Goal: Information Seeking & Learning: Learn about a topic

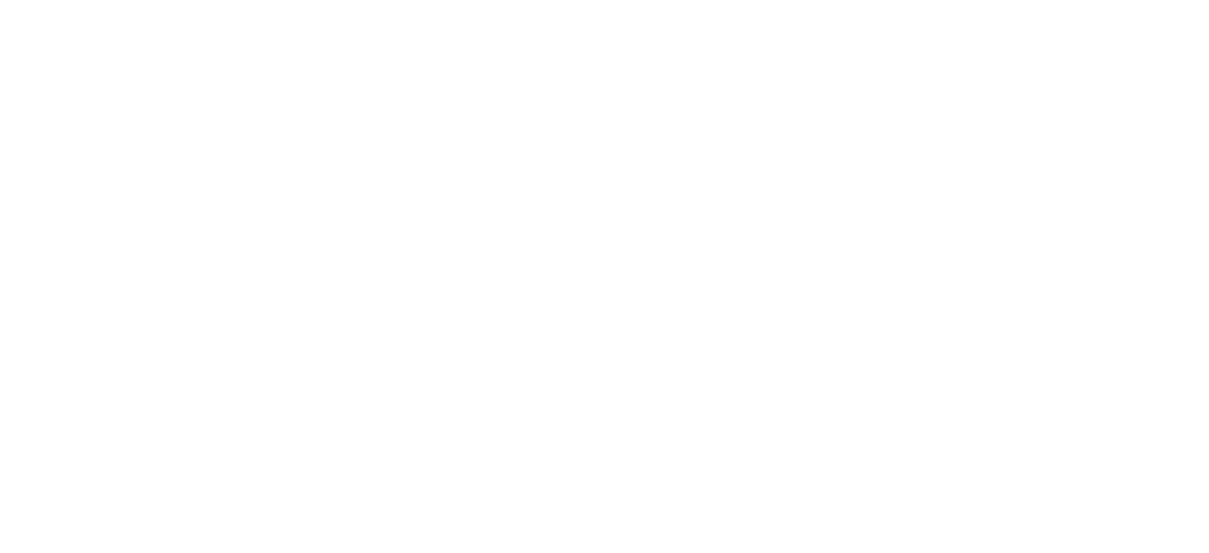
drag, startPoint x: 0, startPoint y: 0, endPoint x: 1068, endPoint y: 205, distance: 1087.9
click at [1068, 205] on body at bounding box center [604, 256] width 1209 height 512
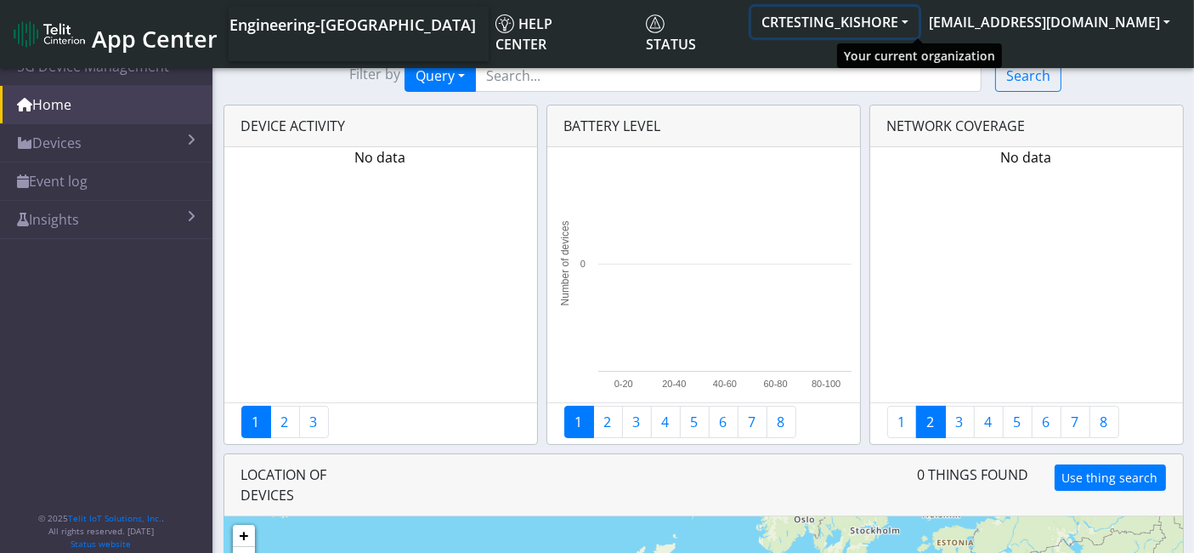
click at [919, 20] on button "CRTESTING_KISHORE" at bounding box center [834, 22] width 167 height 31
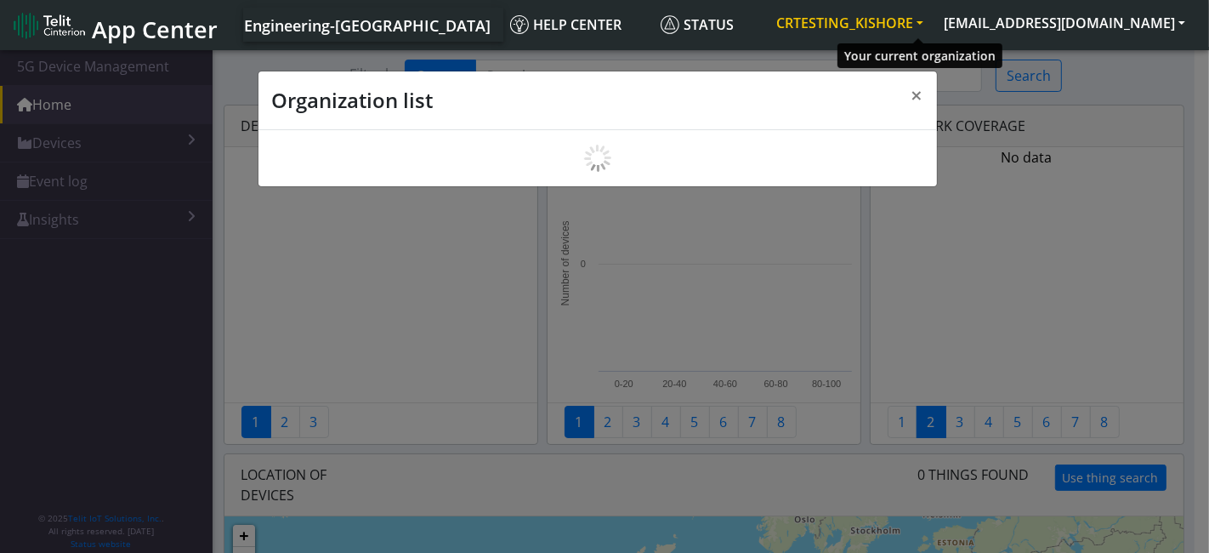
scroll to position [5, 0]
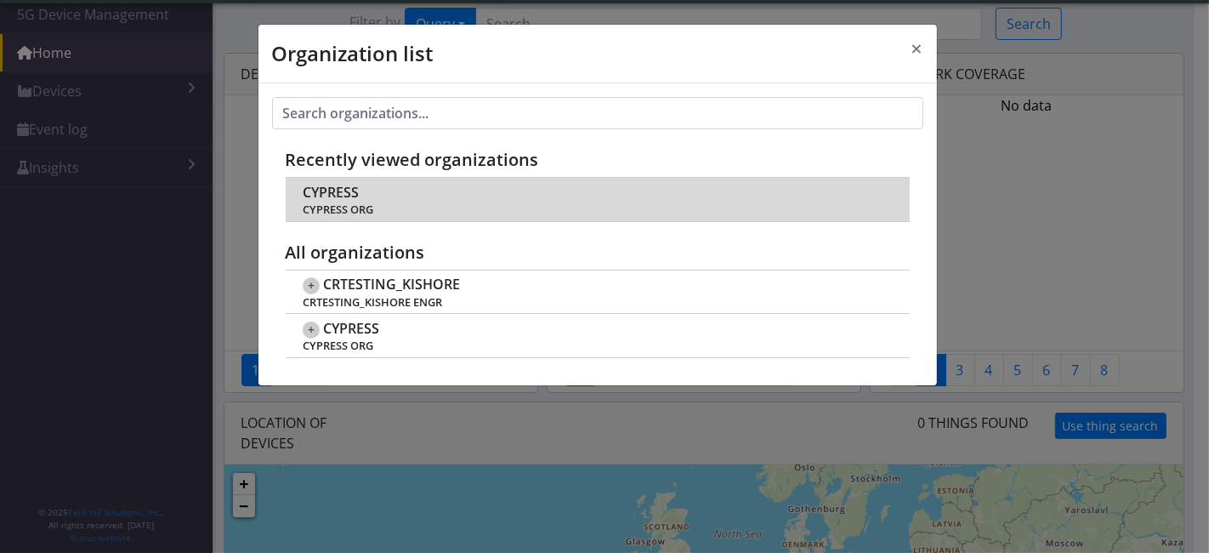
click at [340, 196] on span "CYPRESS" at bounding box center [331, 192] width 56 height 16
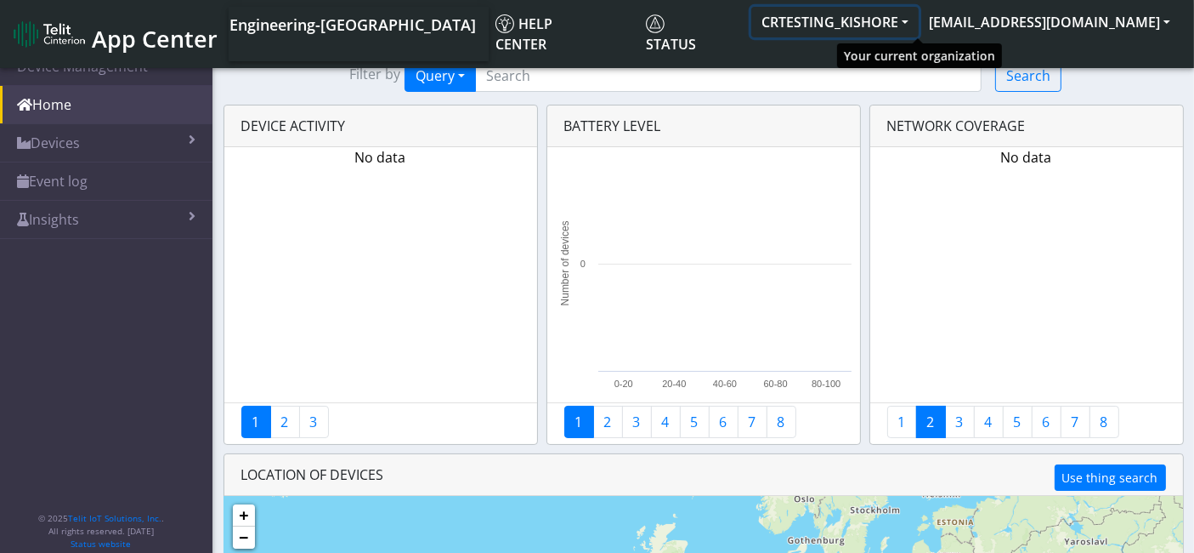
click at [919, 26] on button "CRTESTING_KISHORE" at bounding box center [834, 22] width 167 height 31
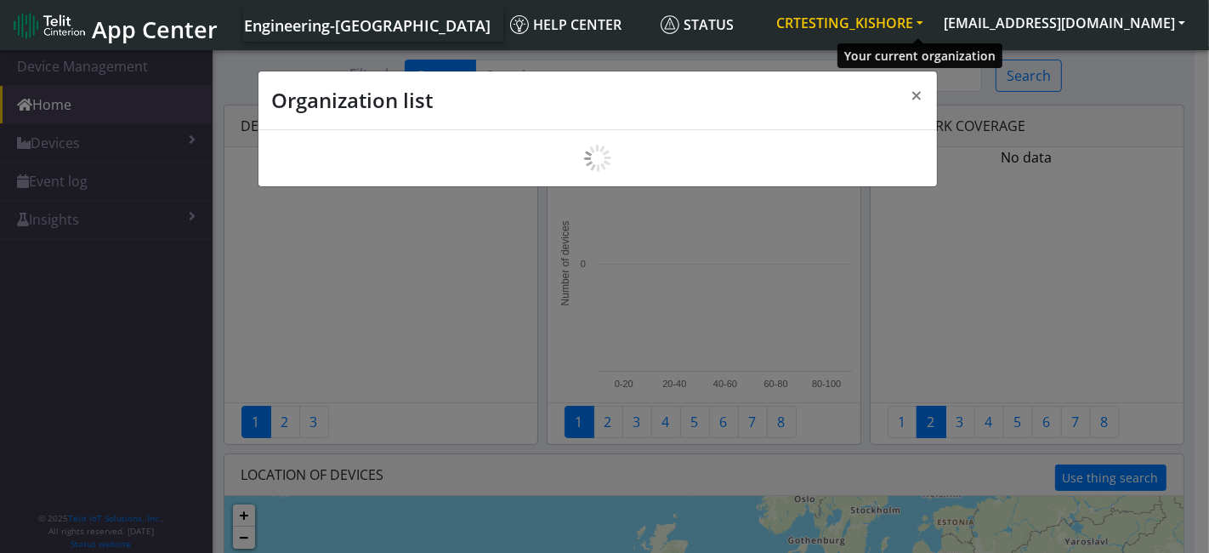
scroll to position [5, 0]
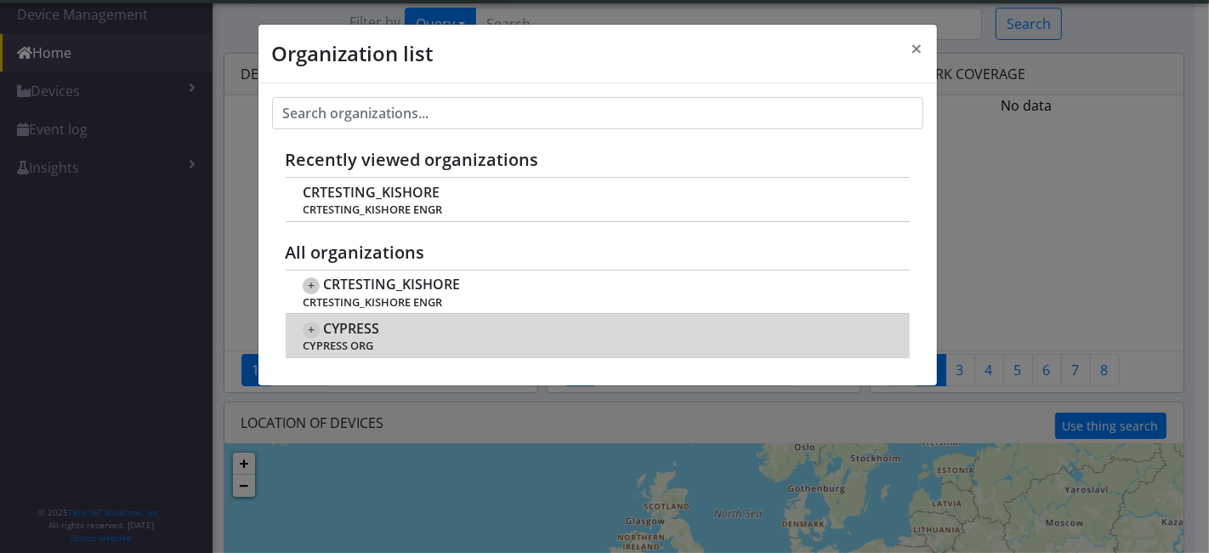
click at [363, 324] on span "CYPRESS" at bounding box center [351, 328] width 56 height 16
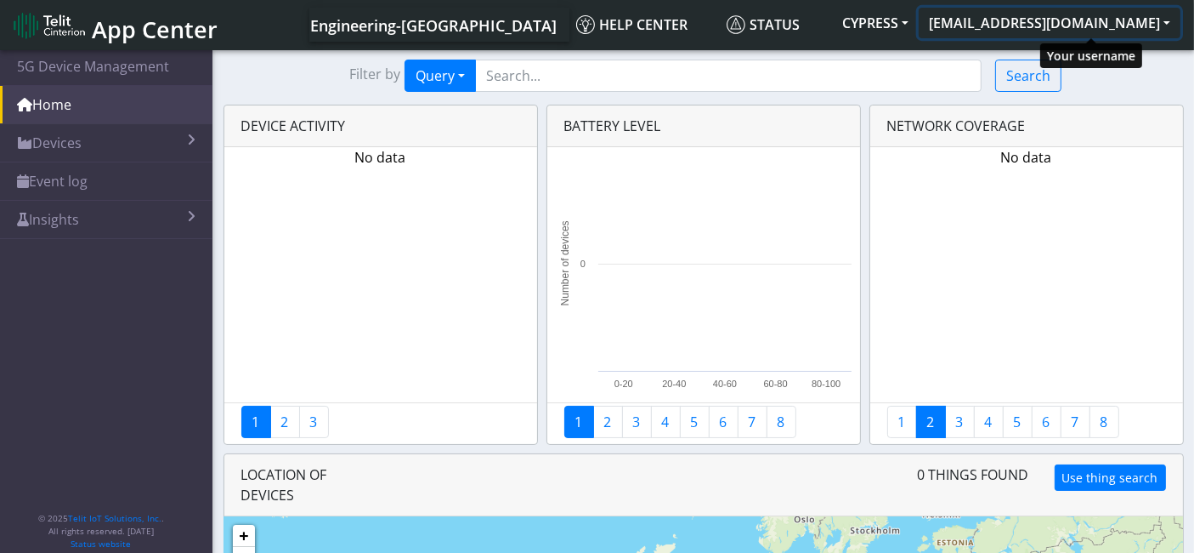
click at [1094, 21] on button "ck_engr_oa@telit.com" at bounding box center [1050, 23] width 262 height 31
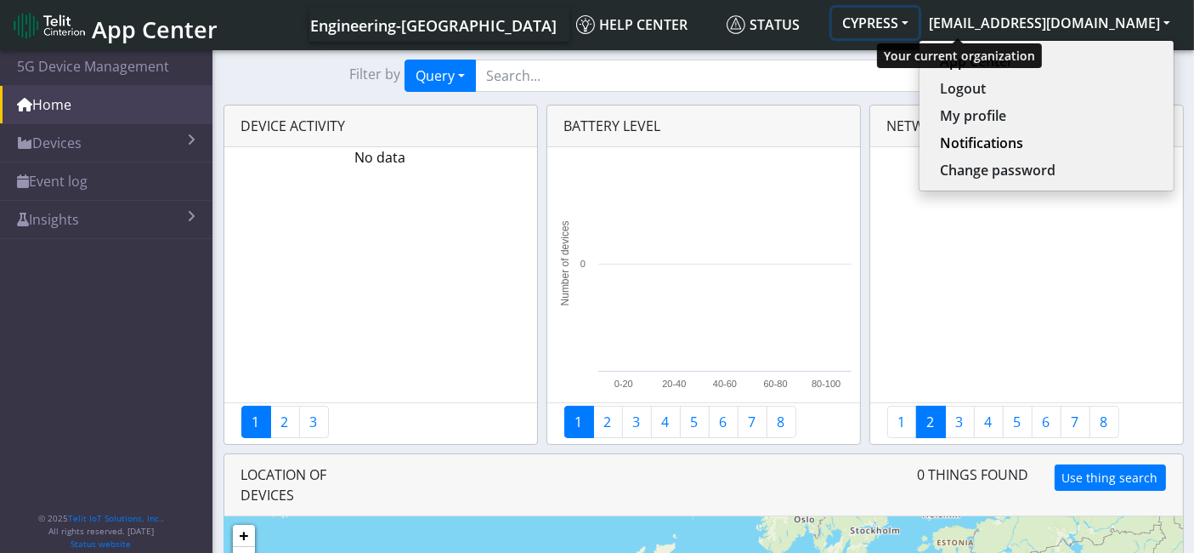
click at [919, 21] on button "CYPRESS" at bounding box center [875, 23] width 87 height 31
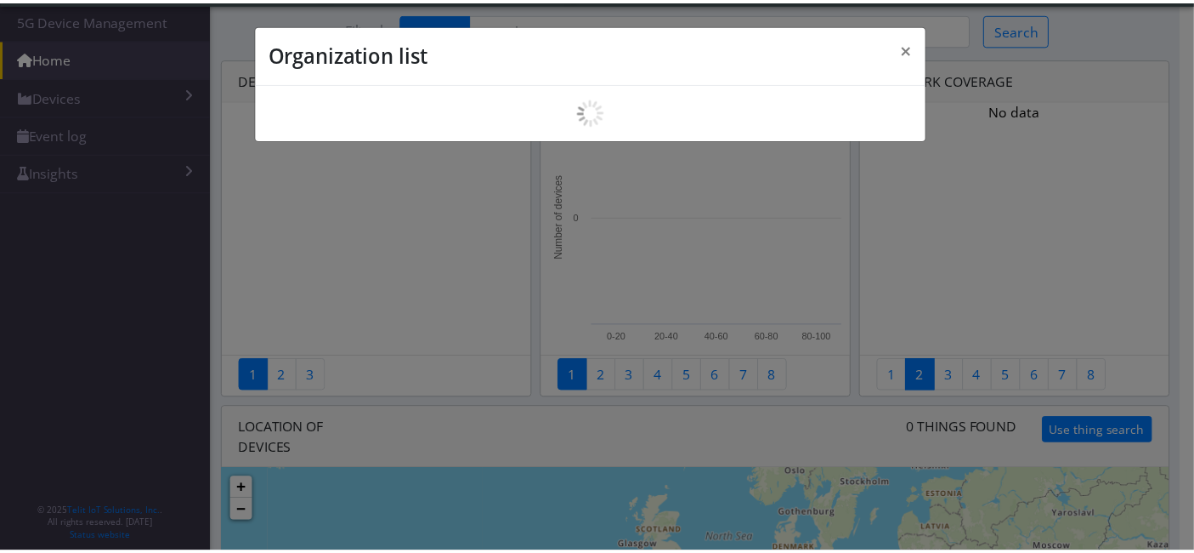
scroll to position [5, 0]
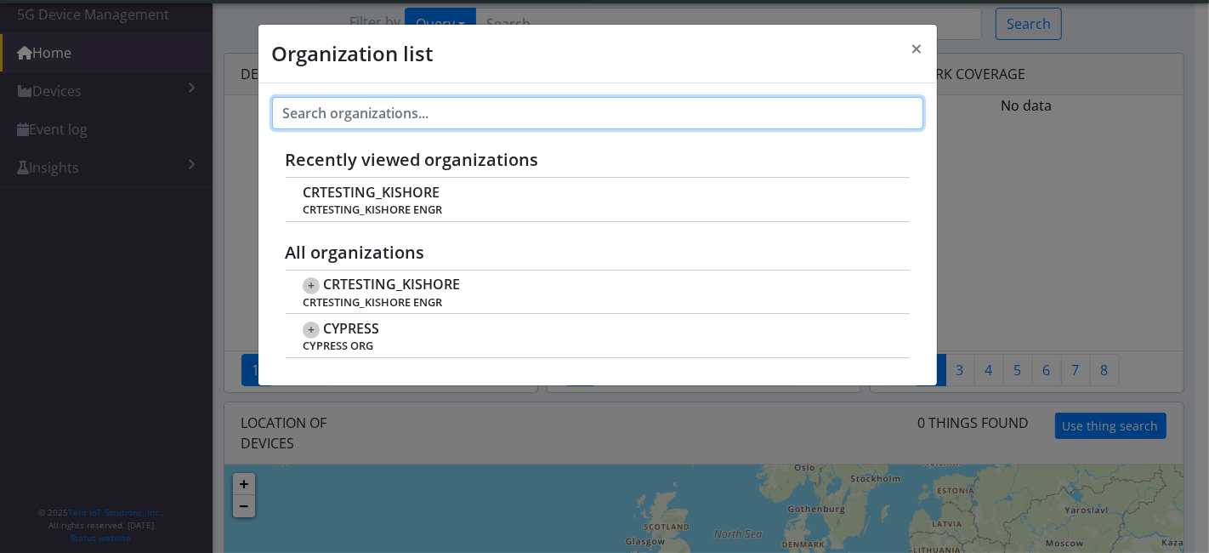
click at [421, 106] on input "text" at bounding box center [597, 113] width 651 height 32
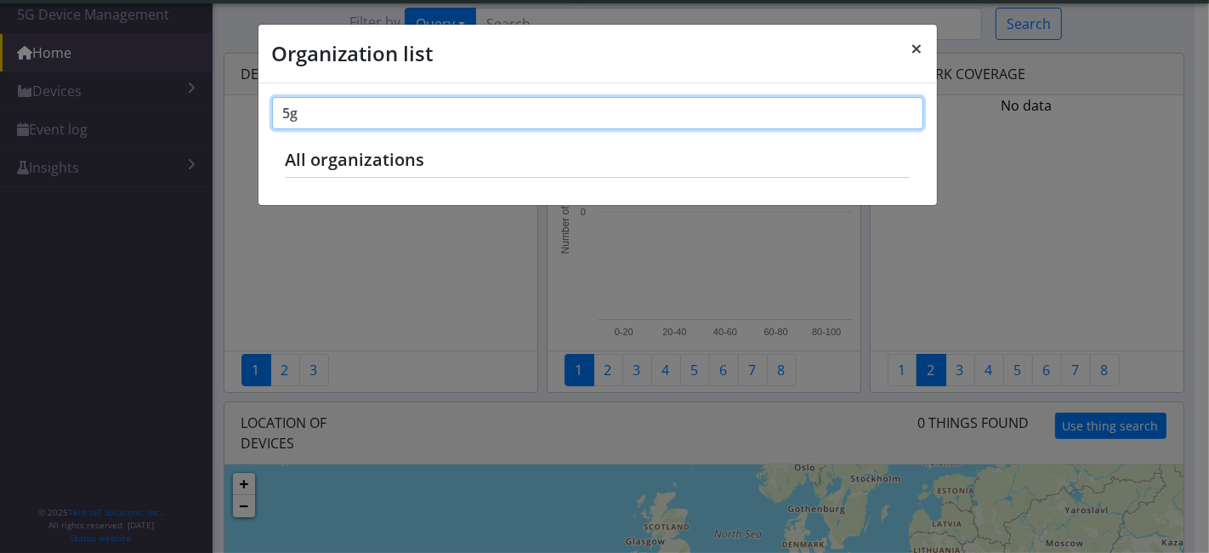
type input "5g"
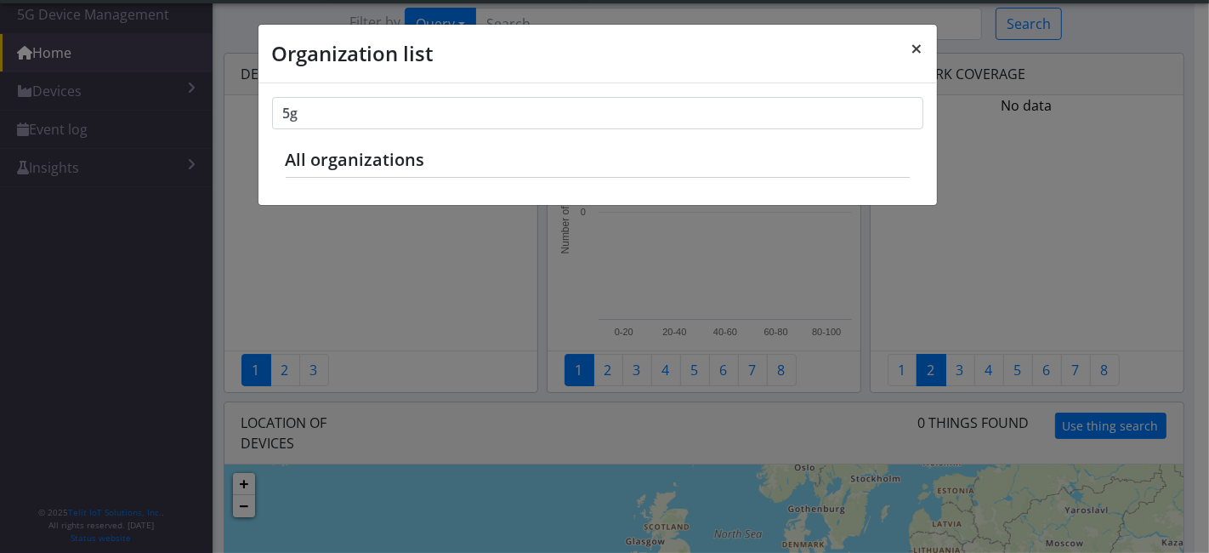
click at [908, 54] on button "×" at bounding box center [917, 49] width 39 height 48
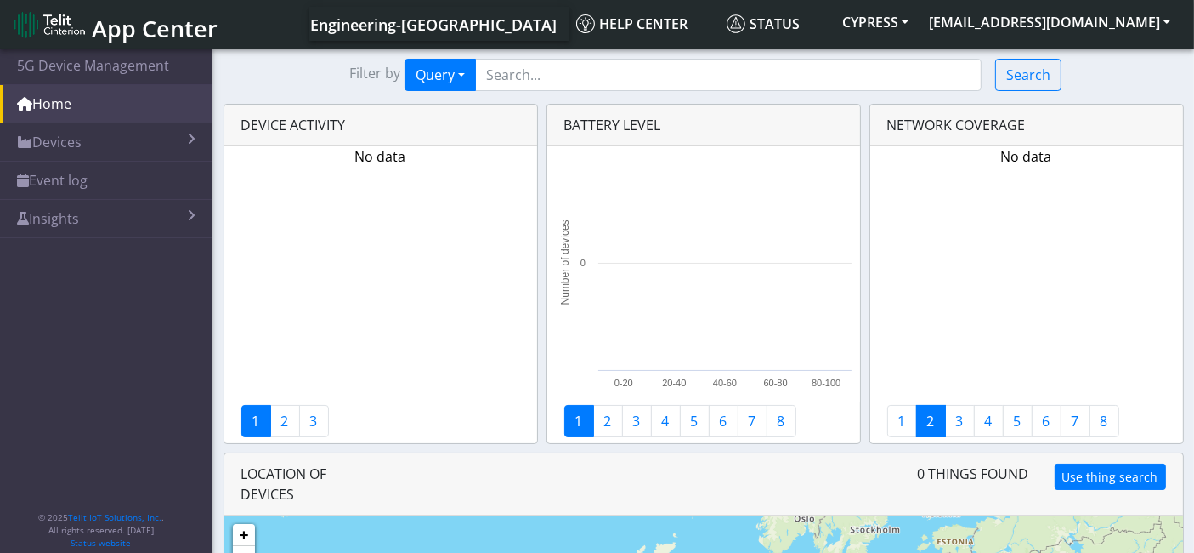
scroll to position [0, 0]
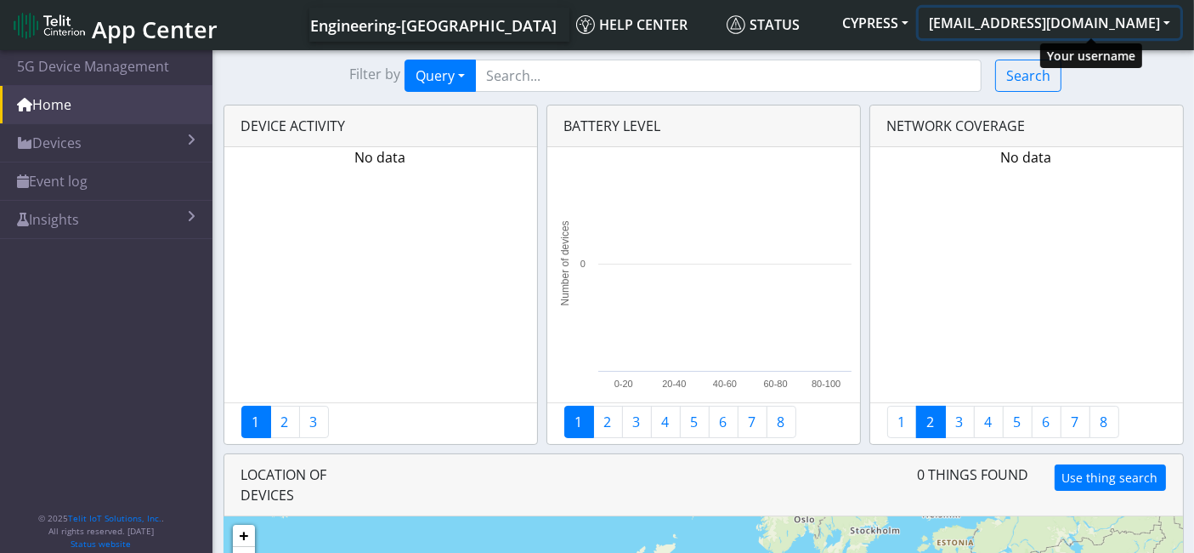
click at [1092, 26] on button "ck_engr_oa@telit.com" at bounding box center [1050, 23] width 262 height 31
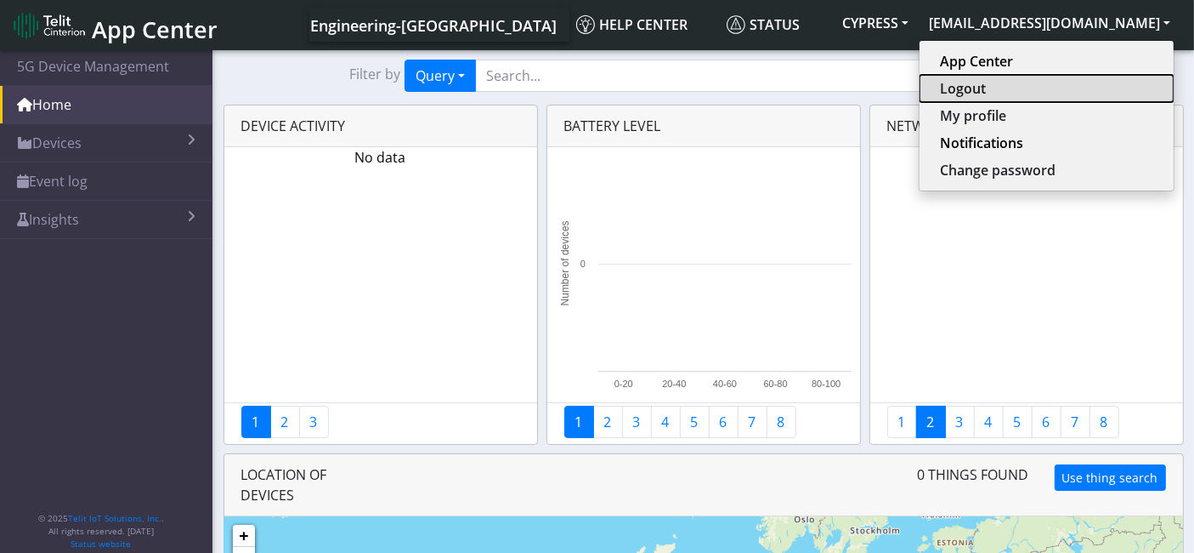
click at [1037, 88] on button "Logout" at bounding box center [1047, 88] width 254 height 27
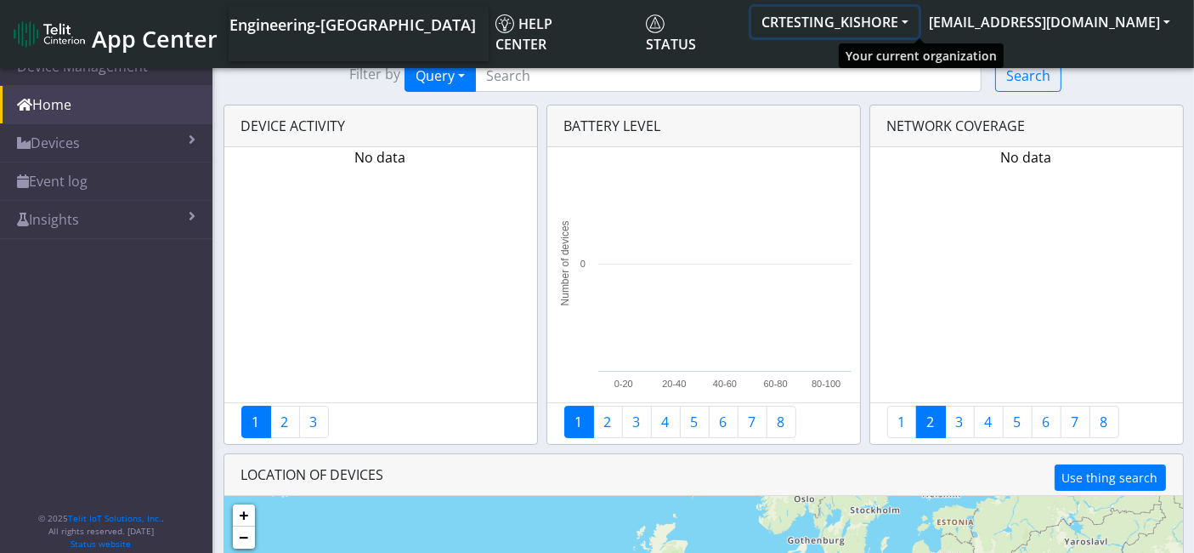
click at [919, 18] on button "CRTESTING_KISHORE" at bounding box center [834, 22] width 167 height 31
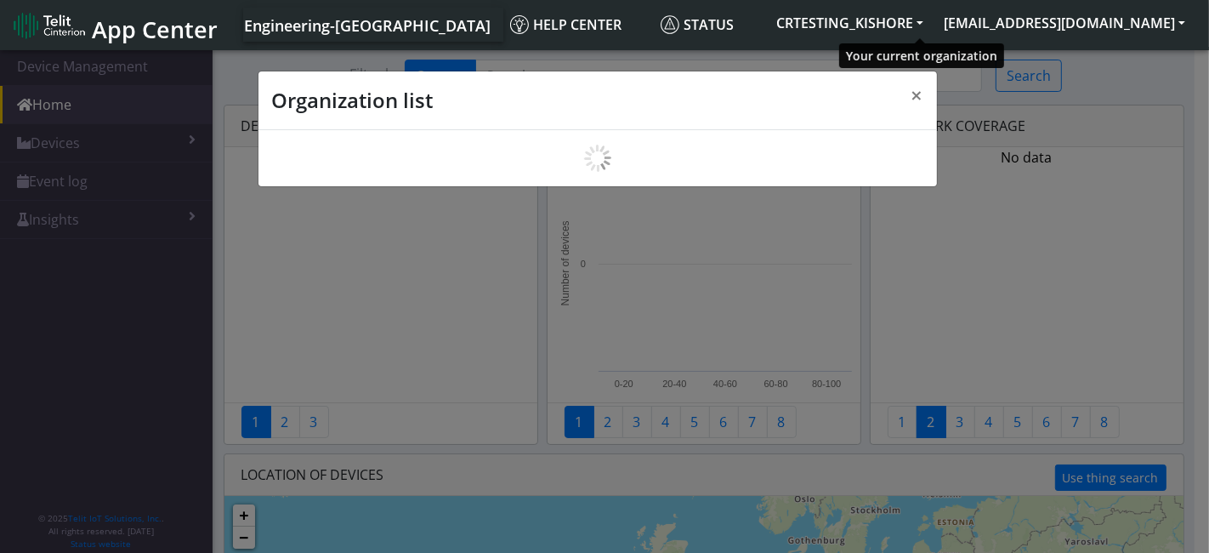
scroll to position [5, 0]
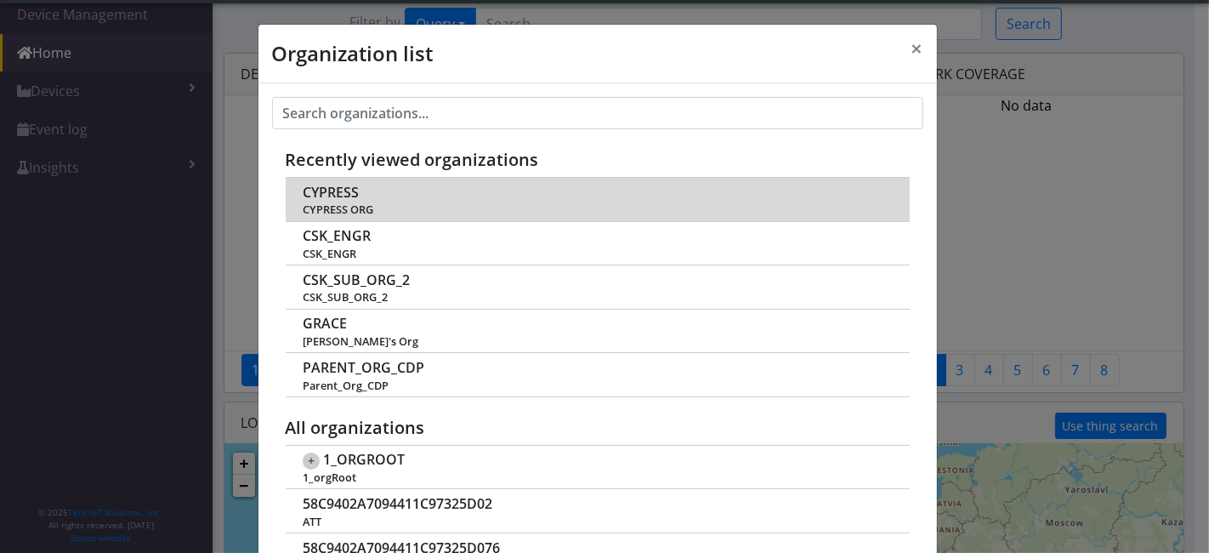
click at [344, 193] on span "CYPRESS" at bounding box center [331, 192] width 56 height 16
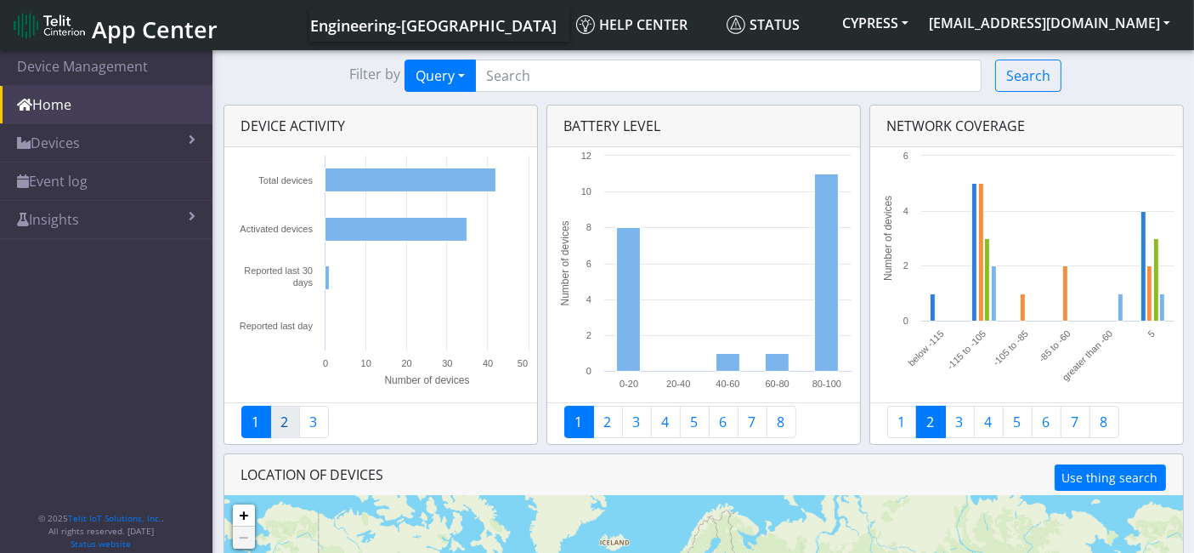
click at [272, 429] on link "2" at bounding box center [285, 421] width 30 height 32
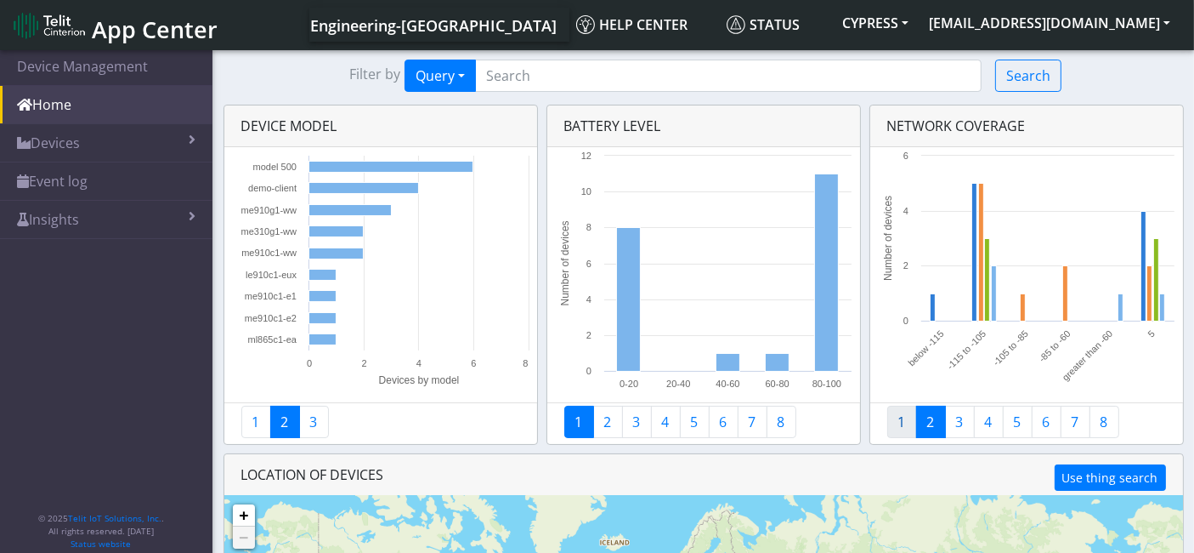
click at [893, 421] on link "1" at bounding box center [902, 421] width 30 height 32
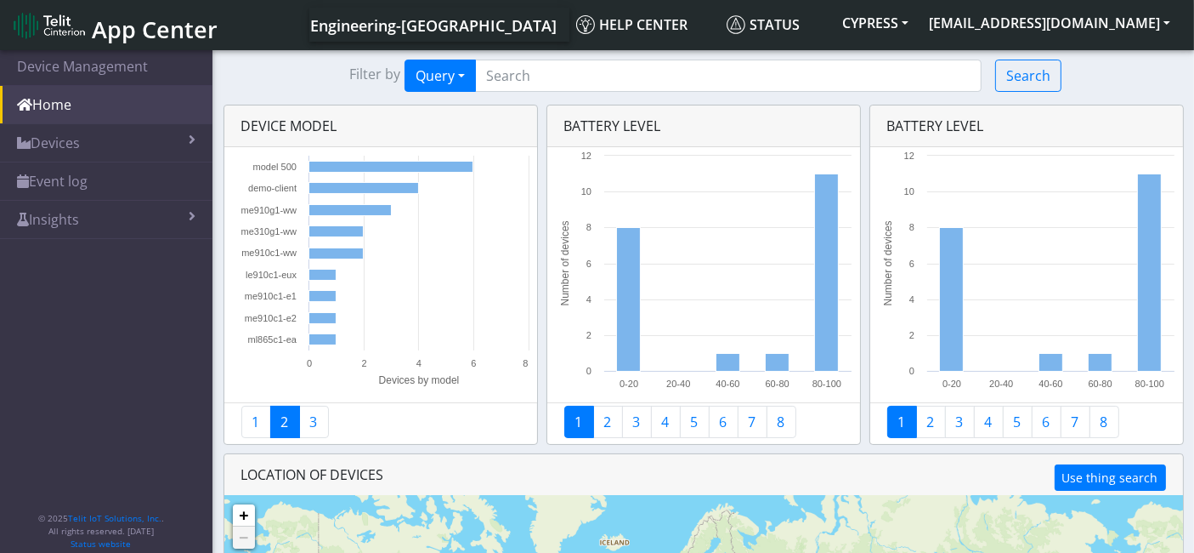
drag, startPoint x: 422, startPoint y: 470, endPoint x: 184, endPoint y: 470, distance: 238.0
click at [184, 470] on section "Device Management Home Devices List Map Event log Device details Overview Insig…" at bounding box center [597, 424] width 1194 height 755
click at [532, 470] on div "LOCATION OF DEVICES Use thing search" at bounding box center [703, 475] width 959 height 42
click at [255, 426] on link "1" at bounding box center [256, 421] width 30 height 32
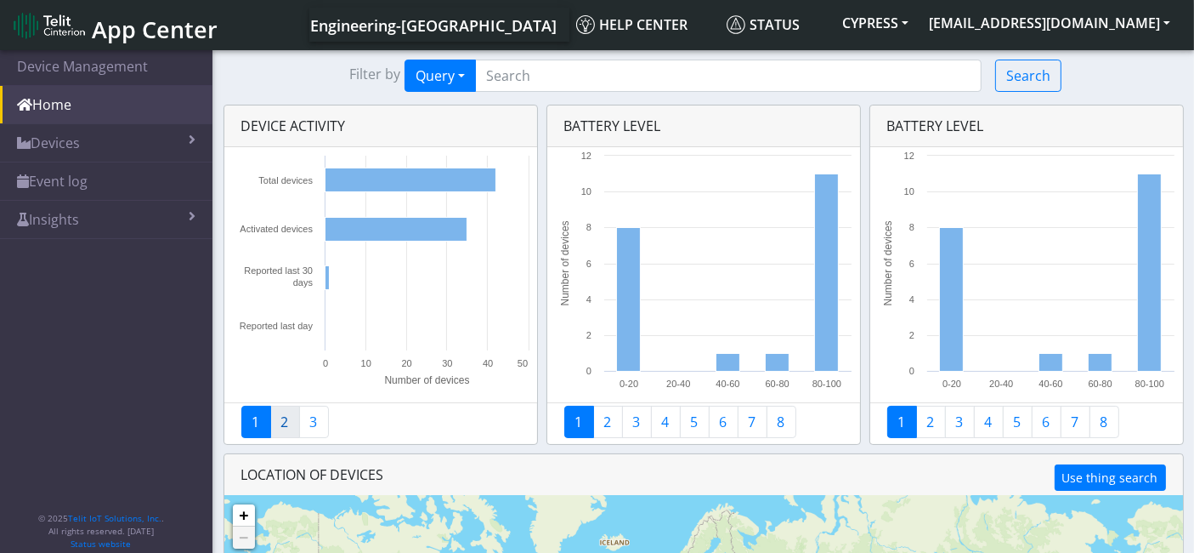
click at [283, 418] on link "2" at bounding box center [285, 421] width 30 height 32
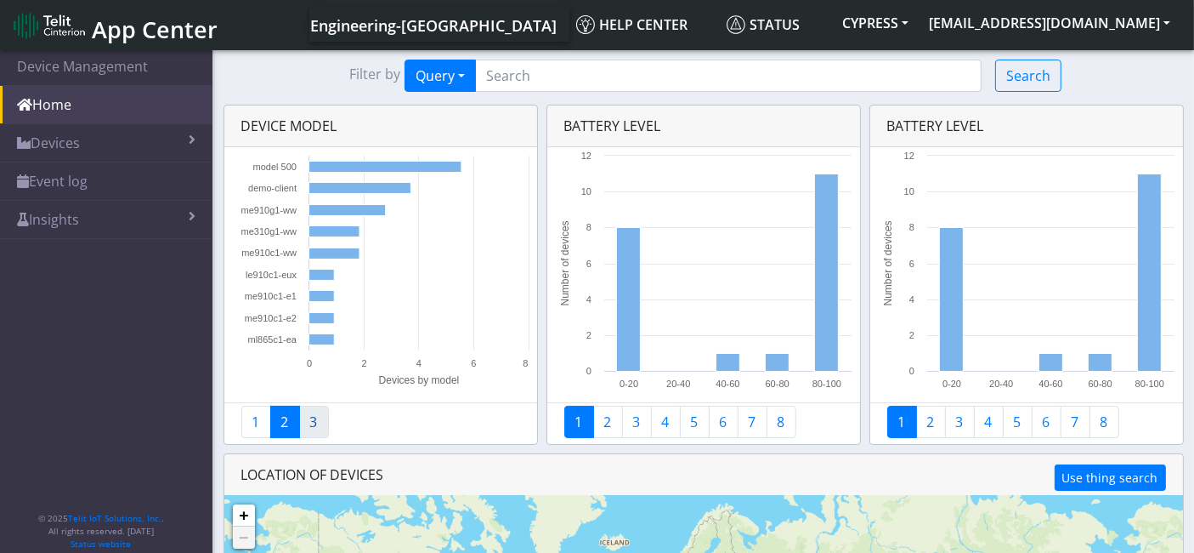
click at [317, 422] on link "3" at bounding box center [314, 421] width 30 height 32
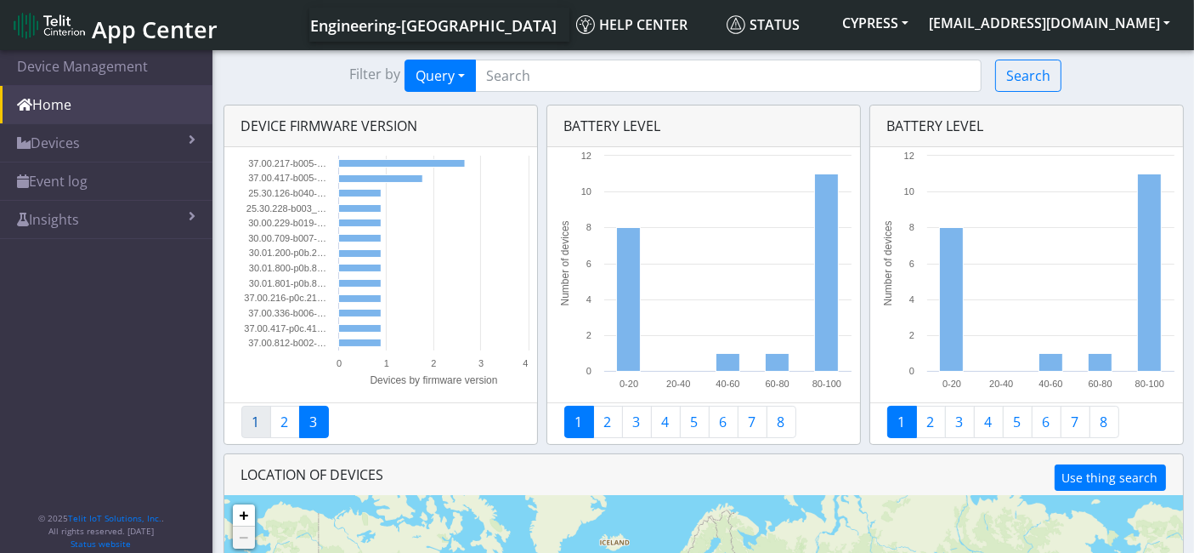
click at [251, 417] on link "1" at bounding box center [256, 421] width 30 height 32
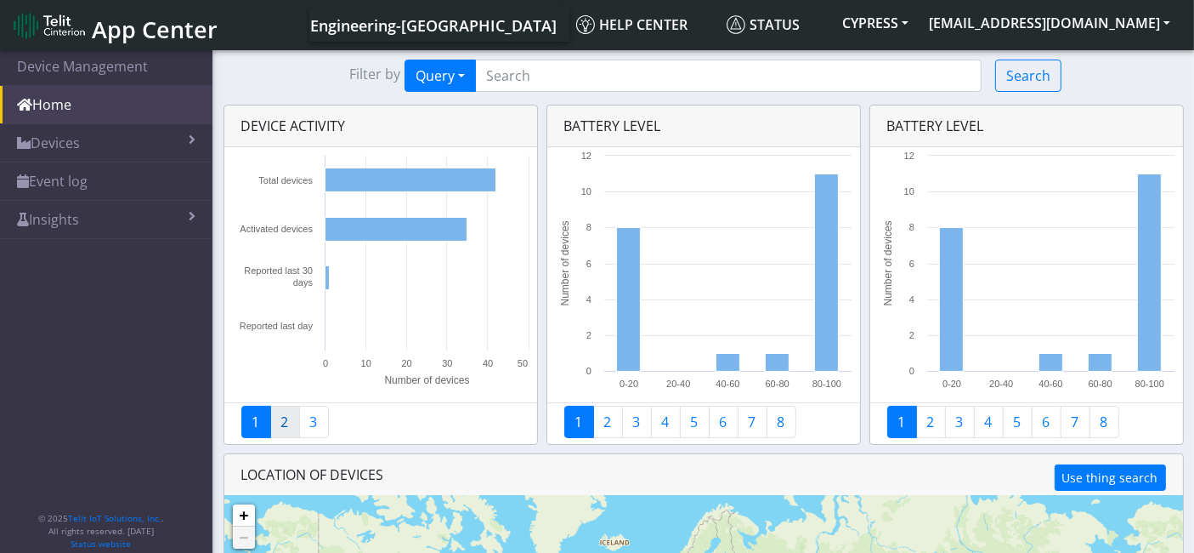
click at [276, 424] on link "2" at bounding box center [285, 421] width 30 height 32
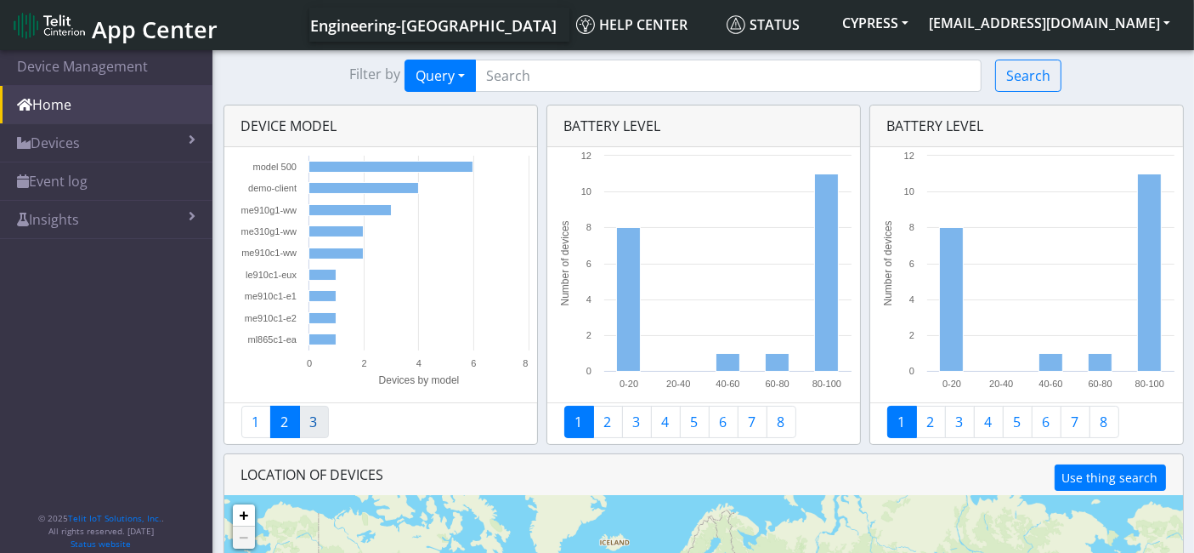
click at [308, 412] on link "3" at bounding box center [314, 421] width 30 height 32
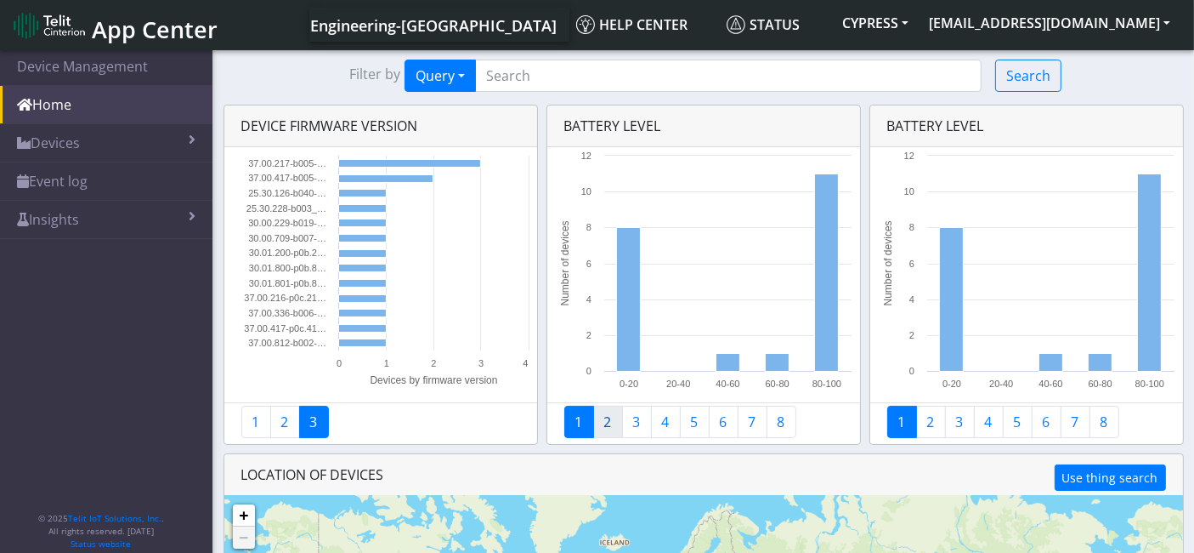
click at [602, 417] on link "2" at bounding box center [608, 421] width 30 height 32
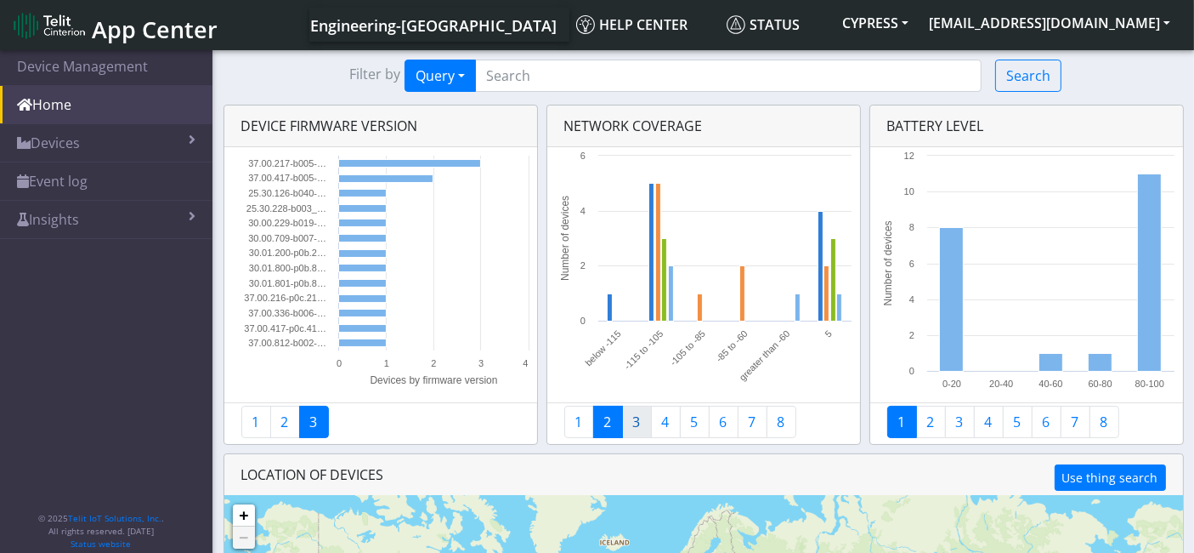
click at [644, 424] on link "3" at bounding box center [637, 421] width 30 height 32
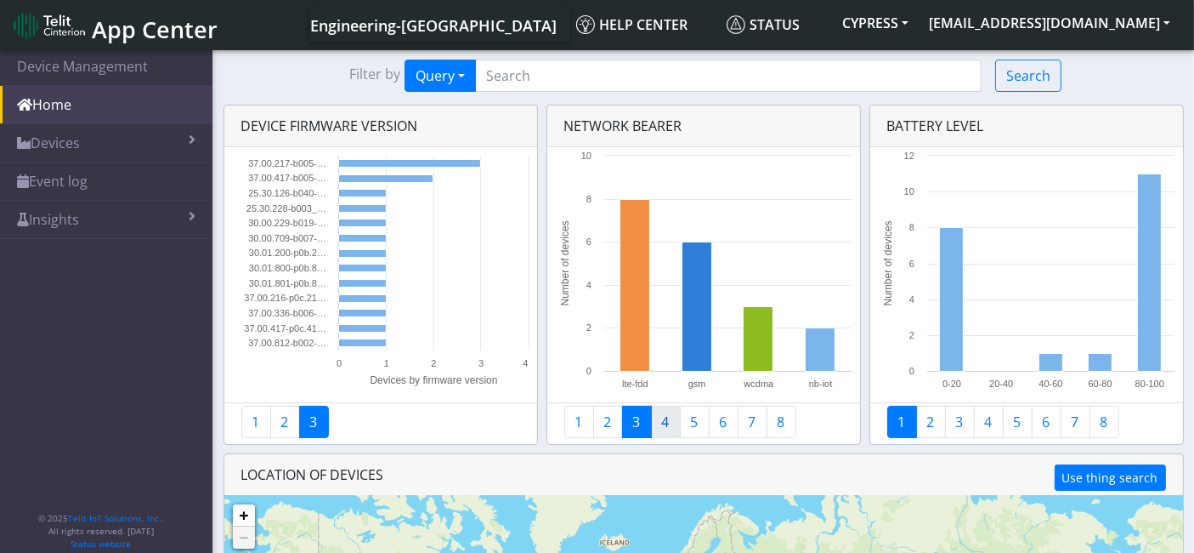
click at [666, 419] on link "4" at bounding box center [666, 421] width 30 height 32
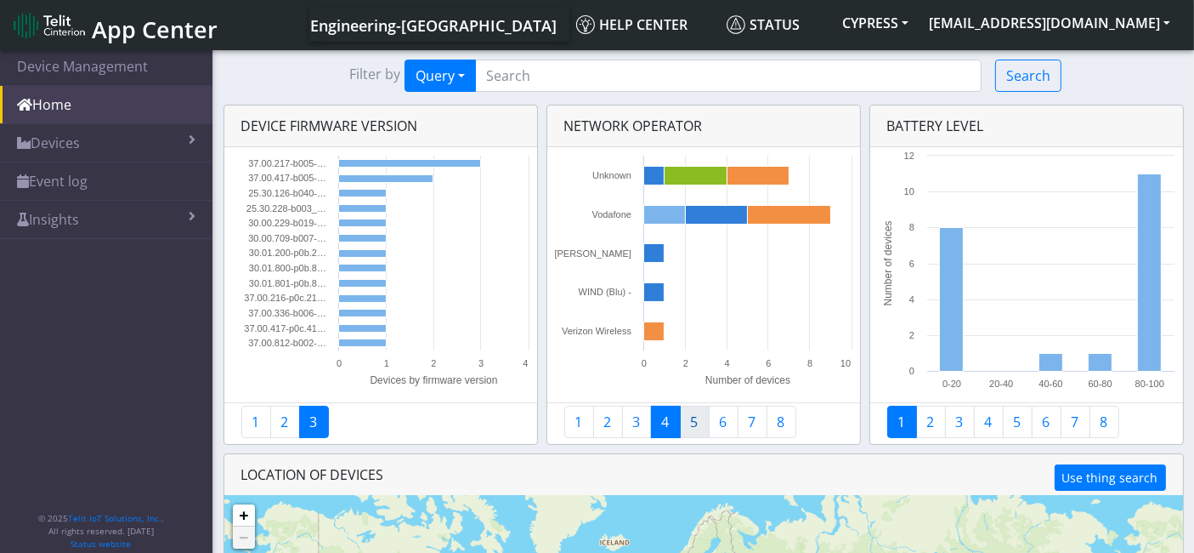
click at [700, 414] on link "5" at bounding box center [695, 421] width 30 height 32
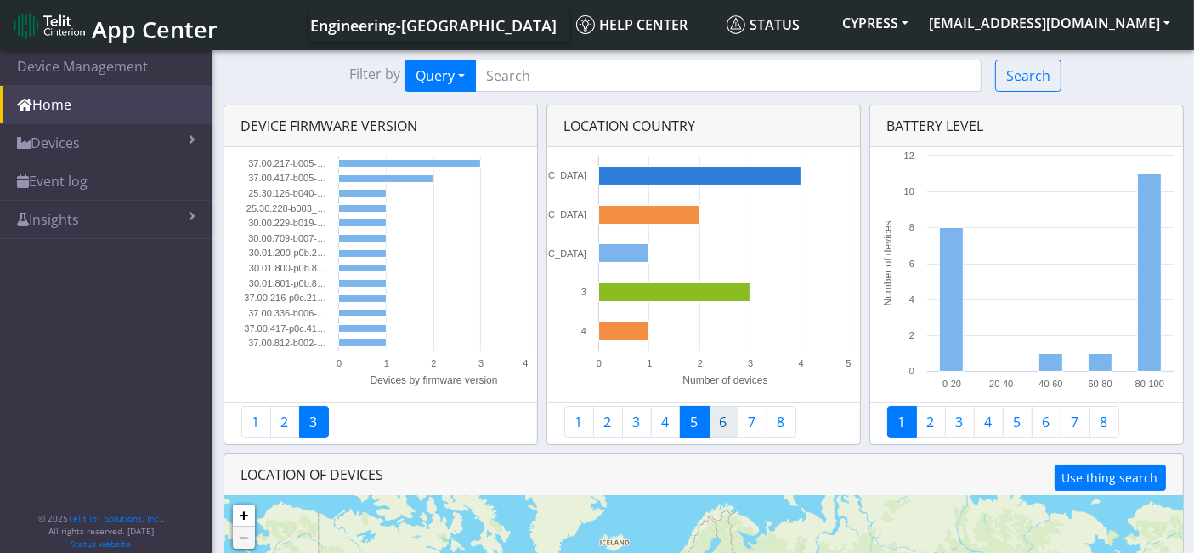
click at [718, 424] on link "6" at bounding box center [724, 421] width 30 height 32
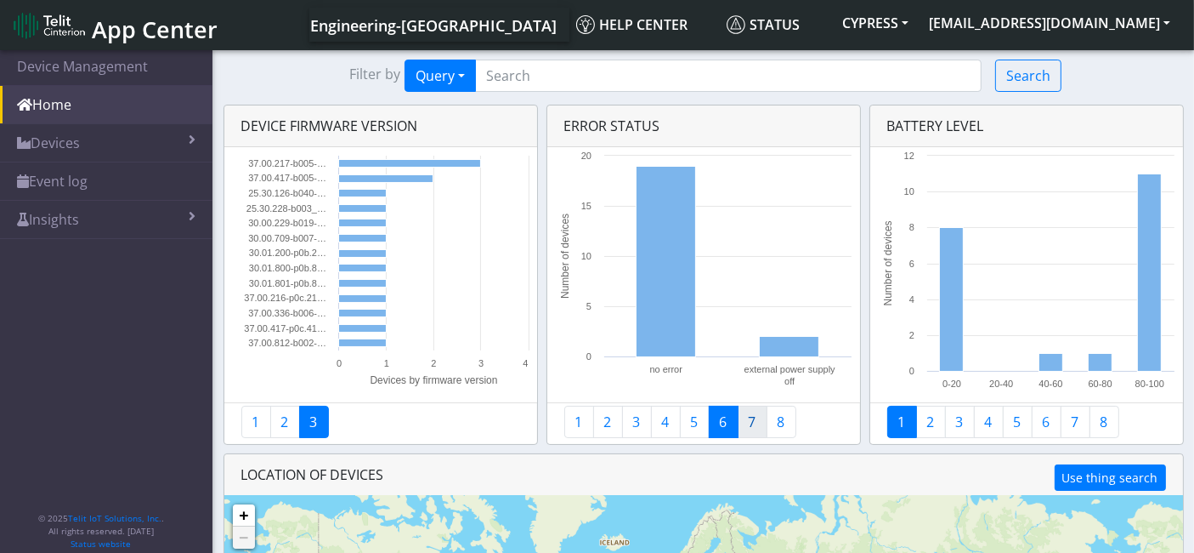
click at [739, 422] on link "7" at bounding box center [753, 421] width 30 height 32
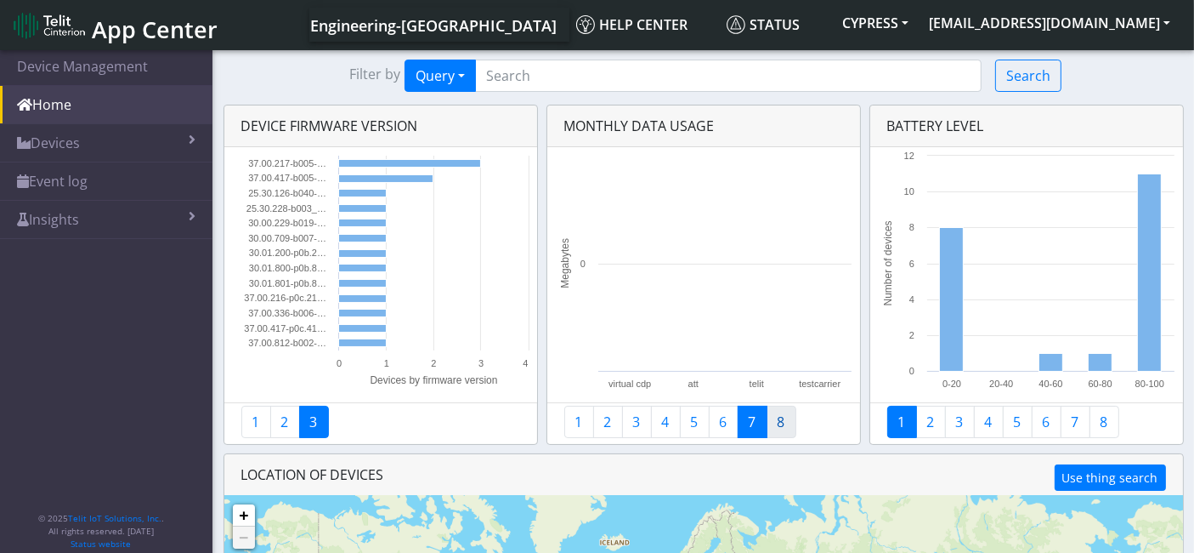
click at [784, 419] on link "8" at bounding box center [782, 421] width 30 height 32
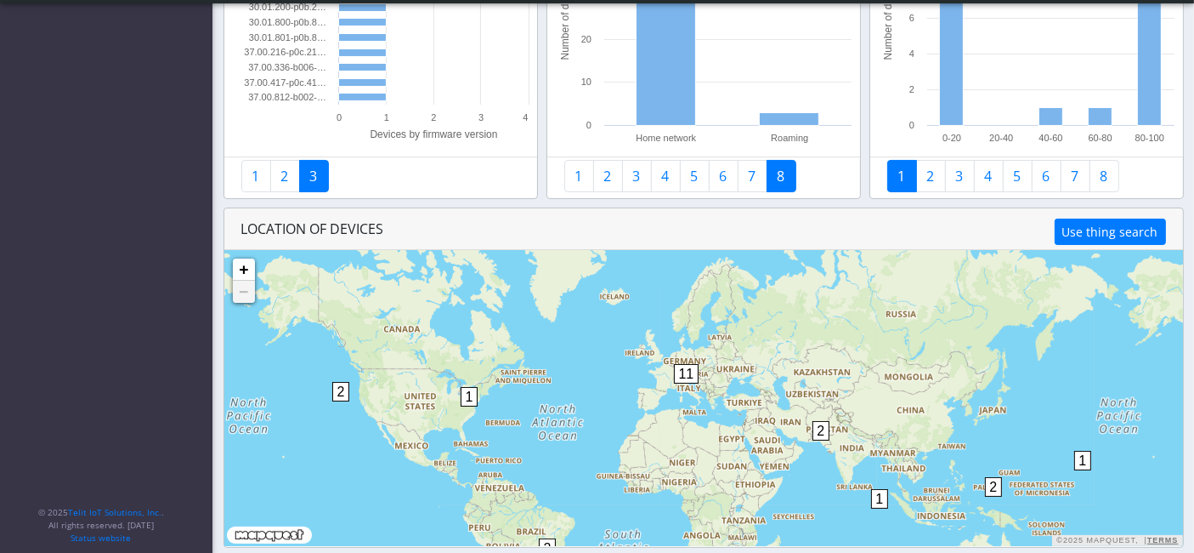
scroll to position [201, 0]
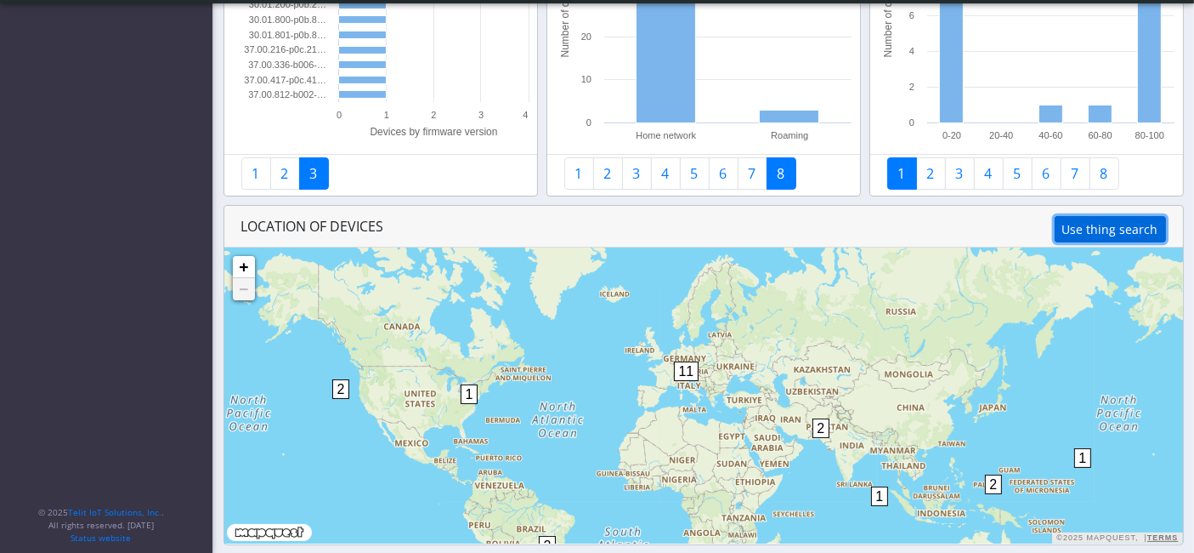
click at [1108, 227] on button "Use thing search" at bounding box center [1110, 229] width 111 height 26
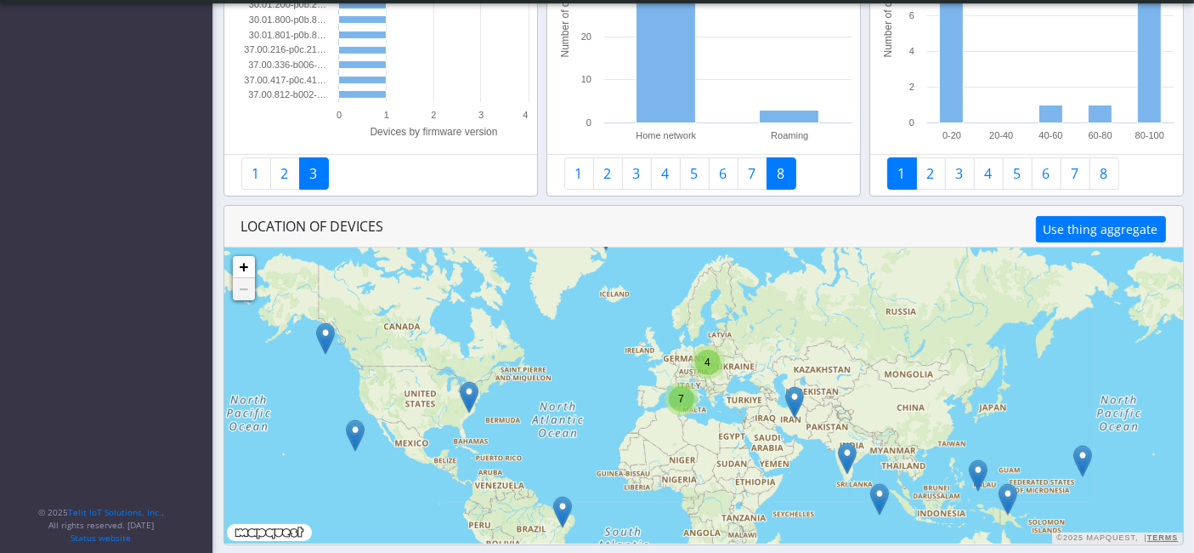
click at [795, 397] on img at bounding box center [794, 402] width 19 height 32
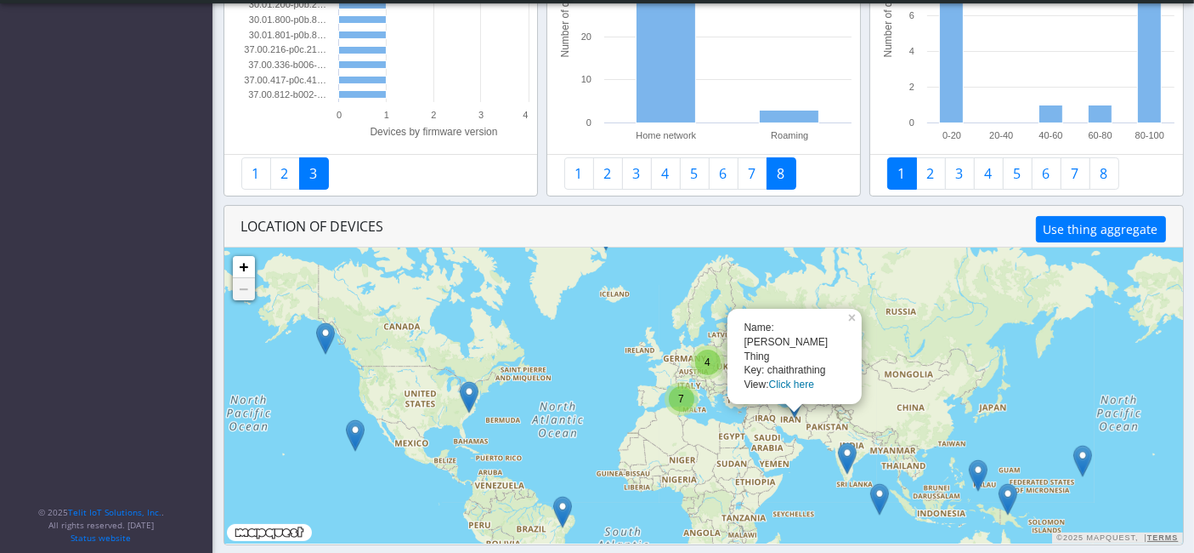
click at [796, 385] on link "Click here" at bounding box center [791, 384] width 45 height 12
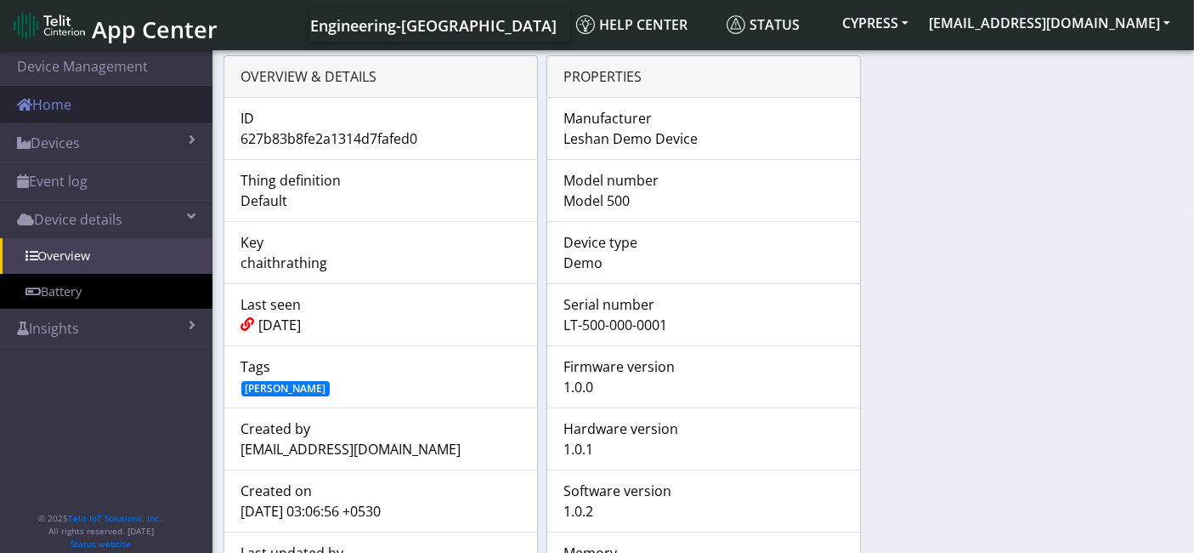
click at [52, 105] on link "Home" at bounding box center [106, 104] width 213 height 37
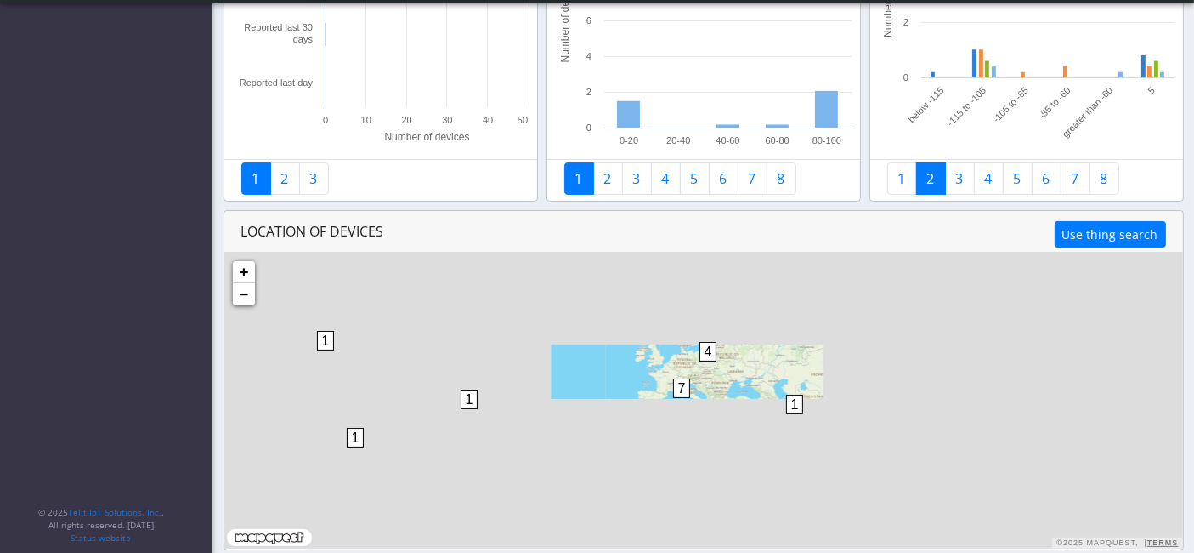
scroll to position [201, 0]
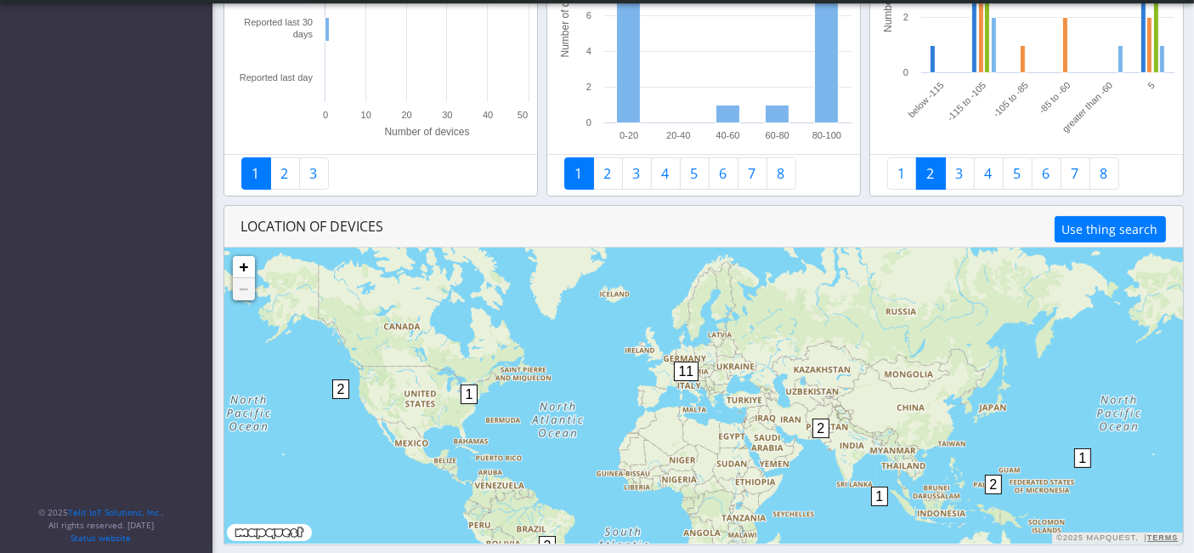
click at [1079, 456] on span "1" at bounding box center [1083, 458] width 18 height 20
click at [1077, 459] on span "1" at bounding box center [1083, 458] width 18 height 20
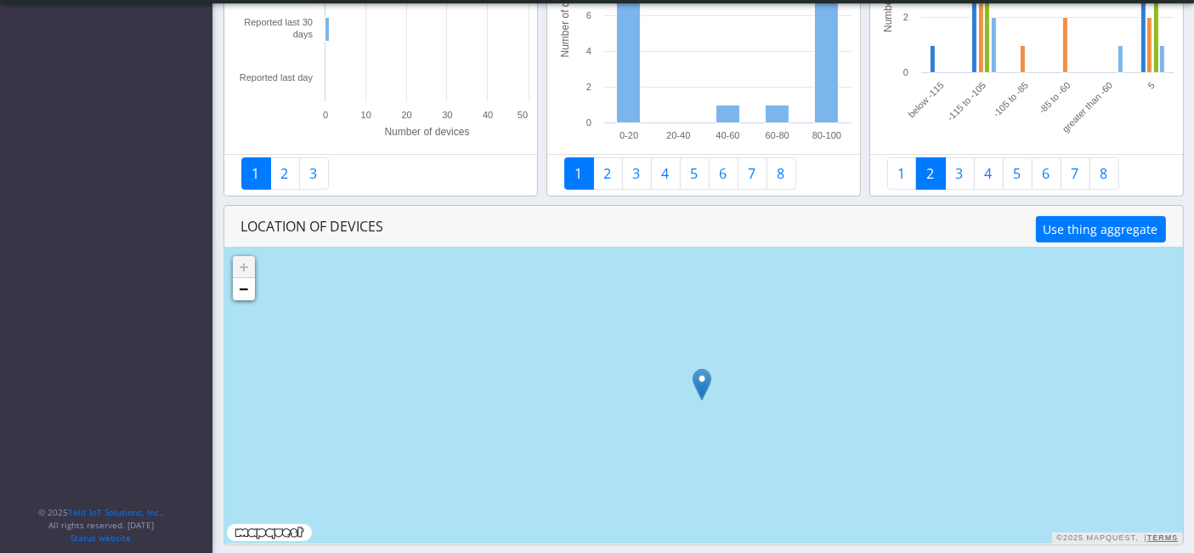
click at [704, 383] on img at bounding box center [702, 384] width 19 height 32
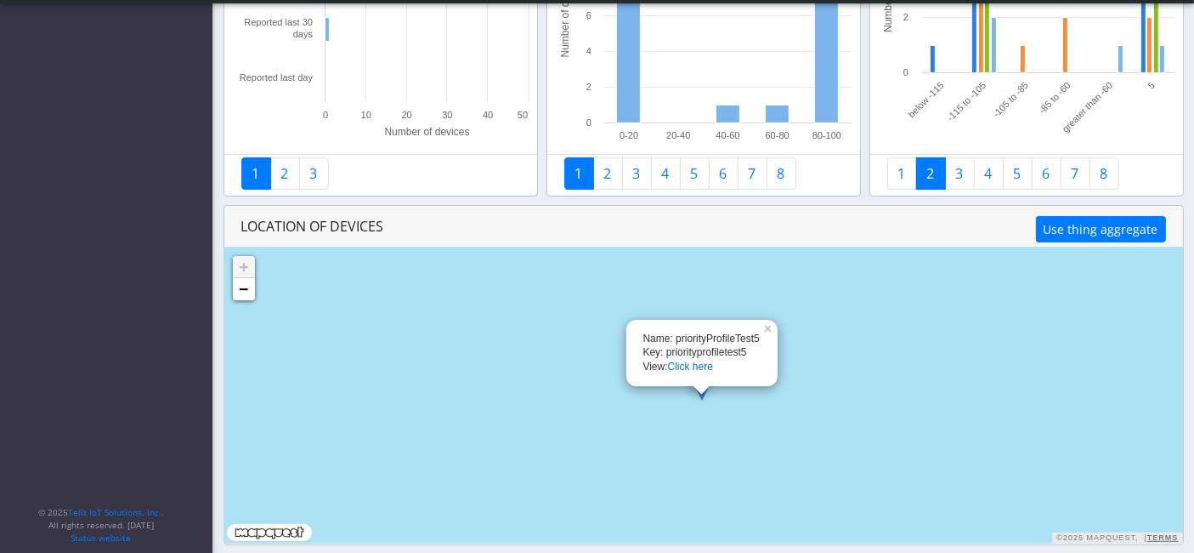
click at [696, 368] on link "Click here" at bounding box center [690, 366] width 45 height 12
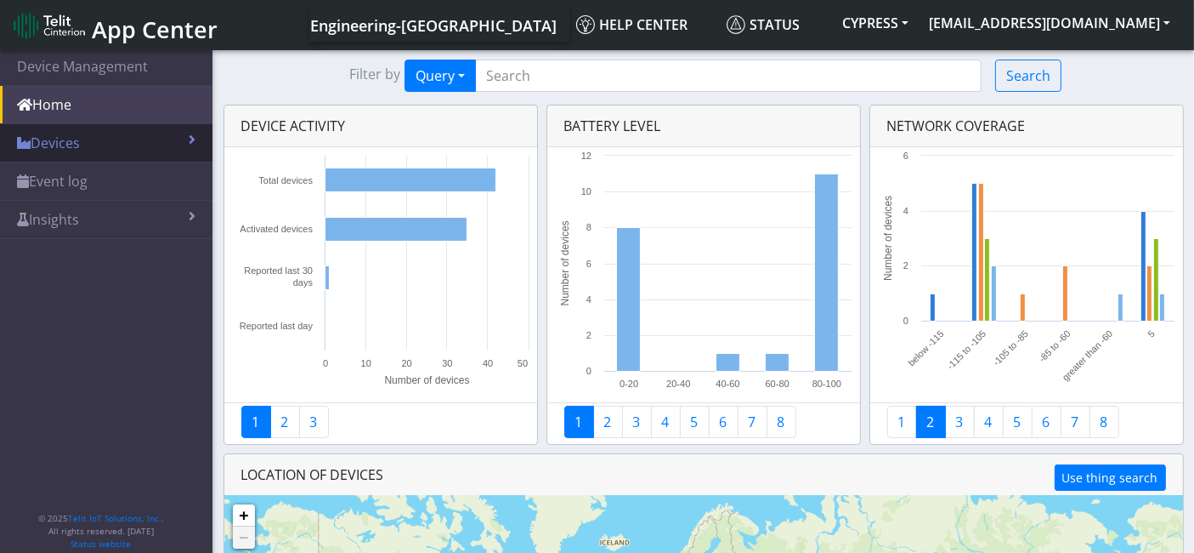
click at [113, 149] on link "Devices" at bounding box center [106, 142] width 213 height 37
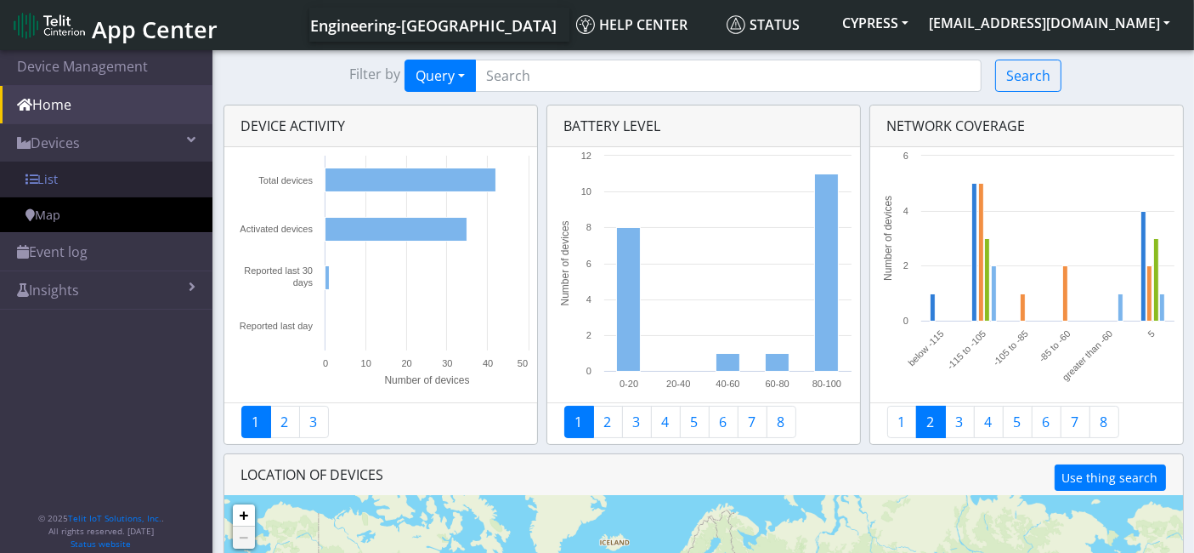
click at [107, 179] on link "List" at bounding box center [106, 180] width 213 height 36
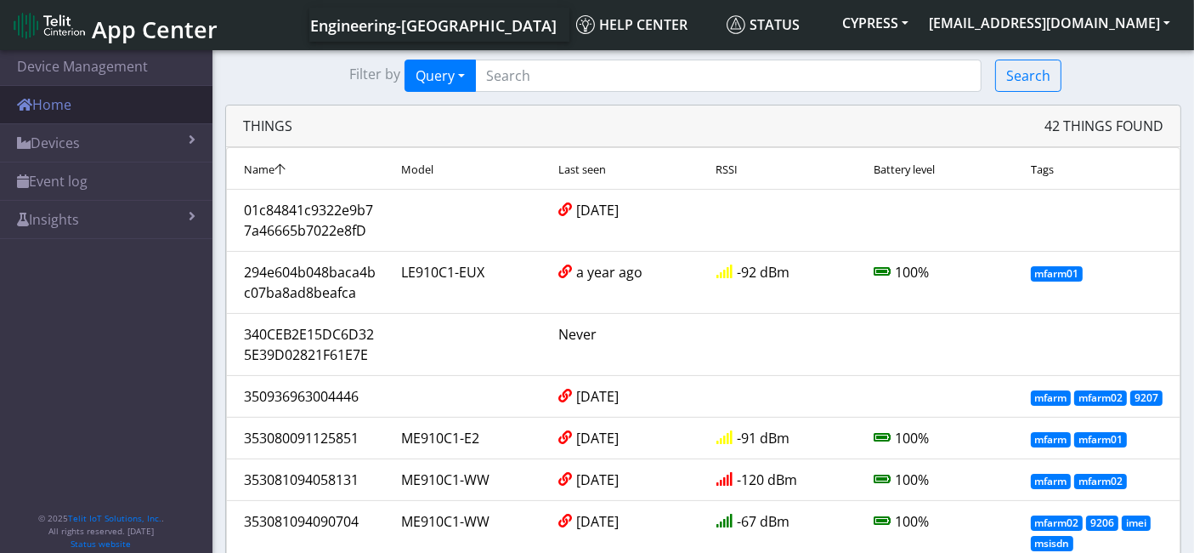
click at [99, 92] on link "Home" at bounding box center [106, 104] width 213 height 37
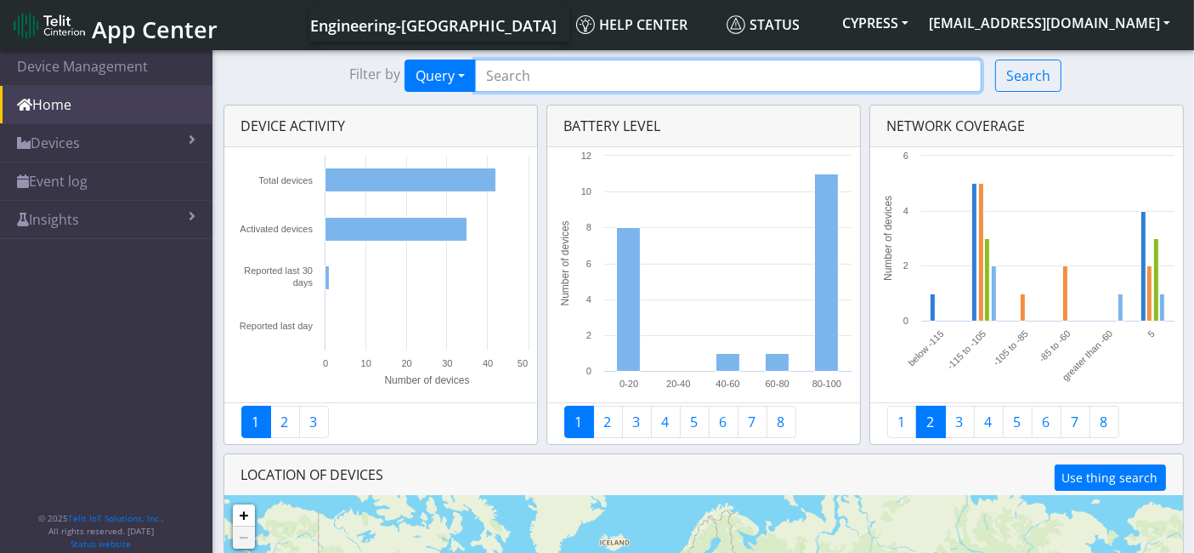
click at [581, 72] on input "Search..." at bounding box center [728, 76] width 507 height 32
type input "test"
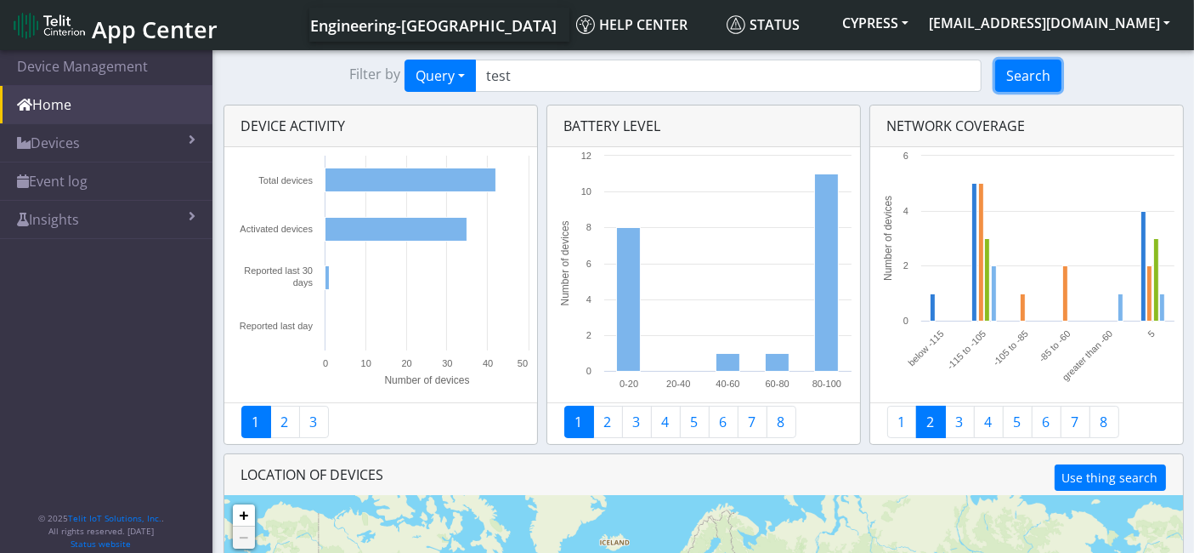
click at [1028, 69] on button "Search" at bounding box center [1028, 76] width 66 height 32
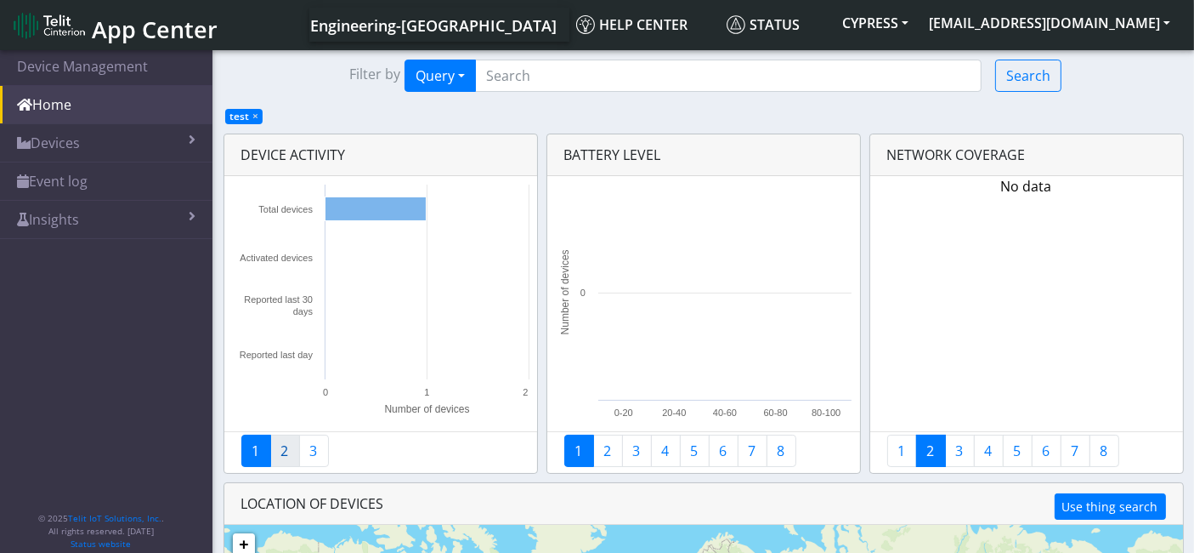
click at [289, 453] on link "2" at bounding box center [285, 450] width 30 height 32
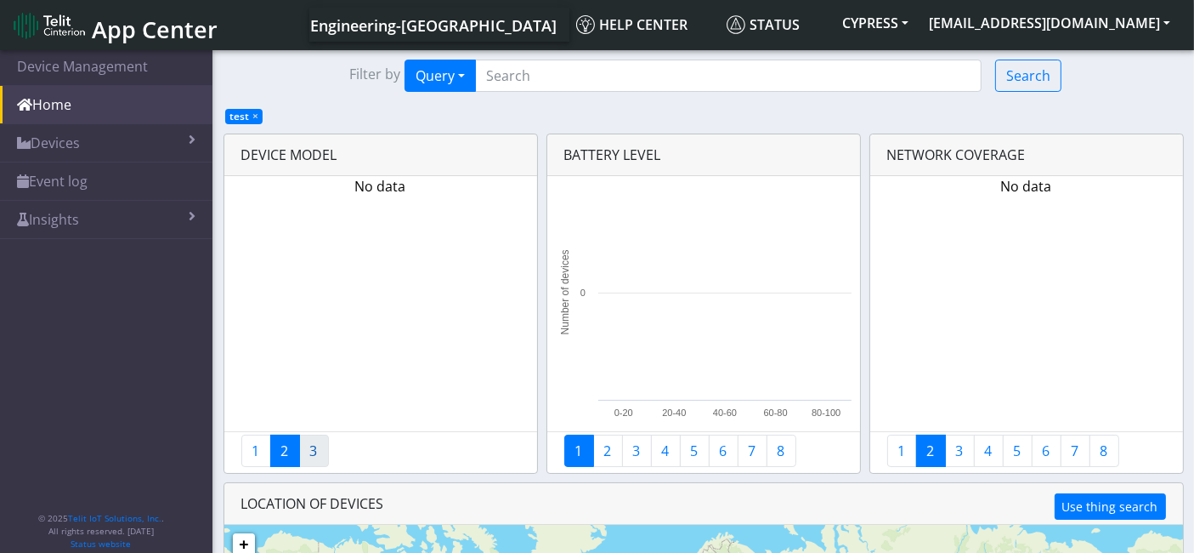
click at [320, 443] on link "3" at bounding box center [314, 450] width 30 height 32
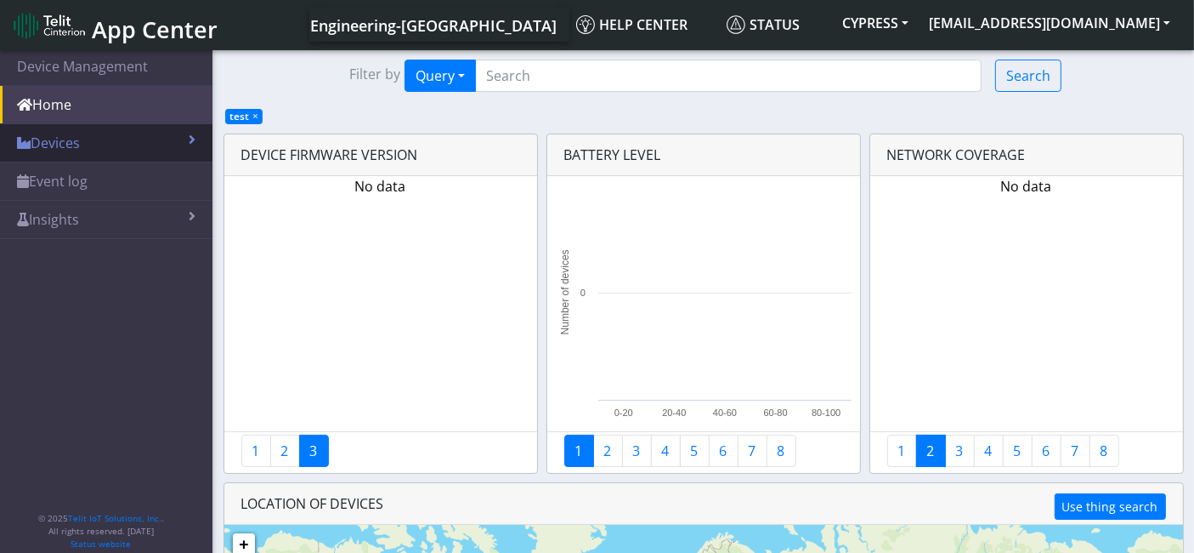
click at [60, 144] on link "Devices" at bounding box center [106, 142] width 213 height 37
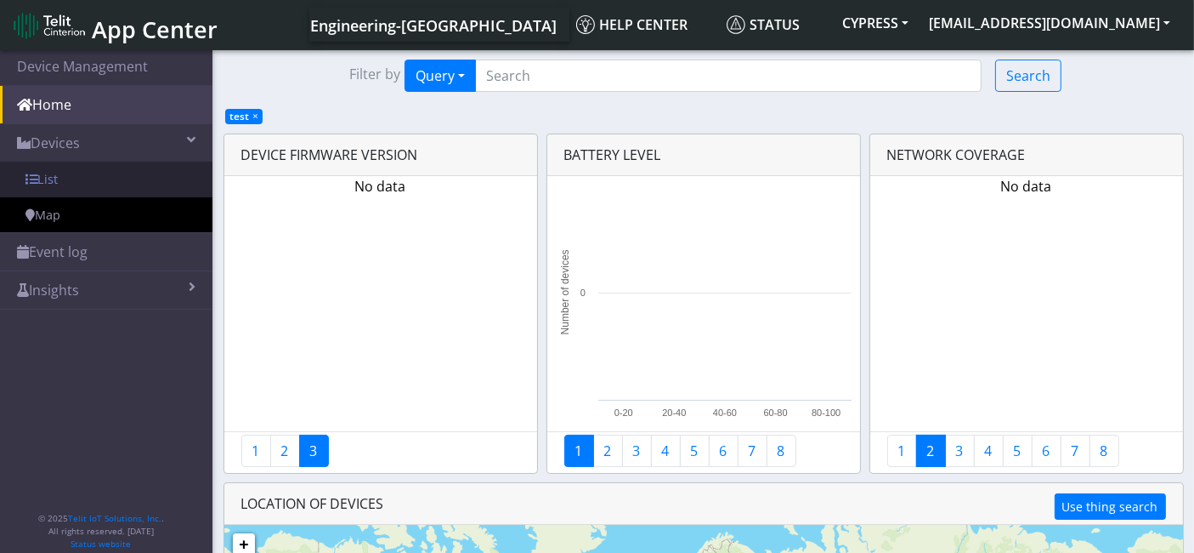
click at [53, 190] on link "List" at bounding box center [106, 180] width 213 height 36
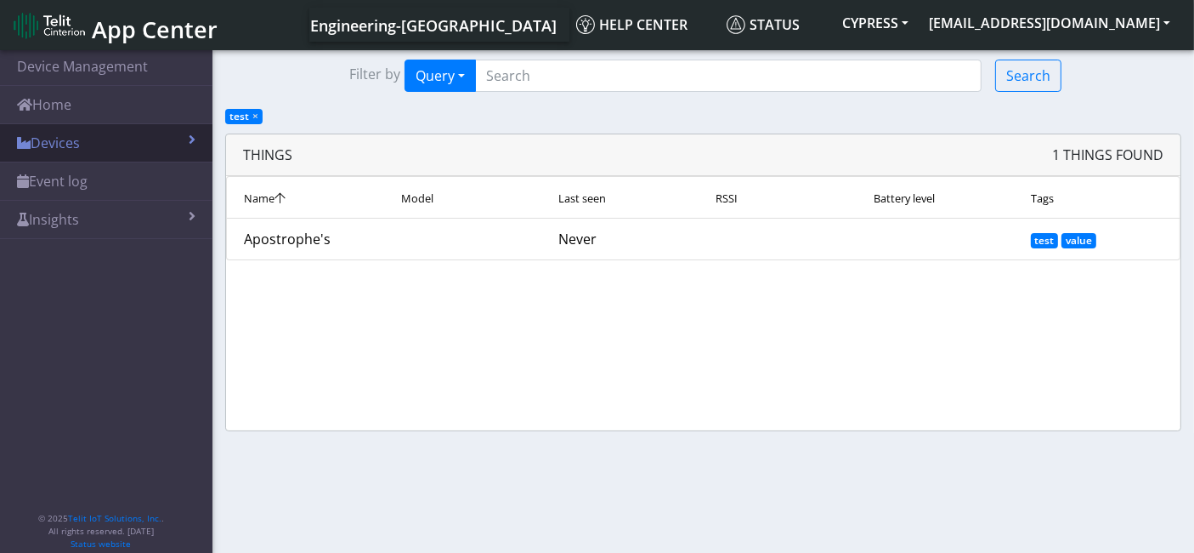
click at [88, 139] on link "Devices" at bounding box center [106, 142] width 213 height 37
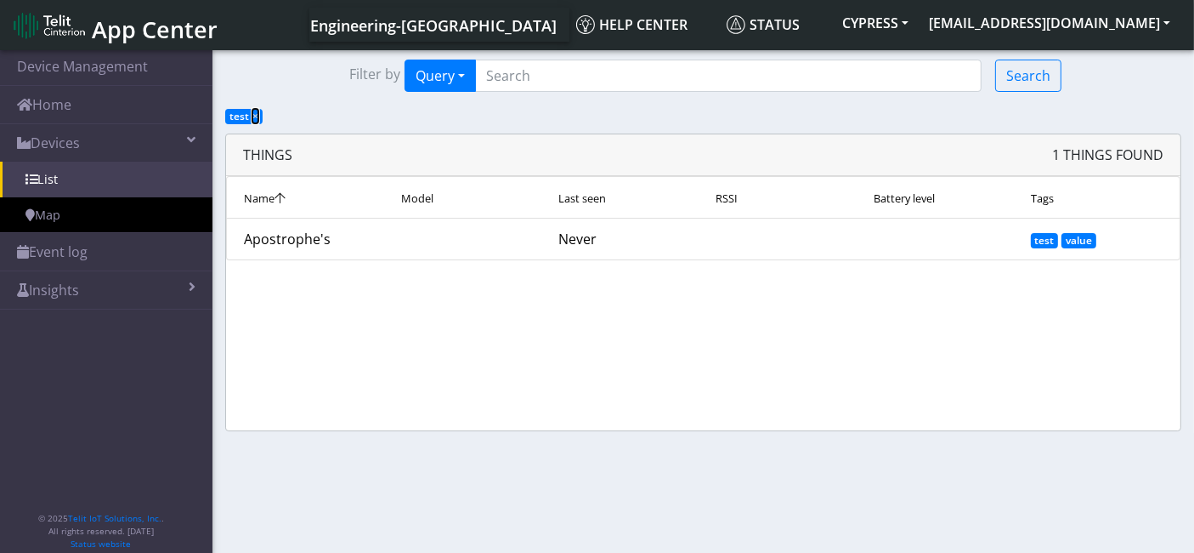
click at [252, 115] on span "×" at bounding box center [255, 116] width 6 height 14
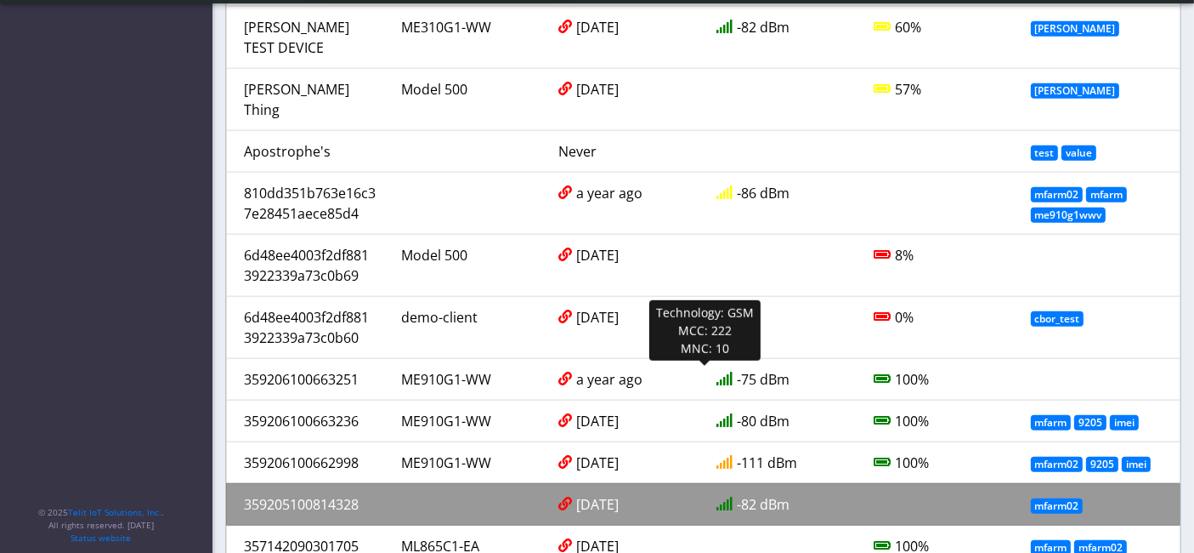
scroll to position [1322, 0]
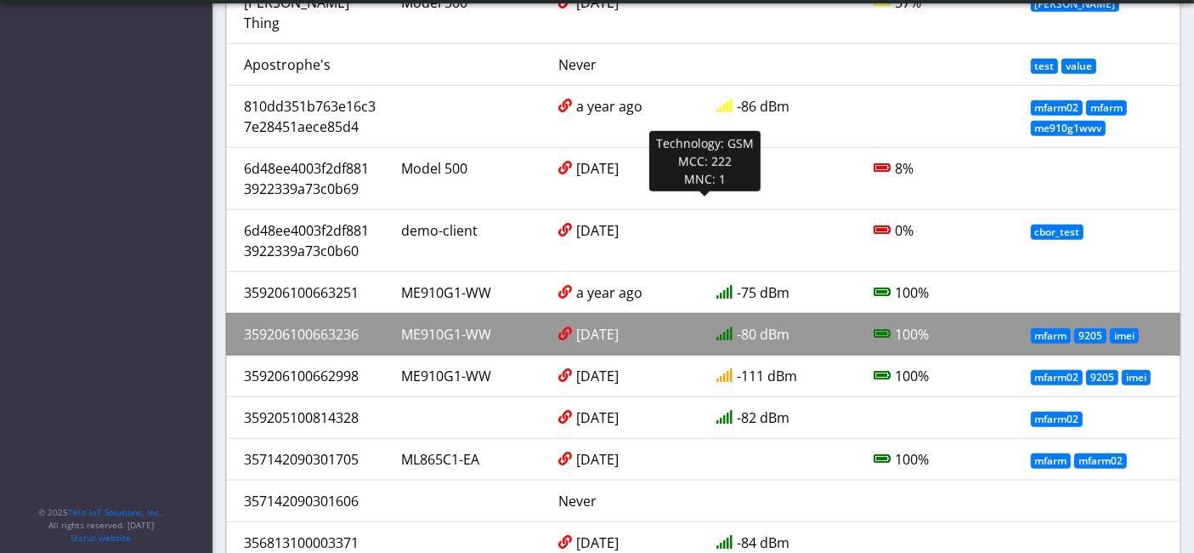
click at [333, 324] on div "359206100663236" at bounding box center [309, 334] width 157 height 20
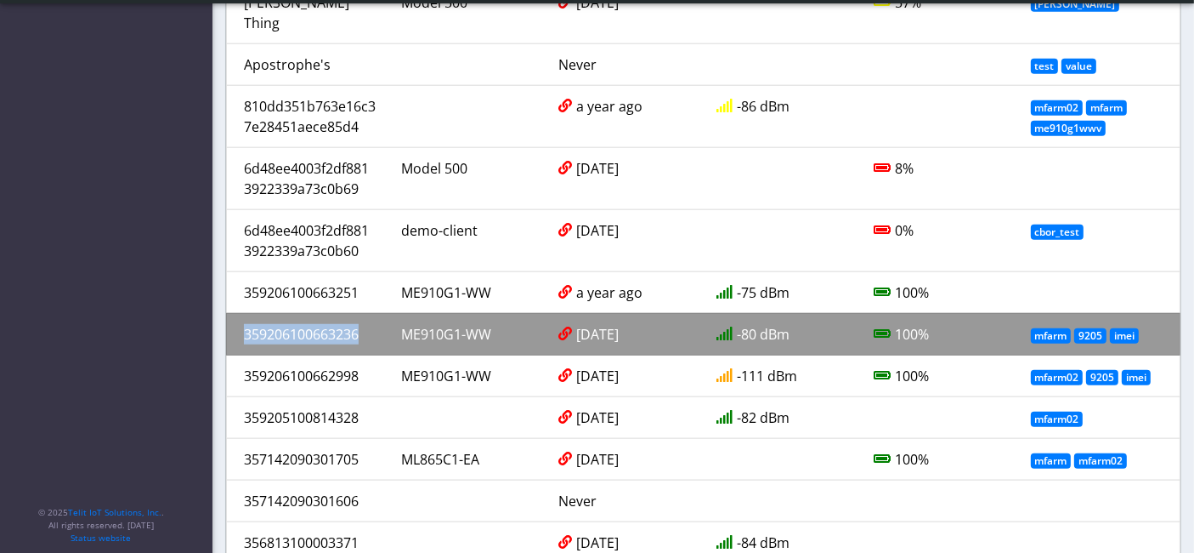
click at [333, 324] on div "359206100663236" at bounding box center [309, 334] width 157 height 20
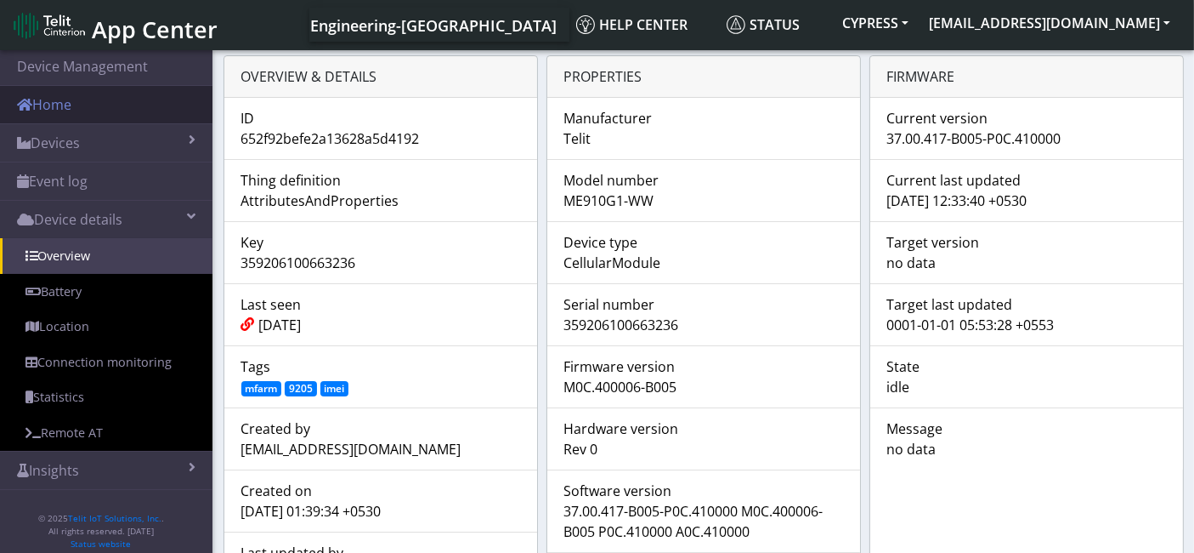
click at [97, 108] on link "Home" at bounding box center [106, 104] width 213 height 37
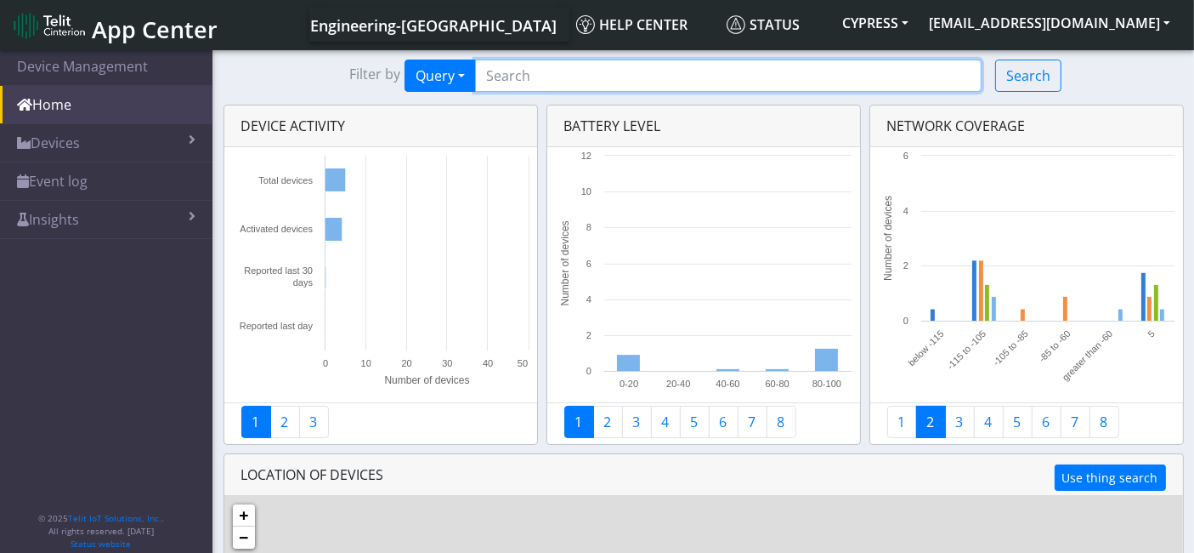
click at [595, 72] on input "Search..." at bounding box center [728, 76] width 507 height 32
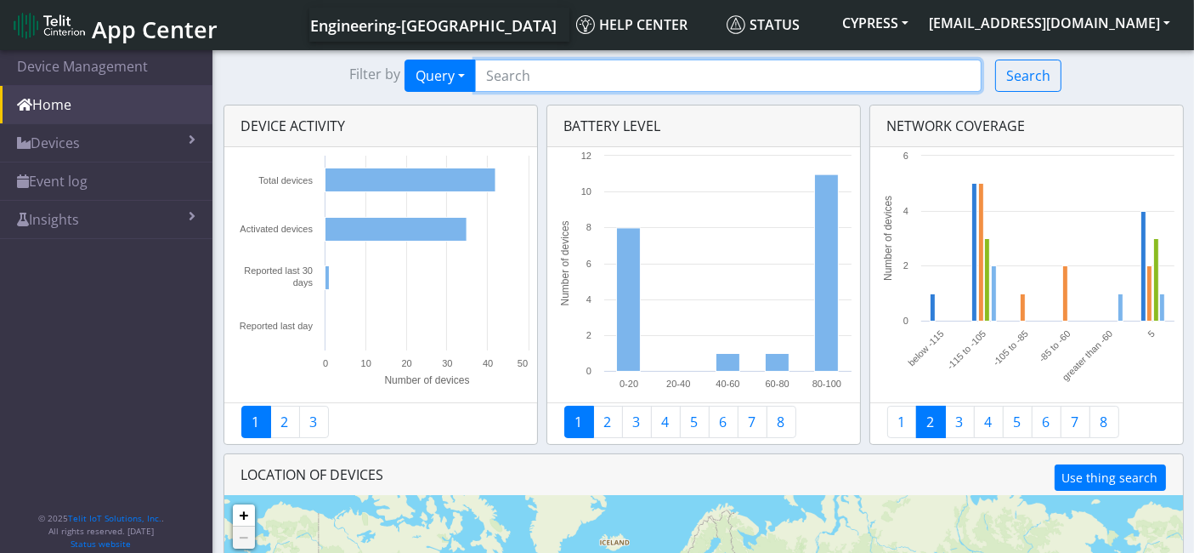
paste input "In-Progress"
drag, startPoint x: 621, startPoint y: 74, endPoint x: 274, endPoint y: 75, distance: 347.7
click at [274, 69] on div "Filter by Query Query Connected Tags Country Geofence In-Progress Search" at bounding box center [704, 76] width 982 height 32
type input "In-Progress"
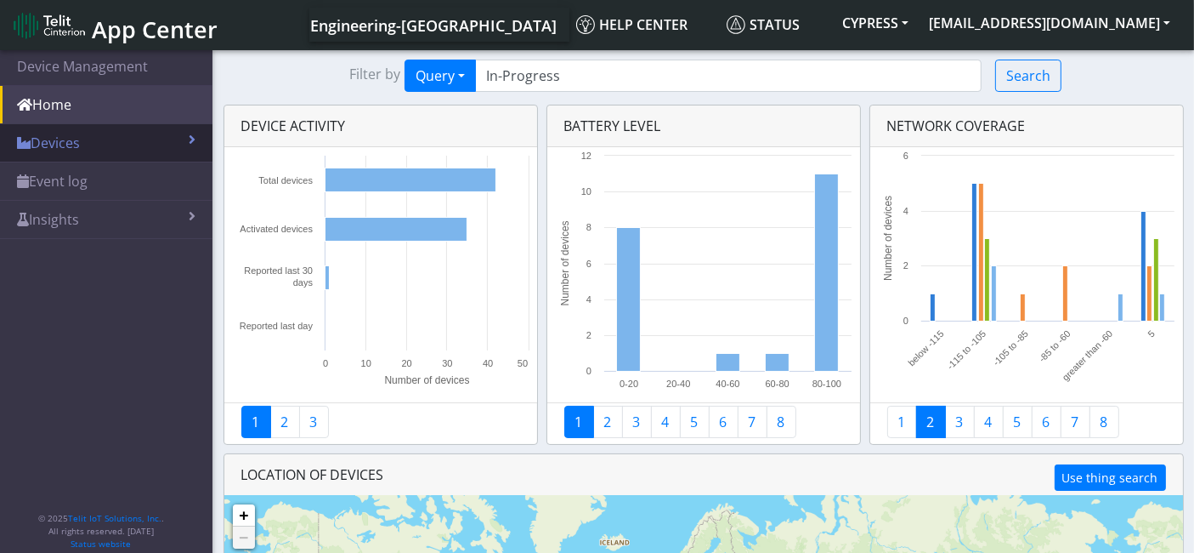
click at [53, 139] on link "Devices" at bounding box center [106, 142] width 213 height 37
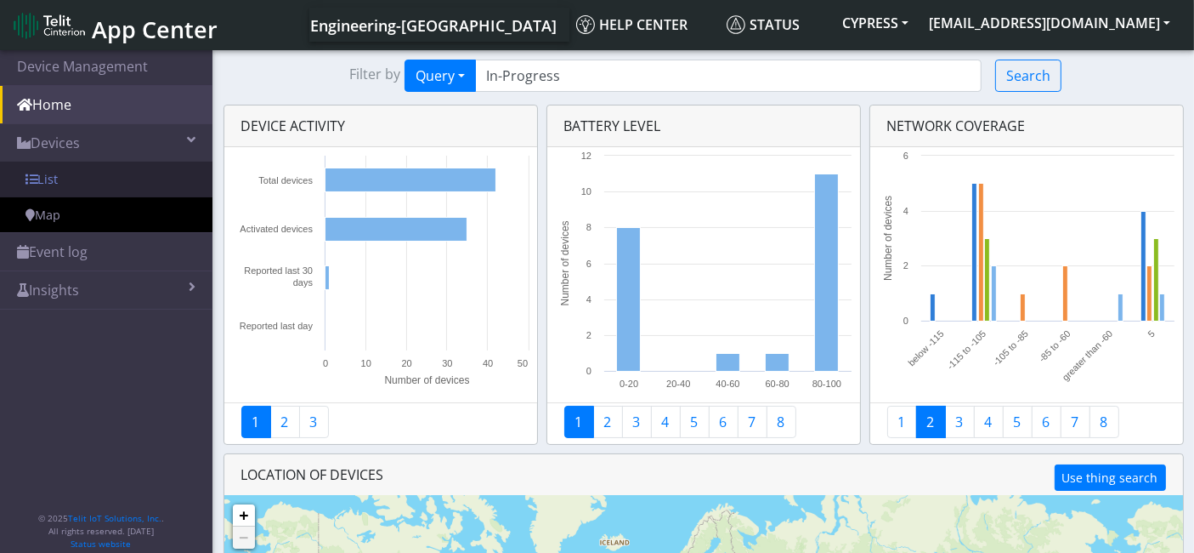
click at [72, 173] on link "List" at bounding box center [106, 180] width 213 height 36
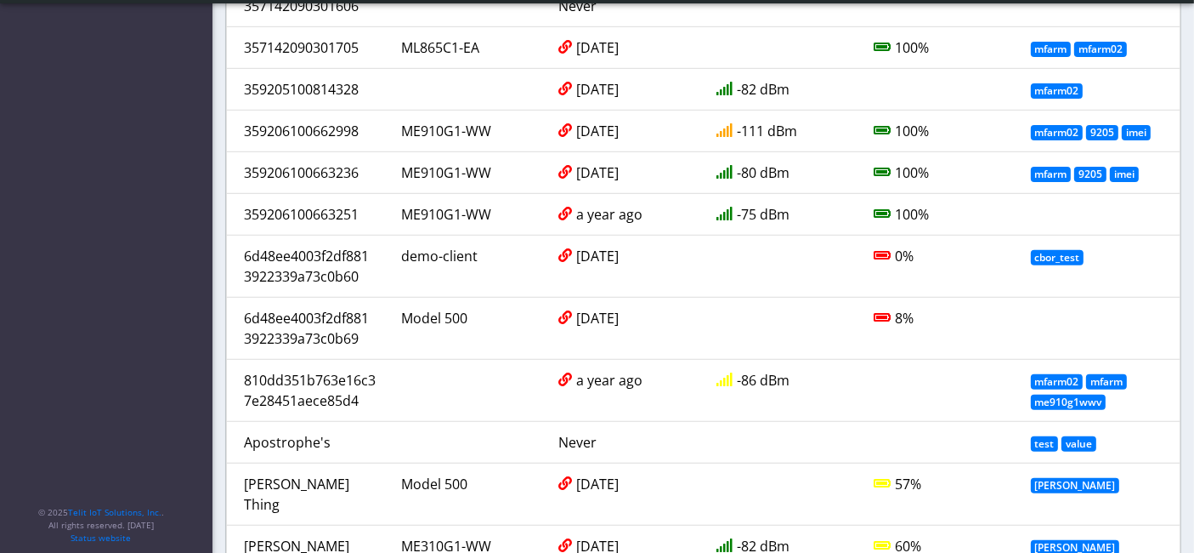
scroll to position [525, 0]
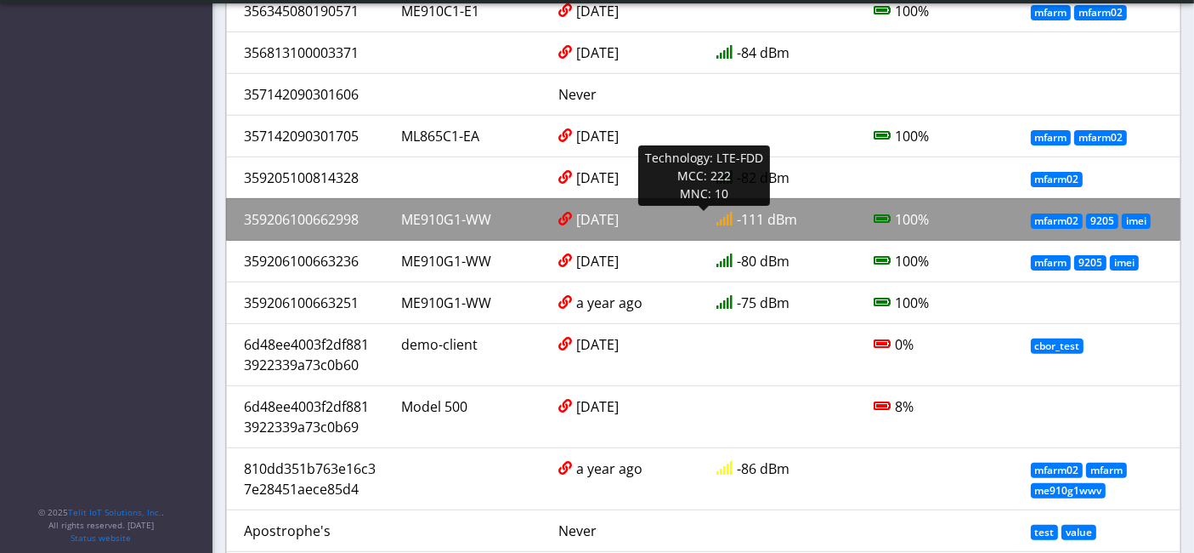
click at [310, 226] on div "359206100662998" at bounding box center [309, 219] width 157 height 20
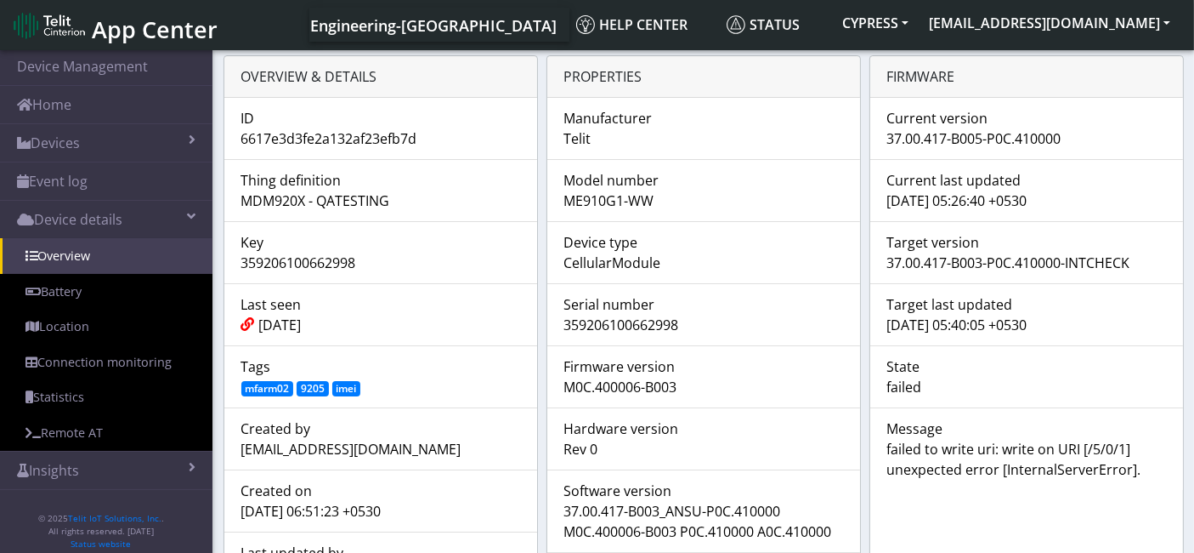
click at [327, 149] on li "ID 6617e3d3fe2a132af23efb7d" at bounding box center [380, 129] width 313 height 62
click at [302, 210] on li "Thing definition MDM920X - QATESTING" at bounding box center [380, 190] width 313 height 63
click at [289, 268] on div "359206100662998" at bounding box center [381, 262] width 304 height 20
copy div "359206100662998"
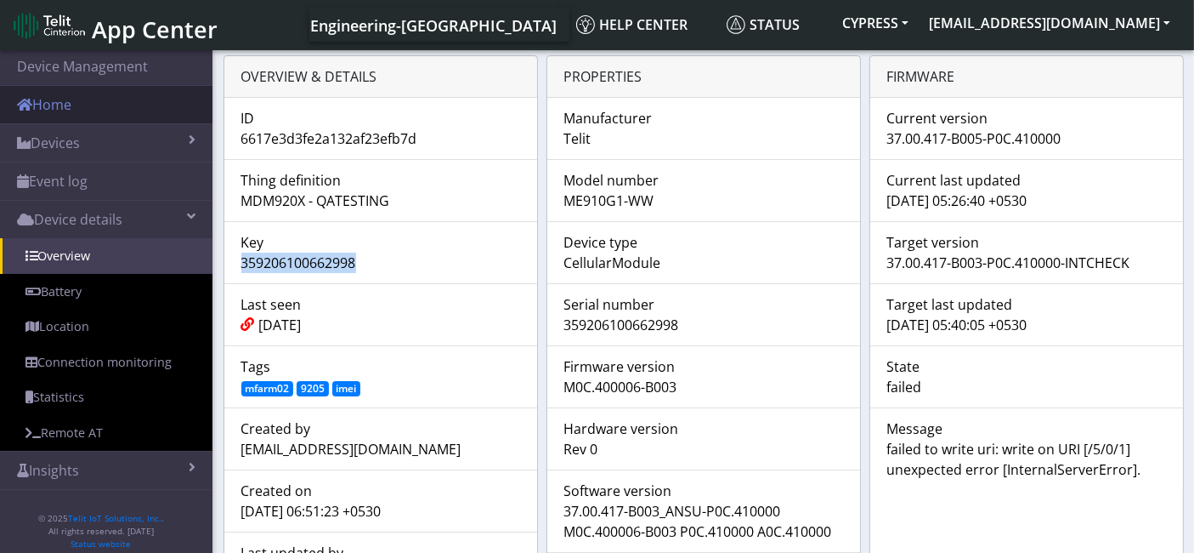
click at [83, 99] on link "Home" at bounding box center [106, 104] width 213 height 37
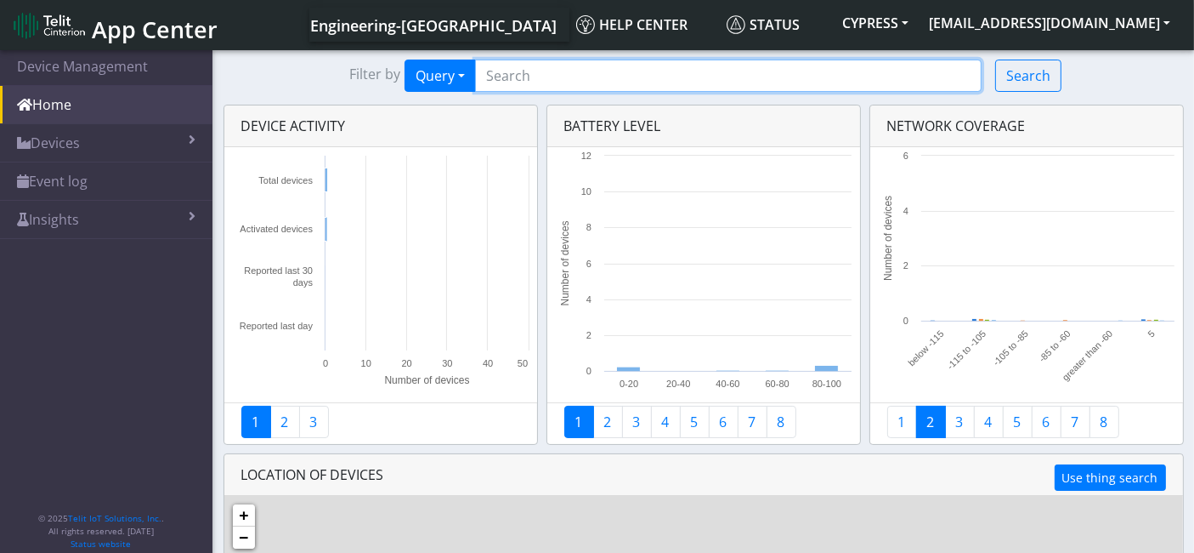
click at [525, 70] on input "Search..." at bounding box center [728, 76] width 507 height 32
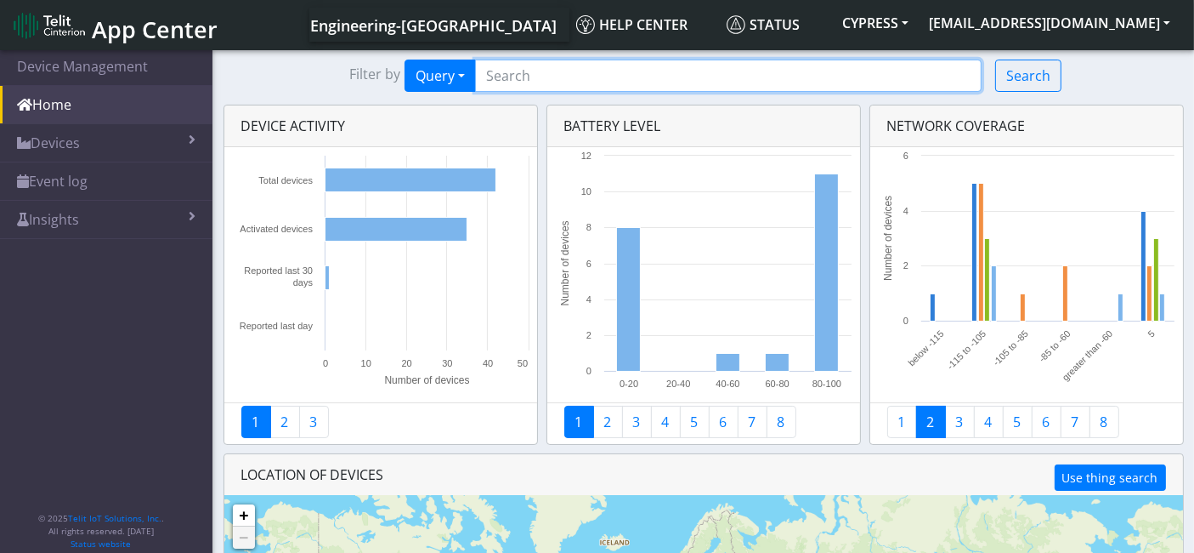
paste input "359206100662998"
type input "359206100662998"
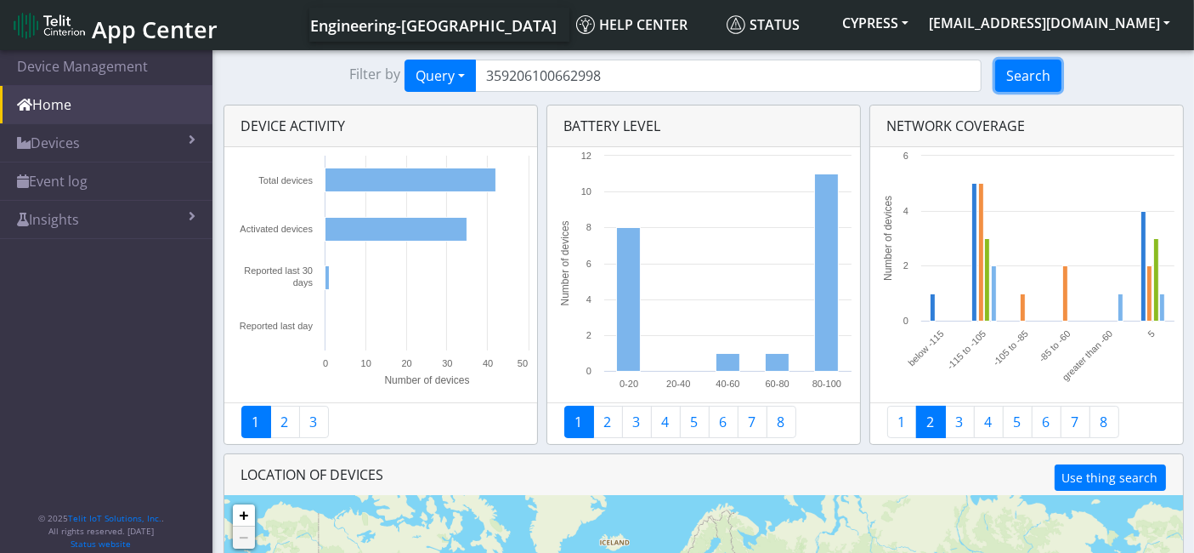
click at [1017, 69] on button "Search" at bounding box center [1028, 76] width 66 height 32
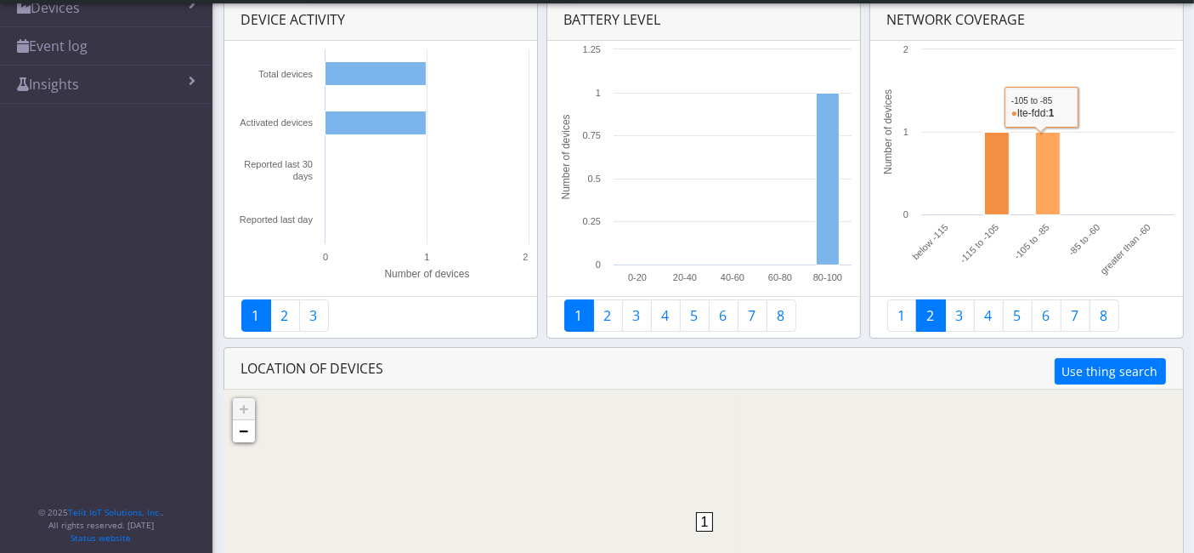
scroll to position [189, 0]
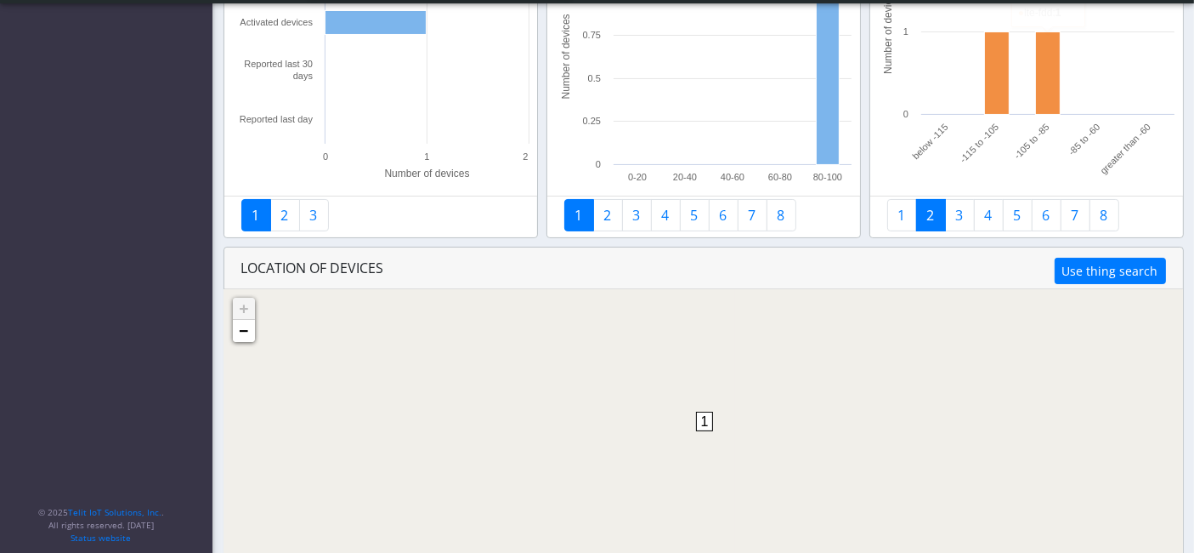
click at [587, 225] on link "1" at bounding box center [579, 215] width 30 height 32
click at [595, 218] on link "2" at bounding box center [608, 215] width 30 height 32
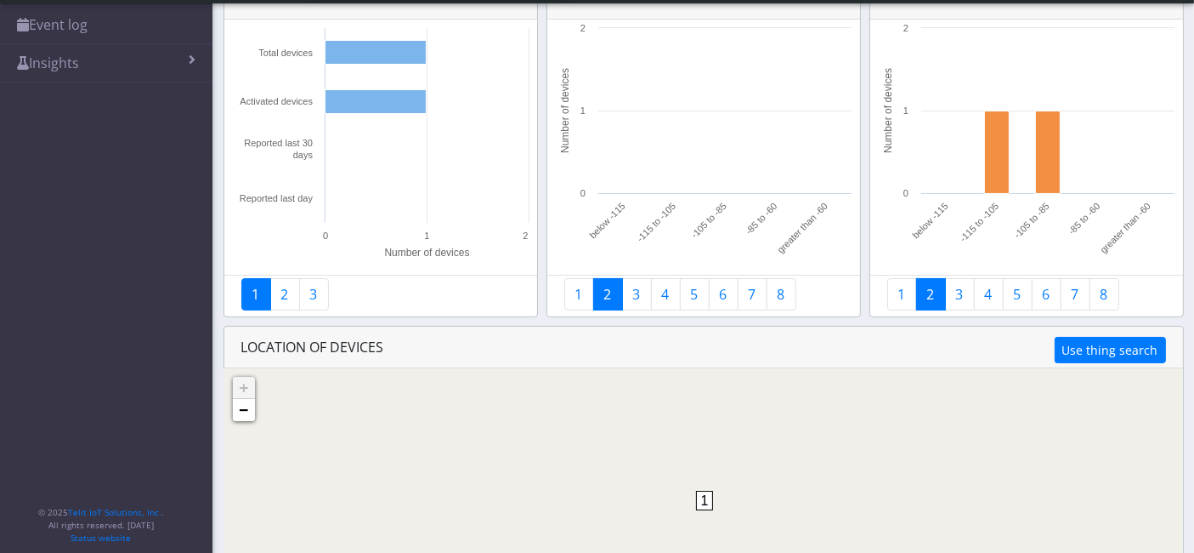
scroll to position [0, 0]
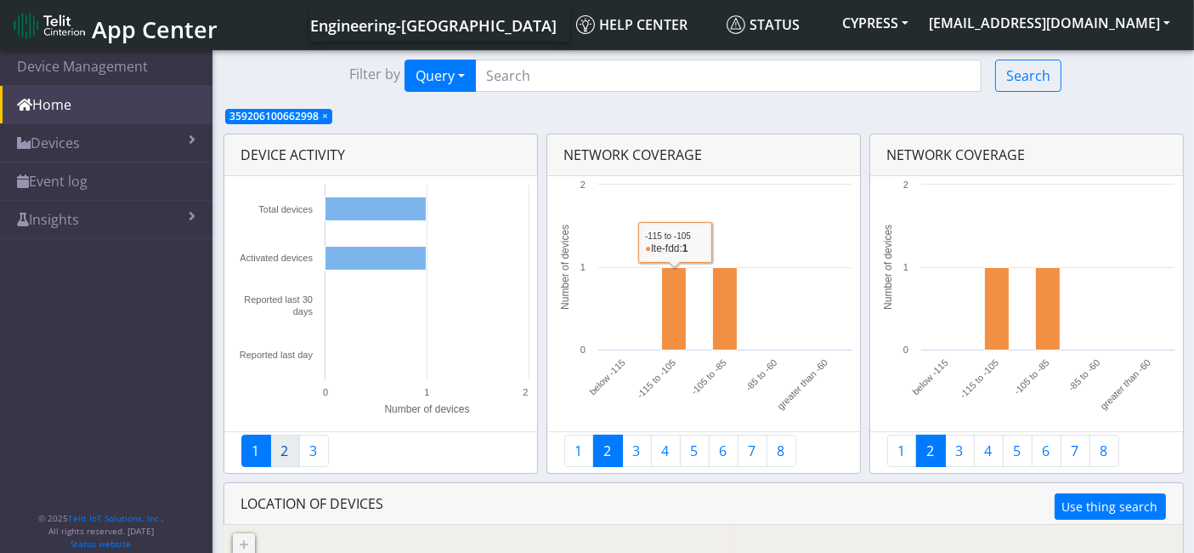
click at [291, 458] on link "2" at bounding box center [285, 450] width 30 height 32
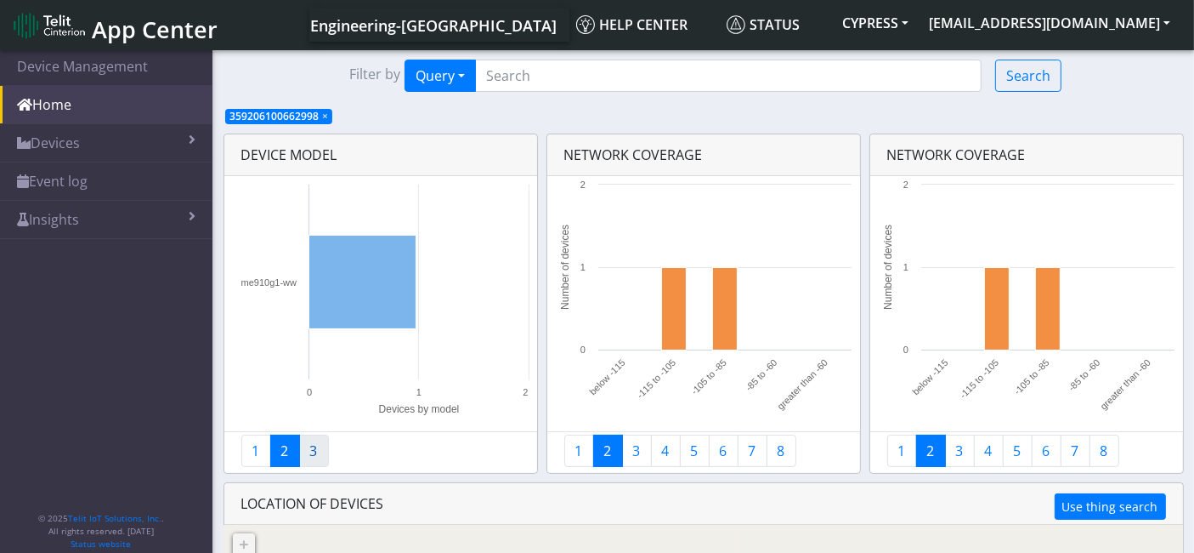
click at [312, 452] on link "3" at bounding box center [314, 450] width 30 height 32
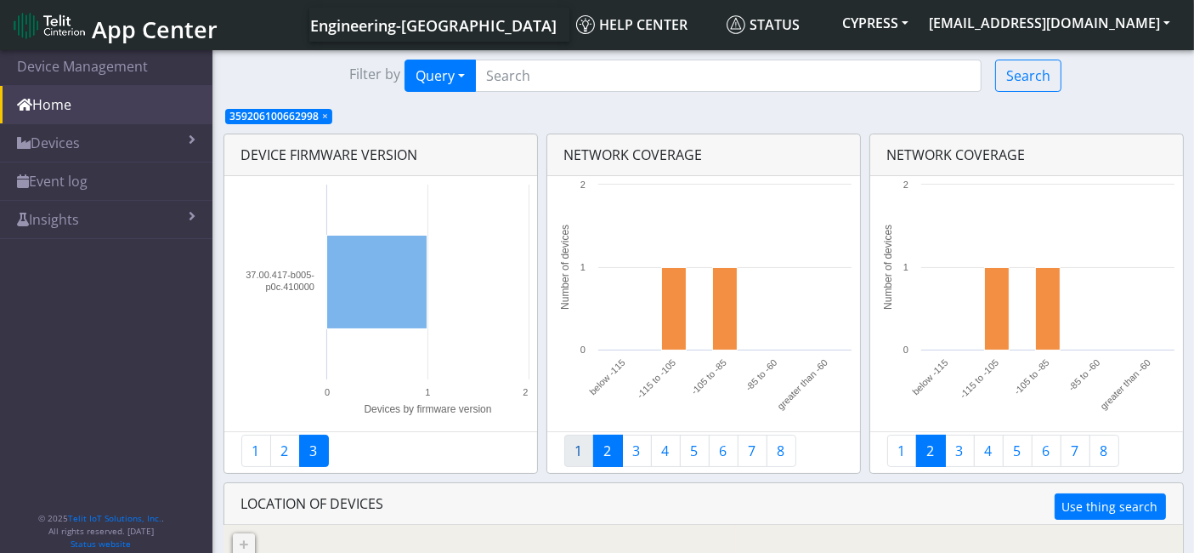
click at [577, 446] on link "1" at bounding box center [579, 450] width 30 height 32
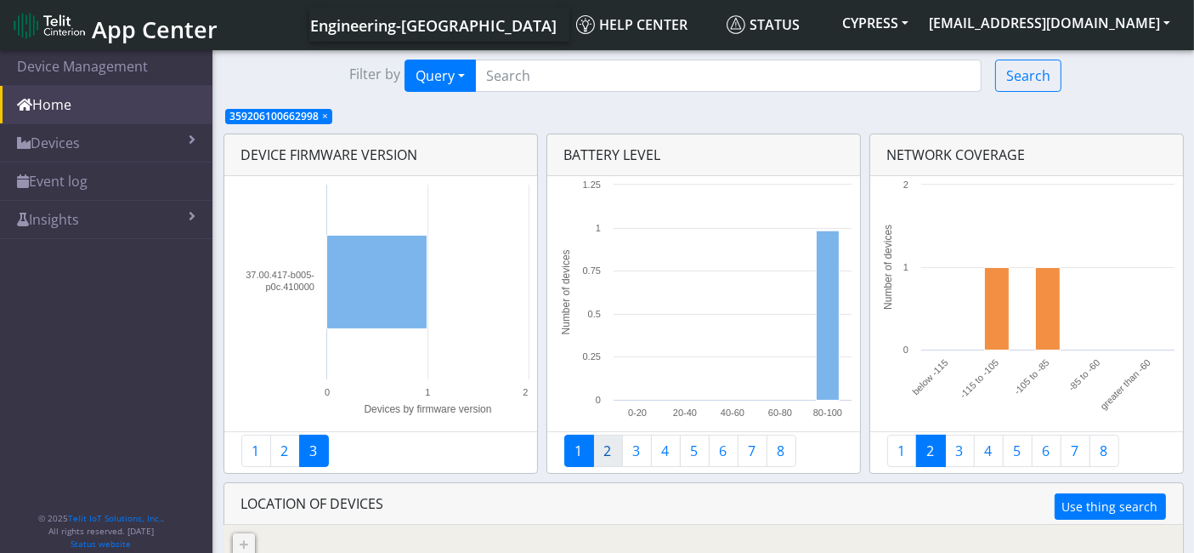
click at [599, 445] on link "2" at bounding box center [608, 450] width 30 height 32
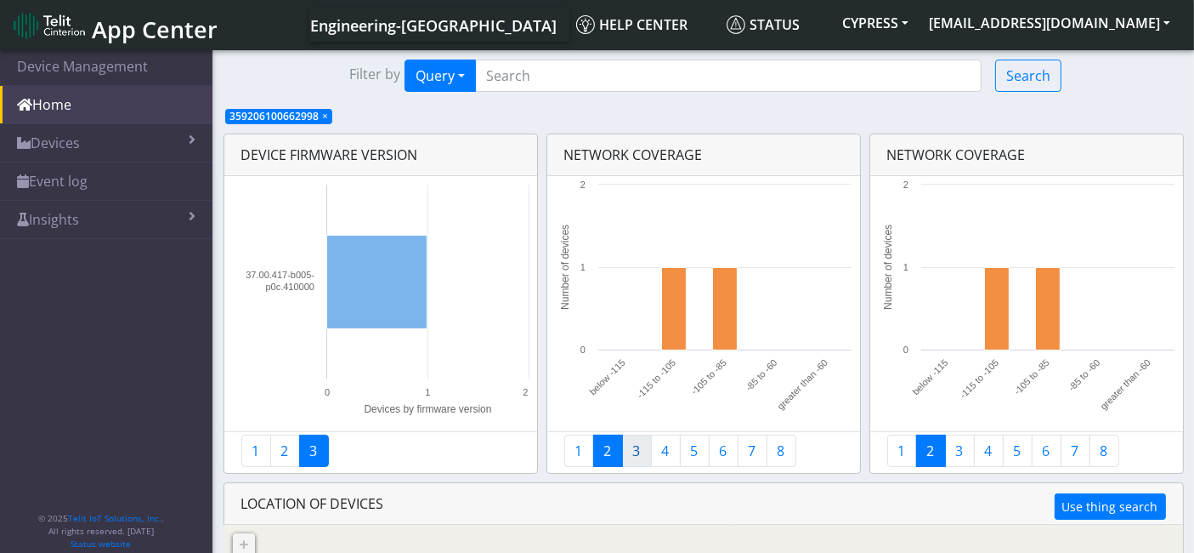
click at [631, 460] on link "3" at bounding box center [637, 450] width 30 height 32
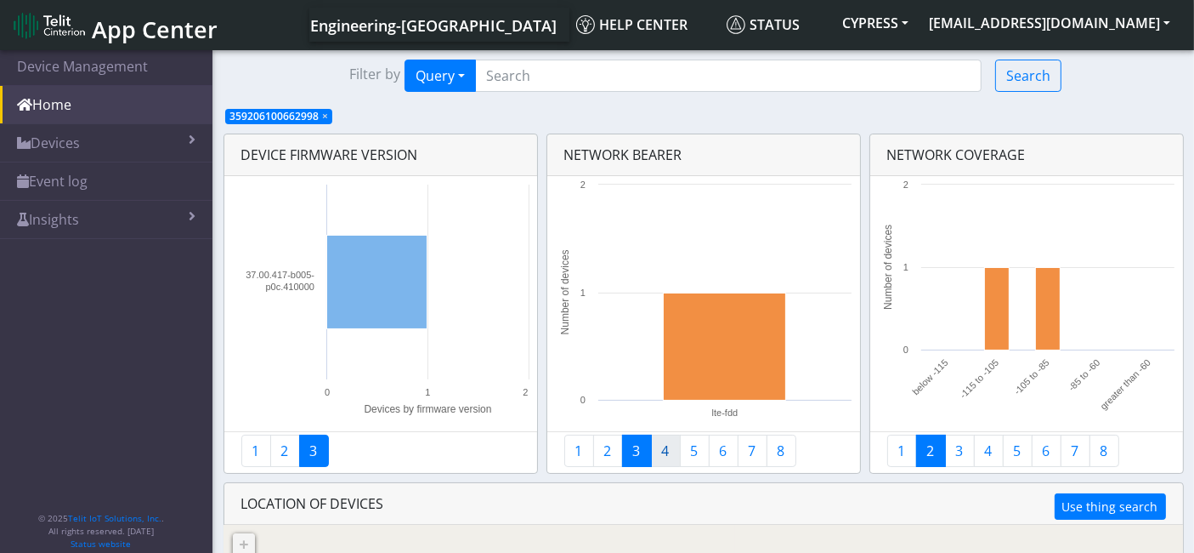
click at [660, 451] on link "4" at bounding box center [666, 450] width 30 height 32
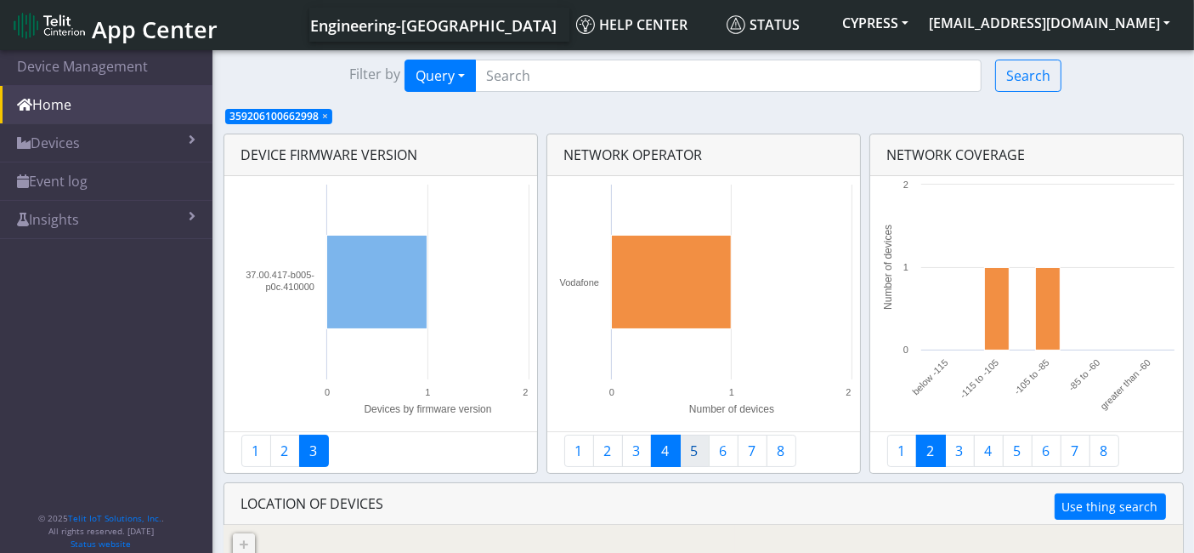
click at [694, 454] on link "5" at bounding box center [695, 450] width 30 height 32
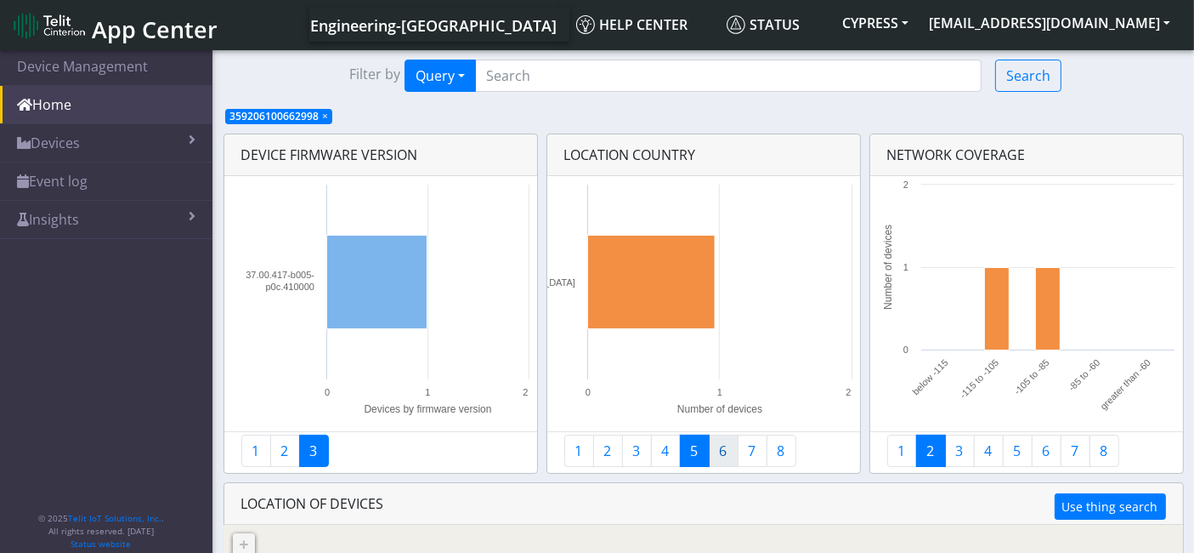
click at [721, 457] on link "6" at bounding box center [724, 450] width 30 height 32
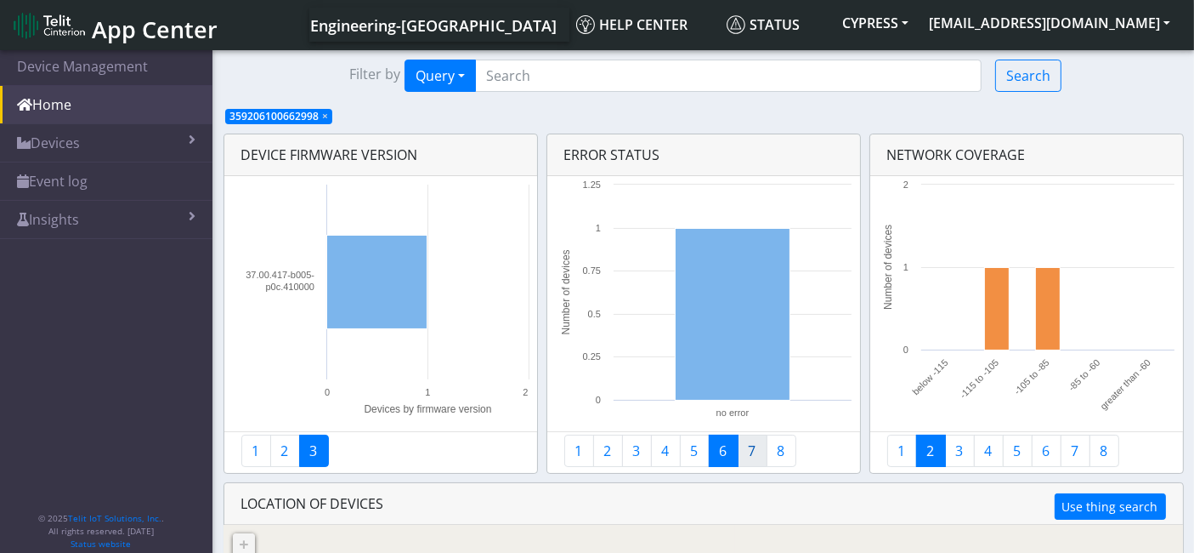
click at [755, 454] on link "7" at bounding box center [753, 450] width 30 height 32
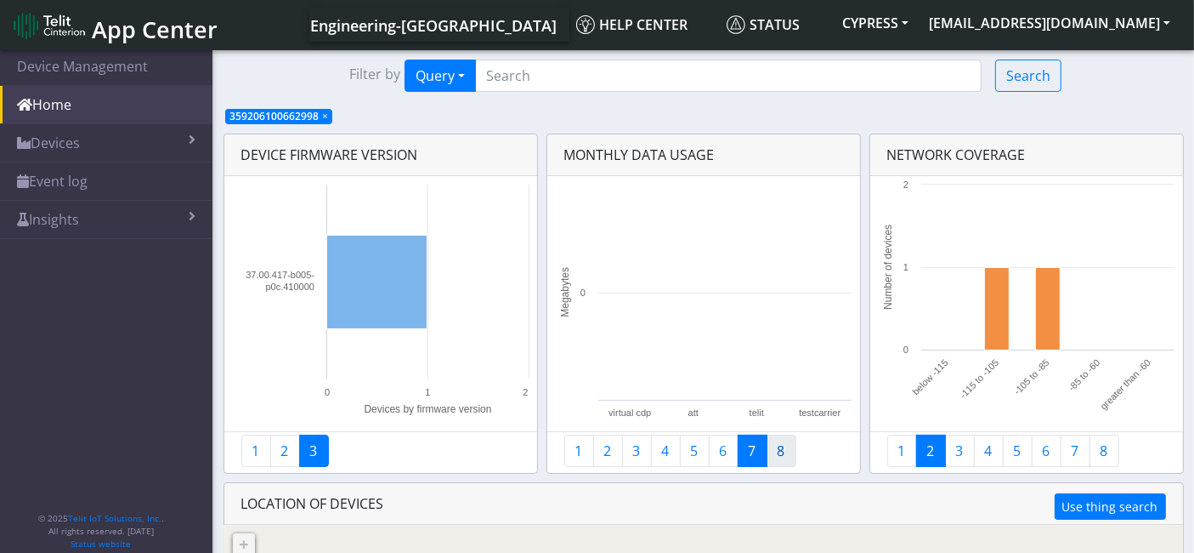
click at [779, 452] on link "8" at bounding box center [782, 450] width 30 height 32
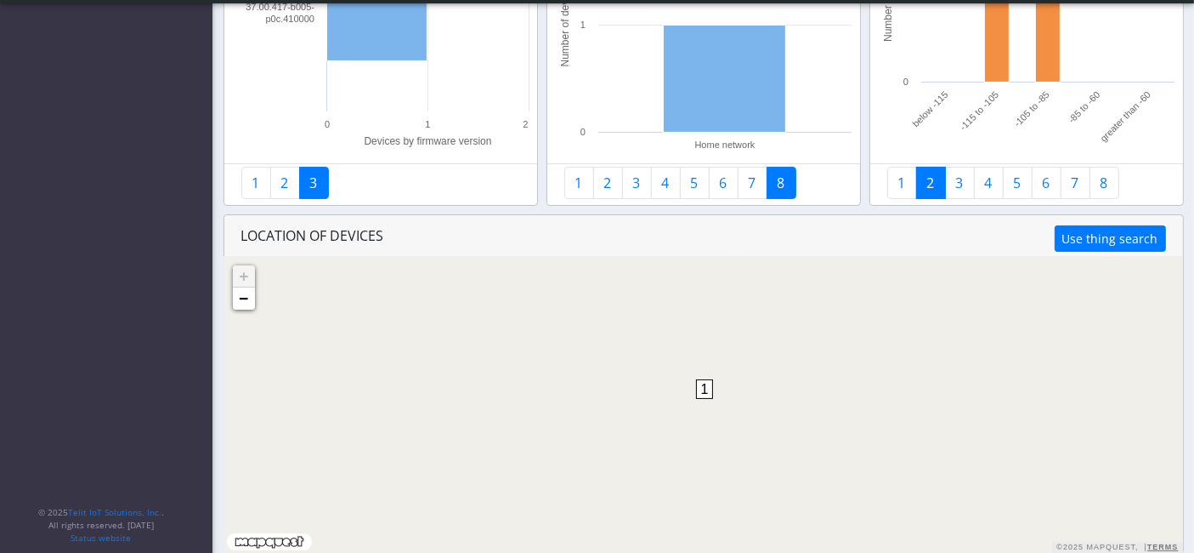
scroll to position [230, 0]
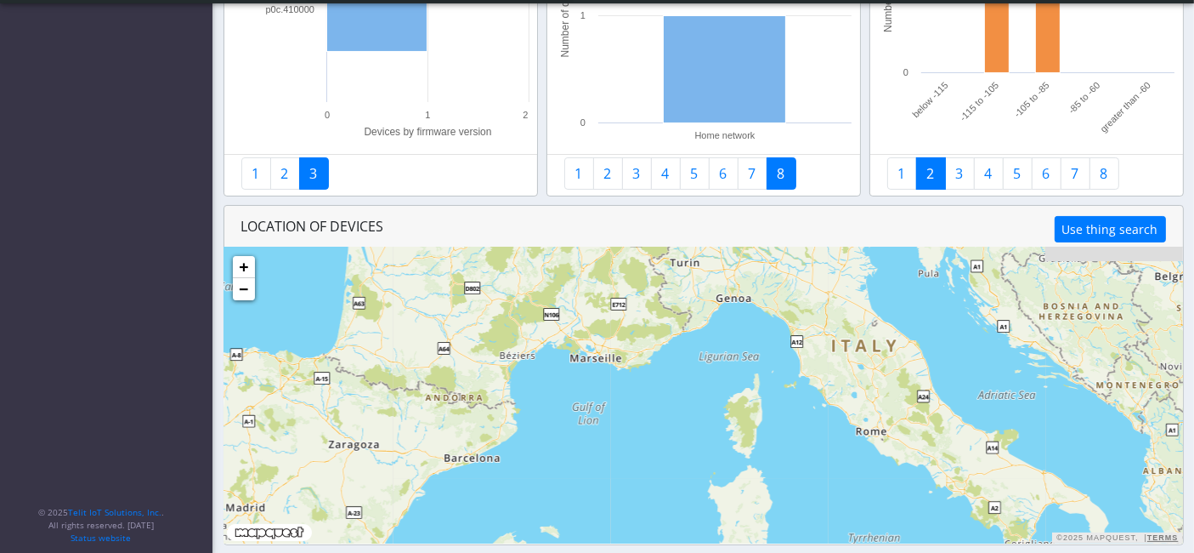
drag, startPoint x: 825, startPoint y: 451, endPoint x: 599, endPoint y: 525, distance: 238.2
click at [590, 322] on html "App Center Engineering-US Help center Status CYPRESS ck_engr_sa@telit.com ." at bounding box center [597, 46] width 1194 height 553
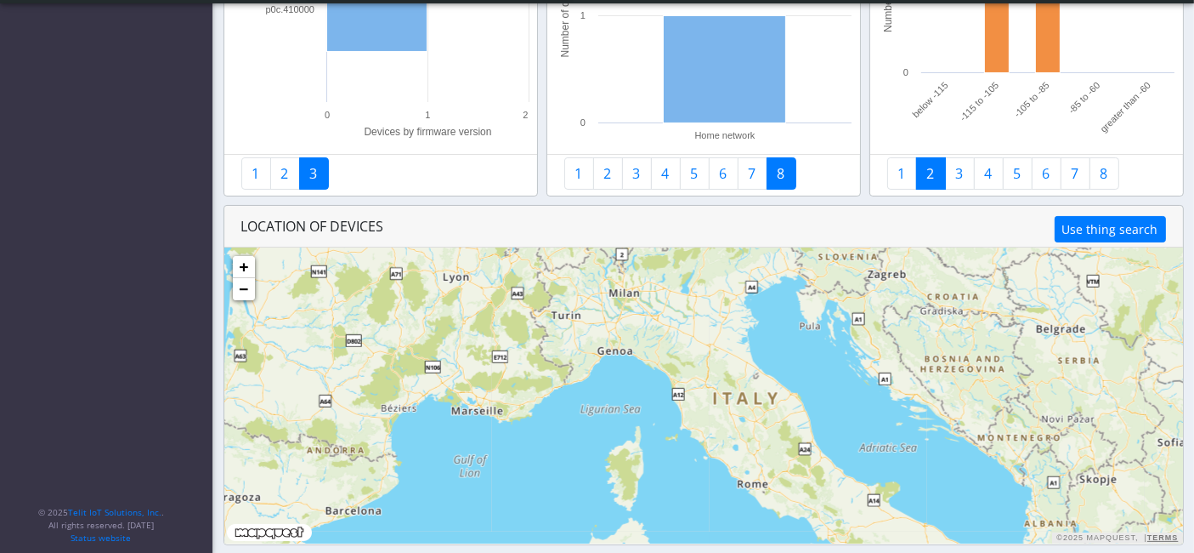
drag, startPoint x: 680, startPoint y: 412, endPoint x: 759, endPoint y: 365, distance: 92.3
click at [759, 365] on div "1 + − ©2025 MapQuest, | Terms" at bounding box center [703, 395] width 959 height 296
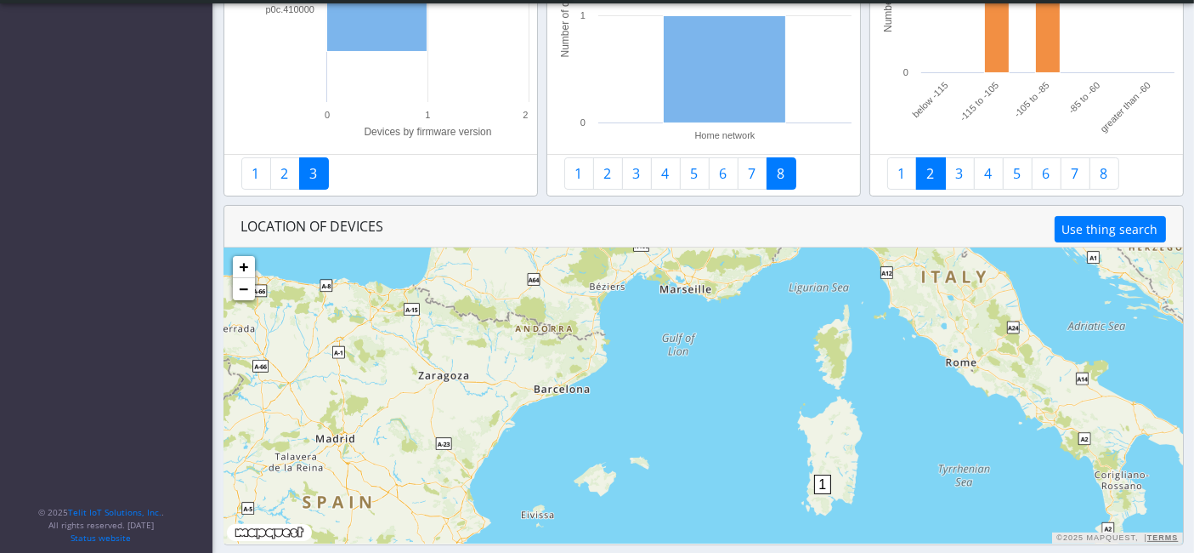
drag, startPoint x: 710, startPoint y: 463, endPoint x: 625, endPoint y: 398, distance: 107.3
click at [638, 414] on div "1 + − ©2025 MapQuest, | Terms" at bounding box center [703, 395] width 959 height 296
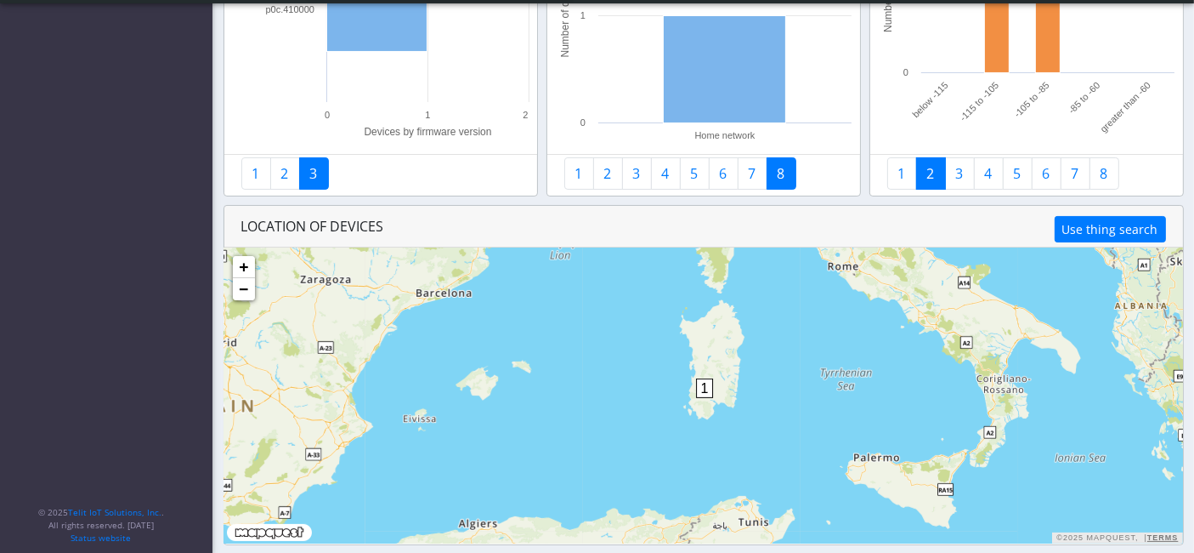
drag, startPoint x: 641, startPoint y: 491, endPoint x: 592, endPoint y: 440, distance: 70.9
click at [592, 440] on div "1 + − ©2025 MapQuest, | Terms" at bounding box center [703, 395] width 959 height 296
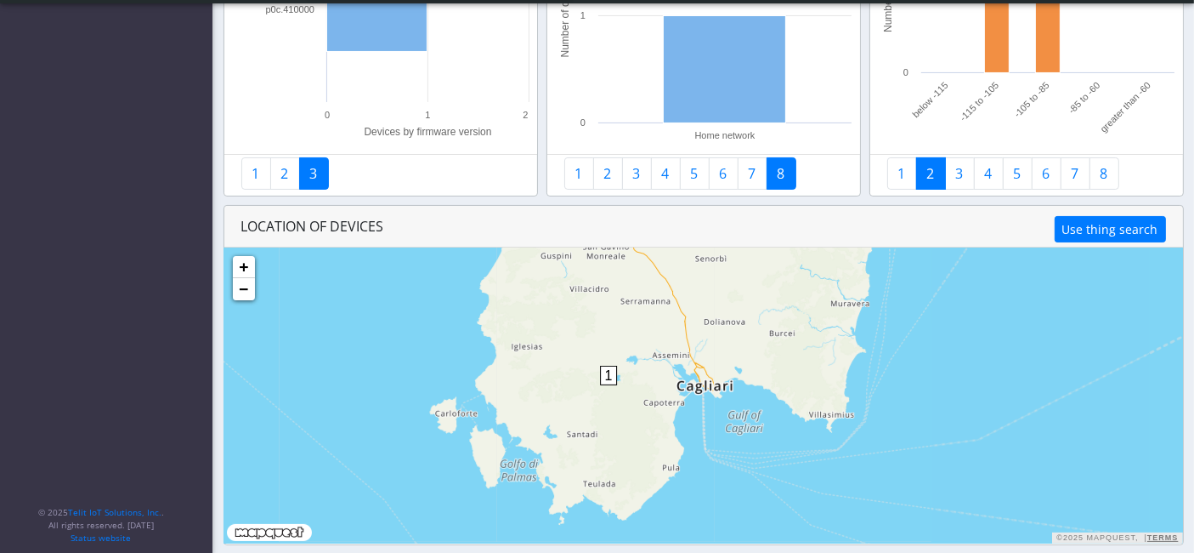
click at [605, 371] on span "1" at bounding box center [609, 376] width 18 height 20
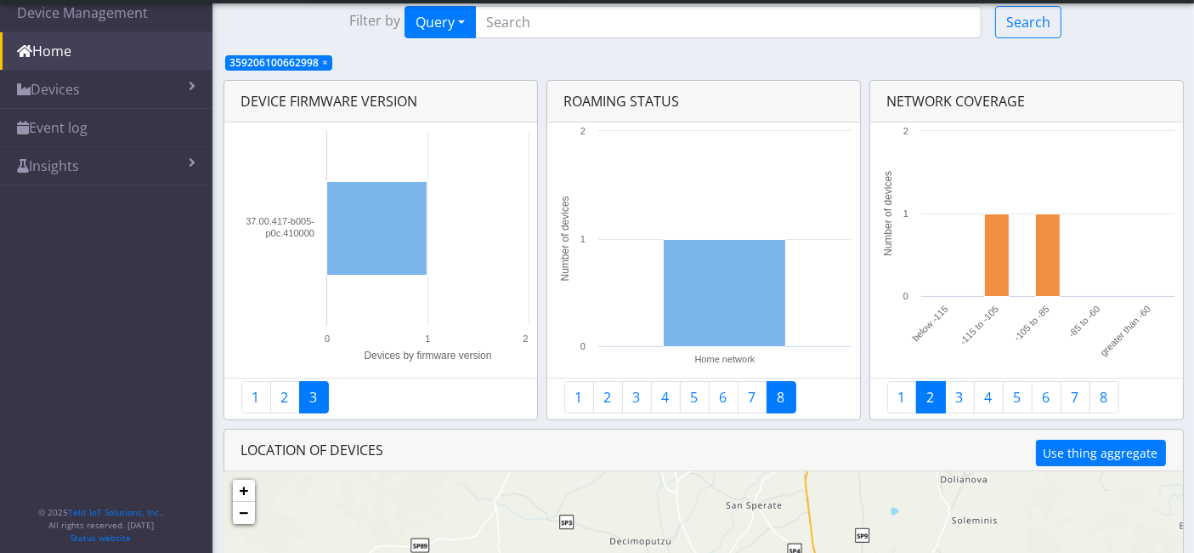
scroll to position [0, 0]
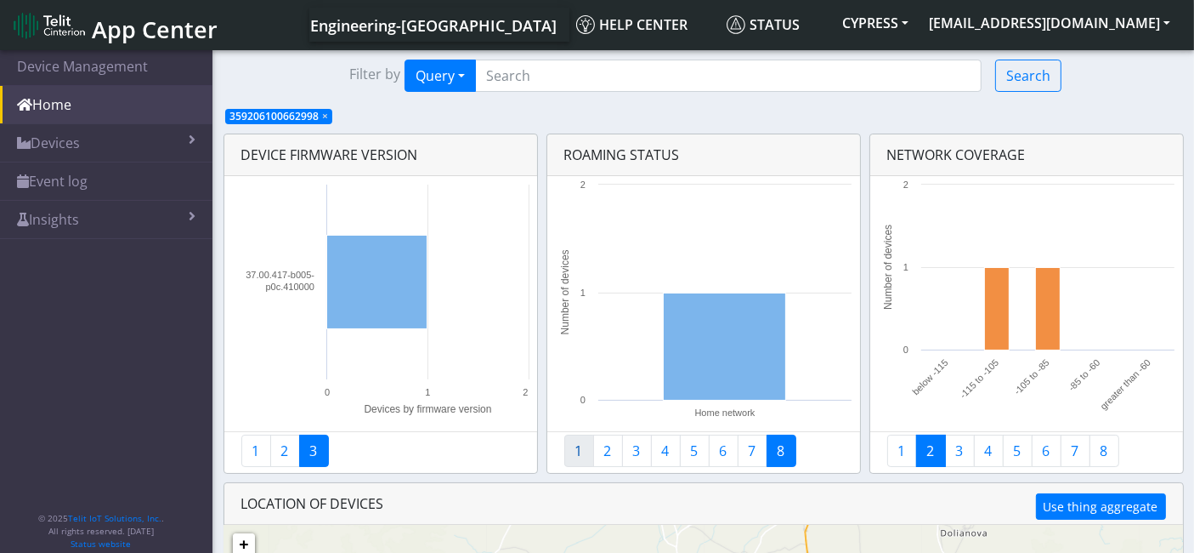
click at [569, 460] on link "1" at bounding box center [579, 450] width 30 height 32
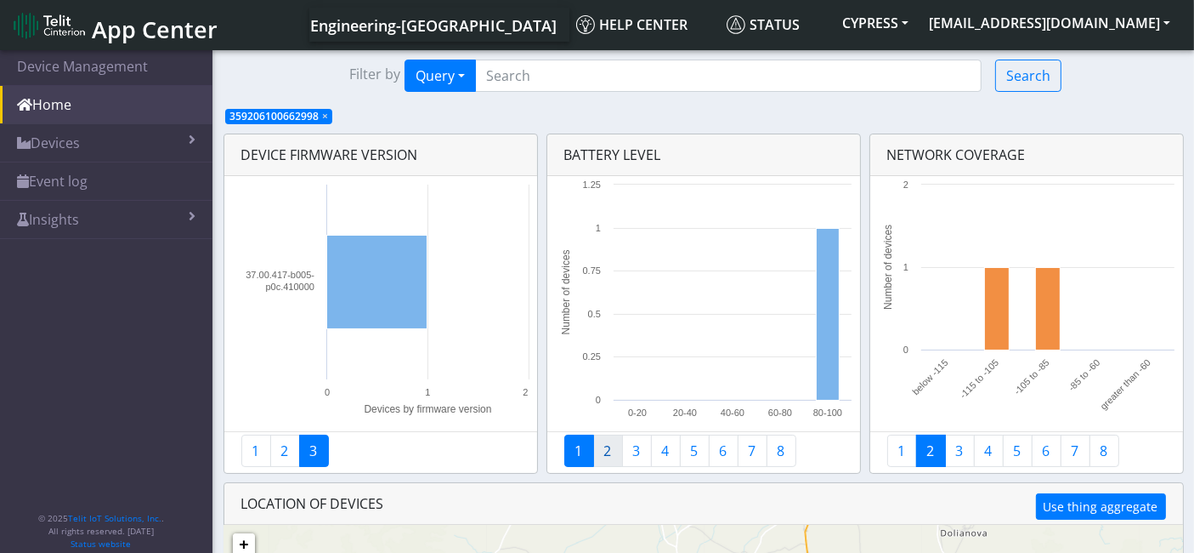
click at [604, 456] on link "2" at bounding box center [608, 450] width 30 height 32
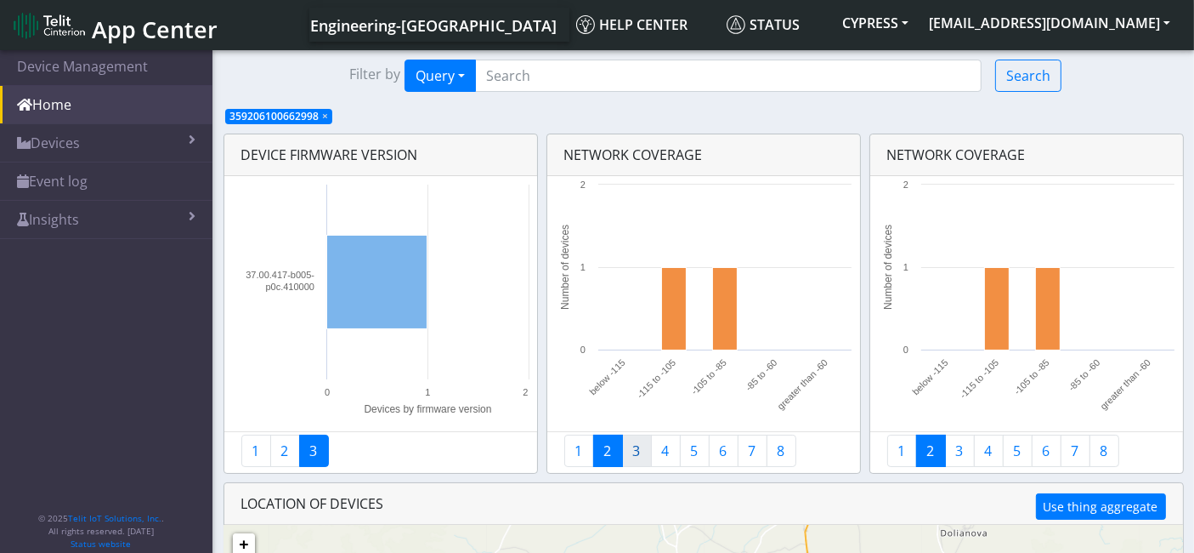
click at [628, 452] on link "3" at bounding box center [637, 450] width 30 height 32
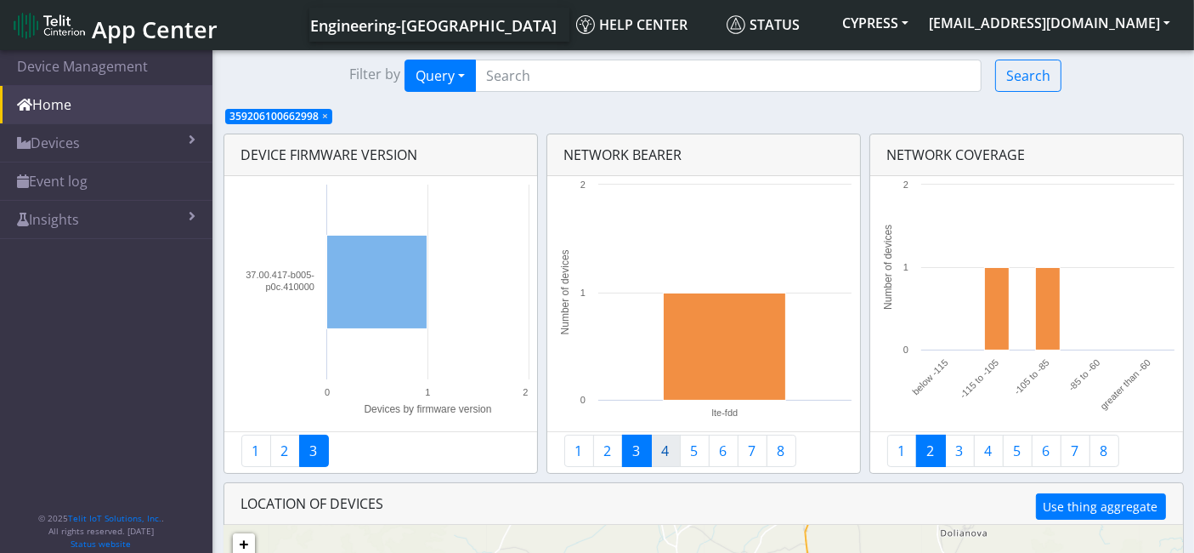
click at [658, 453] on link "4" at bounding box center [666, 450] width 30 height 32
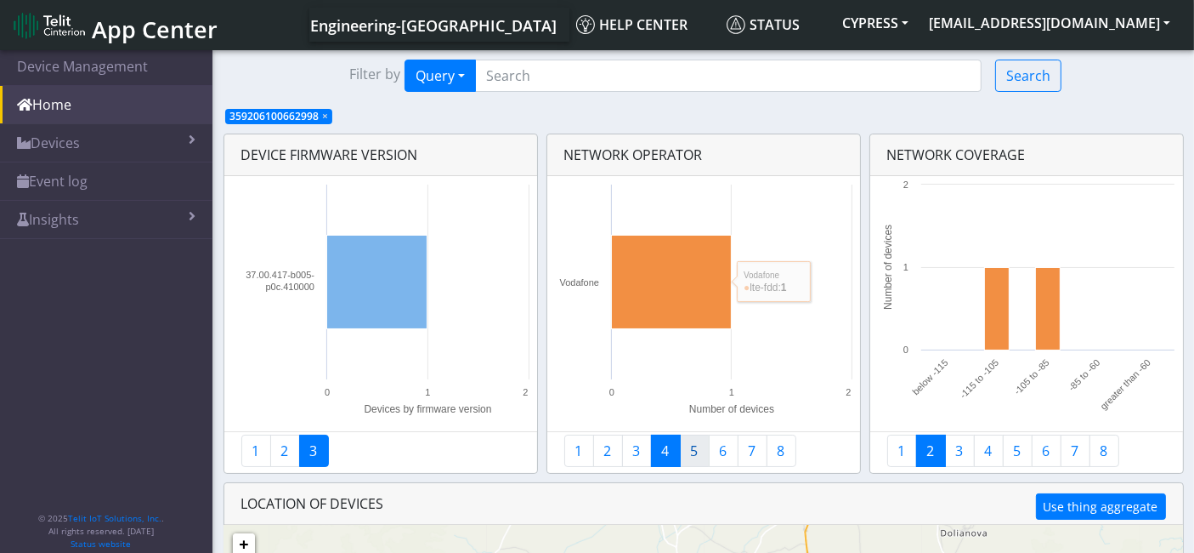
click at [689, 452] on link "5" at bounding box center [695, 450] width 30 height 32
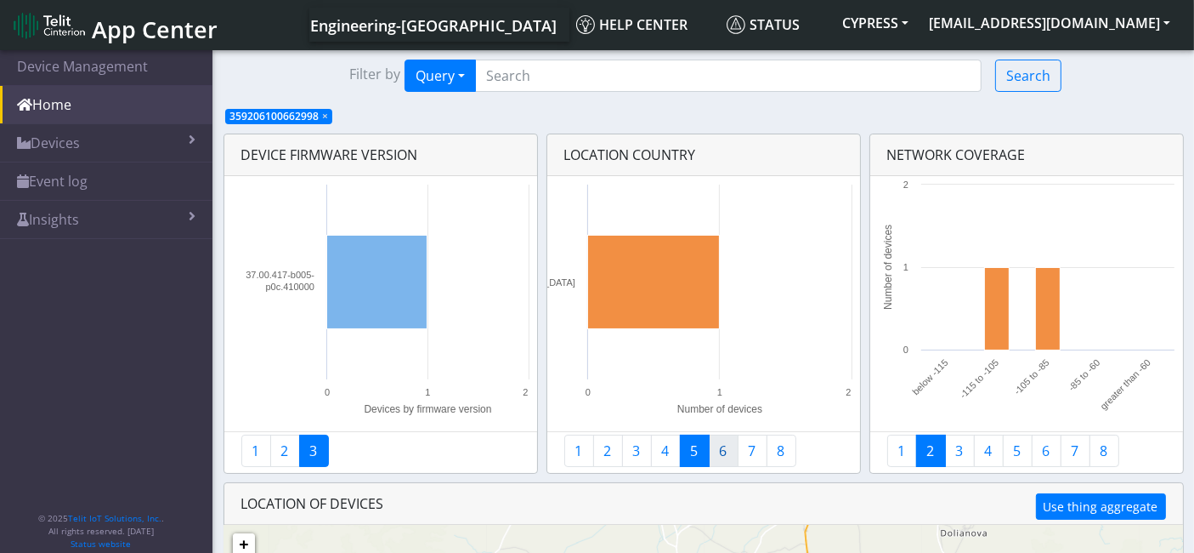
click at [718, 452] on link "6" at bounding box center [724, 450] width 30 height 32
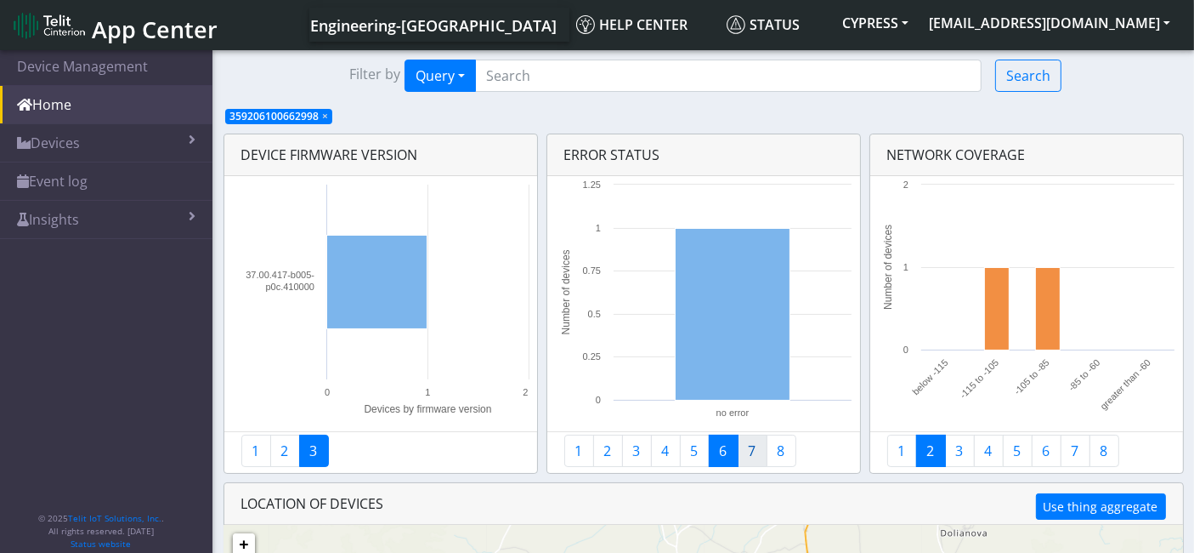
click at [743, 457] on link "7" at bounding box center [753, 450] width 30 height 32
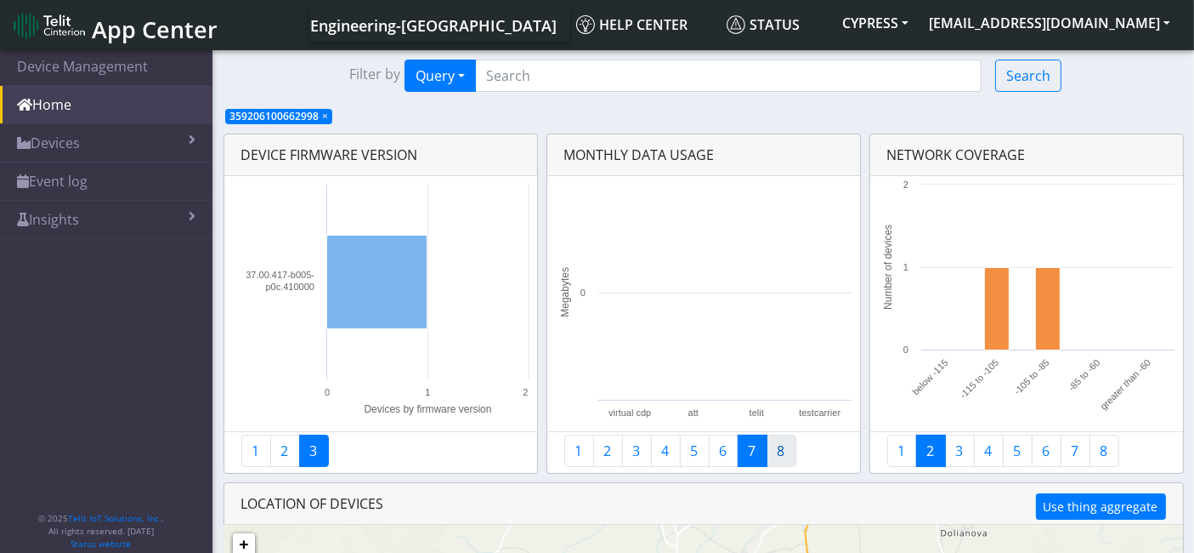
click at [774, 462] on link "8" at bounding box center [782, 450] width 30 height 32
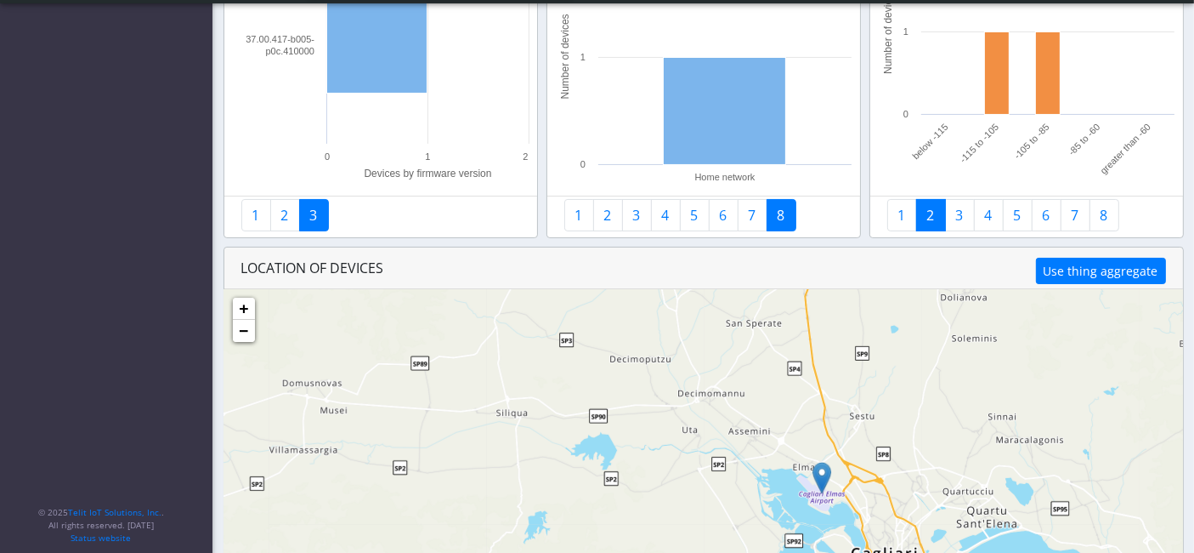
scroll to position [230, 0]
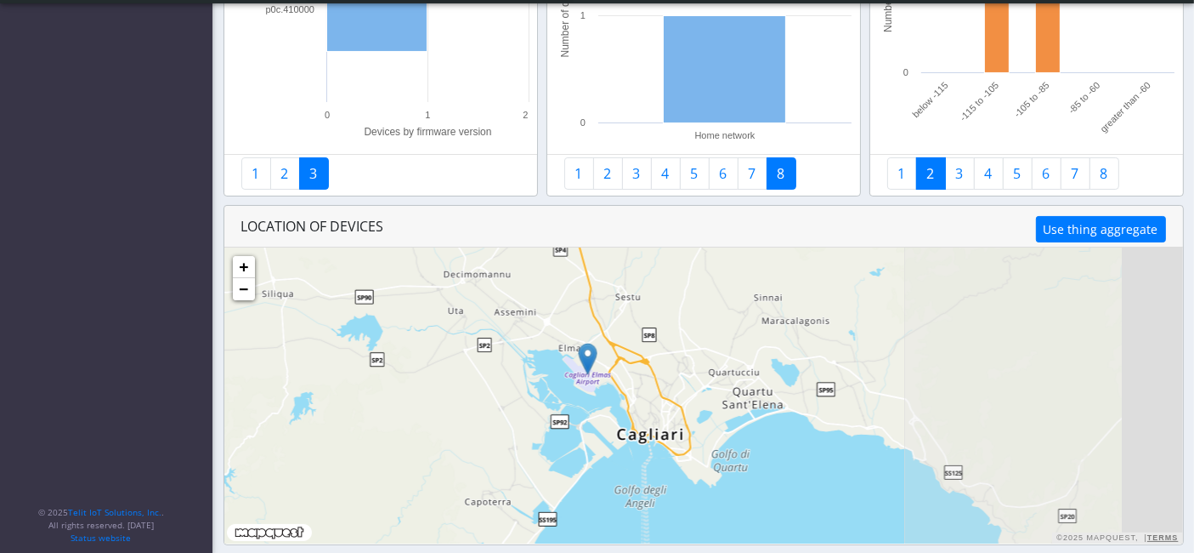
drag, startPoint x: 935, startPoint y: 387, endPoint x: 496, endPoint y: 343, distance: 441.7
click at [496, 343] on div "+ − ©2025 MapQuest, | Terms" at bounding box center [703, 395] width 959 height 296
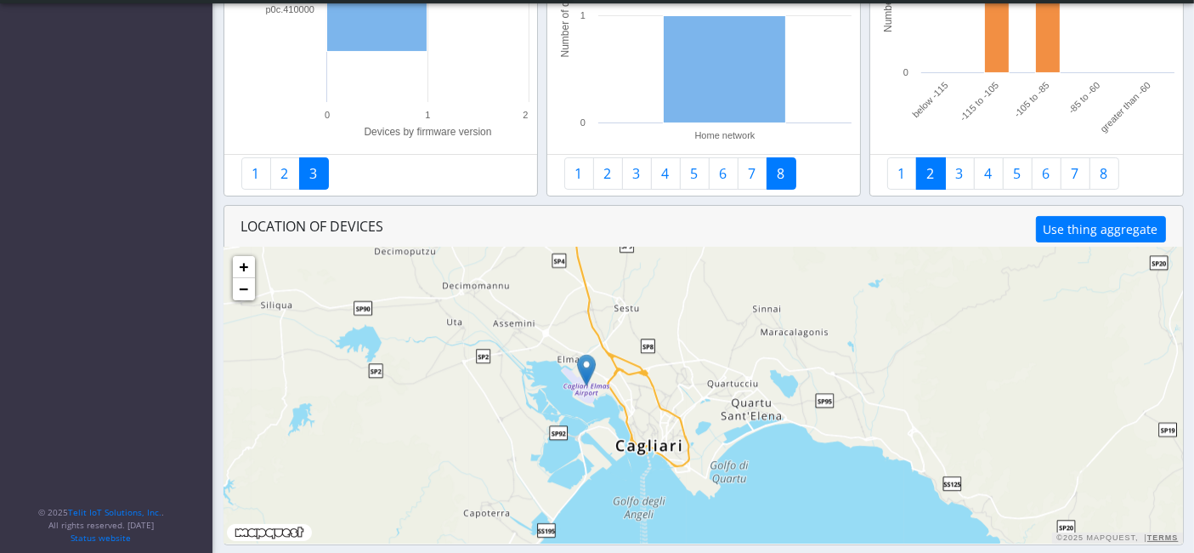
click at [588, 371] on img at bounding box center [586, 370] width 19 height 32
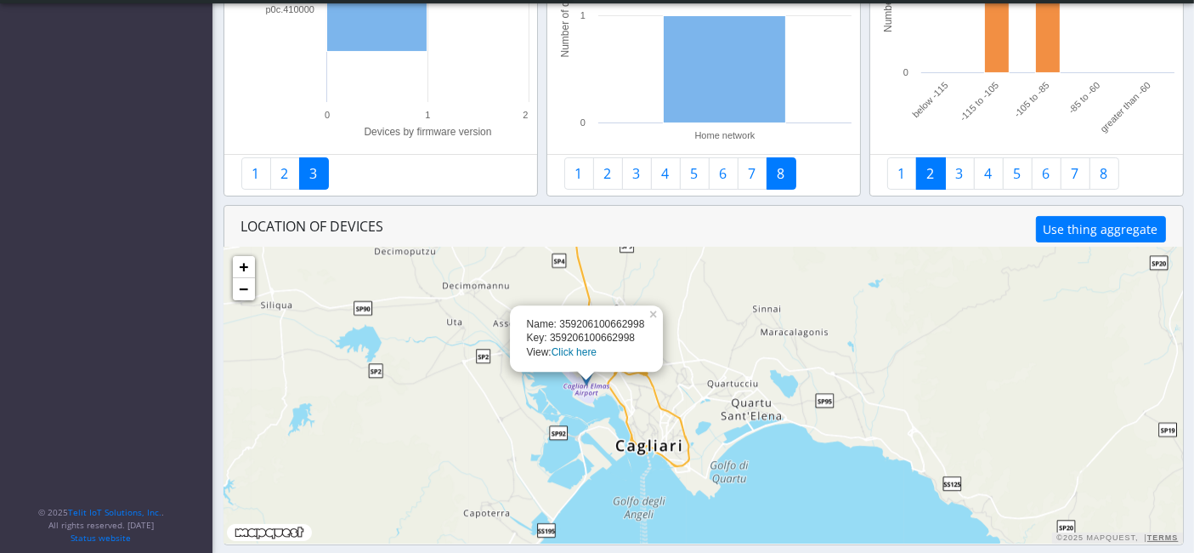
click at [595, 350] on link "Click here" at bounding box center [574, 353] width 45 height 12
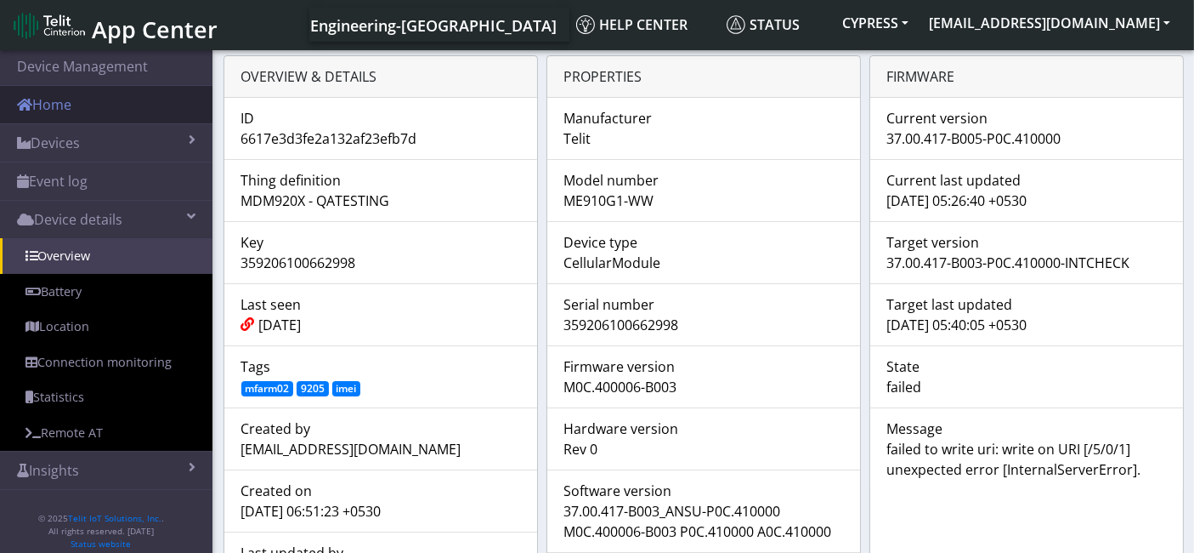
click at [128, 101] on link "Home" at bounding box center [106, 104] width 213 height 37
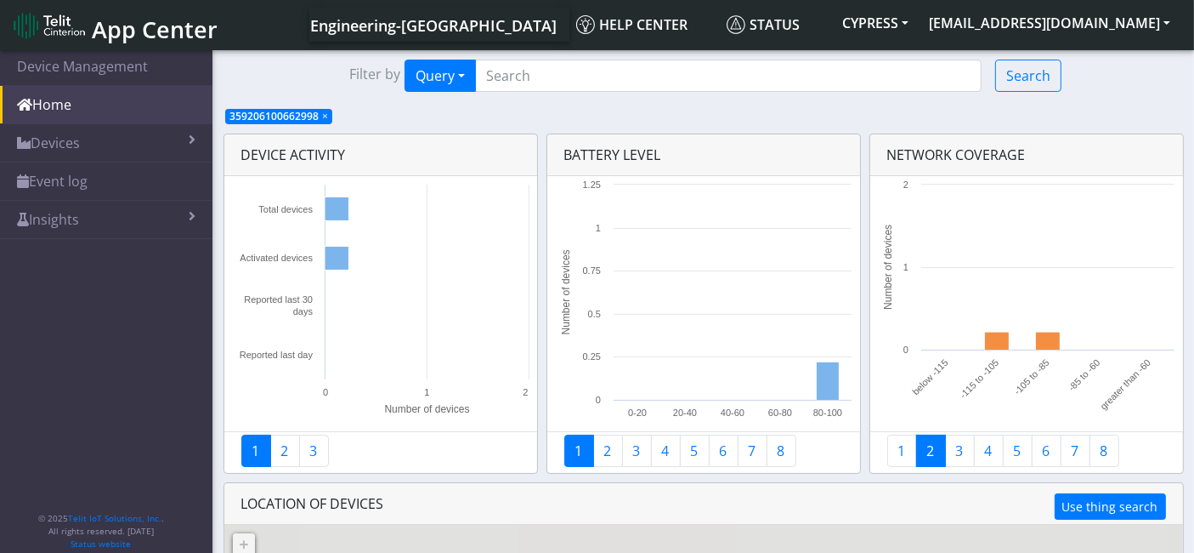
click at [318, 115] on span "359206100662998 ×" at bounding box center [278, 116] width 107 height 15
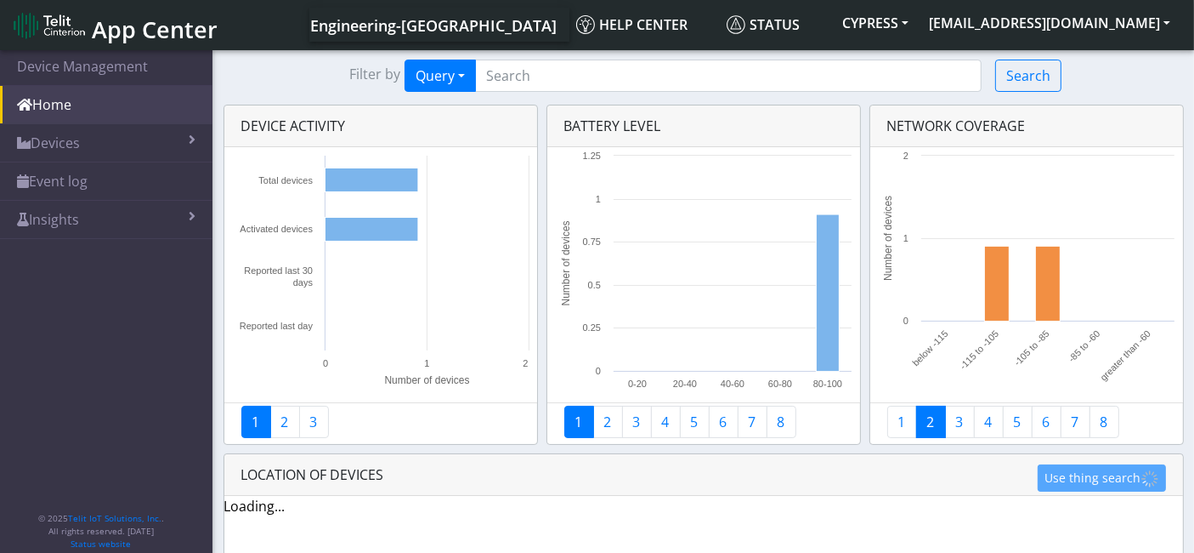
click at [427, 94] on section "Device Management Home Devices List Map Event log Device details Overview Batte…" at bounding box center [597, 424] width 1194 height 755
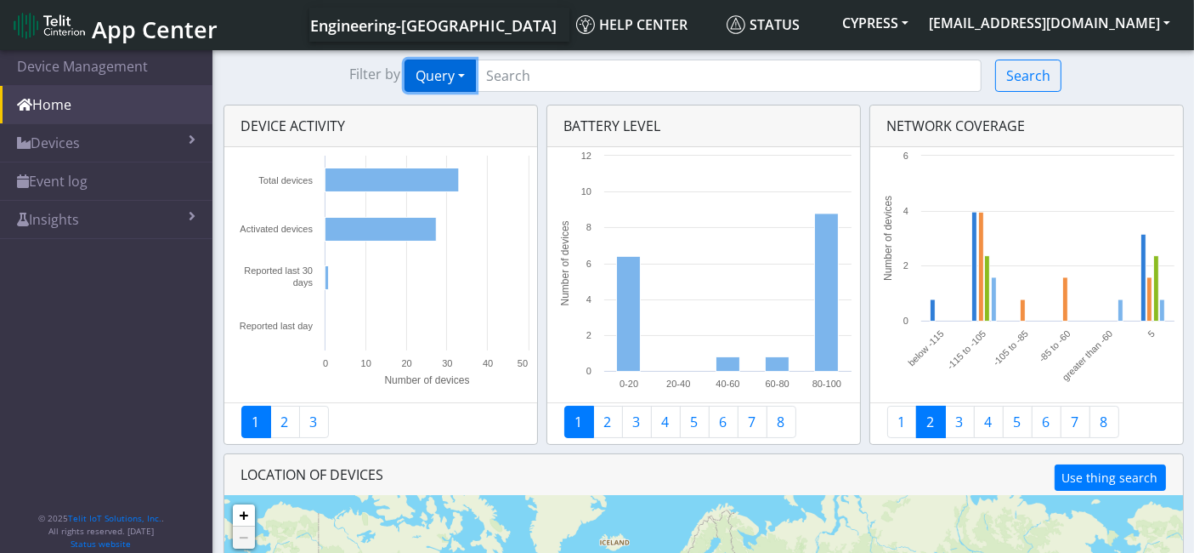
click at [446, 71] on button "Query" at bounding box center [440, 76] width 71 height 32
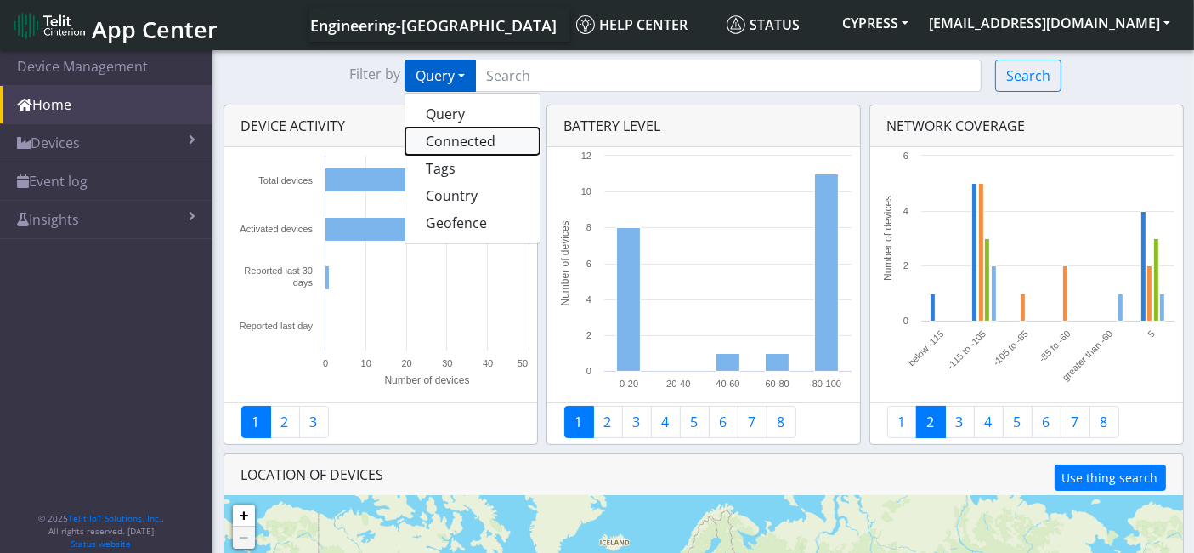
click at [472, 138] on button "Connected" at bounding box center [472, 141] width 134 height 27
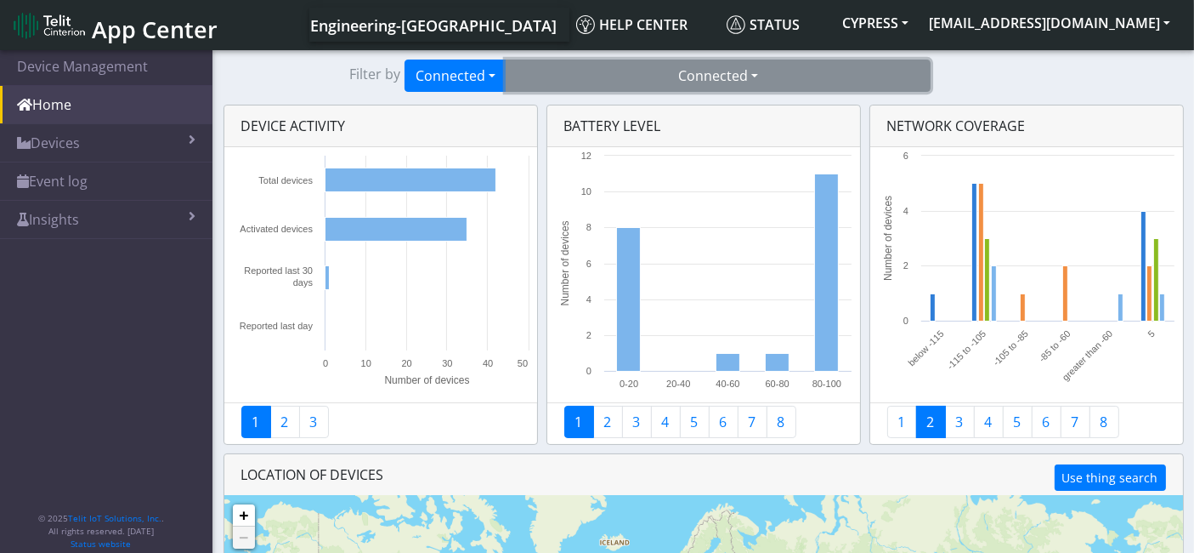
click at [717, 87] on button "Connected" at bounding box center [718, 76] width 425 height 32
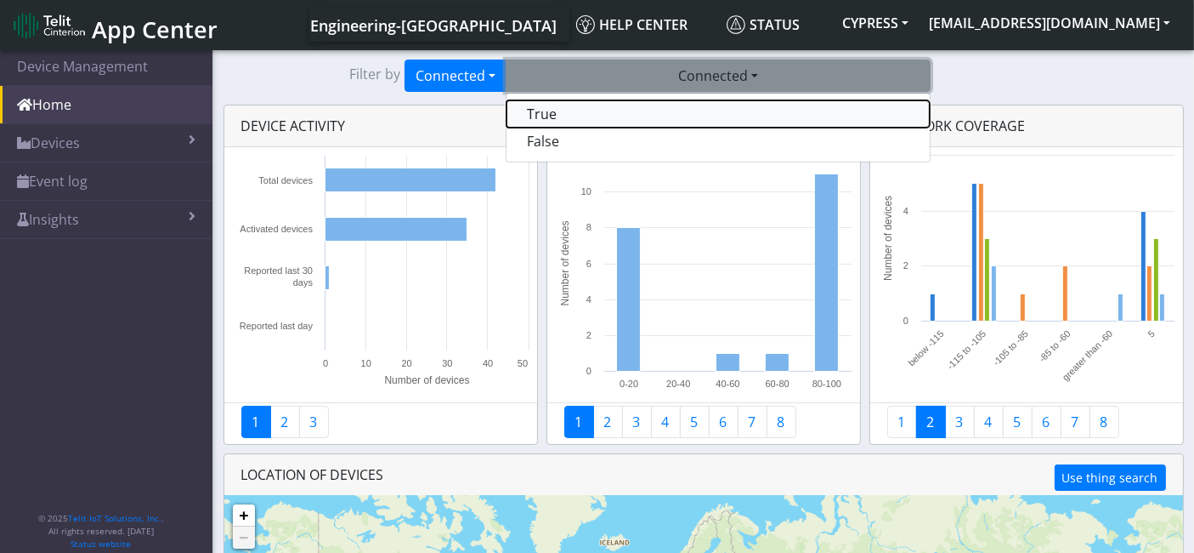
click at [584, 111] on button "True" at bounding box center [718, 113] width 423 height 27
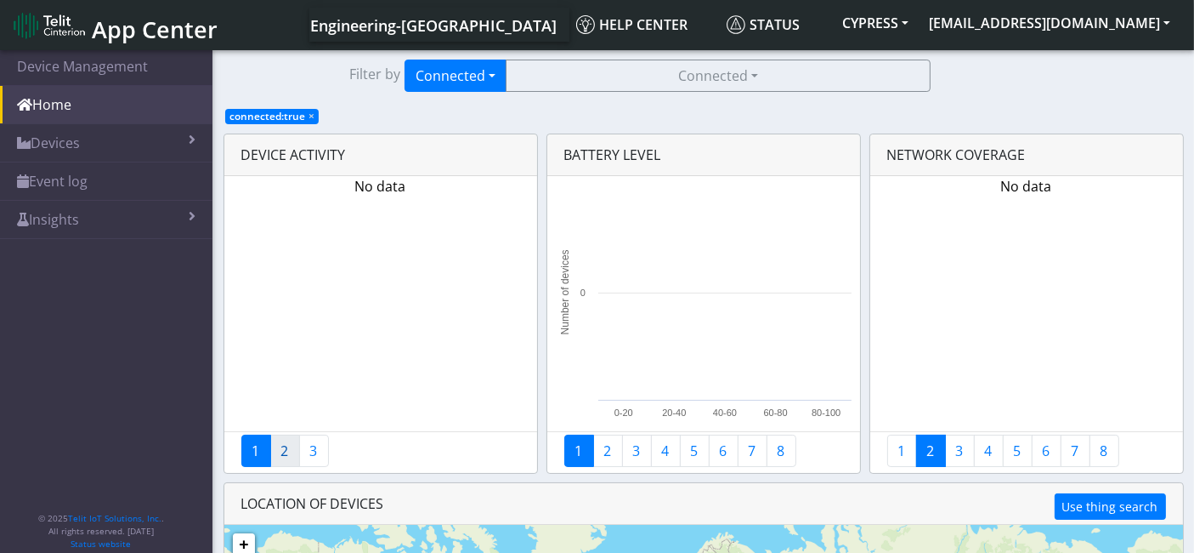
click at [279, 452] on link "2" at bounding box center [285, 450] width 30 height 32
click at [310, 451] on link "3" at bounding box center [314, 450] width 30 height 32
click at [614, 460] on link "2" at bounding box center [608, 450] width 30 height 32
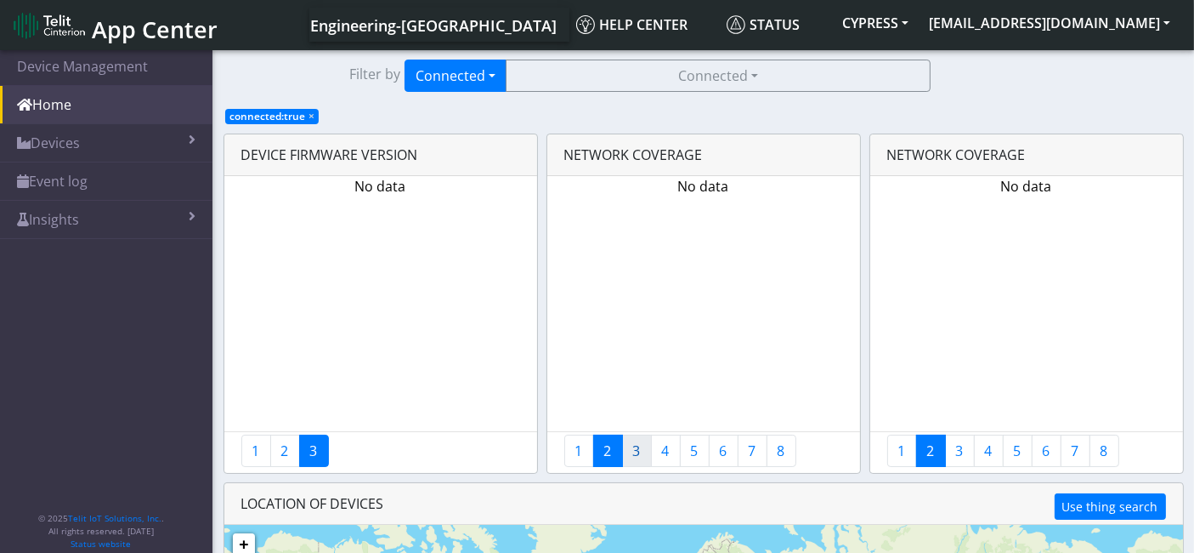
click at [641, 456] on link "3" at bounding box center [637, 450] width 30 height 32
click at [665, 457] on link "4" at bounding box center [666, 450] width 30 height 32
click at [694, 456] on link "5" at bounding box center [695, 450] width 30 height 32
click at [731, 457] on link "6" at bounding box center [724, 450] width 30 height 32
click at [743, 454] on link "7" at bounding box center [753, 450] width 30 height 32
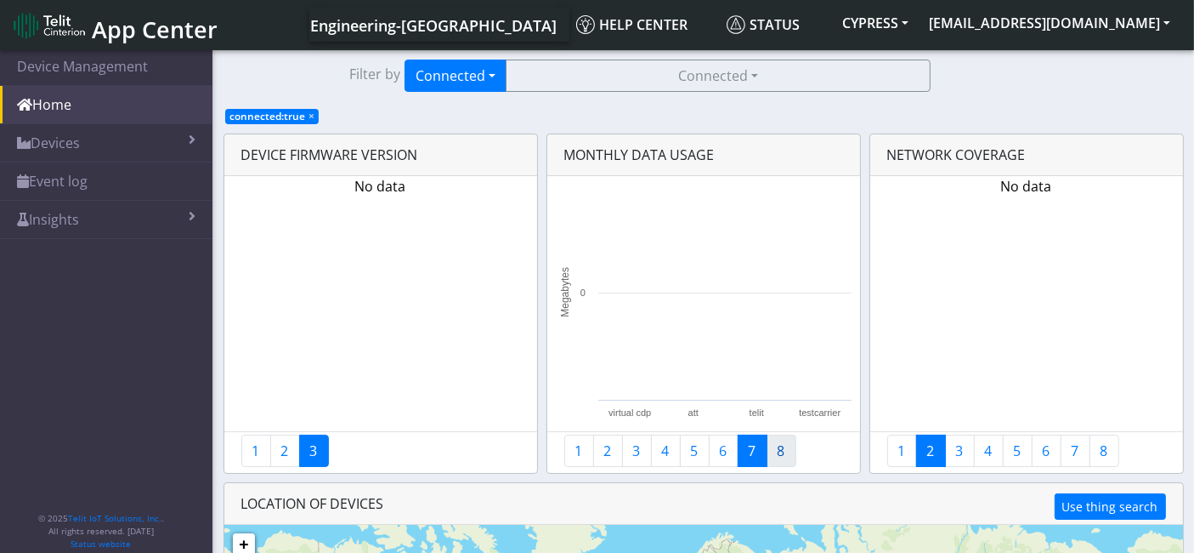
click at [779, 451] on link "8" at bounding box center [782, 450] width 30 height 32
click at [315, 116] on span "connected:true ×" at bounding box center [272, 116] width 94 height 15
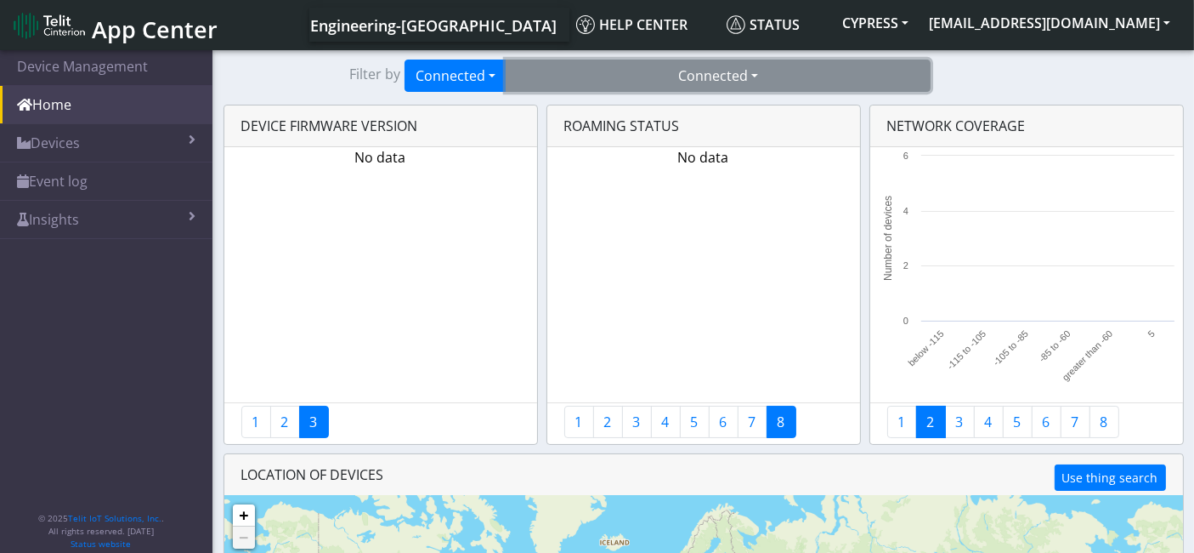
click at [651, 86] on button "Connected" at bounding box center [718, 76] width 425 height 32
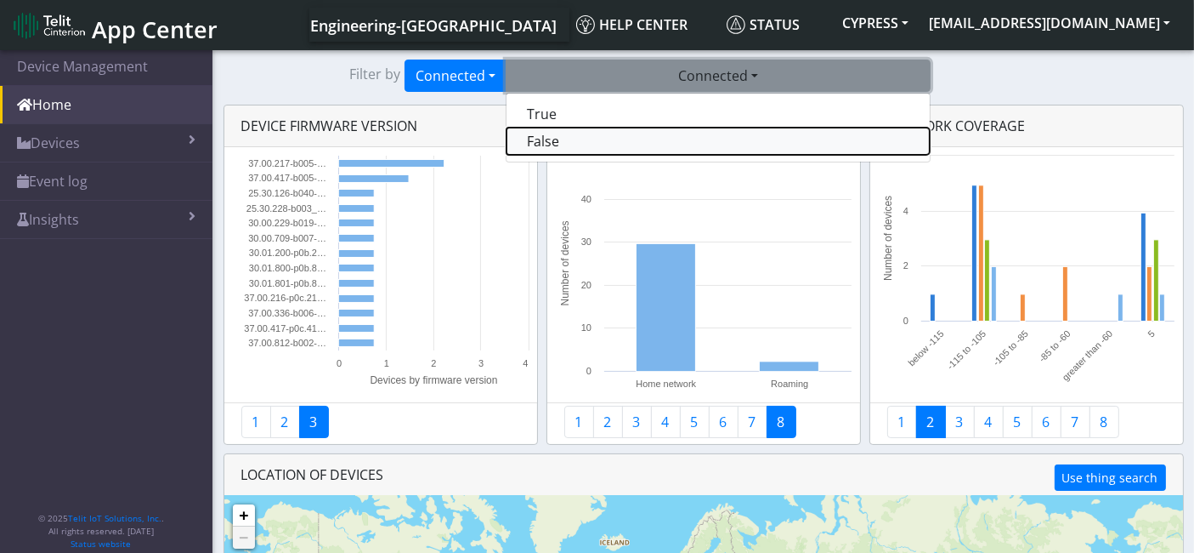
click at [563, 142] on button "False" at bounding box center [718, 141] width 423 height 27
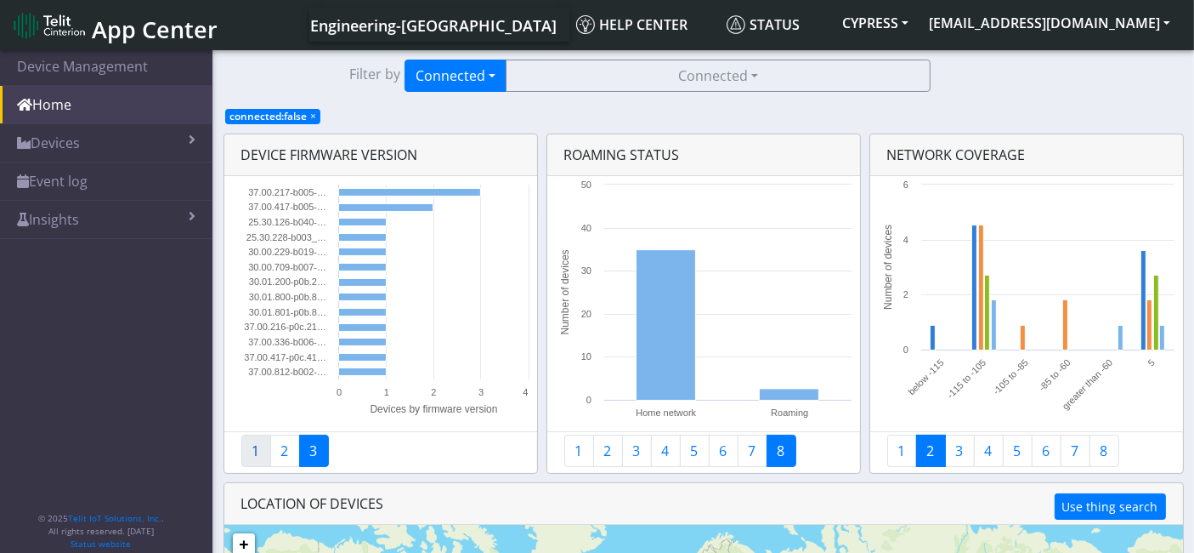
click at [252, 452] on link "1" at bounding box center [256, 450] width 30 height 32
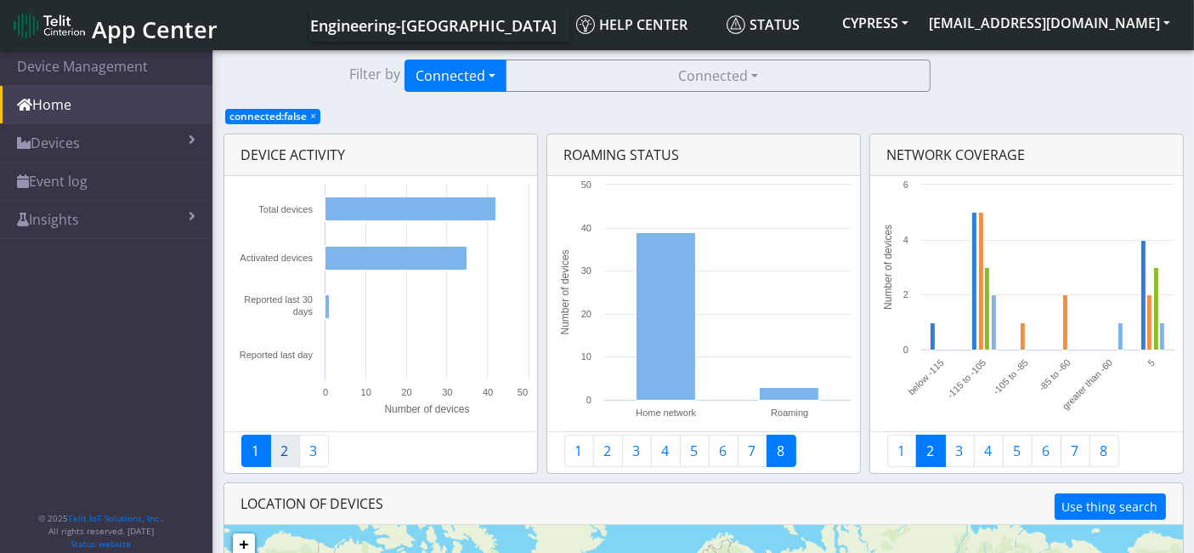
click at [279, 462] on link "2" at bounding box center [285, 450] width 30 height 32
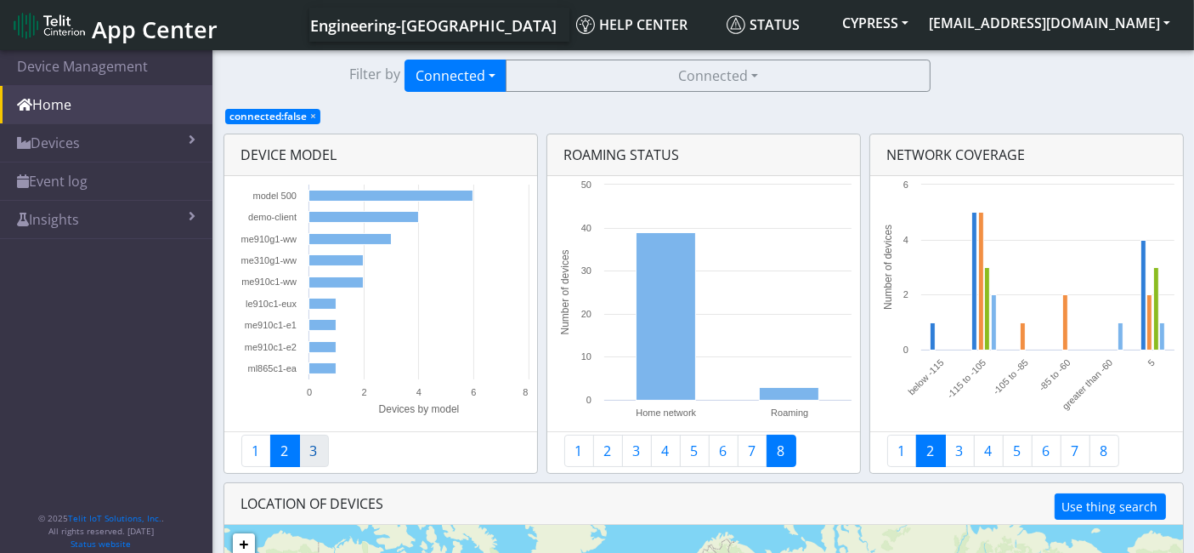
click at [317, 460] on link "3" at bounding box center [314, 450] width 30 height 32
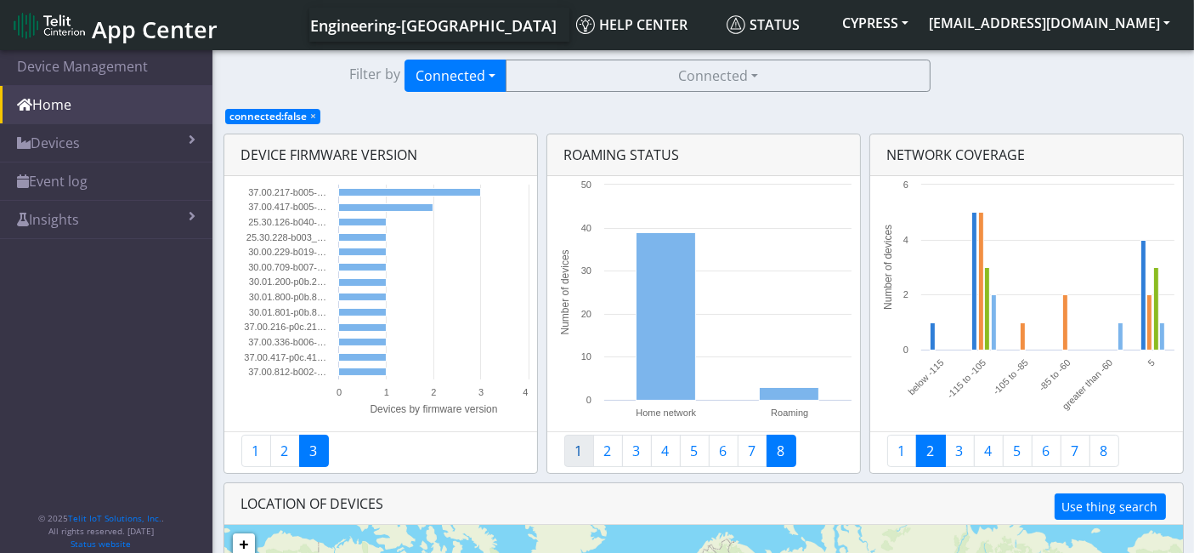
click at [580, 455] on link "1" at bounding box center [579, 450] width 30 height 32
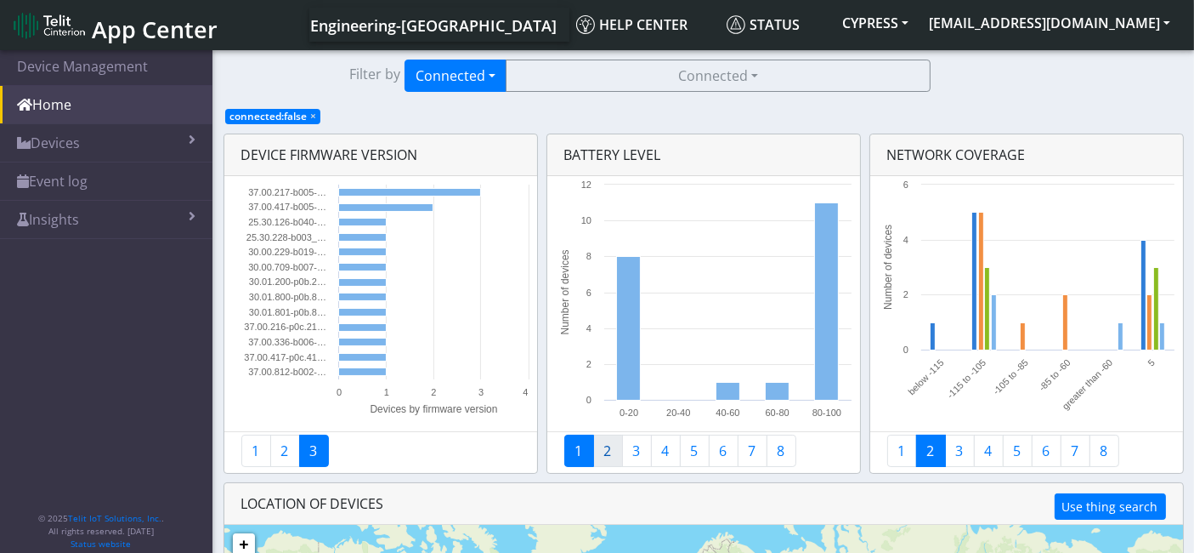
click at [604, 456] on link "2" at bounding box center [608, 450] width 30 height 32
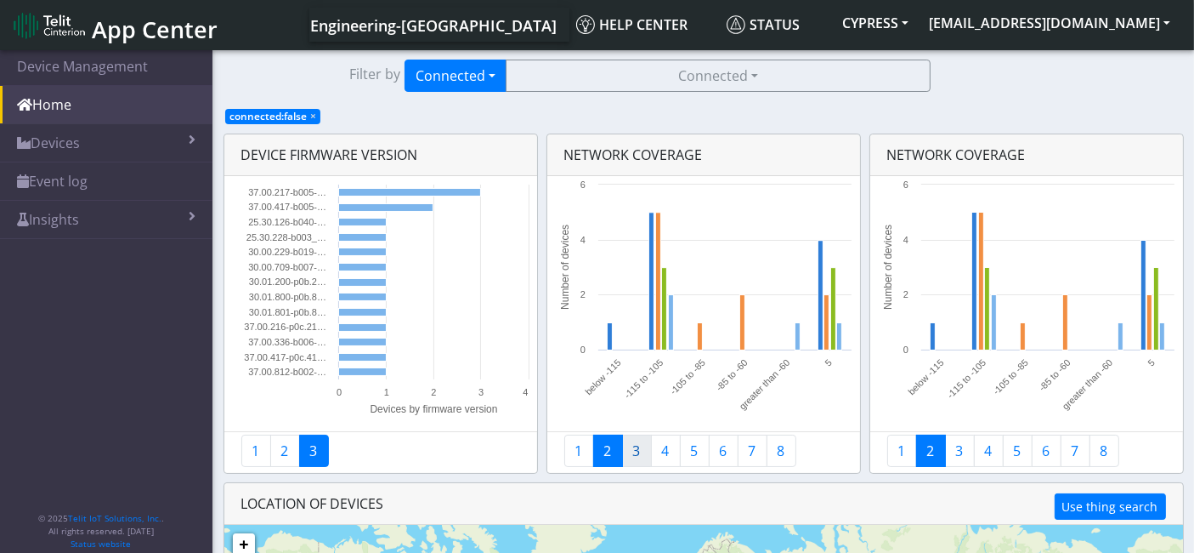
click at [629, 452] on link "3" at bounding box center [637, 450] width 30 height 32
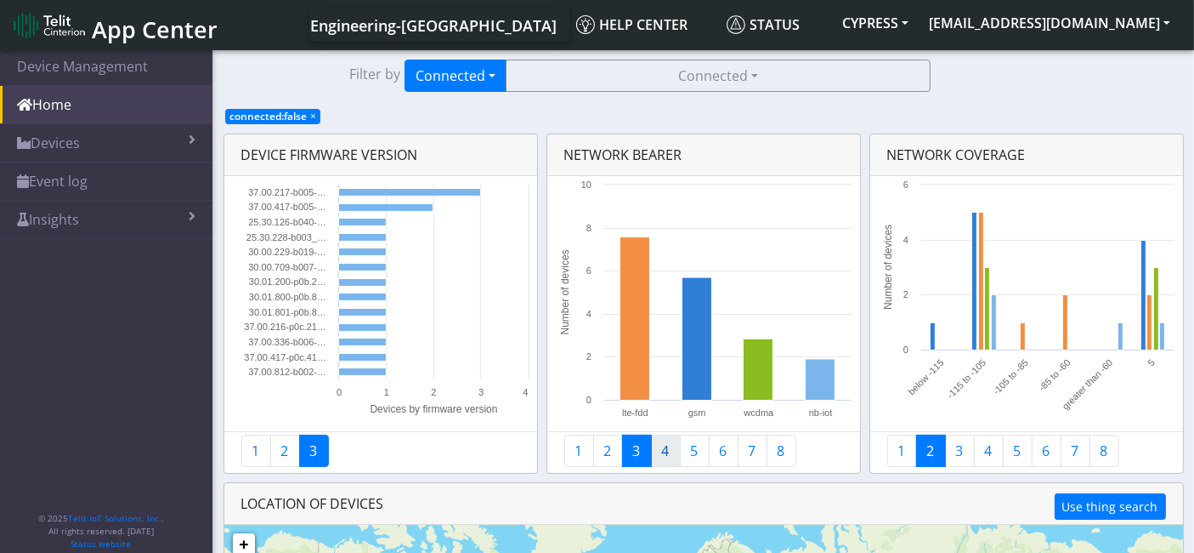
click at [664, 451] on link "4" at bounding box center [666, 450] width 30 height 32
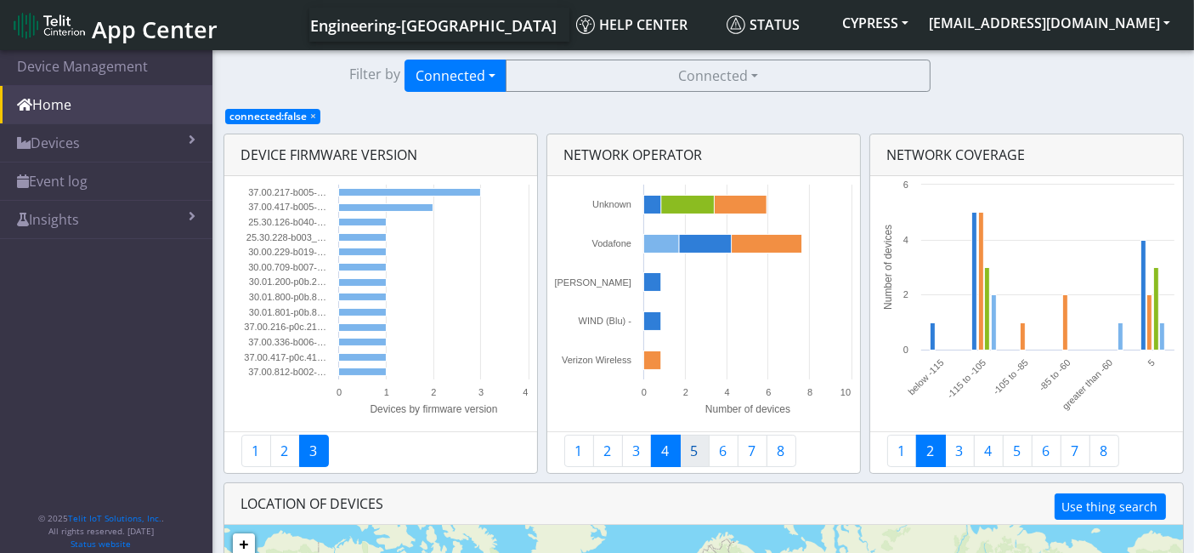
click at [689, 455] on link "5" at bounding box center [695, 450] width 30 height 32
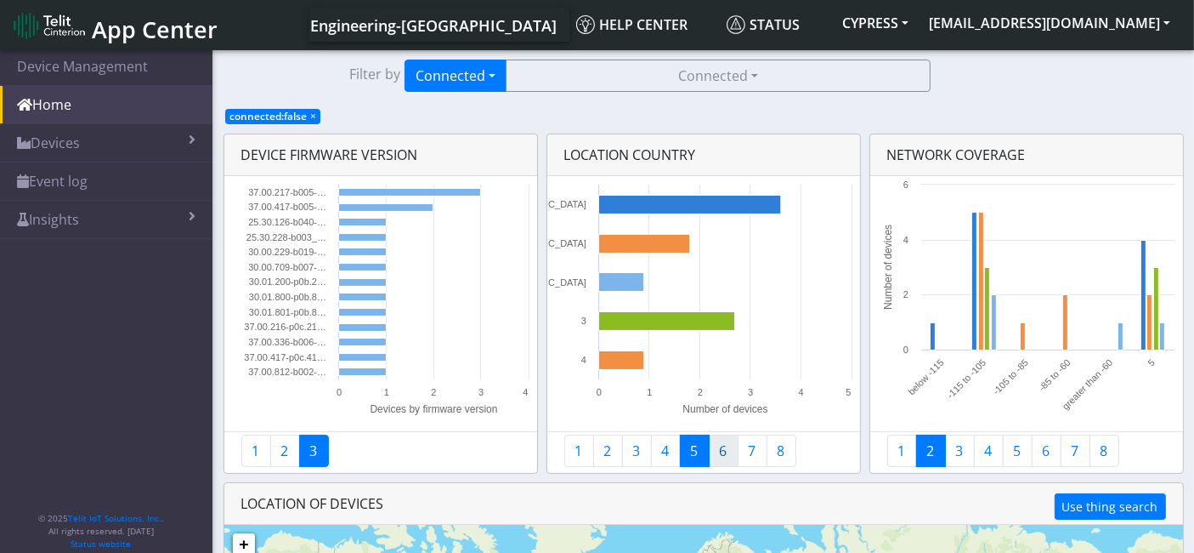
click at [723, 451] on link "6" at bounding box center [724, 450] width 30 height 32
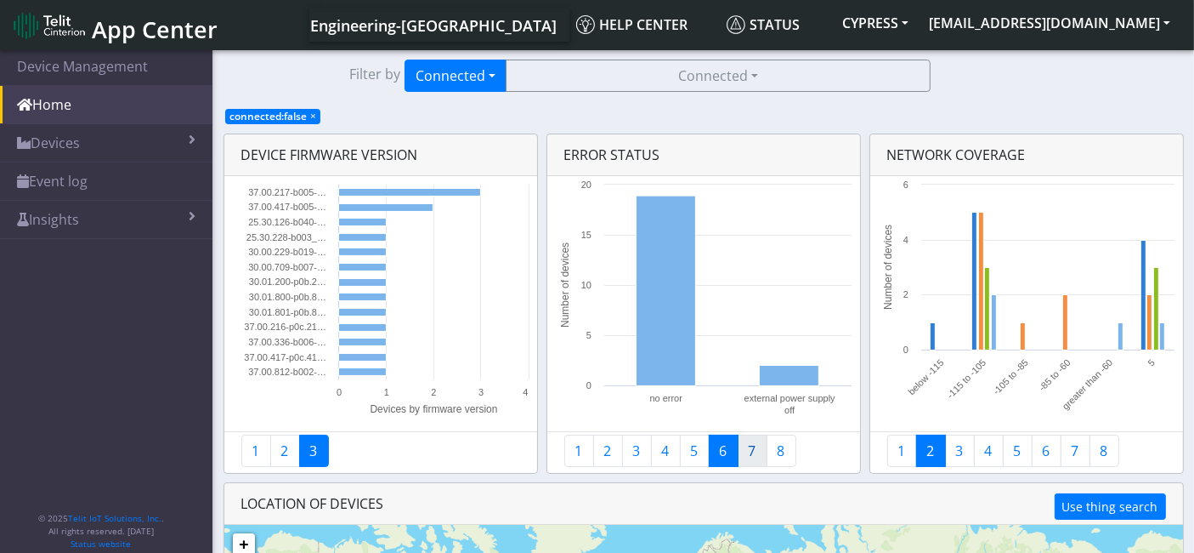
click at [746, 453] on link "7" at bounding box center [753, 450] width 30 height 32
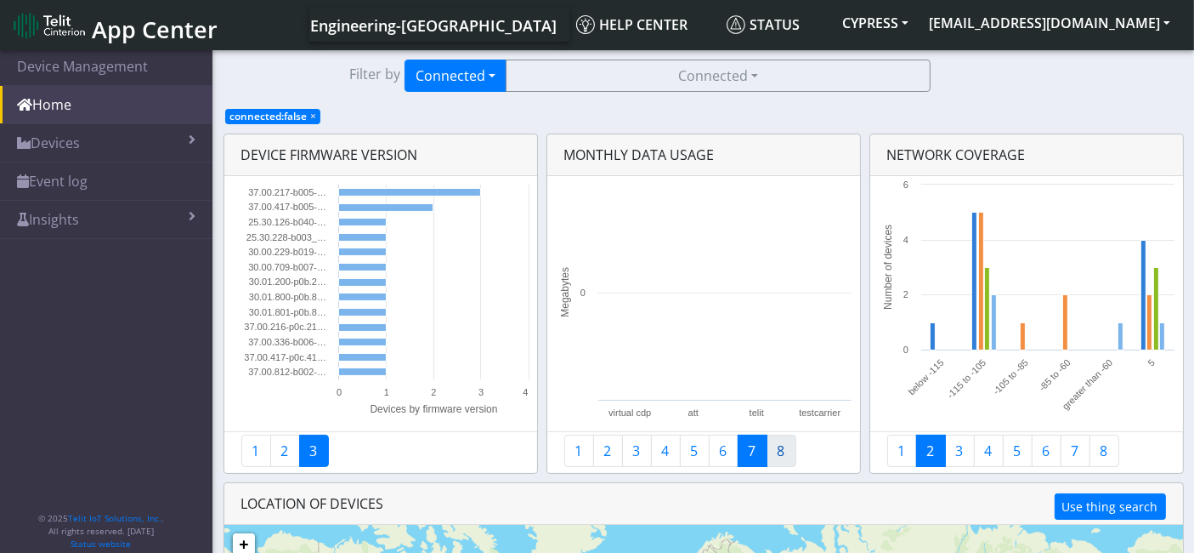
click at [780, 449] on link "8" at bounding box center [782, 450] width 30 height 32
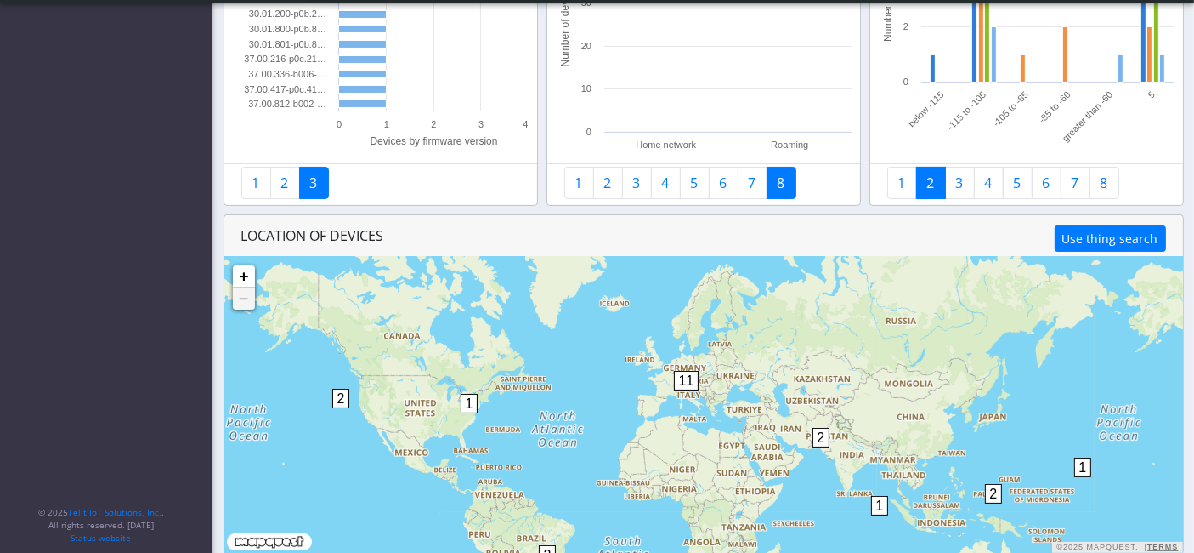
scroll to position [230, 0]
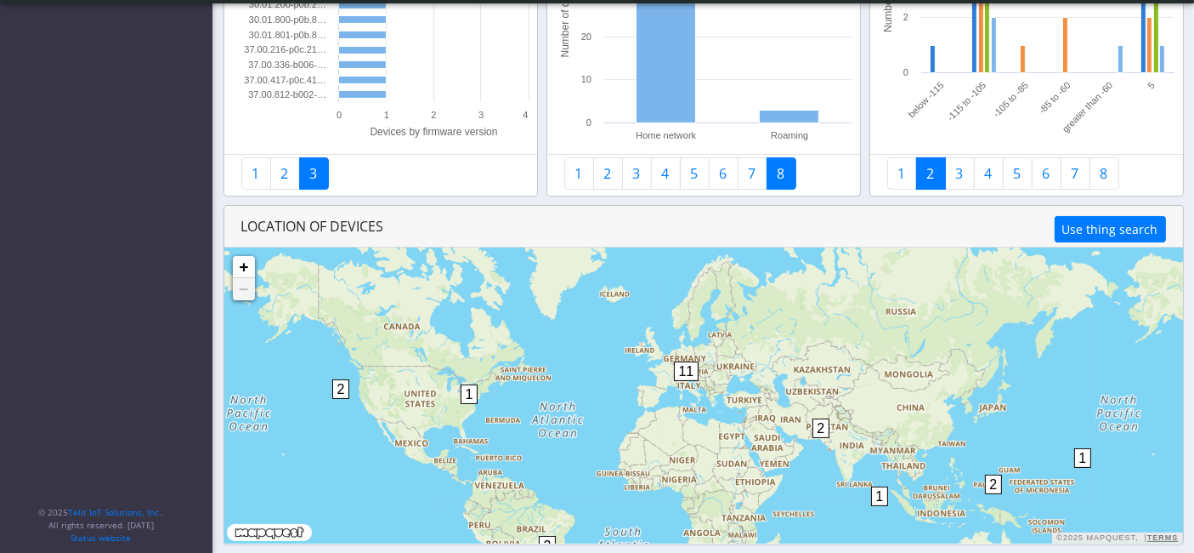
click at [475, 397] on span "1" at bounding box center [470, 394] width 18 height 20
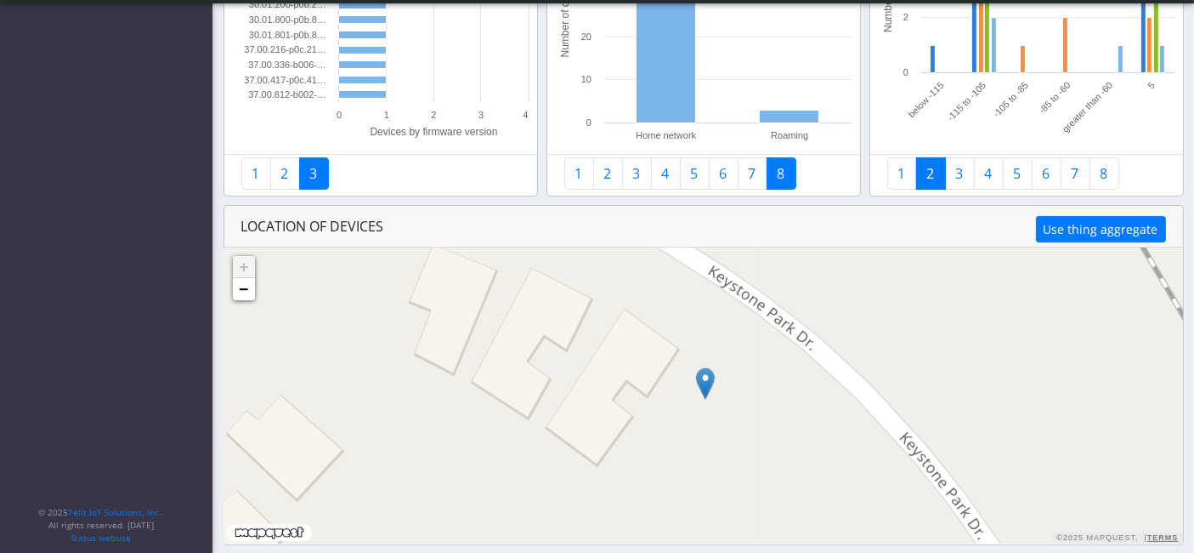
click at [699, 376] on img at bounding box center [705, 383] width 19 height 32
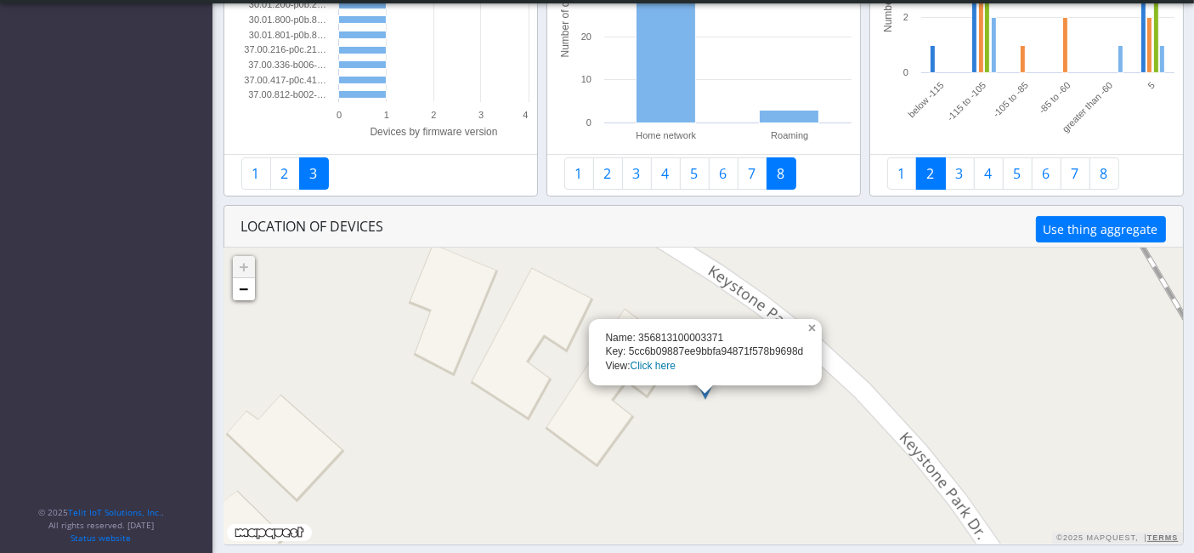
click at [810, 324] on link "×" at bounding box center [814, 325] width 15 height 12
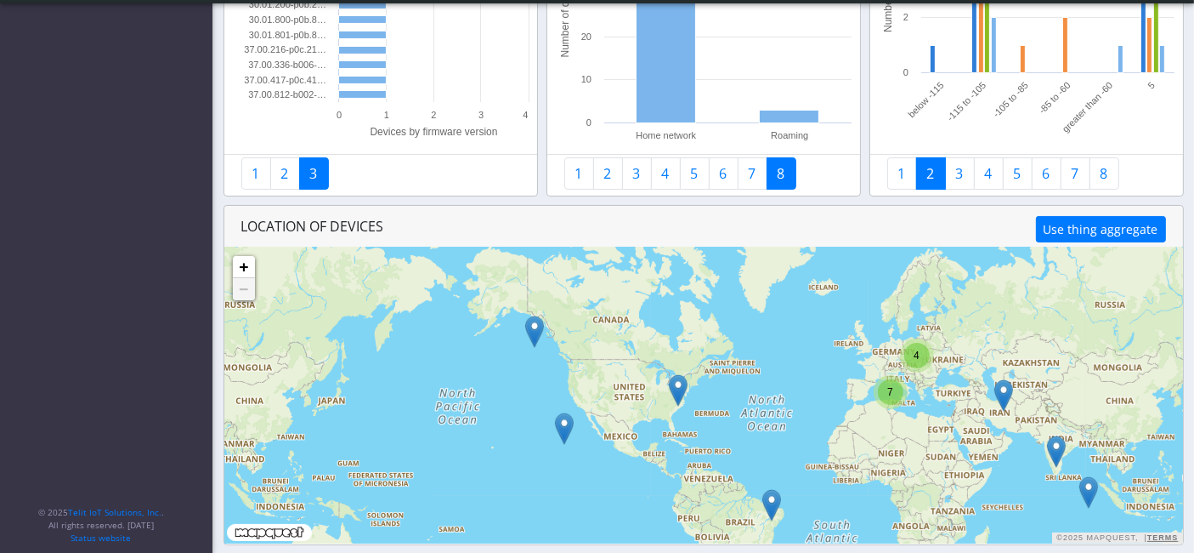
click at [893, 394] on div "7" at bounding box center [891, 392] width 26 height 26
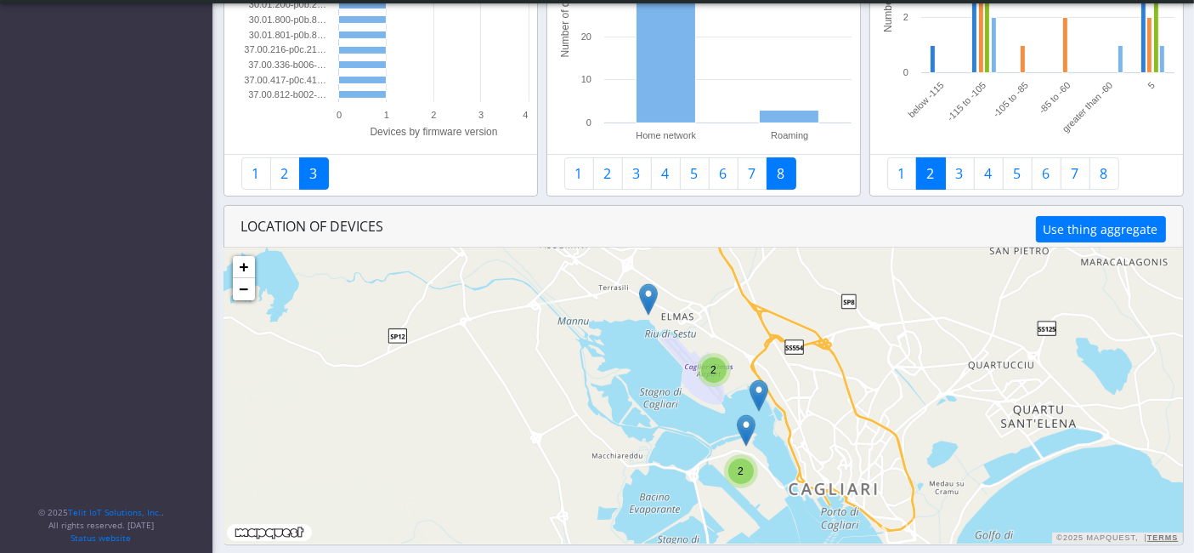
click at [711, 374] on span "2" at bounding box center [714, 370] width 6 height 12
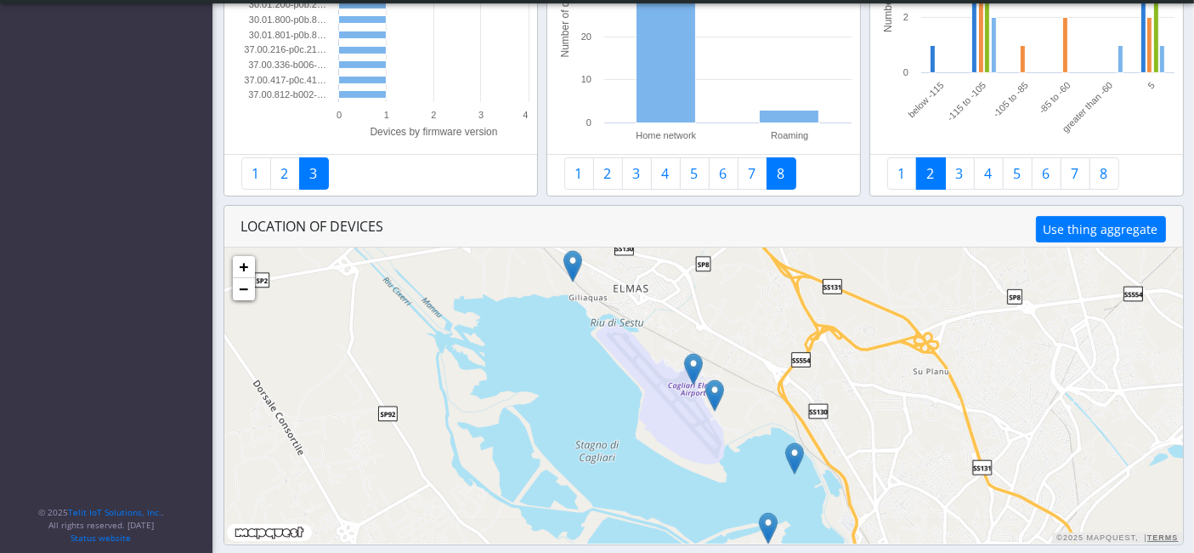
click at [709, 389] on img at bounding box center [715, 395] width 19 height 32
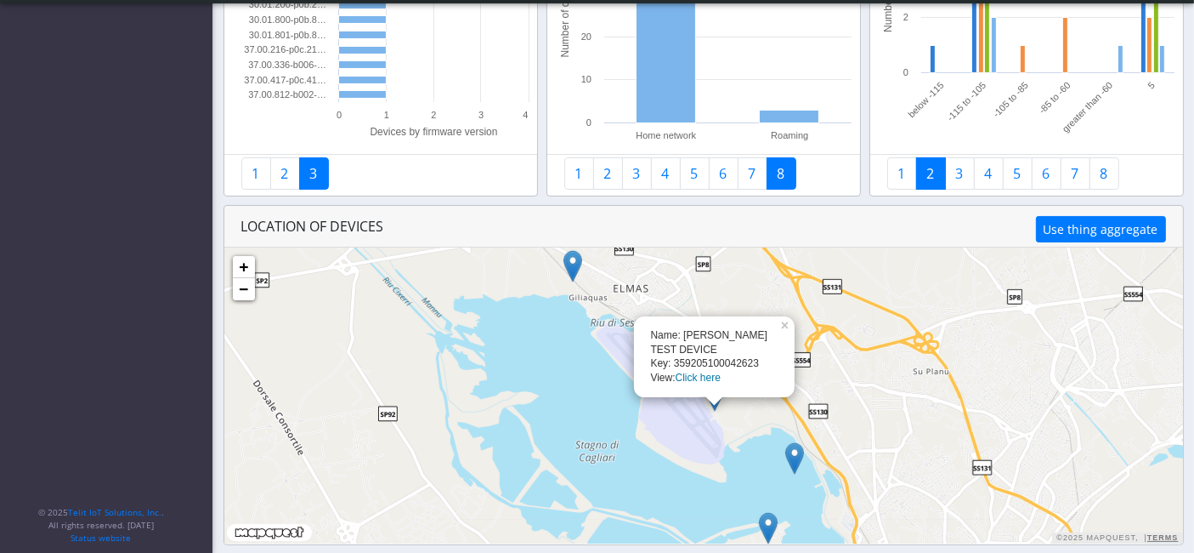
click at [697, 375] on link "Click here" at bounding box center [698, 377] width 45 height 12
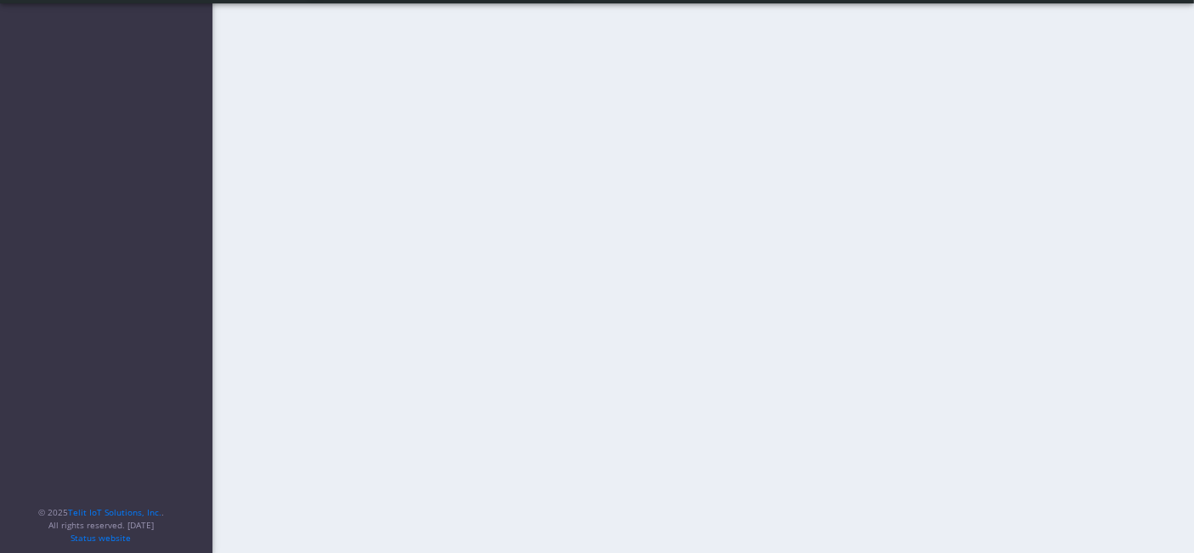
scroll to position [74, 0]
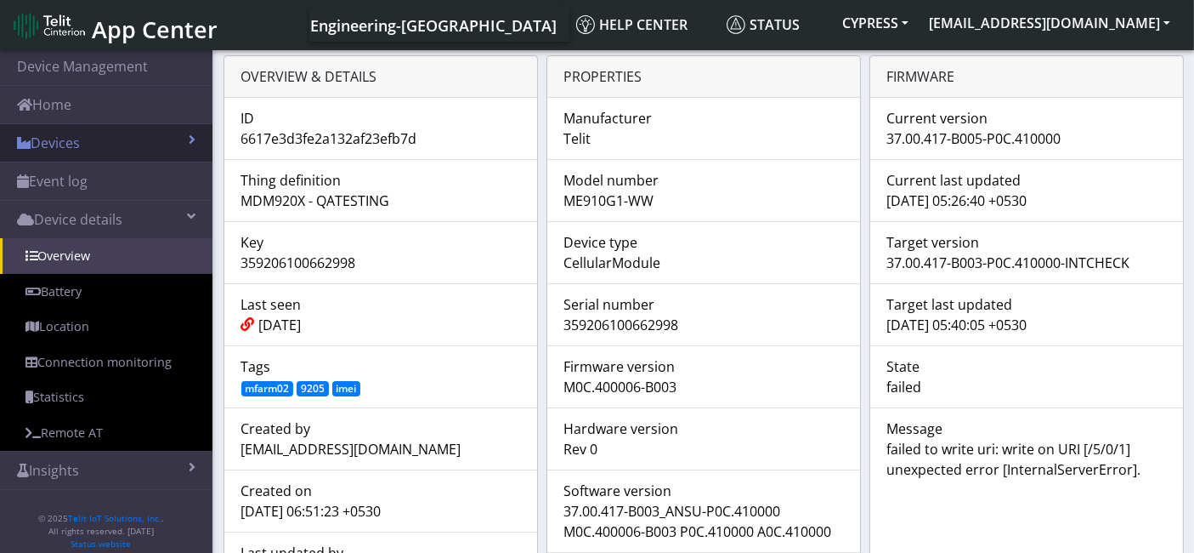
click at [73, 149] on link "Devices" at bounding box center [106, 142] width 213 height 37
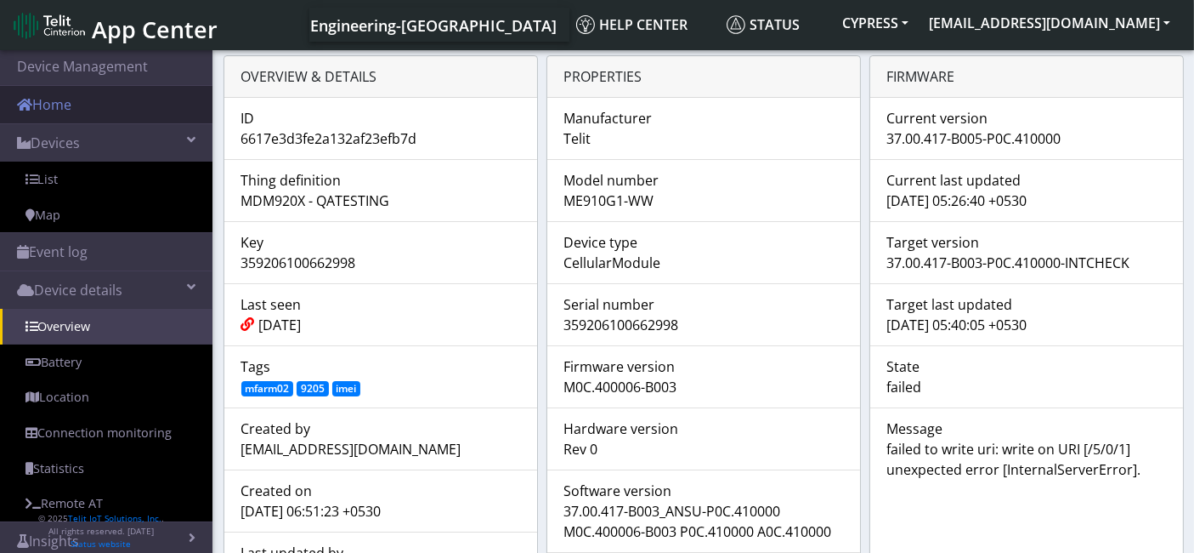
click at [109, 92] on link "Home" at bounding box center [106, 104] width 213 height 37
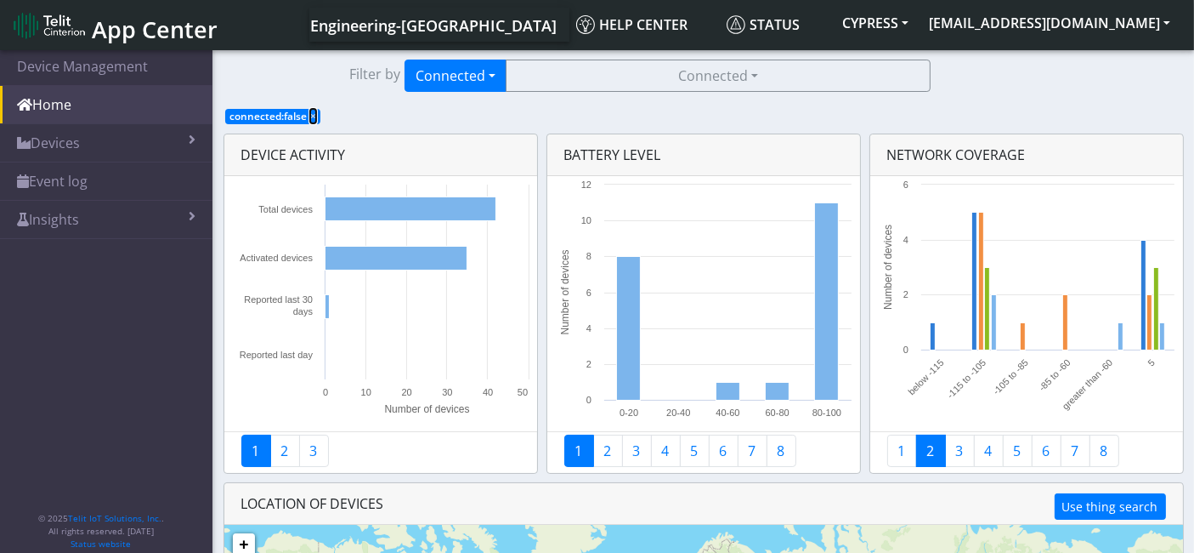
click at [314, 117] on span "×" at bounding box center [313, 116] width 6 height 14
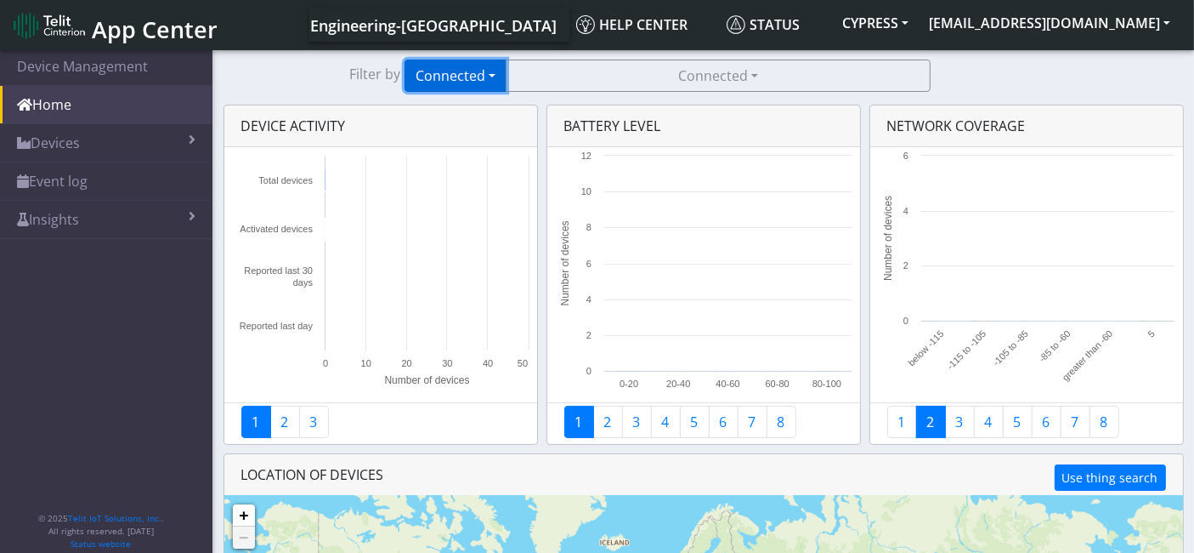
click at [484, 65] on button "Connected" at bounding box center [456, 76] width 102 height 32
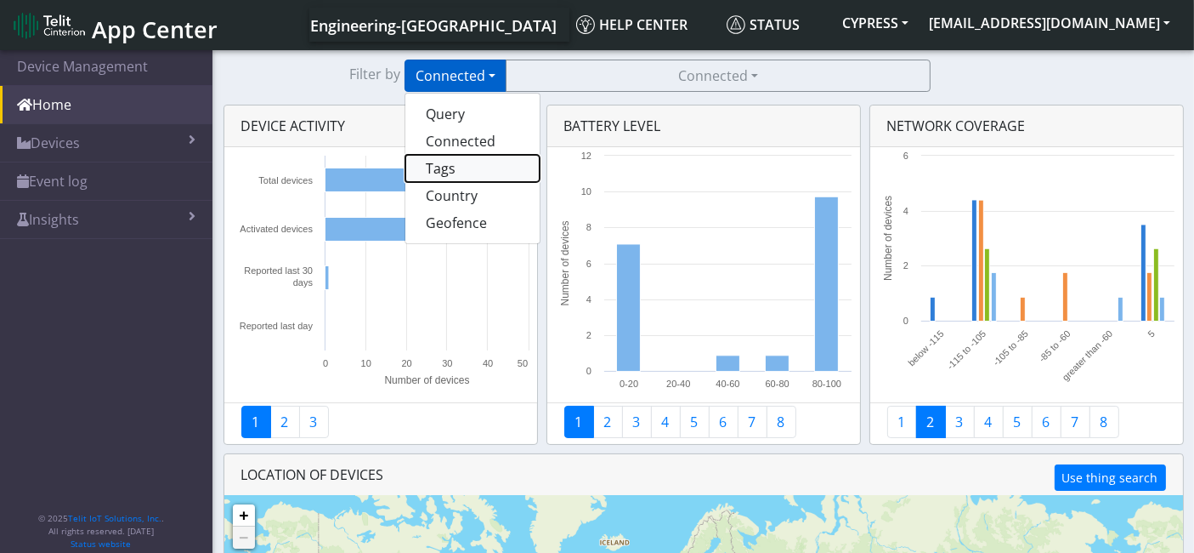
click at [471, 168] on button "Tags" at bounding box center [472, 168] width 134 height 27
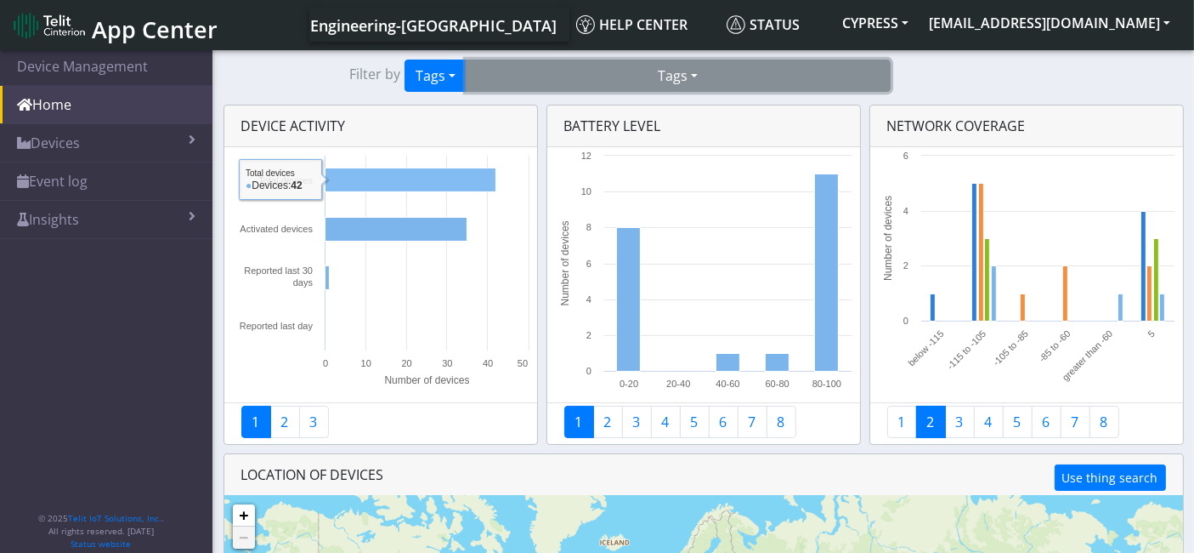
click at [704, 64] on button "Tags" at bounding box center [678, 76] width 425 height 32
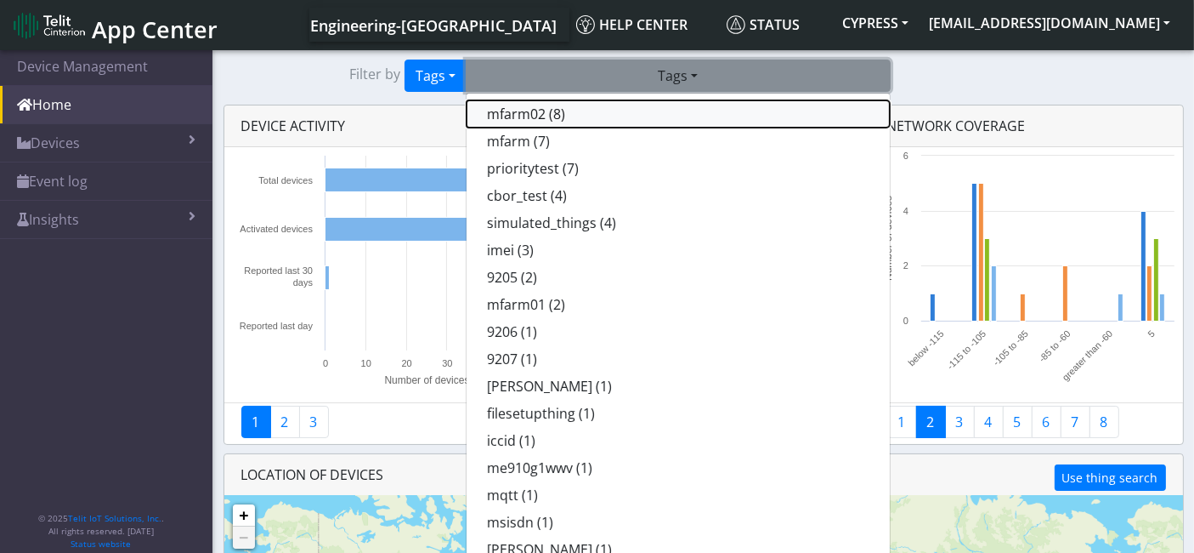
click at [565, 122] on button "mfarm02 (8)" at bounding box center [678, 113] width 423 height 27
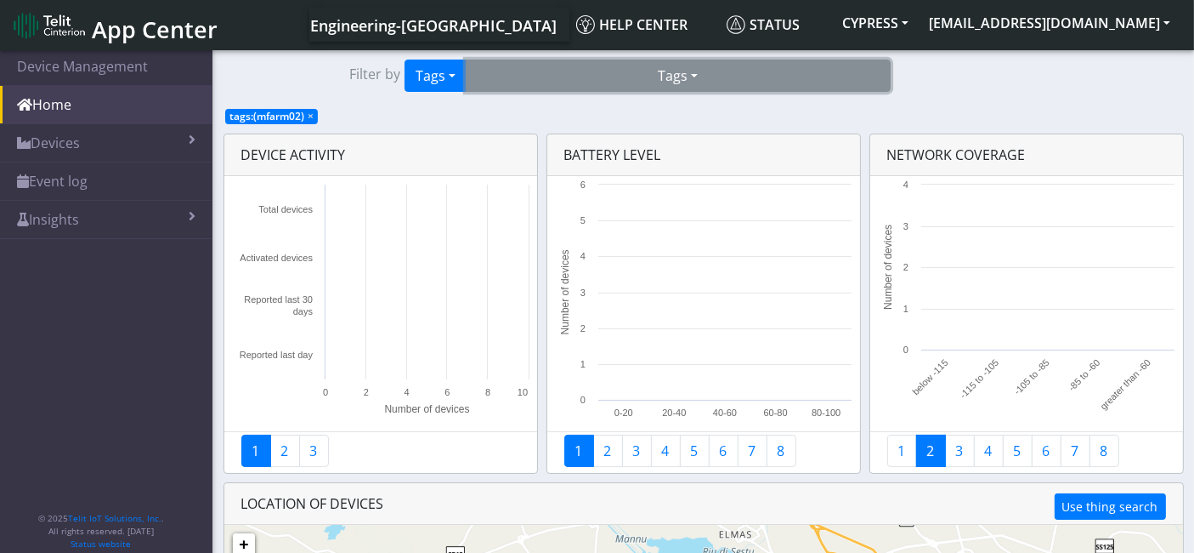
click at [695, 81] on button "Tags" at bounding box center [678, 76] width 425 height 32
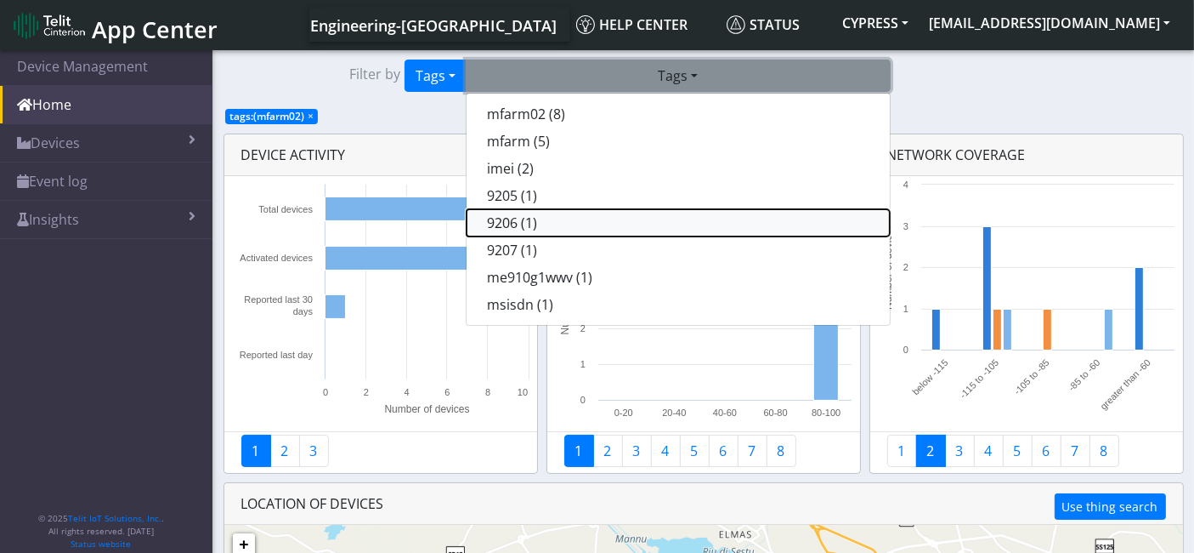
click at [544, 224] on button "9206 (1)" at bounding box center [678, 222] width 423 height 27
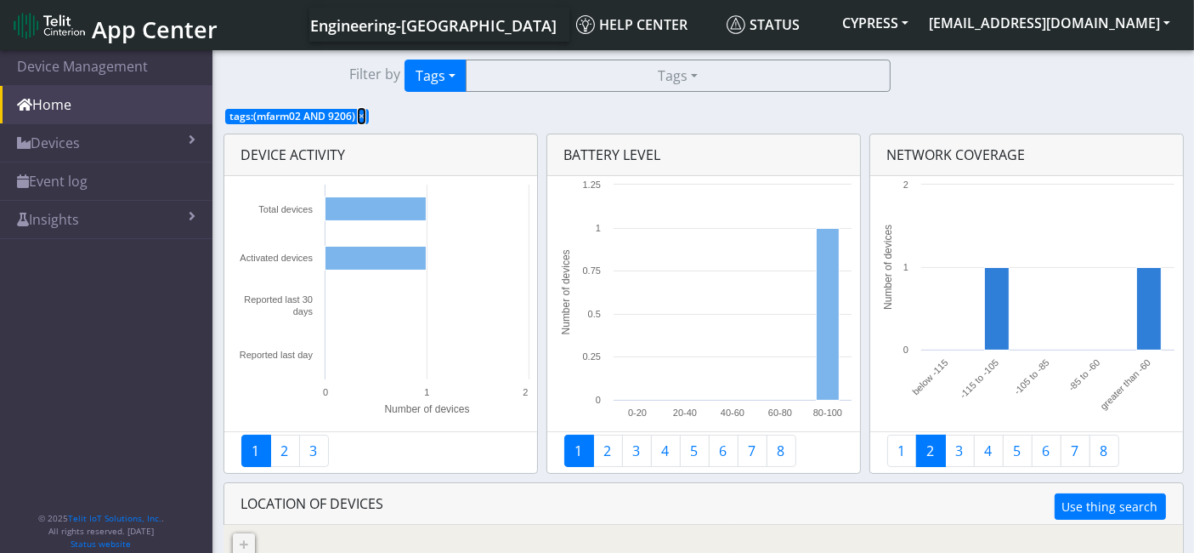
click at [362, 116] on span "×" at bounding box center [362, 116] width 6 height 14
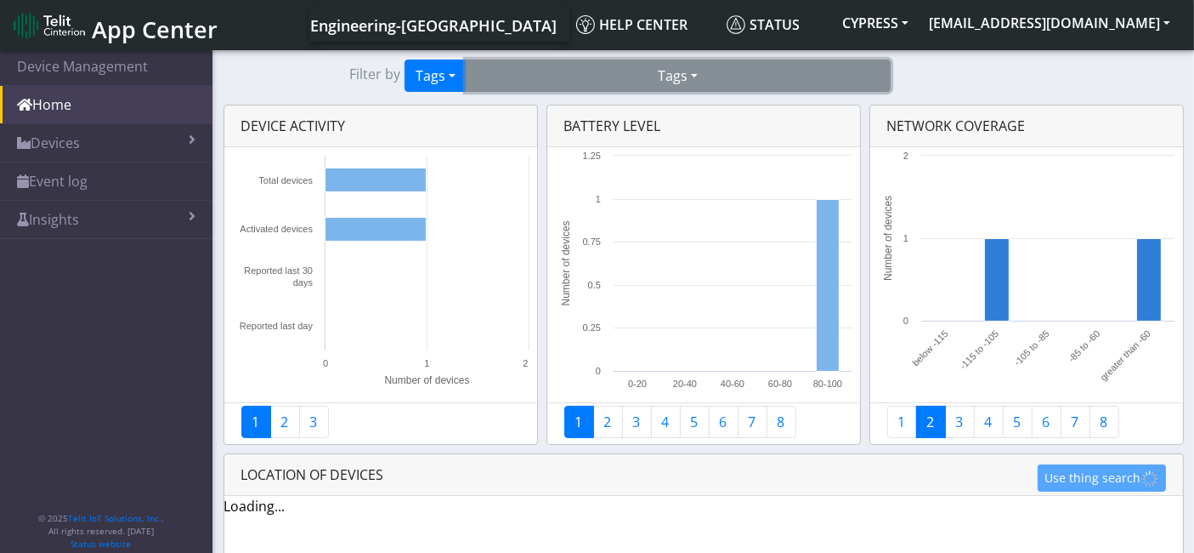
click at [713, 60] on button "Tags" at bounding box center [678, 76] width 425 height 32
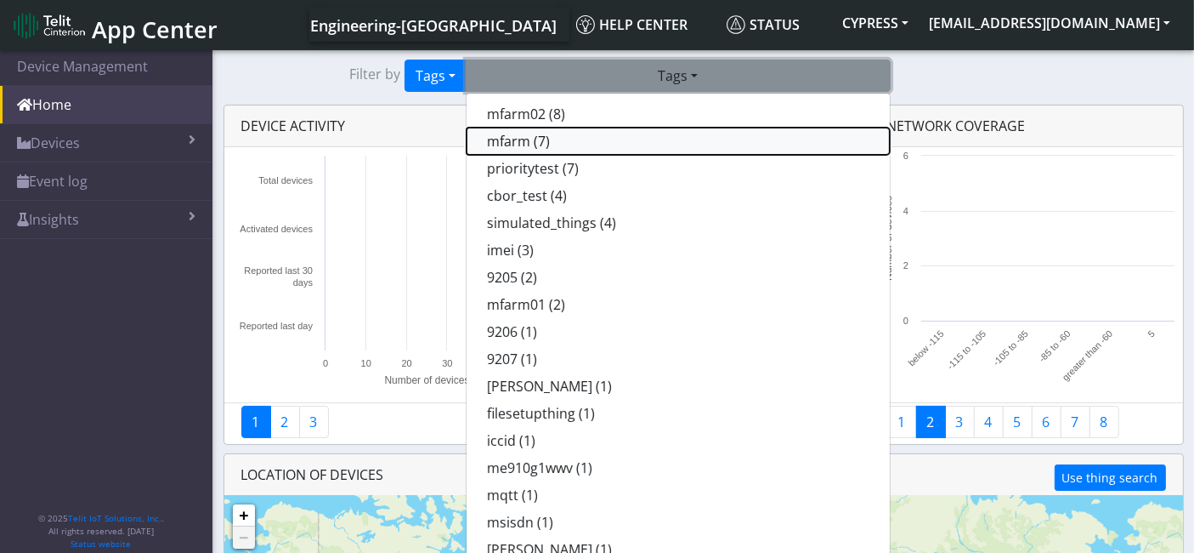
click at [556, 134] on button "mfarm (7)" at bounding box center [678, 141] width 423 height 27
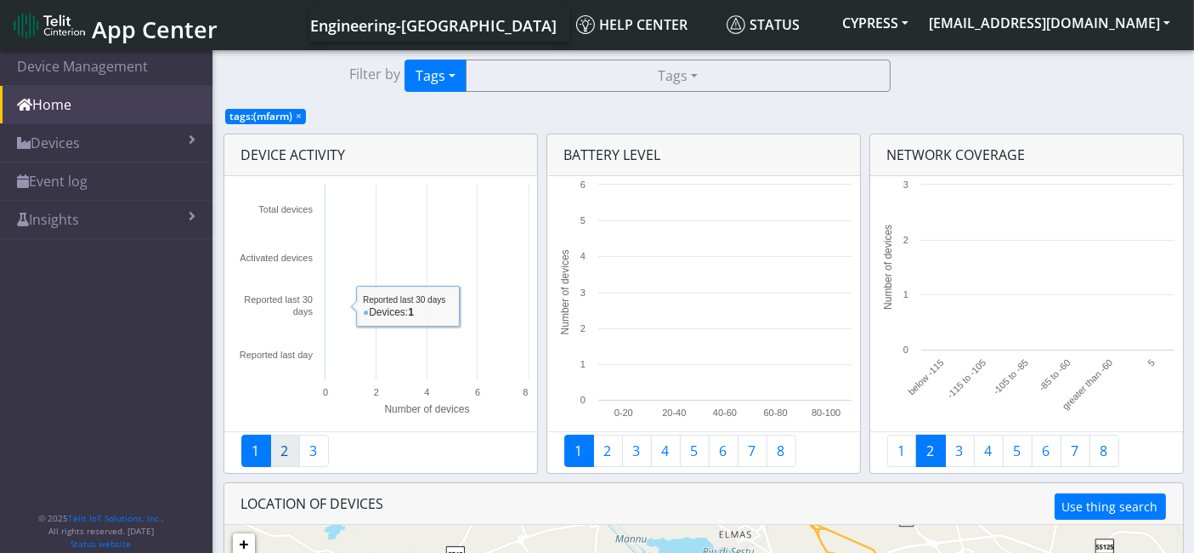
click at [281, 452] on link "2" at bounding box center [285, 450] width 30 height 32
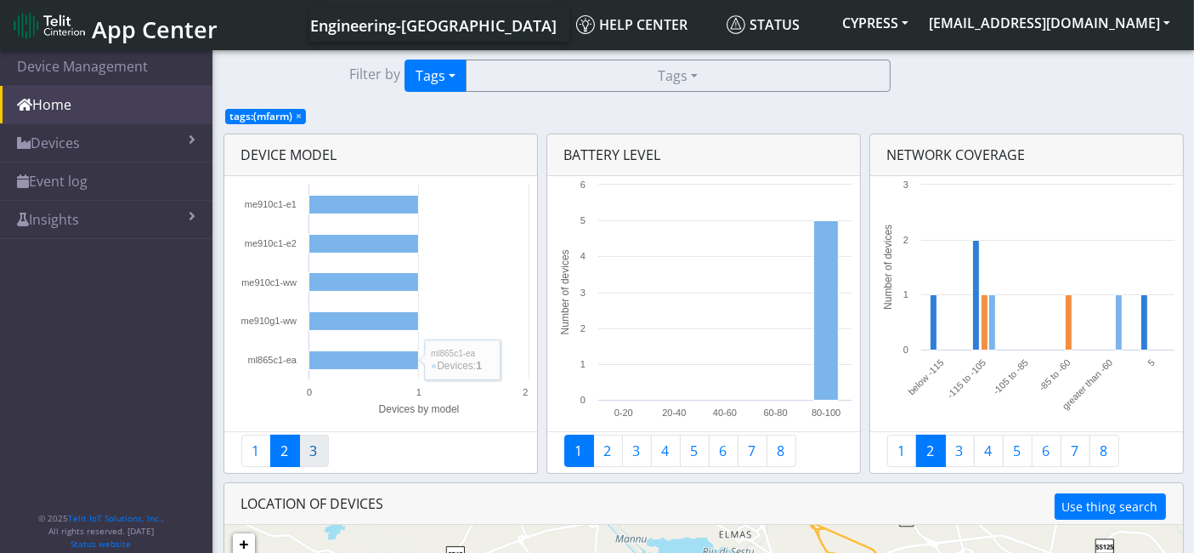
click at [313, 448] on link "3" at bounding box center [314, 450] width 30 height 32
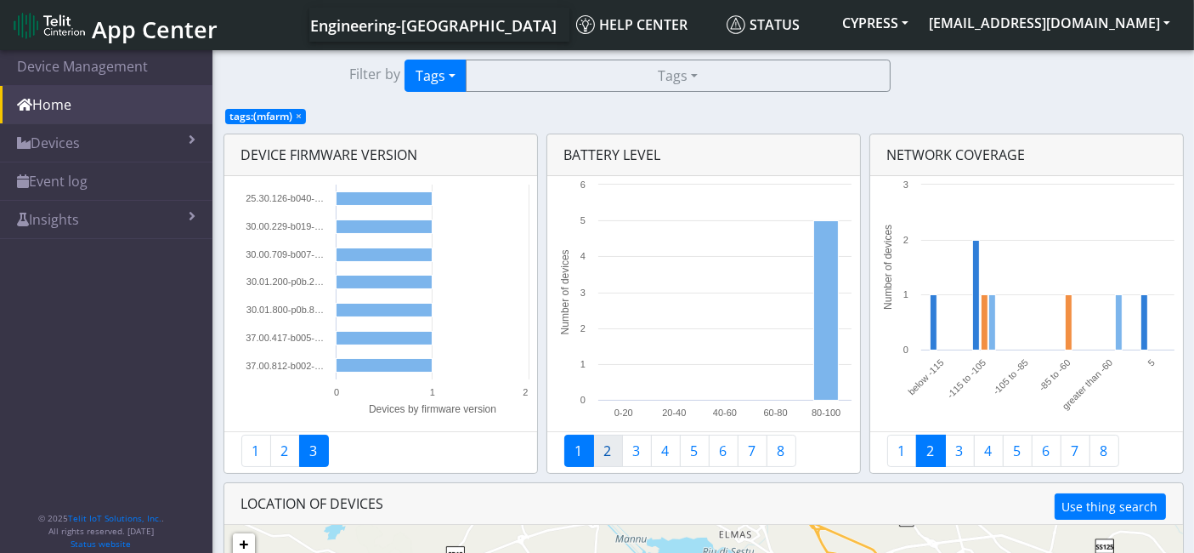
click at [608, 456] on link "2" at bounding box center [608, 450] width 30 height 32
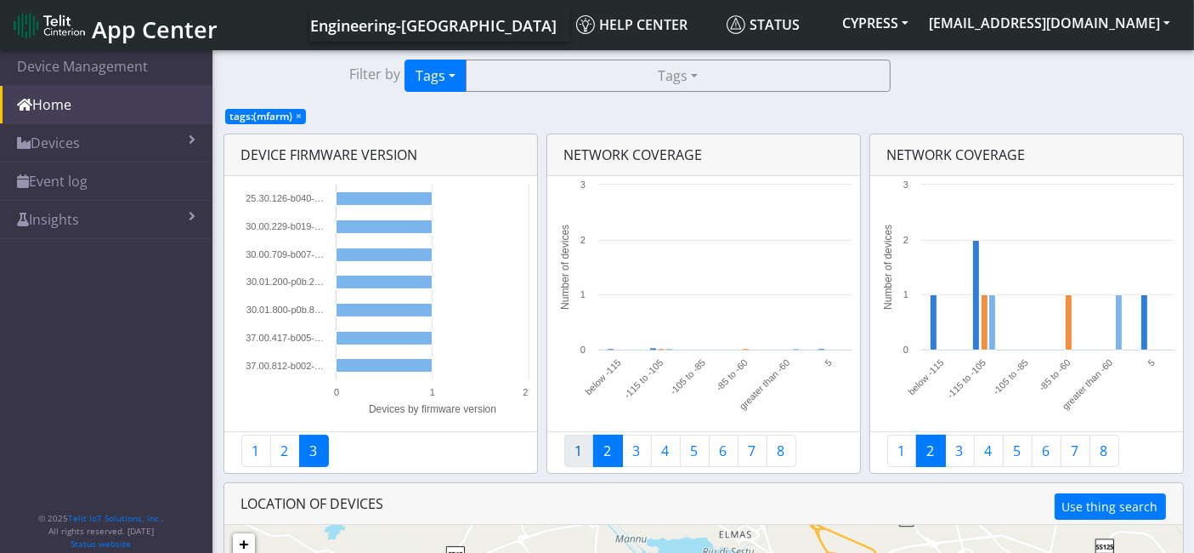
click at [583, 451] on link "1" at bounding box center [579, 450] width 30 height 32
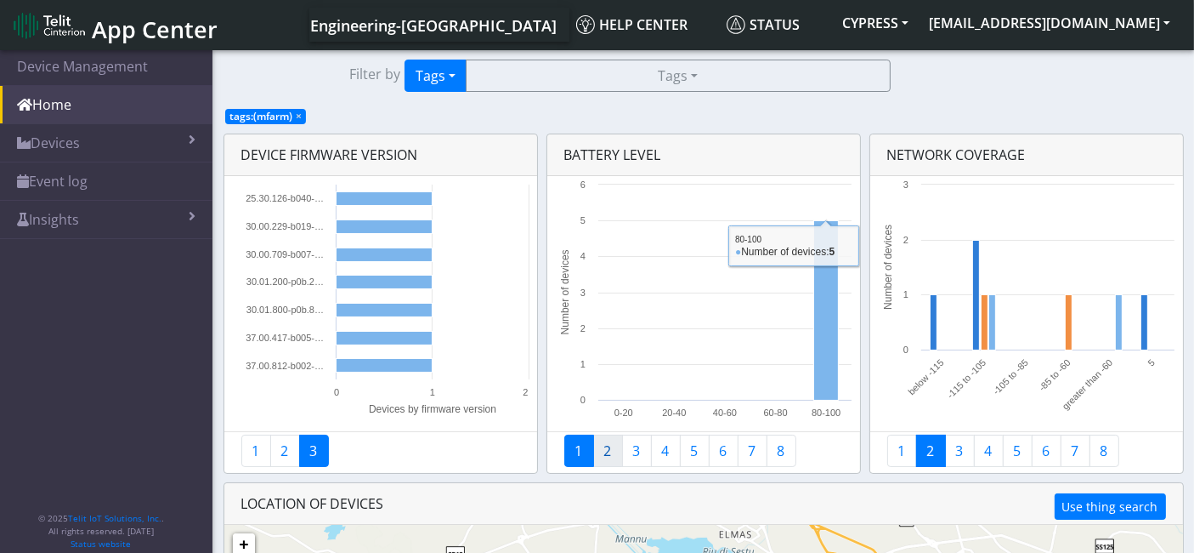
click at [615, 456] on link "2" at bounding box center [608, 450] width 30 height 32
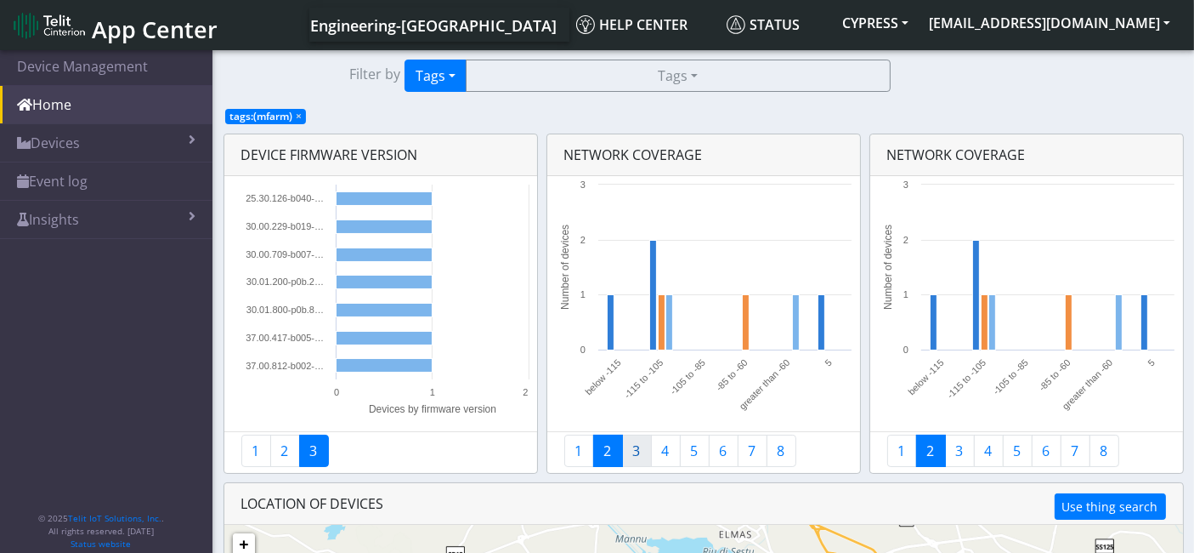
click at [627, 455] on link "3" at bounding box center [637, 450] width 30 height 32
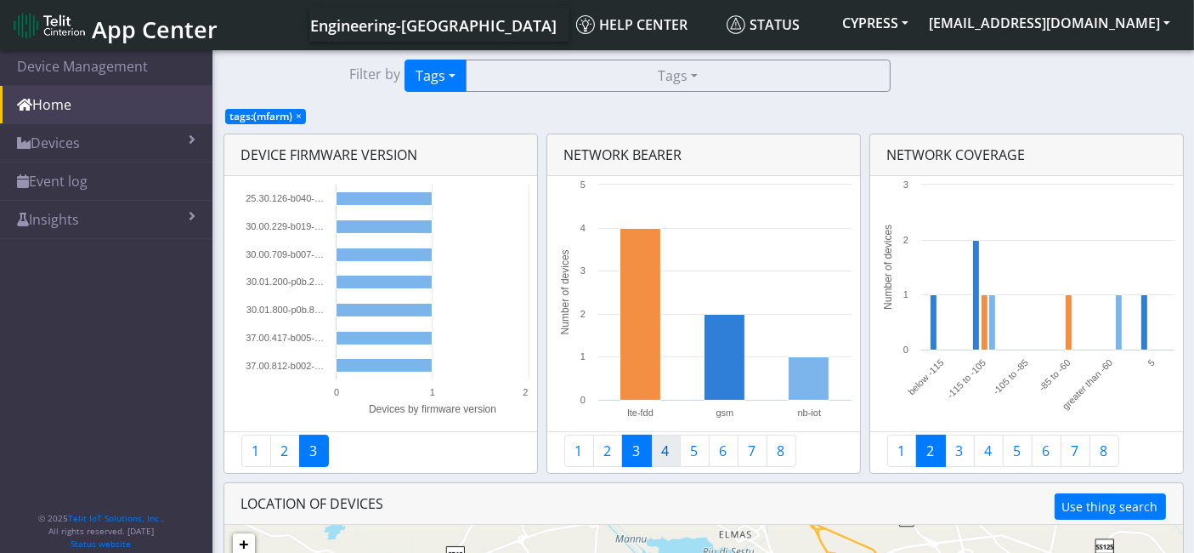
click at [666, 455] on link "4" at bounding box center [666, 450] width 30 height 32
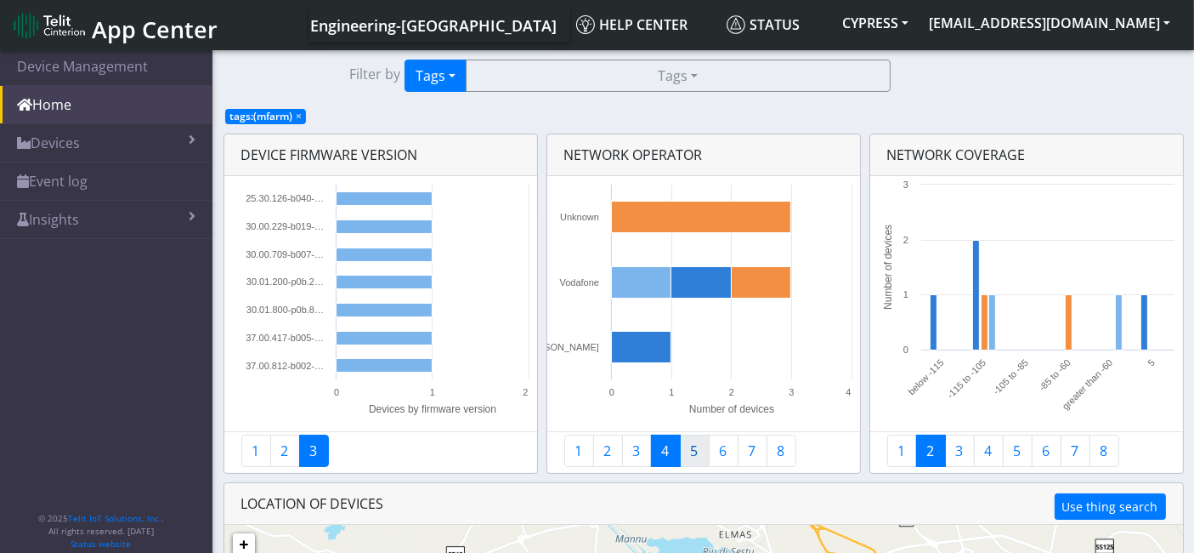
click at [683, 457] on link "5" at bounding box center [695, 450] width 30 height 32
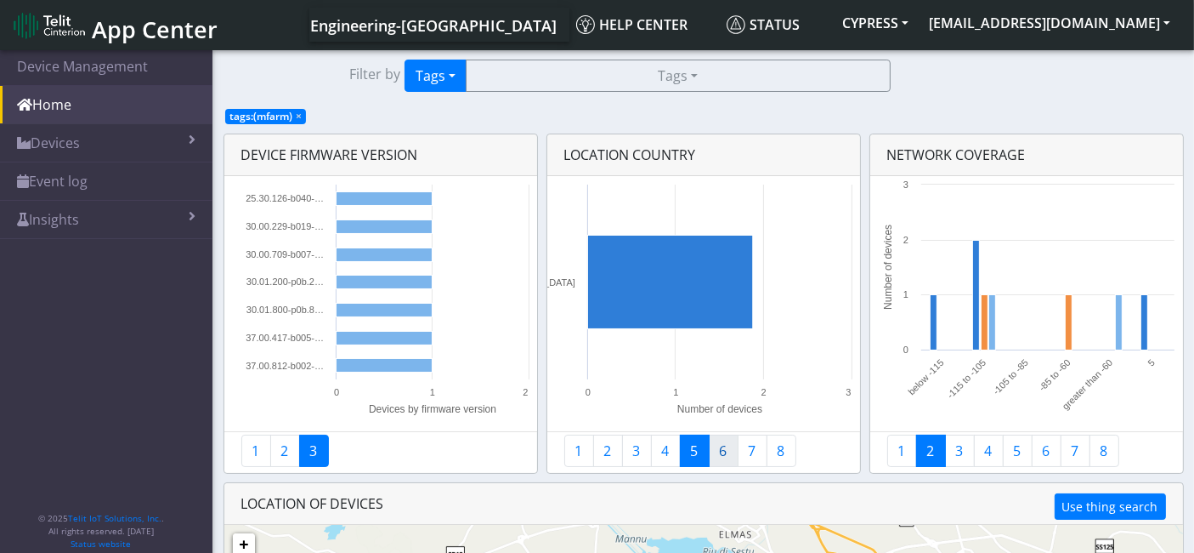
click at [721, 456] on link "6" at bounding box center [724, 450] width 30 height 32
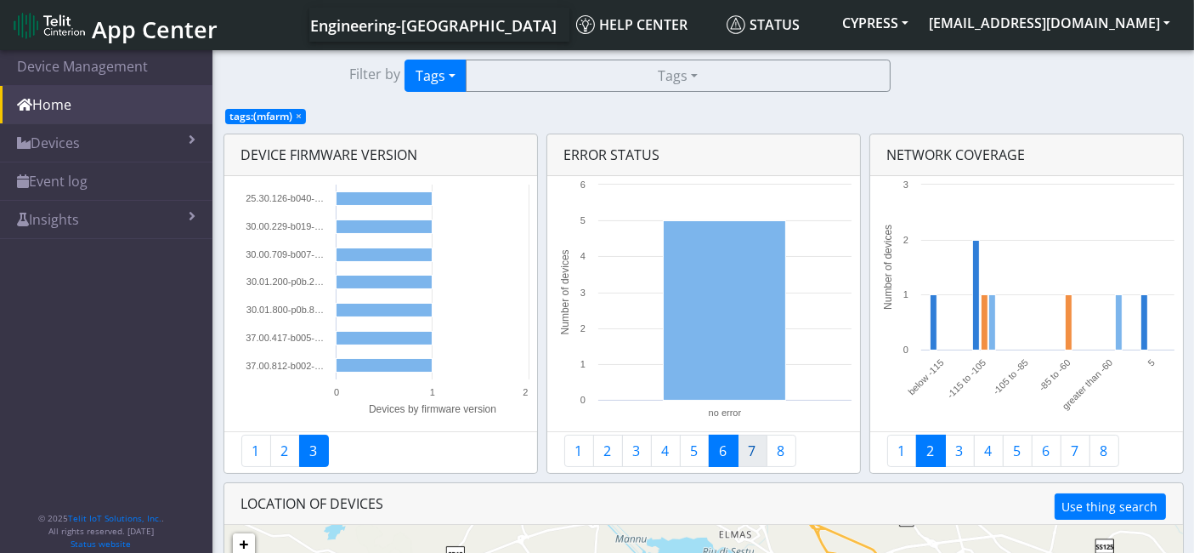
click at [750, 445] on link "7" at bounding box center [753, 450] width 30 height 32
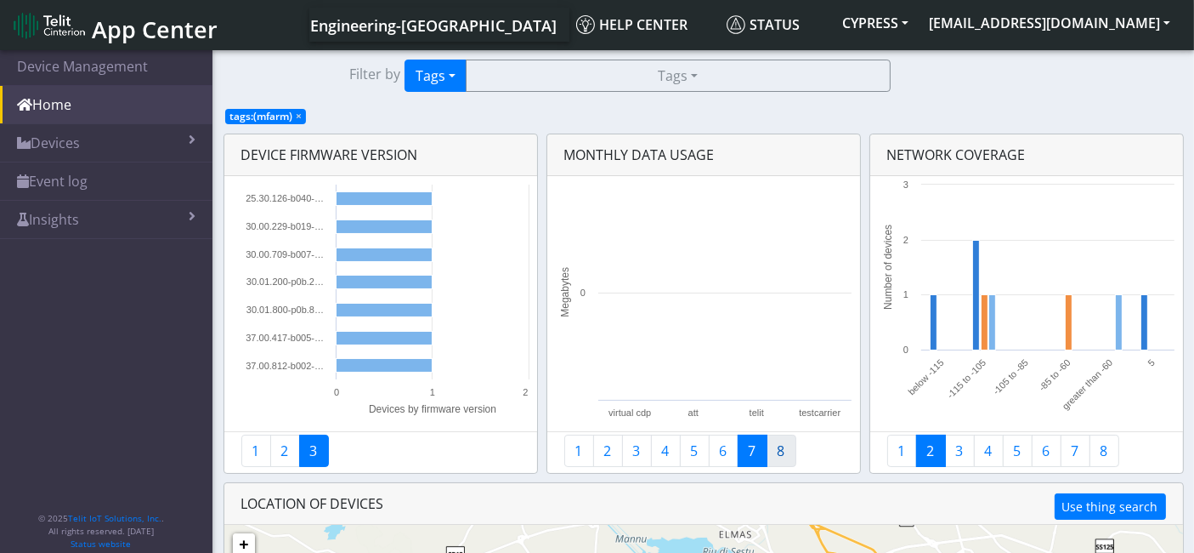
click at [779, 446] on link "8" at bounding box center [782, 450] width 30 height 32
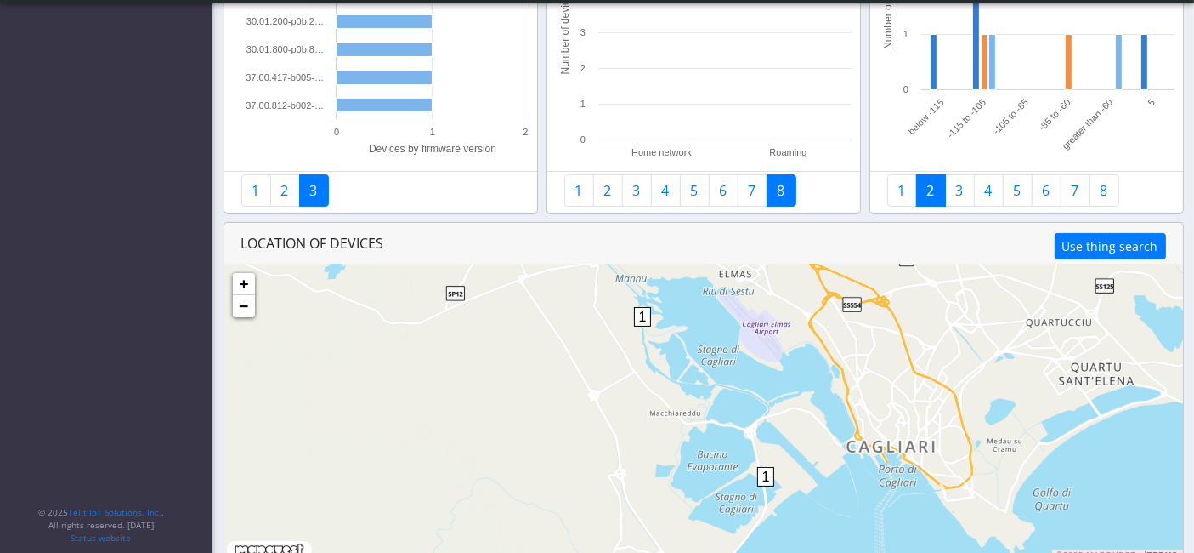
scroll to position [230, 0]
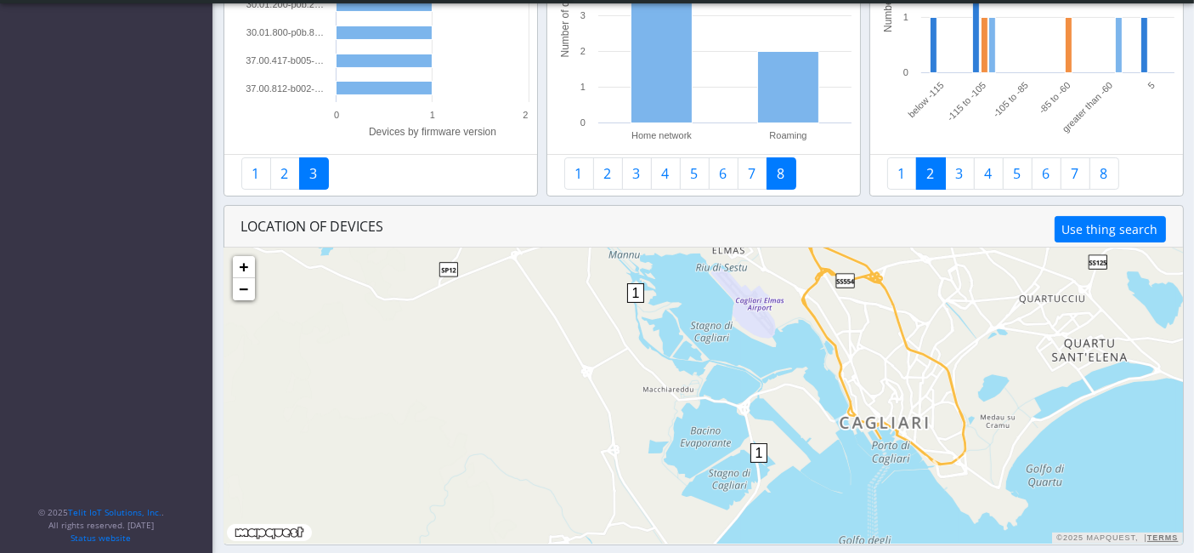
click at [633, 291] on span "1" at bounding box center [636, 293] width 18 height 20
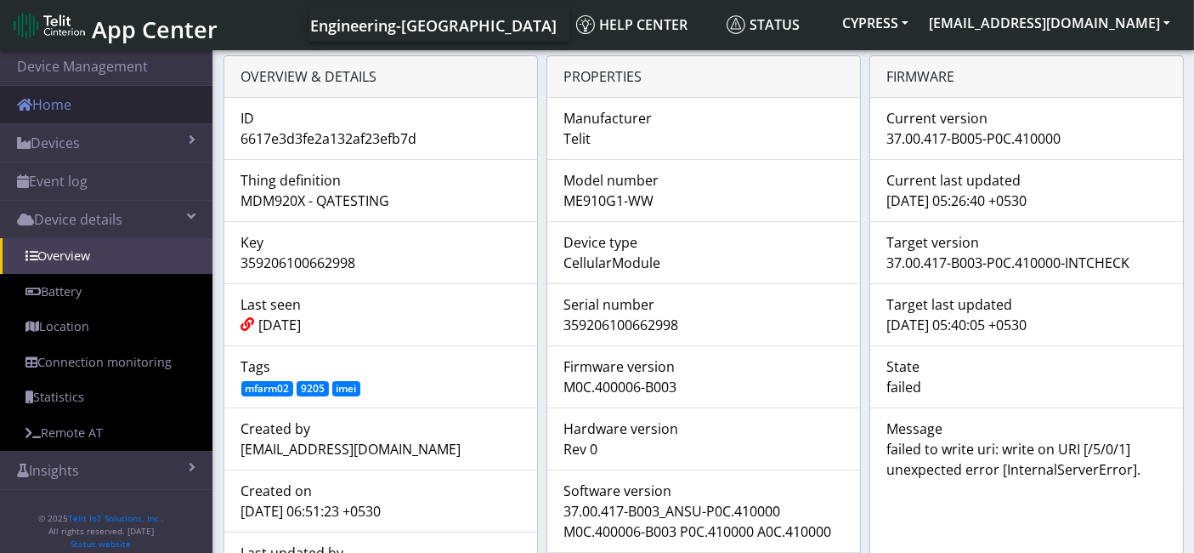
click at [63, 99] on link "Home" at bounding box center [106, 104] width 213 height 37
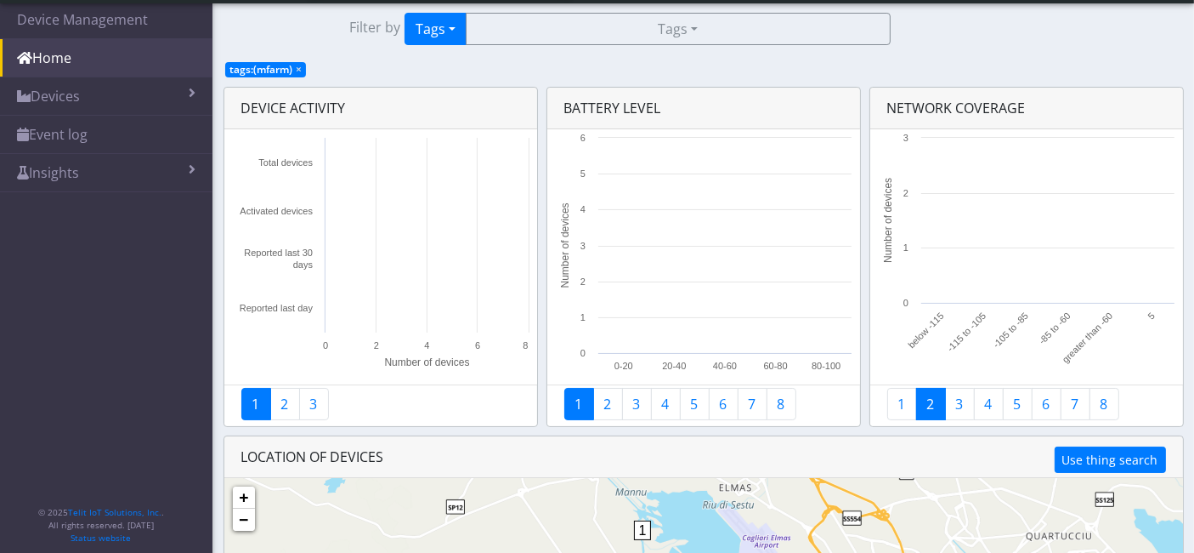
scroll to position [230, 0]
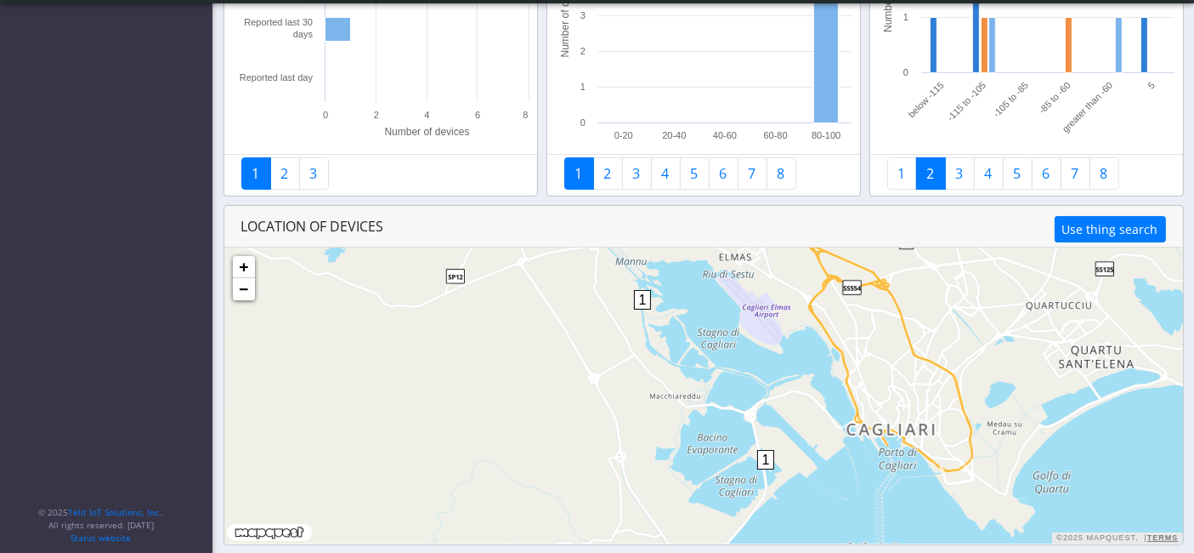
click at [655, 315] on div "1 1 + − ©2025 MapQuest, | Terms" at bounding box center [703, 395] width 959 height 296
click at [638, 299] on span "1" at bounding box center [643, 300] width 18 height 20
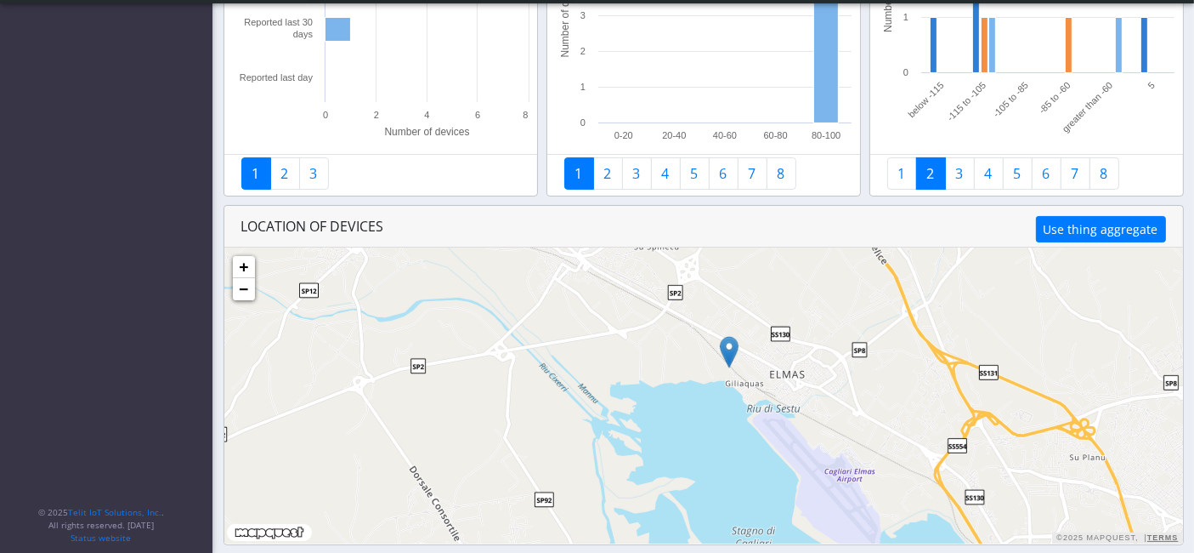
click at [728, 343] on img at bounding box center [729, 352] width 19 height 32
click at [727, 332] on link "Click here" at bounding box center [716, 334] width 45 height 12
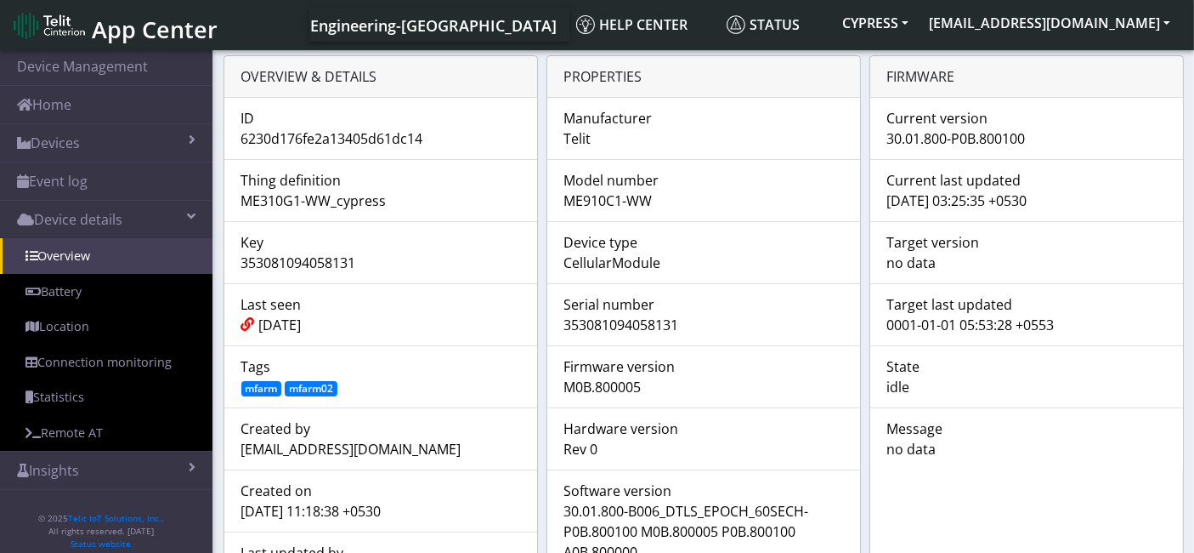
click at [102, 287] on link "Battery" at bounding box center [106, 292] width 213 height 36
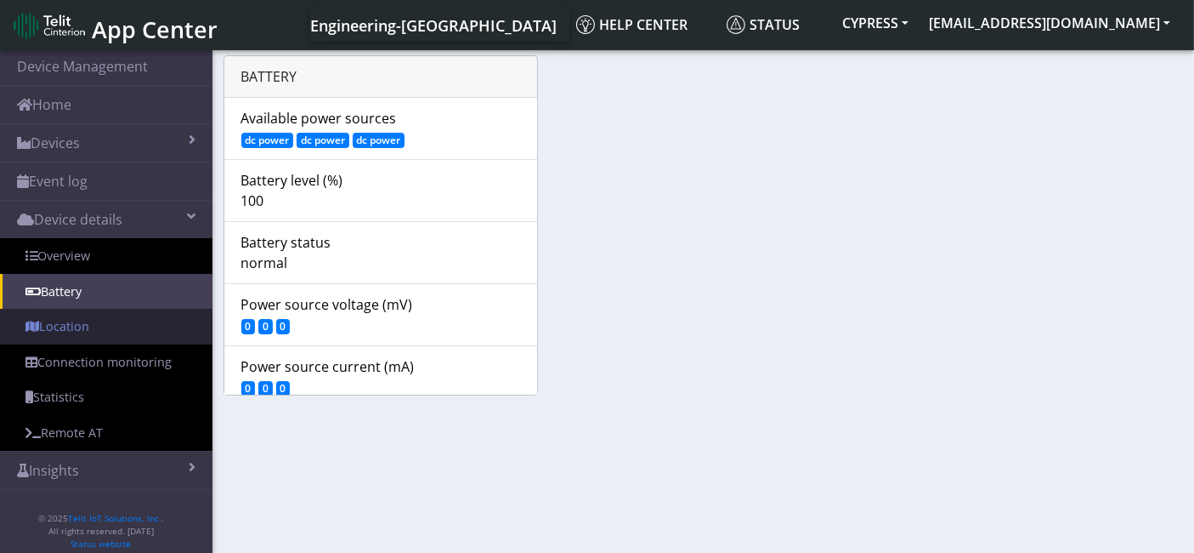
click at [65, 333] on link "Location" at bounding box center [106, 327] width 213 height 36
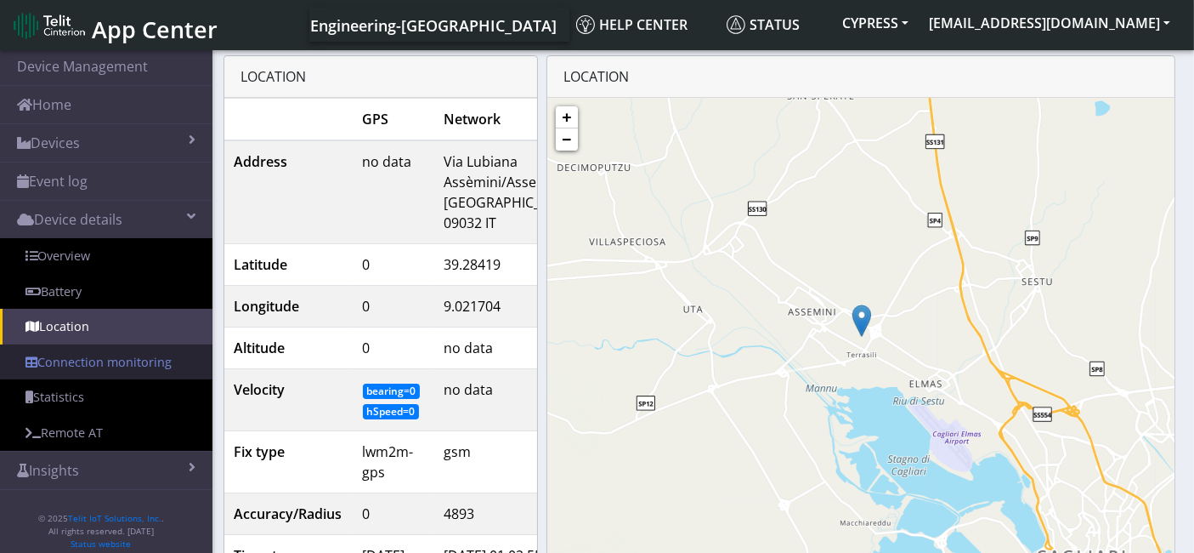
click at [74, 366] on link "Connection monitoring" at bounding box center [106, 362] width 213 height 36
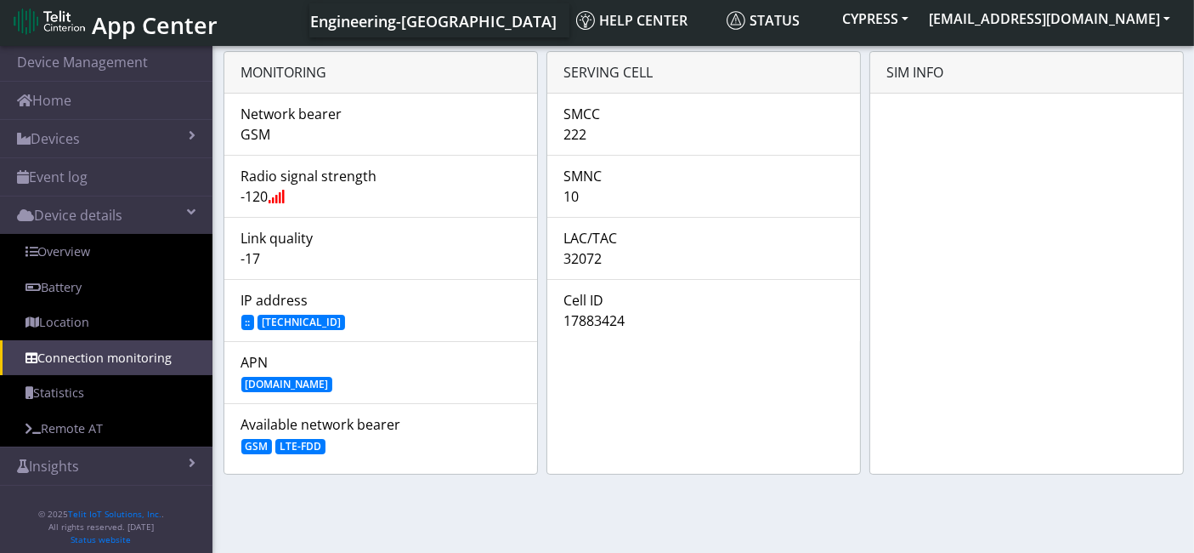
scroll to position [5, 0]
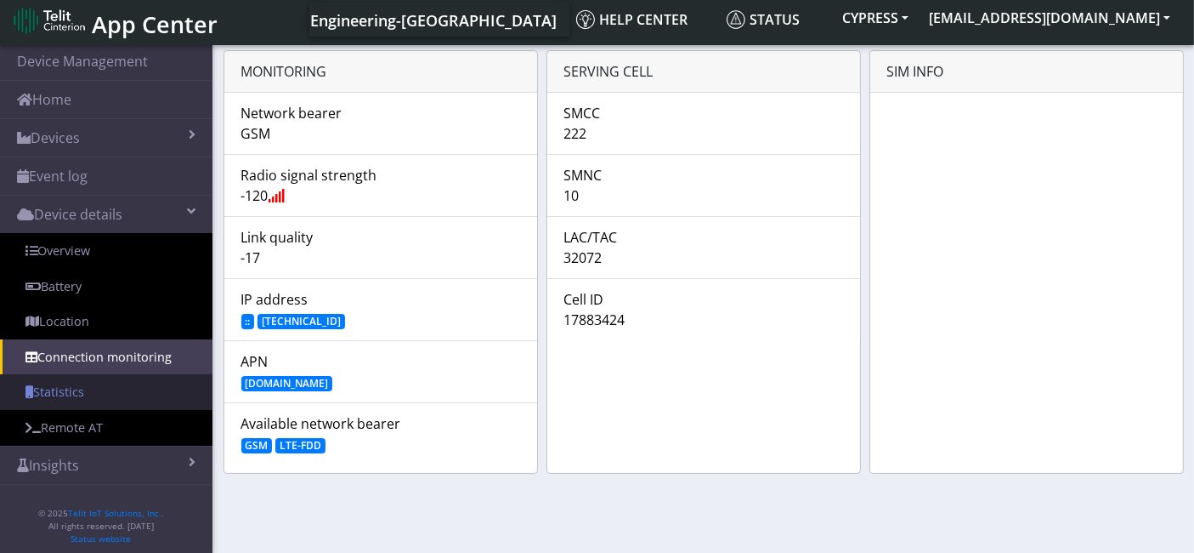
click at [99, 394] on link "Statistics" at bounding box center [106, 392] width 213 height 36
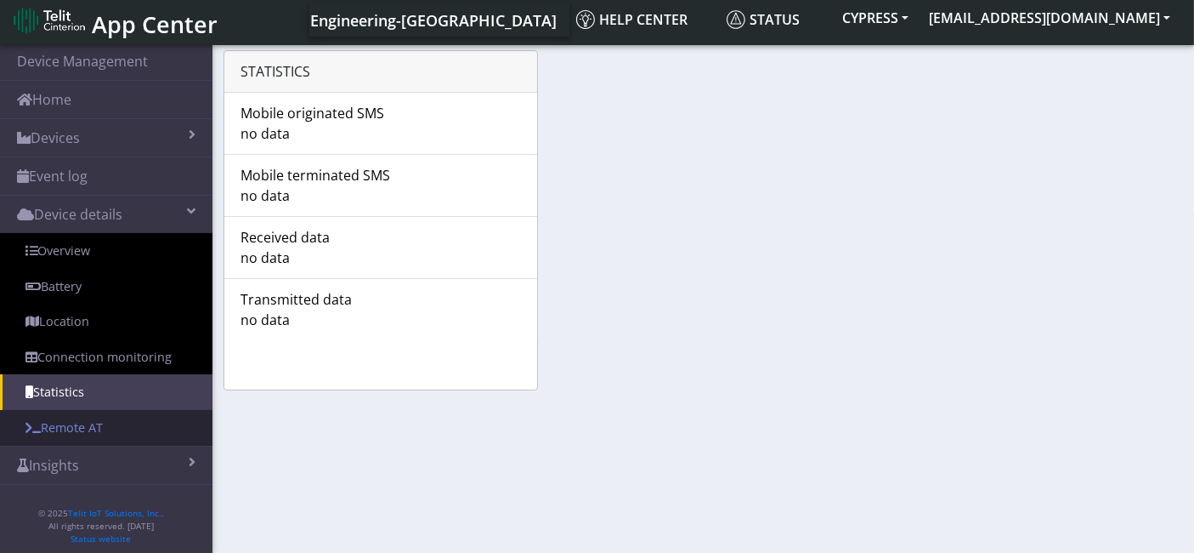
click at [122, 422] on link "Remote AT" at bounding box center [106, 428] width 213 height 36
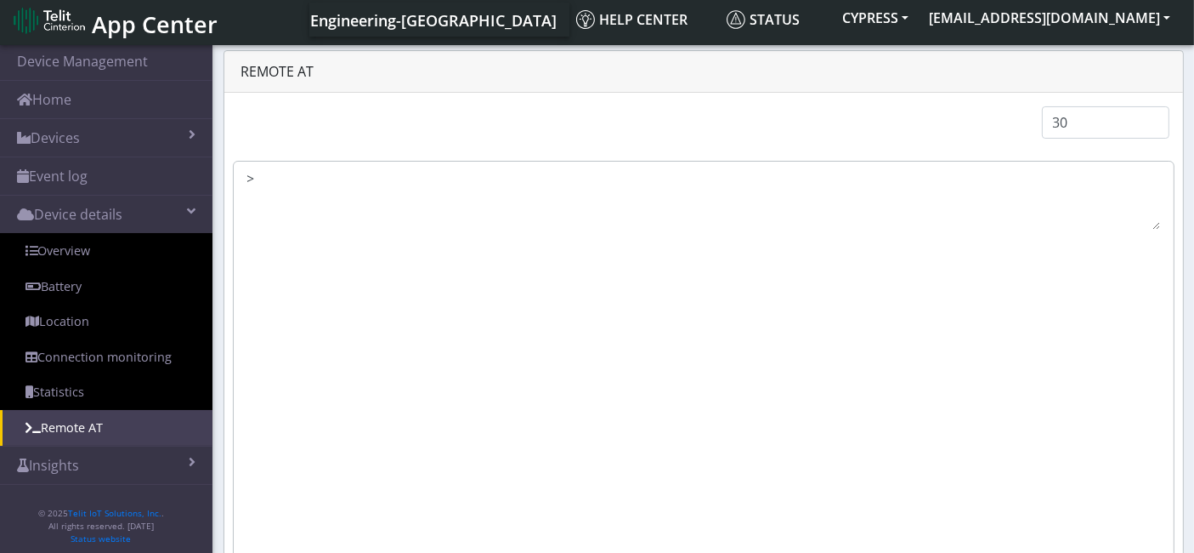
click at [313, 162] on div ">" at bounding box center [704, 365] width 942 height 408
click at [289, 181] on textarea ">" at bounding box center [703, 198] width 913 height 61
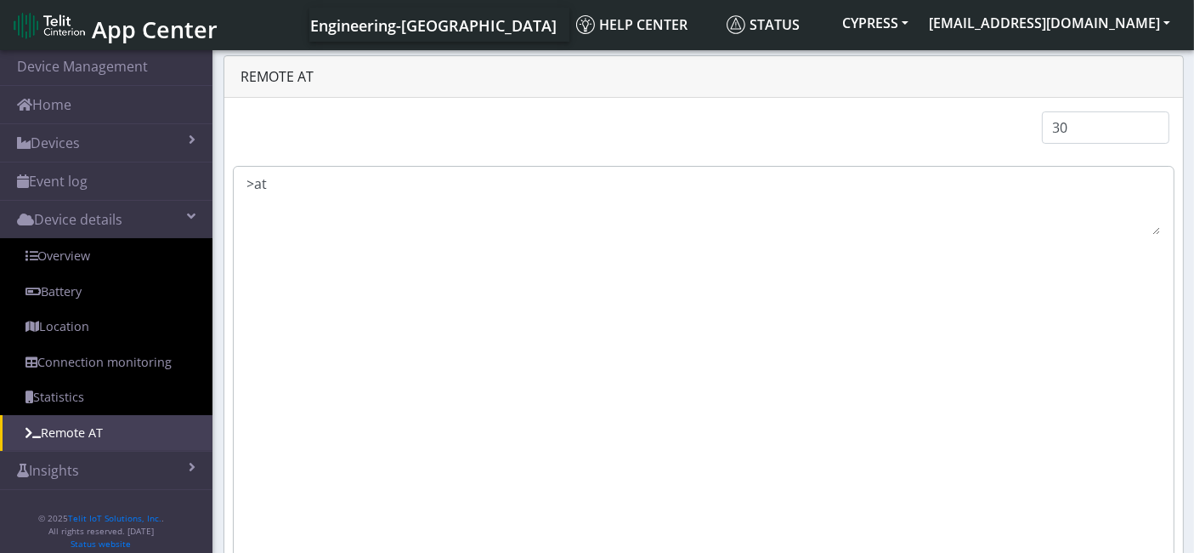
drag, startPoint x: 1196, startPoint y: 344, endPoint x: 1206, endPoint y: 467, distance: 122.8
click at [1194, 472] on html "App Center Engineering-US Help center Status CYPRESS ck_engr_sa@telit.com ." at bounding box center [597, 276] width 1194 height 553
drag, startPoint x: 1200, startPoint y: 473, endPoint x: 1208, endPoint y: 515, distance: 43.2
click at [1194, 515] on html "App Center Engineering-US Help center Status CYPRESS ck_engr_sa@telit.com ." at bounding box center [597, 276] width 1194 height 553
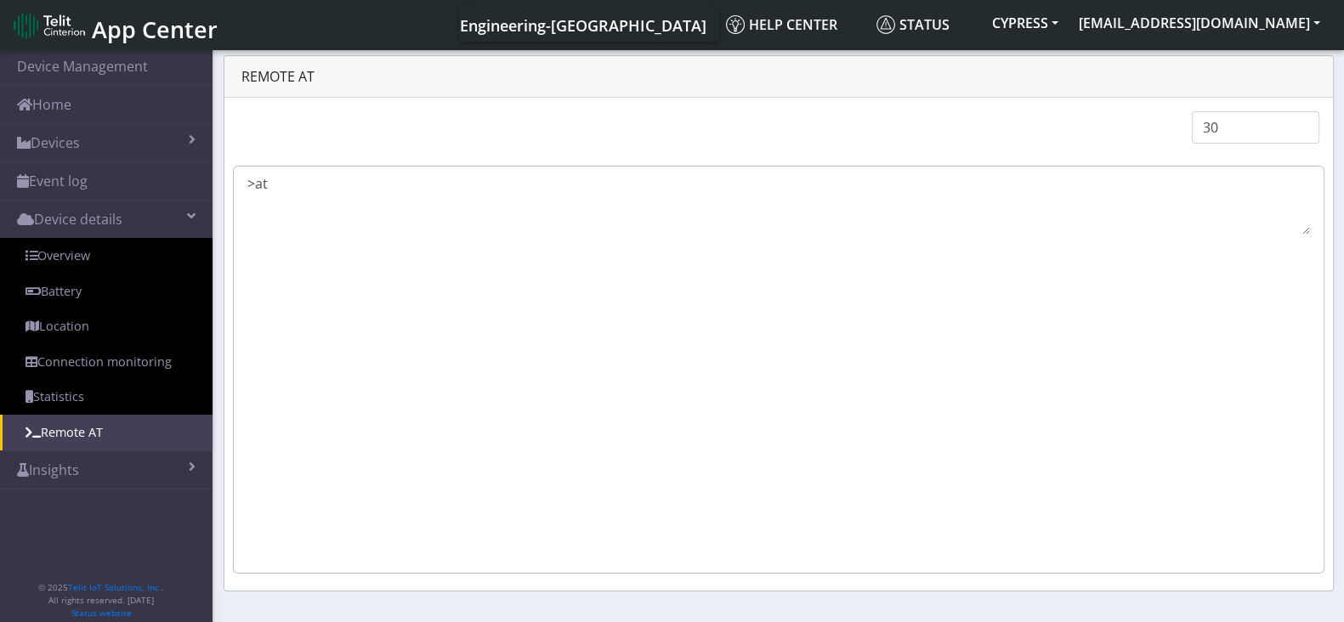
click at [400, 180] on textarea ">" at bounding box center [778, 203] width 1063 height 61
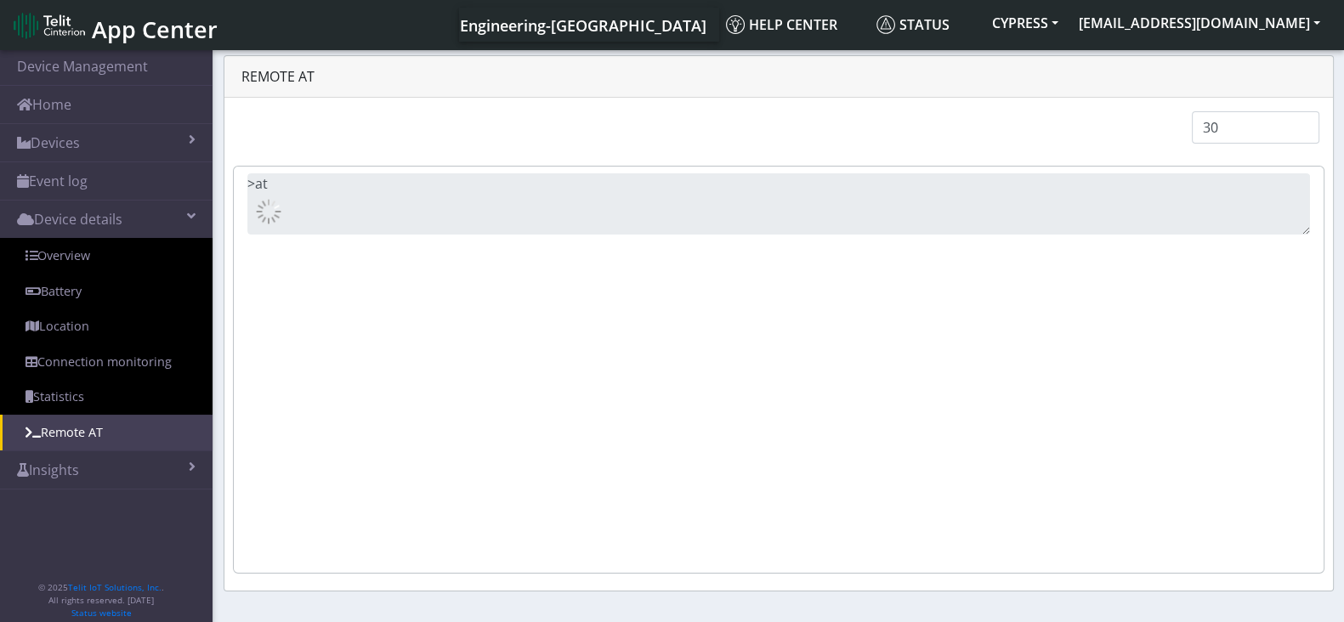
type textarea ">"
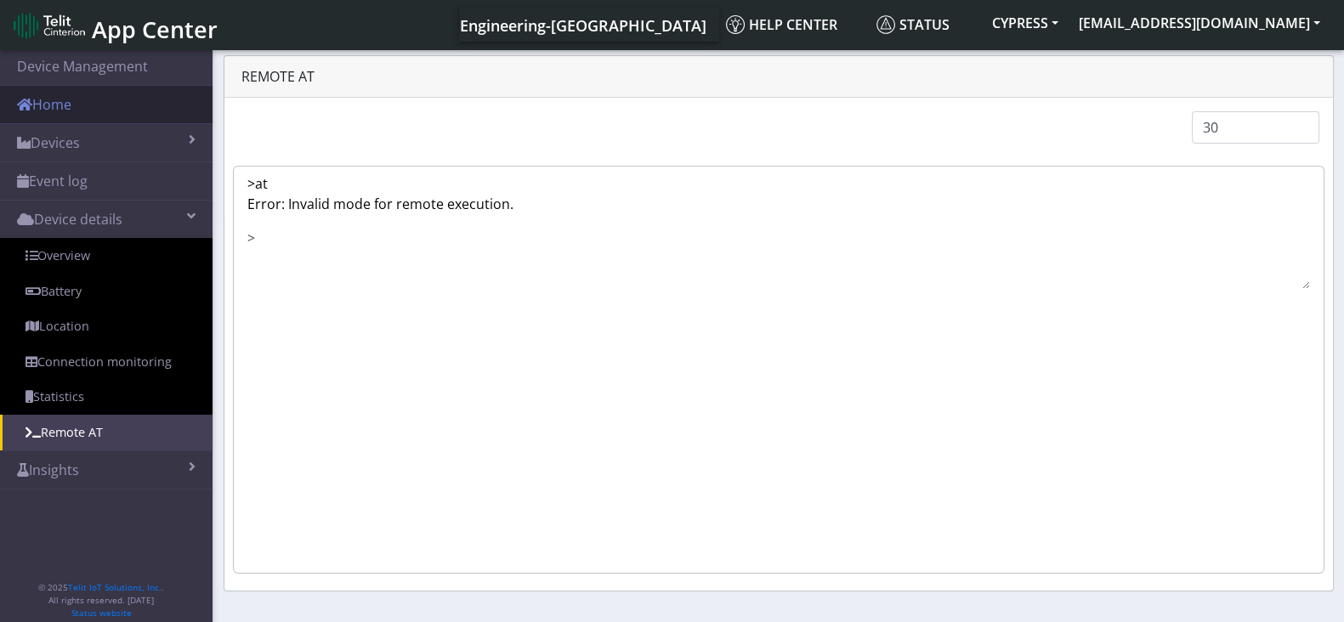
click at [88, 109] on link "Home" at bounding box center [106, 104] width 213 height 37
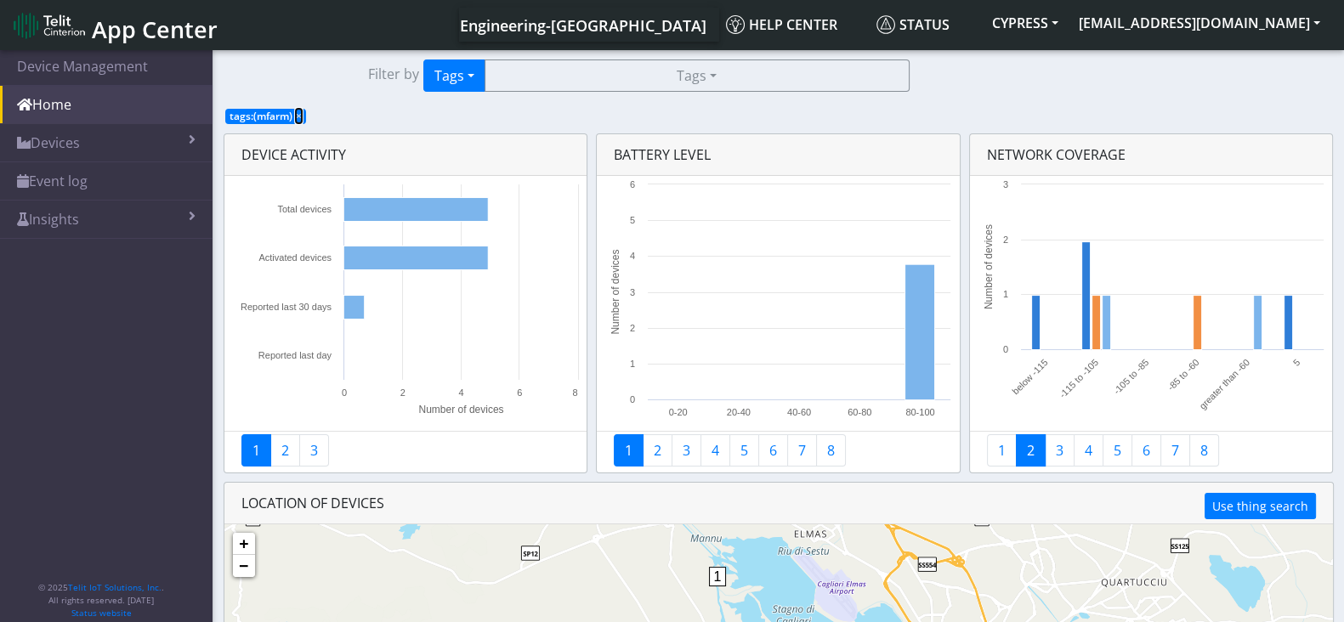
click at [298, 111] on span "×" at bounding box center [299, 116] width 6 height 14
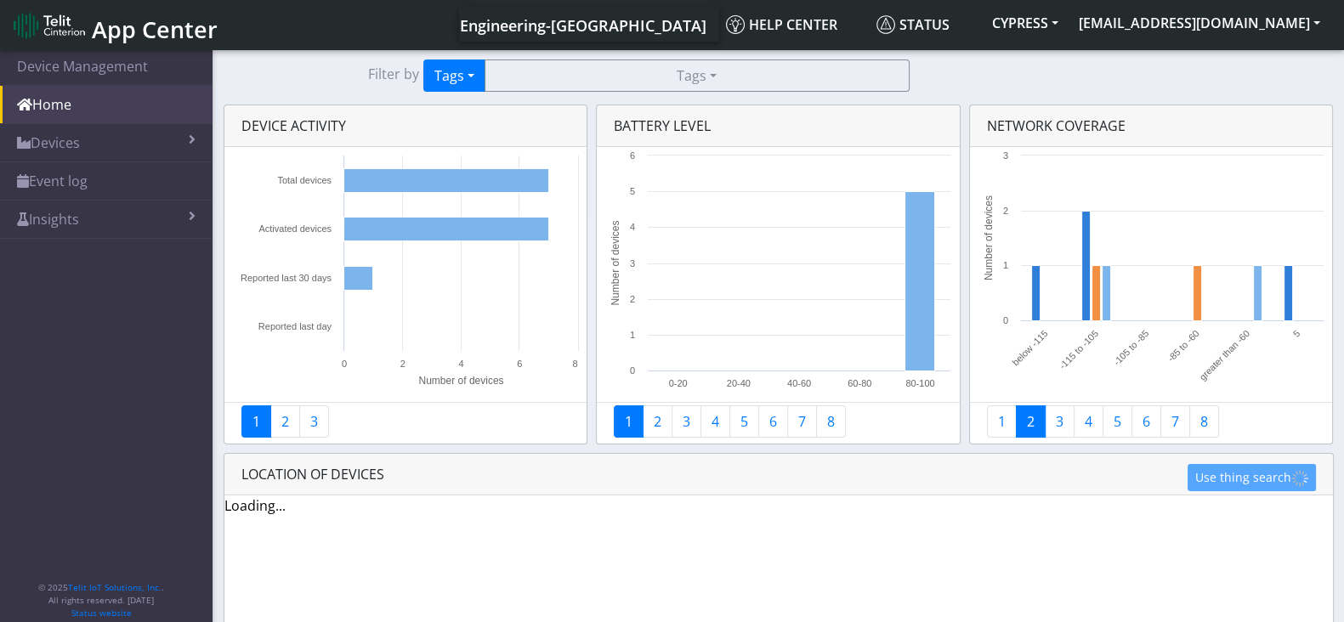
click at [461, 94] on section "Device Management Home Devices List Map Event log Device details Overview Batte…" at bounding box center [672, 424] width 1344 height 755
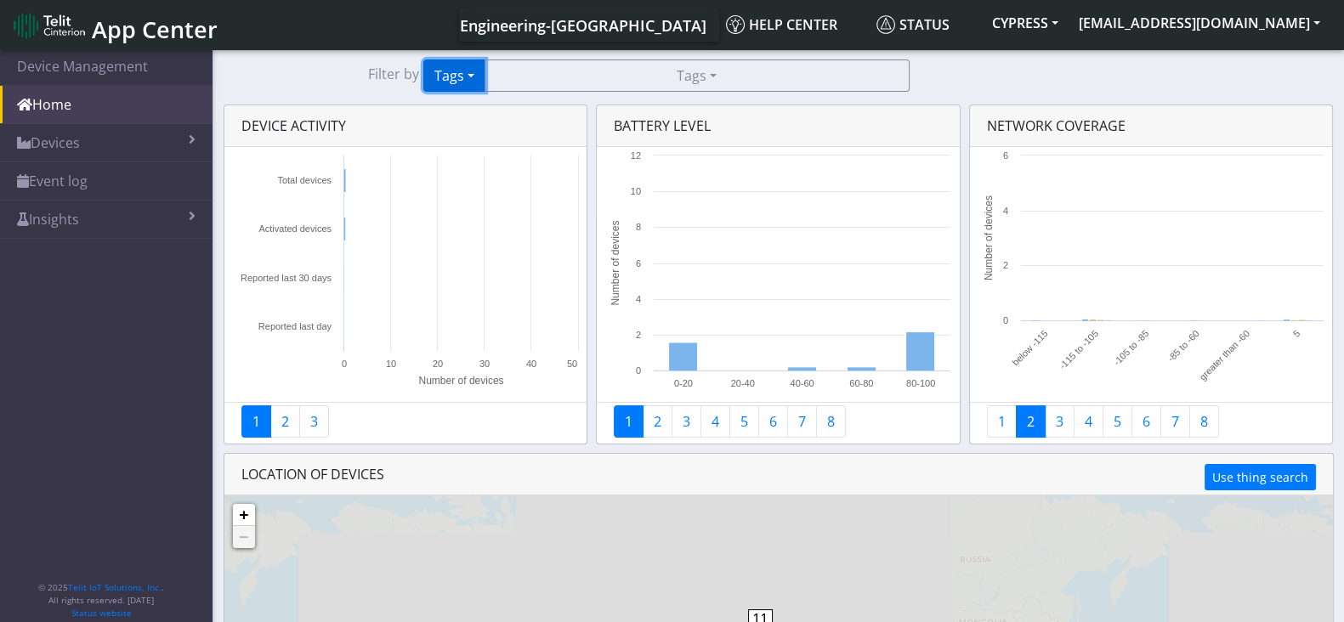
click at [459, 83] on button "Tags" at bounding box center [454, 76] width 62 height 32
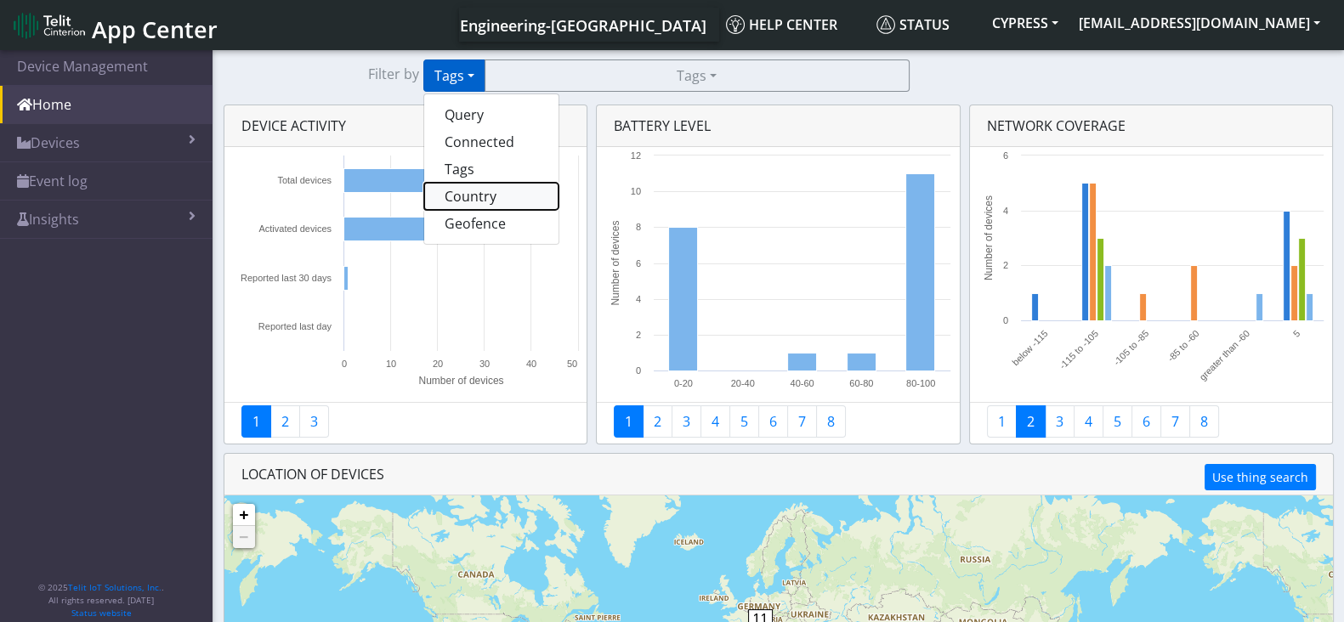
click at [470, 198] on button "Country" at bounding box center [491, 196] width 134 height 27
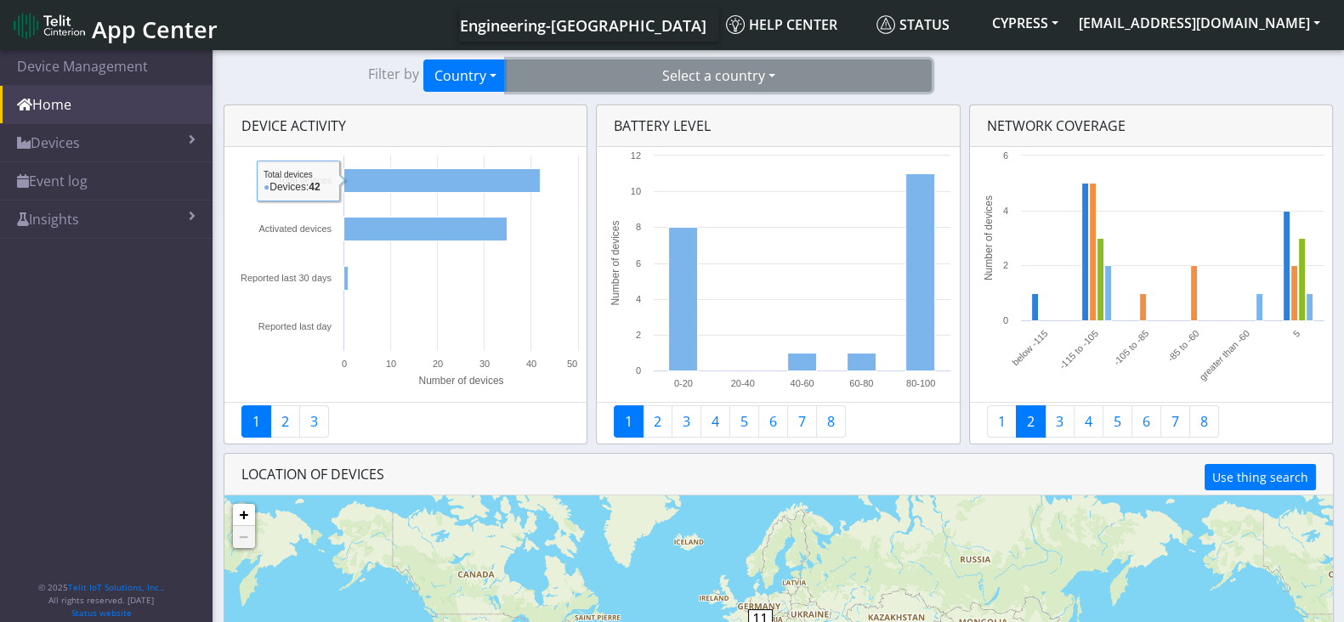
click at [714, 77] on button "Select a country" at bounding box center [719, 76] width 425 height 32
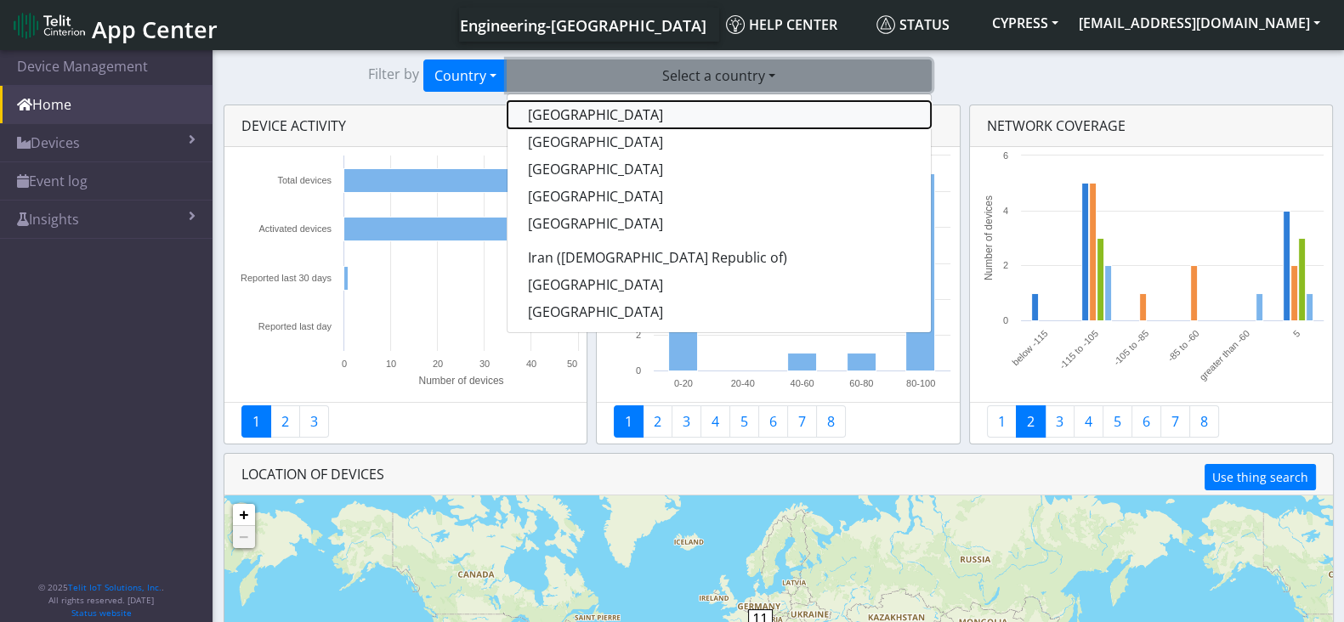
click at [570, 114] on button "[GEOGRAPHIC_DATA]" at bounding box center [718, 114] width 423 height 27
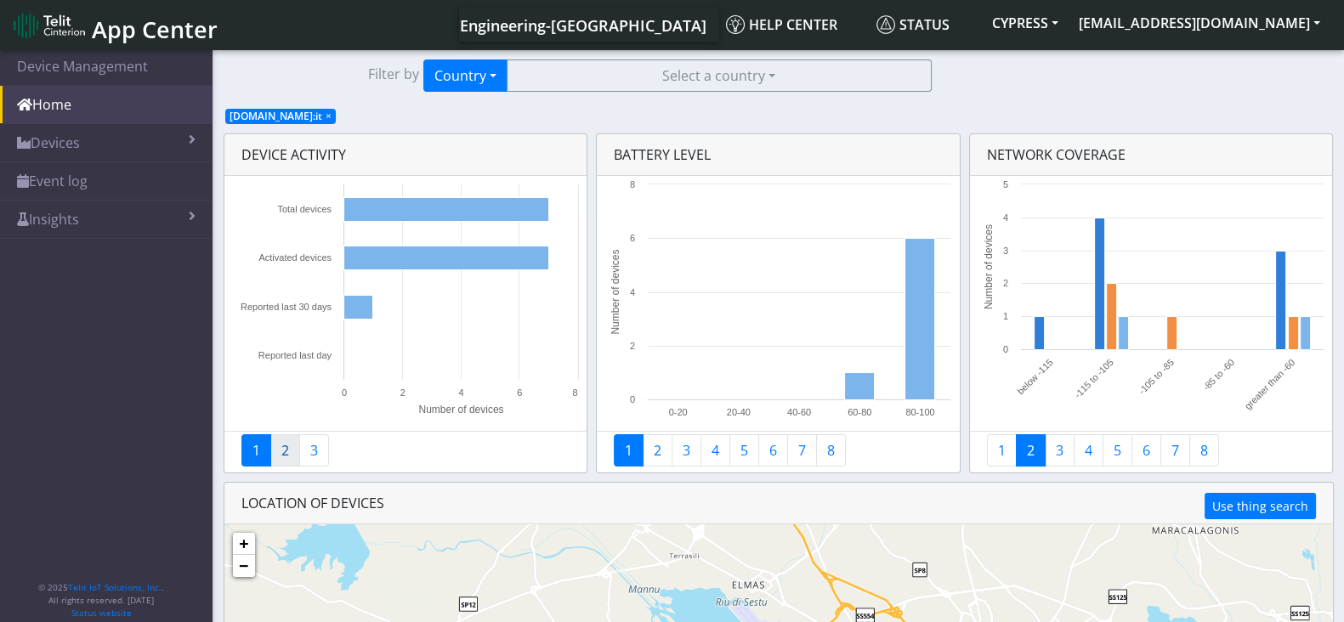
click at [274, 450] on link "2" at bounding box center [285, 450] width 30 height 32
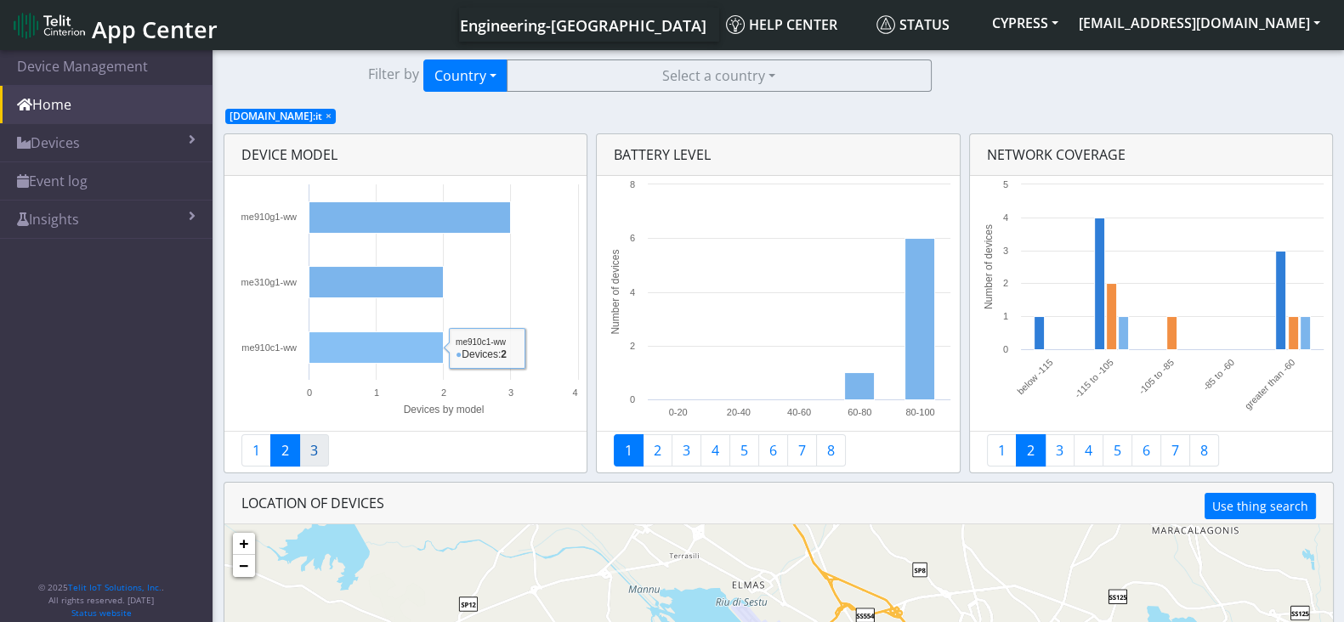
click at [322, 462] on link "3" at bounding box center [314, 450] width 30 height 32
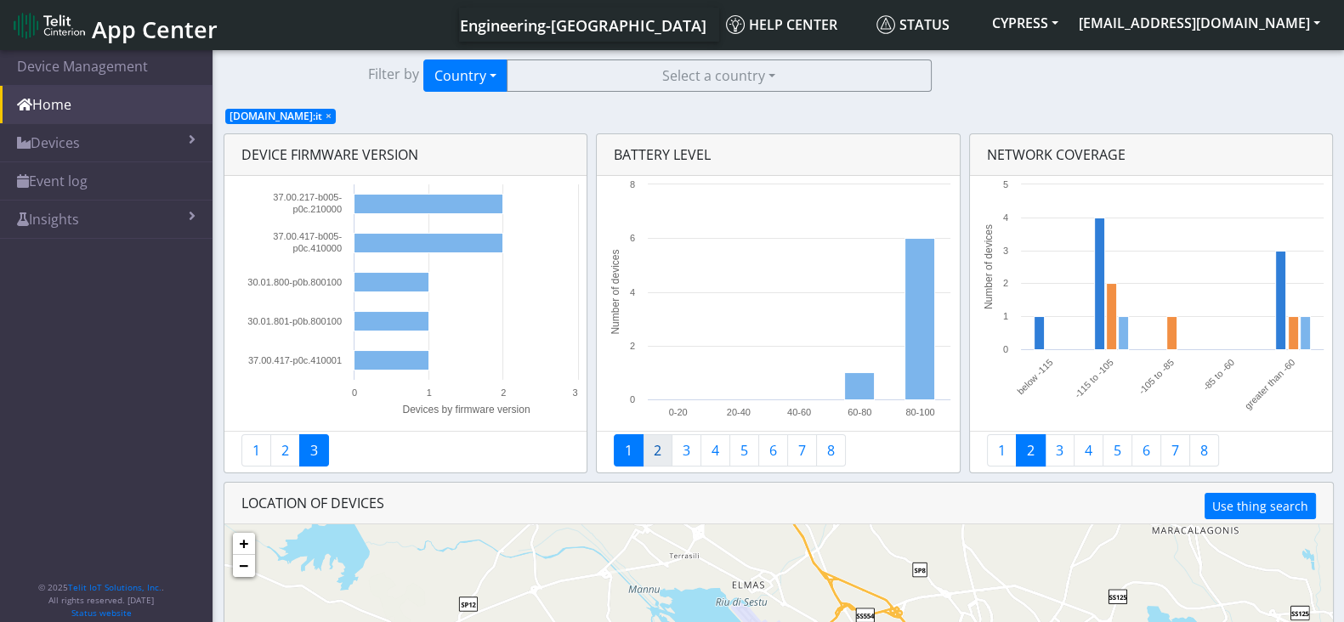
click at [660, 453] on link "2" at bounding box center [658, 450] width 30 height 32
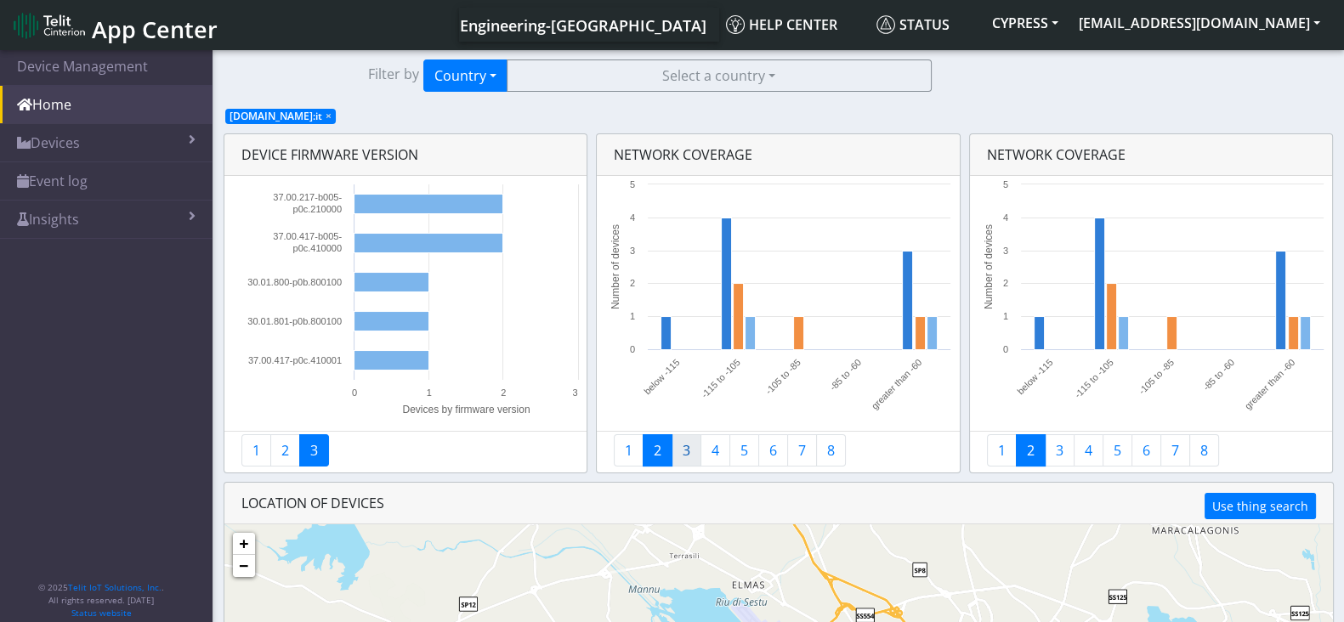
click at [686, 456] on link "3" at bounding box center [687, 450] width 30 height 32
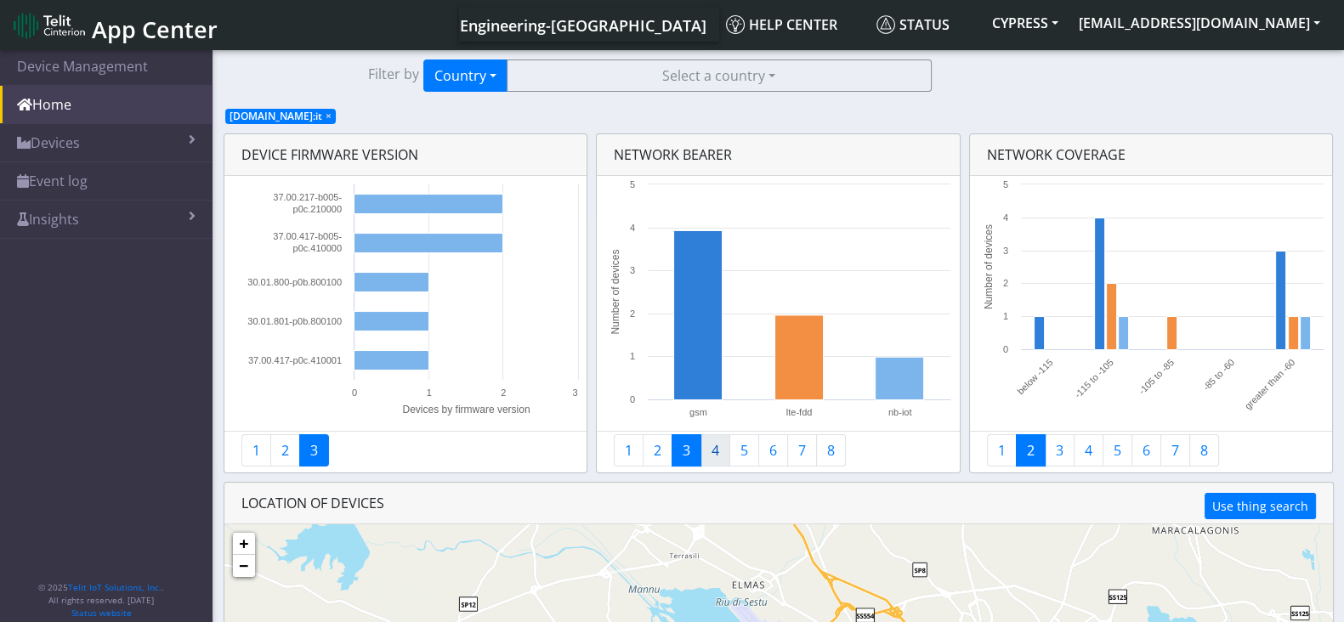
click at [718, 452] on link "4" at bounding box center [715, 450] width 30 height 32
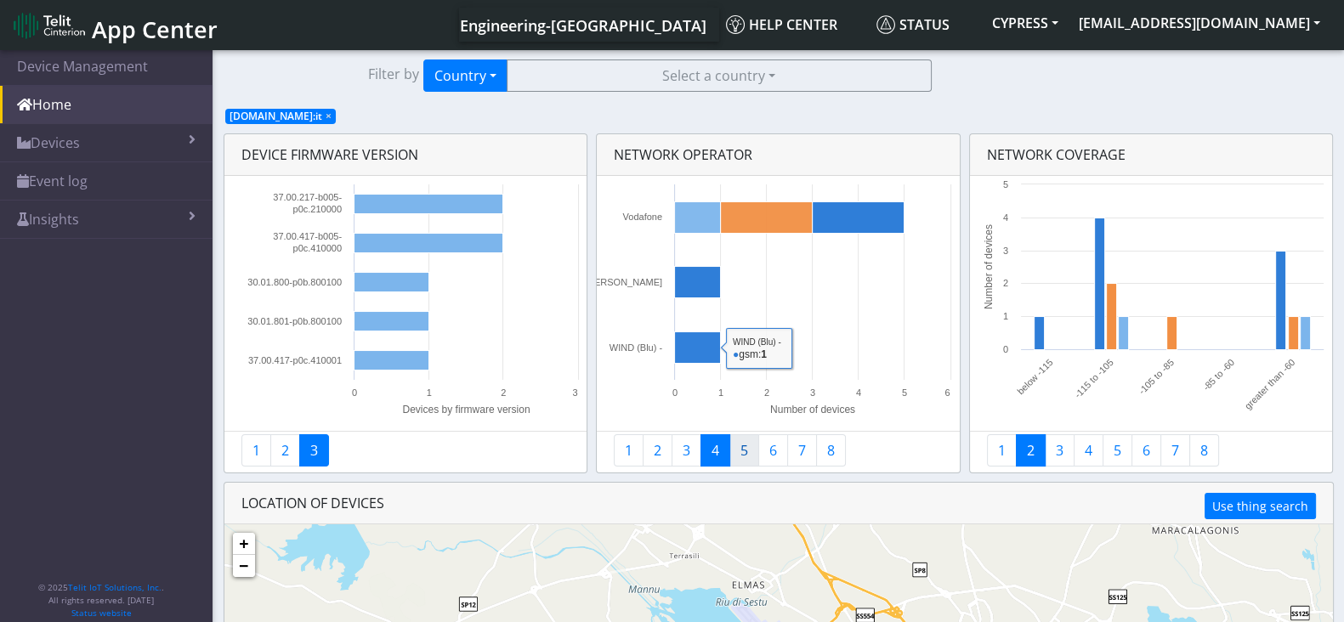
click at [745, 449] on link "5" at bounding box center [744, 450] width 30 height 32
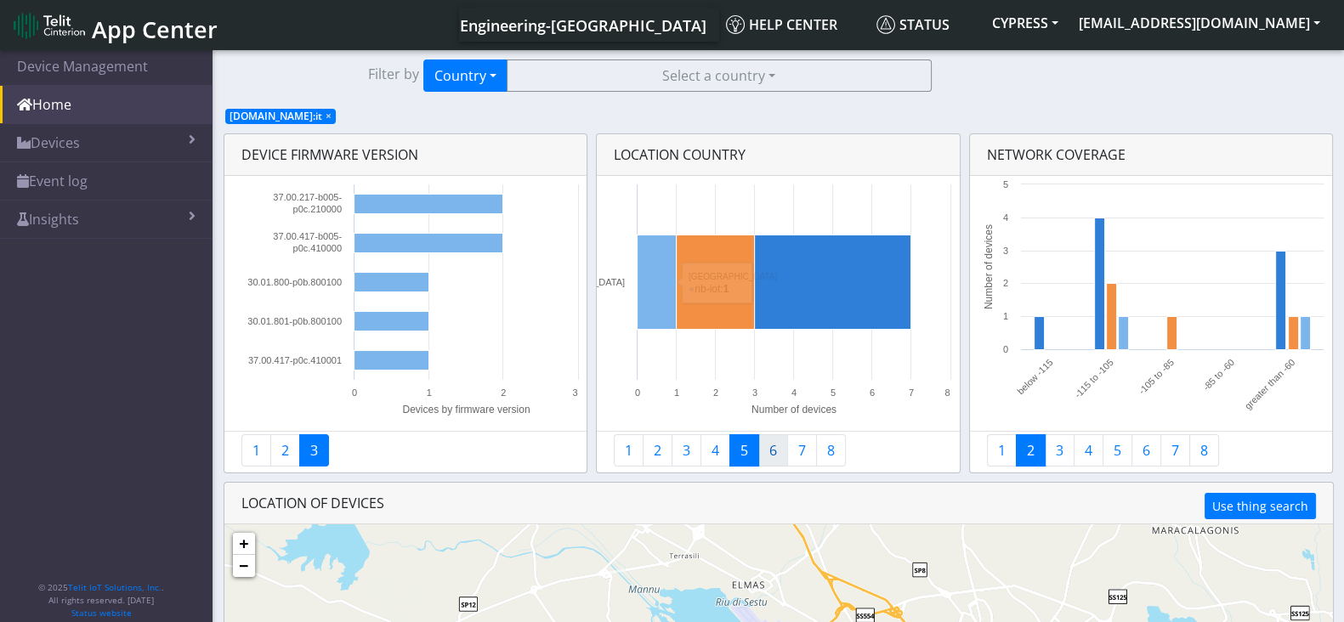
click at [764, 454] on link "6" at bounding box center [773, 450] width 30 height 32
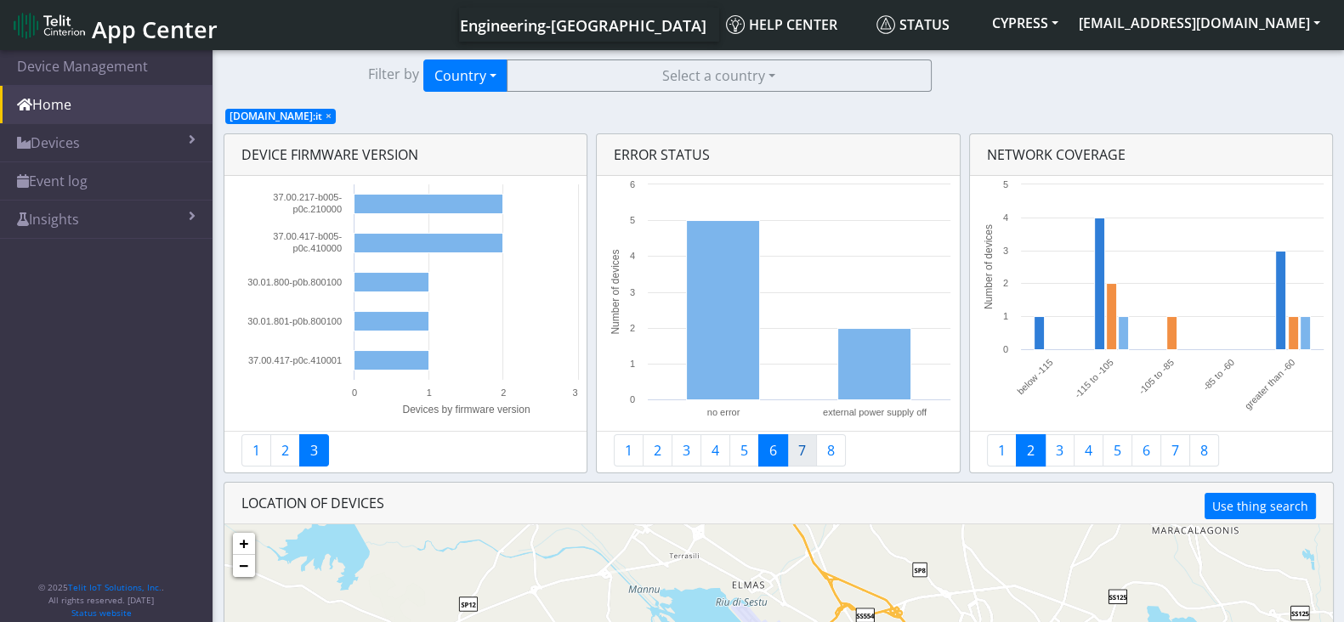
click at [794, 445] on link "7" at bounding box center [802, 450] width 30 height 32
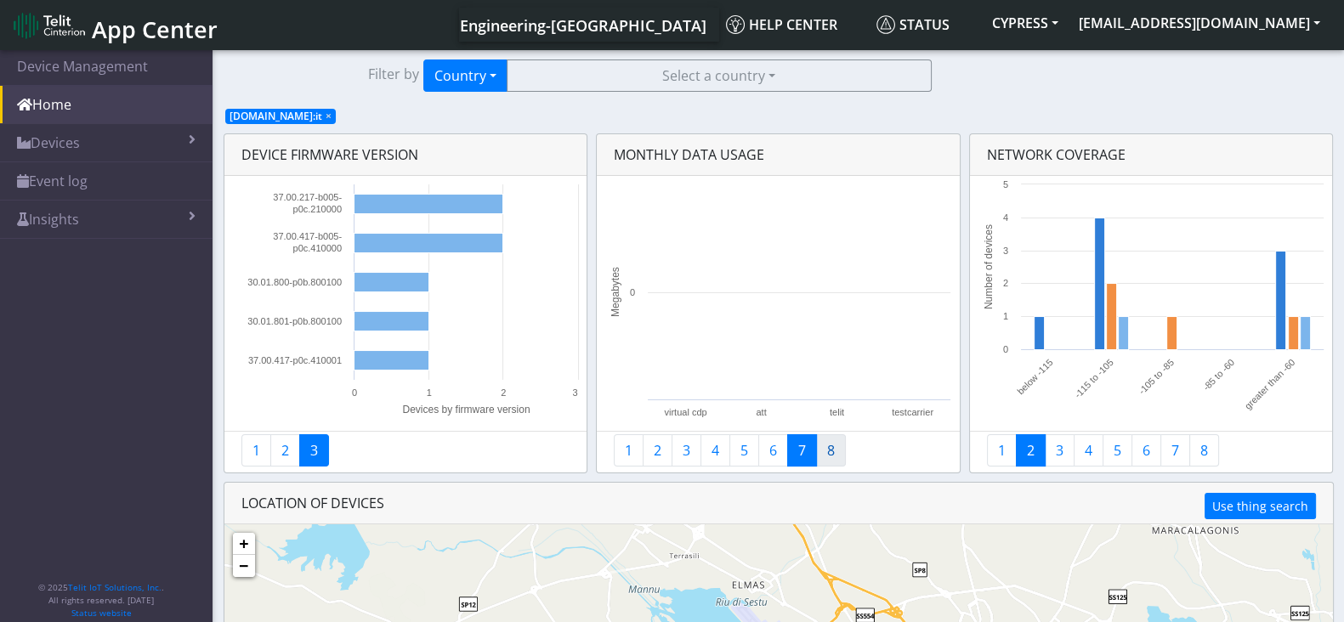
click at [822, 448] on link "8" at bounding box center [831, 450] width 30 height 32
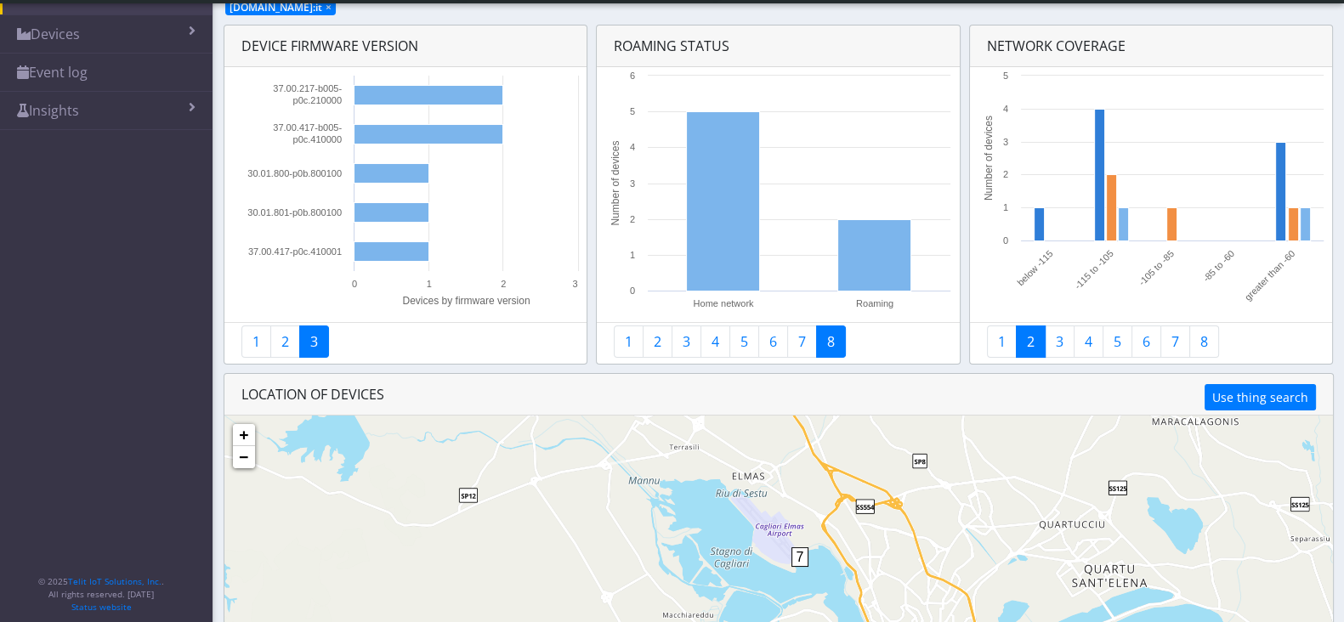
scroll to position [162, 0]
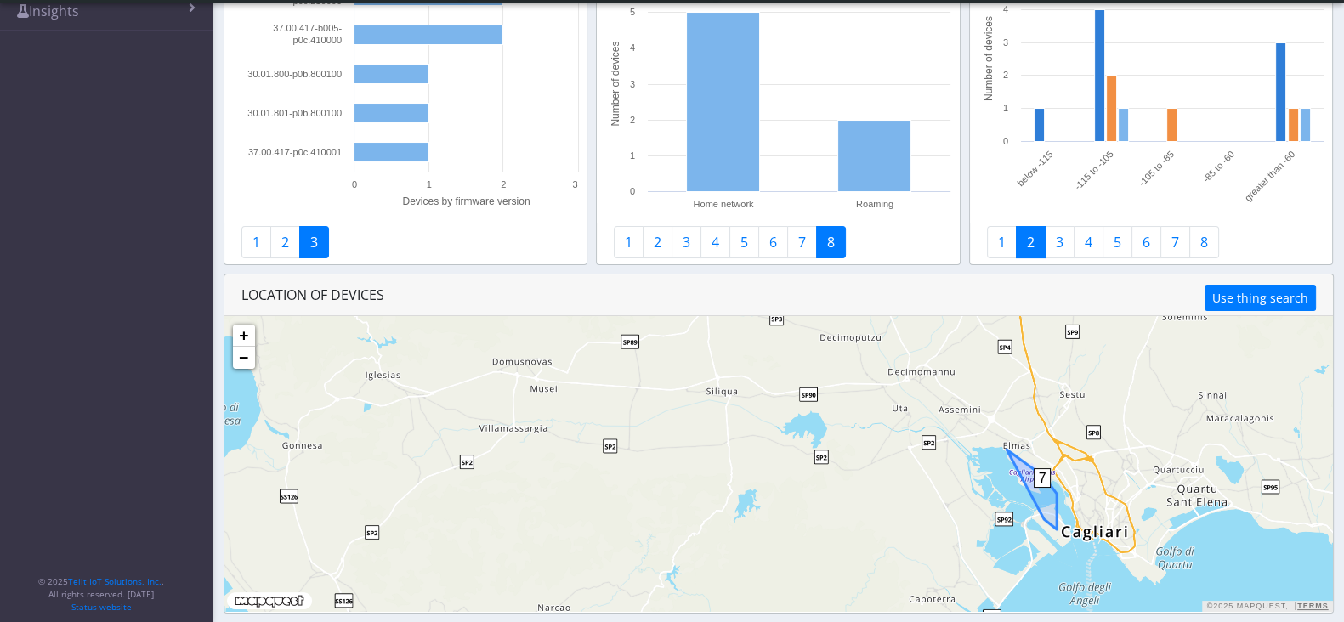
click at [1048, 479] on span "7" at bounding box center [1043, 478] width 18 height 20
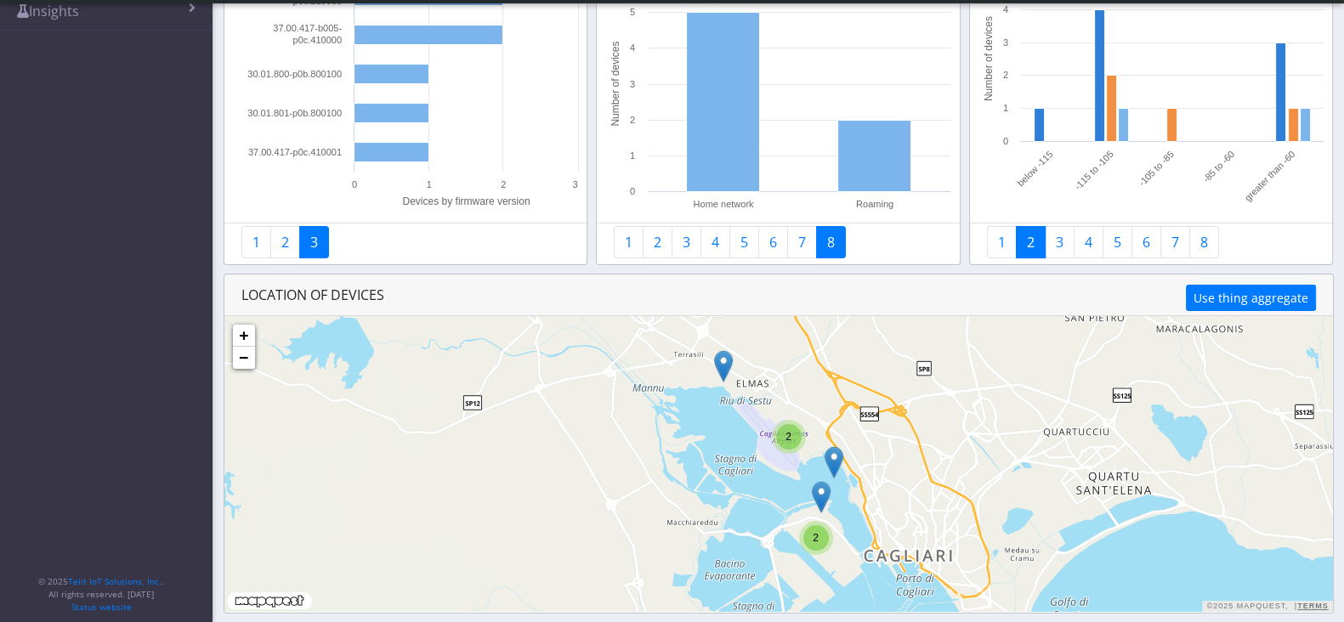
click at [788, 442] on div "2" at bounding box center [789, 437] width 26 height 26
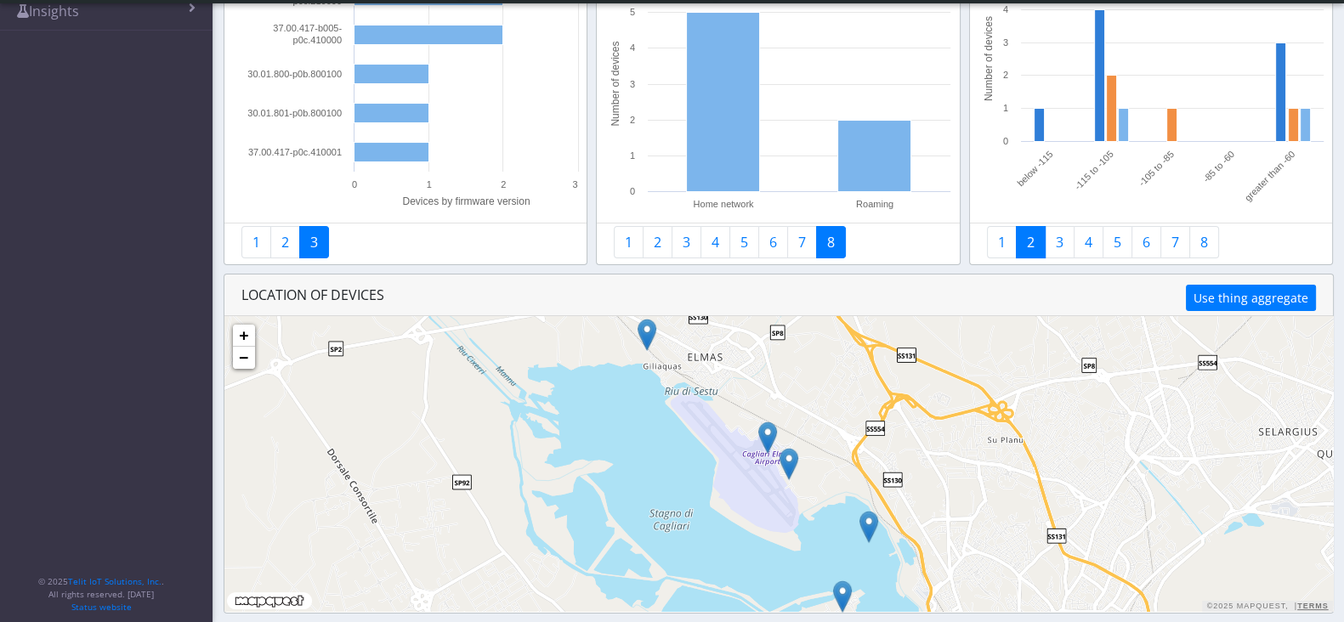
click at [790, 456] on img at bounding box center [788, 464] width 19 height 32
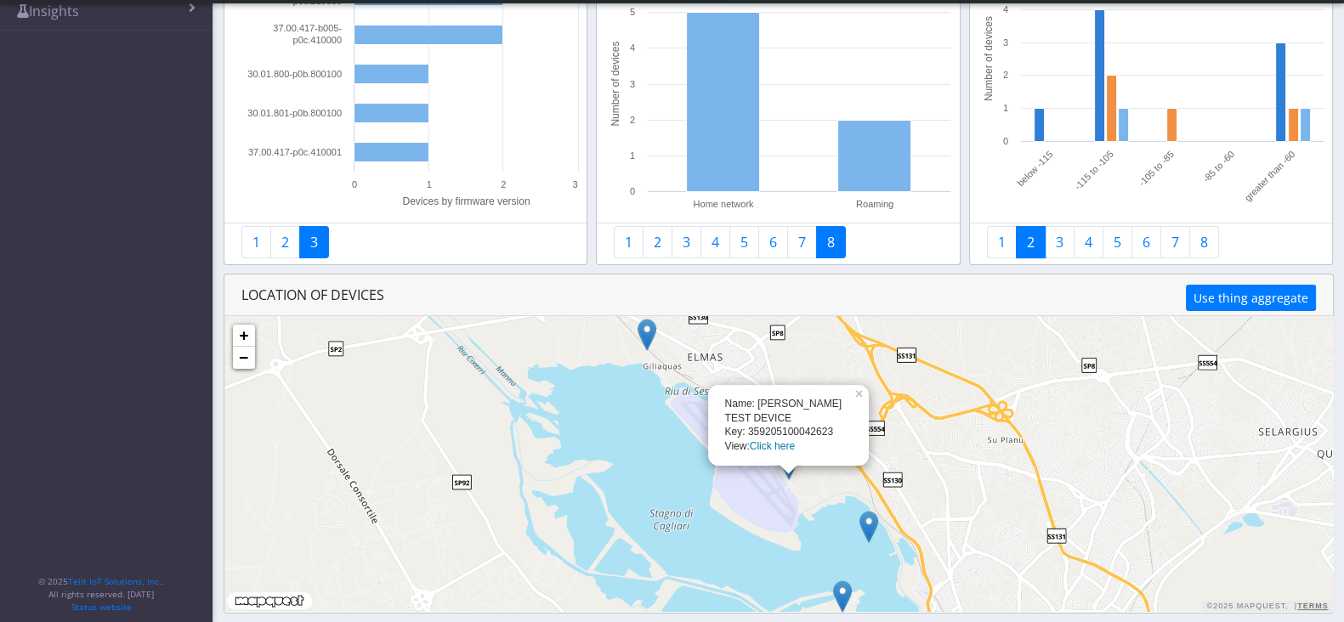
click at [780, 447] on link "Click here" at bounding box center [772, 446] width 45 height 12
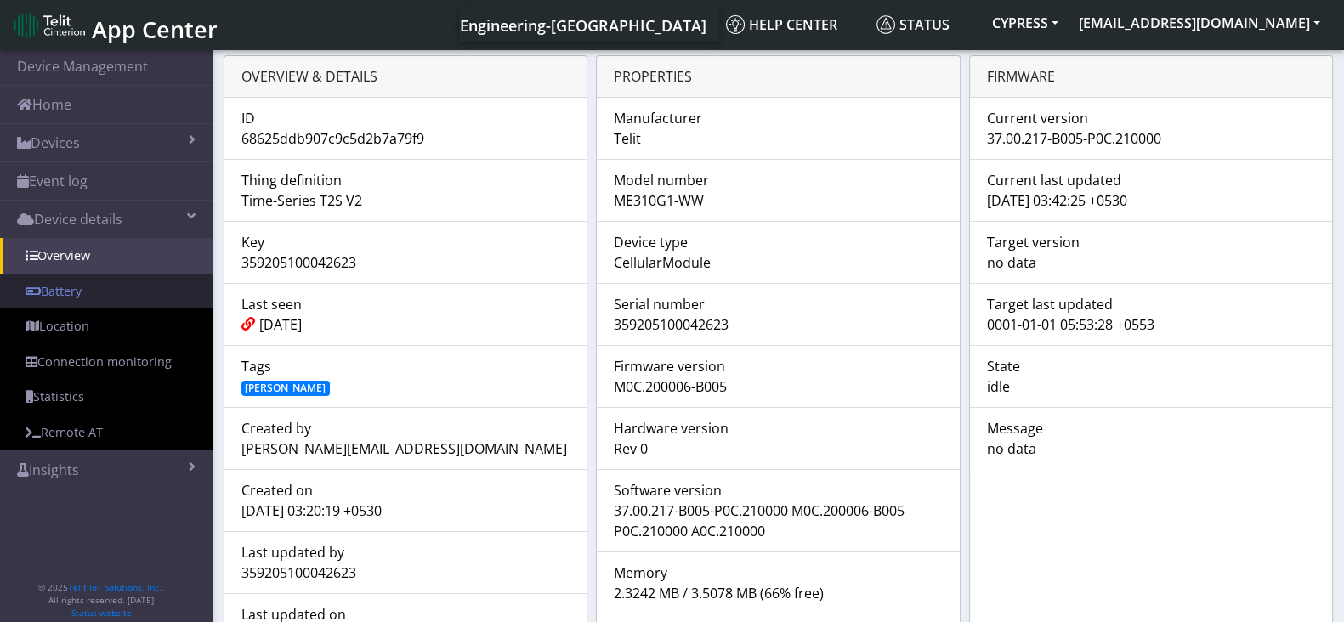
click at [65, 299] on link "Battery" at bounding box center [106, 292] width 213 height 36
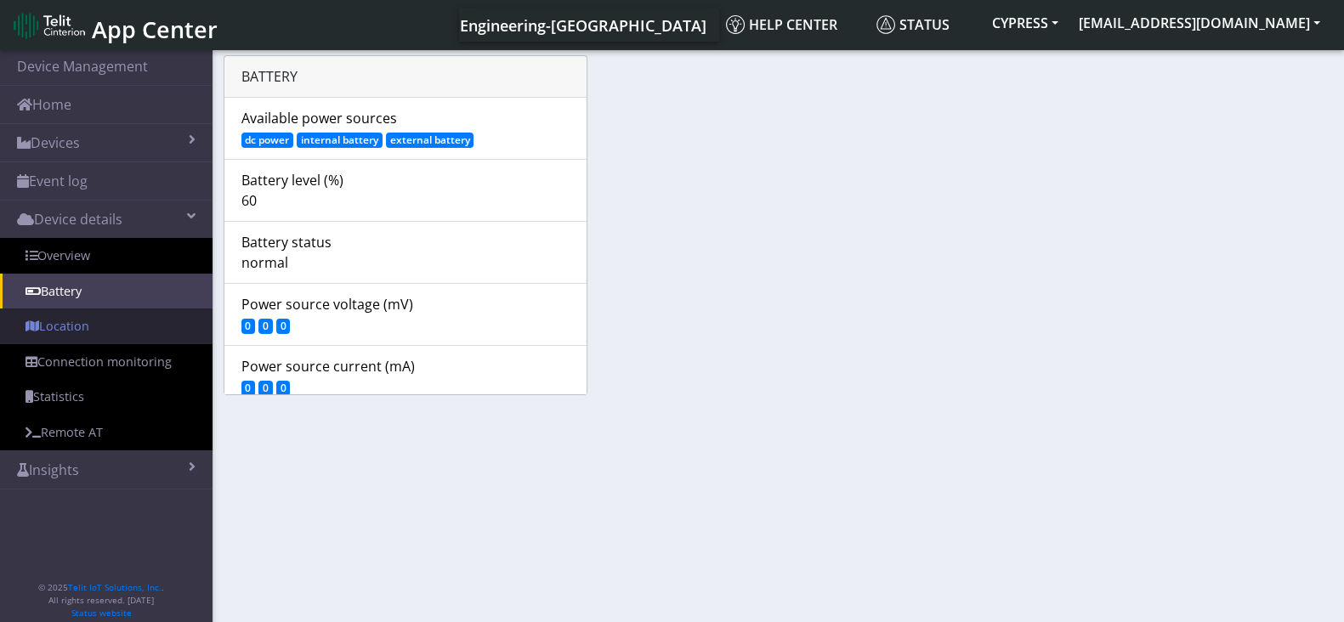
click at [60, 320] on link "Location" at bounding box center [106, 327] width 213 height 36
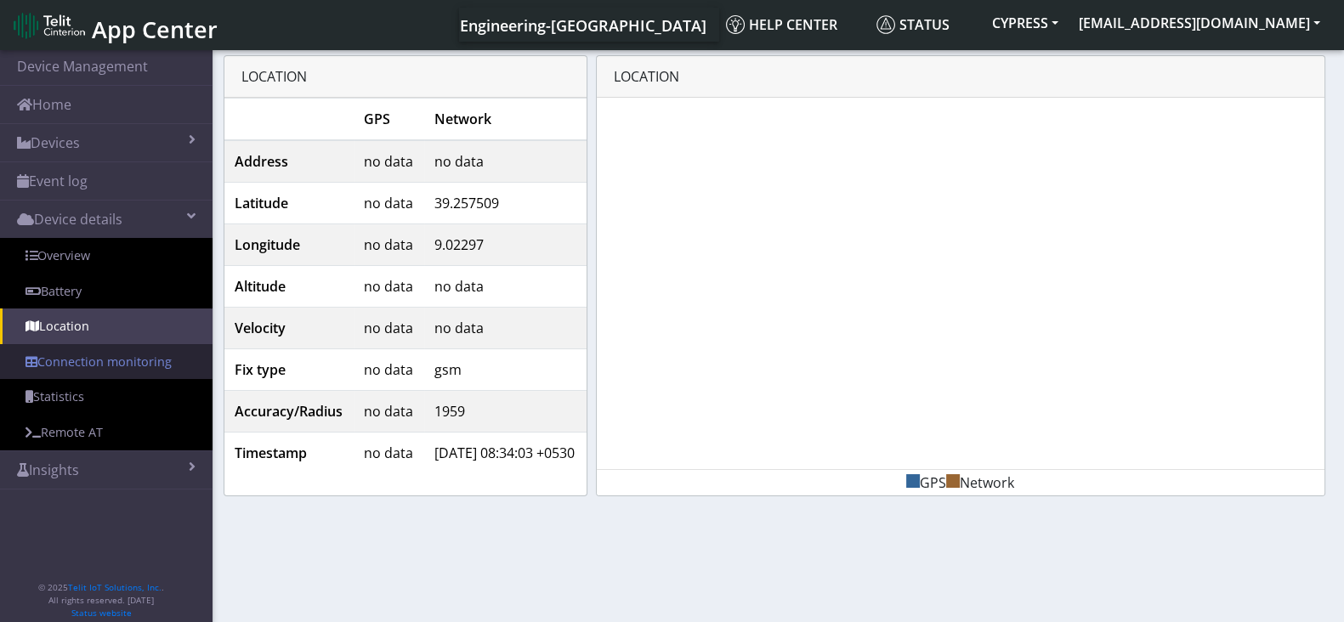
click at [54, 354] on link "Connection monitoring" at bounding box center [106, 362] width 213 height 36
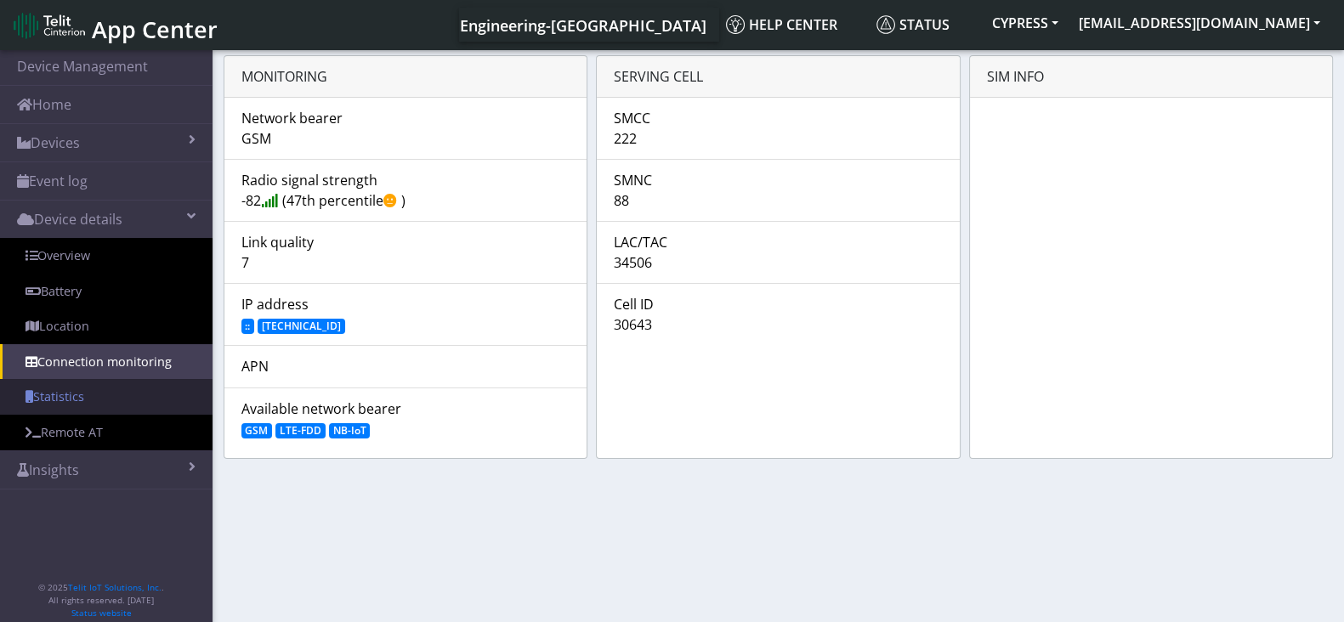
click at [67, 400] on link "Statistics" at bounding box center [106, 397] width 213 height 36
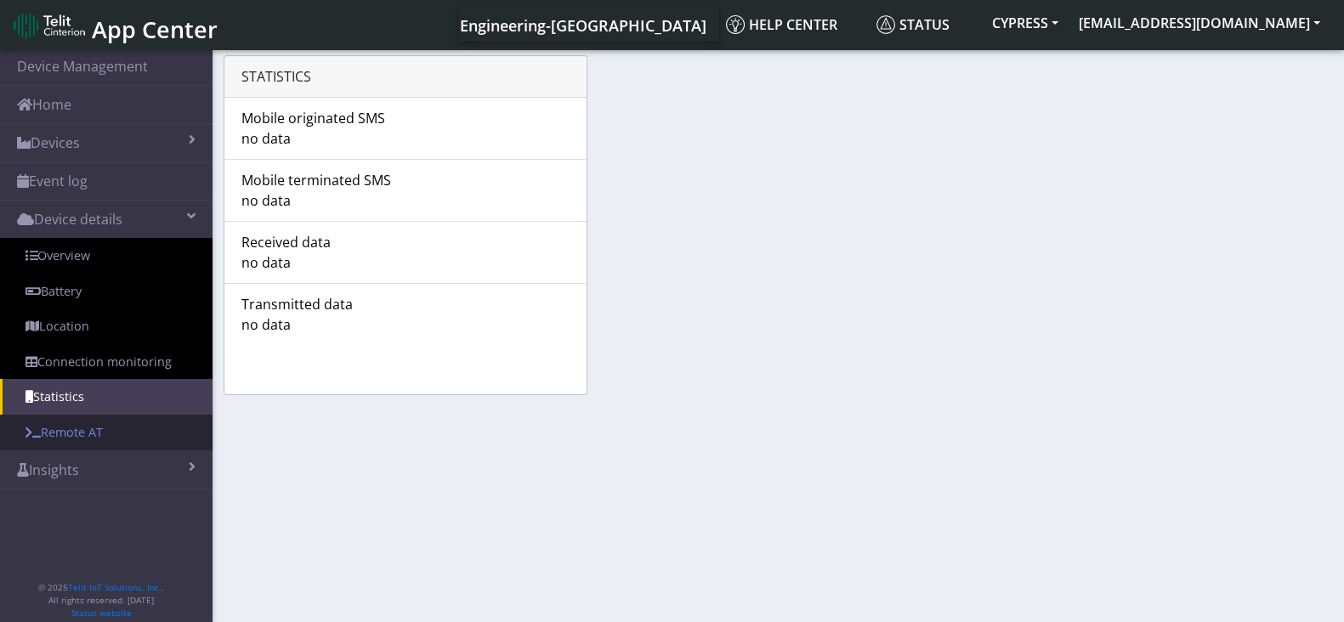
click at [68, 419] on link "Remote AT" at bounding box center [106, 433] width 213 height 36
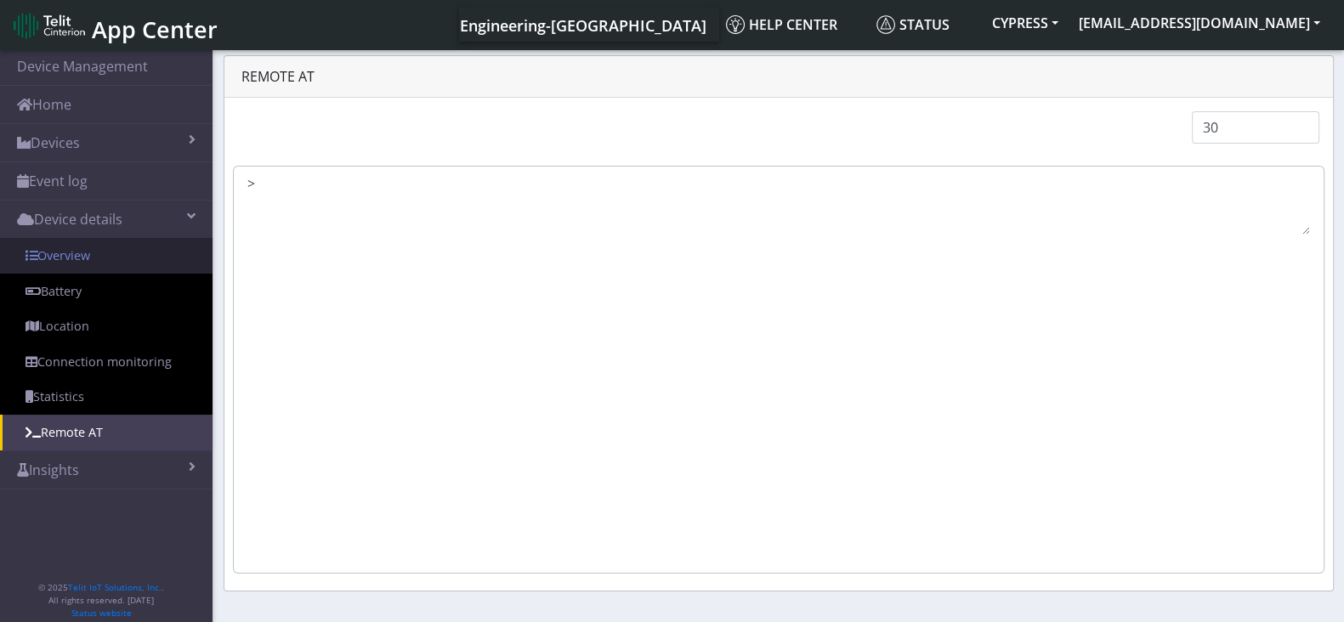
click at [133, 252] on link "Overview" at bounding box center [106, 256] width 213 height 36
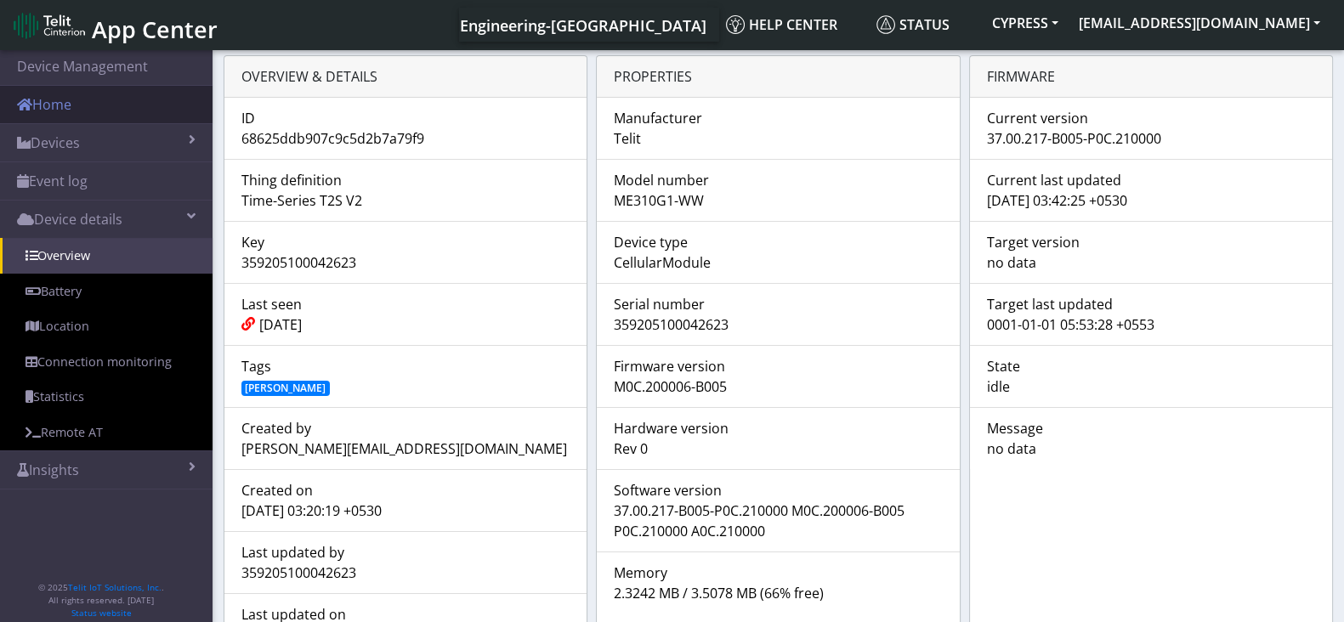
click at [111, 103] on link "Home" at bounding box center [106, 104] width 213 height 37
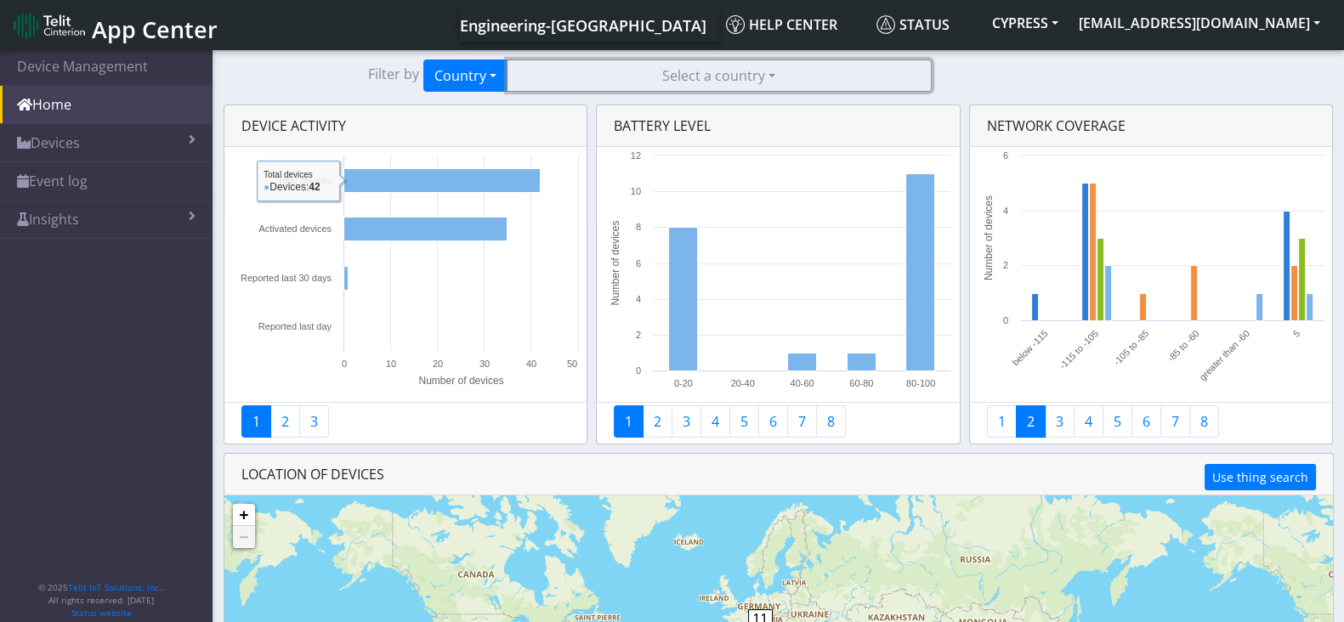
drag, startPoint x: 675, startPoint y: 81, endPoint x: 671, endPoint y: 102, distance: 21.7
click at [676, 81] on button "Select a country" at bounding box center [719, 76] width 425 height 32
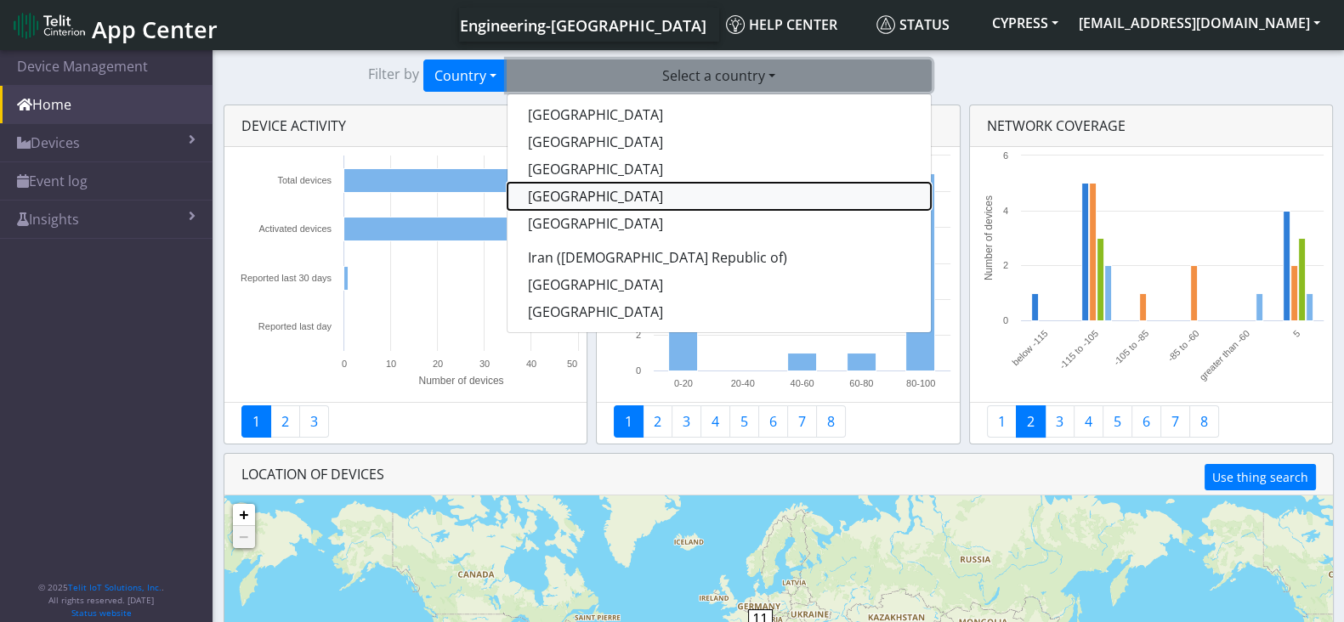
click at [612, 194] on button "[GEOGRAPHIC_DATA]" at bounding box center [718, 196] width 423 height 27
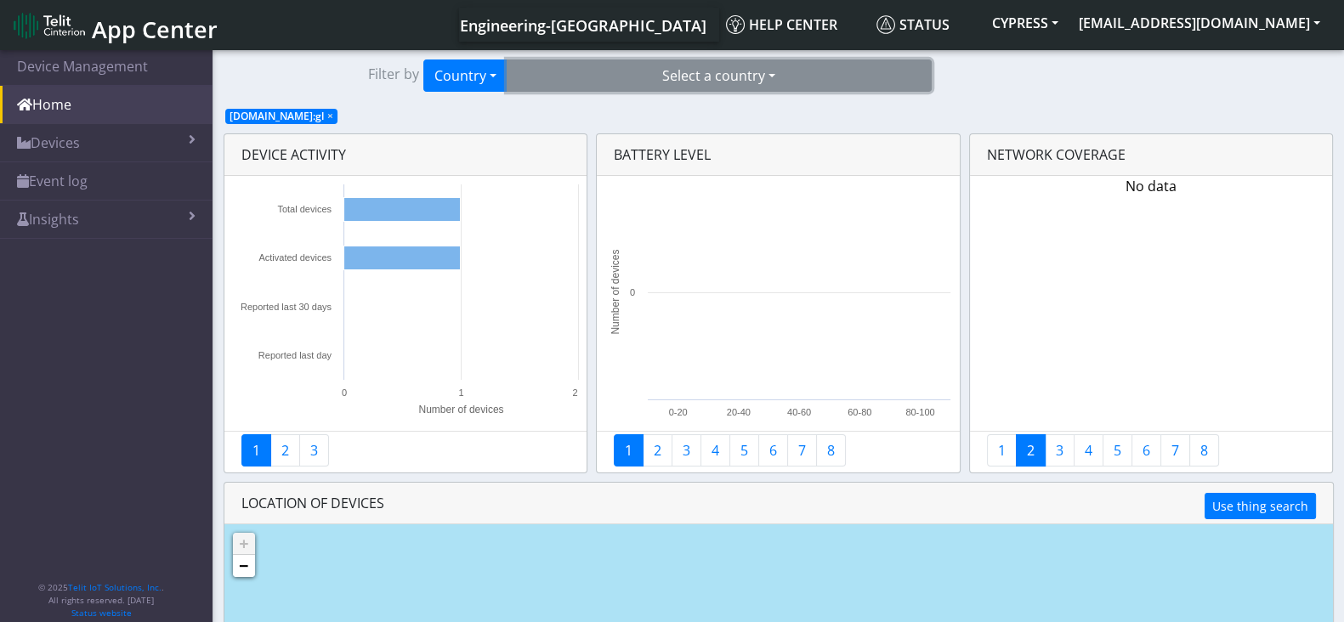
click at [573, 86] on button "Select a country" at bounding box center [719, 76] width 425 height 32
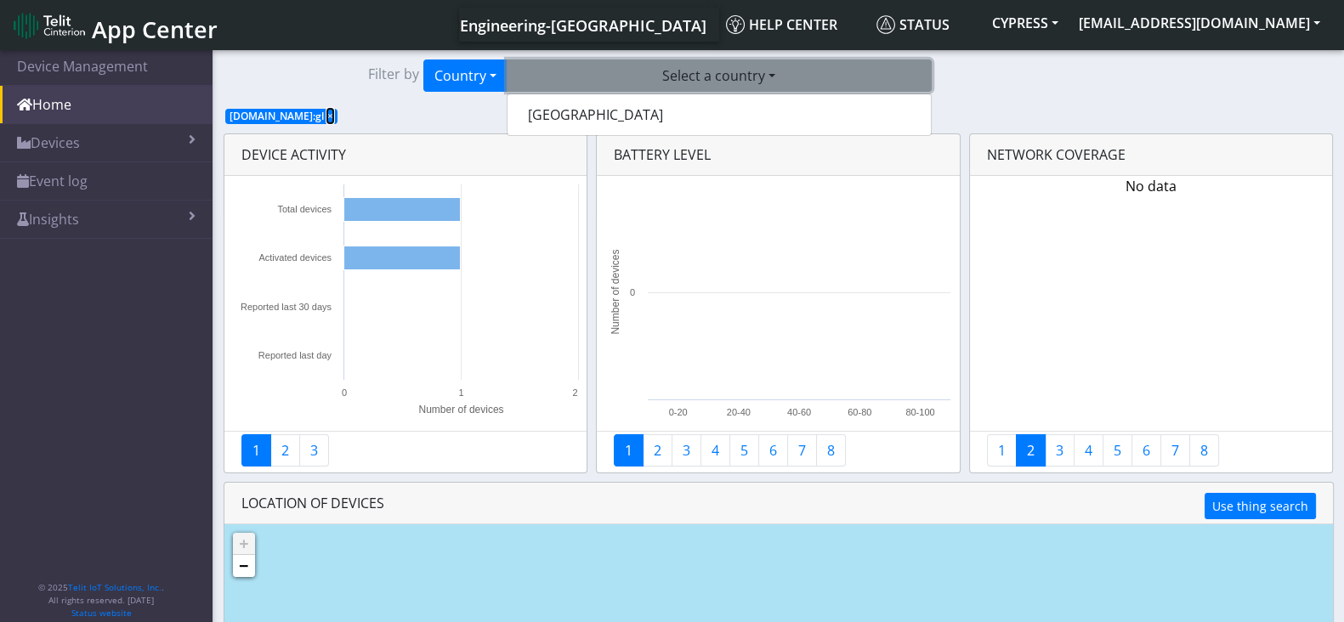
click at [328, 112] on span "×" at bounding box center [330, 116] width 6 height 14
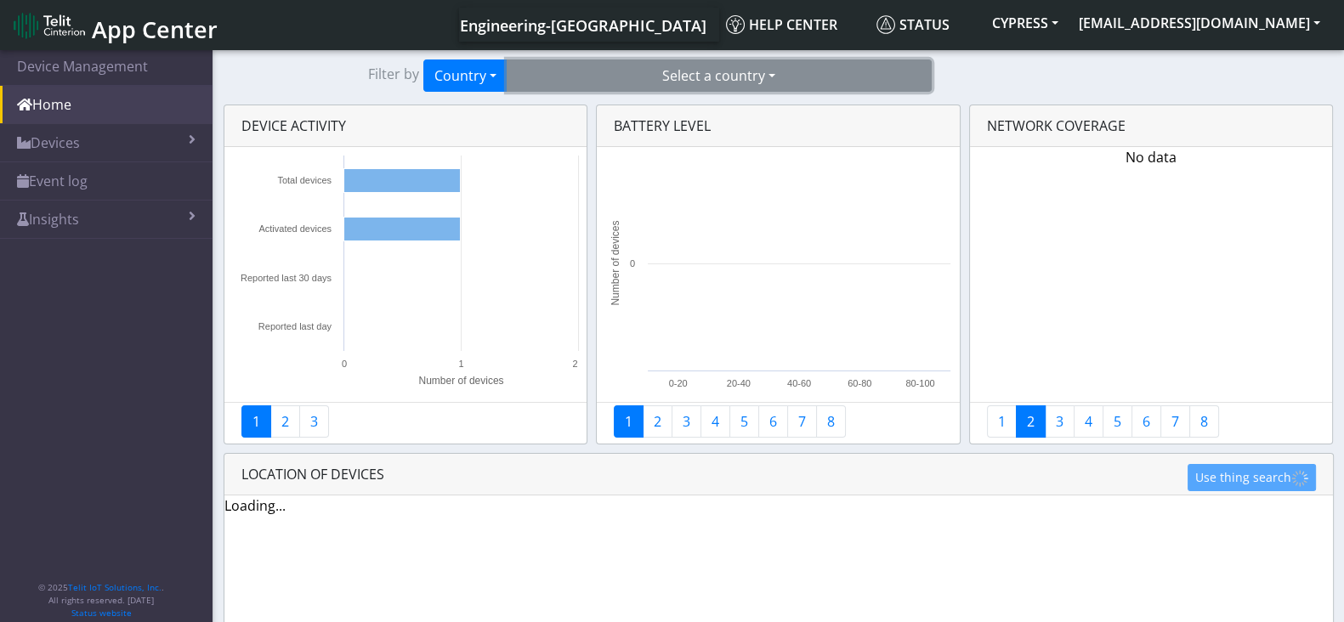
click at [682, 70] on button "Select a country" at bounding box center [719, 76] width 425 height 32
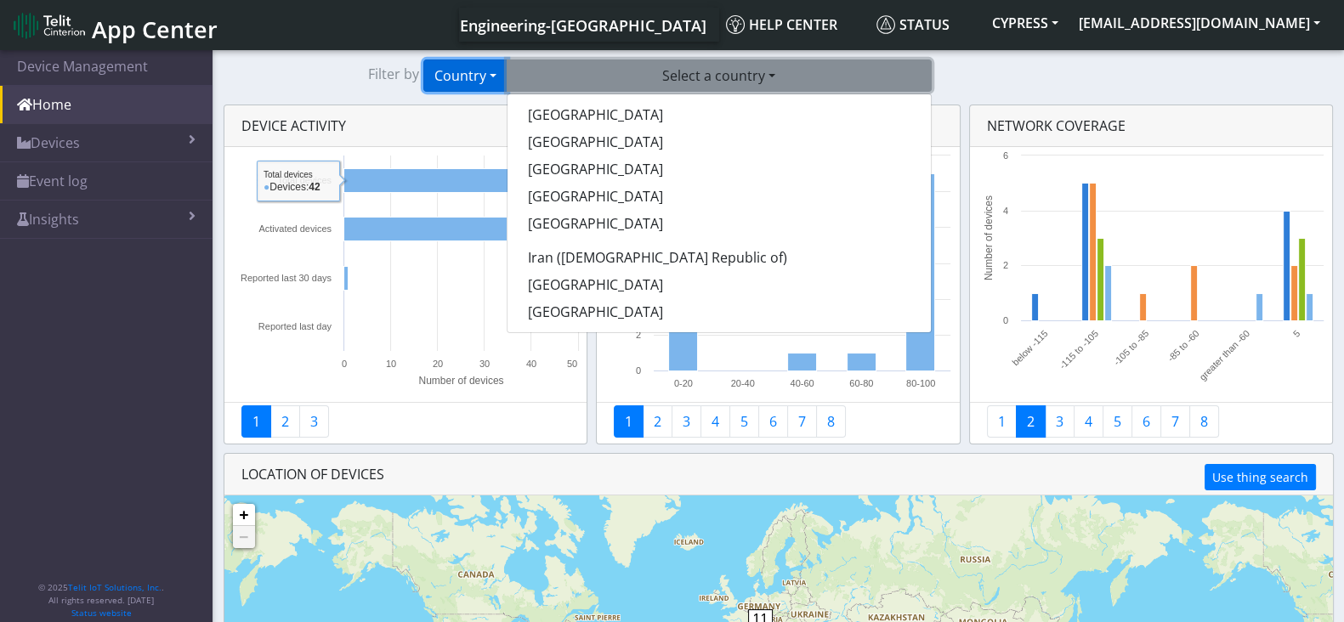
click at [499, 71] on button "Country" at bounding box center [465, 76] width 84 height 32
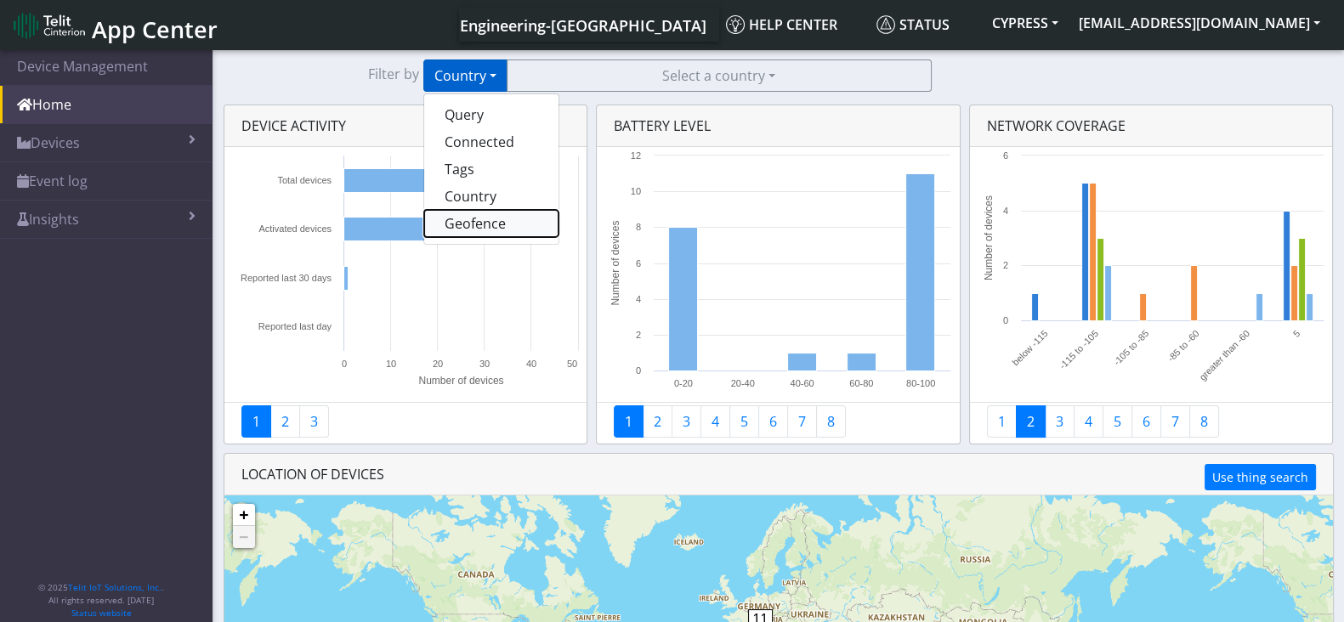
click at [481, 217] on button "Geofence" at bounding box center [491, 223] width 134 height 27
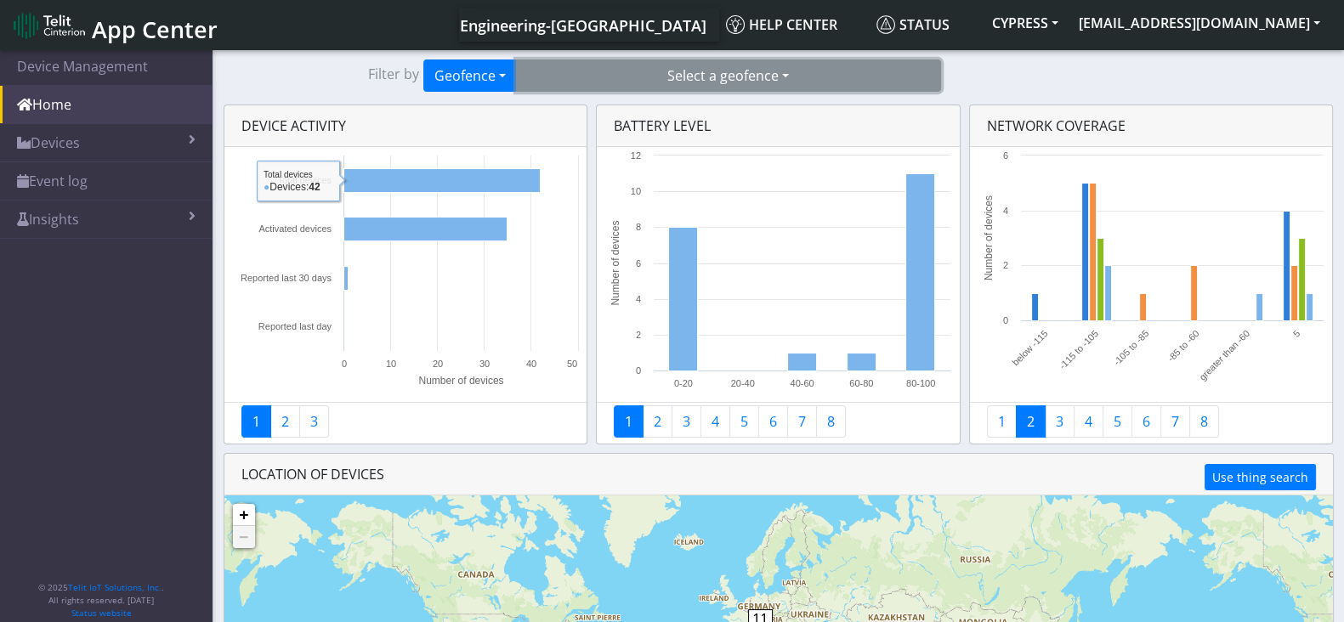
click at [682, 82] on button "Select a geofence" at bounding box center [728, 76] width 425 height 32
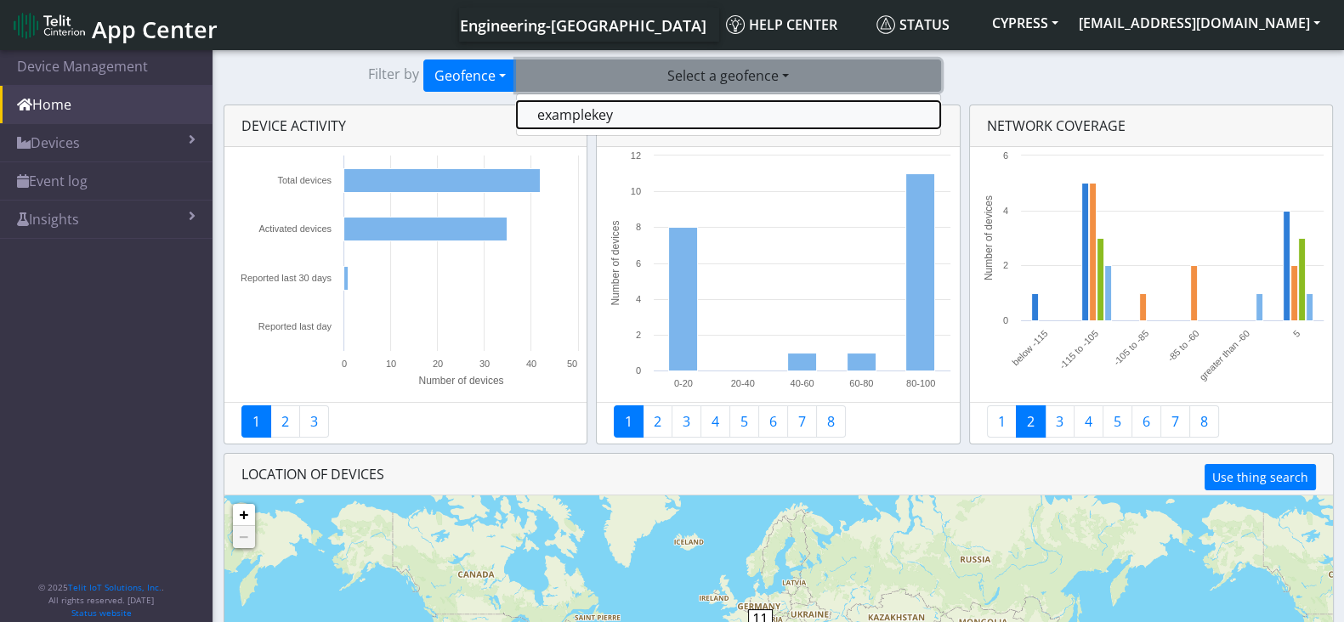
click at [649, 125] on button "examplekey" at bounding box center [728, 114] width 423 height 27
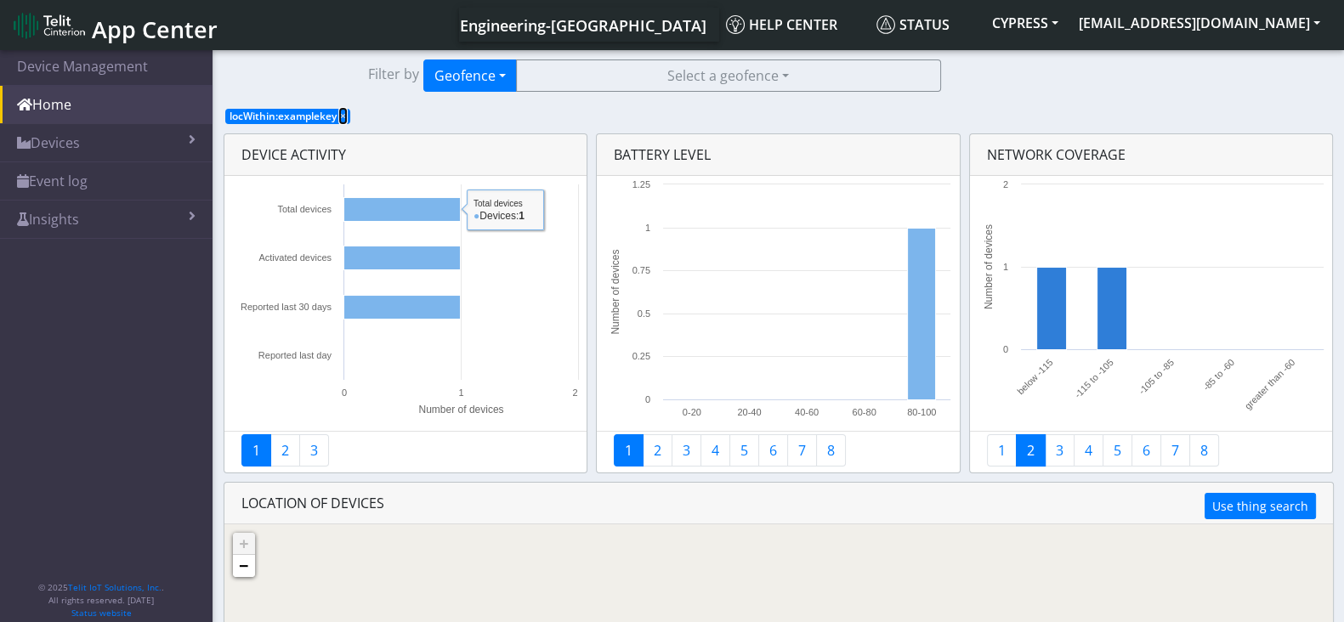
click at [344, 116] on span "×" at bounding box center [343, 116] width 6 height 14
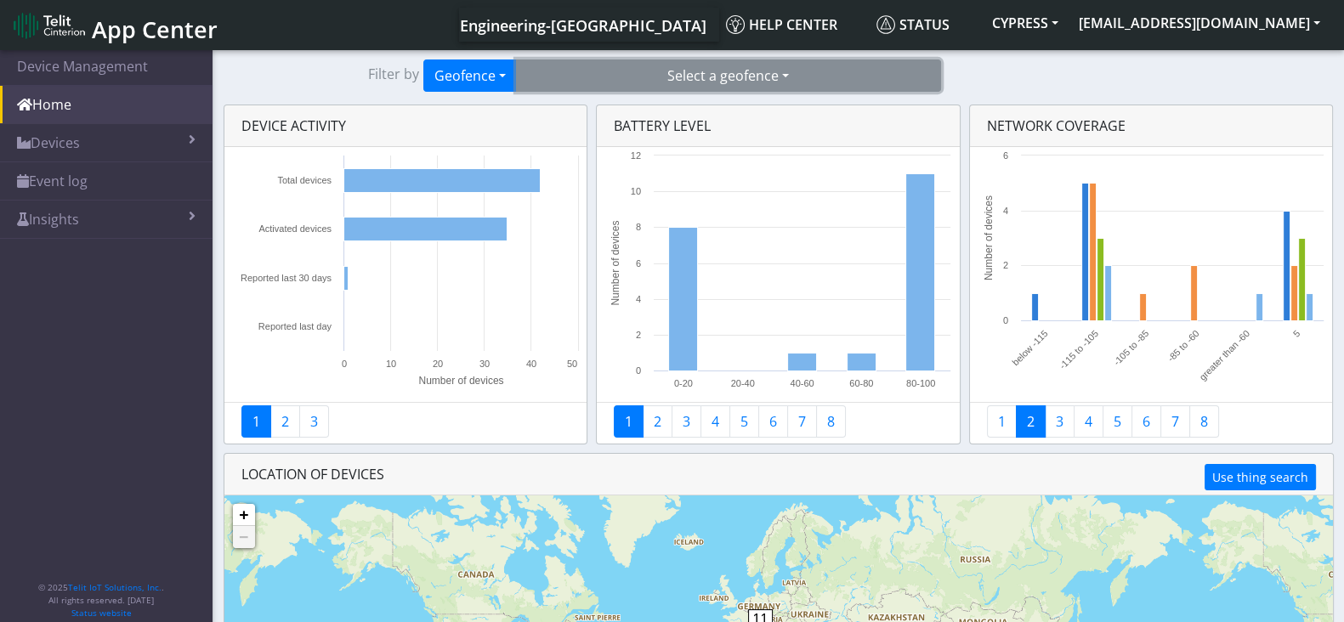
click at [761, 72] on button "Select a geofence" at bounding box center [728, 76] width 425 height 32
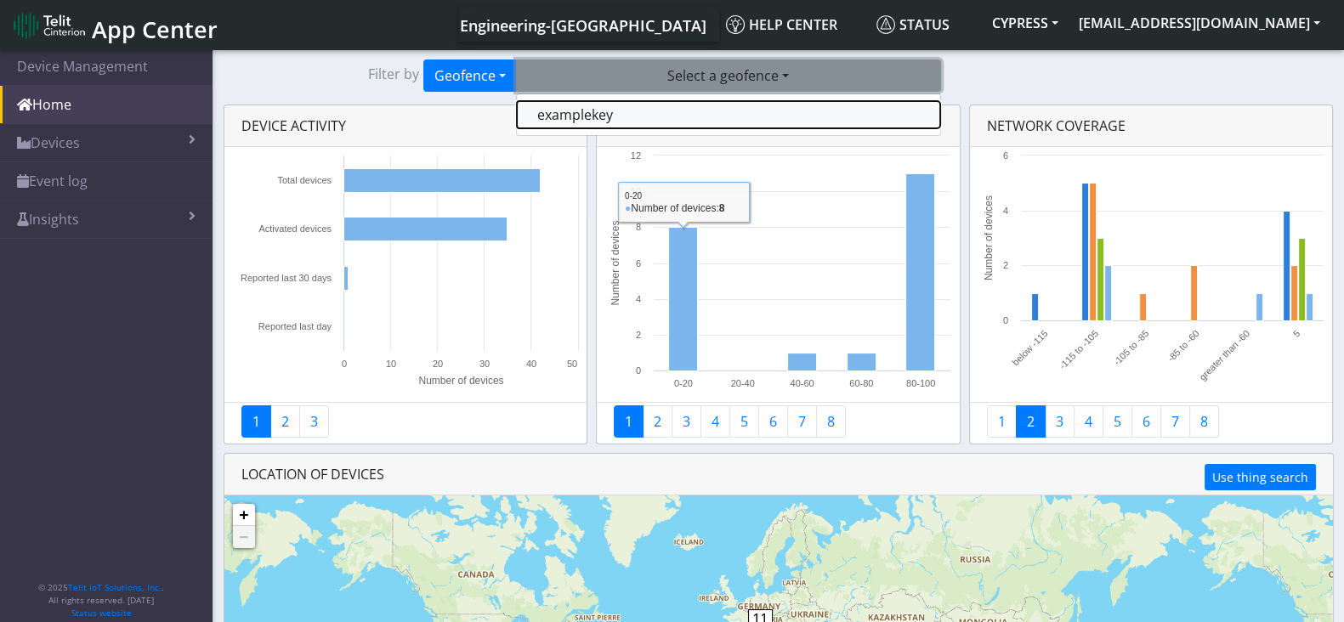
click at [616, 121] on button "examplekey" at bounding box center [728, 114] width 423 height 27
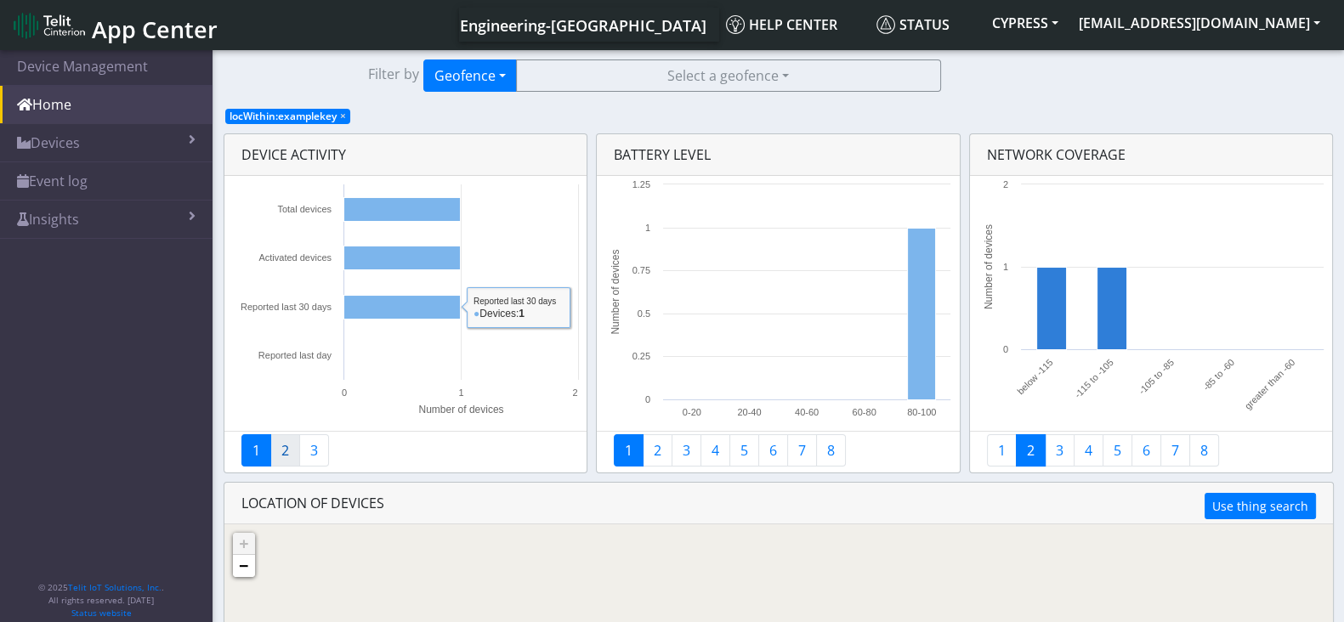
click at [276, 451] on link "2" at bounding box center [285, 450] width 30 height 32
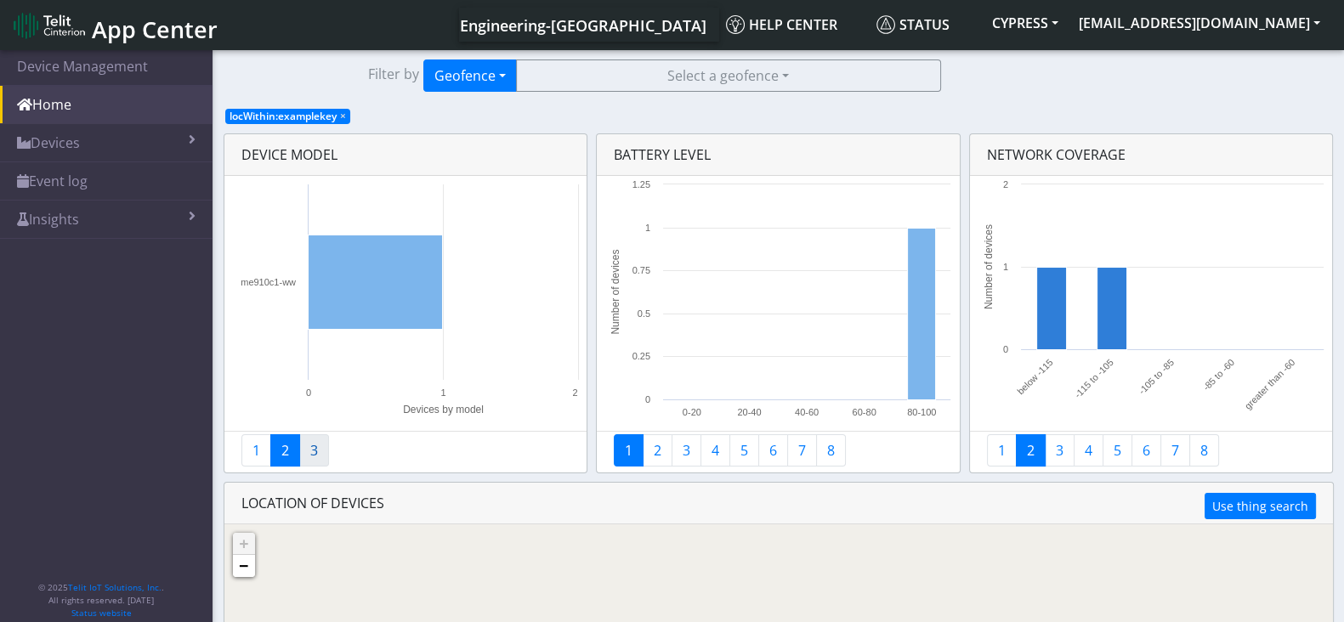
click at [302, 451] on link "3" at bounding box center [314, 450] width 30 height 32
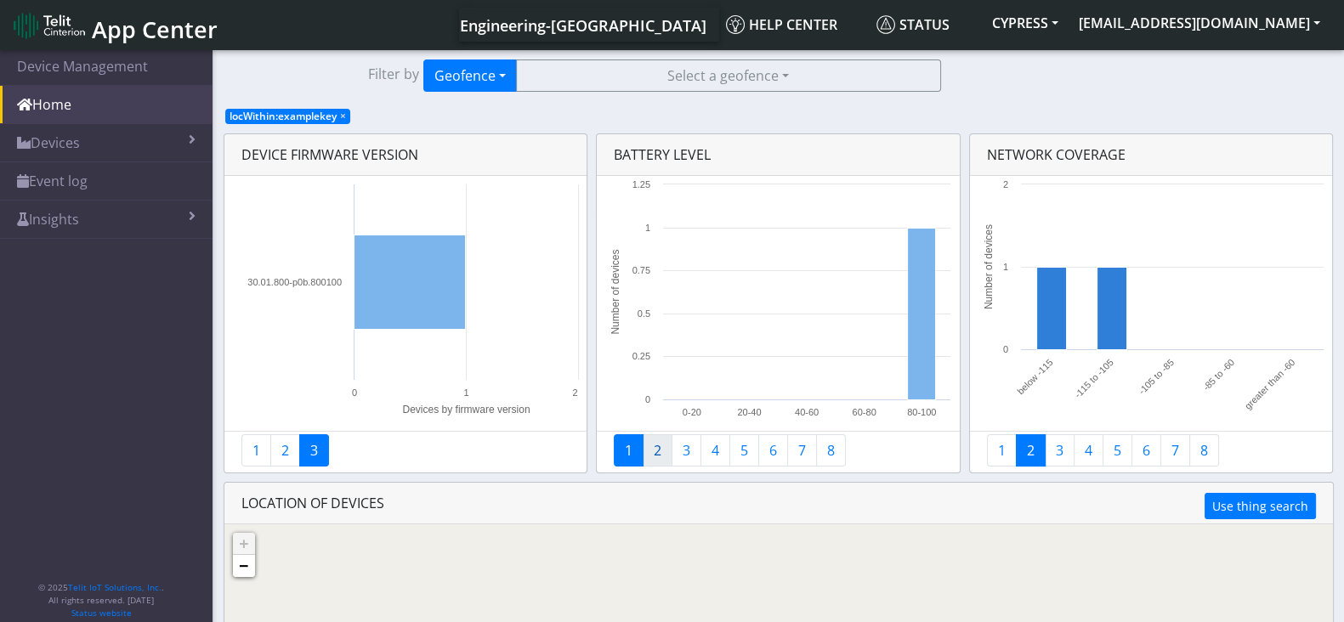
click at [653, 449] on link "2" at bounding box center [658, 450] width 30 height 32
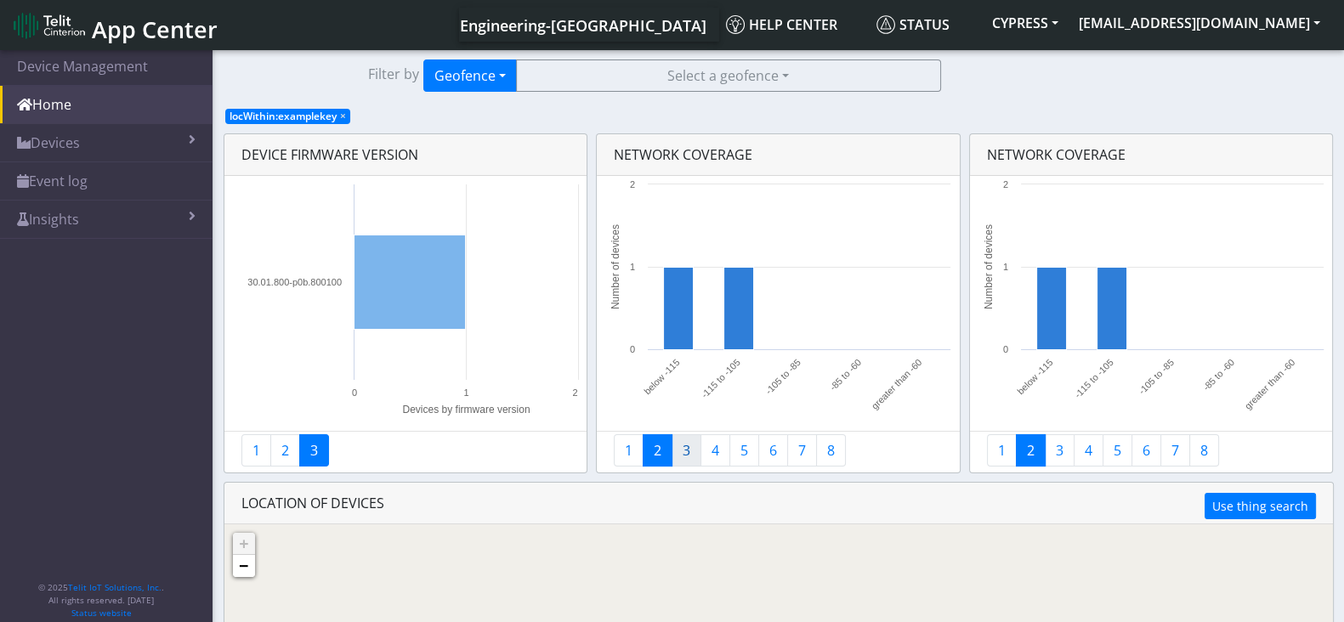
click at [689, 456] on link "3" at bounding box center [687, 450] width 30 height 32
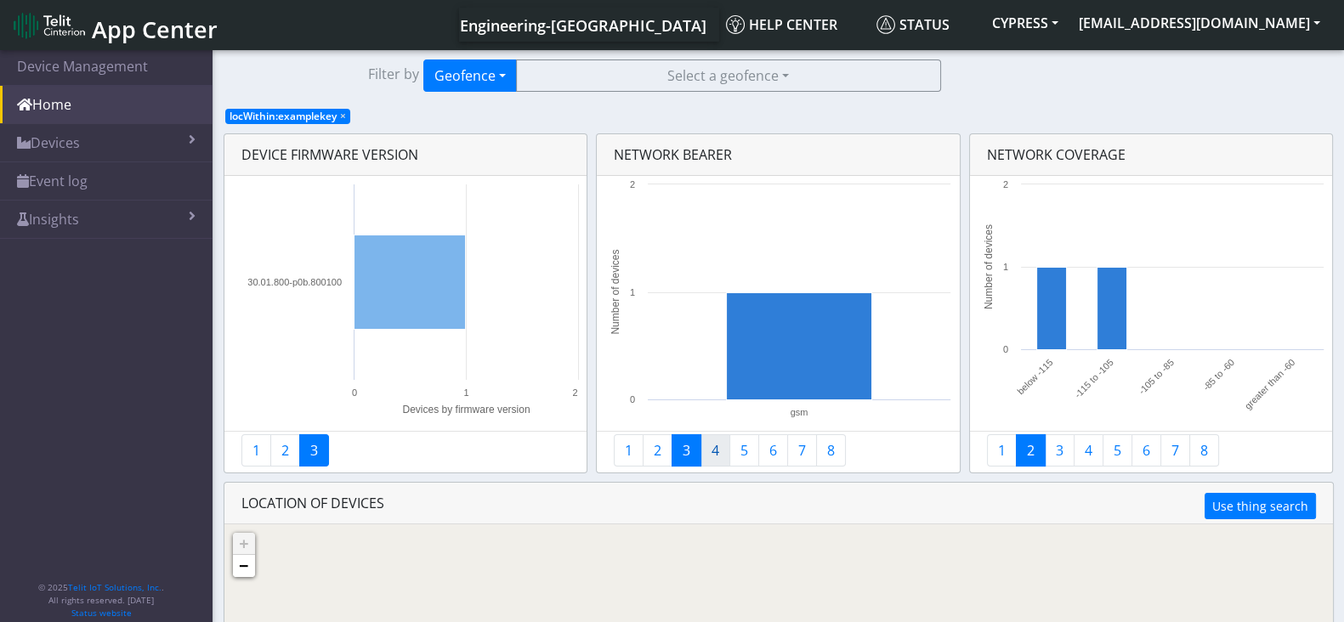
click at [710, 456] on link "4" at bounding box center [715, 450] width 30 height 32
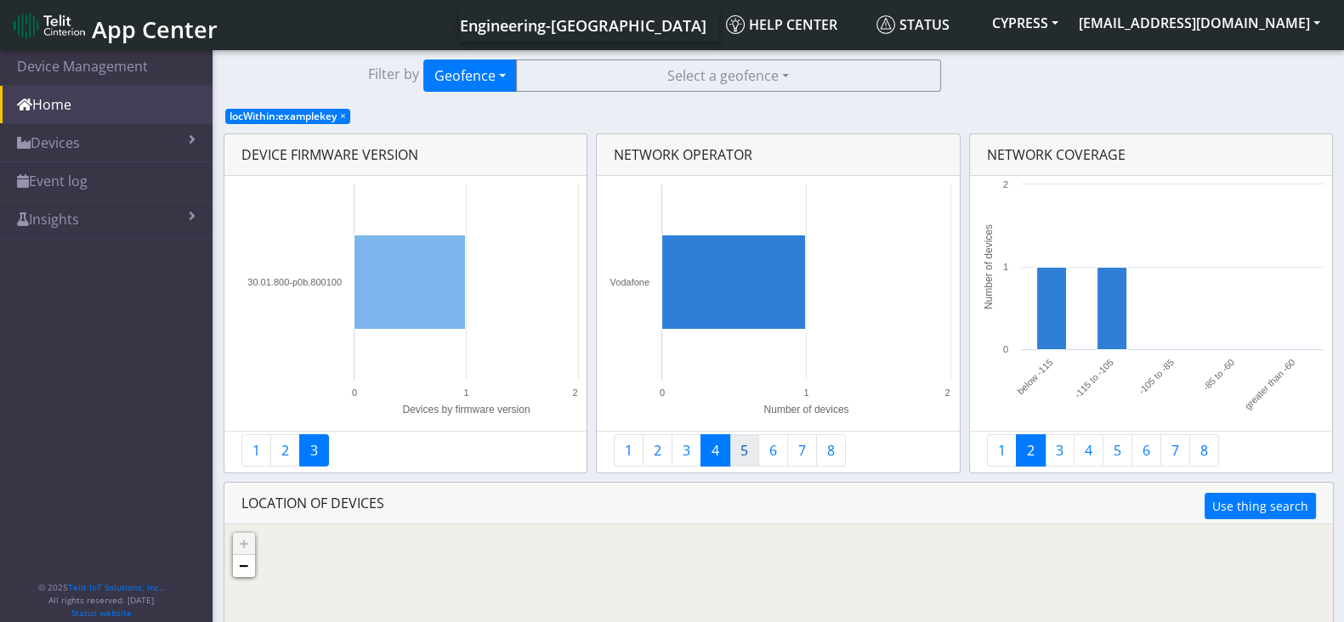
click at [736, 456] on link "5" at bounding box center [744, 450] width 30 height 32
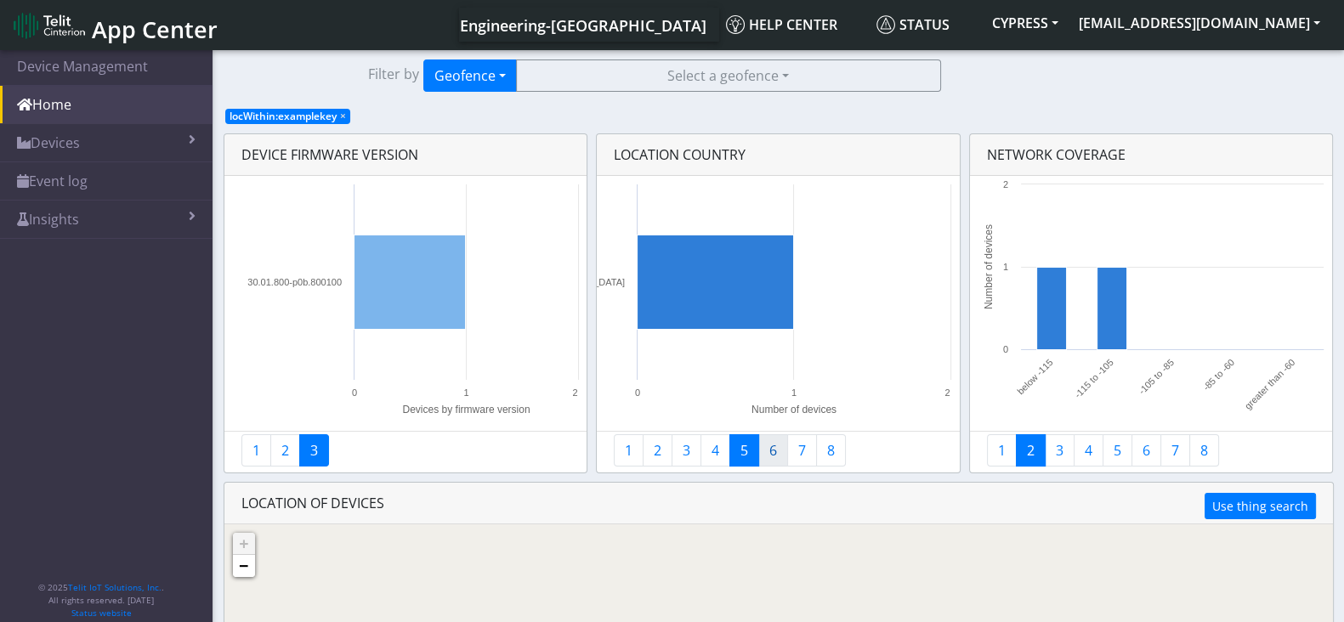
click at [773, 452] on link "6" at bounding box center [773, 450] width 30 height 32
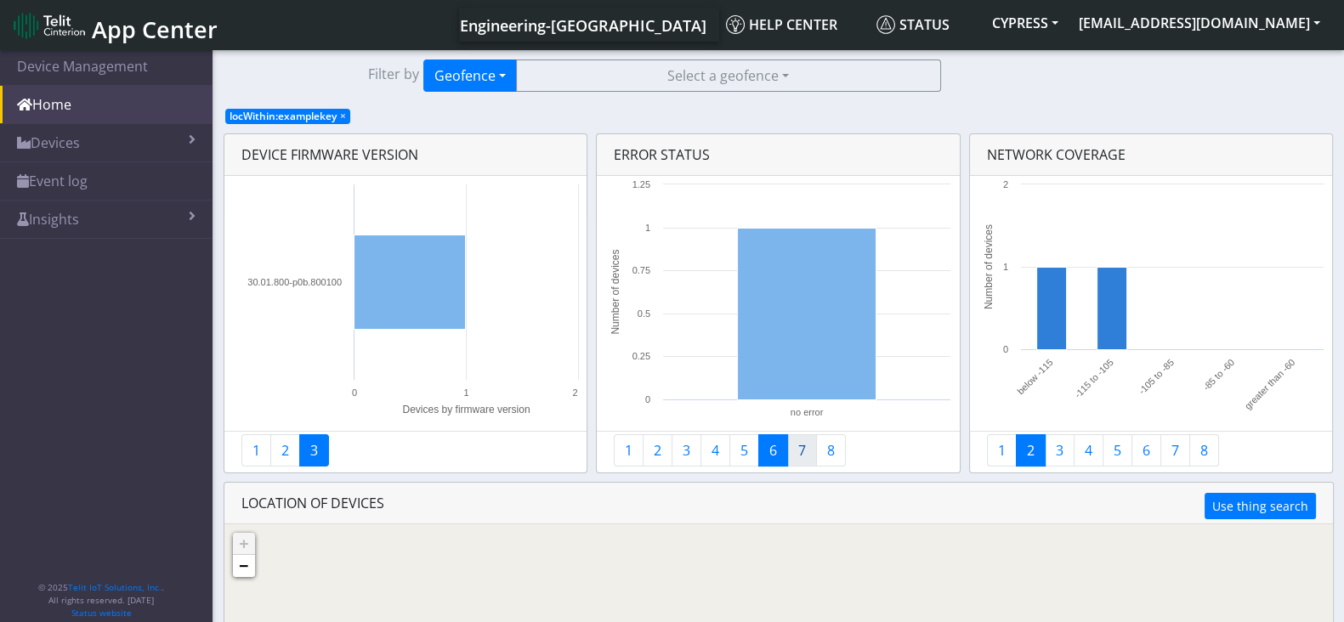
click at [800, 456] on link "7" at bounding box center [802, 450] width 30 height 32
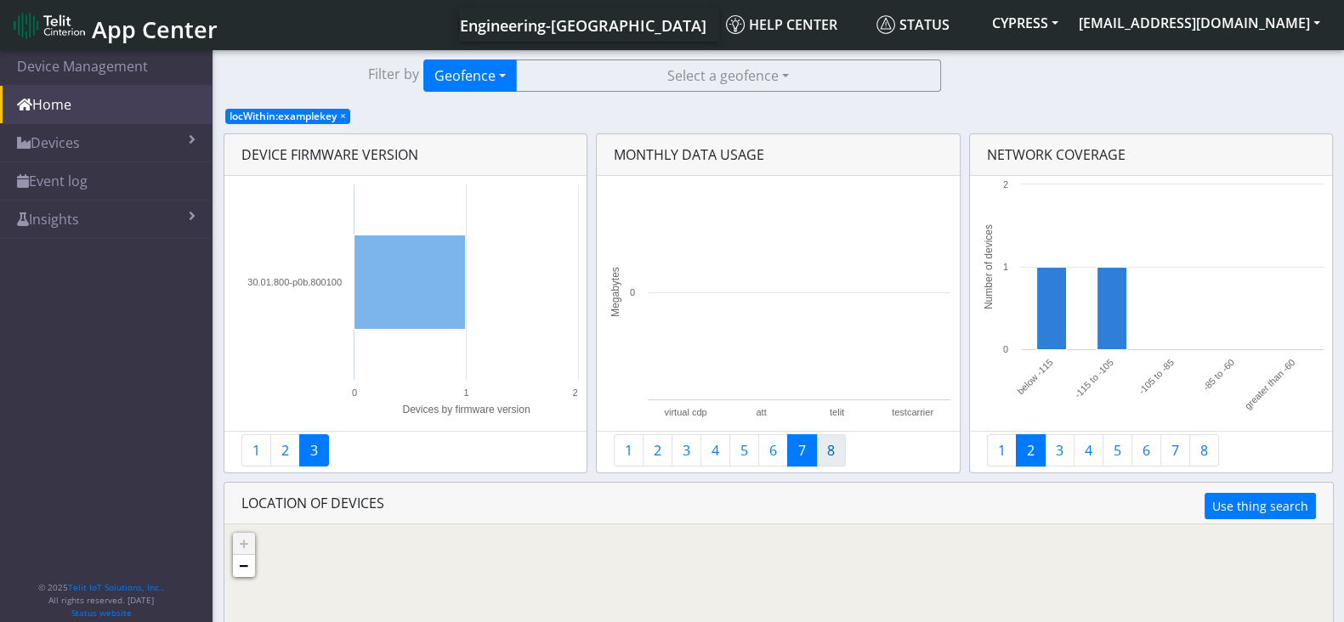
click at [825, 456] on link "8" at bounding box center [831, 450] width 30 height 32
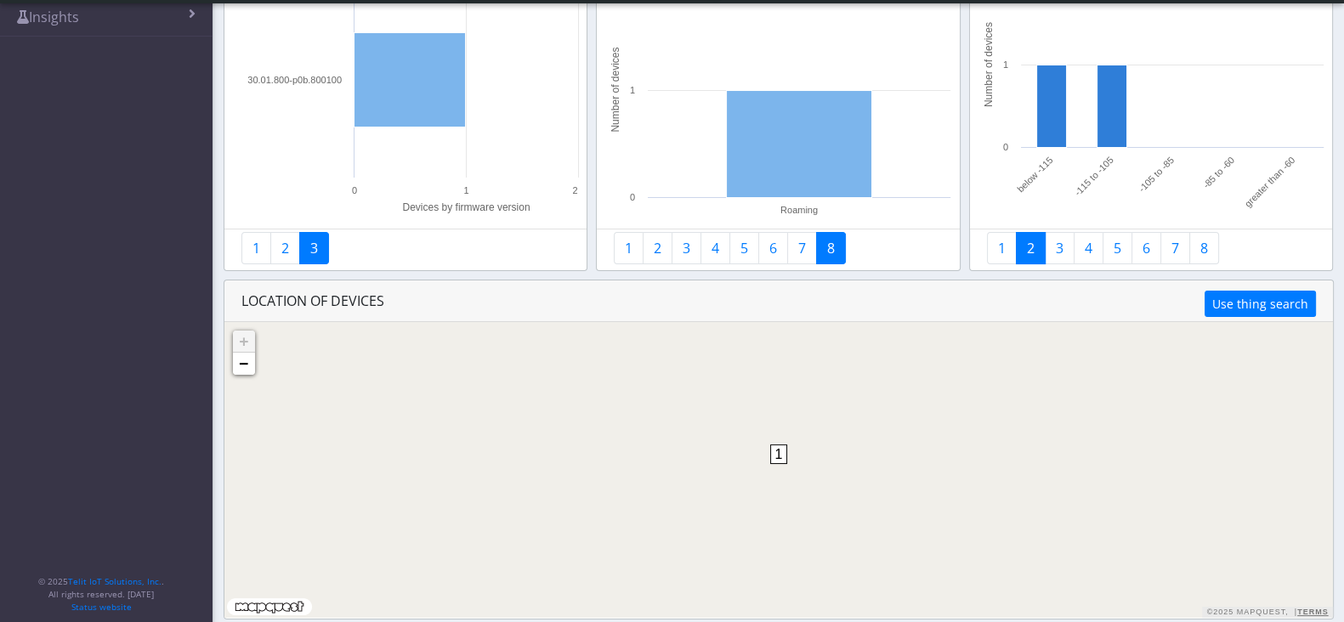
scroll to position [162, 0]
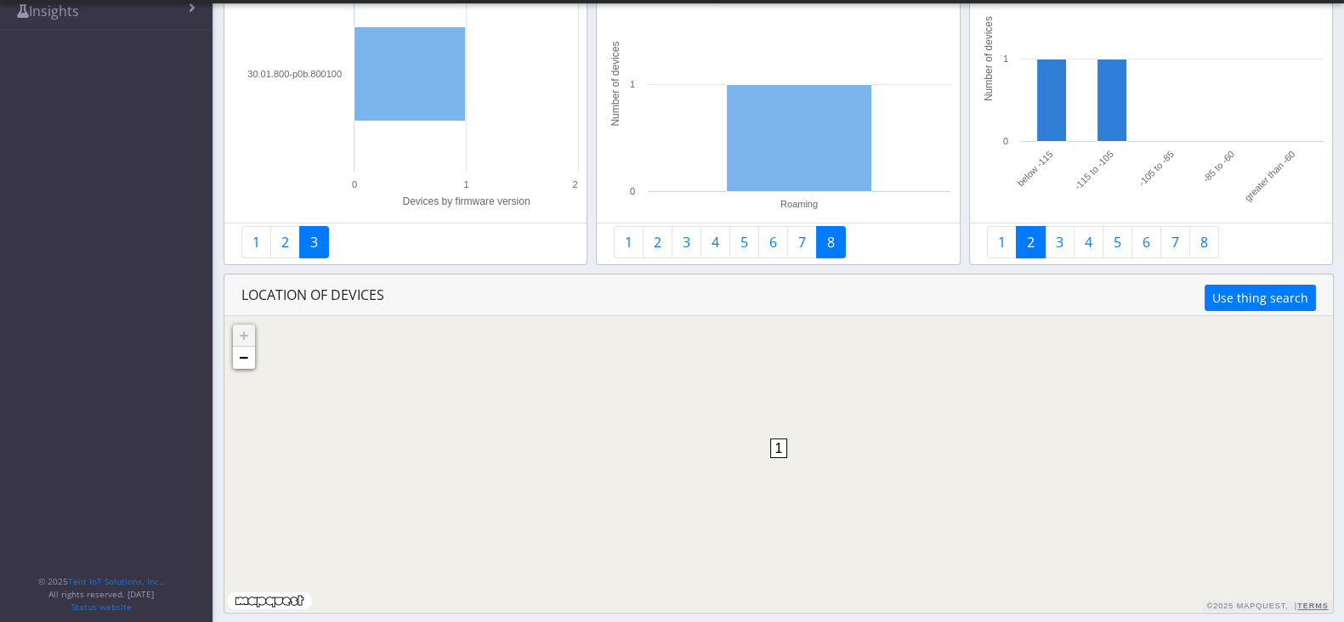
click at [783, 454] on span "1" at bounding box center [779, 449] width 18 height 20
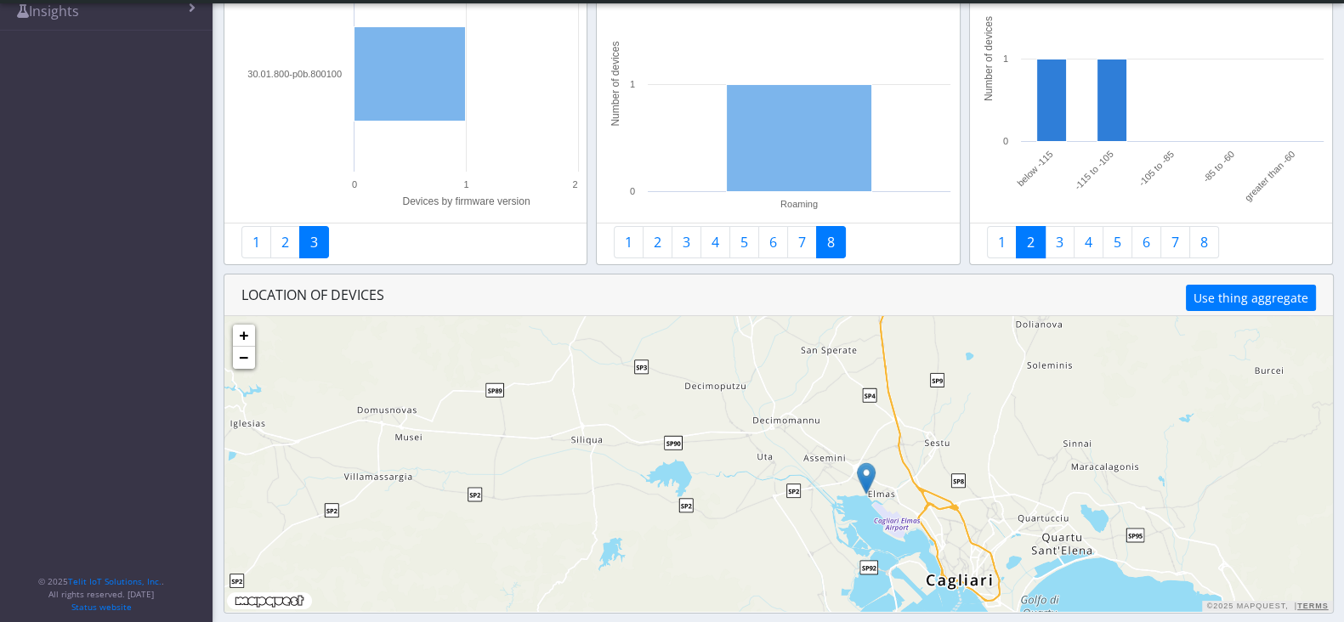
click at [867, 474] on img at bounding box center [866, 478] width 19 height 32
click at [864, 462] on link "Click here" at bounding box center [853, 461] width 45 height 12
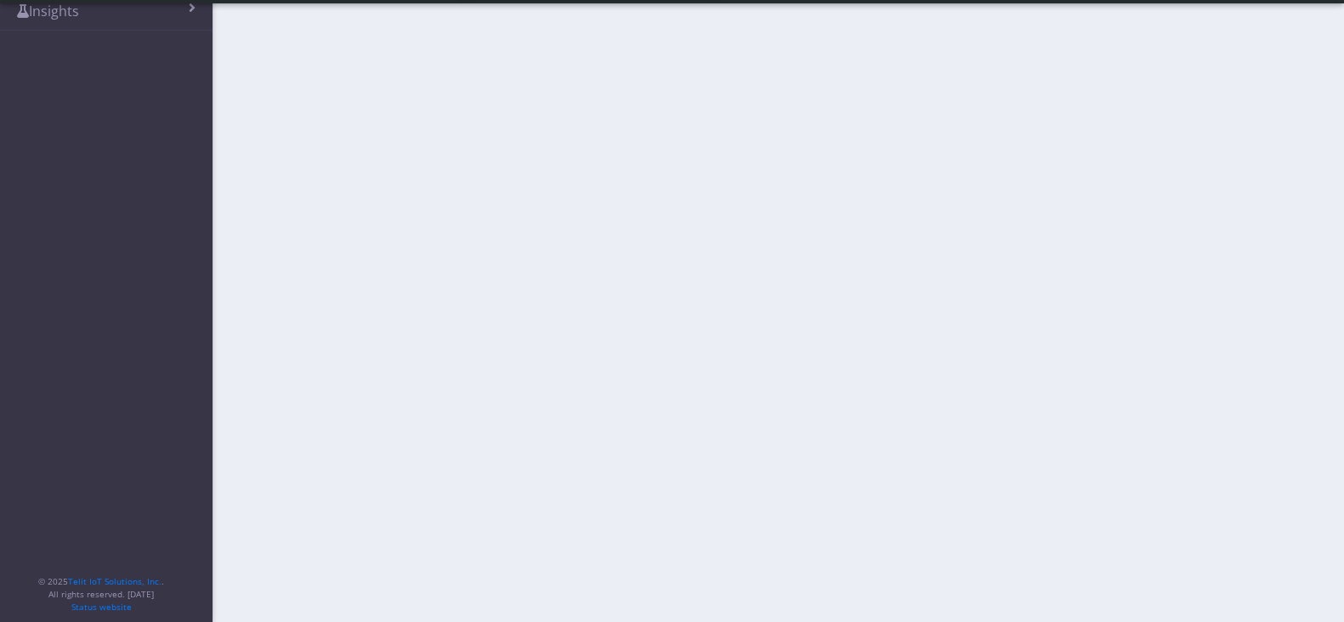
scroll to position [7, 0]
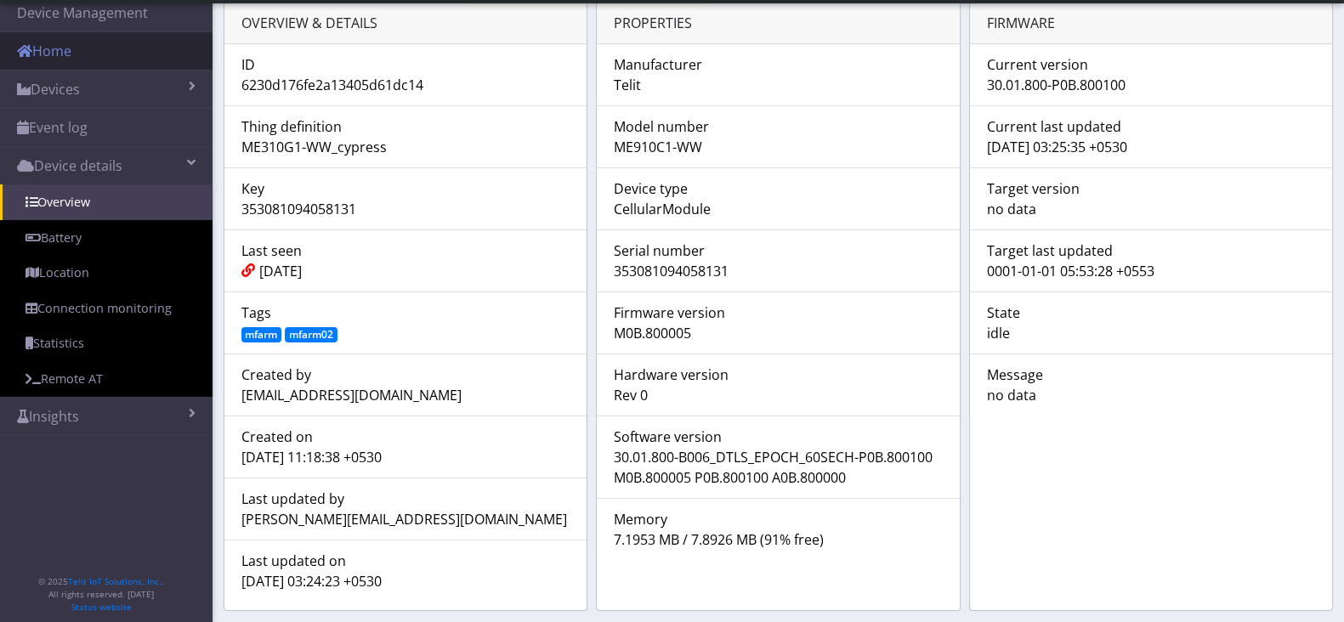
click at [88, 48] on link "Home" at bounding box center [106, 50] width 213 height 37
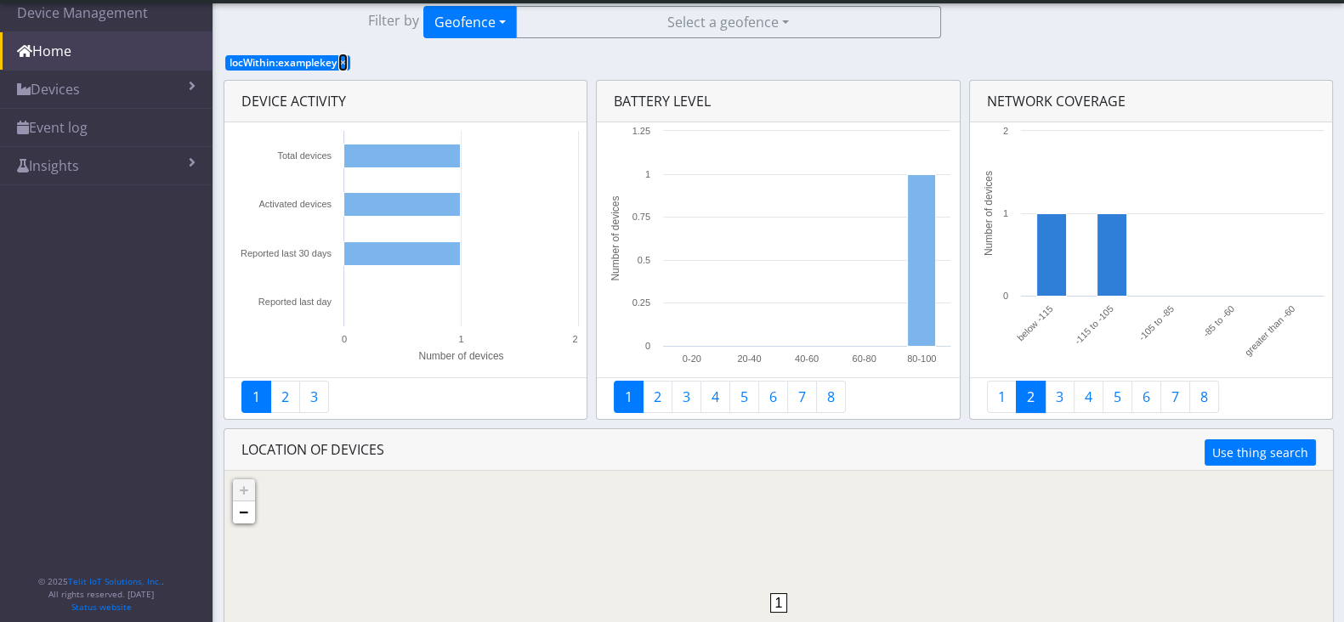
click at [345, 65] on span "×" at bounding box center [343, 62] width 6 height 14
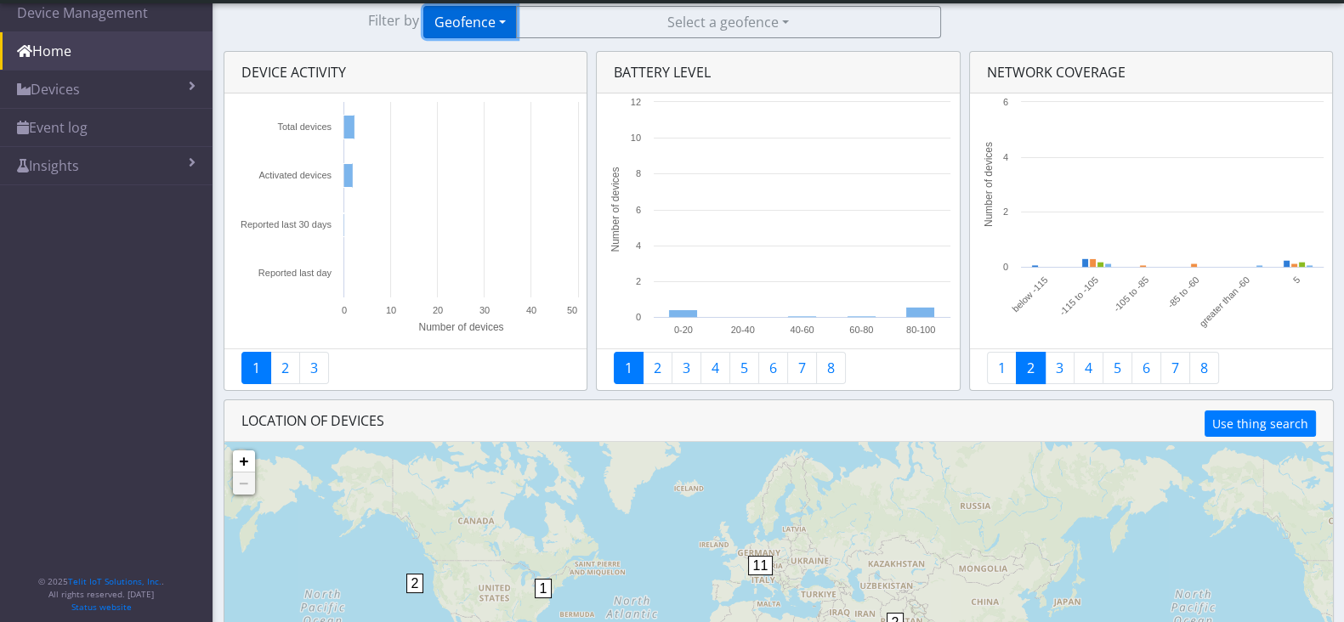
click at [506, 16] on button "Geofence" at bounding box center [470, 22] width 94 height 32
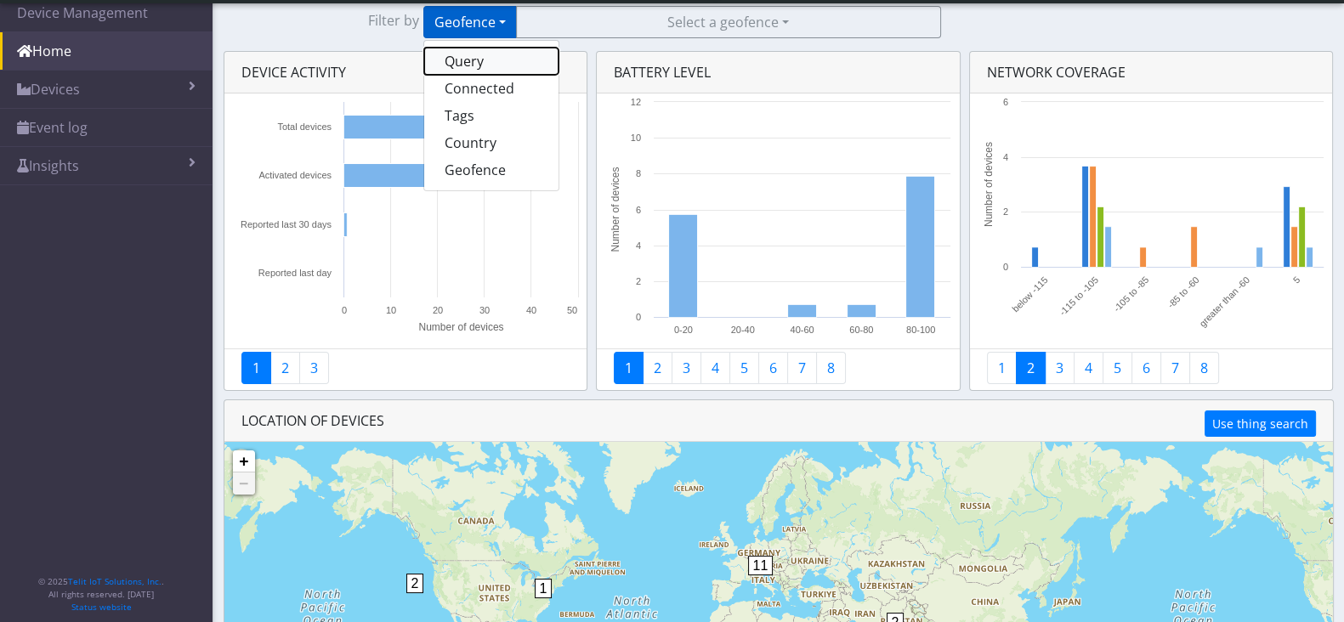
click at [496, 65] on button "Query" at bounding box center [491, 61] width 134 height 27
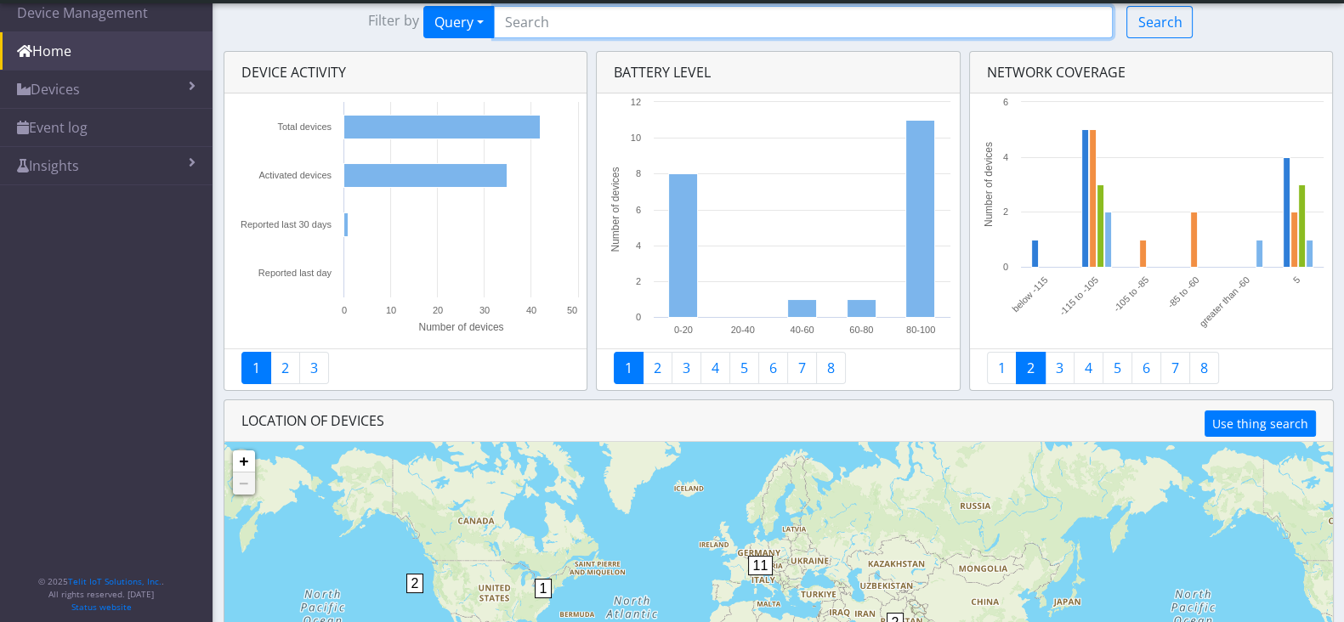
click at [586, 30] on input "Search..." at bounding box center [804, 22] width 620 height 32
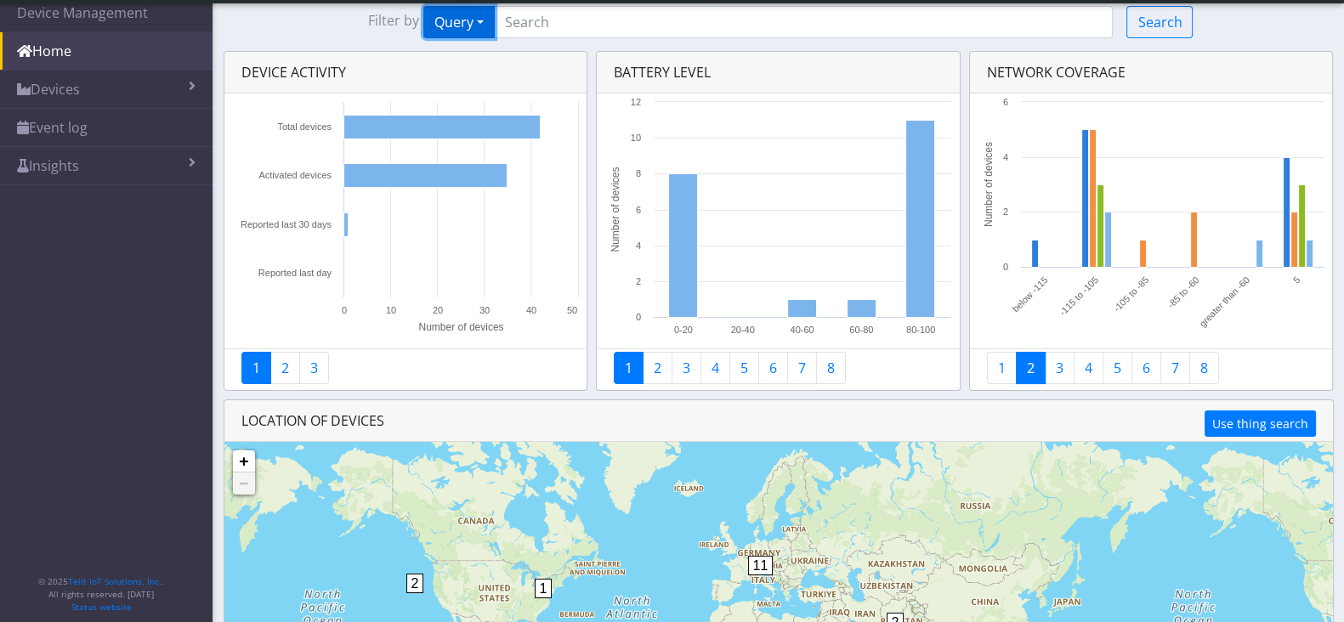
click at [472, 19] on button "Query" at bounding box center [458, 22] width 71 height 32
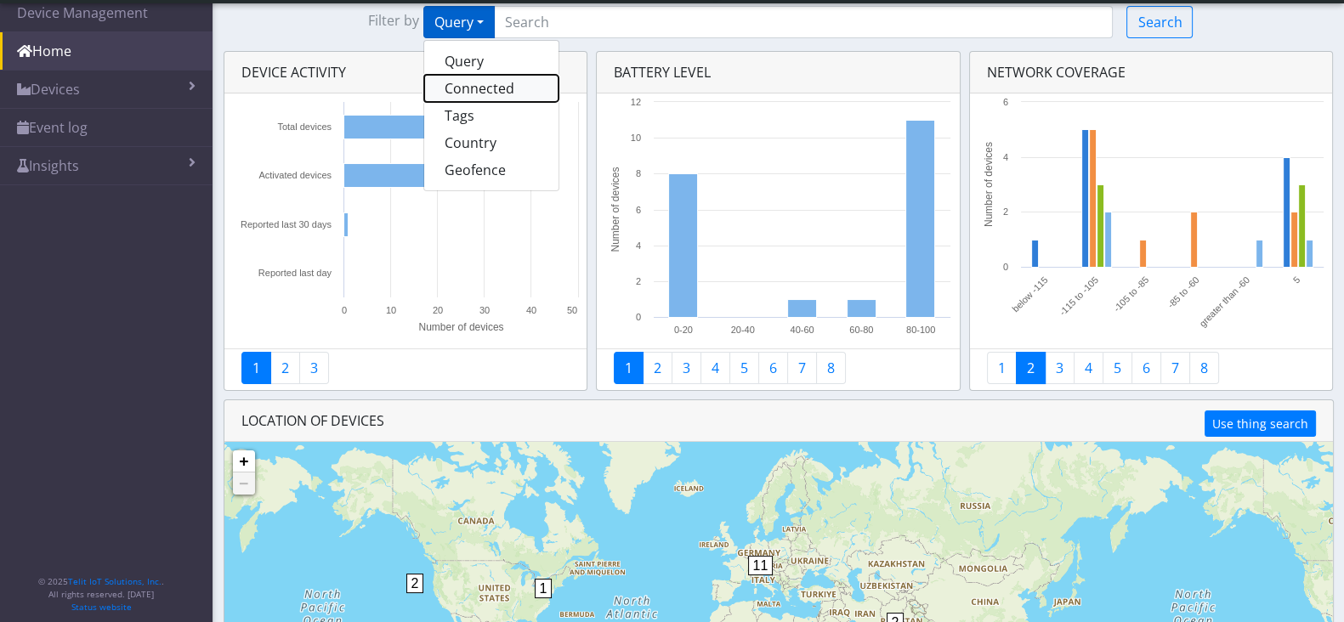
click at [476, 91] on button "Connected" at bounding box center [491, 88] width 134 height 27
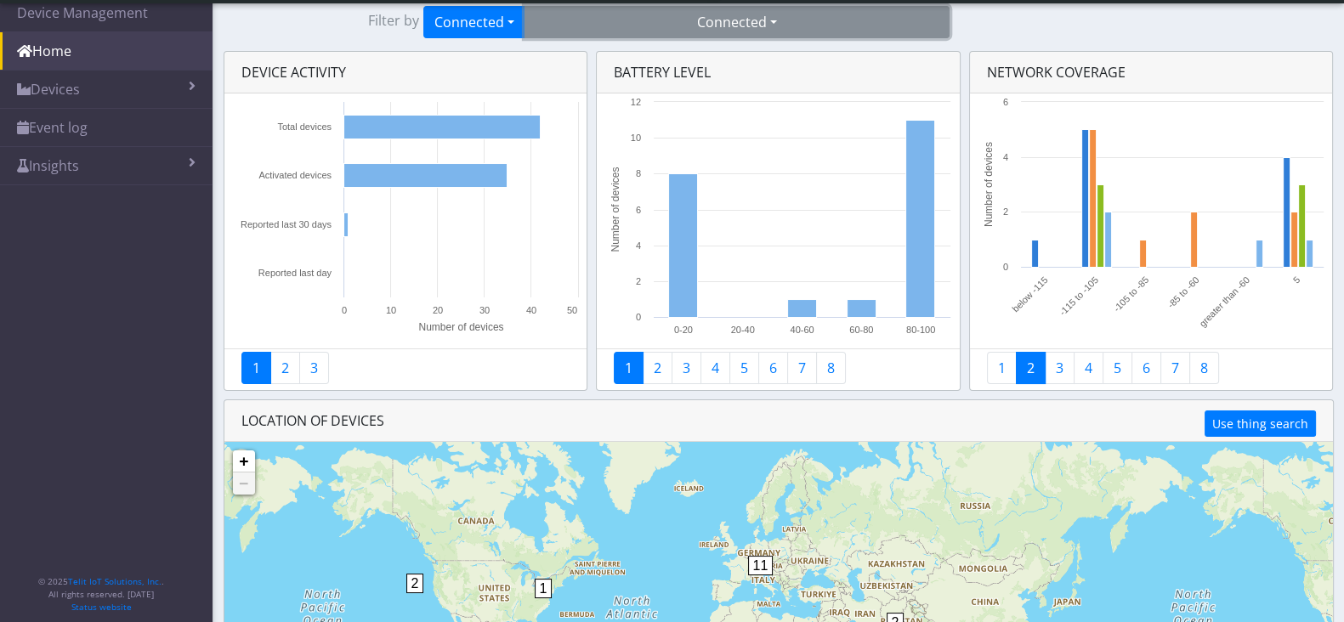
click at [656, 22] on button "Connected" at bounding box center [736, 22] width 425 height 32
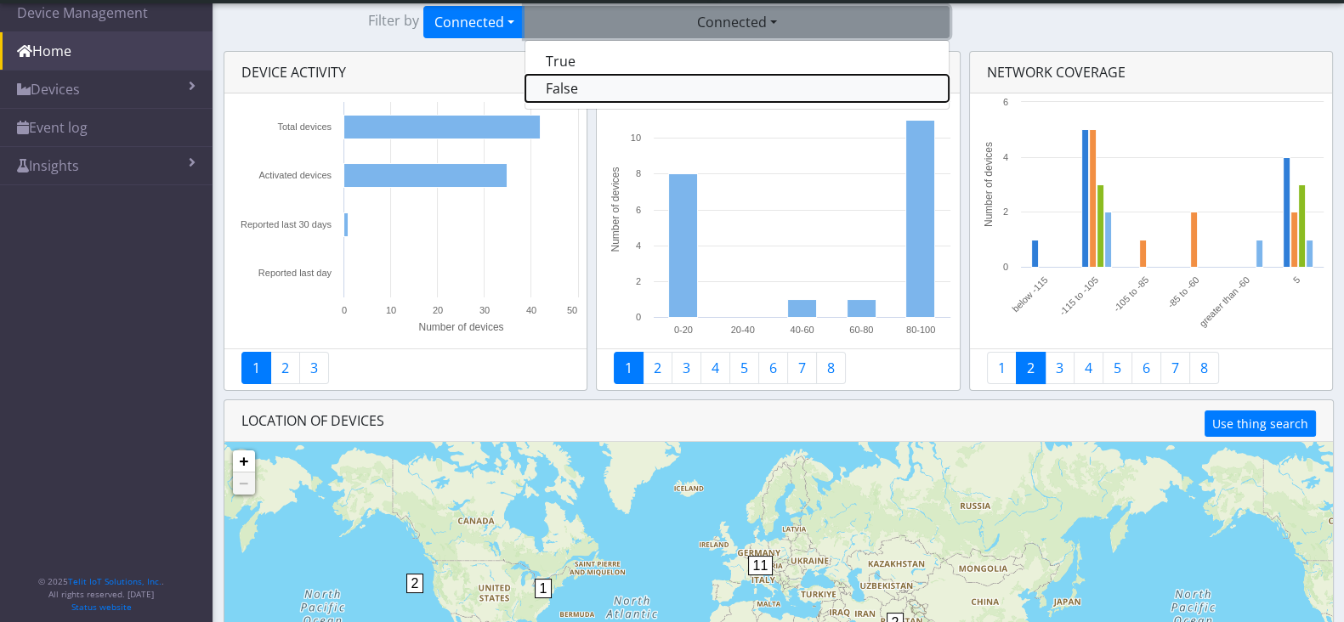
click at [584, 87] on button "False" at bounding box center [736, 88] width 423 height 27
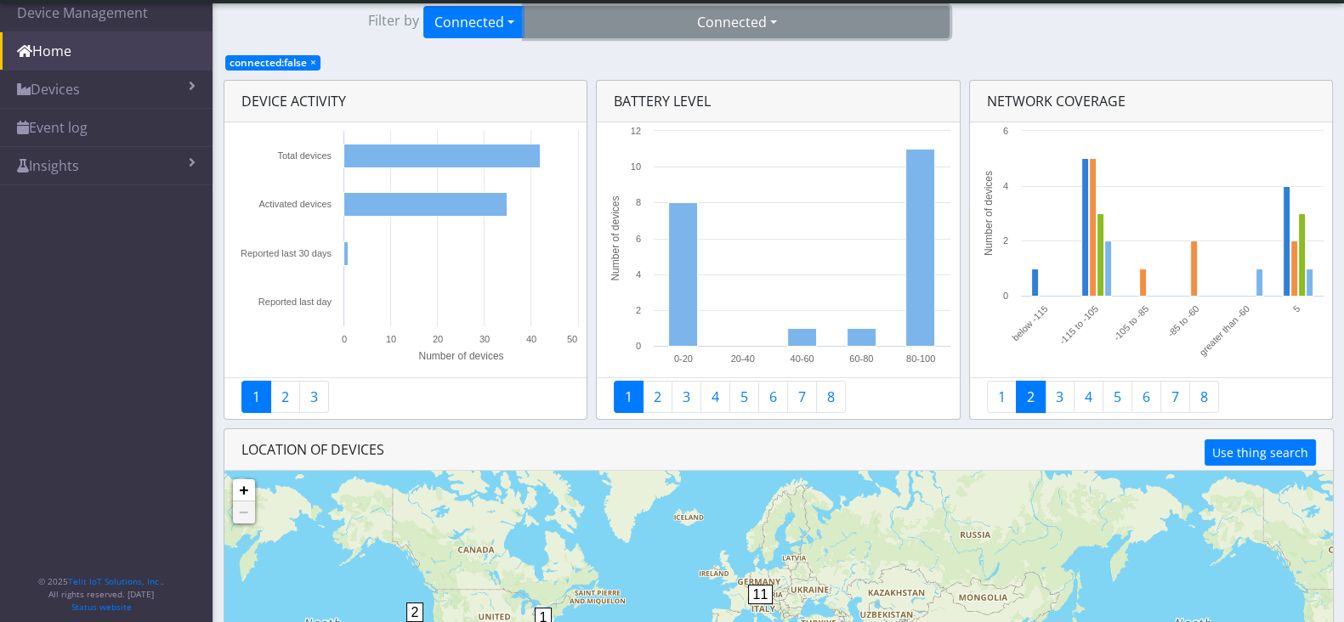
click at [591, 31] on button "Connected" at bounding box center [736, 22] width 425 height 32
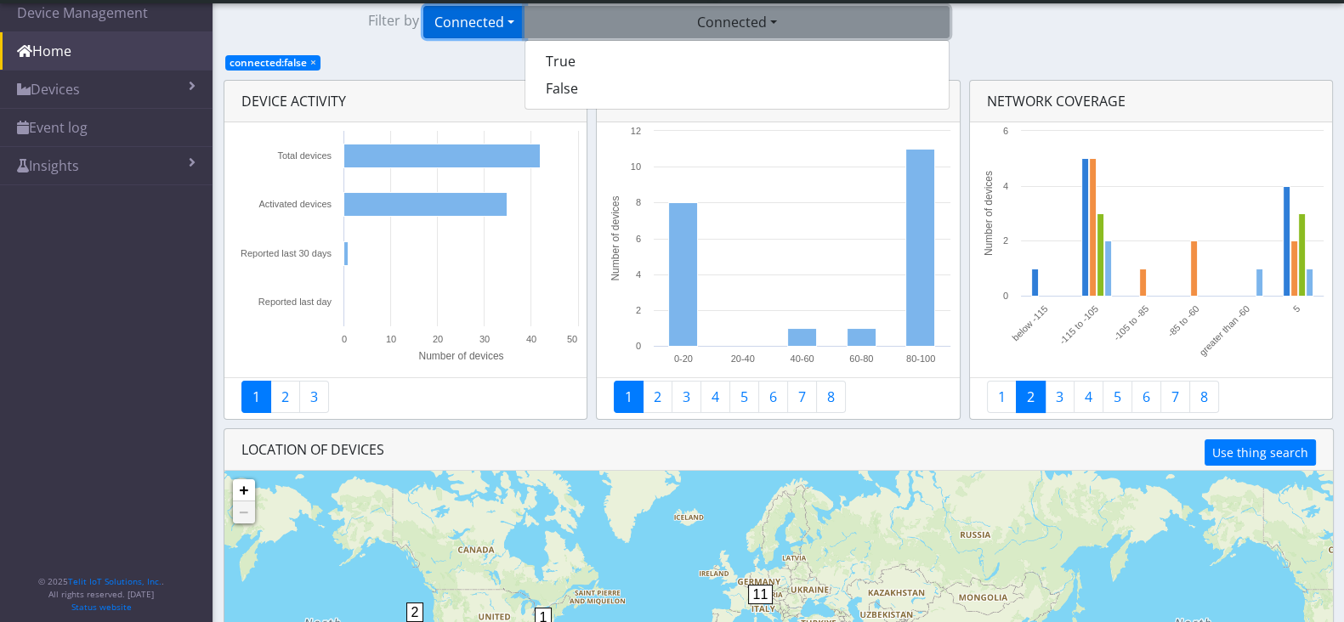
click at [493, 22] on button "Connected" at bounding box center [474, 22] width 102 height 32
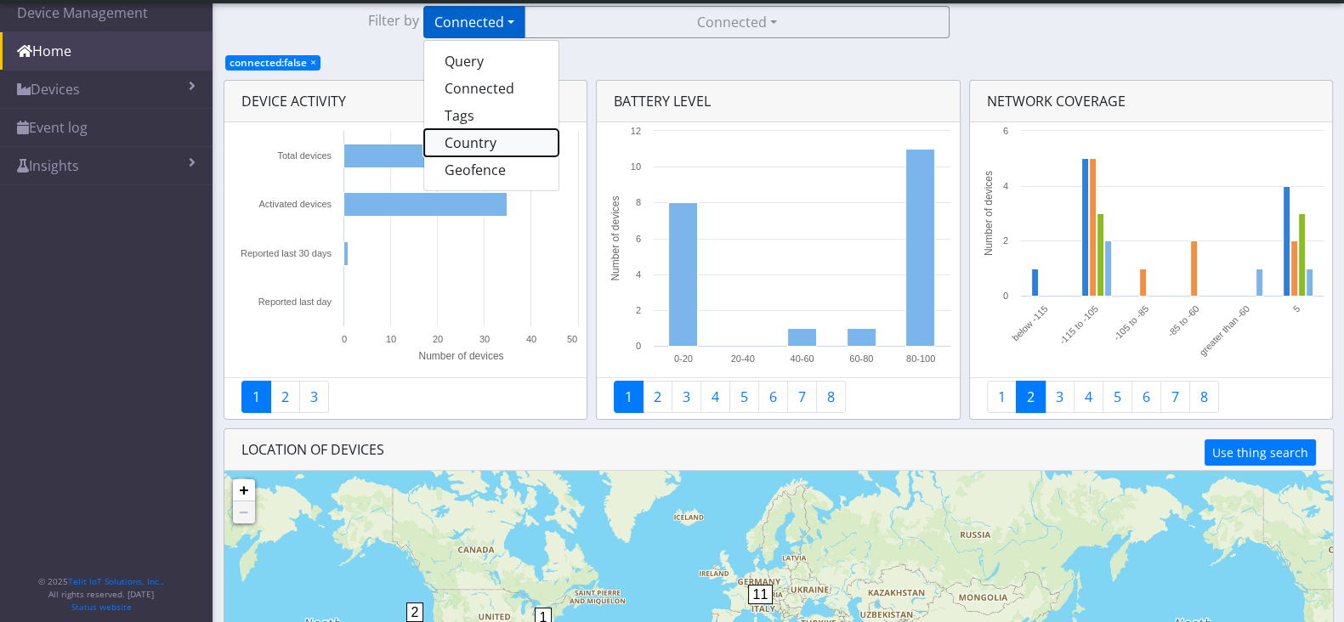
click at [507, 146] on button "Country" at bounding box center [491, 142] width 134 height 27
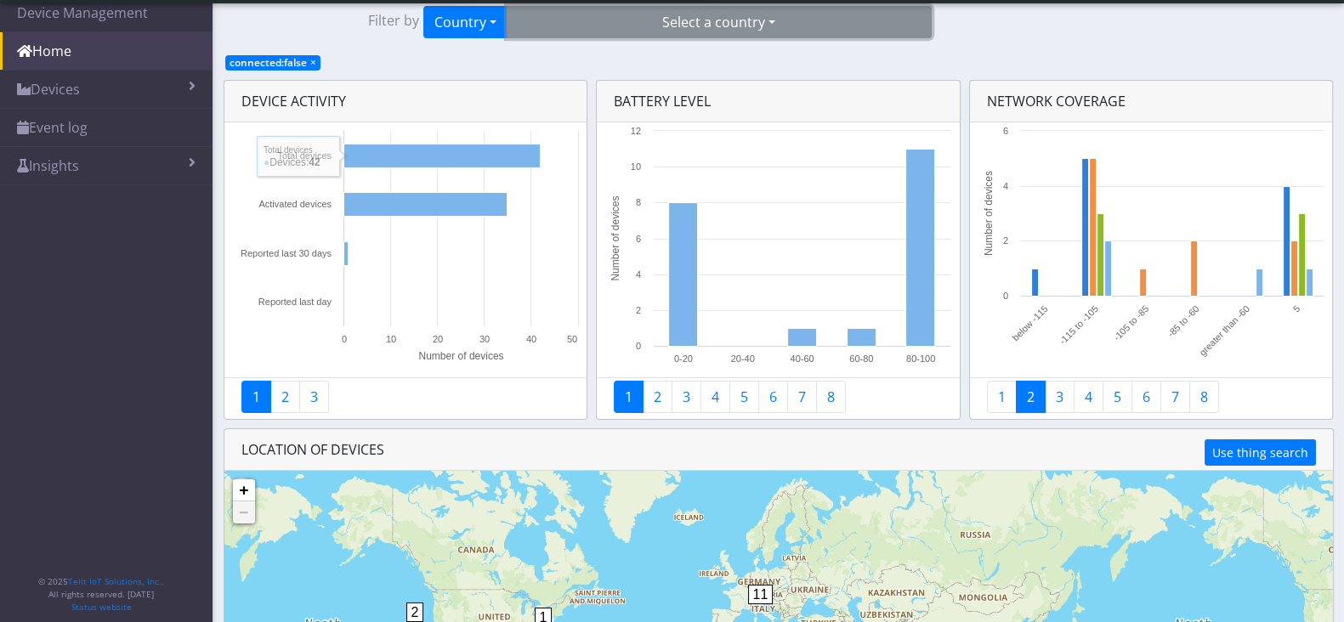
click at [699, 22] on button "Select a country" at bounding box center [719, 22] width 425 height 32
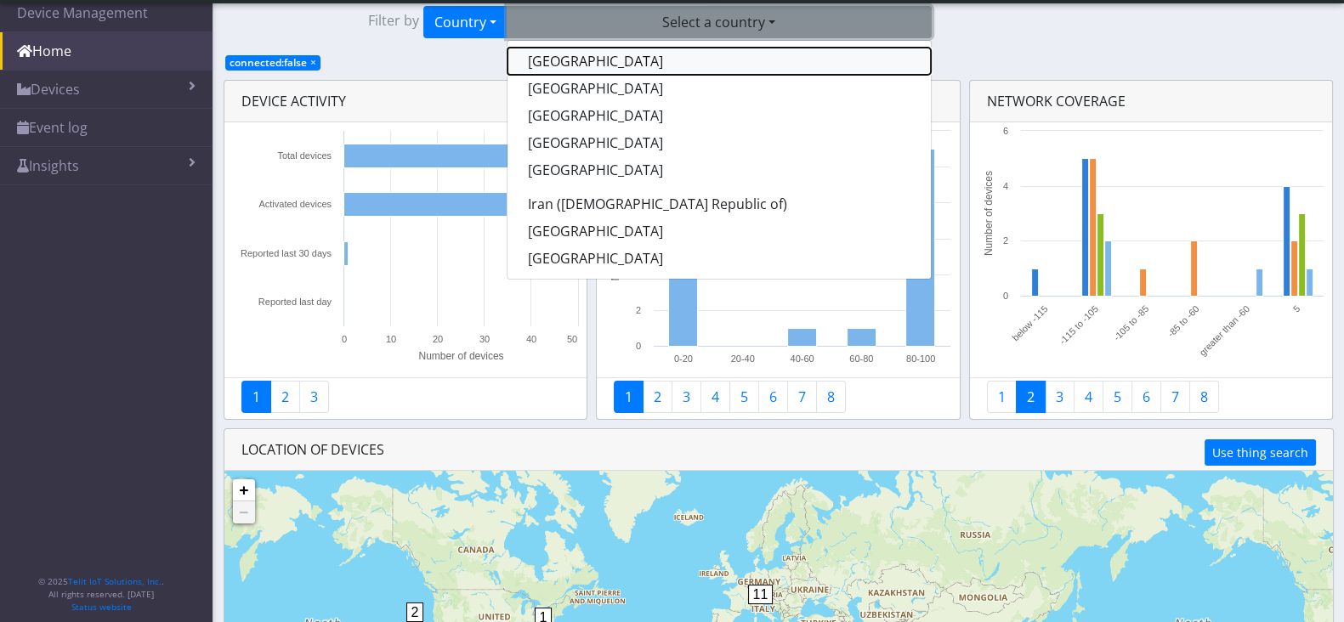
click at [579, 60] on button "[GEOGRAPHIC_DATA]" at bounding box center [718, 61] width 423 height 27
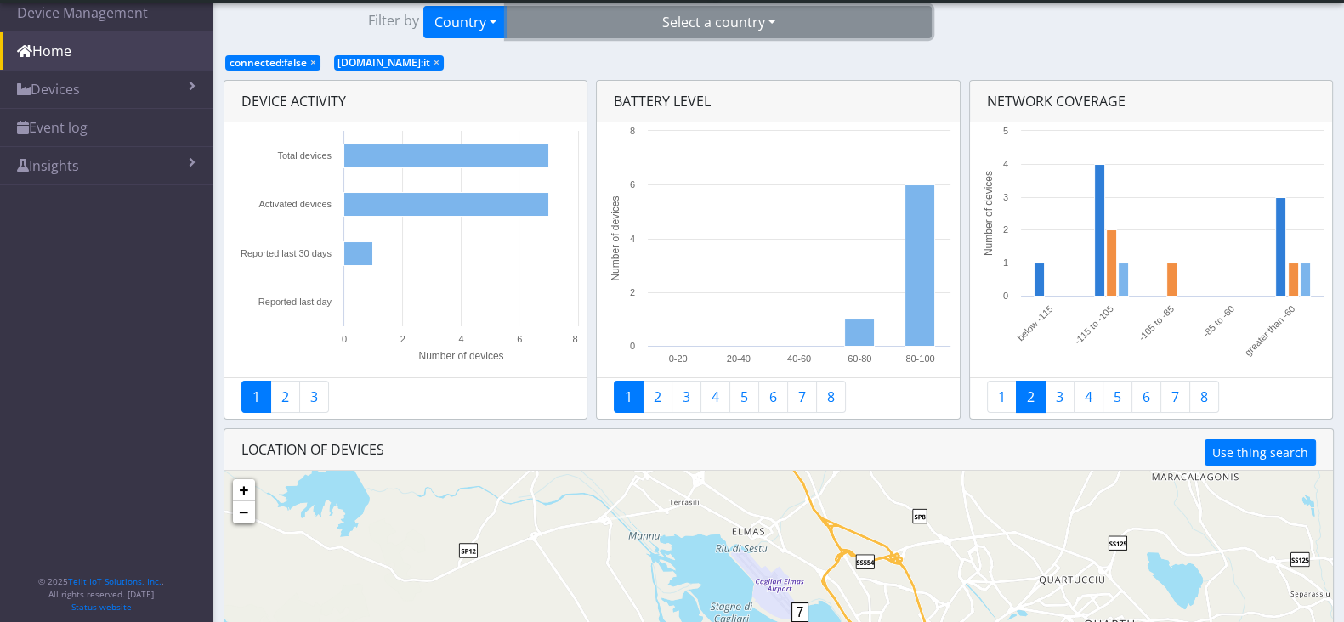
click at [590, 16] on button "Select a country" at bounding box center [719, 22] width 425 height 32
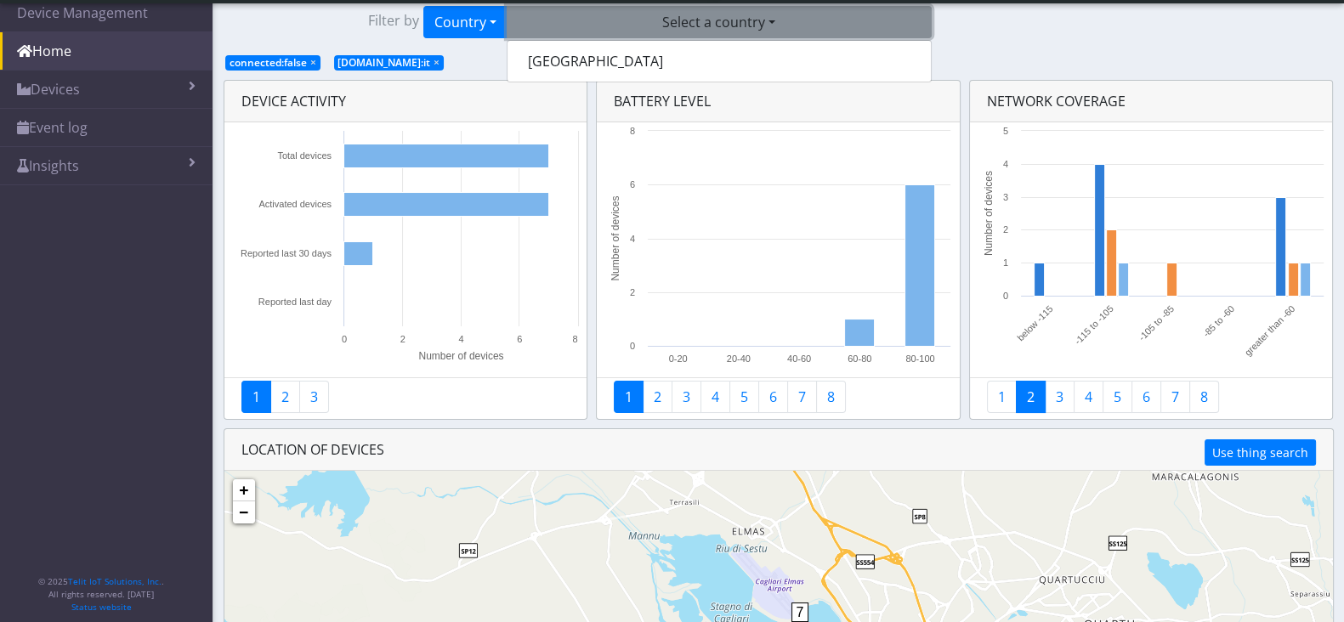
click at [1016, 25] on div "Filter by Country Query Connected Tags Country Geofence Select a country Italy" at bounding box center [779, 22] width 830 height 32
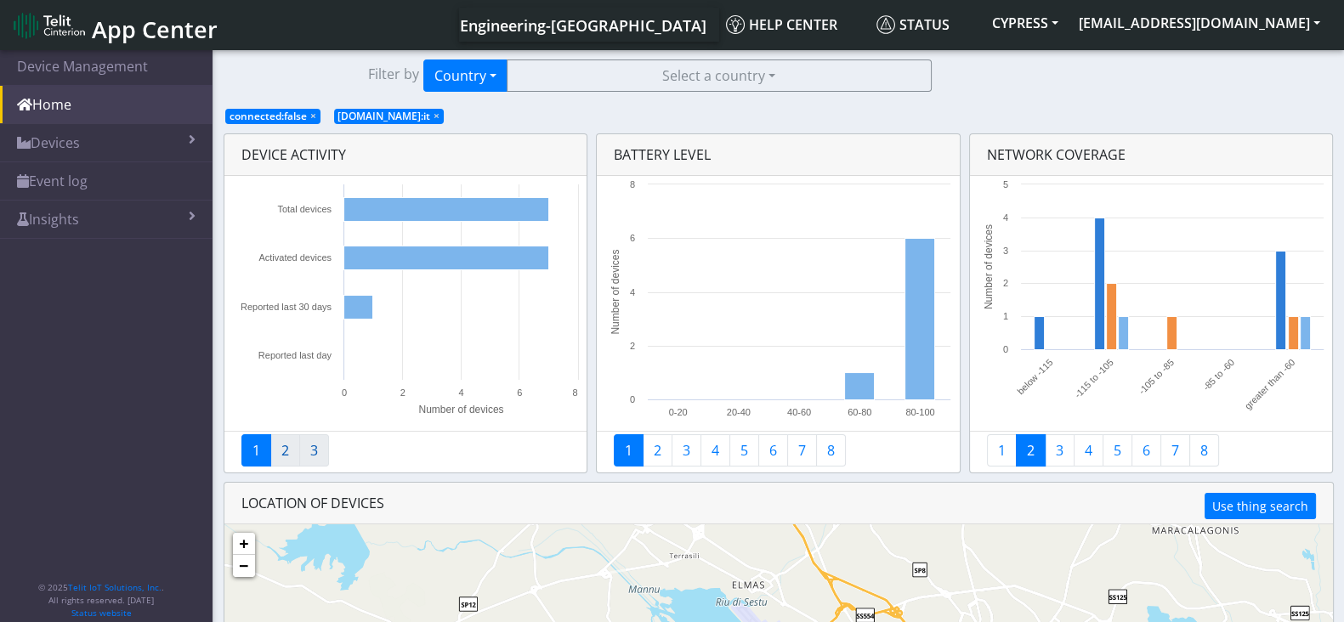
drag, startPoint x: 288, startPoint y: 448, endPoint x: 301, endPoint y: 448, distance: 12.8
click at [290, 448] on link "2" at bounding box center [285, 450] width 30 height 32
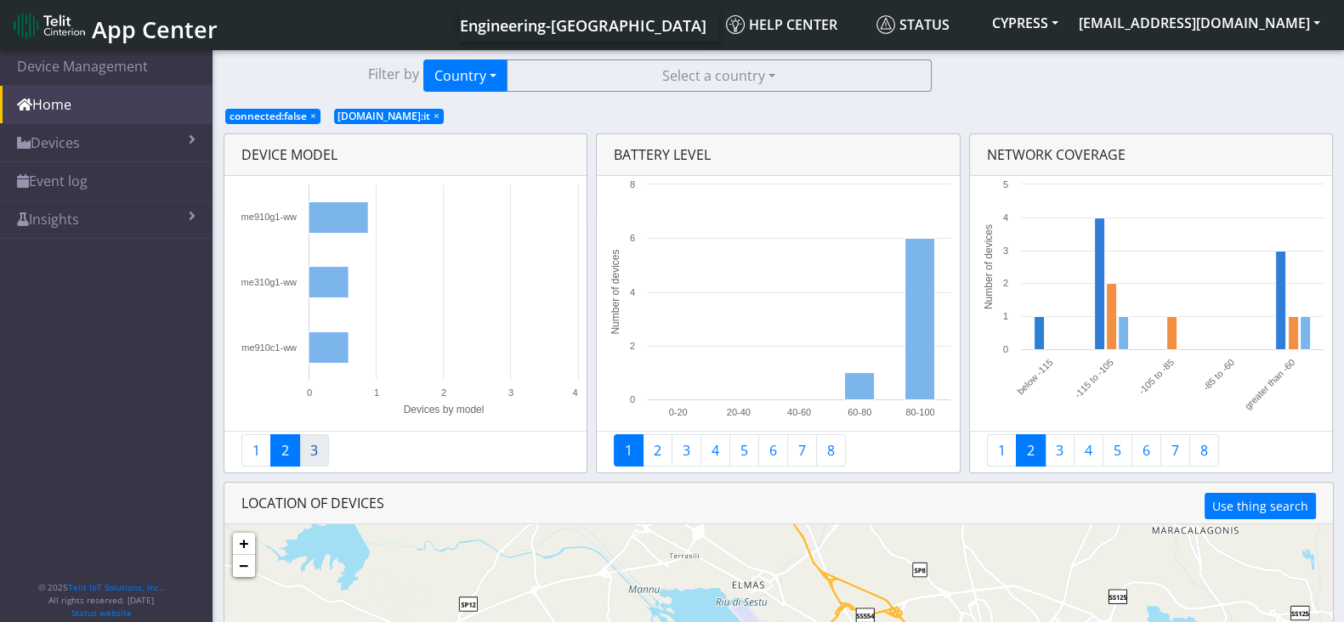
click at [311, 442] on link "3" at bounding box center [314, 450] width 30 height 32
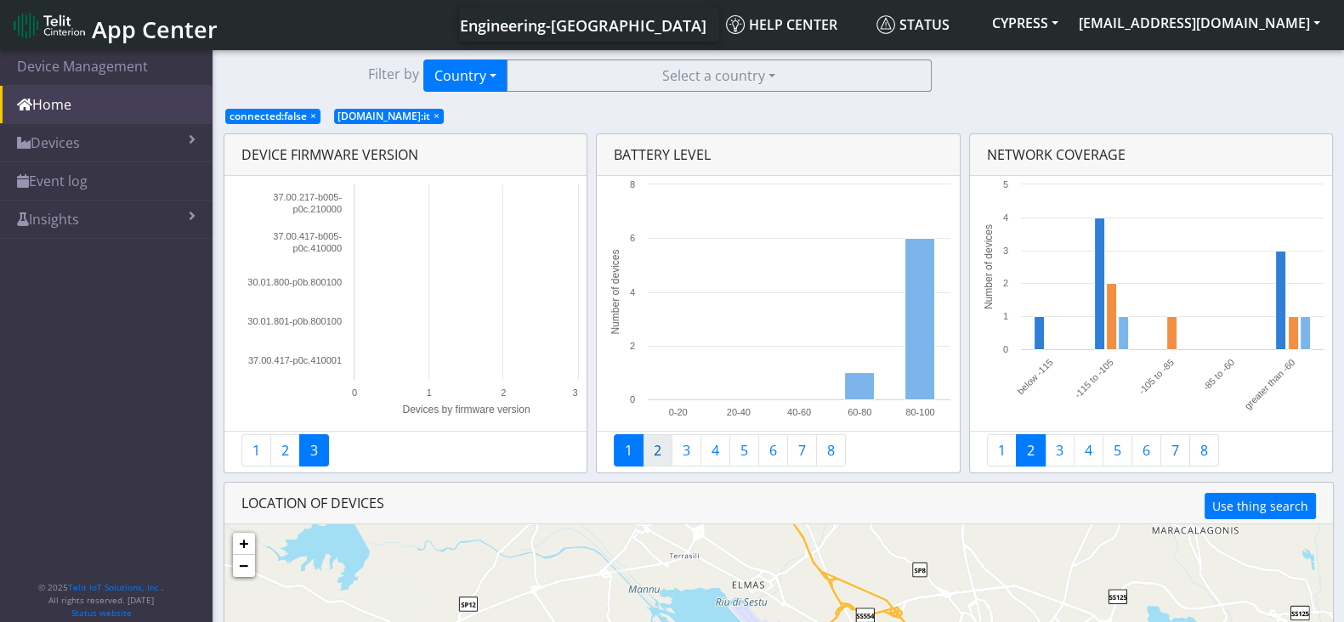
click at [654, 453] on link "2" at bounding box center [658, 450] width 30 height 32
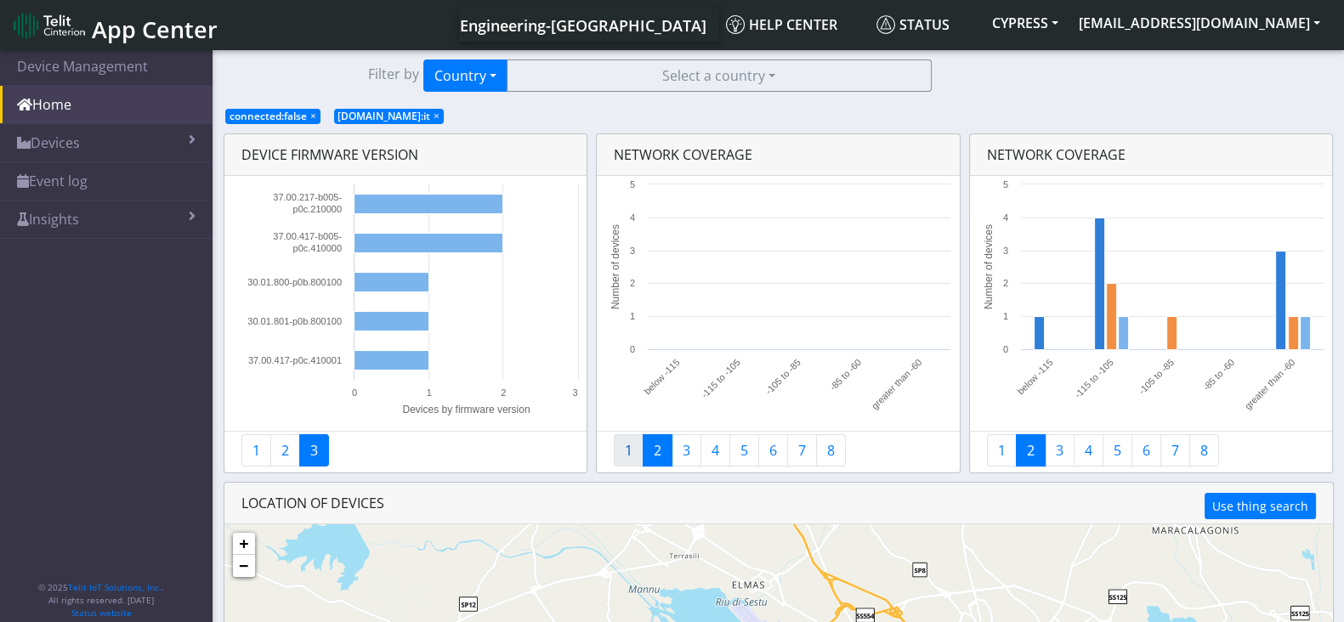
click at [621, 448] on link "1" at bounding box center [629, 450] width 30 height 32
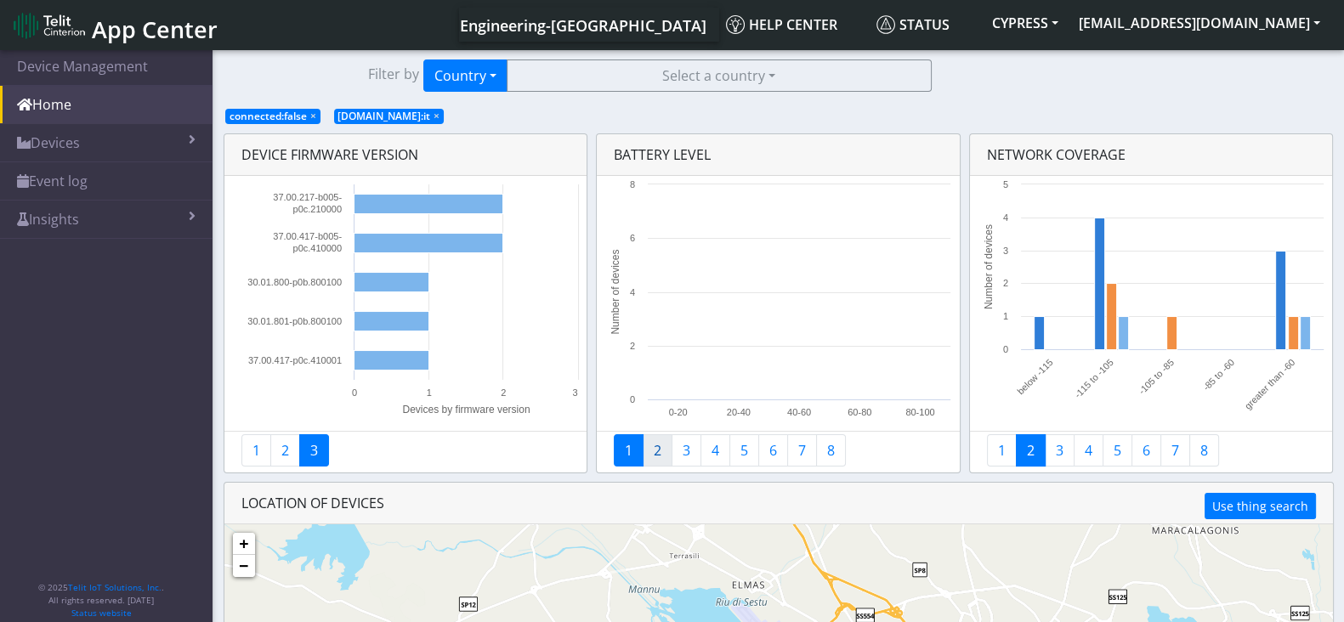
click at [643, 449] on link "2" at bounding box center [658, 450] width 30 height 32
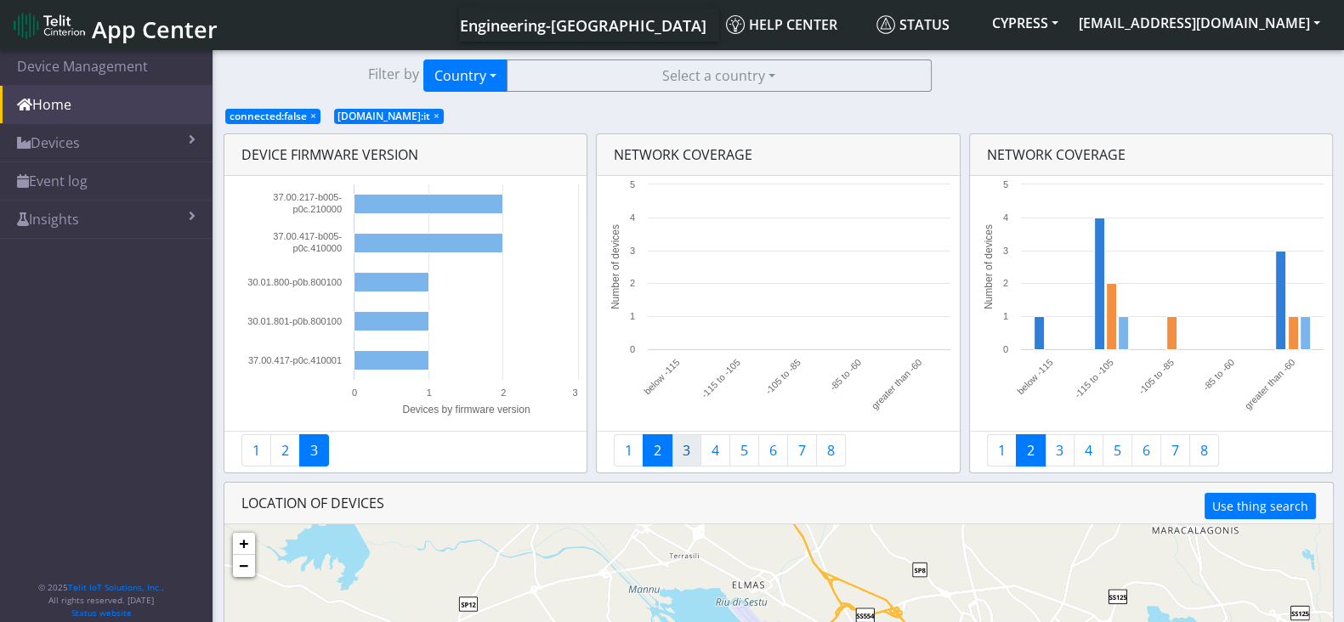
click at [683, 447] on link "3" at bounding box center [687, 450] width 30 height 32
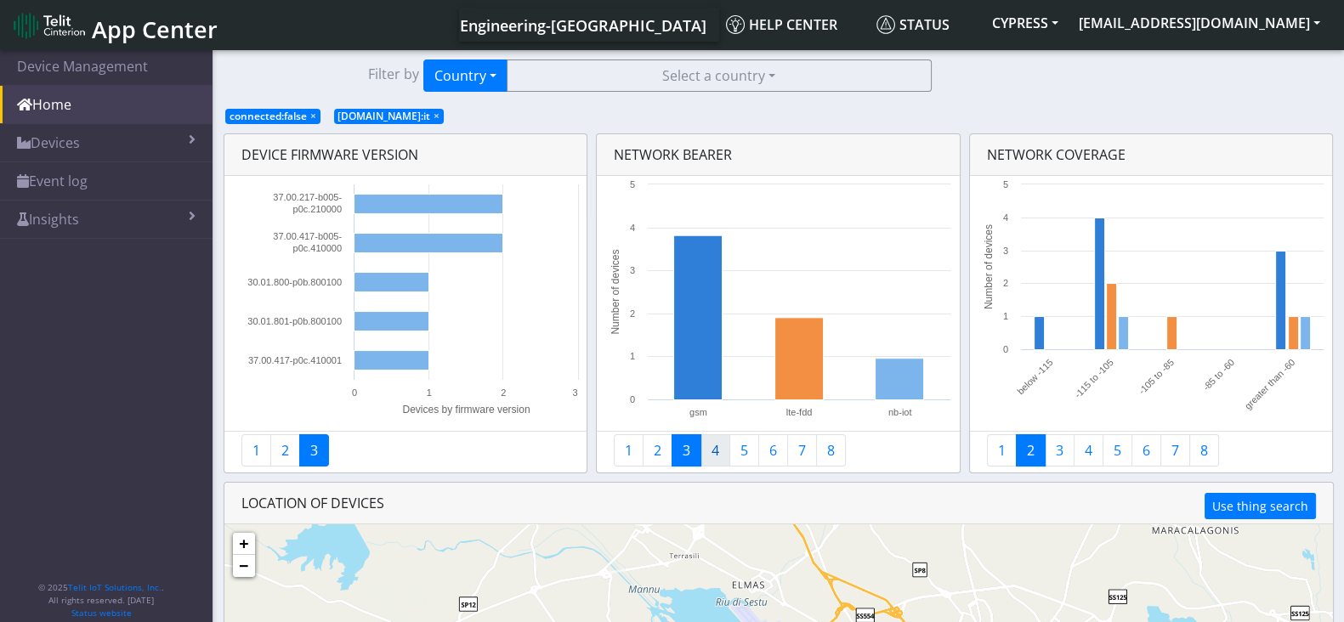
click at [706, 446] on link "4" at bounding box center [715, 450] width 30 height 32
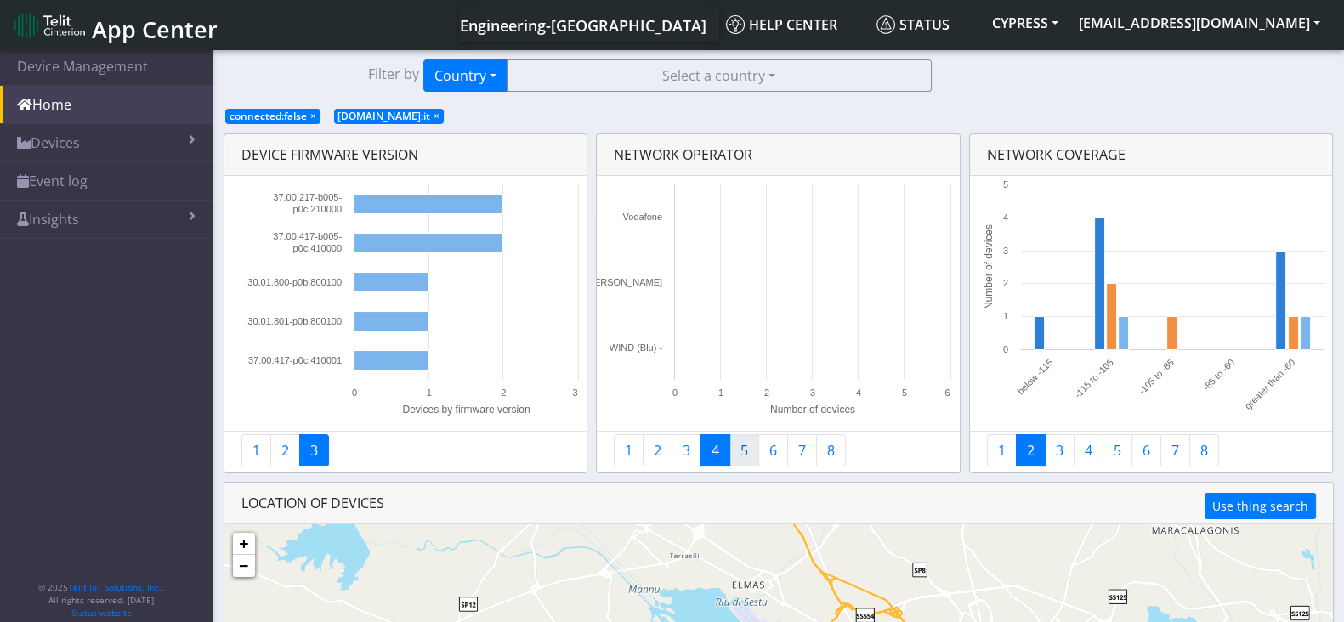
click at [739, 448] on link "5" at bounding box center [744, 450] width 30 height 32
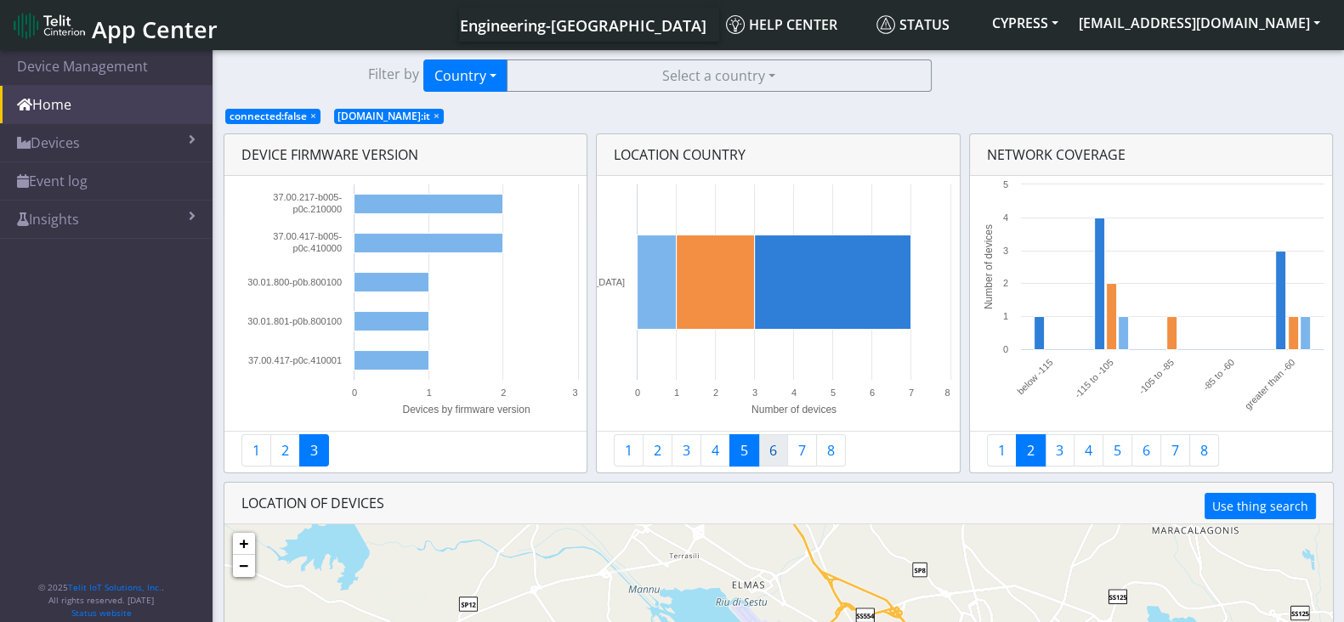
click at [767, 451] on link "6" at bounding box center [773, 450] width 30 height 32
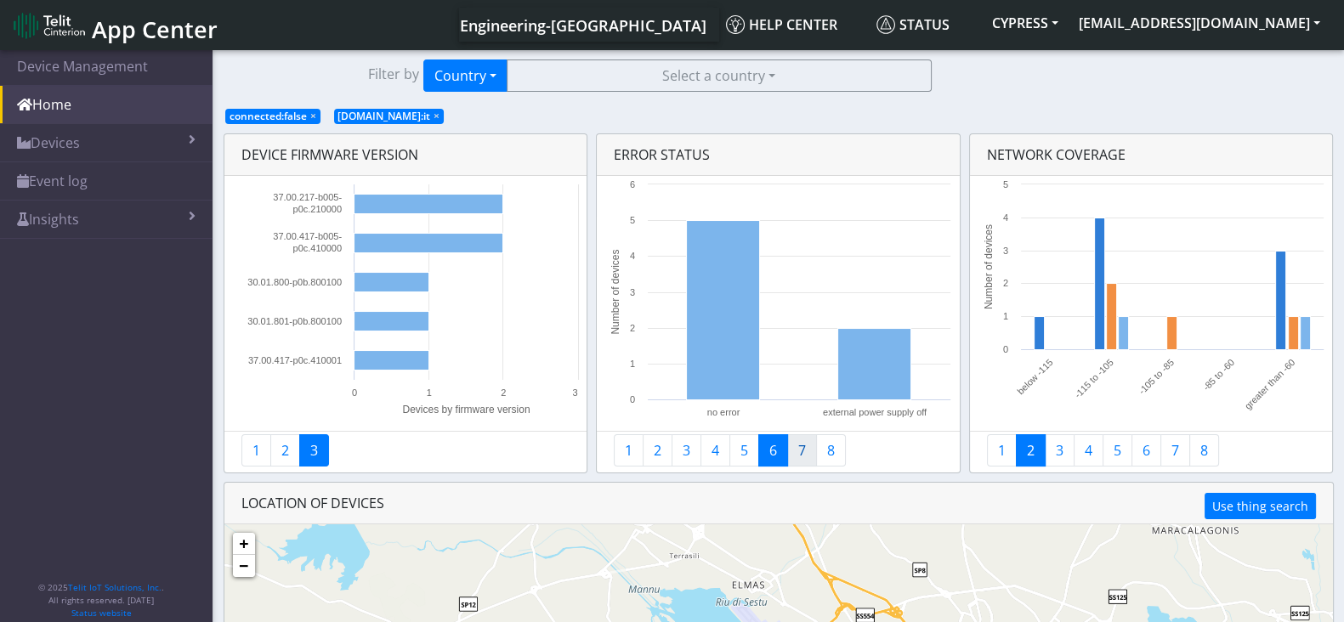
click at [792, 452] on link "7" at bounding box center [802, 450] width 30 height 32
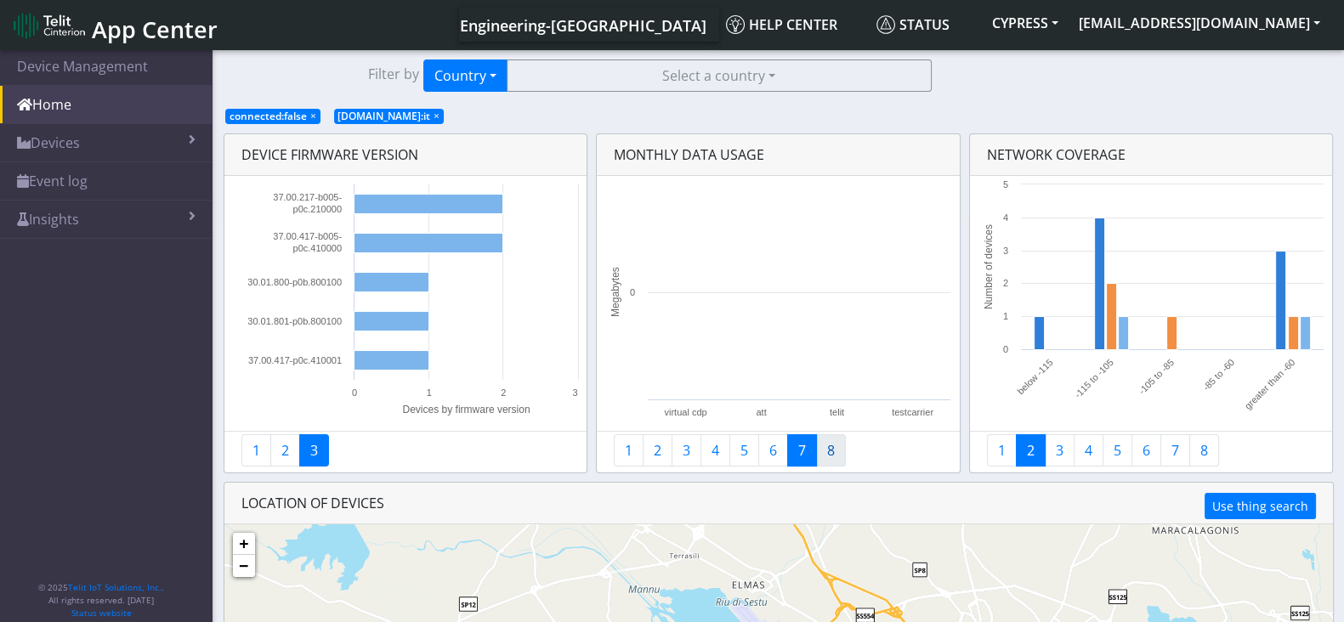
click at [829, 451] on link "8" at bounding box center [831, 450] width 30 height 32
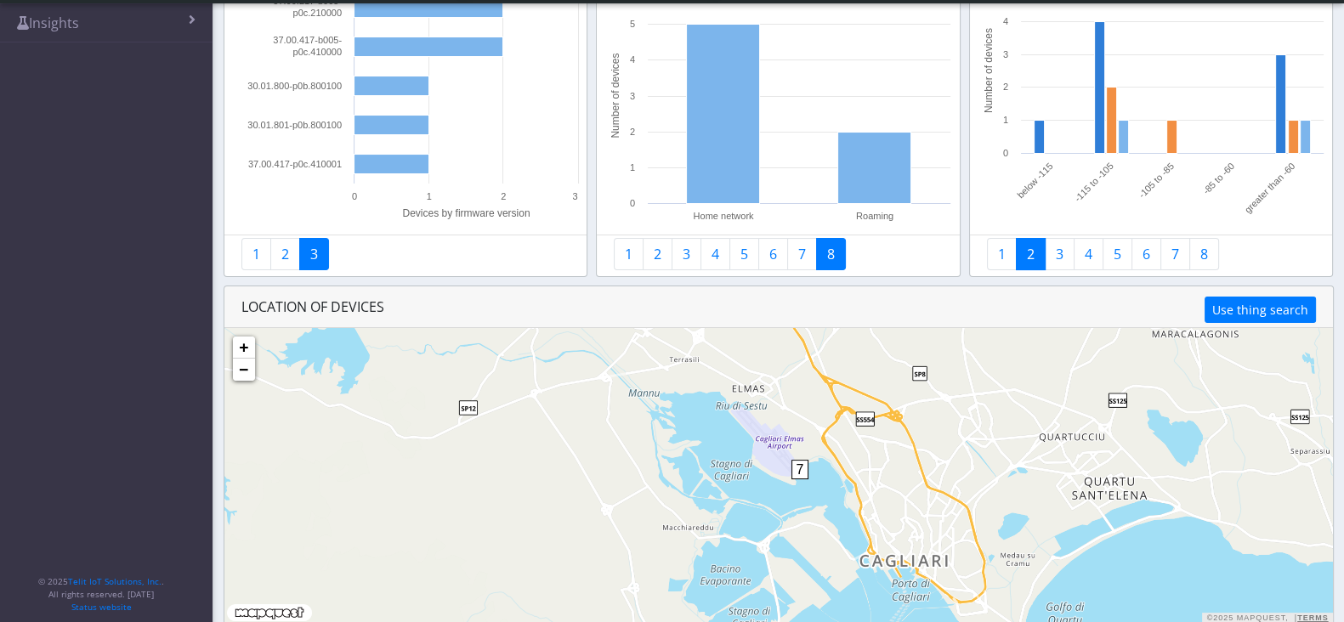
scroll to position [162, 0]
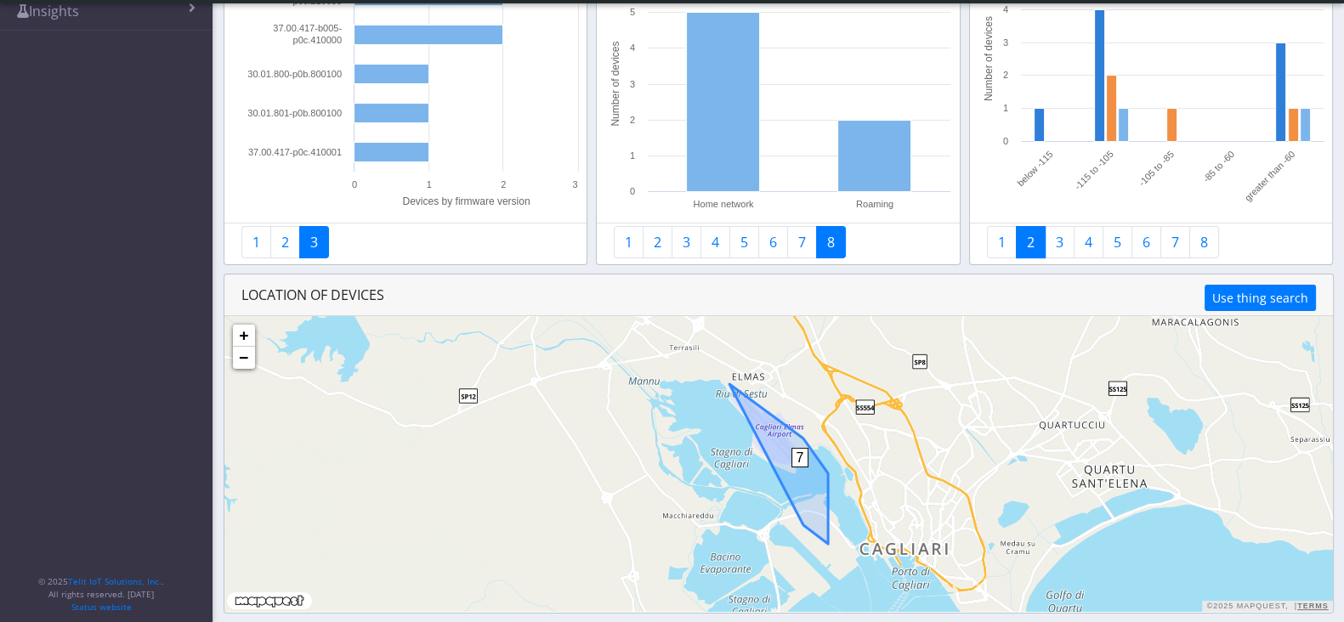
click at [796, 462] on span "7" at bounding box center [800, 458] width 18 height 20
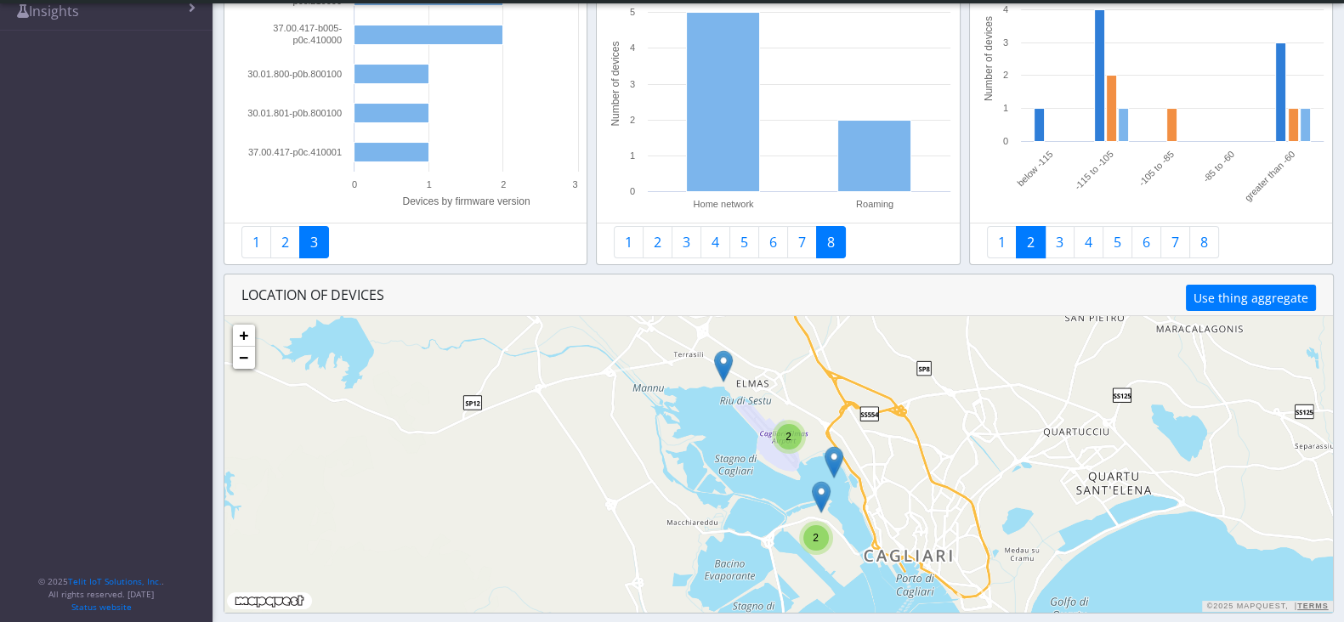
click at [793, 437] on div "2" at bounding box center [789, 437] width 26 height 26
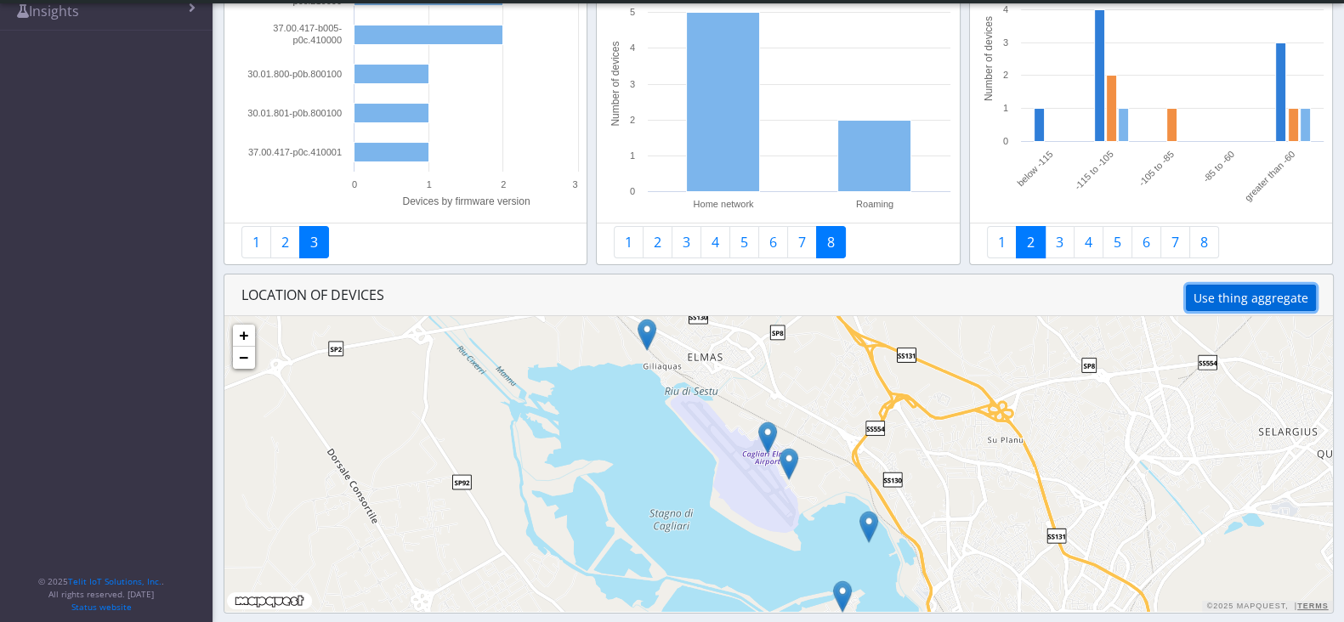
click at [1208, 295] on button "Use thing aggregate" at bounding box center [1251, 298] width 130 height 26
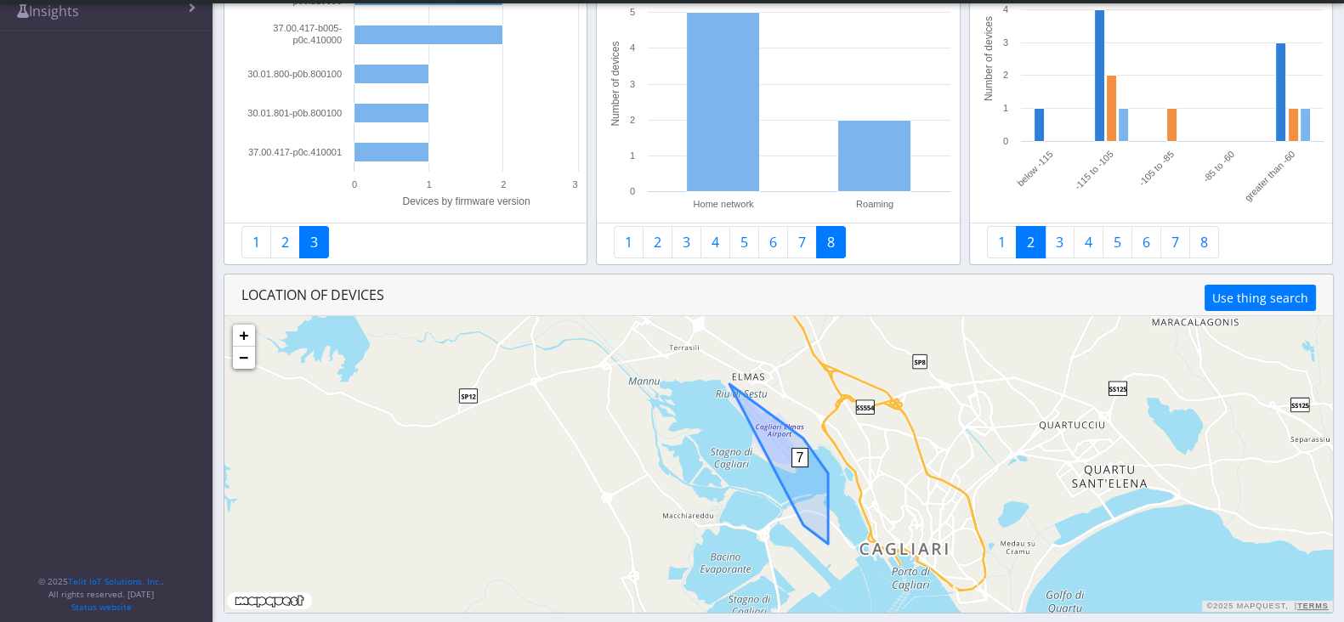
click at [799, 457] on span "7" at bounding box center [800, 458] width 18 height 20
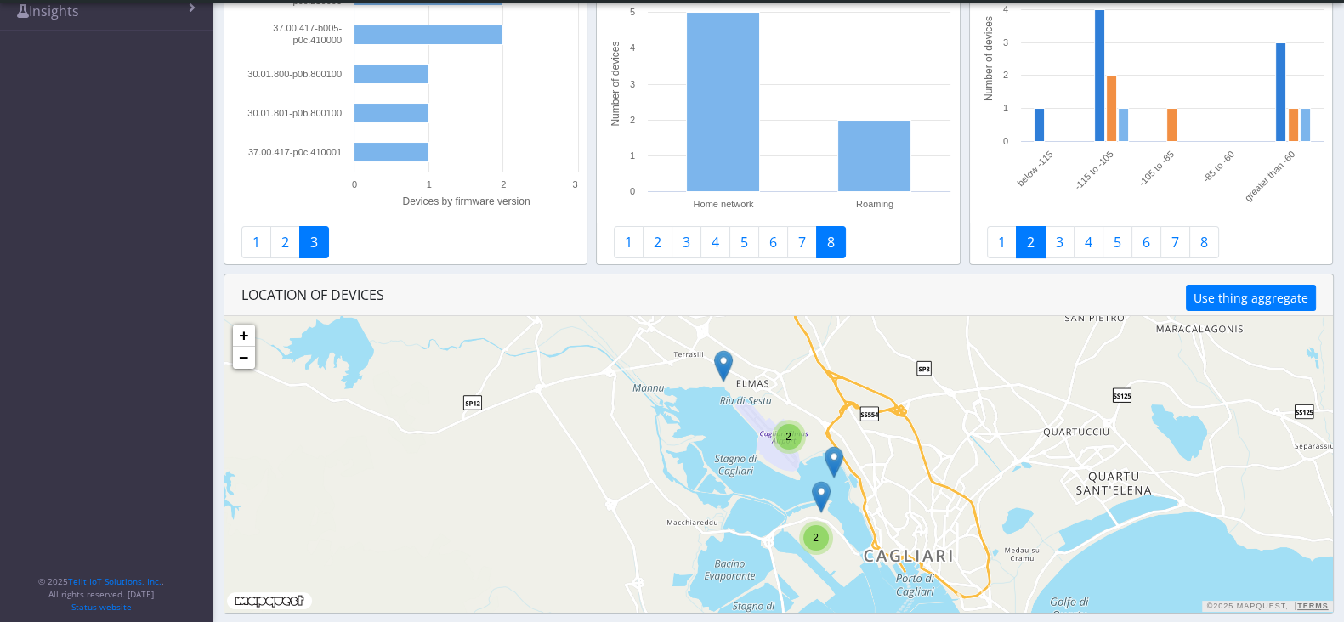
click at [793, 443] on div "2" at bounding box center [789, 437] width 26 height 26
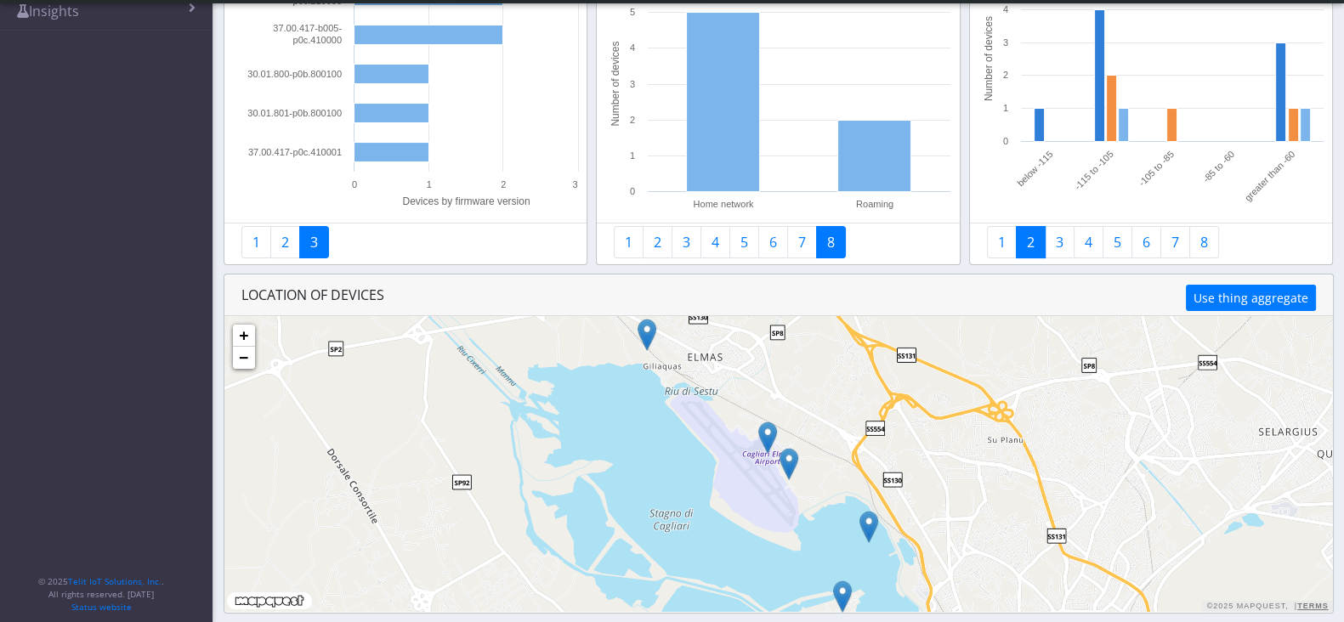
click at [785, 465] on img at bounding box center [788, 464] width 19 height 32
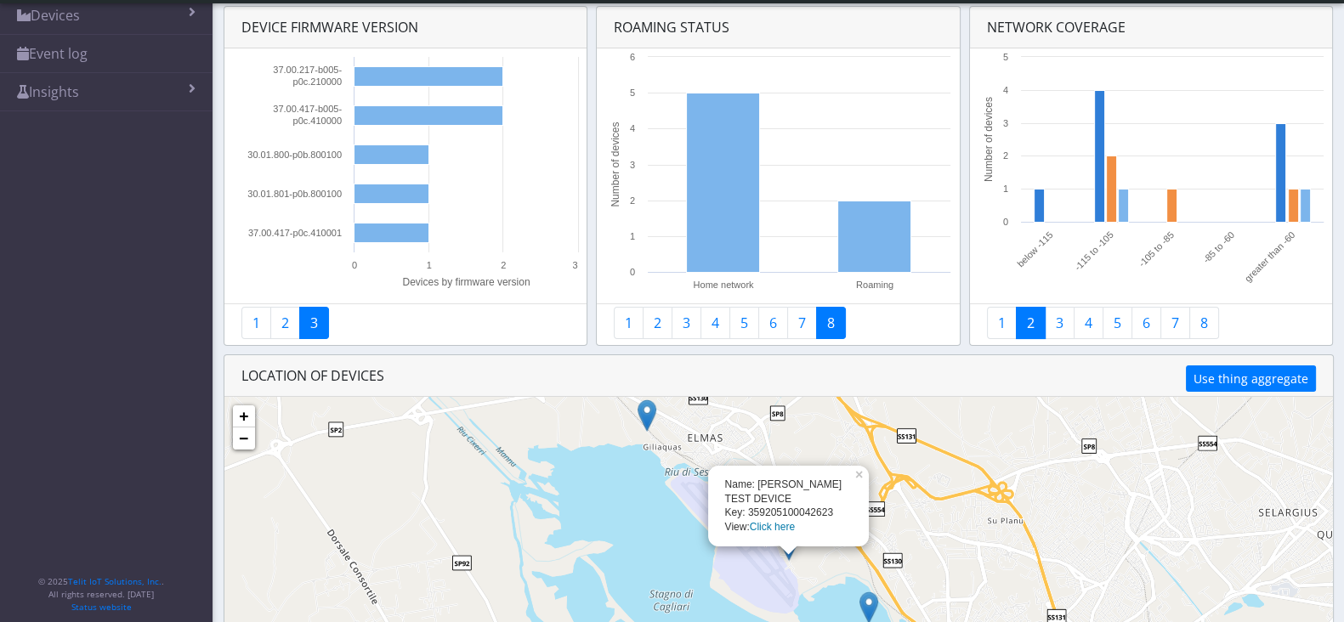
scroll to position [0, 0]
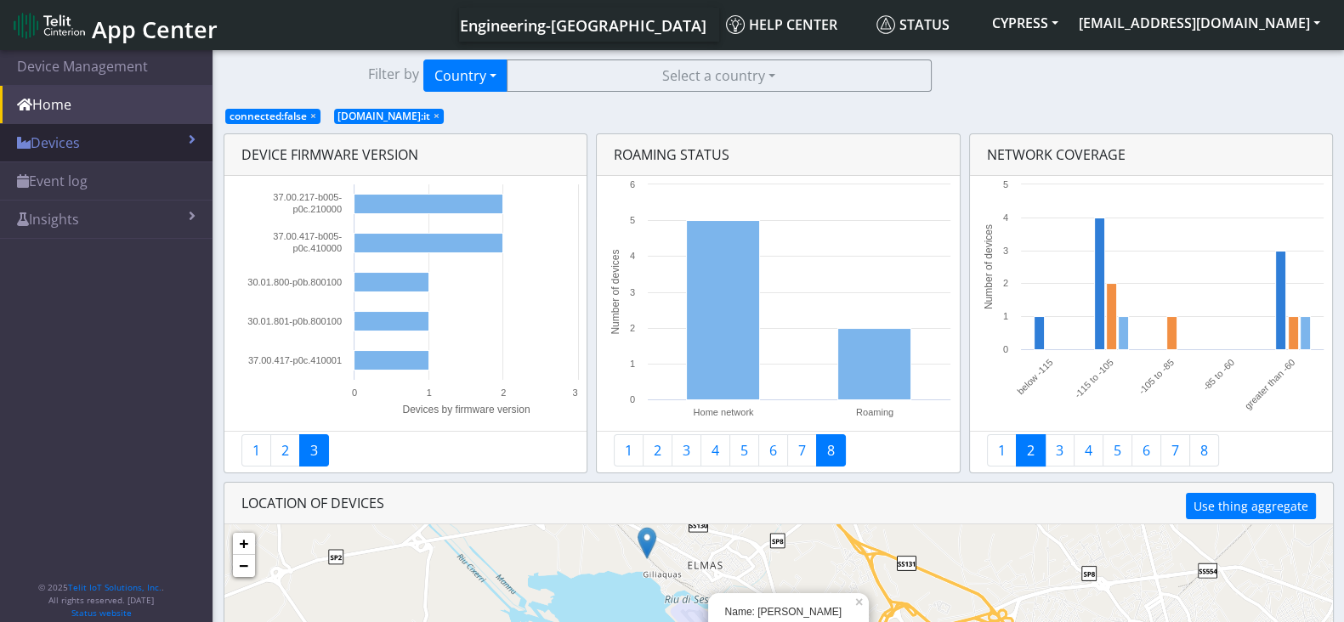
click at [106, 142] on link "Devices" at bounding box center [106, 142] width 213 height 37
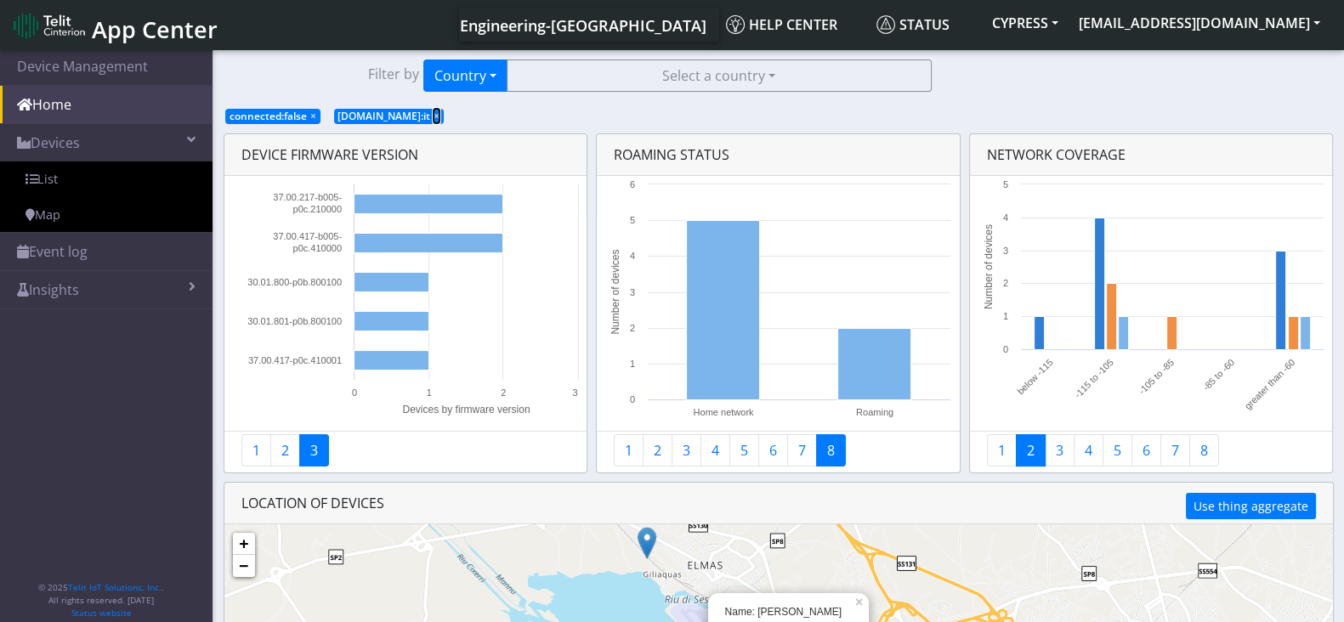
click at [434, 112] on span "×" at bounding box center [437, 116] width 6 height 14
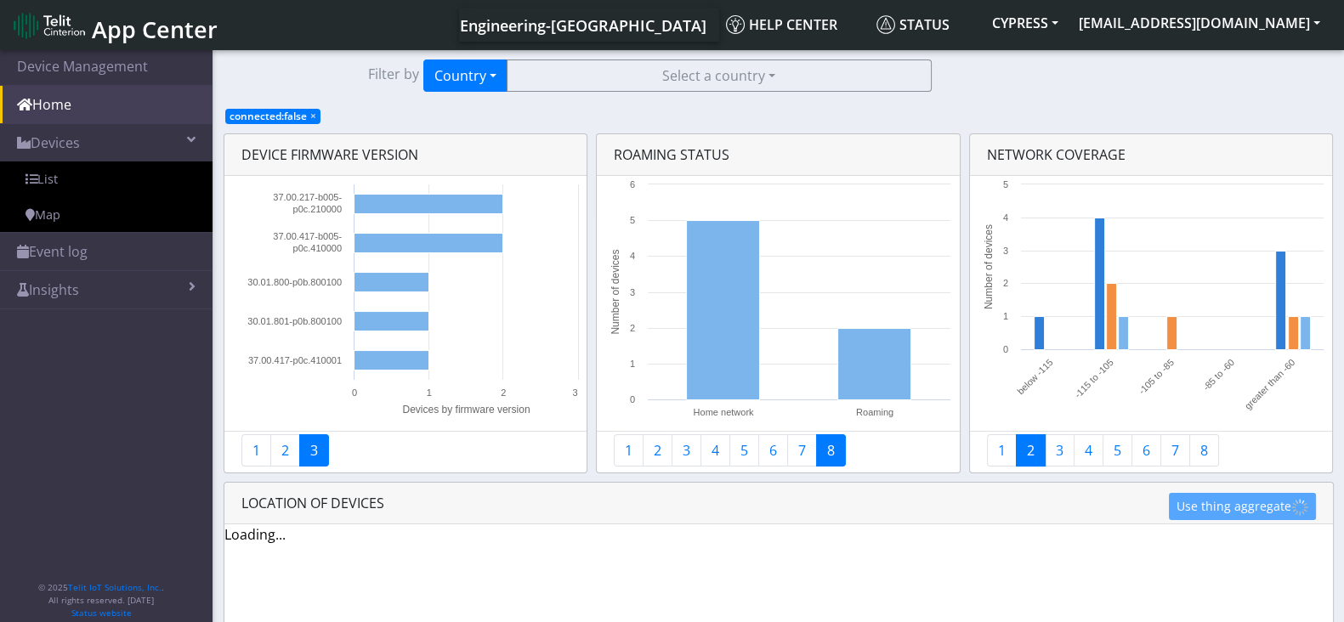
click at [306, 112] on span "connected:false ×" at bounding box center [272, 116] width 95 height 15
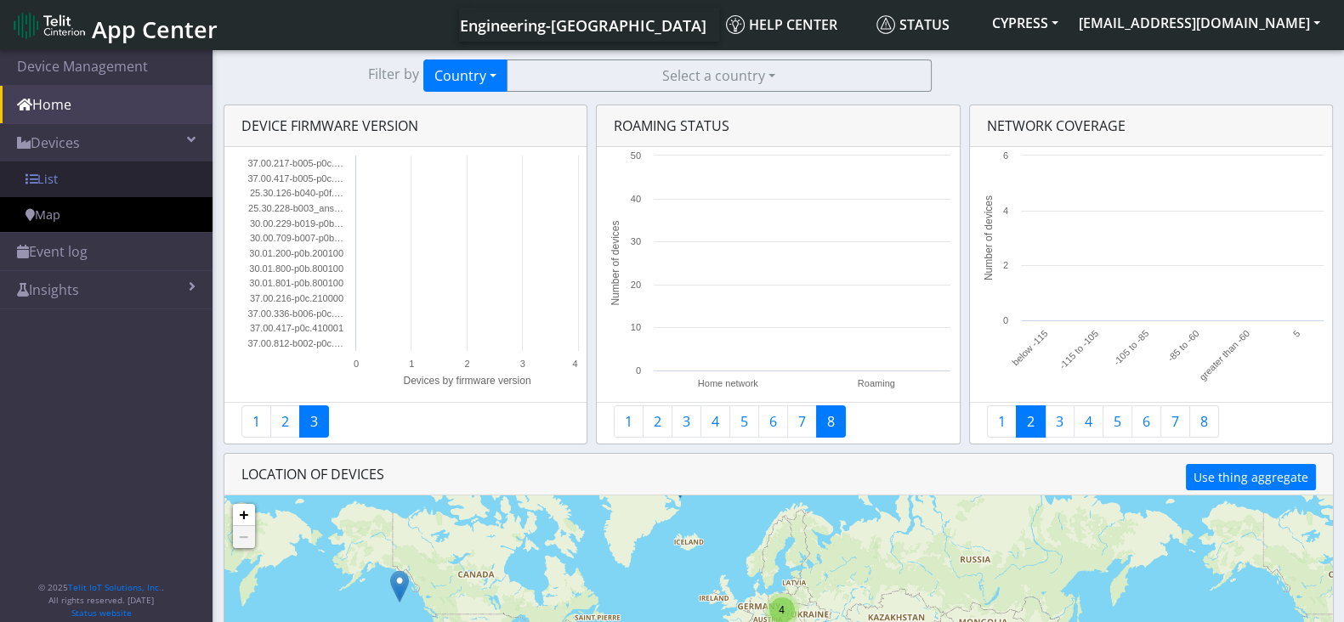
click at [133, 182] on link "List" at bounding box center [106, 180] width 213 height 36
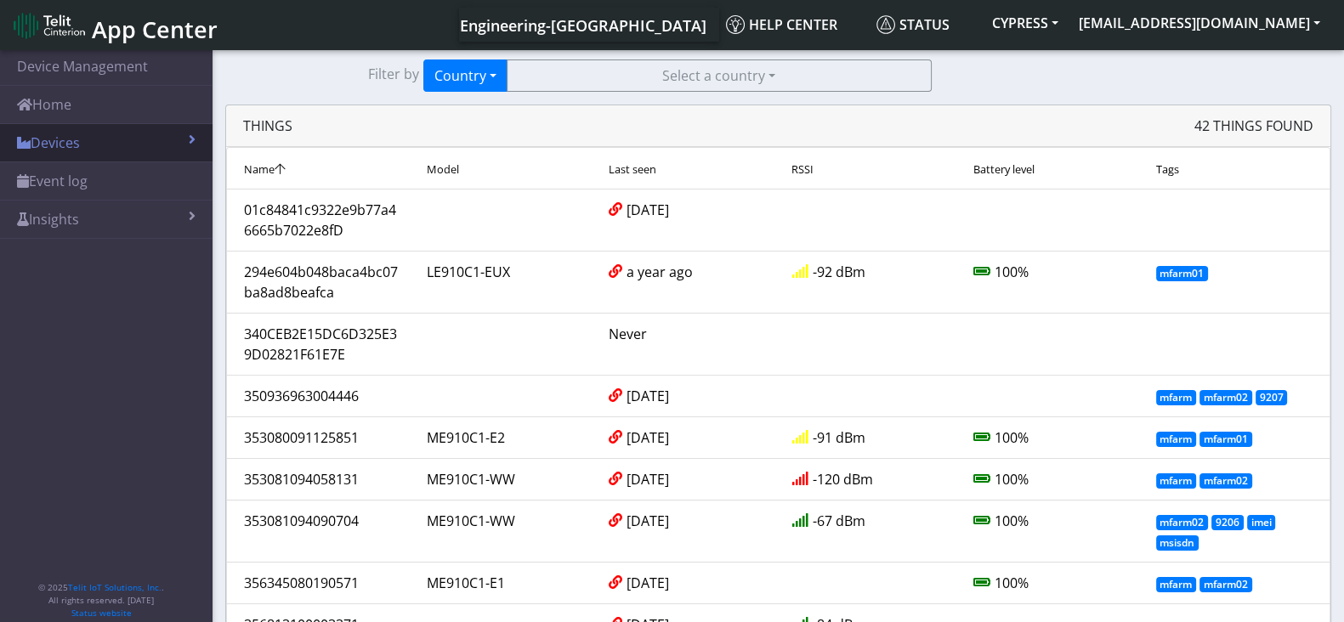
click at [180, 132] on link "Devices" at bounding box center [106, 142] width 213 height 37
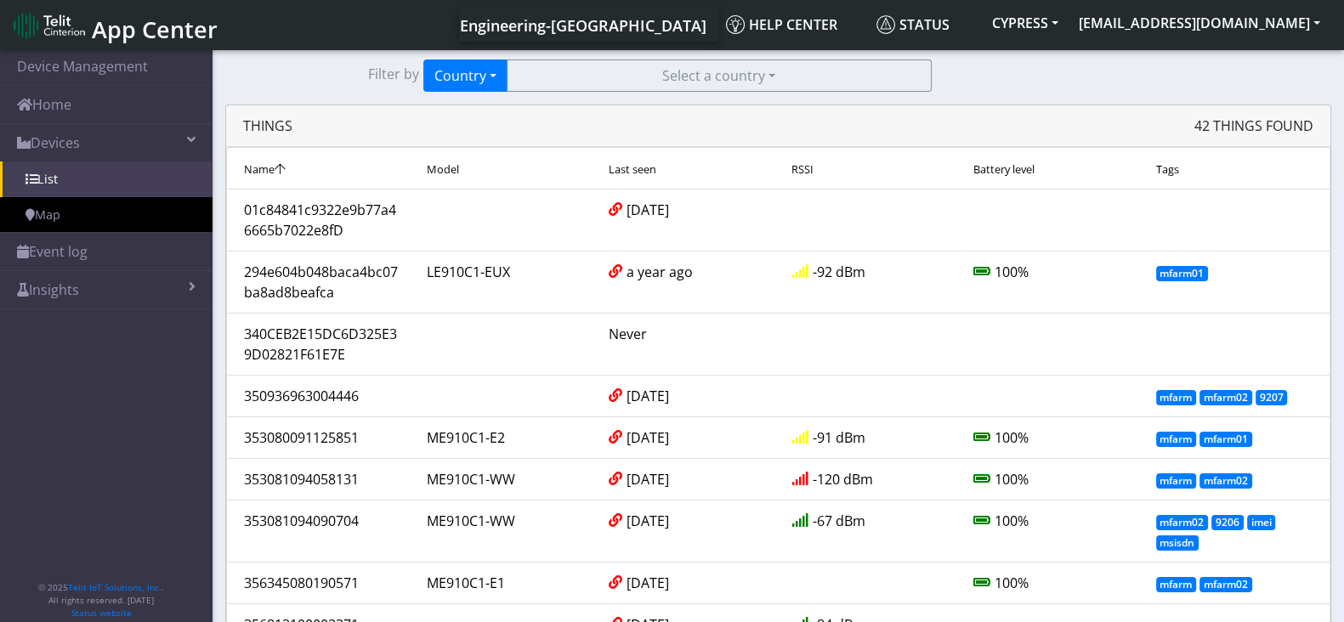
click at [446, 165] on span "Model" at bounding box center [443, 169] width 32 height 15
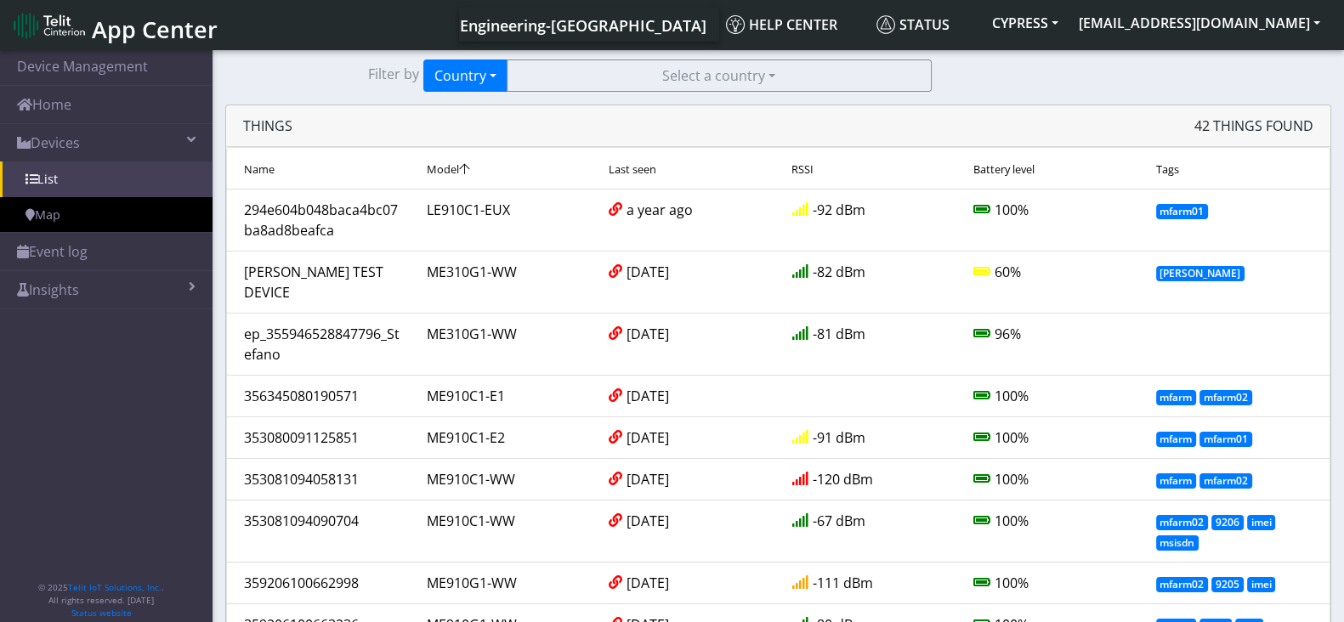
click at [446, 165] on span "Model" at bounding box center [443, 169] width 32 height 15
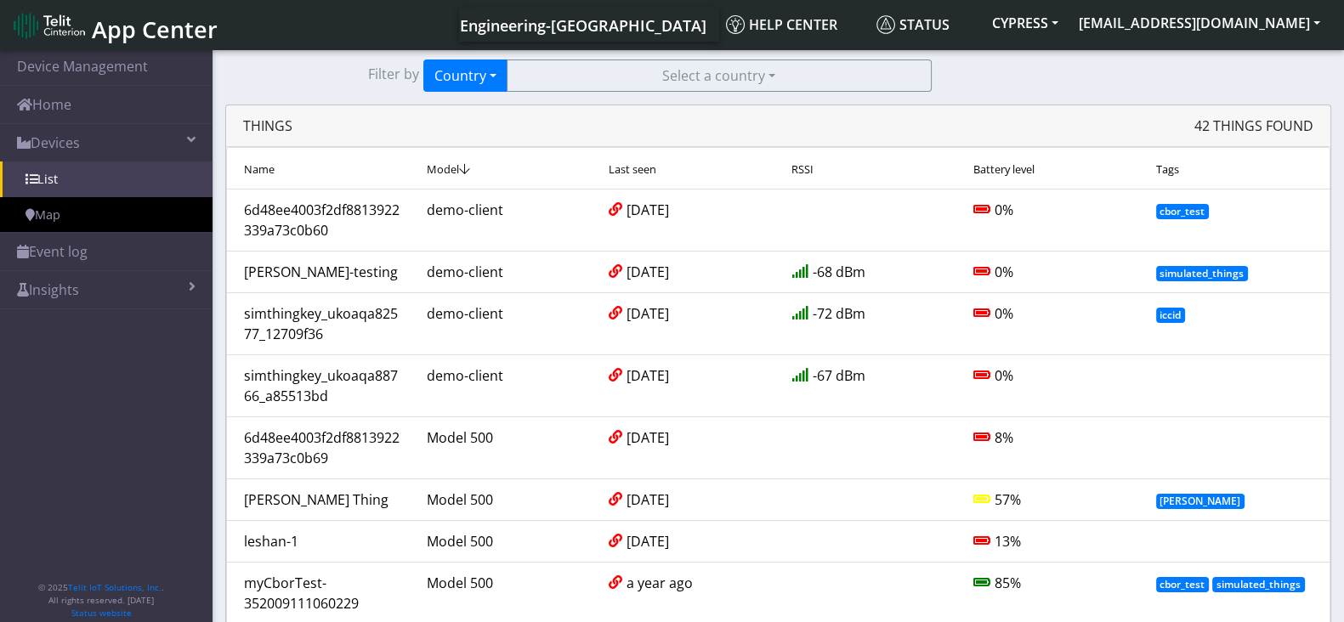
click at [645, 169] on span "Last seen" at bounding box center [633, 169] width 48 height 15
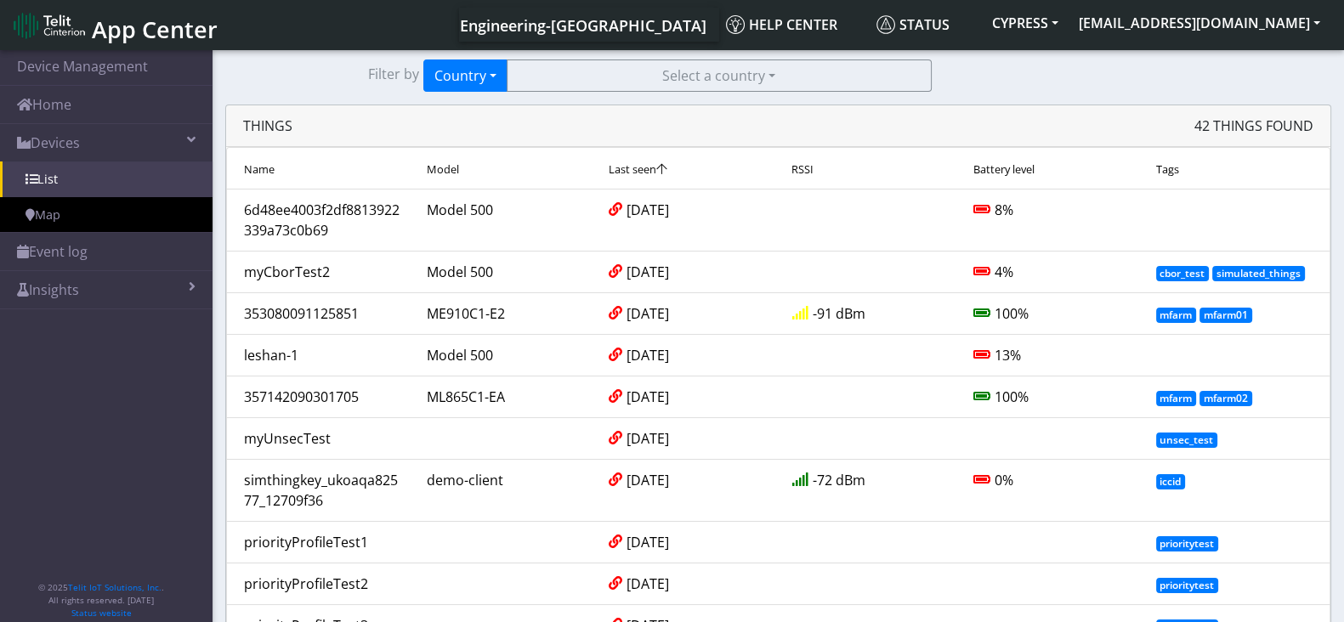
click at [645, 169] on span "Last seen" at bounding box center [633, 169] width 48 height 15
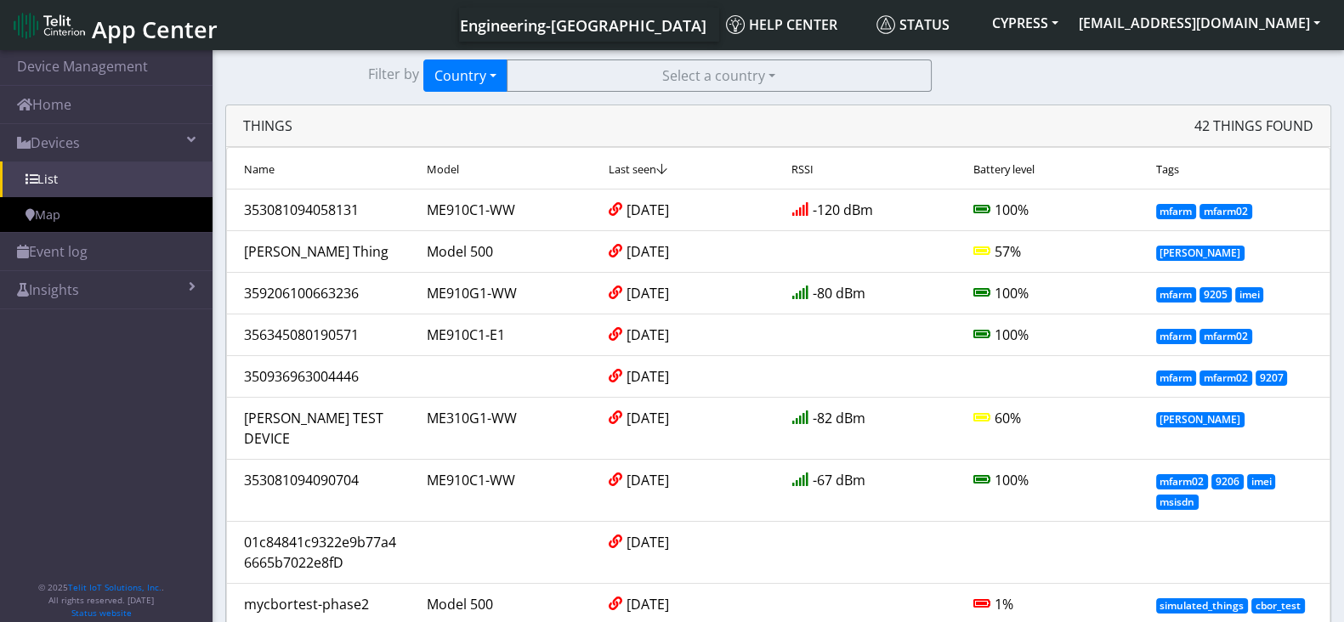
click at [816, 164] on div "RSSI" at bounding box center [870, 168] width 183 height 20
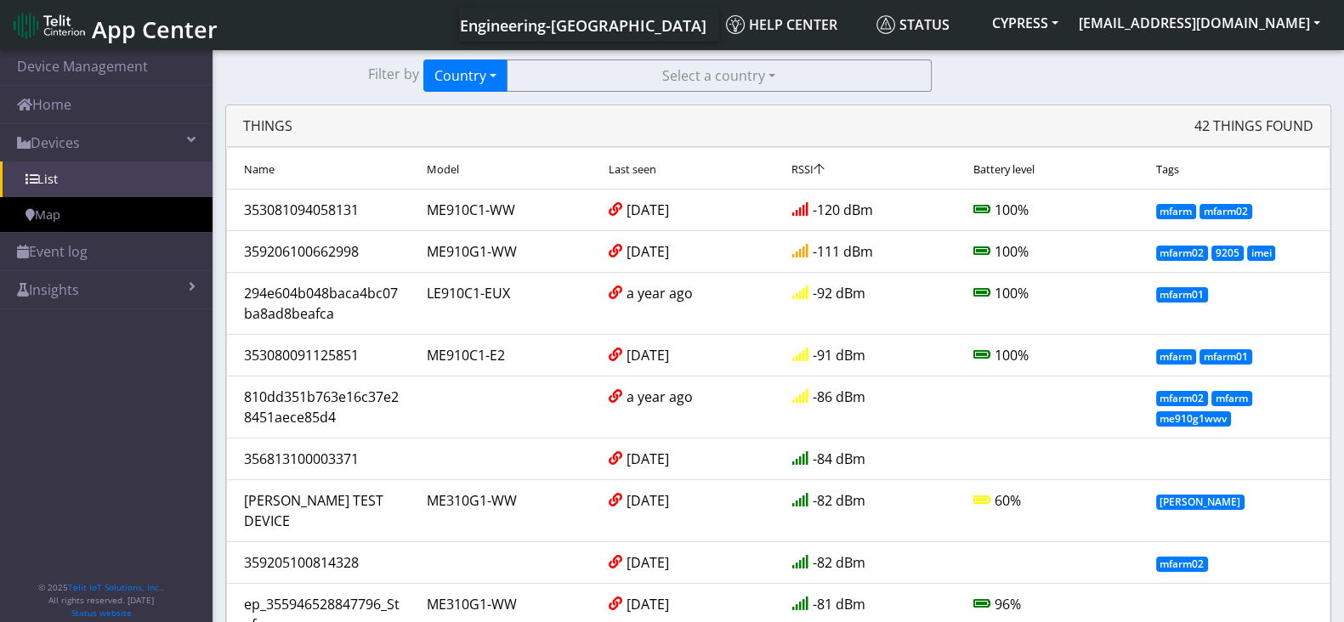
click at [808, 167] on span "RSSI" at bounding box center [802, 169] width 22 height 15
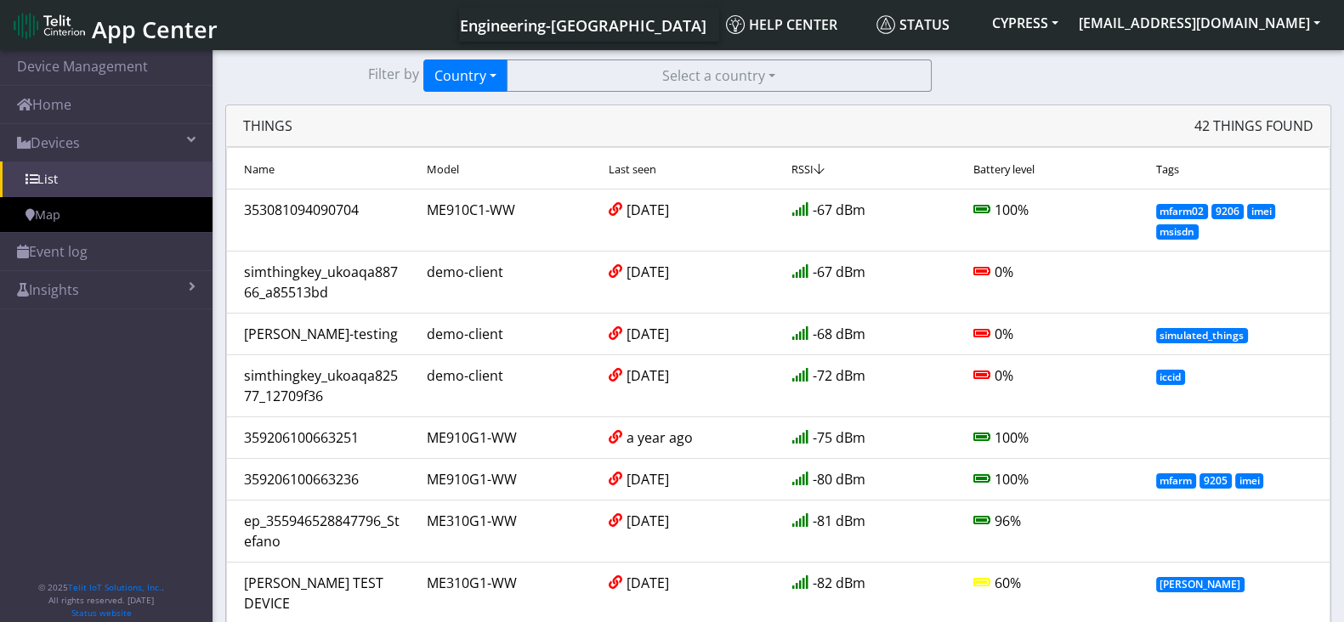
click at [982, 163] on span "Battery level" at bounding box center [1003, 169] width 61 height 15
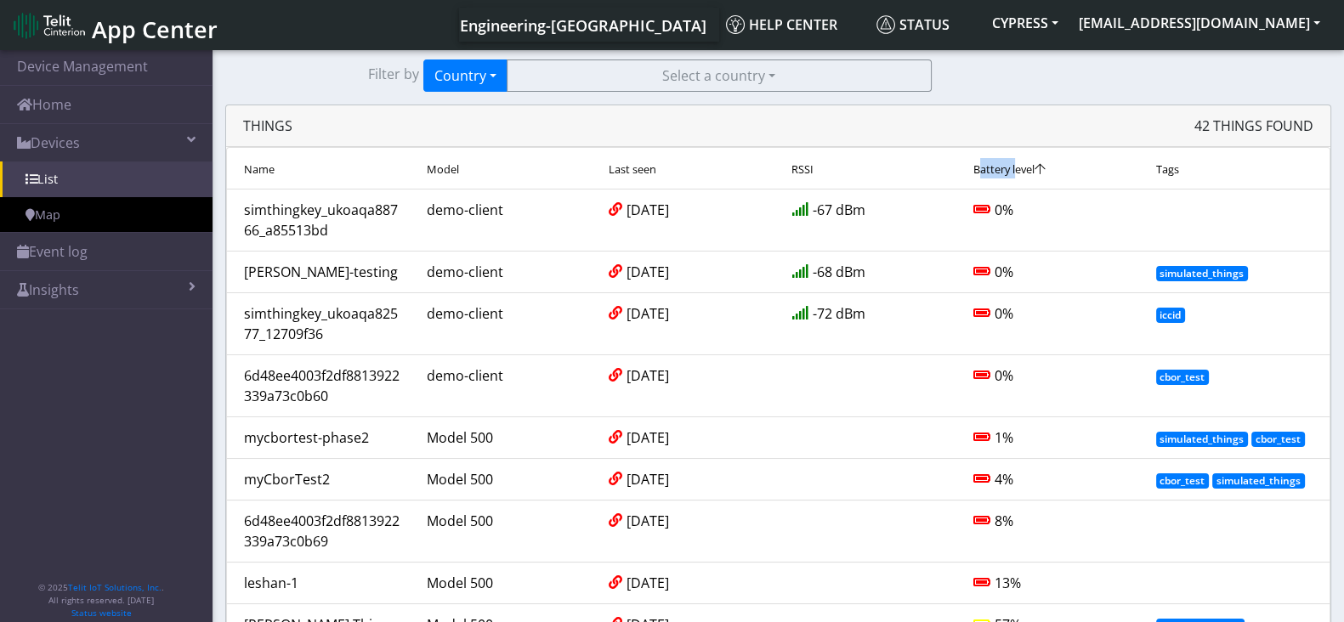
click at [982, 163] on span "Battery level" at bounding box center [1003, 169] width 61 height 15
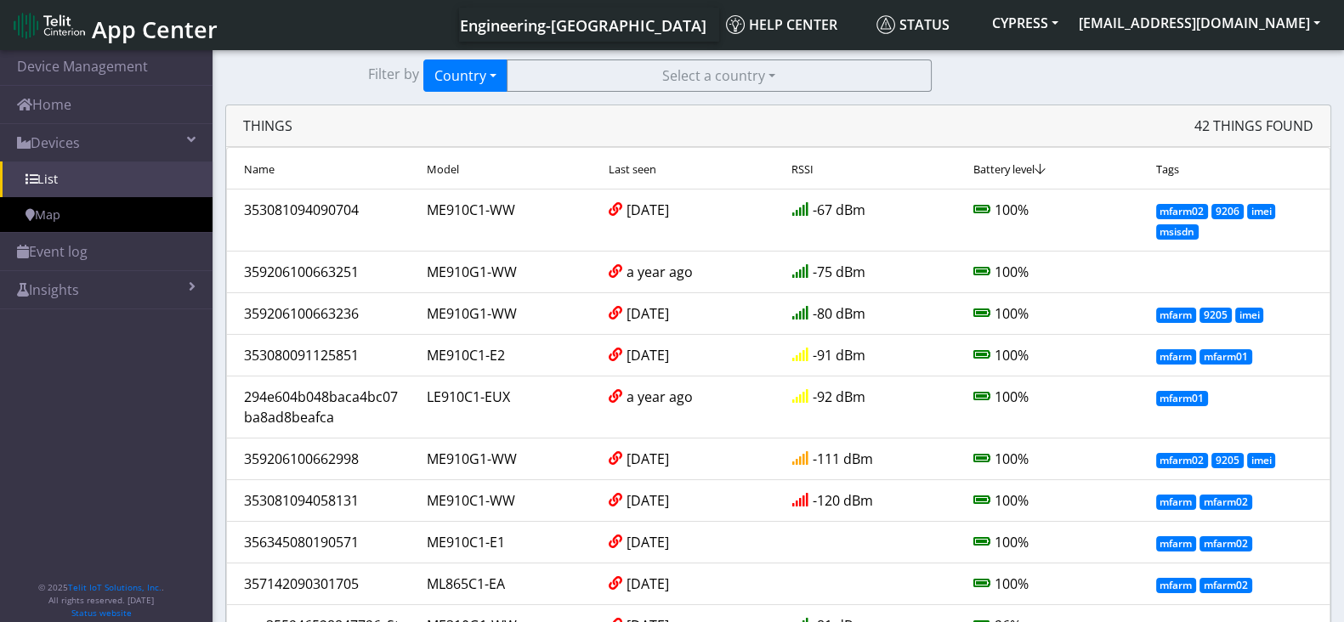
click at [1169, 164] on span "Tags" at bounding box center [1167, 169] width 23 height 15
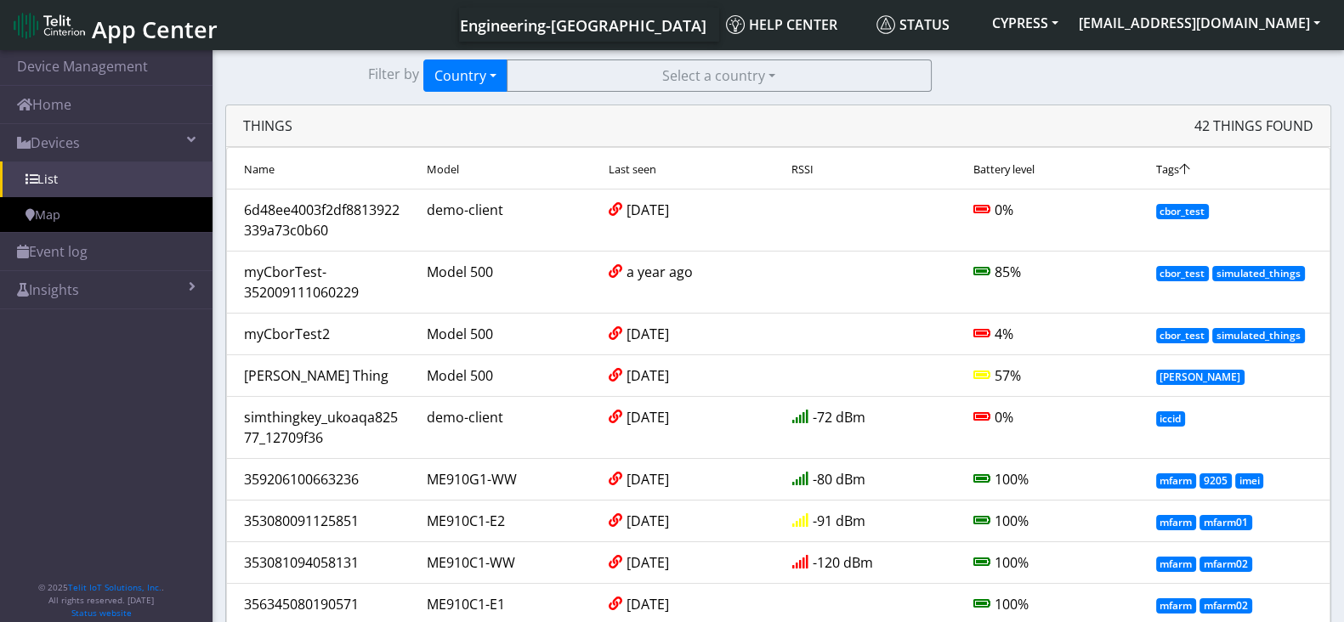
click at [1169, 164] on span "Tags" at bounding box center [1167, 169] width 23 height 15
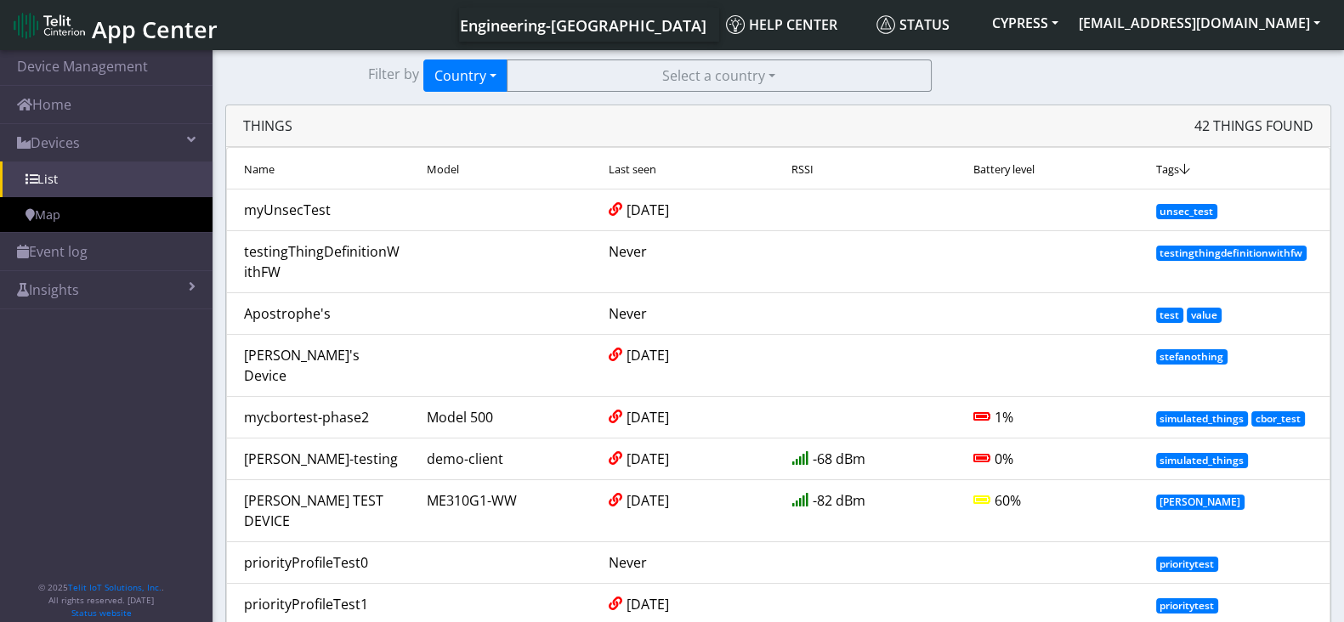
click at [256, 166] on span "Name" at bounding box center [259, 169] width 31 height 15
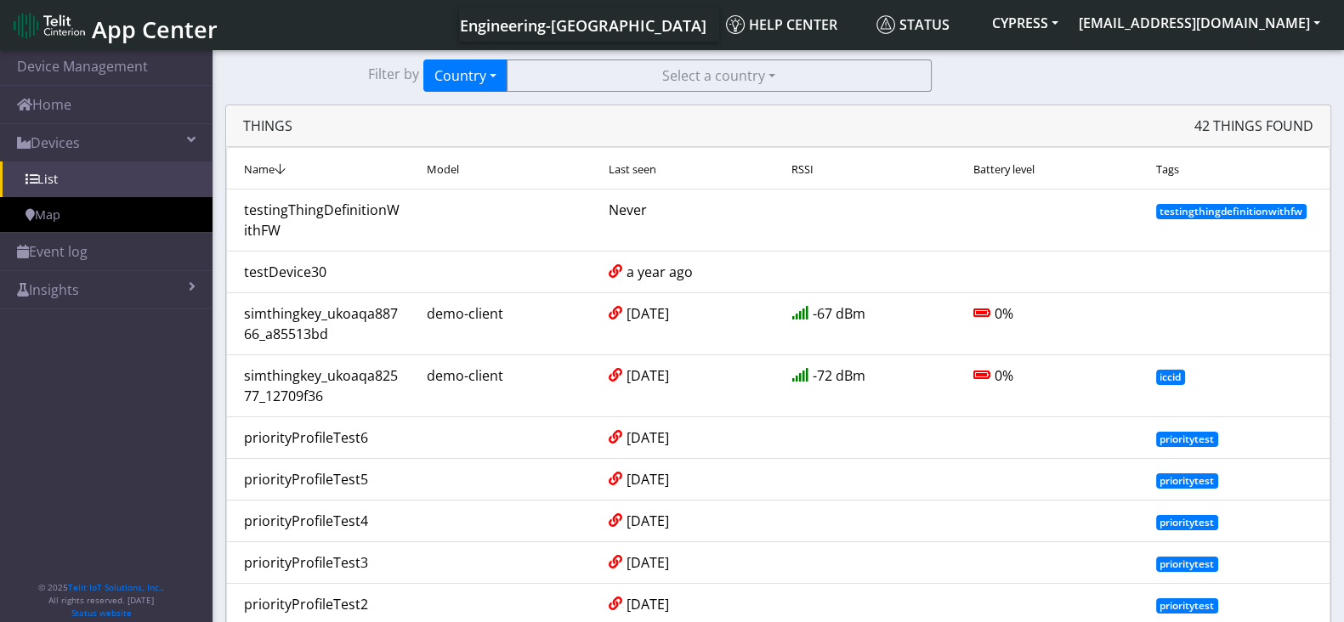
click at [258, 170] on span "Name" at bounding box center [259, 169] width 31 height 15
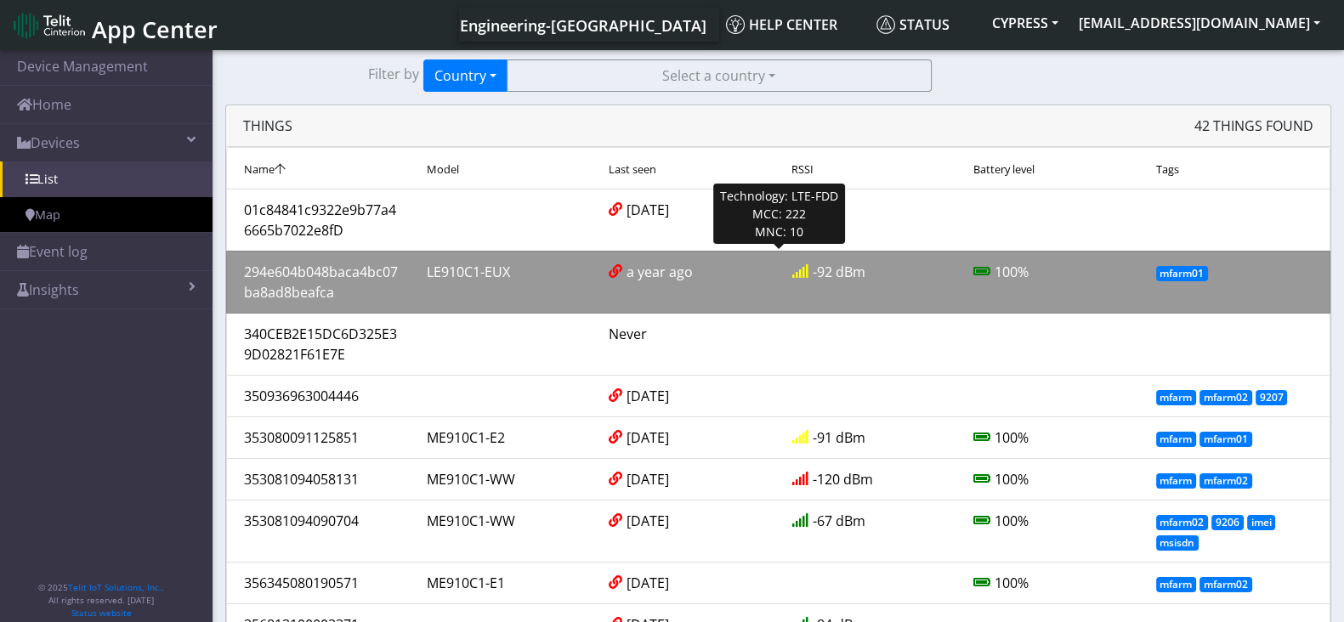
click at [366, 269] on div "294e604b048baca4bc07ba8ad8beafca" at bounding box center [322, 282] width 183 height 41
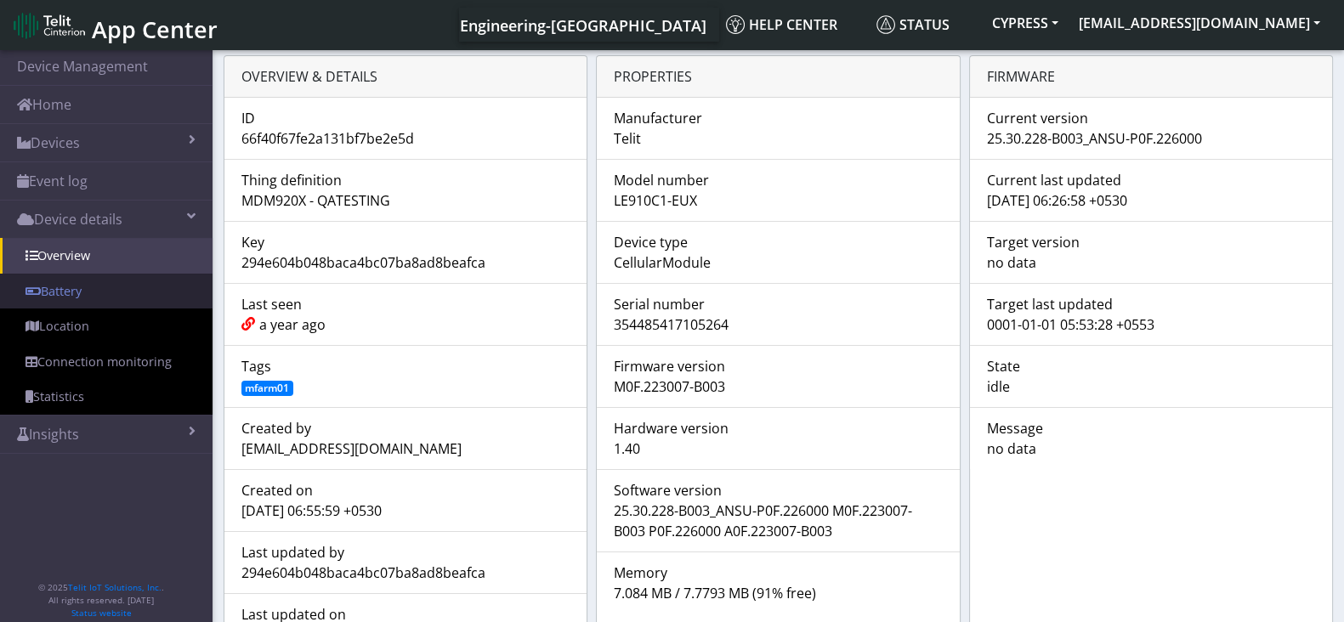
click at [87, 287] on link "Battery" at bounding box center [106, 292] width 213 height 36
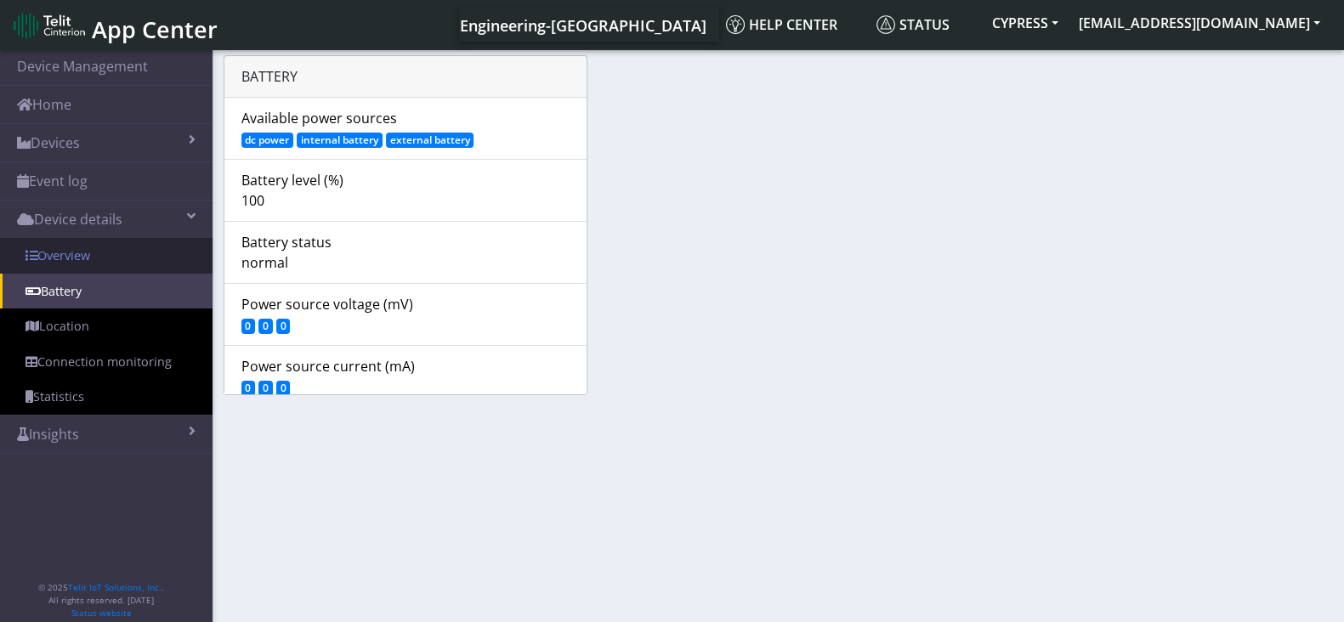
click at [85, 243] on link "Overview" at bounding box center [106, 256] width 213 height 36
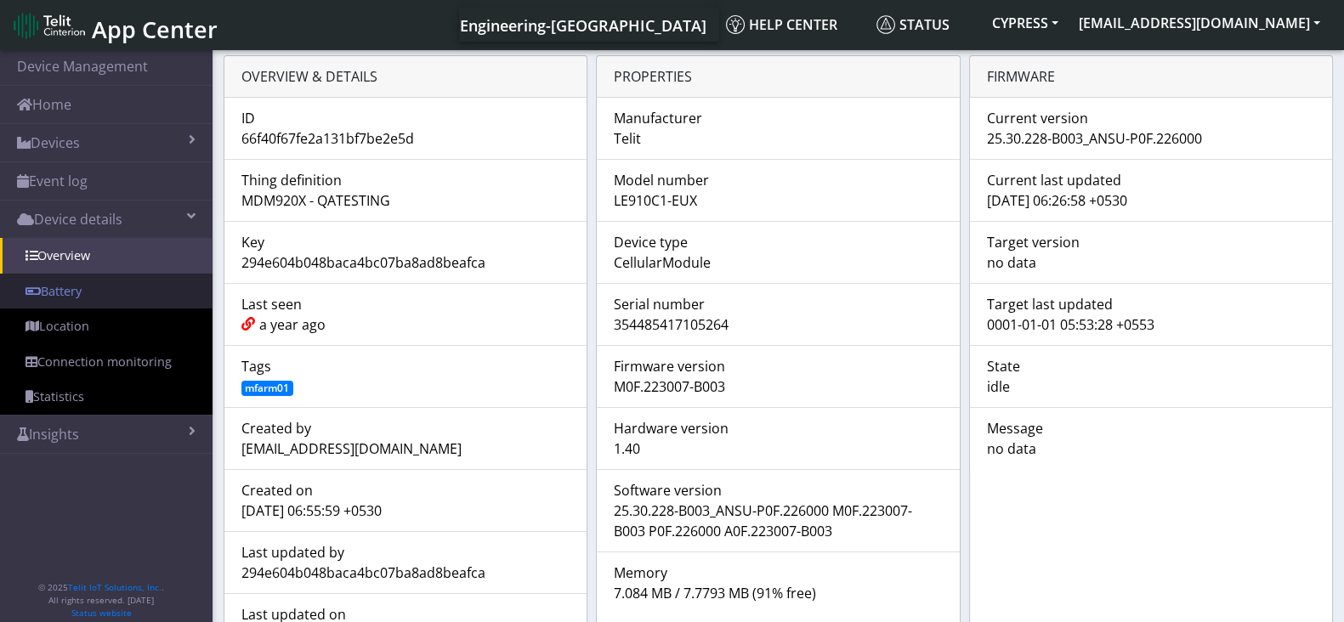
click at [88, 283] on link "Battery" at bounding box center [106, 292] width 213 height 36
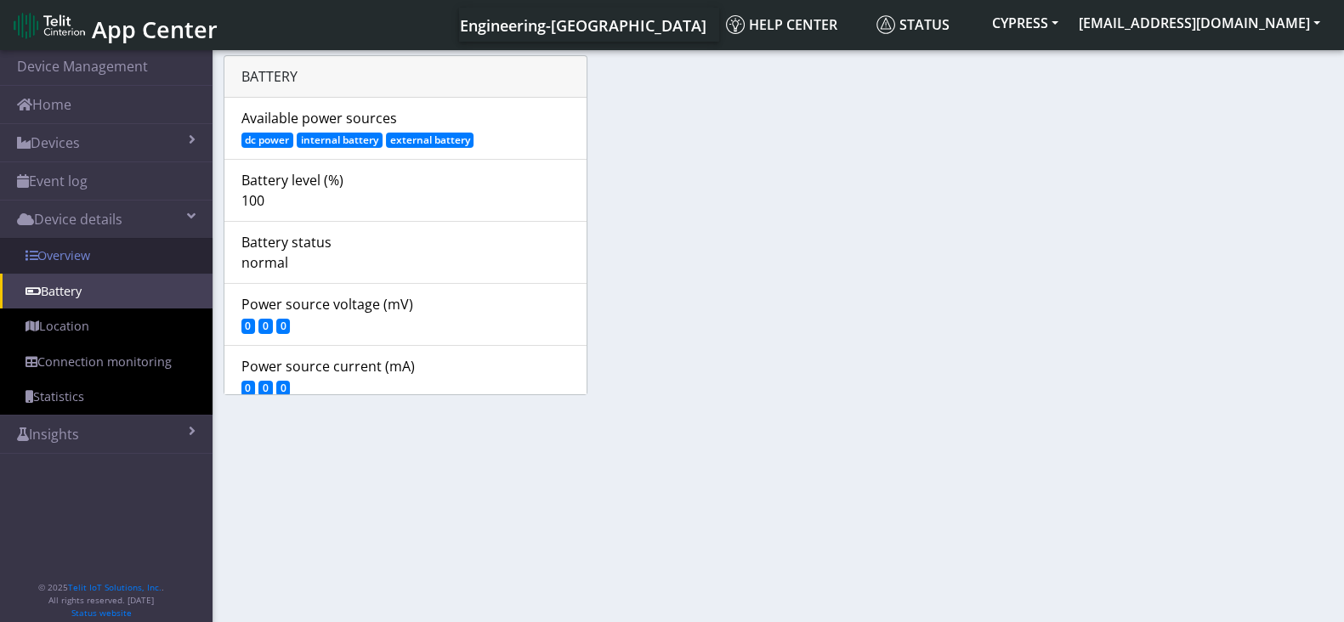
click at [109, 266] on link "Overview" at bounding box center [106, 256] width 213 height 36
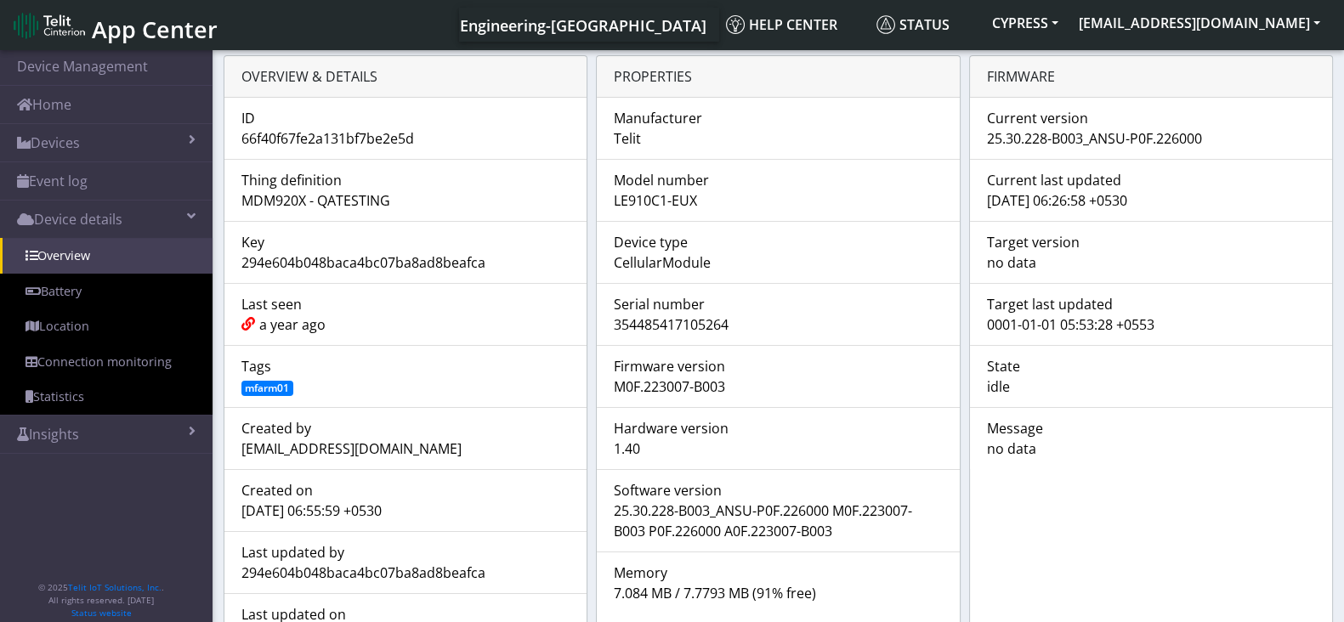
scroll to position [7, 0]
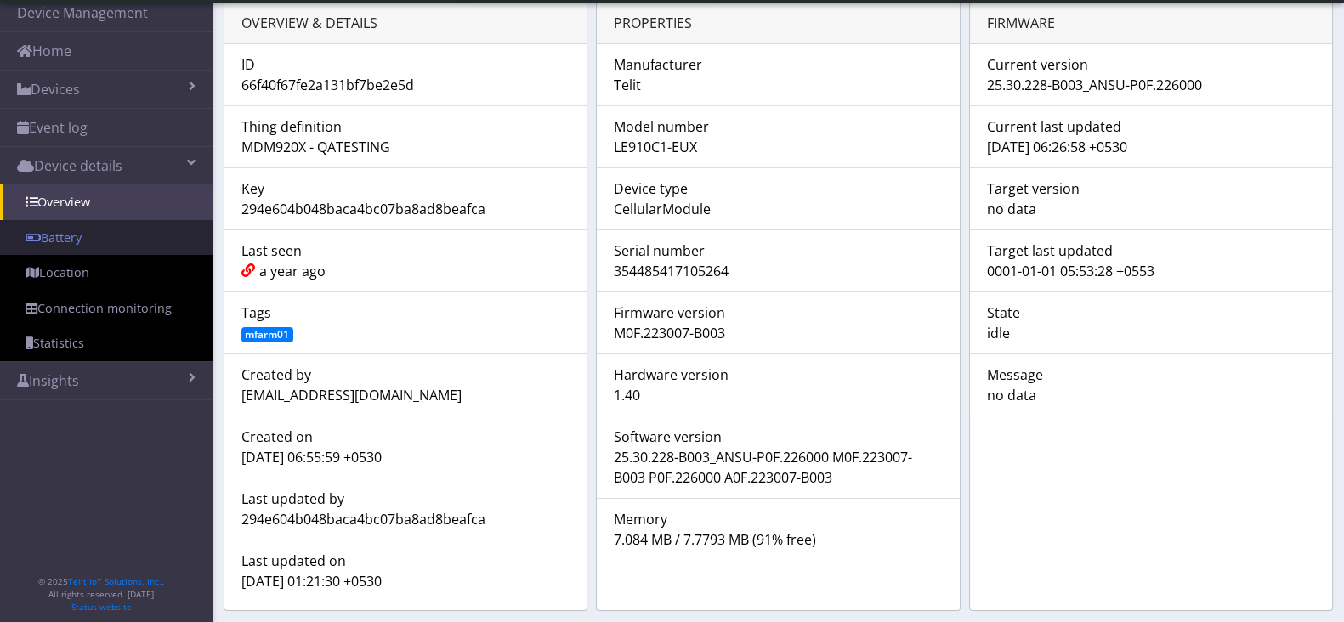
click at [92, 235] on link "Battery" at bounding box center [106, 238] width 213 height 36
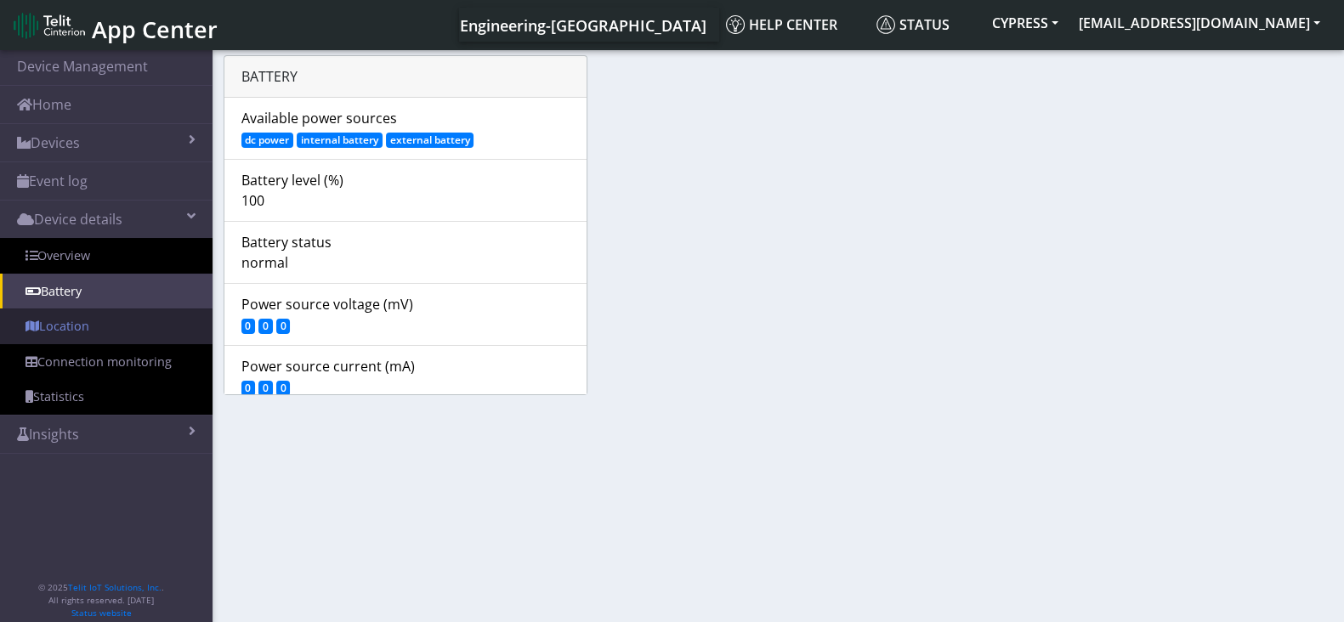
click at [107, 329] on link "Location" at bounding box center [106, 327] width 213 height 36
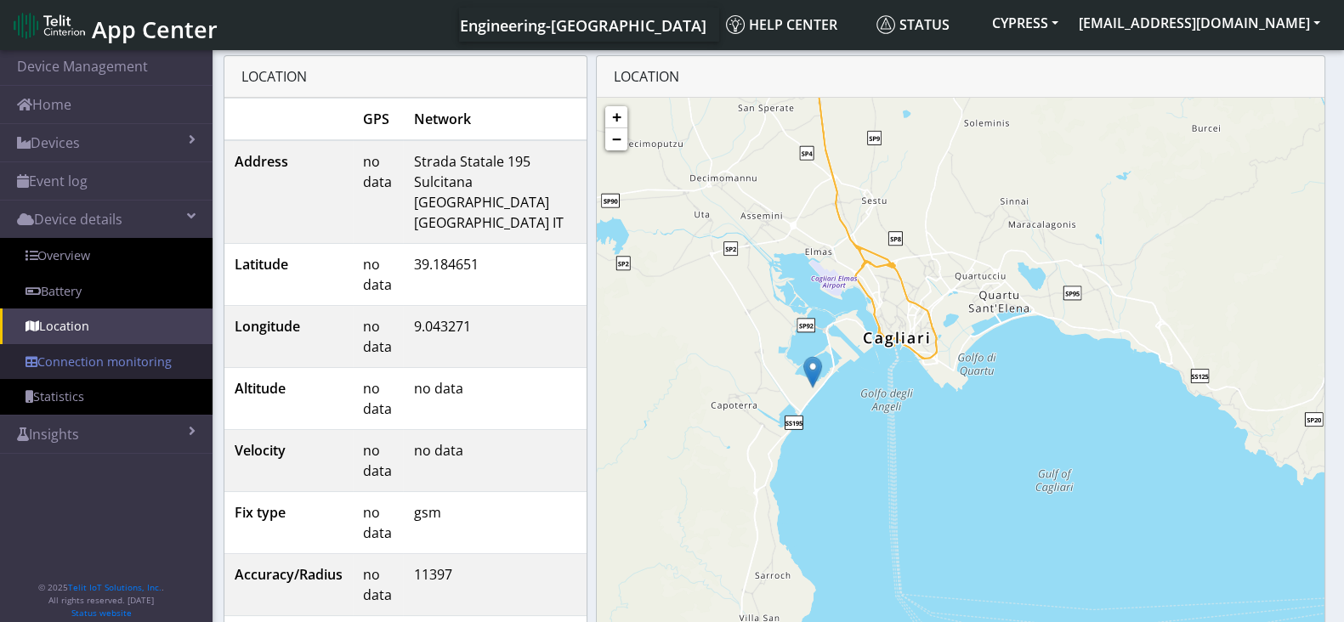
click at [93, 360] on link "Connection monitoring" at bounding box center [106, 362] width 213 height 36
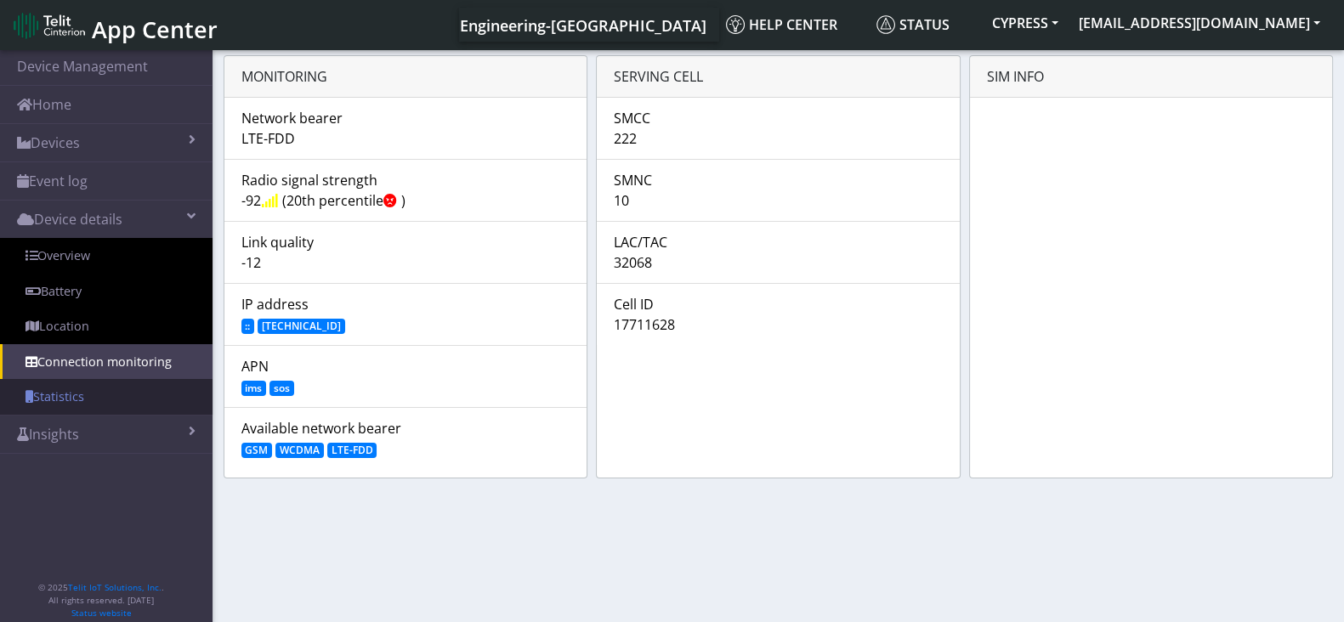
click at [105, 386] on link "Statistics" at bounding box center [106, 397] width 213 height 36
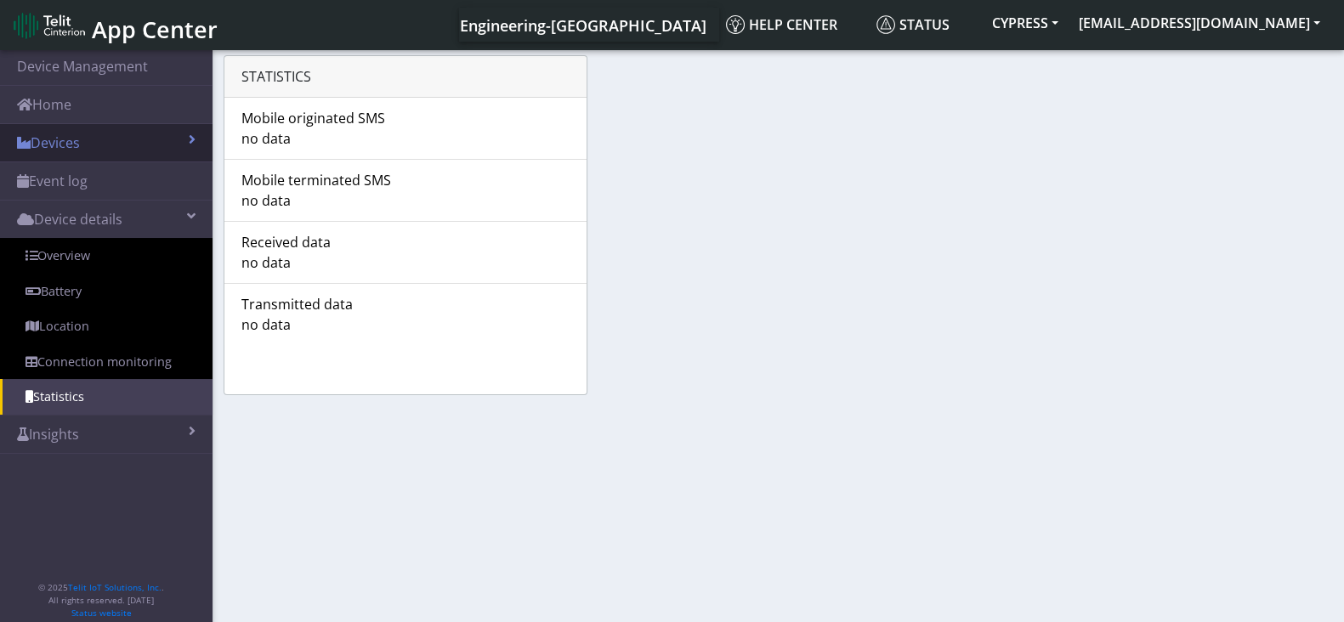
click at [98, 144] on link "Devices" at bounding box center [106, 142] width 213 height 37
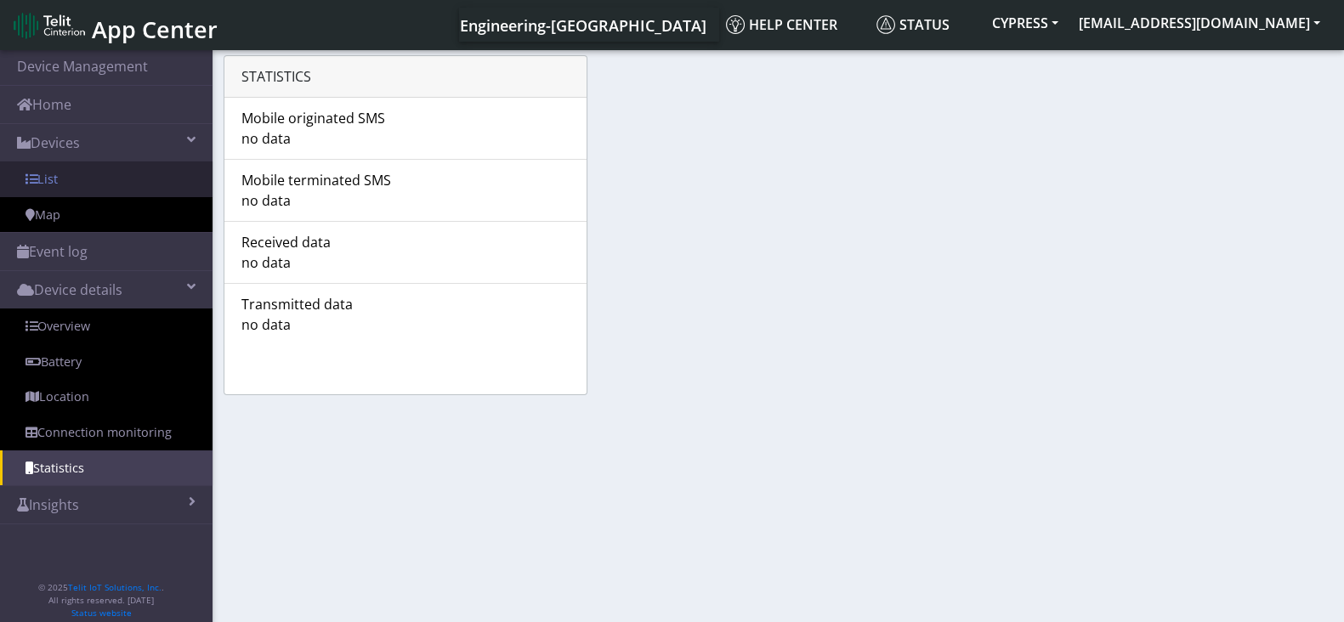
click at [105, 179] on link "List" at bounding box center [106, 180] width 213 height 36
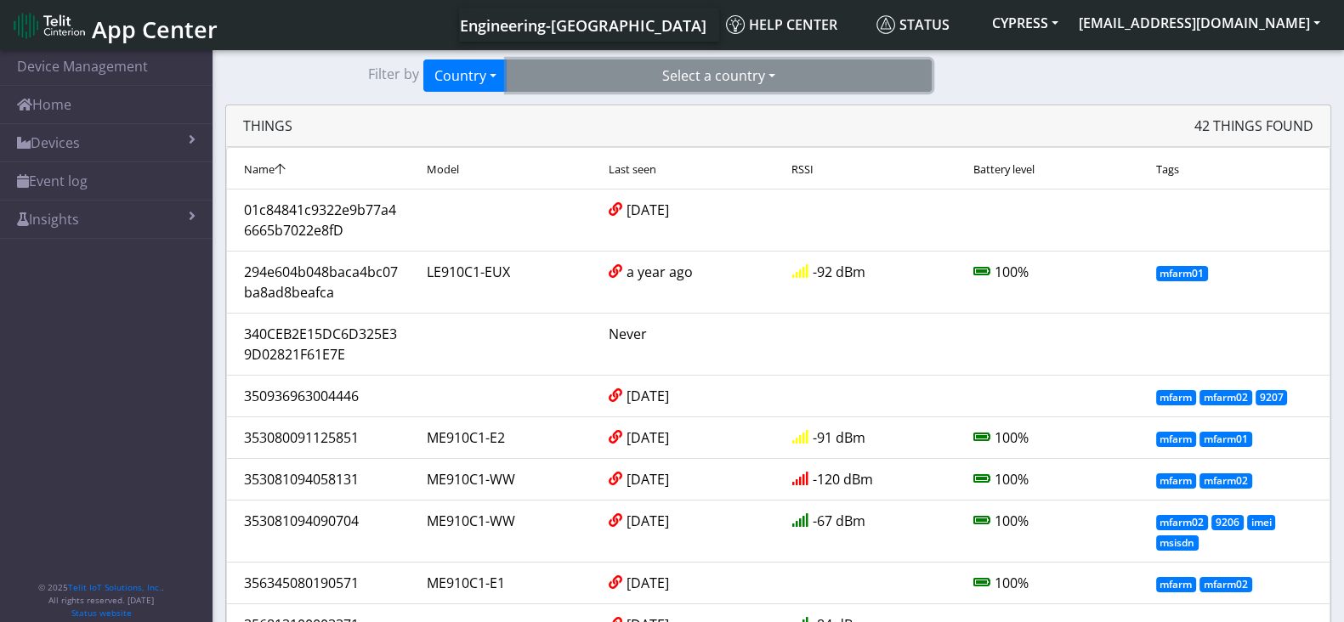
click at [700, 82] on button "Select a country" at bounding box center [719, 76] width 425 height 32
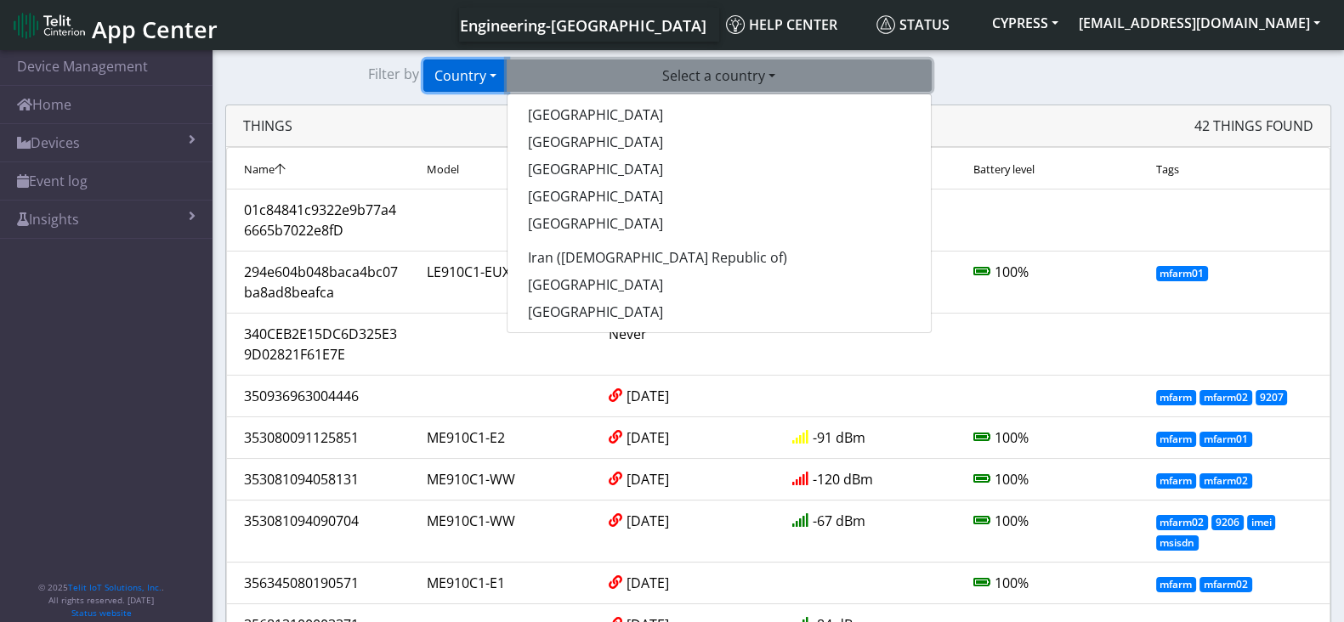
click at [443, 76] on button "Country" at bounding box center [465, 76] width 84 height 32
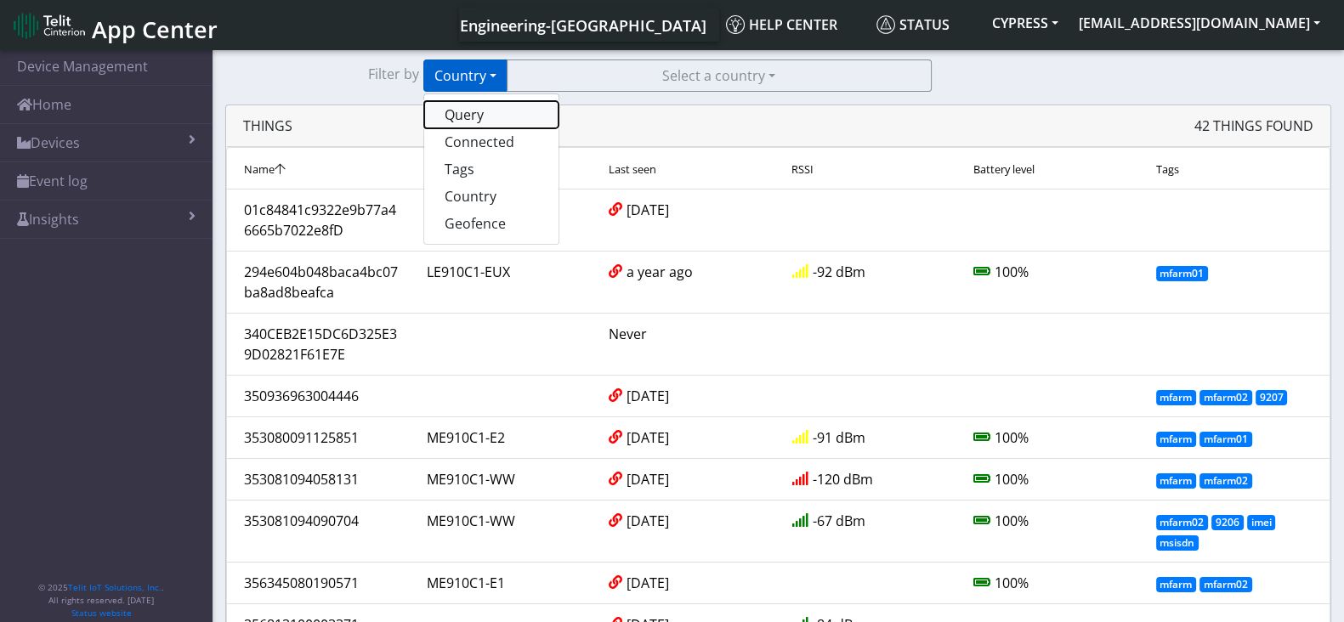
click at [460, 105] on button "Query" at bounding box center [491, 114] width 134 height 27
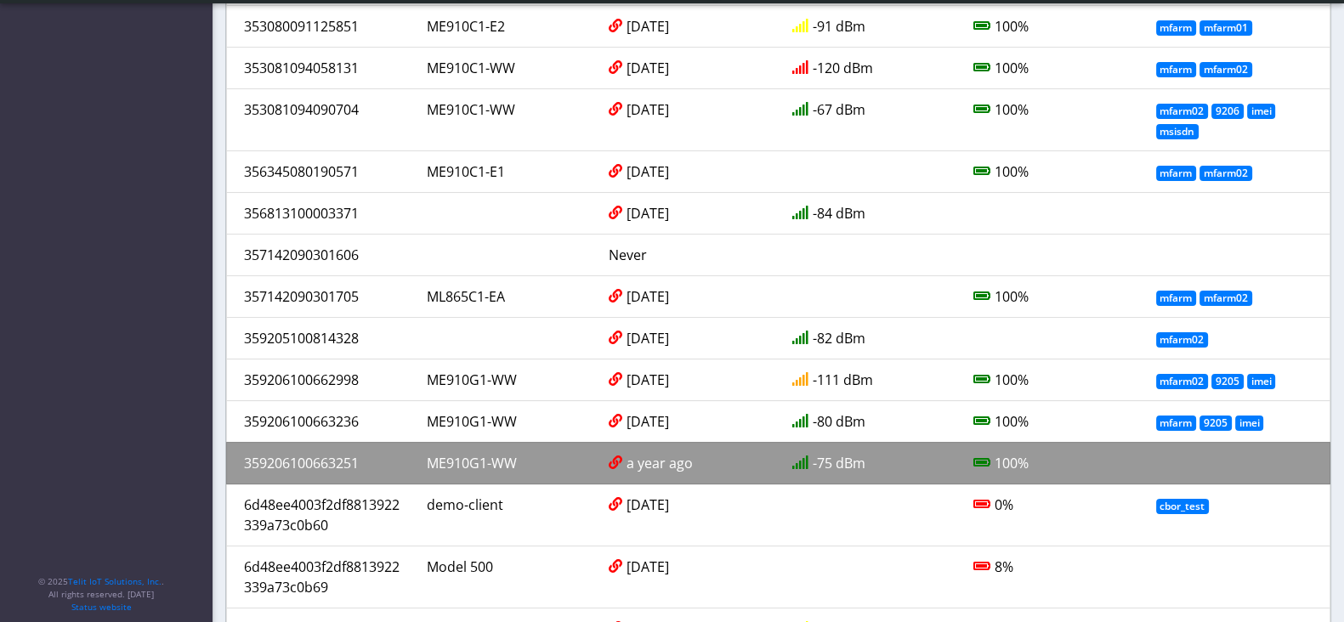
scroll to position [424, 0]
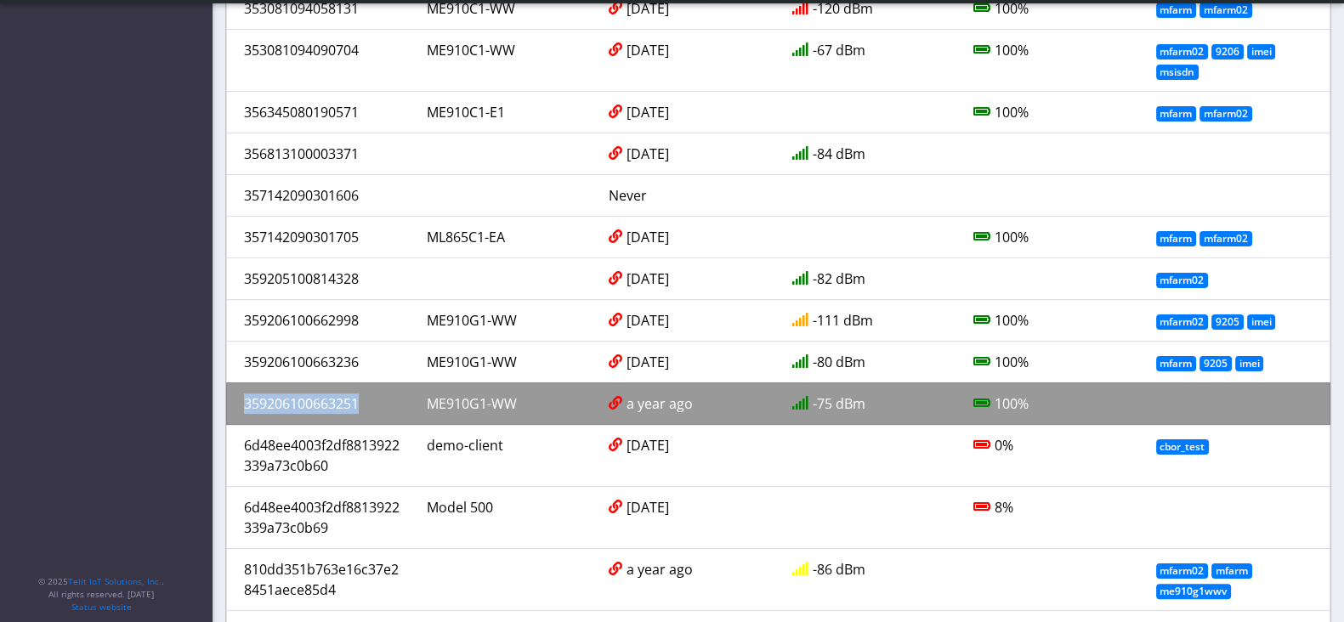
copy div "359206100663251"
drag, startPoint x: 365, startPoint y: 393, endPoint x: 235, endPoint y: 393, distance: 129.2
click at [235, 394] on div "359206100663251" at bounding box center [322, 404] width 183 height 20
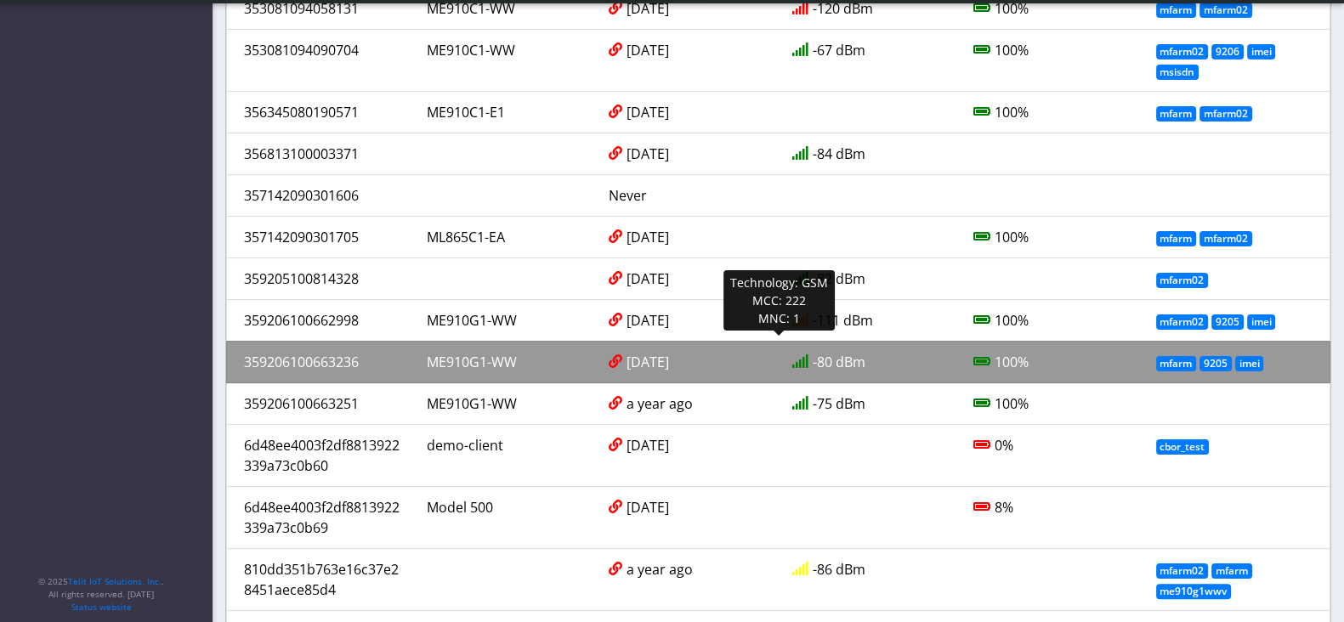
scroll to position [314, 0]
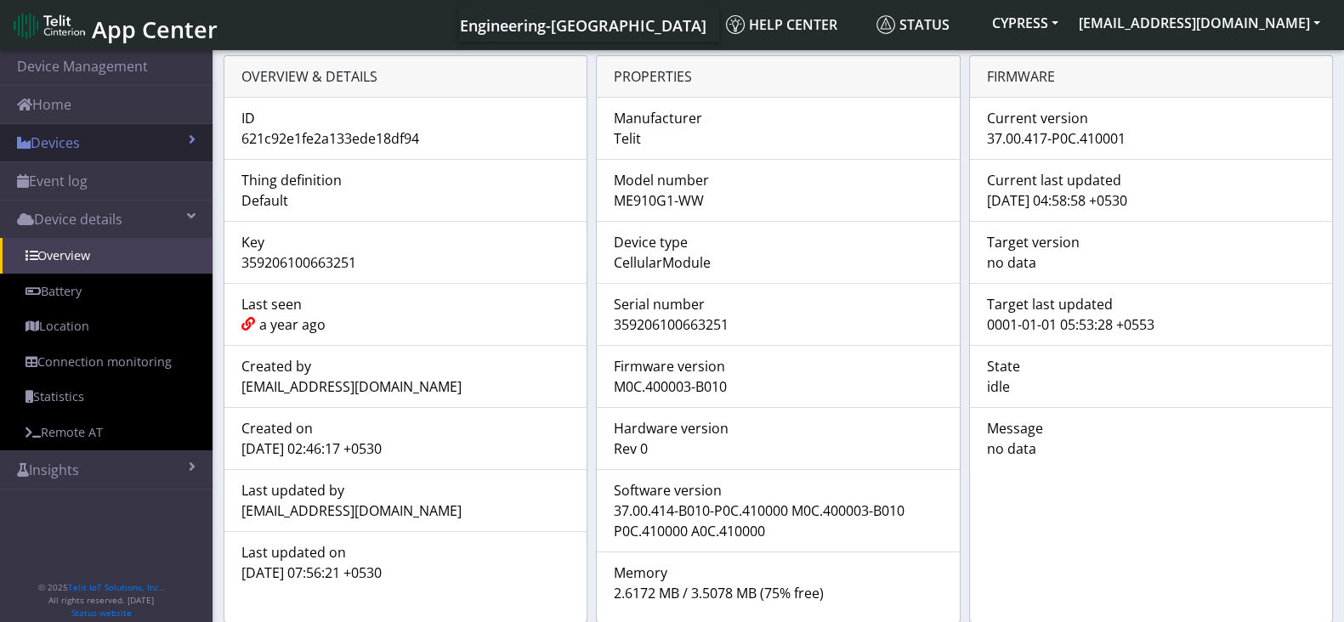
click at [136, 138] on link "Devices" at bounding box center [106, 142] width 213 height 37
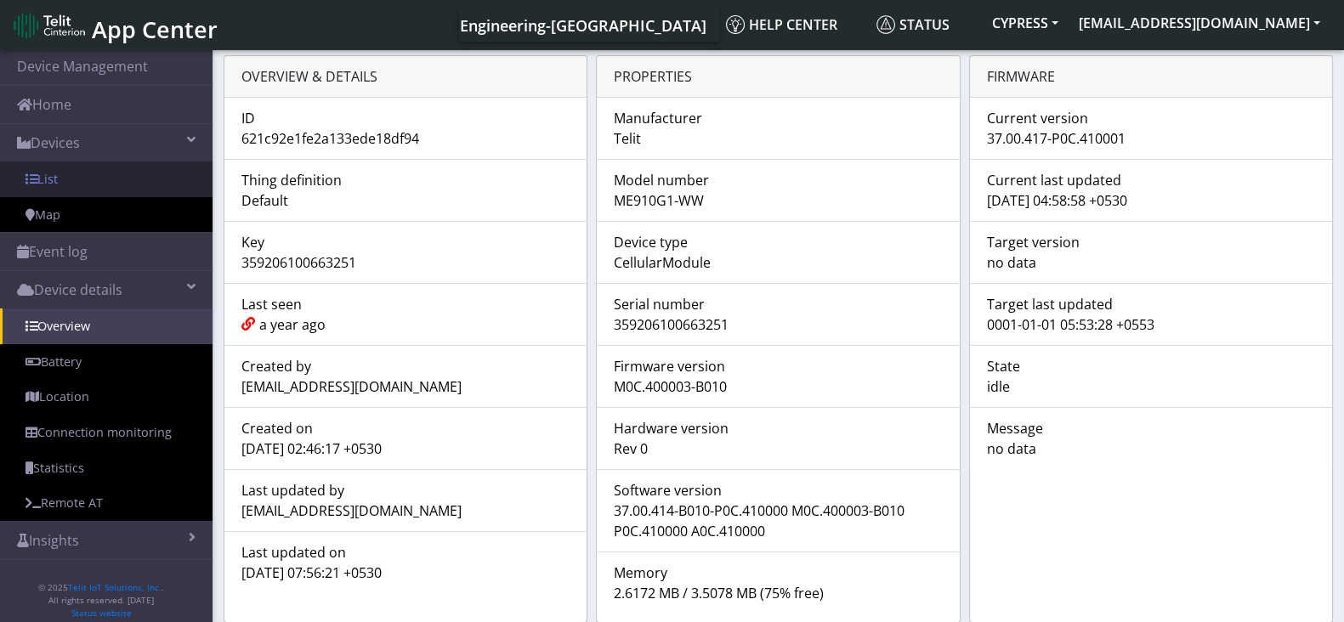
click at [119, 177] on link "List" at bounding box center [106, 180] width 213 height 36
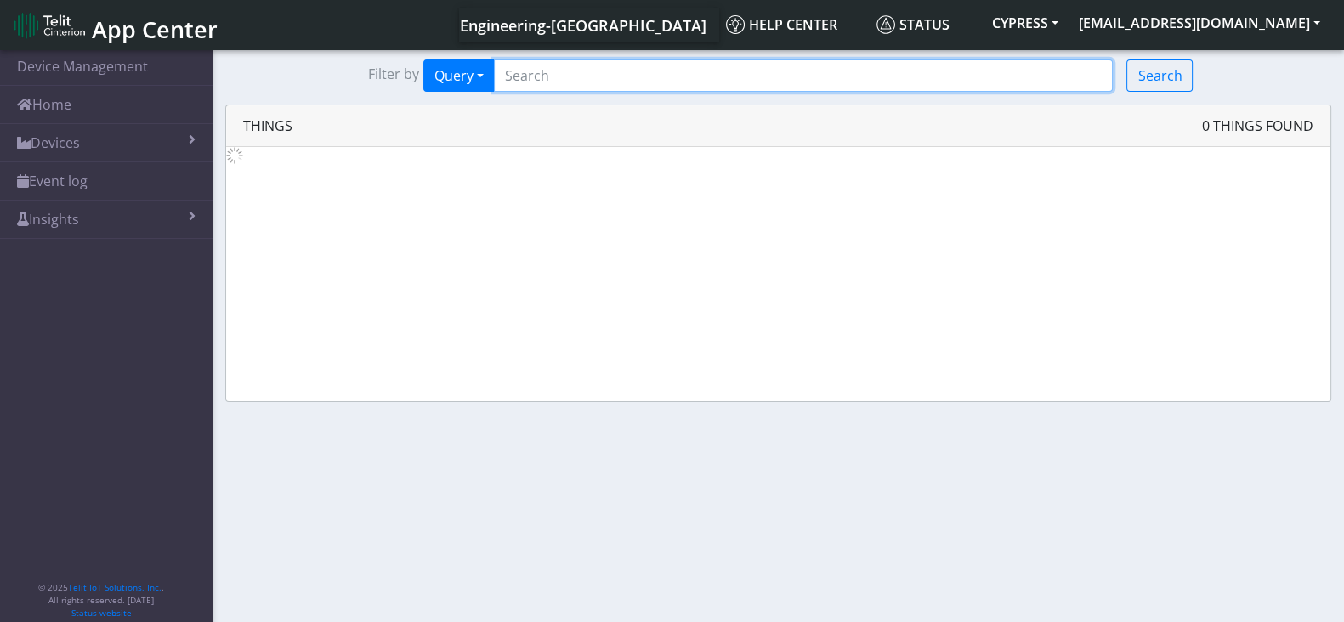
click at [685, 77] on input "Search..." at bounding box center [804, 76] width 620 height 32
paste input "359206100663251"
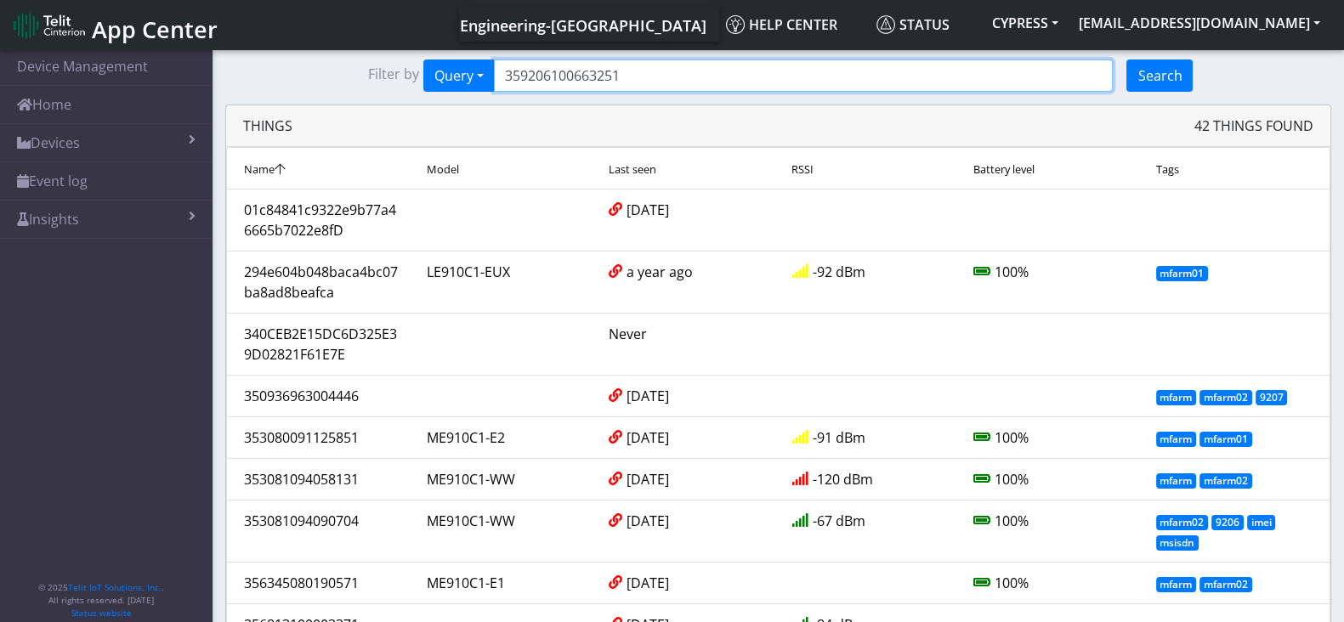
type input "359206100663251"
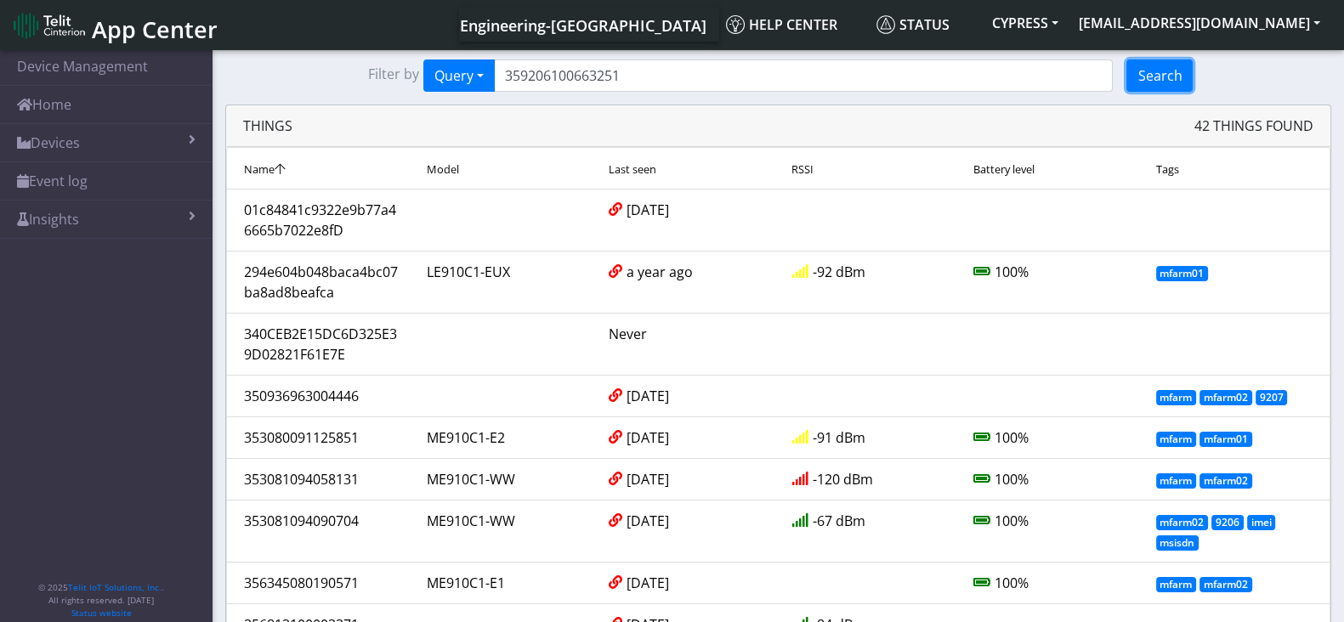
click at [1159, 73] on button "Search" at bounding box center [1159, 76] width 66 height 32
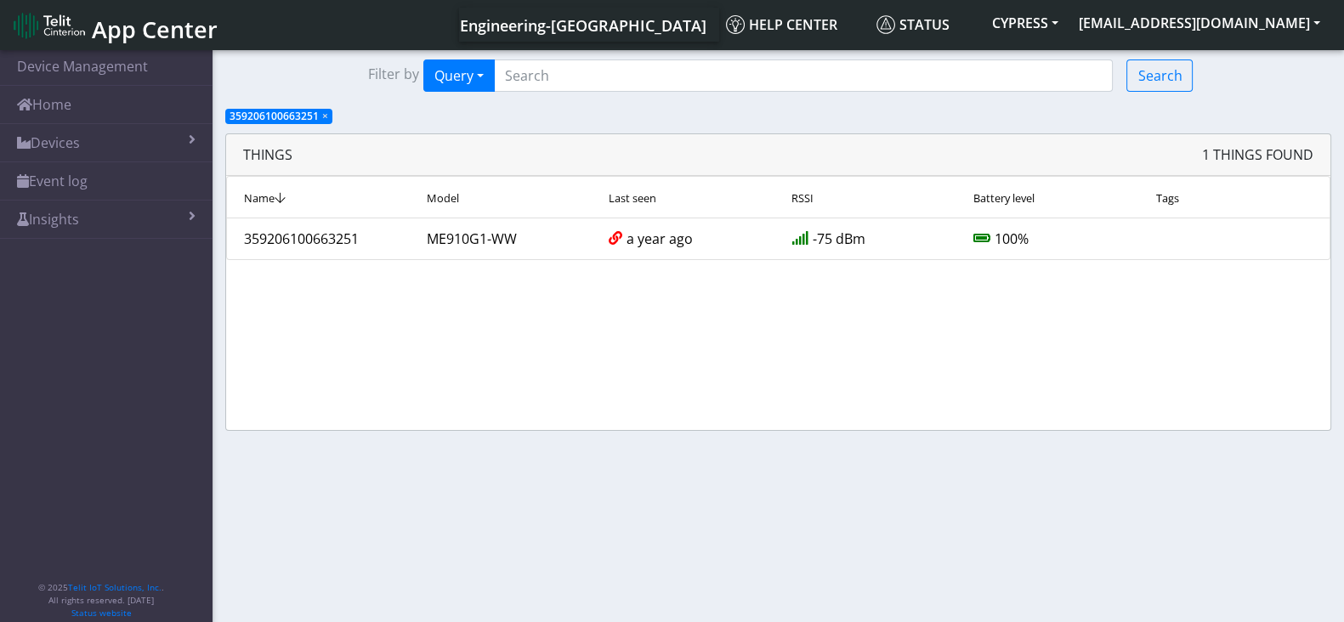
click at [445, 200] on span "Model" at bounding box center [443, 197] width 32 height 15
click at [238, 203] on div "Name" at bounding box center [322, 197] width 183 height 20
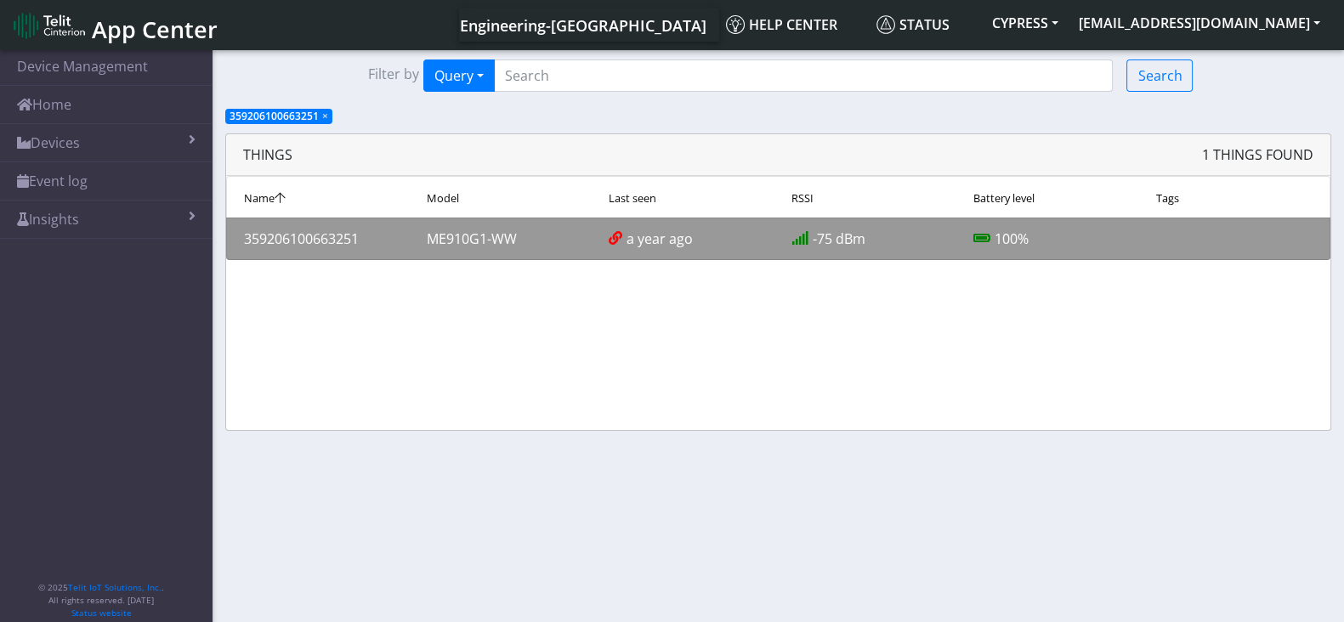
click at [502, 237] on div "ME910G1-WW" at bounding box center [505, 239] width 183 height 20
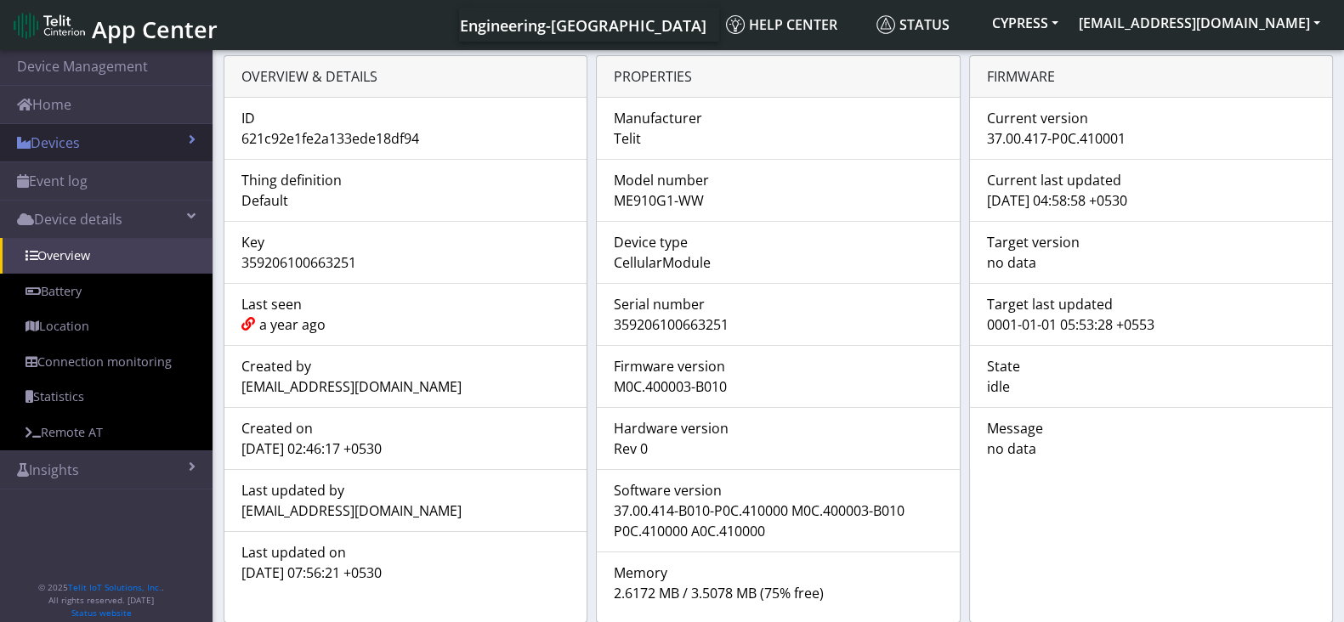
click at [143, 150] on link "Devices" at bounding box center [106, 142] width 213 height 37
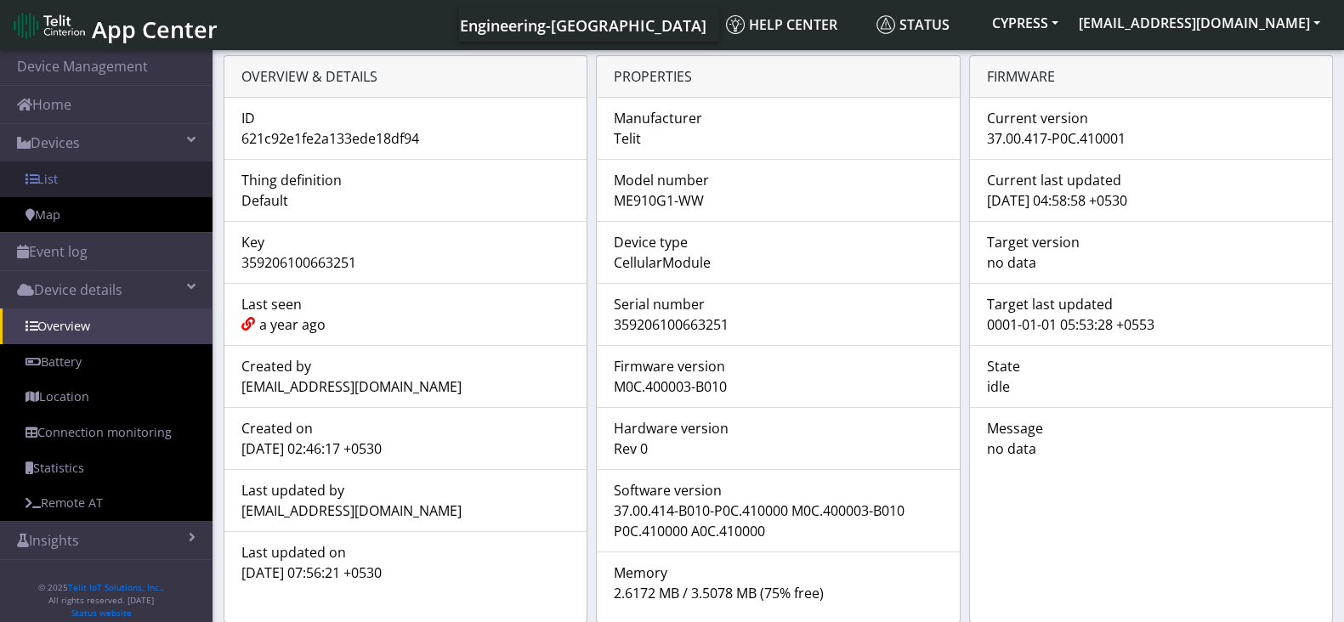
click at [119, 184] on link "List" at bounding box center [106, 180] width 213 height 36
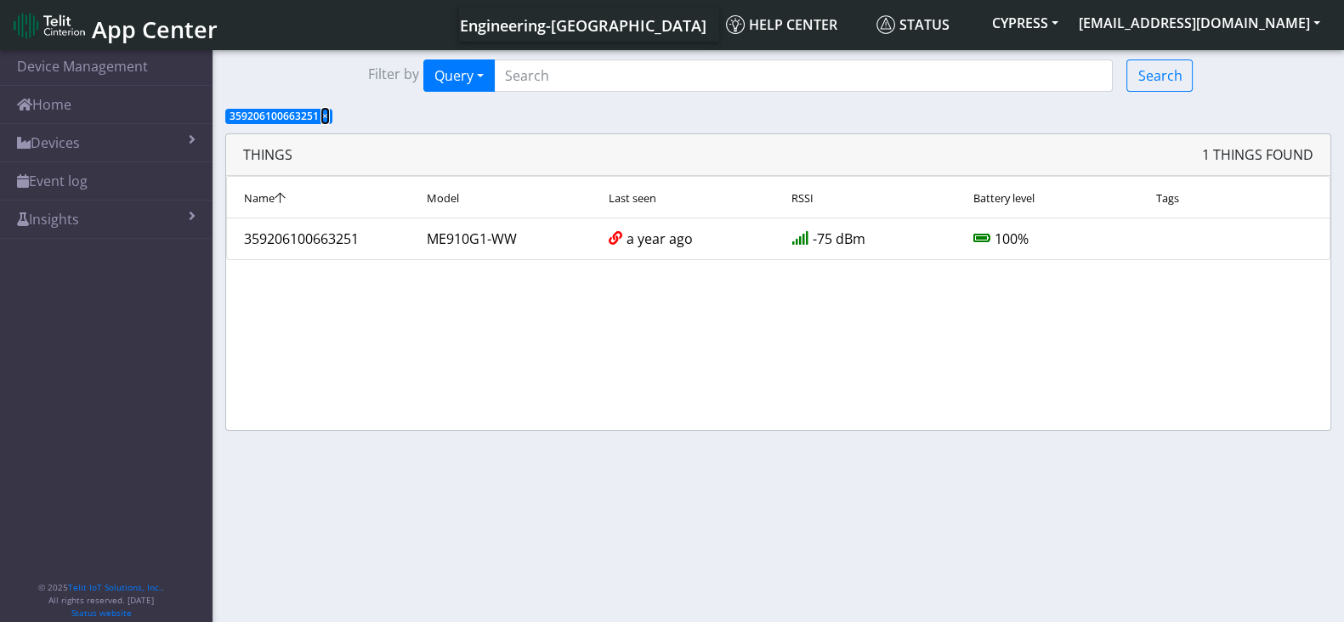
click at [323, 120] on span "×" at bounding box center [325, 116] width 6 height 14
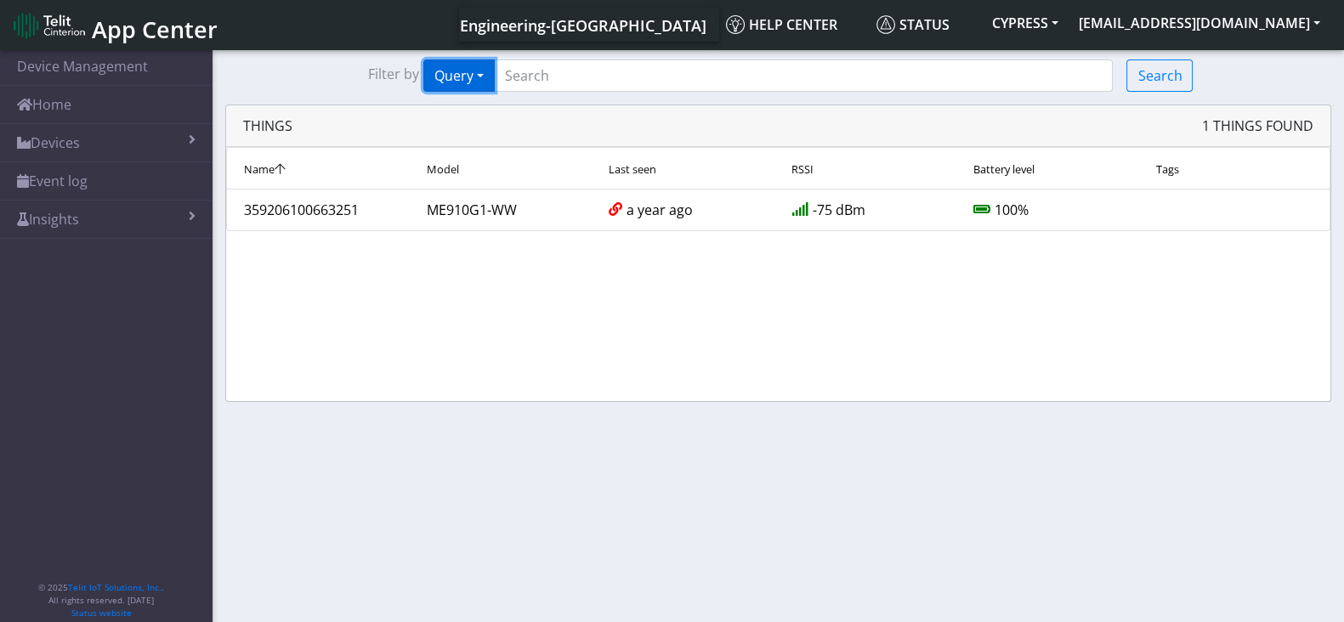
click at [457, 79] on button "Query" at bounding box center [458, 76] width 71 height 32
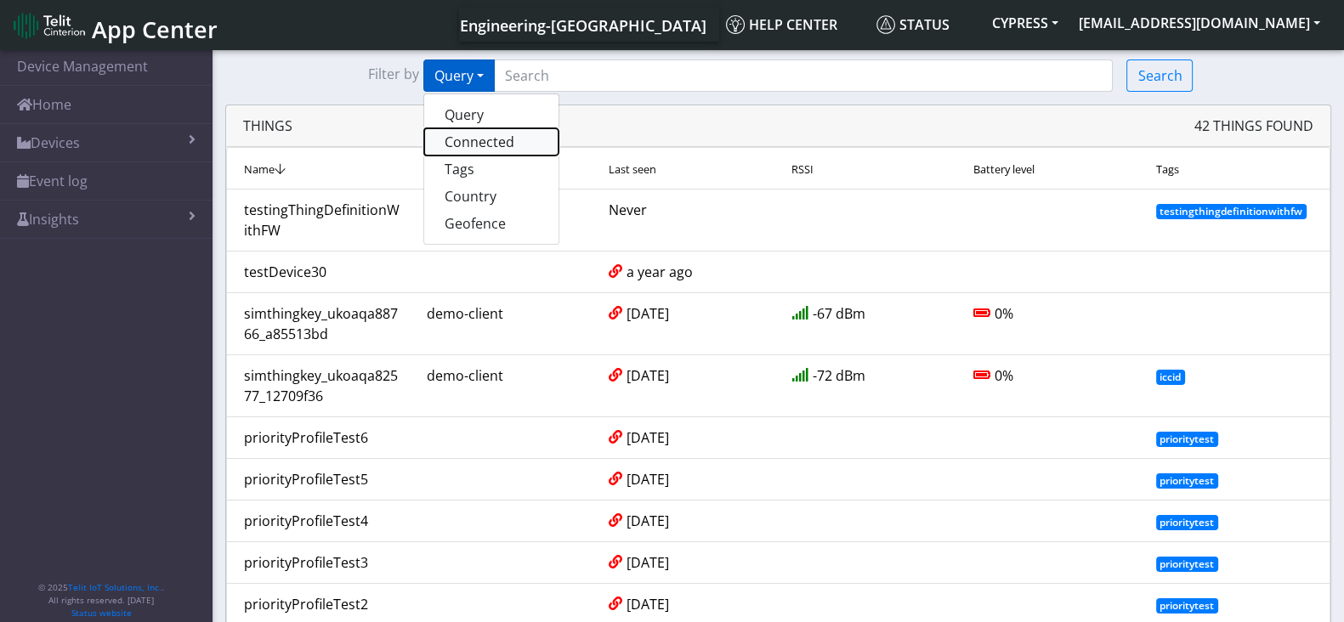
click at [462, 145] on button "Connected" at bounding box center [491, 141] width 134 height 27
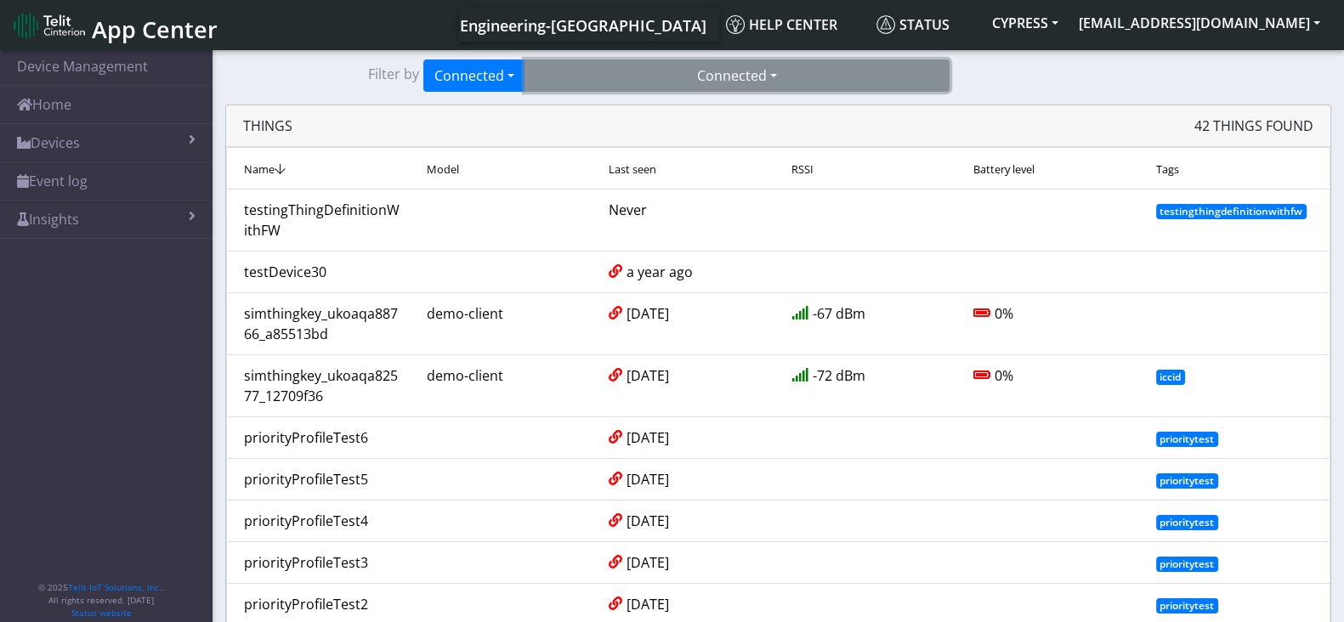
drag, startPoint x: 657, startPoint y: 65, endPoint x: 651, endPoint y: 74, distance: 10.4
click at [657, 65] on button "Connected" at bounding box center [736, 76] width 425 height 32
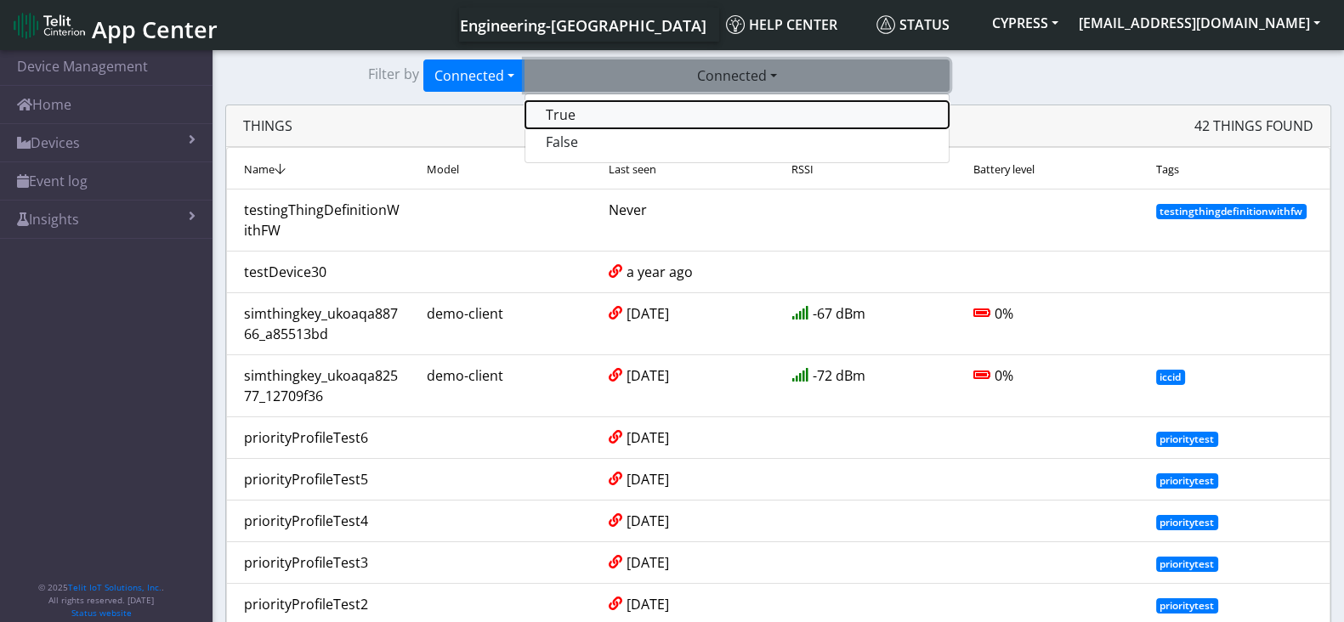
click at [603, 120] on button "True" at bounding box center [736, 114] width 423 height 27
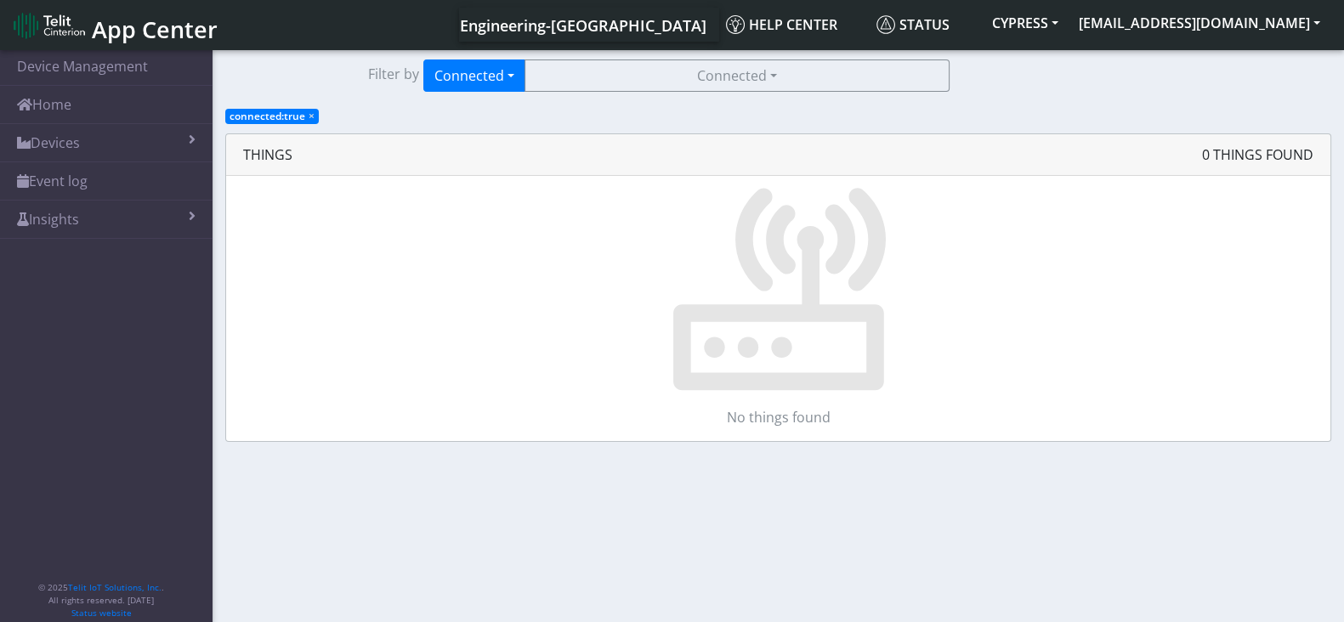
drag, startPoint x: 306, startPoint y: 113, endPoint x: 706, endPoint y: 67, distance: 402.1
click at [305, 113] on span "connected:true ×" at bounding box center [272, 116] width 94 height 15
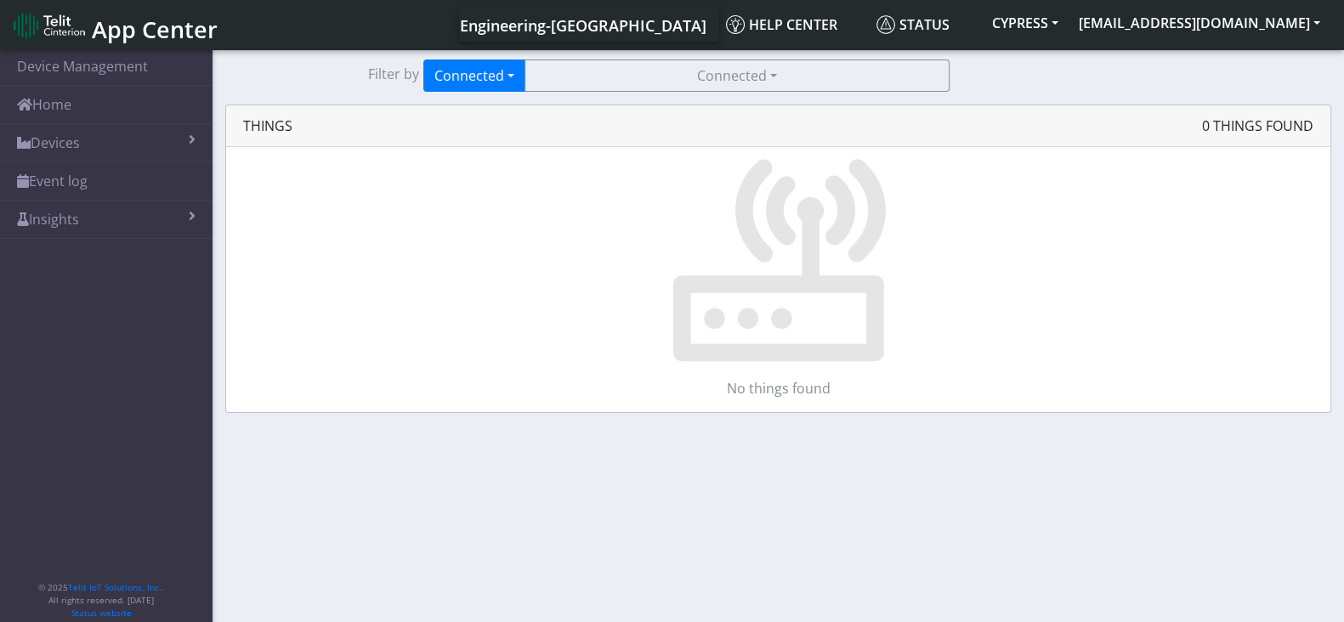
click at [701, 57] on section "Device Management Home Devices List Map Event log Device details Overview Batte…" at bounding box center [672, 337] width 1344 height 581
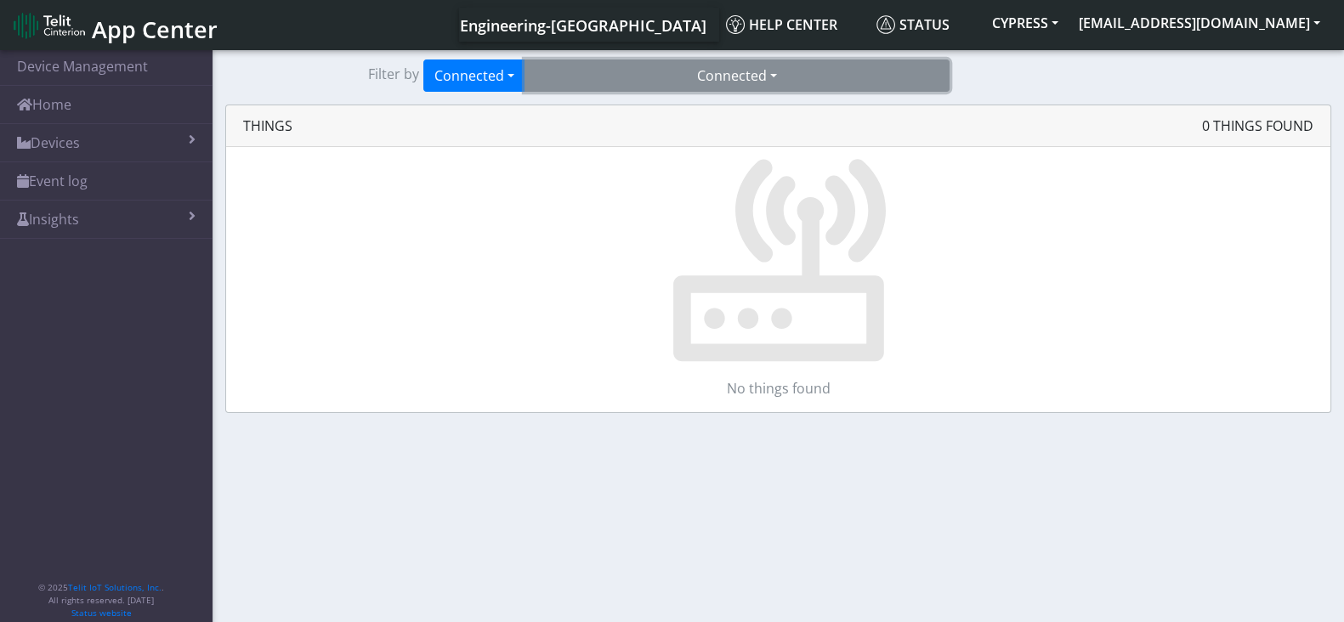
click at [697, 72] on button "Connected" at bounding box center [736, 76] width 425 height 32
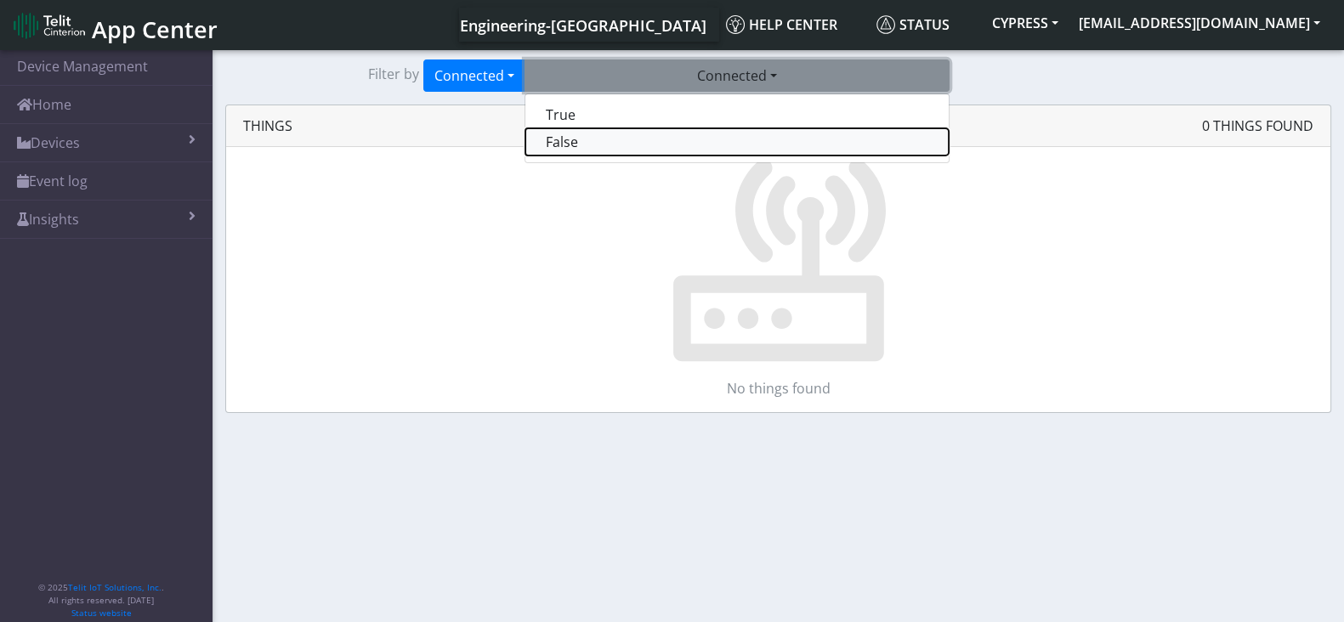
click at [569, 141] on button "False" at bounding box center [736, 141] width 423 height 27
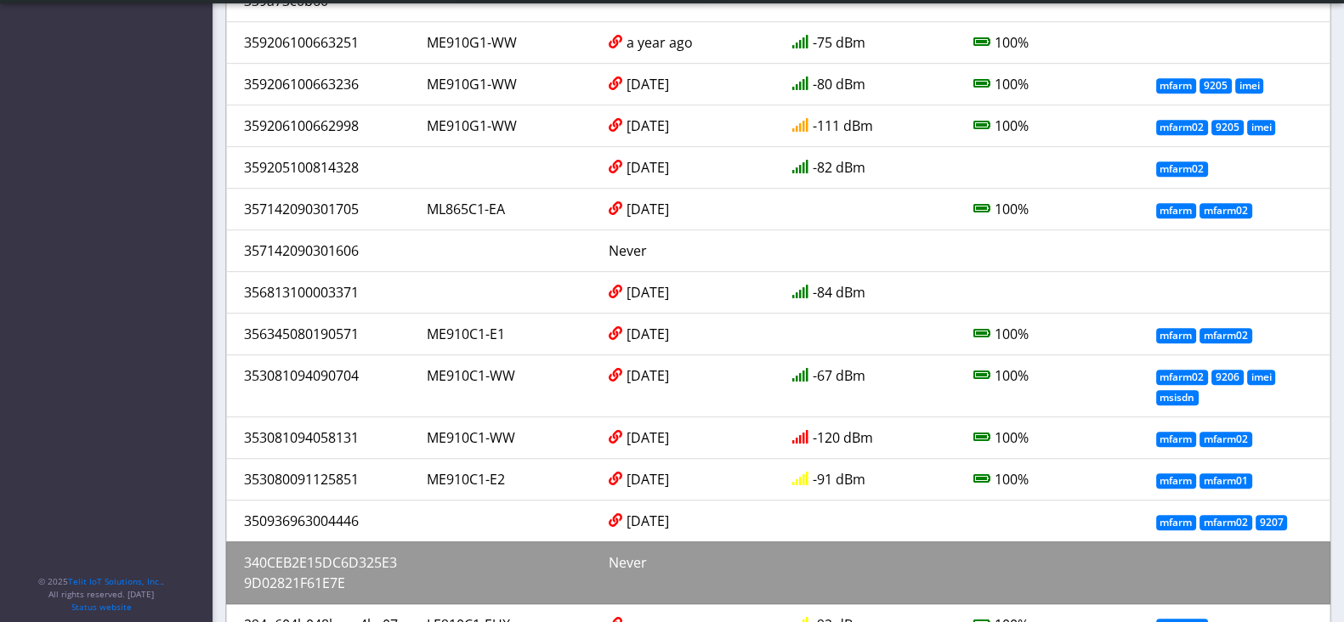
scroll to position [1544, 0]
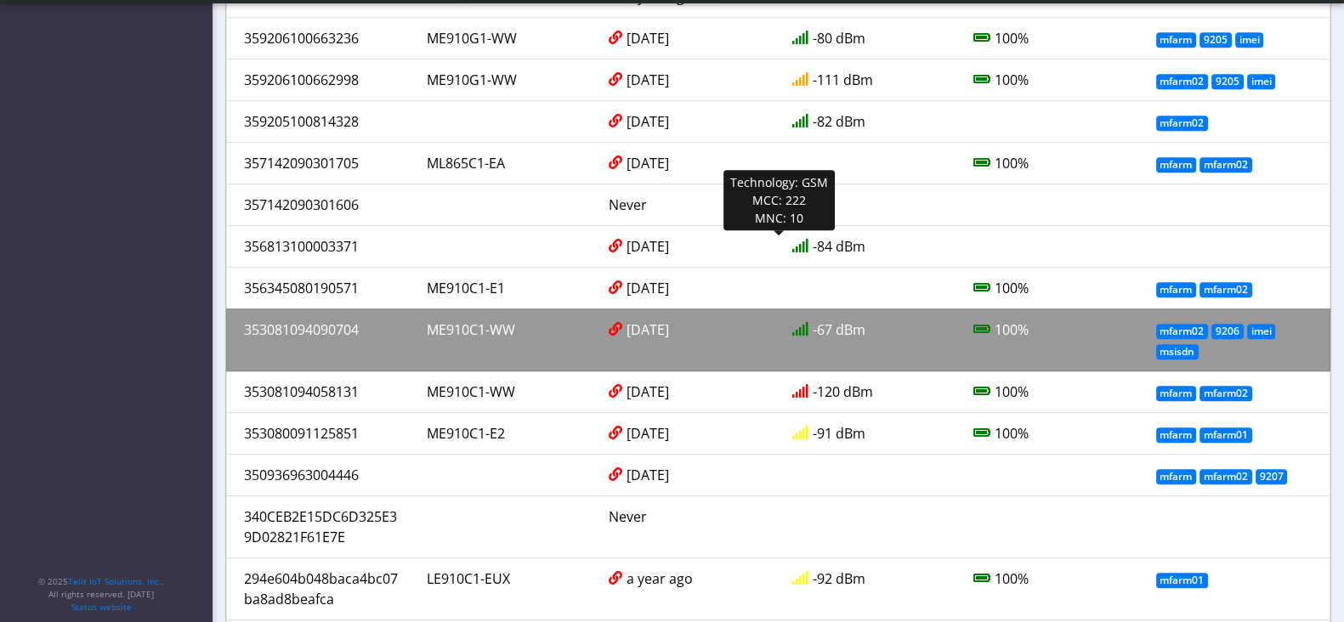
click at [396, 320] on div "353081094090704" at bounding box center [322, 340] width 183 height 41
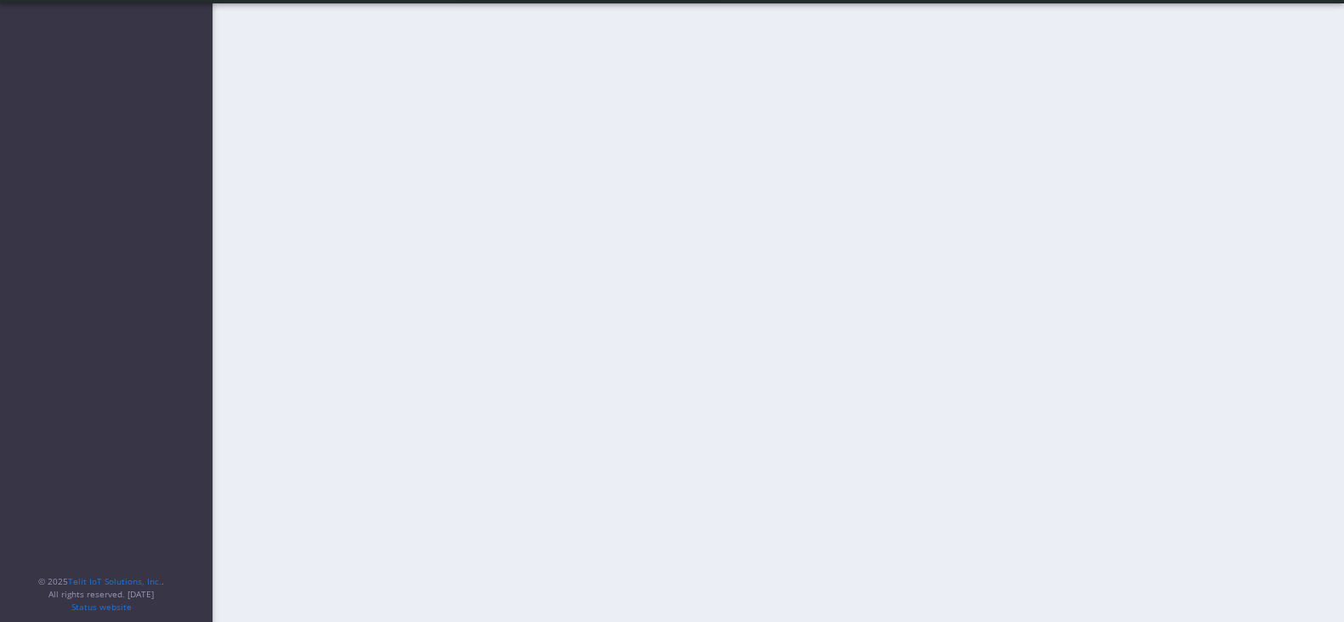
scroll to position [7, 0]
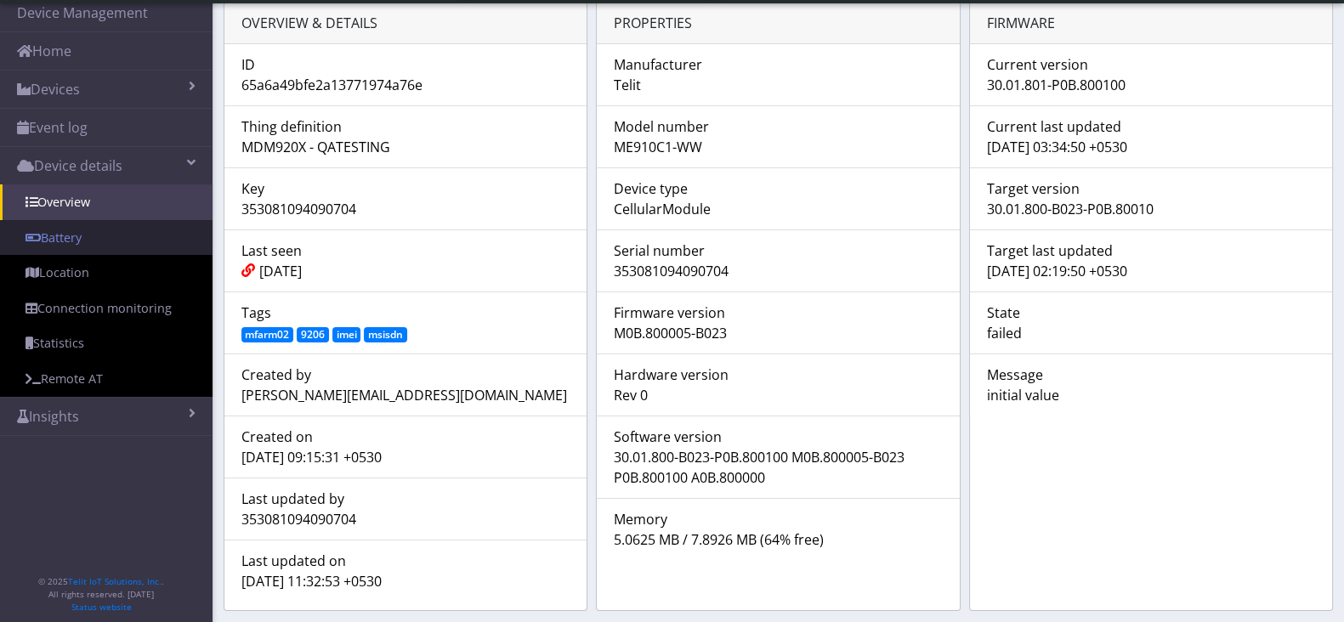
click at [158, 249] on link "Battery" at bounding box center [106, 238] width 213 height 36
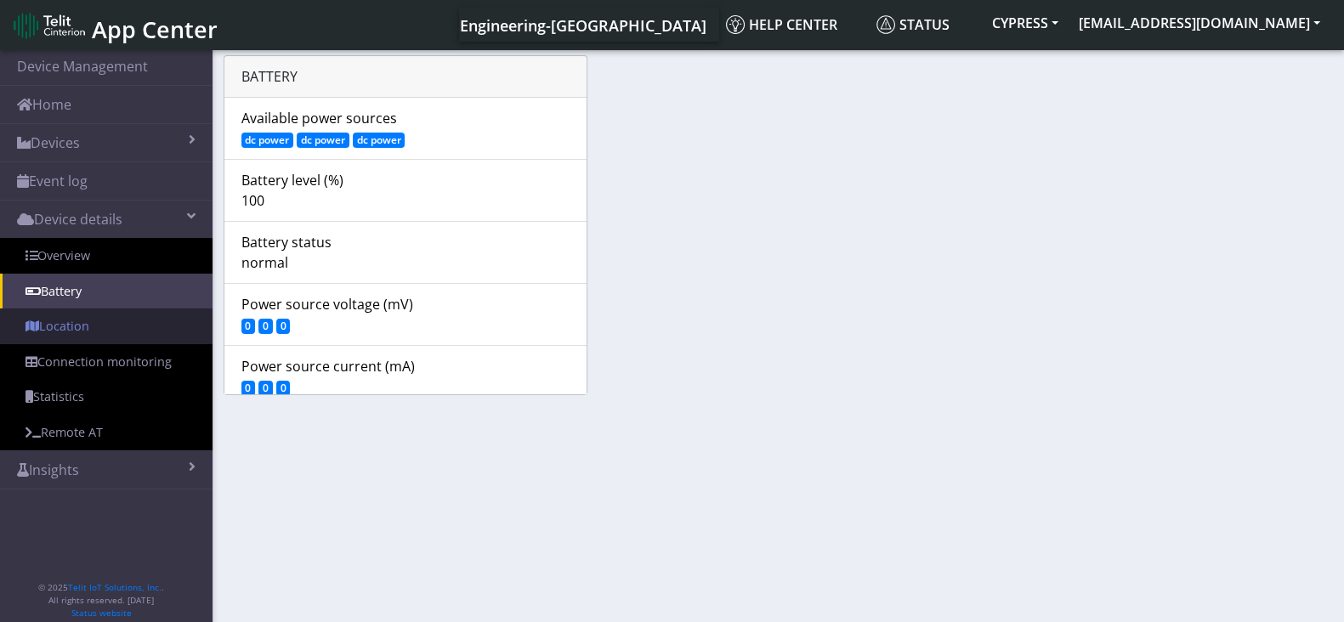
click at [150, 318] on link "Location" at bounding box center [106, 327] width 213 height 36
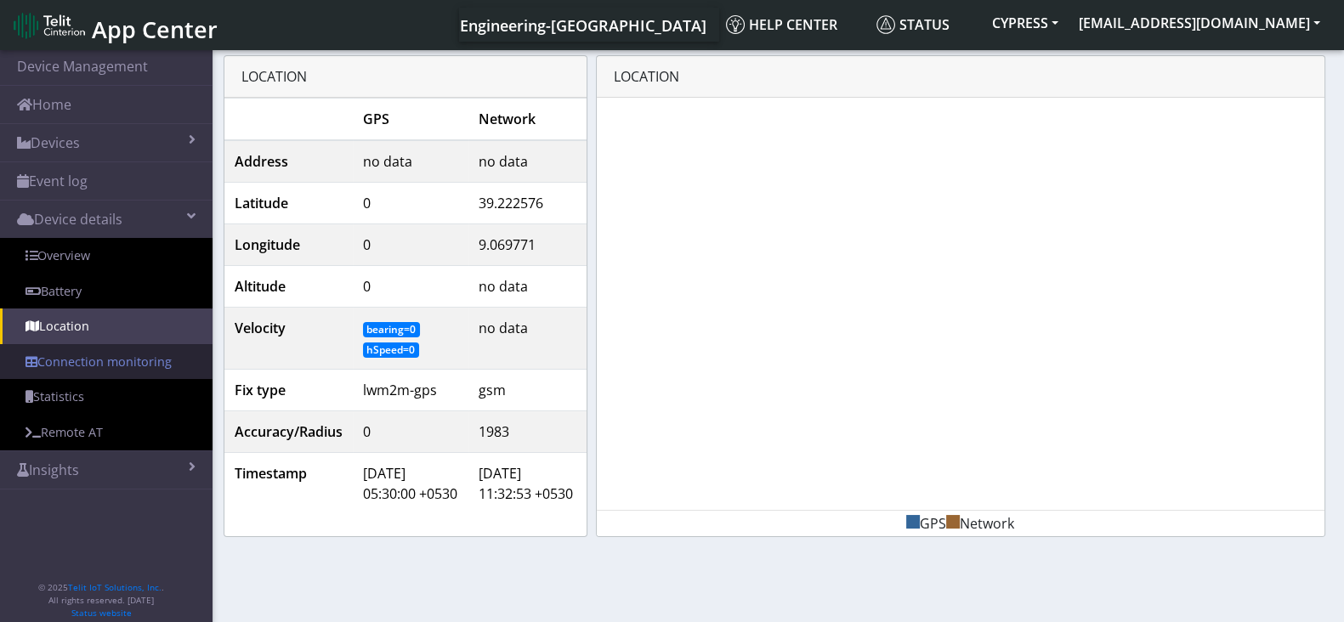
click at [73, 363] on link "Connection monitoring" at bounding box center [106, 362] width 213 height 36
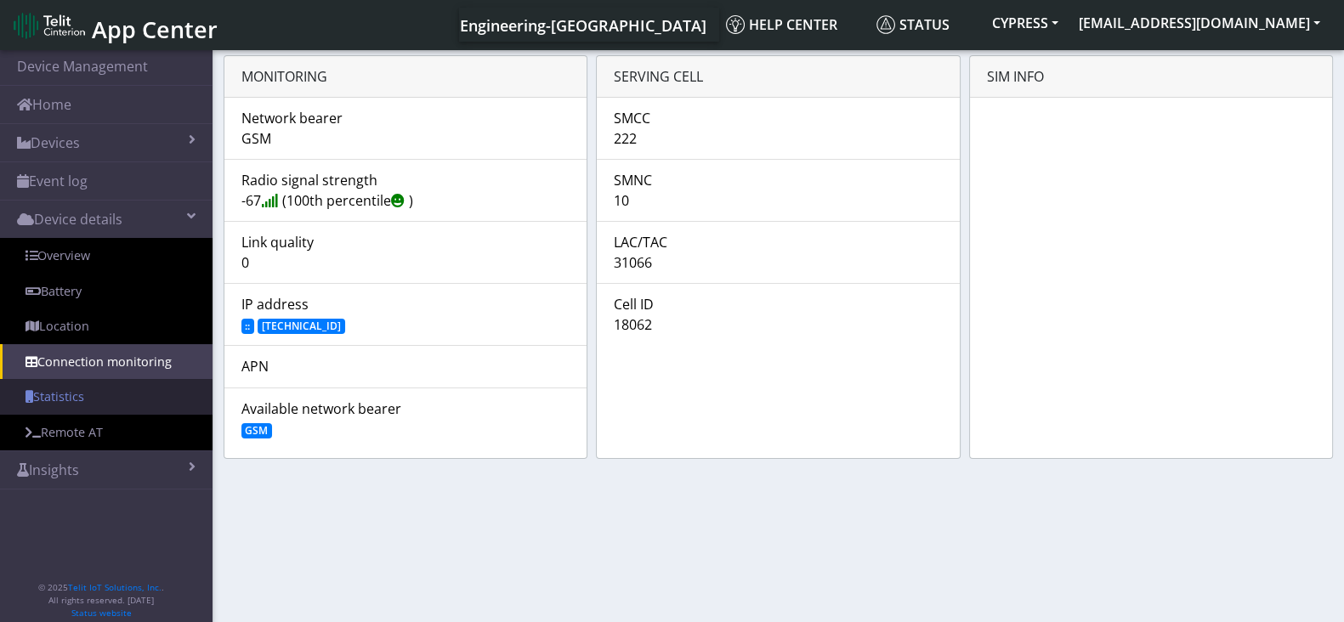
click at [98, 389] on link "Statistics" at bounding box center [106, 397] width 213 height 36
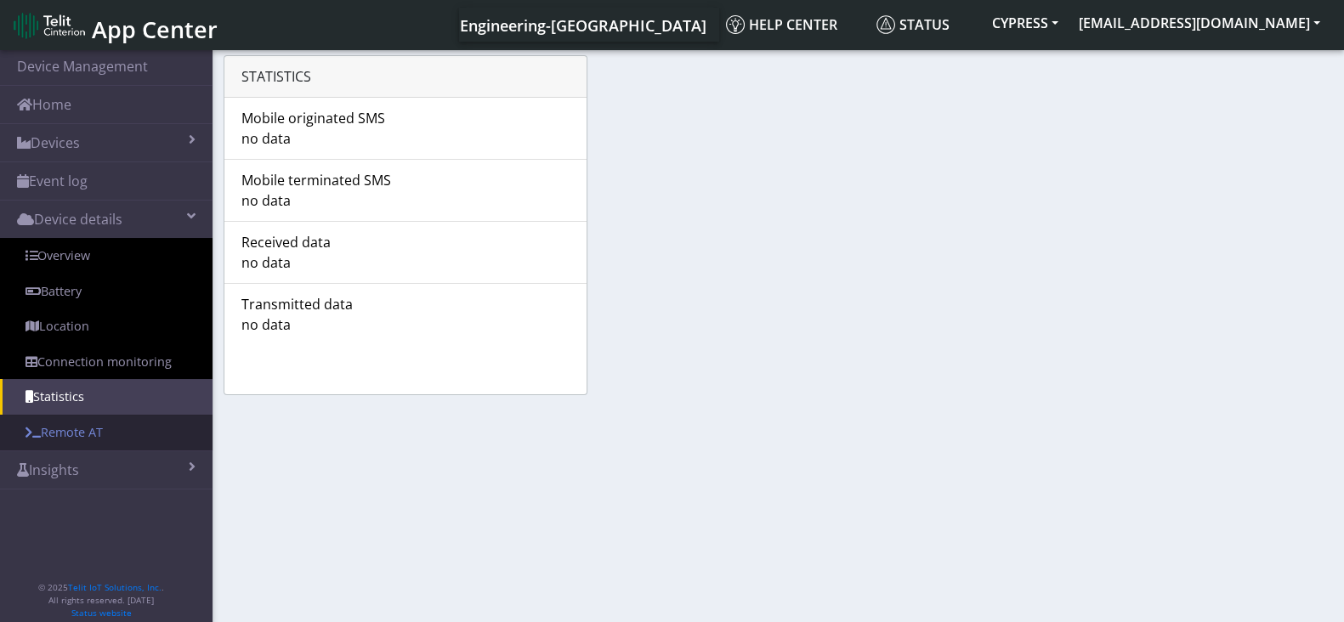
click at [74, 431] on link "Remote AT" at bounding box center [106, 433] width 213 height 36
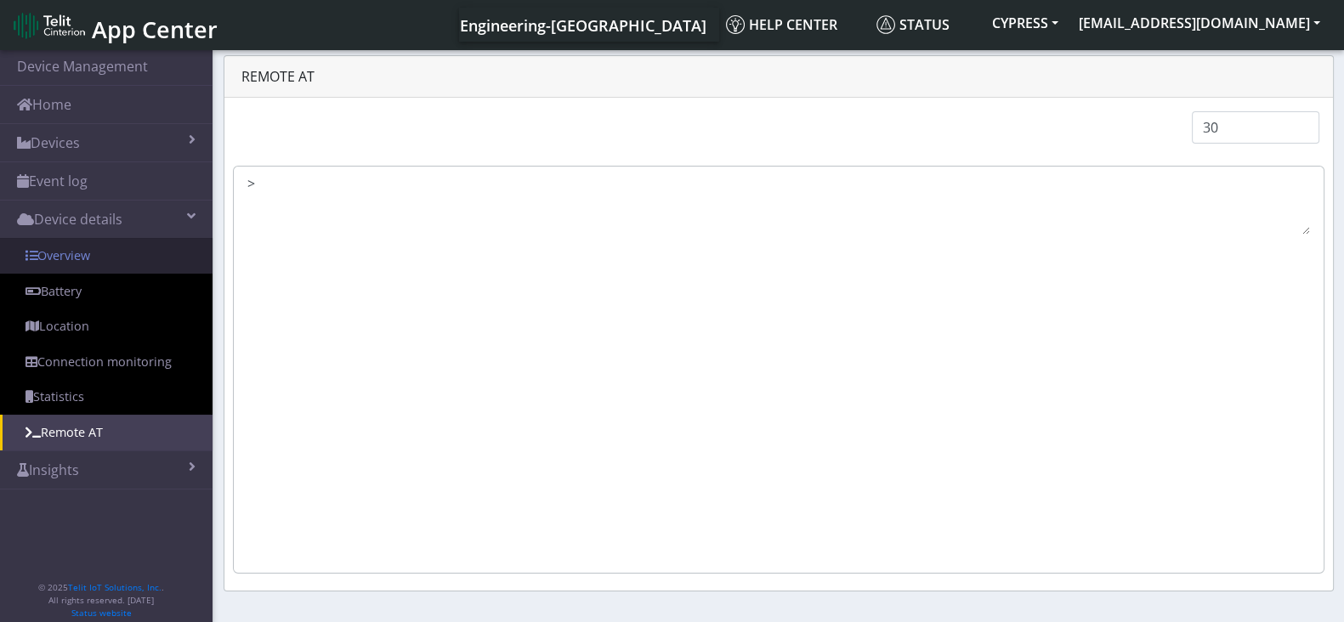
click at [82, 261] on link "Overview" at bounding box center [106, 256] width 213 height 36
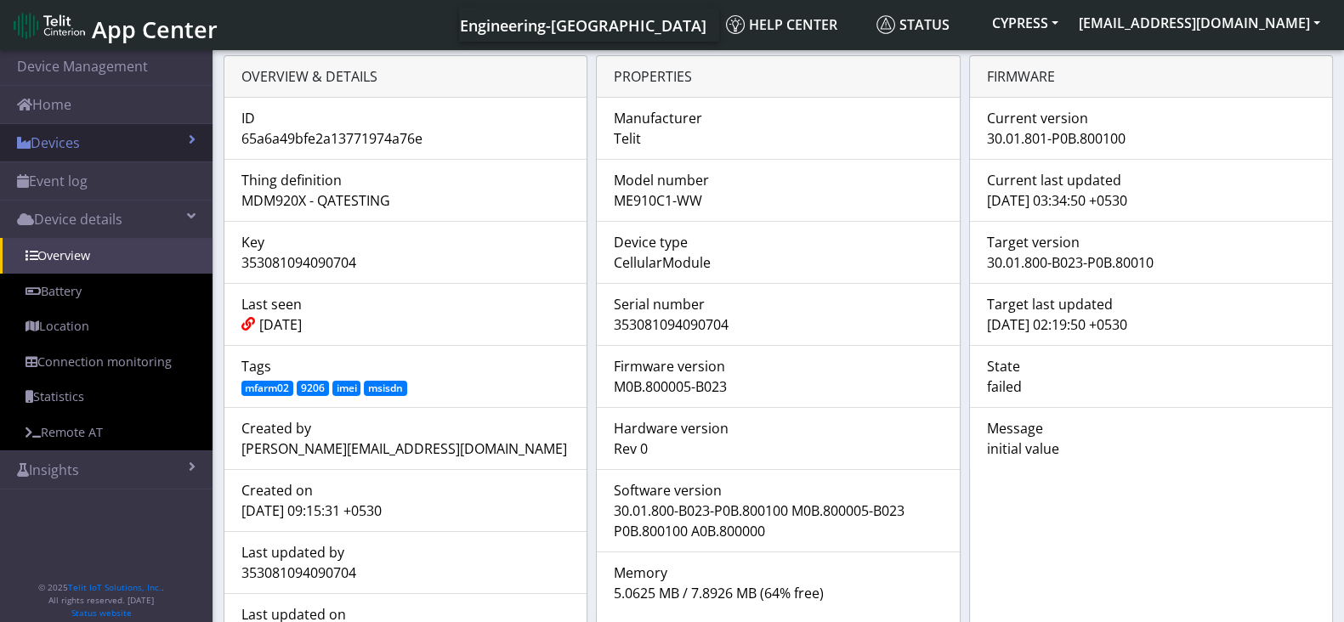
click at [77, 146] on link "Devices" at bounding box center [106, 142] width 213 height 37
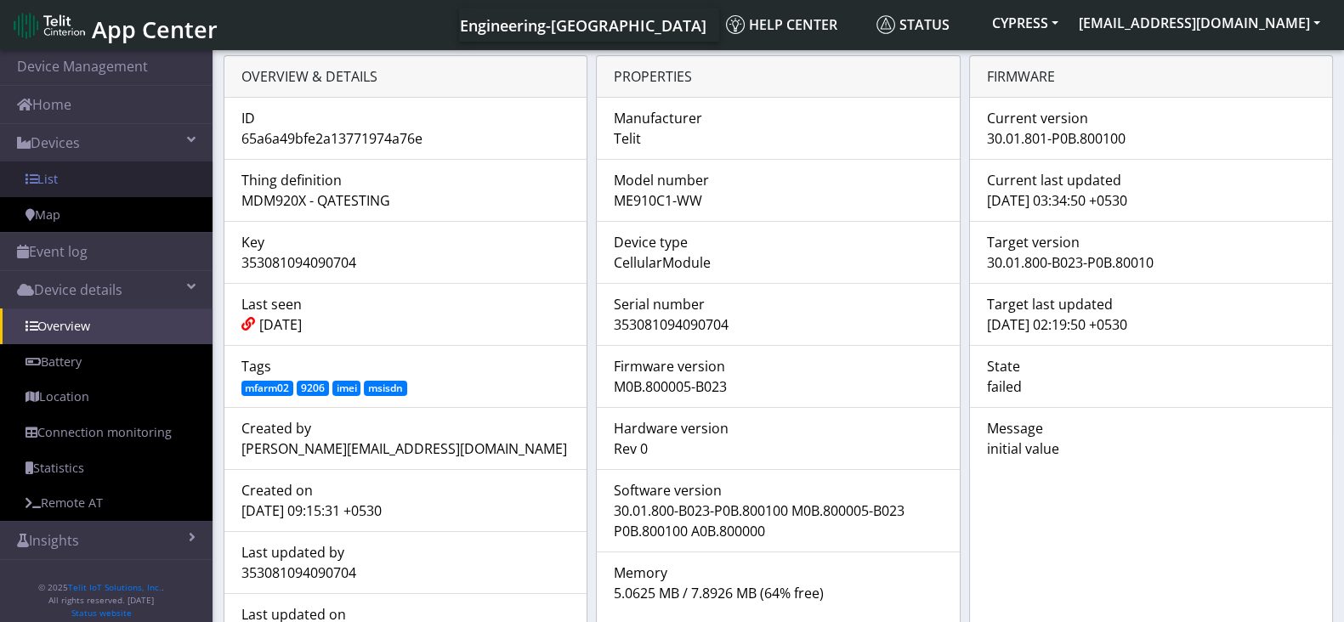
click at [81, 179] on link "List" at bounding box center [106, 180] width 213 height 36
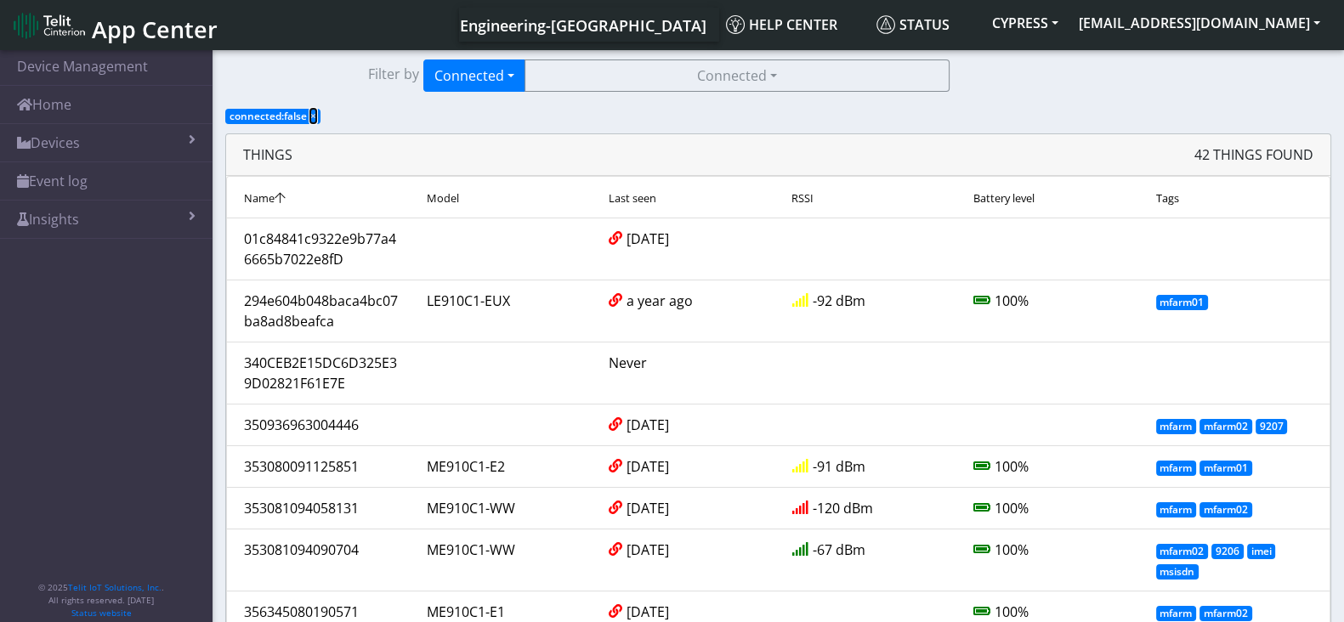
click at [314, 116] on span "×" at bounding box center [313, 116] width 6 height 14
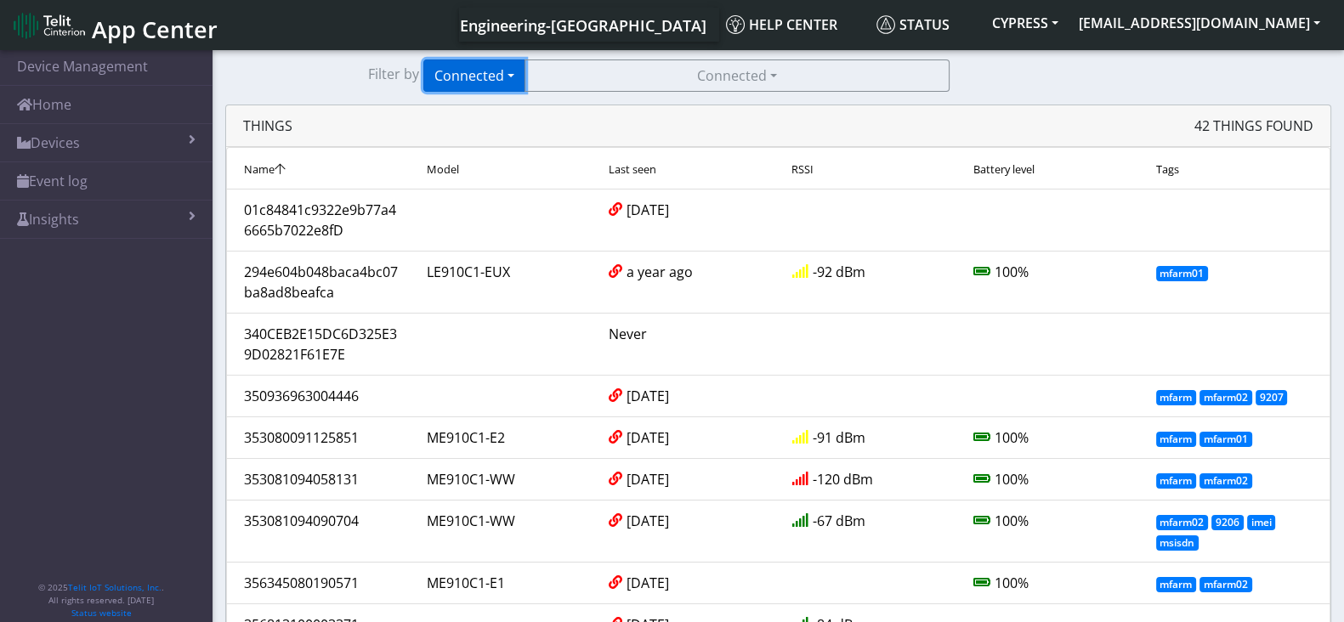
click at [489, 70] on button "Connected" at bounding box center [474, 76] width 102 height 32
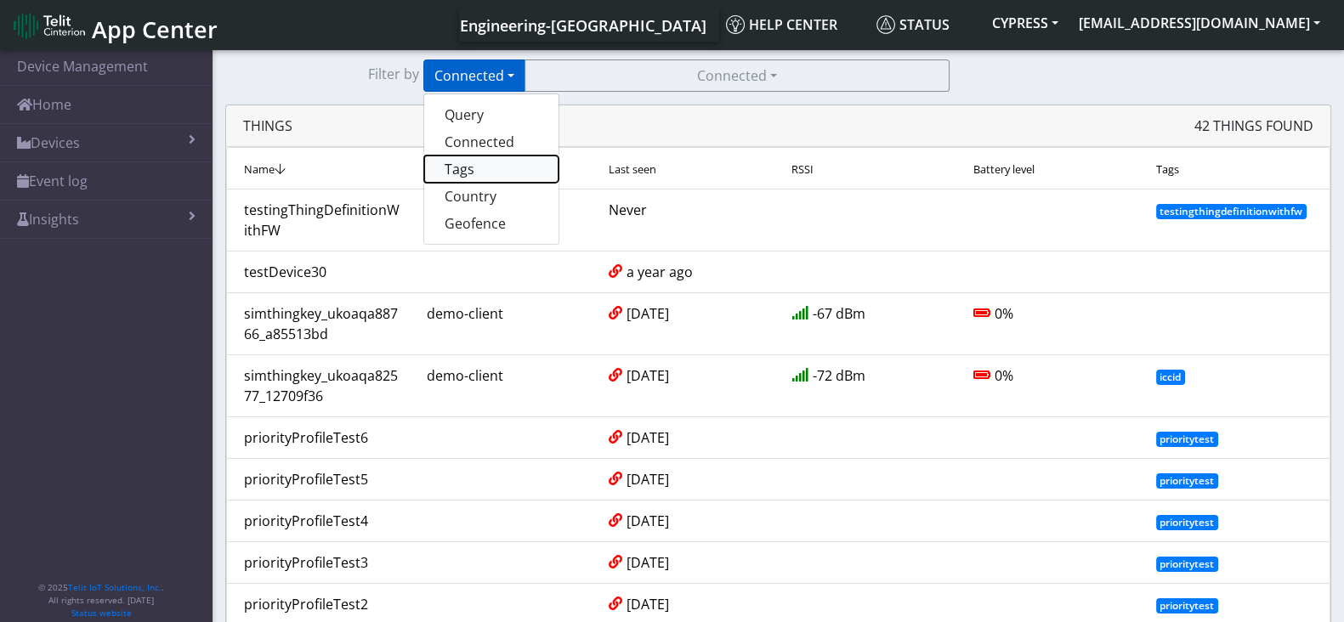
click at [457, 170] on button "Tags" at bounding box center [491, 169] width 134 height 27
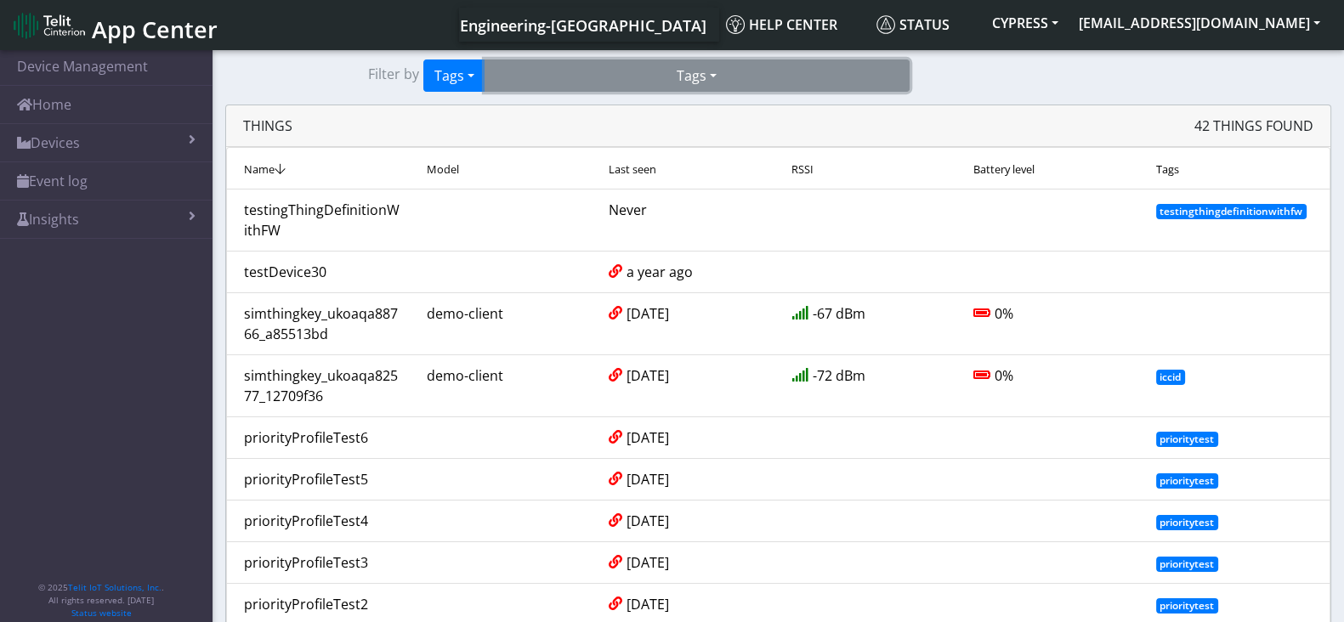
click at [751, 79] on button "Tags" at bounding box center [697, 76] width 425 height 32
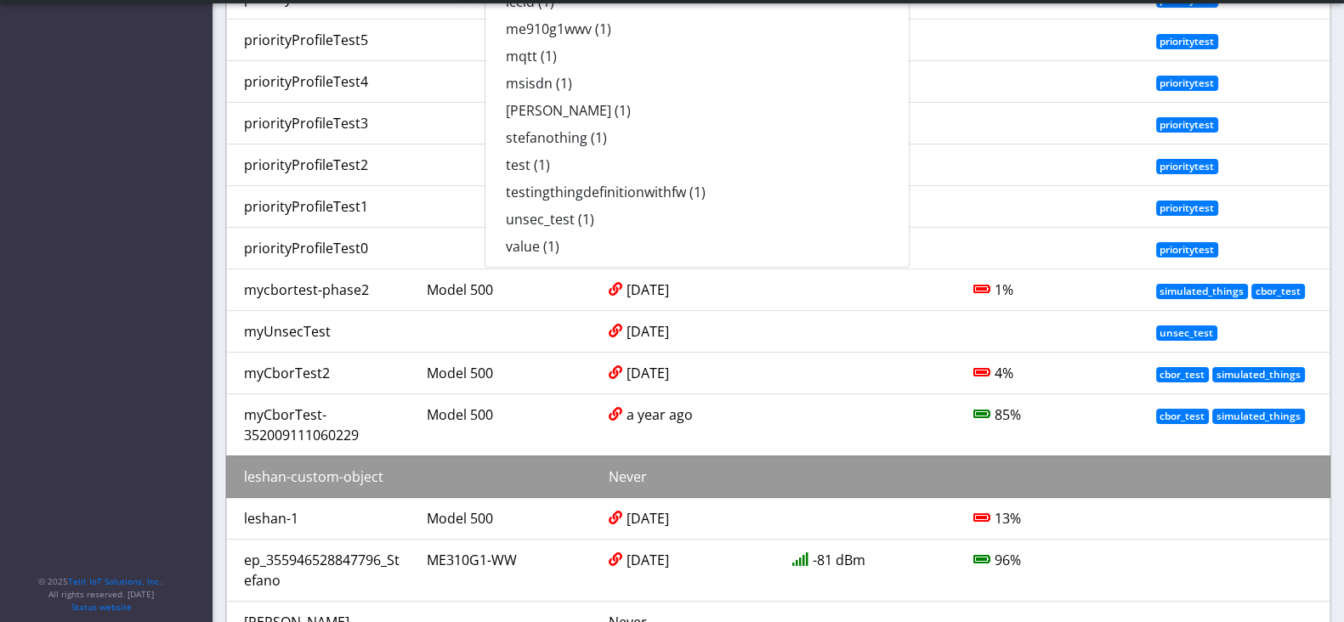
scroll to position [424, 0]
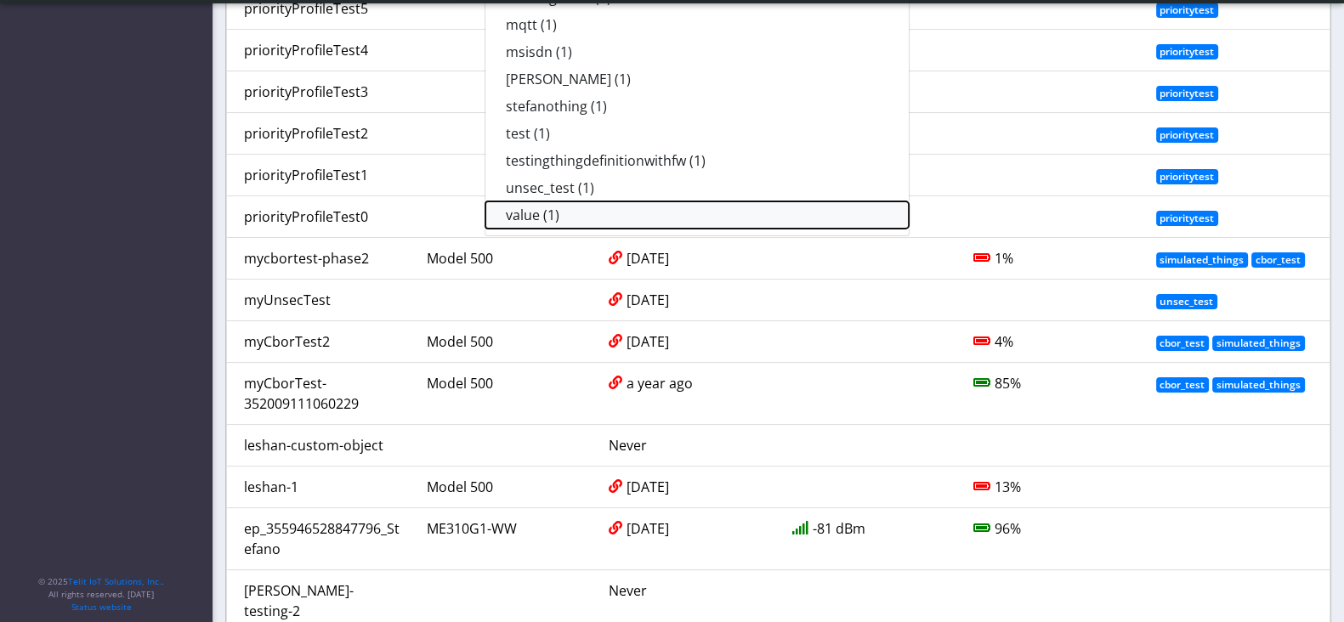
click at [587, 208] on button "value (1)" at bounding box center [696, 214] width 423 height 27
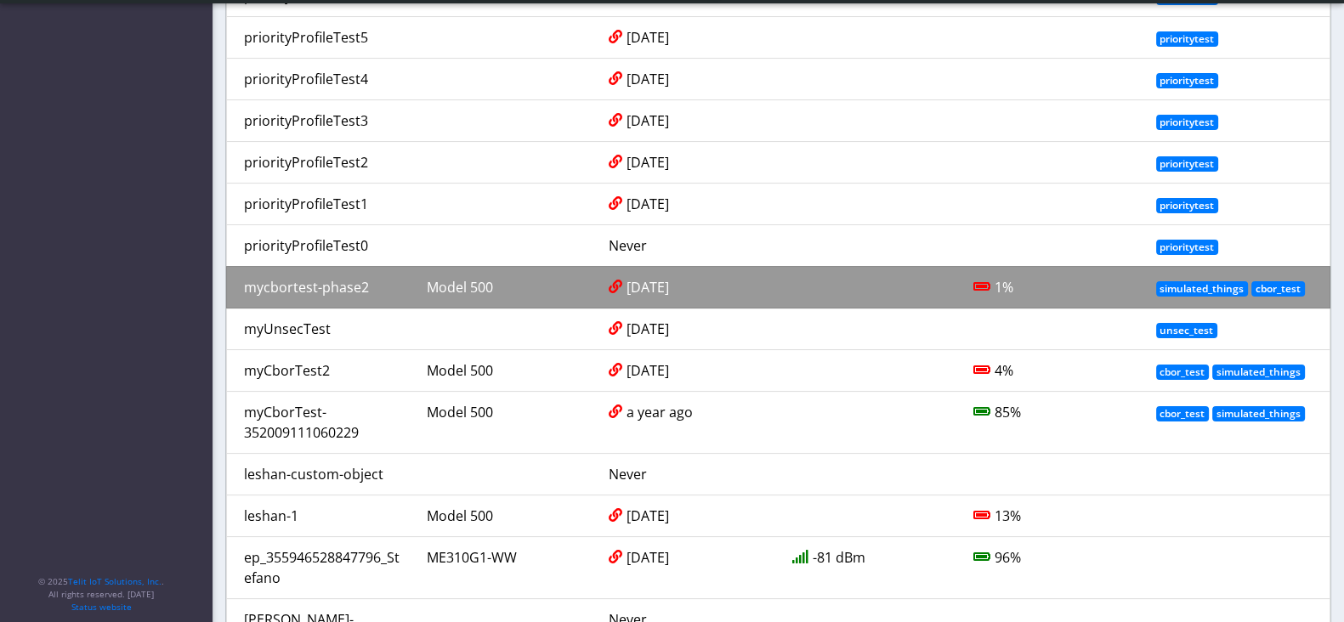
scroll to position [0, 0]
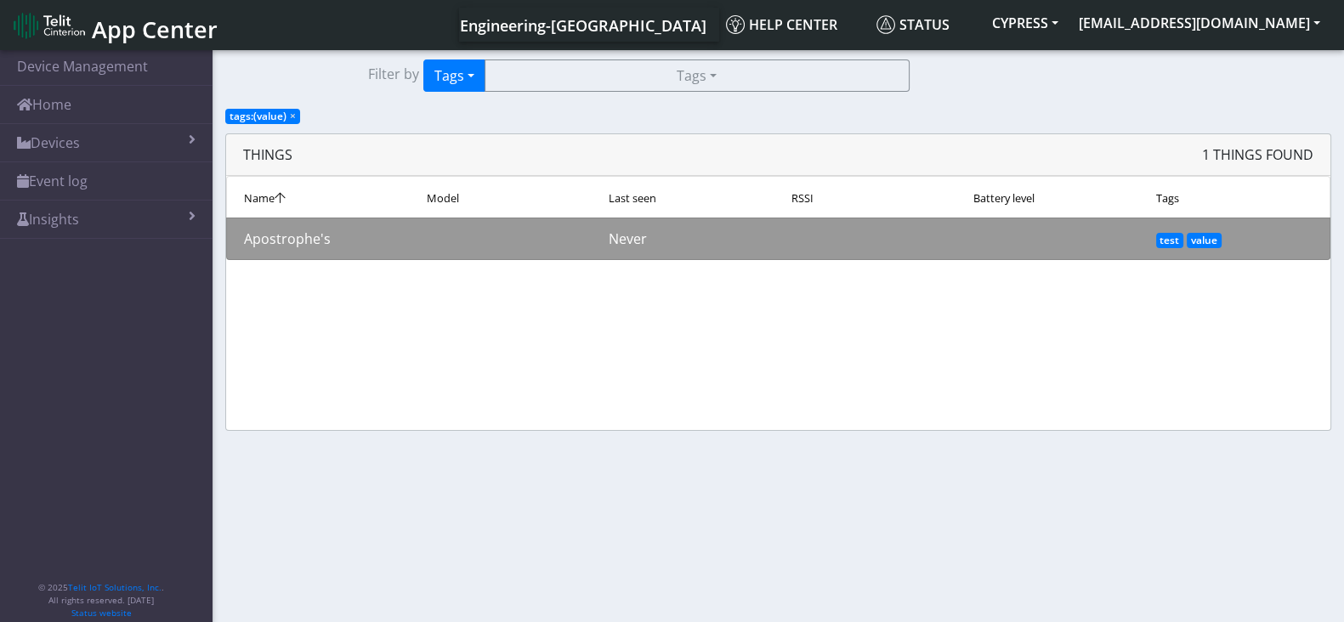
click at [557, 244] on div at bounding box center [505, 239] width 183 height 20
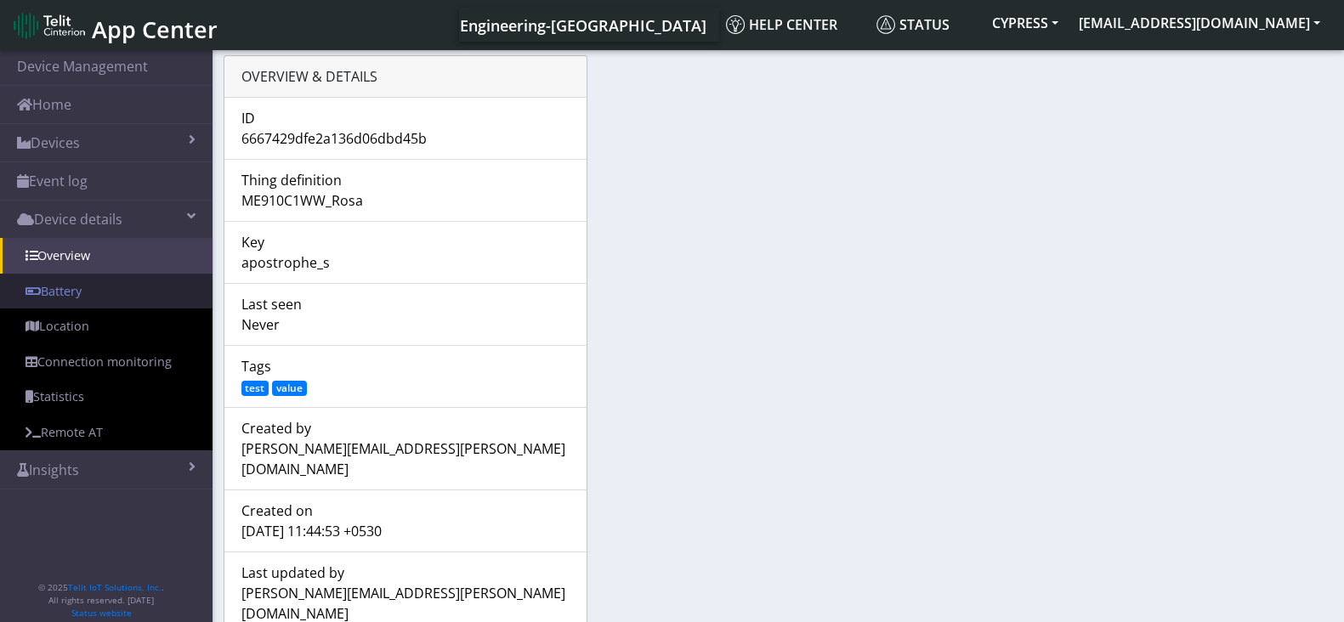
click at [64, 295] on link "Battery" at bounding box center [106, 292] width 213 height 36
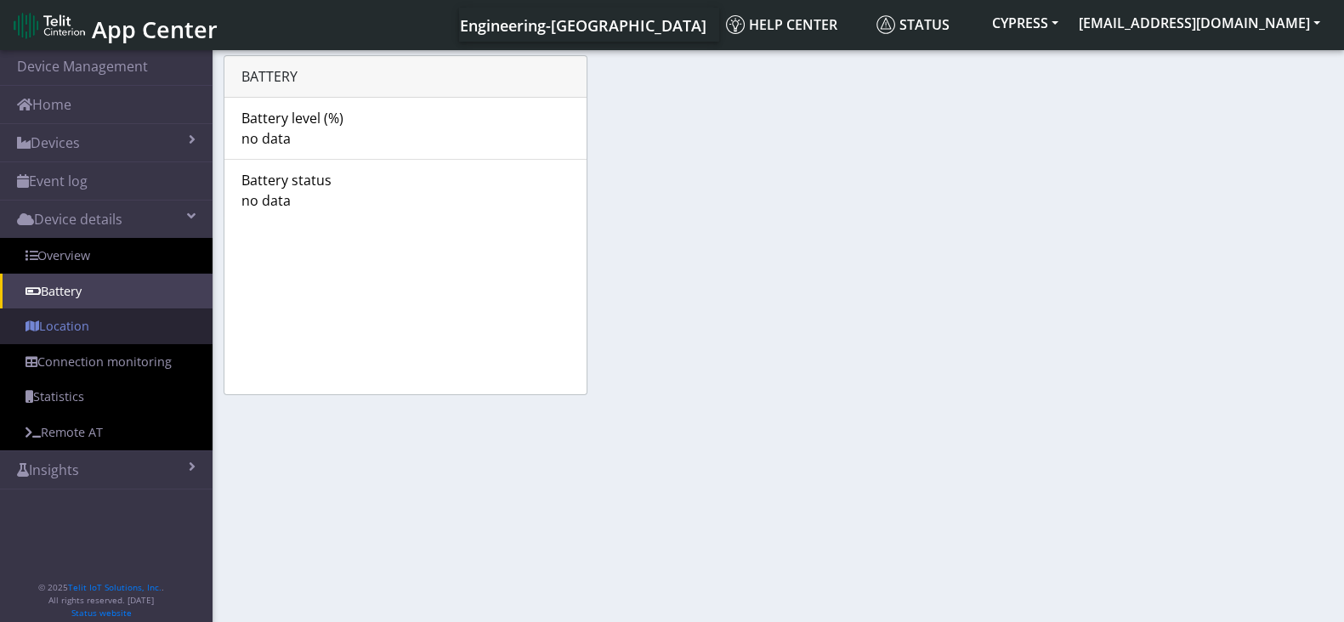
click at [68, 328] on link "Location" at bounding box center [106, 327] width 213 height 36
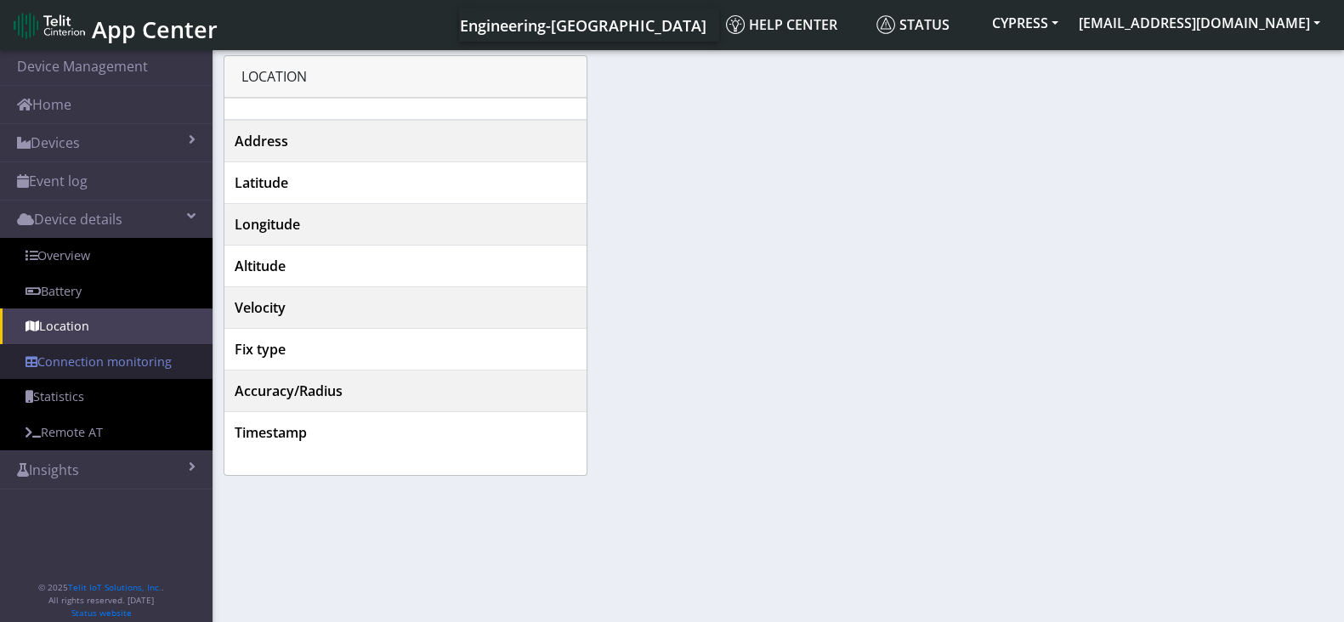
click at [90, 356] on link "Connection monitoring" at bounding box center [106, 362] width 213 height 36
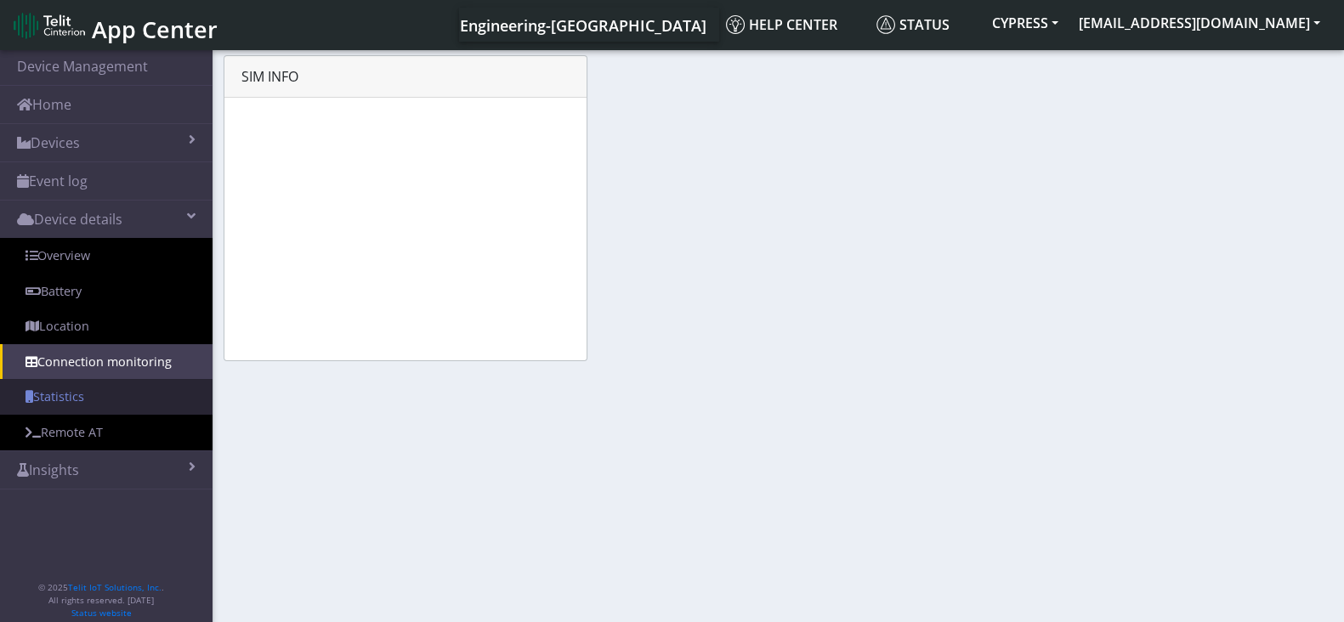
click at [96, 393] on link "Statistics" at bounding box center [106, 397] width 213 height 36
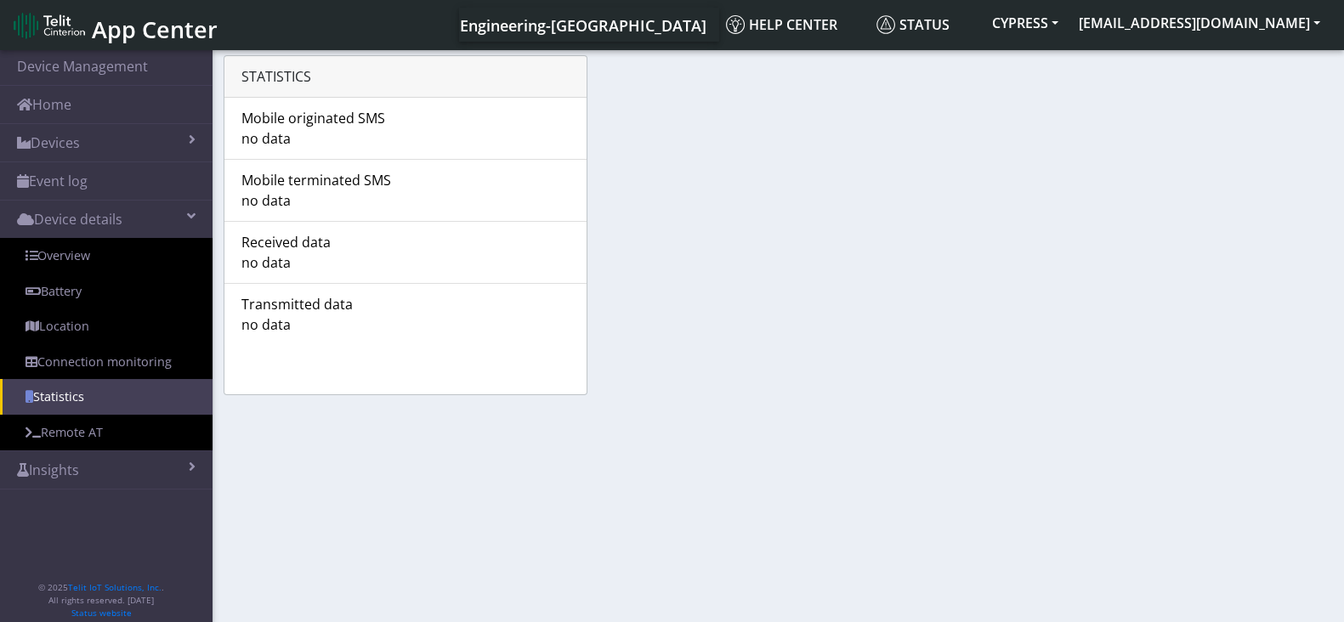
click at [94, 406] on link "Statistics" at bounding box center [106, 397] width 213 height 36
click at [81, 428] on link "Remote AT" at bounding box center [106, 433] width 213 height 36
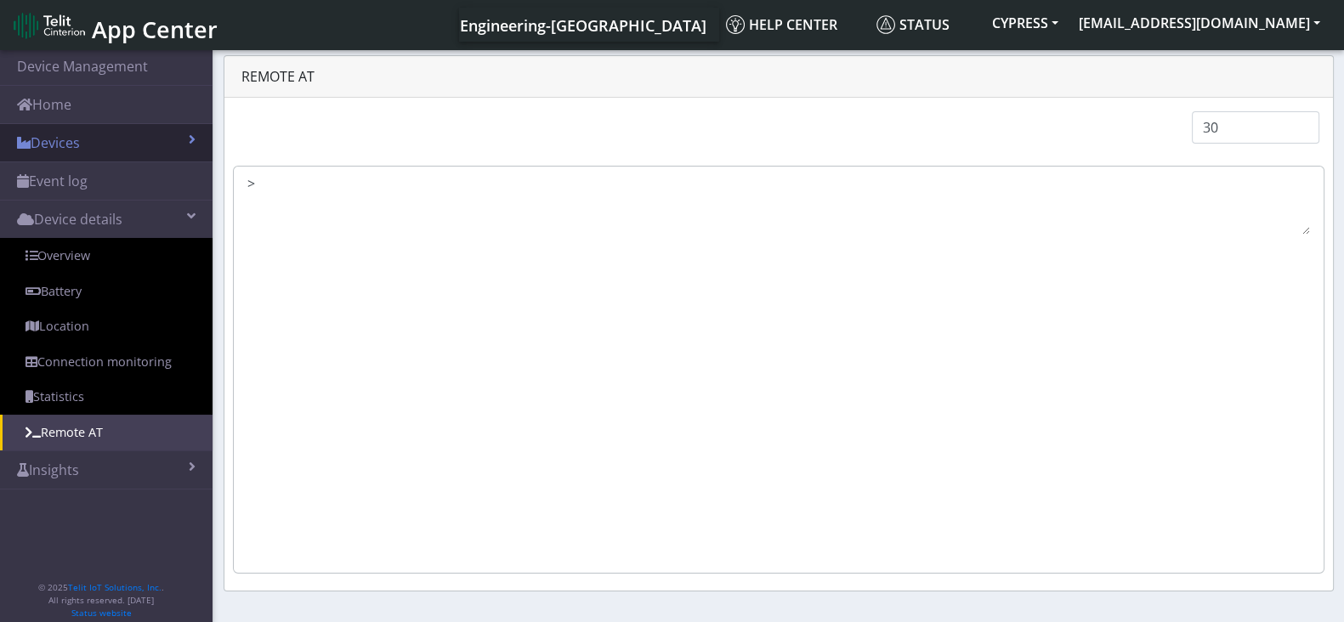
click at [98, 150] on link "Devices" at bounding box center [106, 142] width 213 height 37
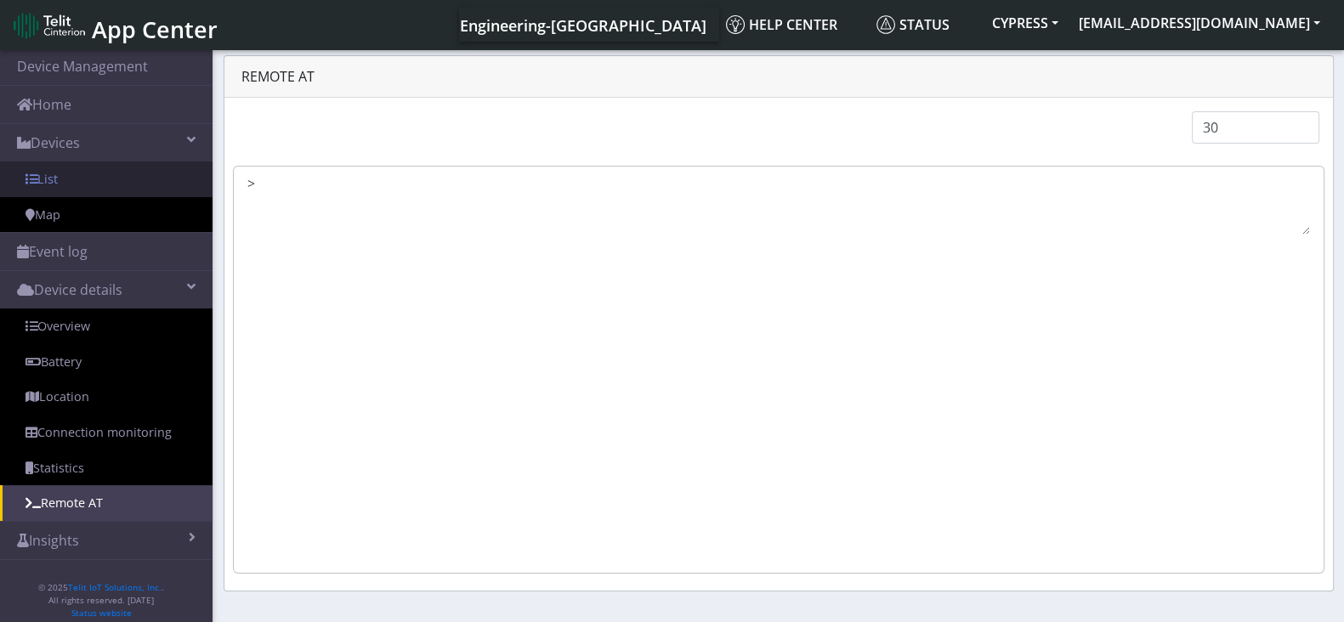
click at [95, 187] on link "List" at bounding box center [106, 180] width 213 height 36
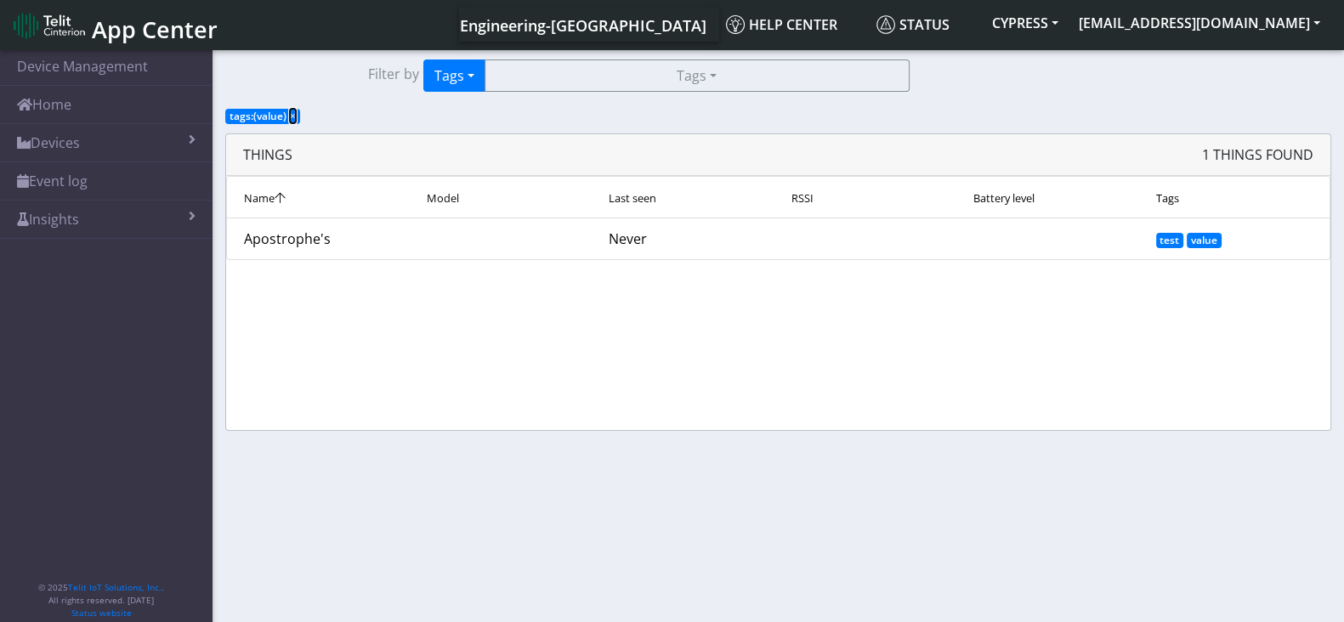
click at [290, 113] on span "×" at bounding box center [293, 116] width 6 height 14
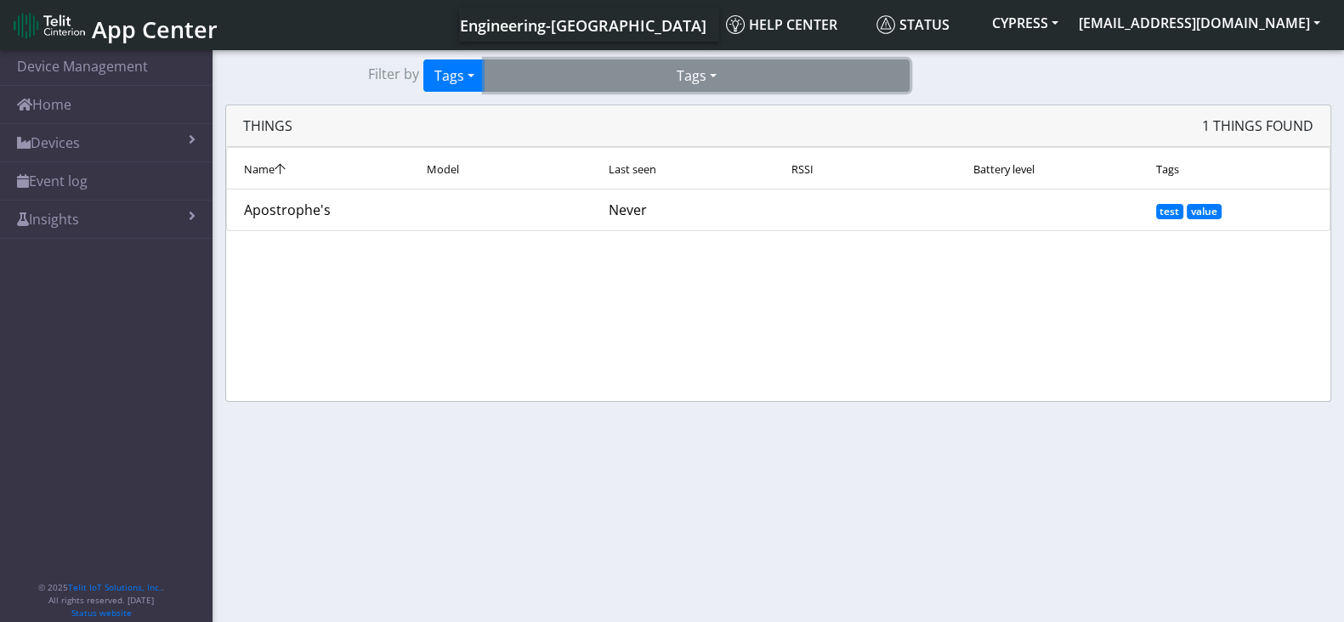
click at [545, 76] on button "Tags" at bounding box center [697, 76] width 425 height 32
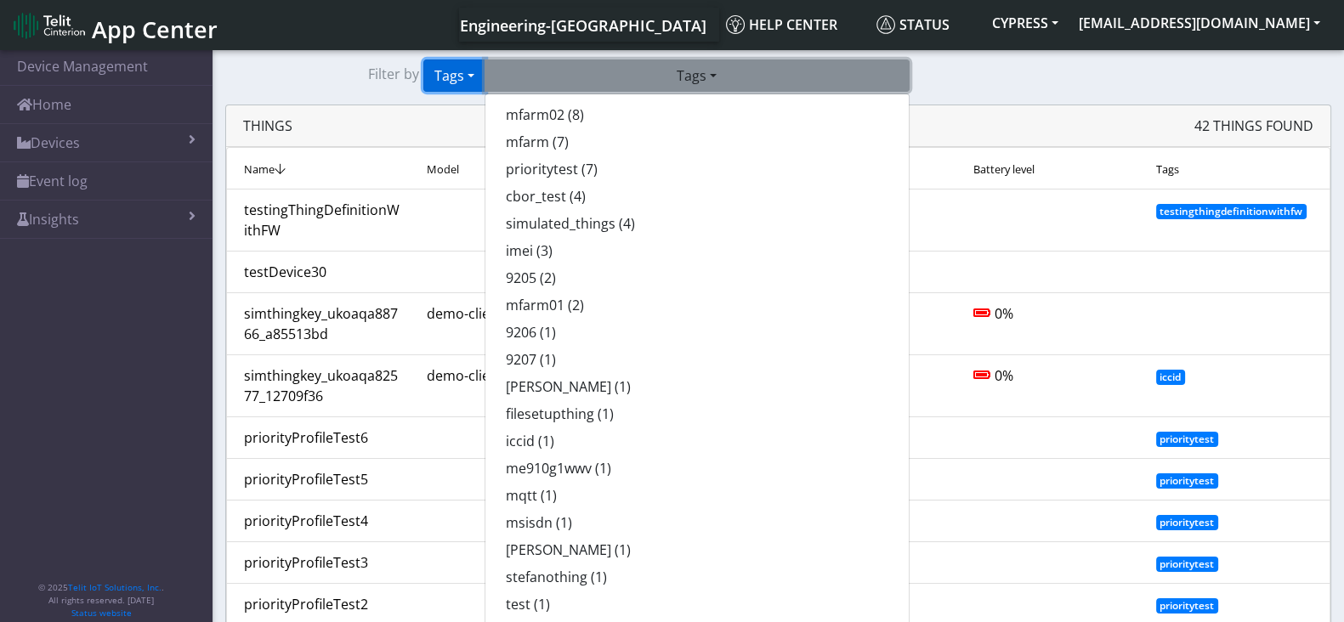
click at [468, 84] on button "Tags" at bounding box center [454, 76] width 62 height 32
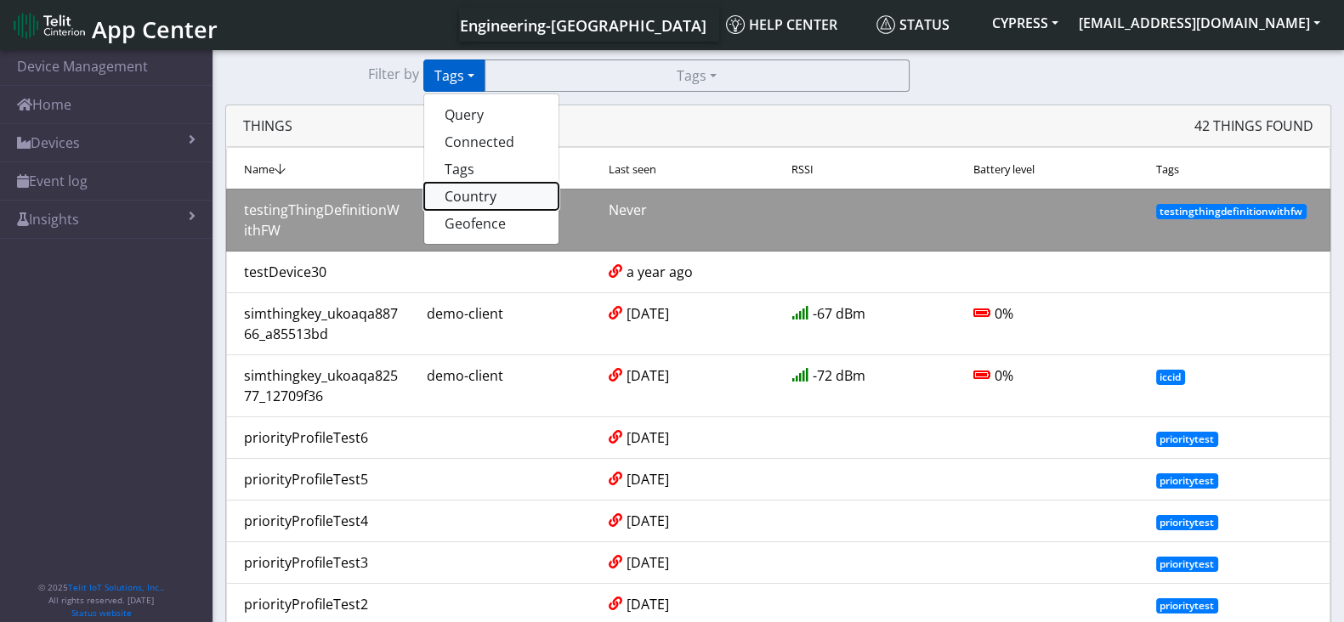
click at [499, 201] on button "Country" at bounding box center [491, 196] width 134 height 27
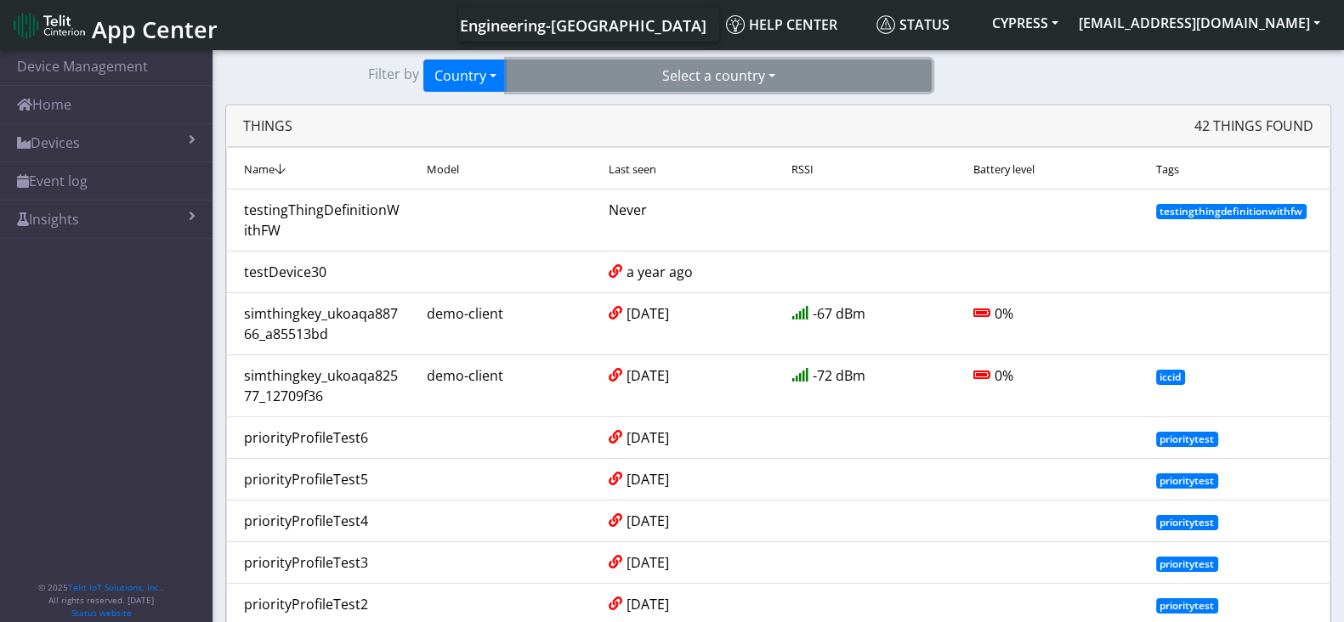
click at [602, 79] on button "Select a country" at bounding box center [719, 76] width 425 height 32
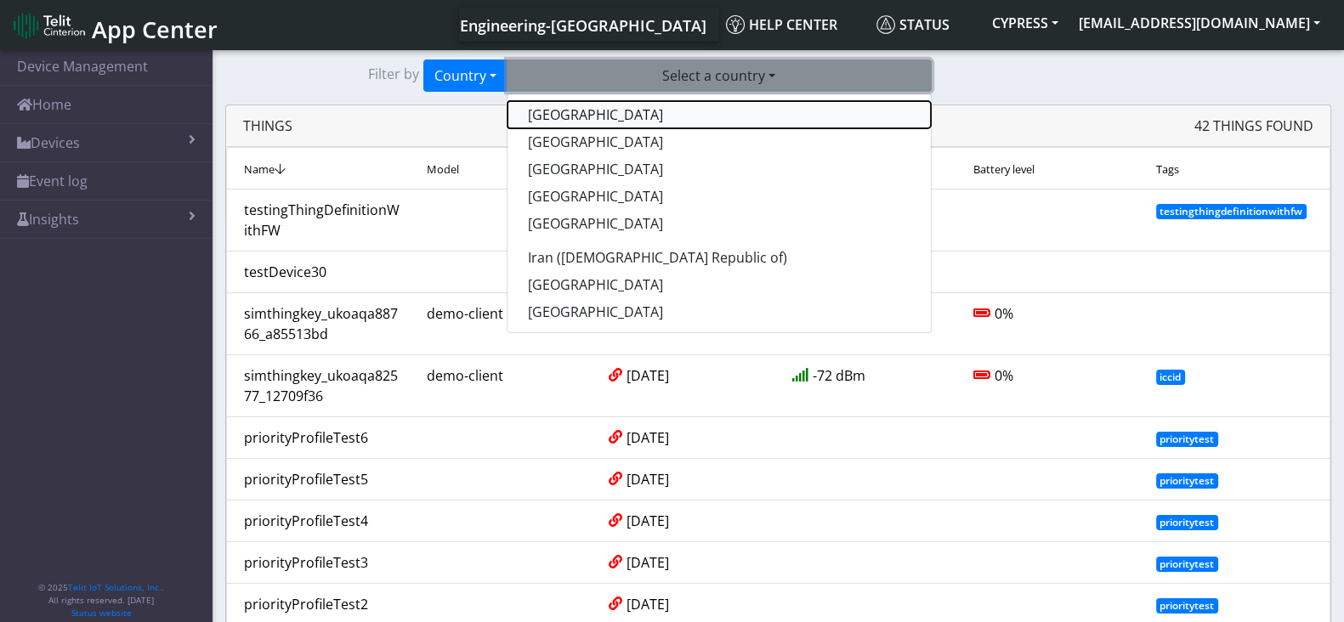
click at [565, 124] on button "[GEOGRAPHIC_DATA]" at bounding box center [718, 114] width 423 height 27
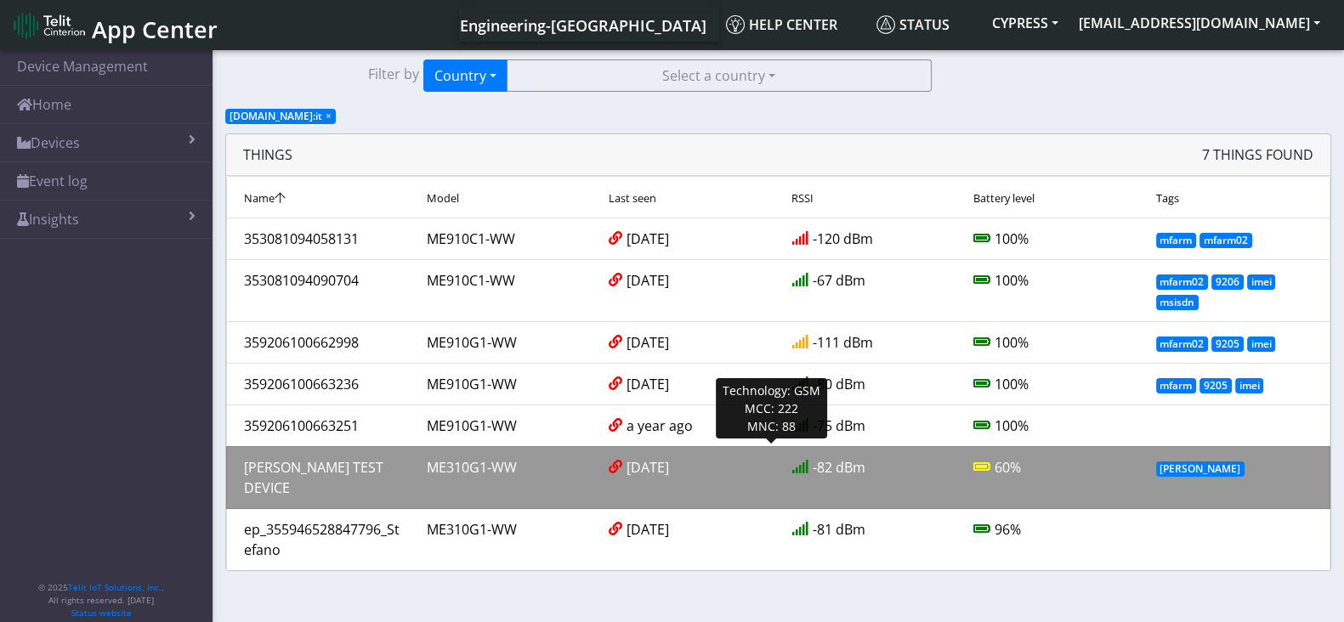
click at [323, 462] on div "Rosa TEST DEVICE" at bounding box center [322, 477] width 183 height 41
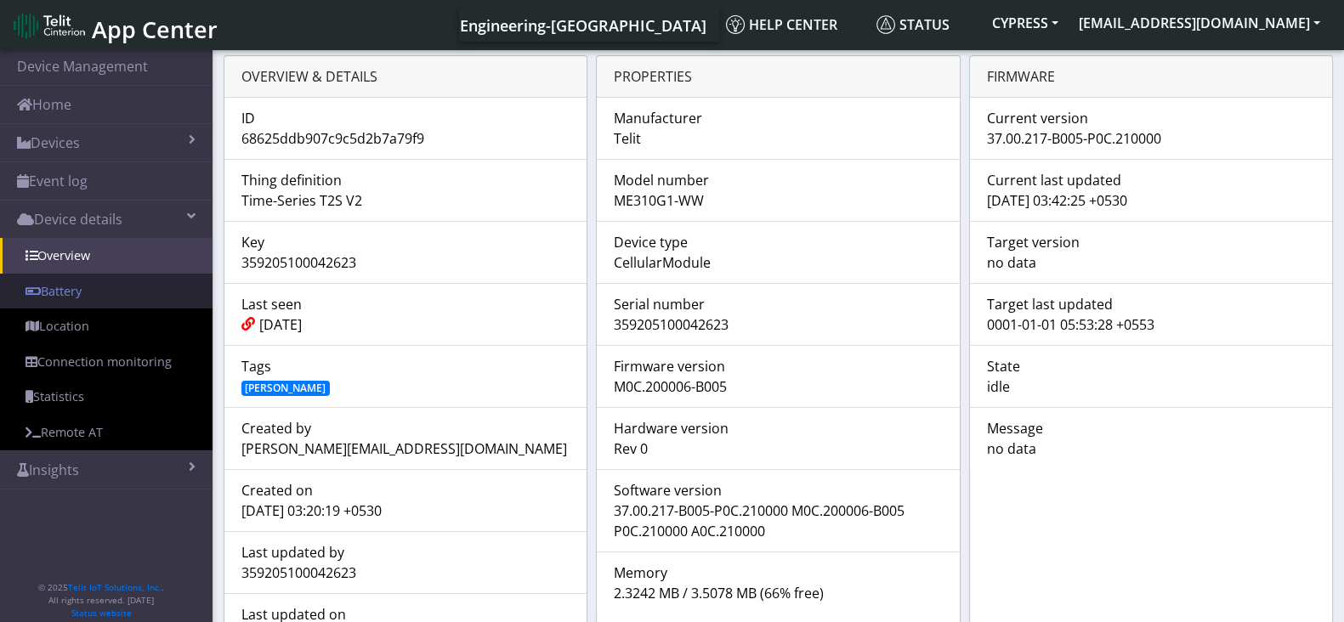
click at [104, 291] on link "Battery" at bounding box center [106, 292] width 213 height 36
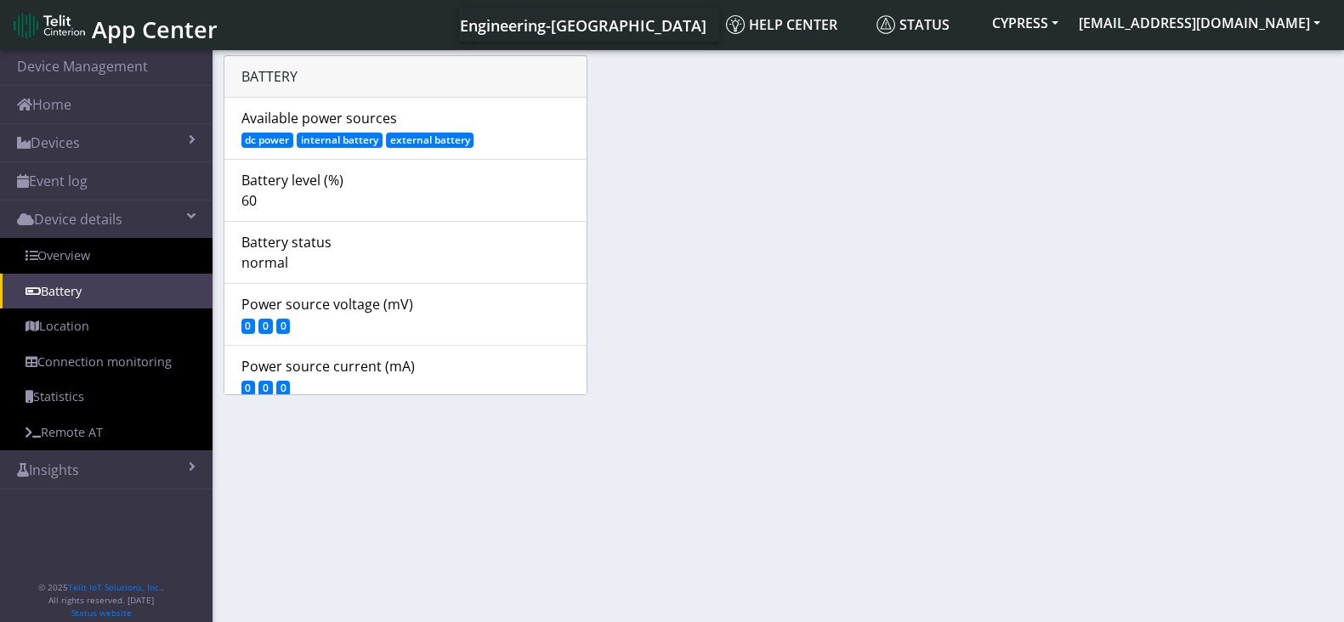
click at [80, 330] on link "Location" at bounding box center [106, 327] width 213 height 36
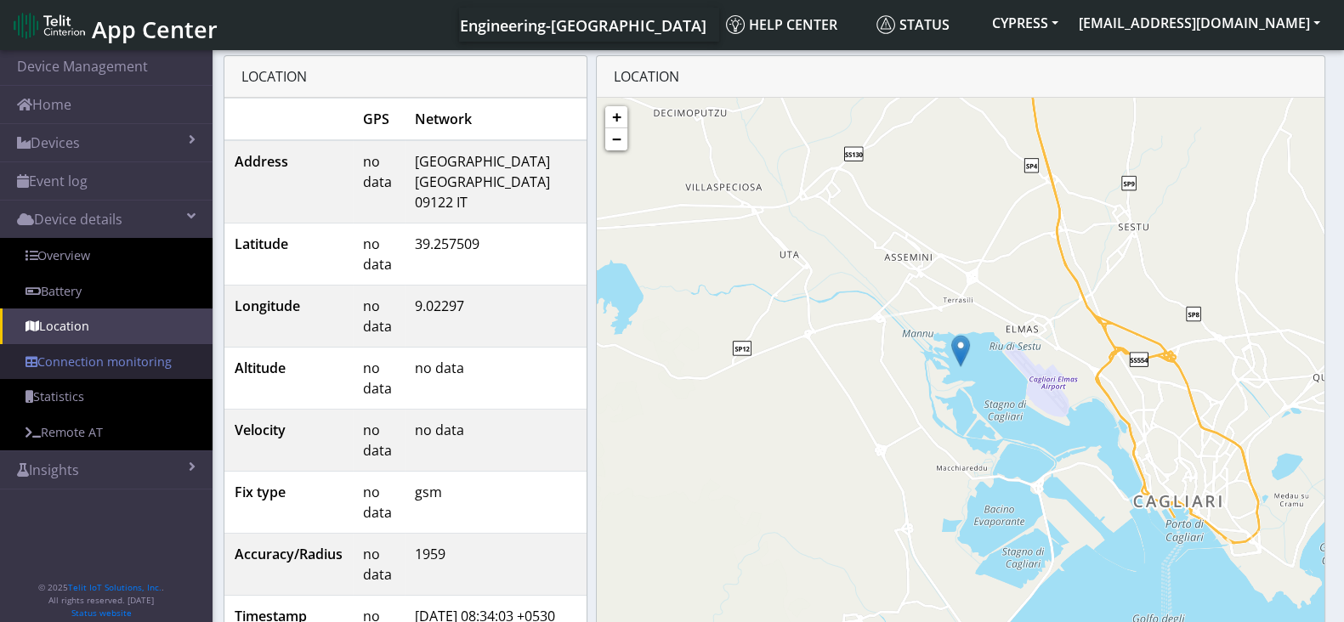
click at [81, 363] on link "Connection monitoring" at bounding box center [106, 362] width 213 height 36
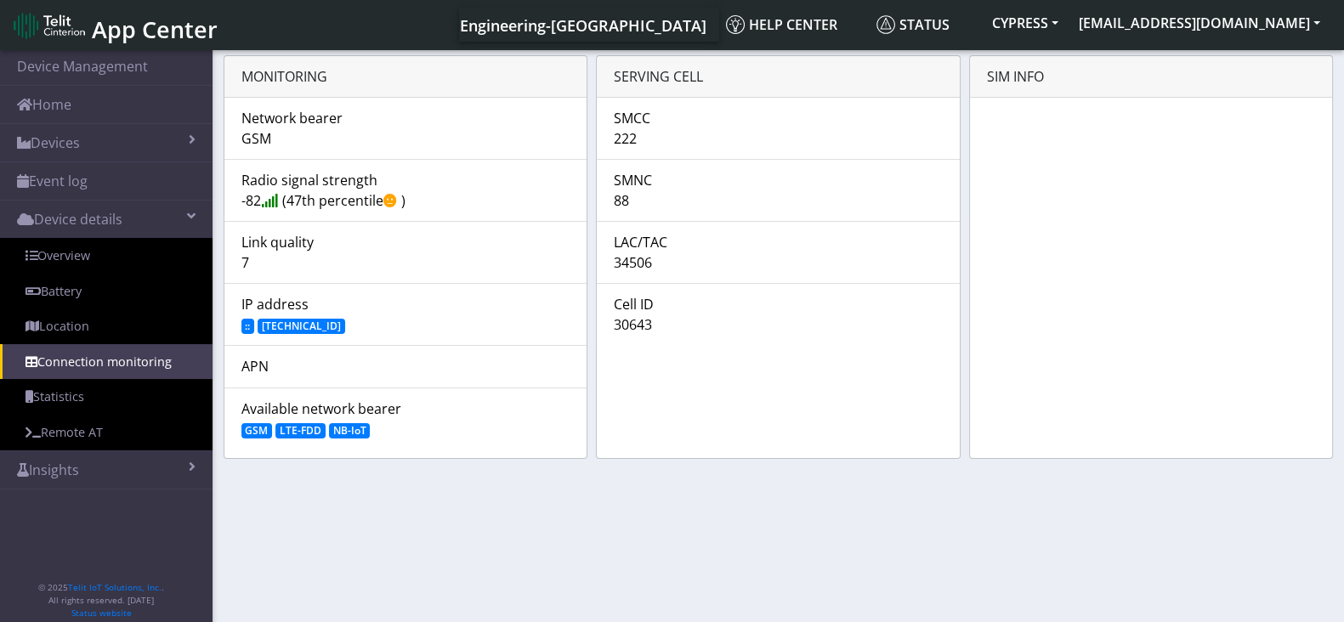
click at [77, 395] on link "Statistics" at bounding box center [106, 397] width 213 height 36
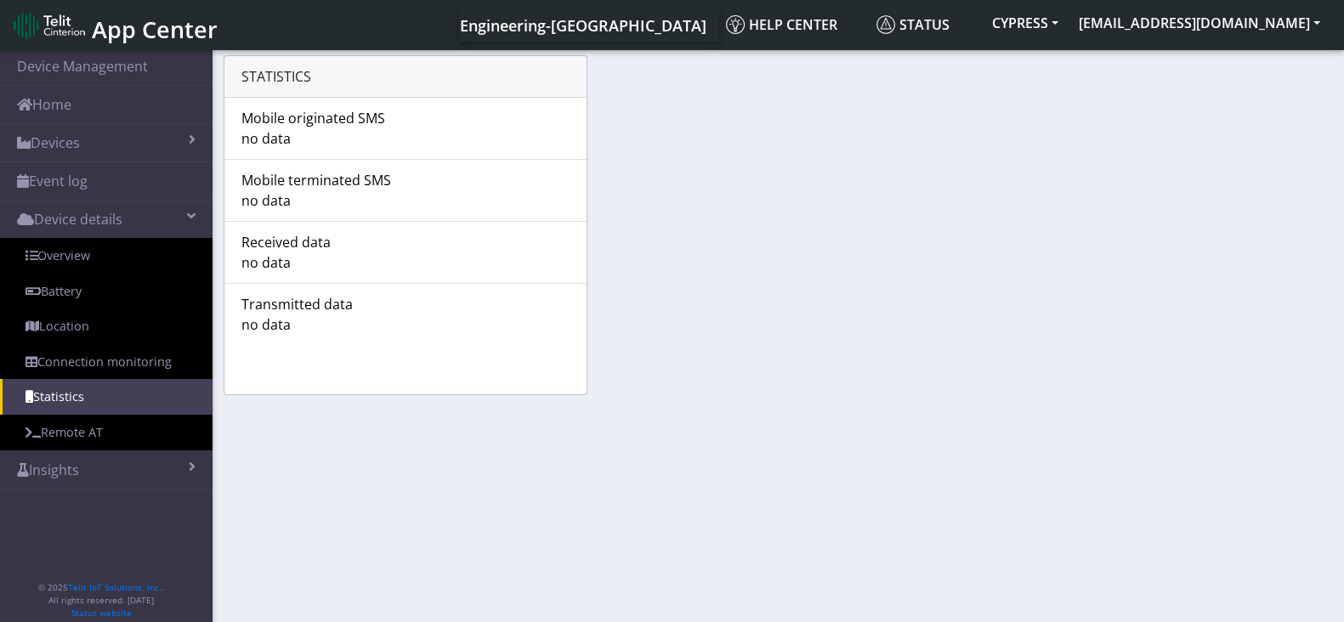
click at [79, 422] on link "Remote AT" at bounding box center [106, 433] width 213 height 36
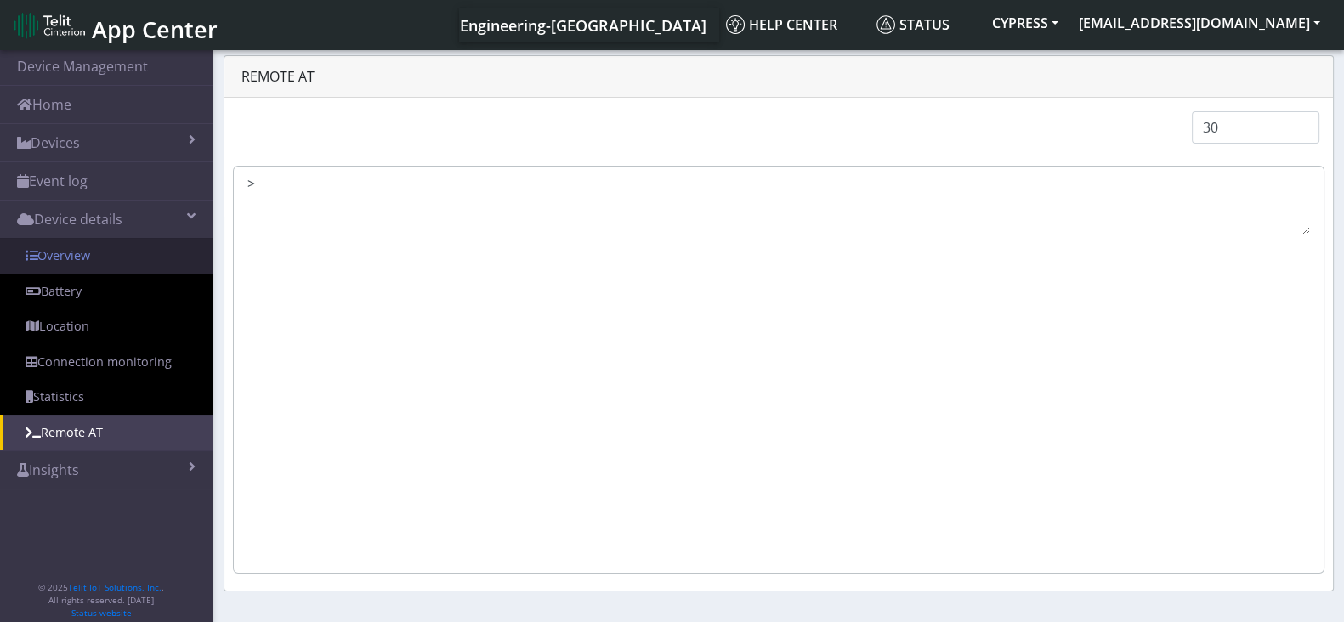
click at [82, 252] on link "Overview" at bounding box center [106, 256] width 213 height 36
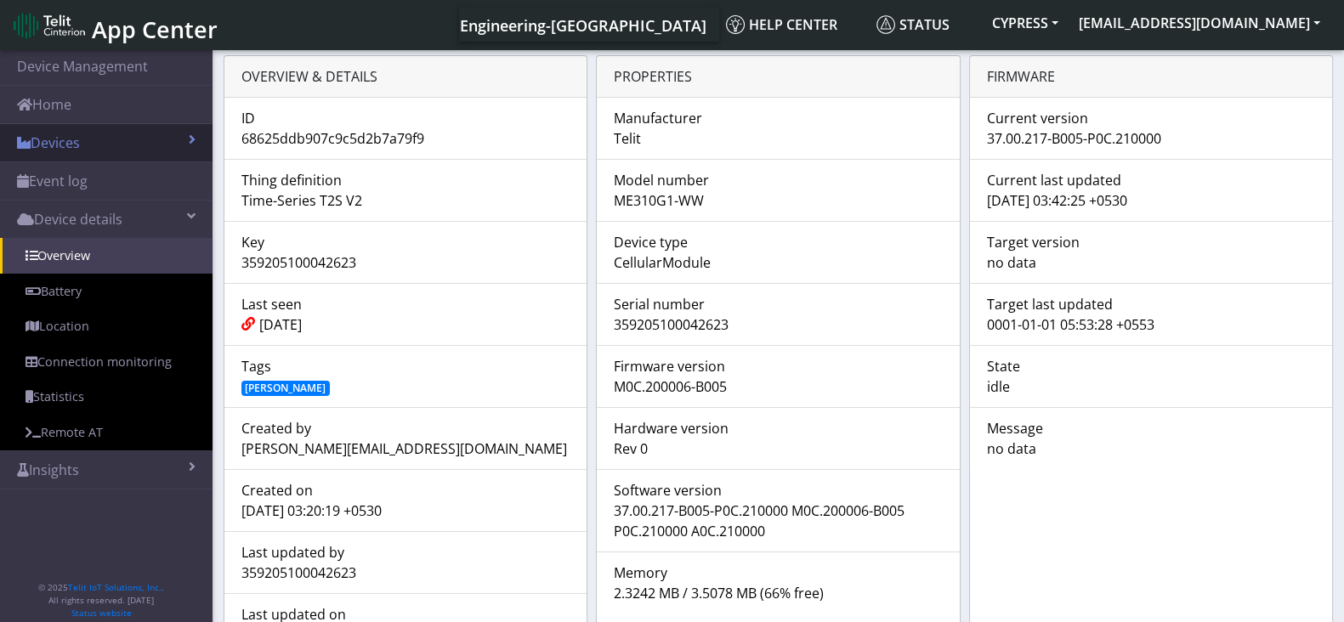
click at [136, 146] on link "Devices" at bounding box center [106, 142] width 213 height 37
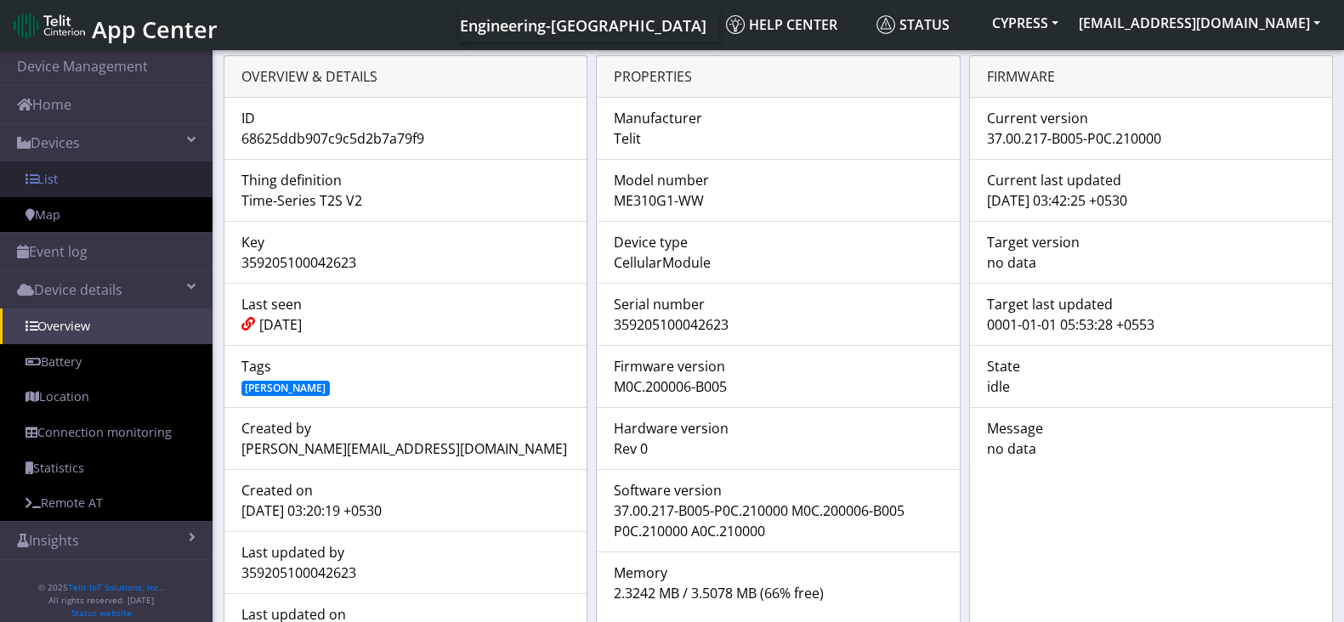
click at [94, 173] on link "List" at bounding box center [106, 180] width 213 height 36
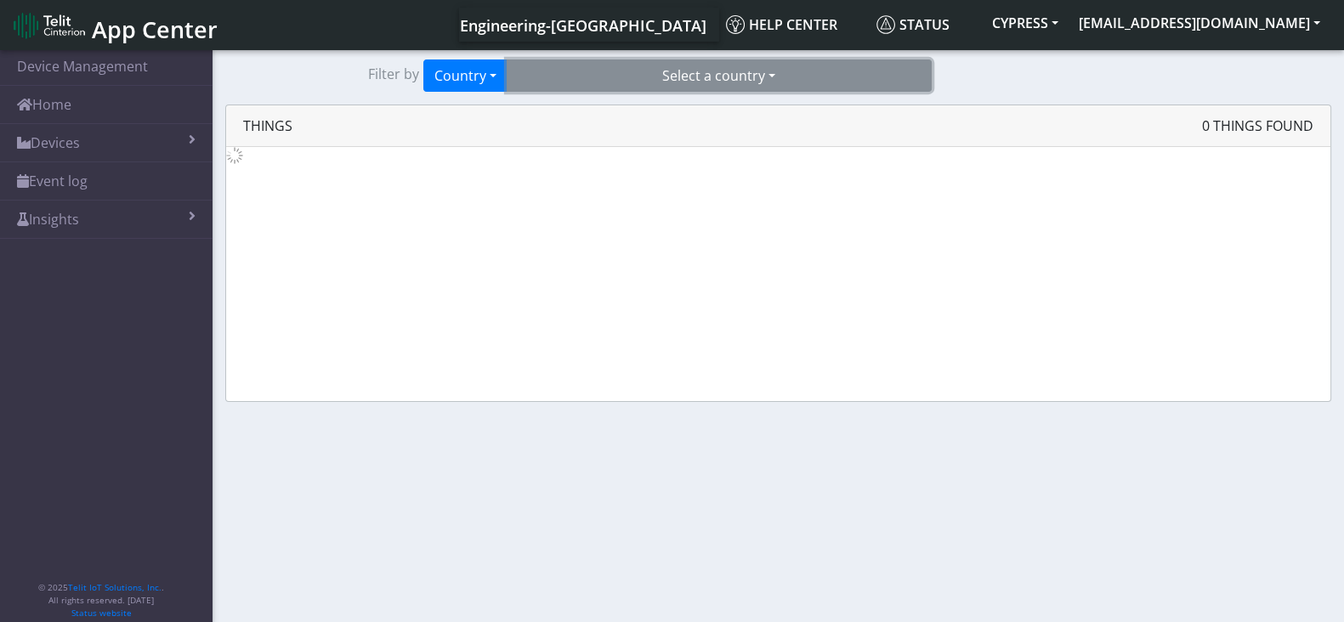
click at [625, 71] on button "Select a country" at bounding box center [719, 76] width 425 height 32
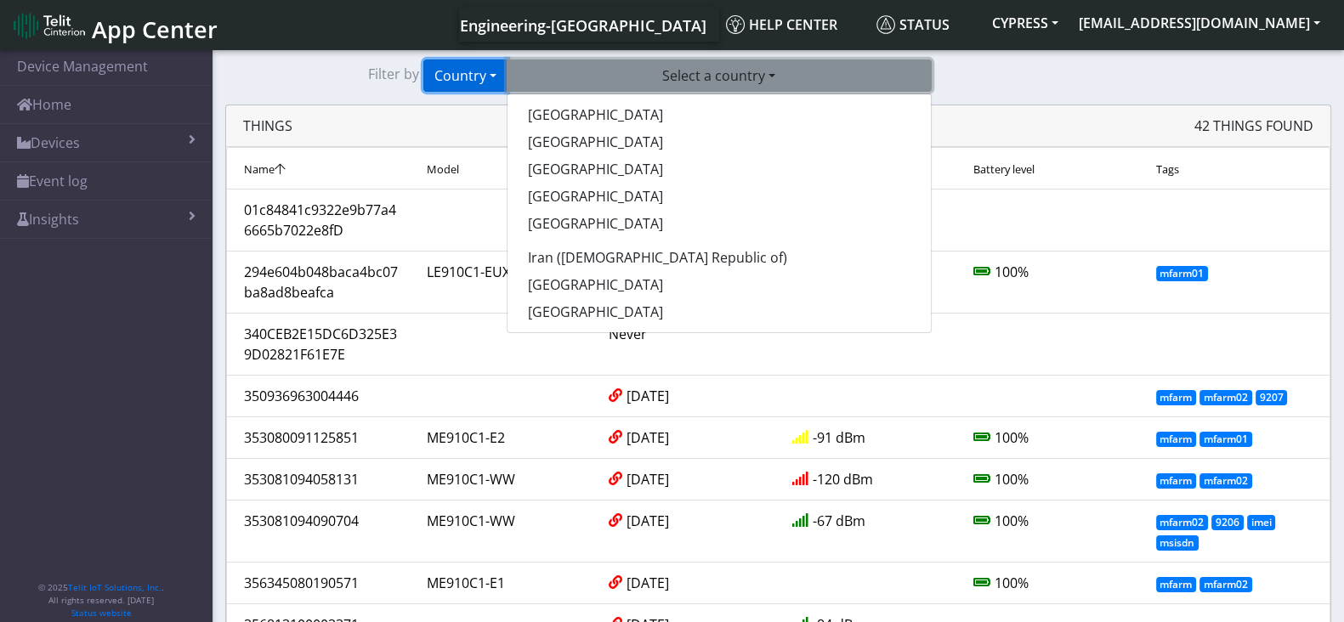
click at [480, 77] on button "Country" at bounding box center [465, 76] width 84 height 32
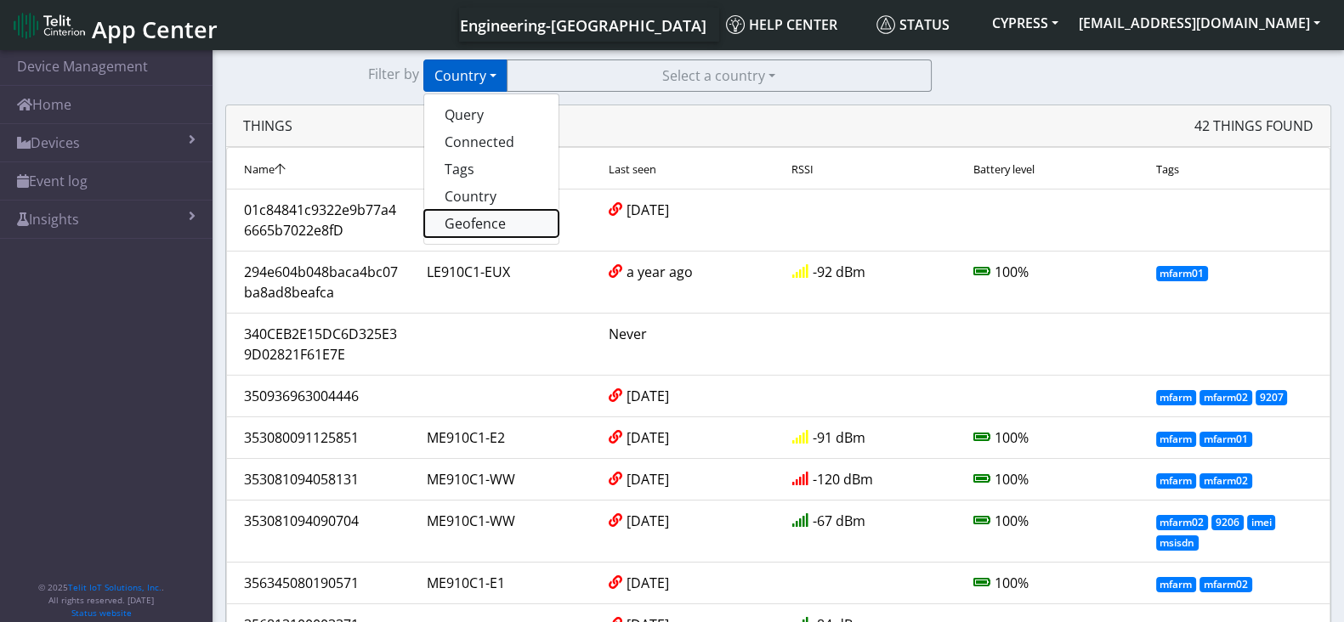
click at [455, 217] on button "Geofence" at bounding box center [491, 223] width 134 height 27
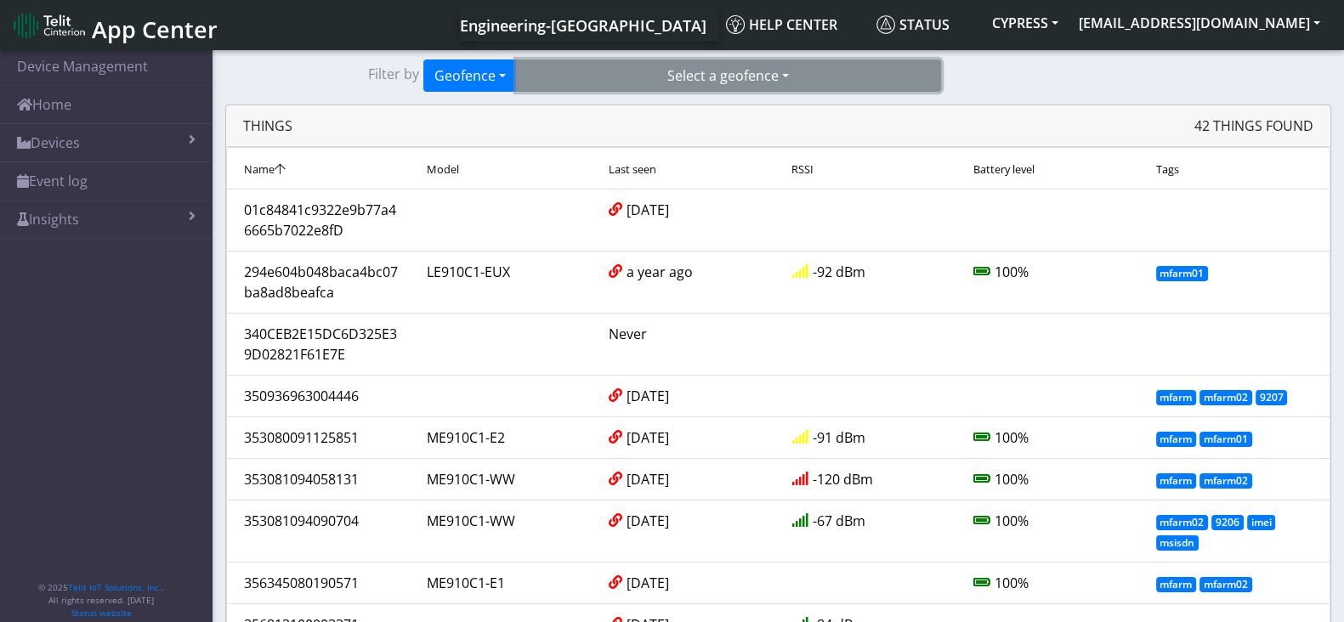
click at [632, 79] on button "Select a geofence" at bounding box center [728, 76] width 425 height 32
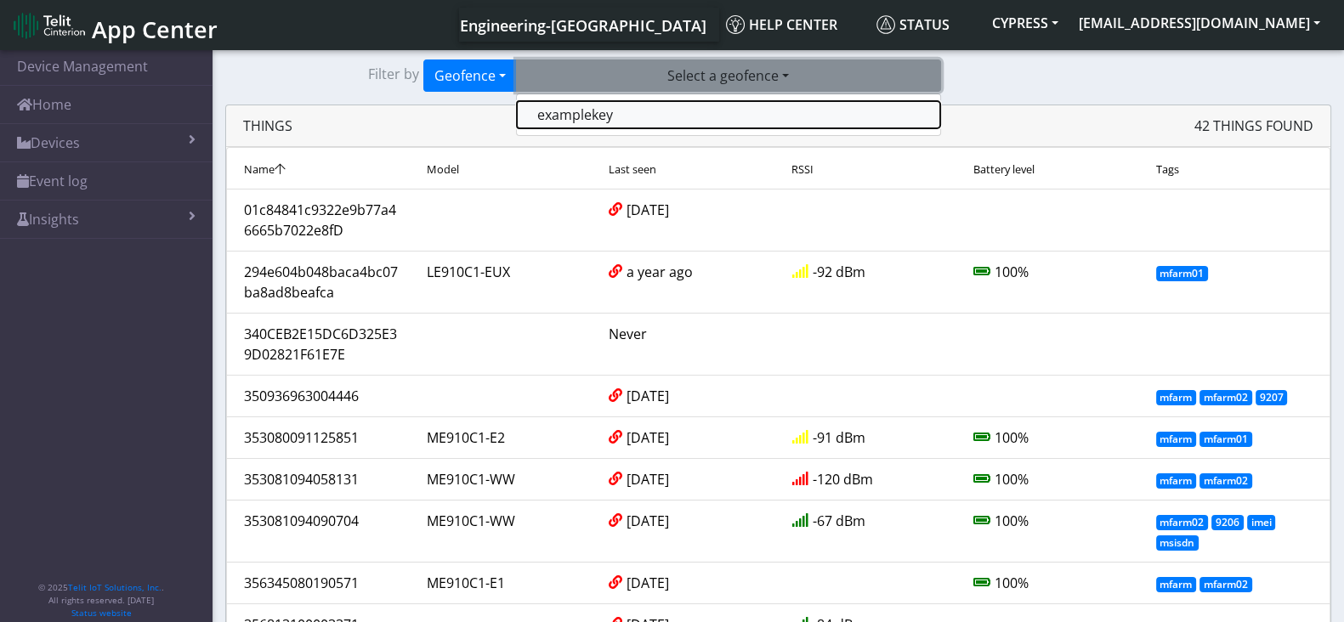
click at [595, 117] on button "examplekey" at bounding box center [728, 114] width 423 height 27
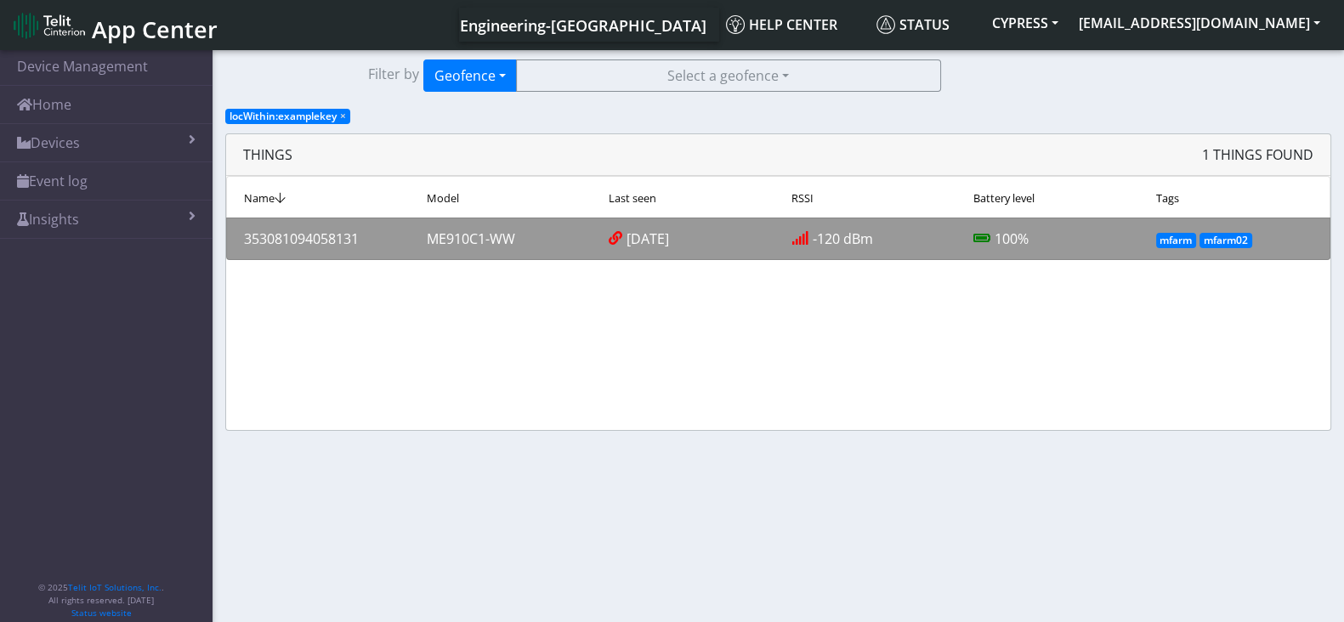
click at [296, 234] on div "353081094058131" at bounding box center [322, 239] width 183 height 20
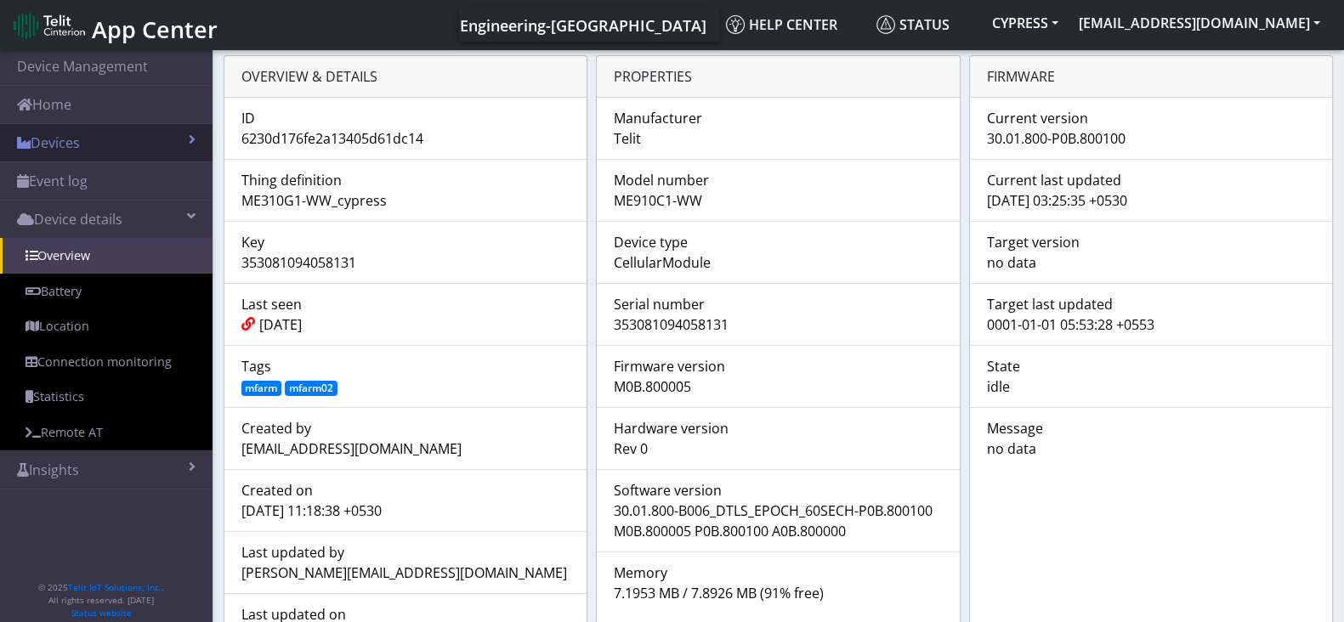
click at [139, 136] on link "Devices" at bounding box center [106, 142] width 213 height 37
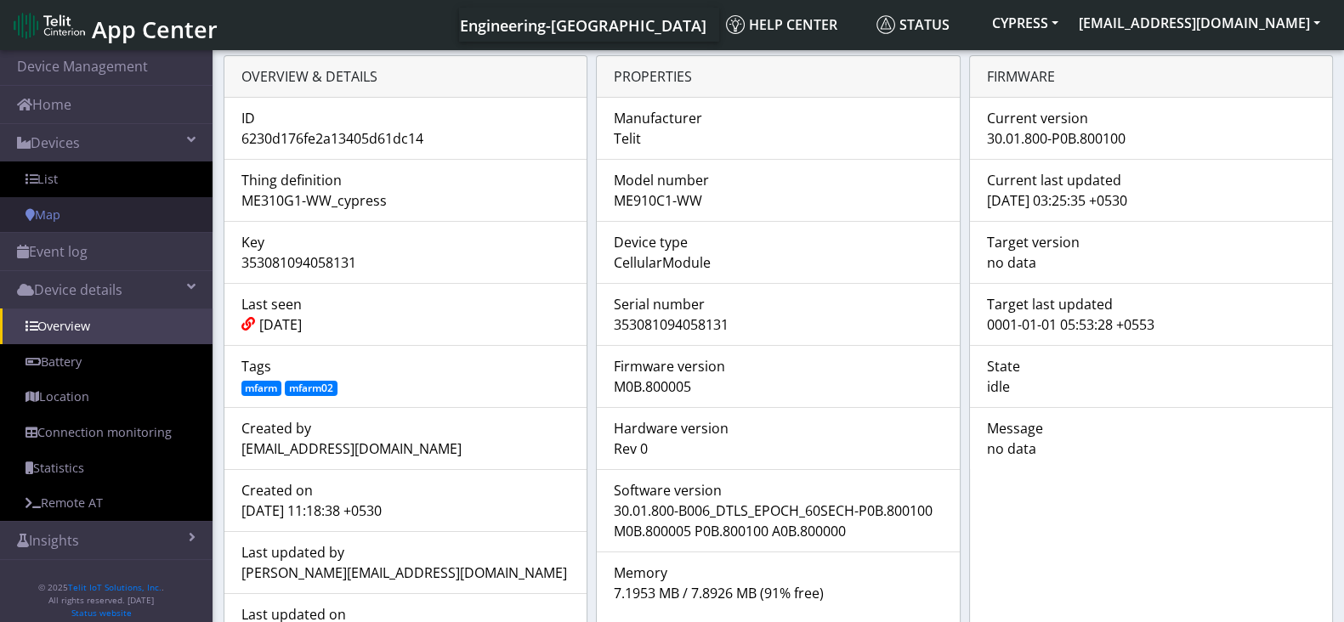
click at [133, 214] on link "Map" at bounding box center [106, 215] width 213 height 36
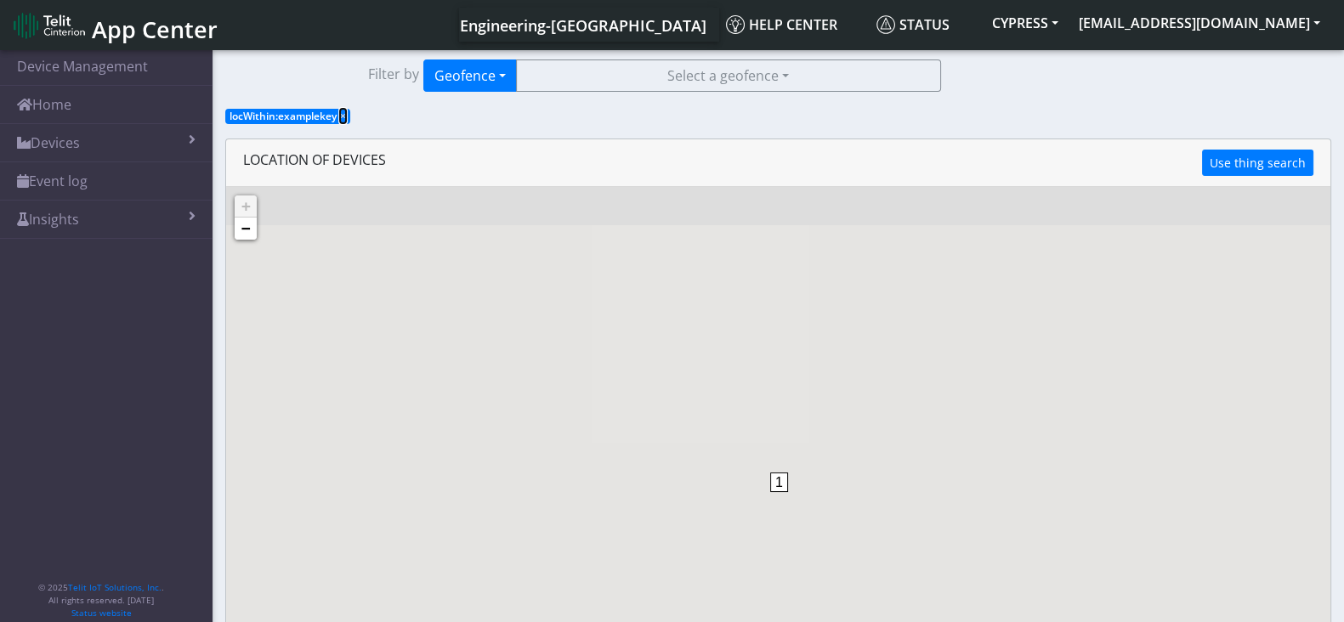
click at [344, 115] on span "×" at bounding box center [343, 116] width 6 height 14
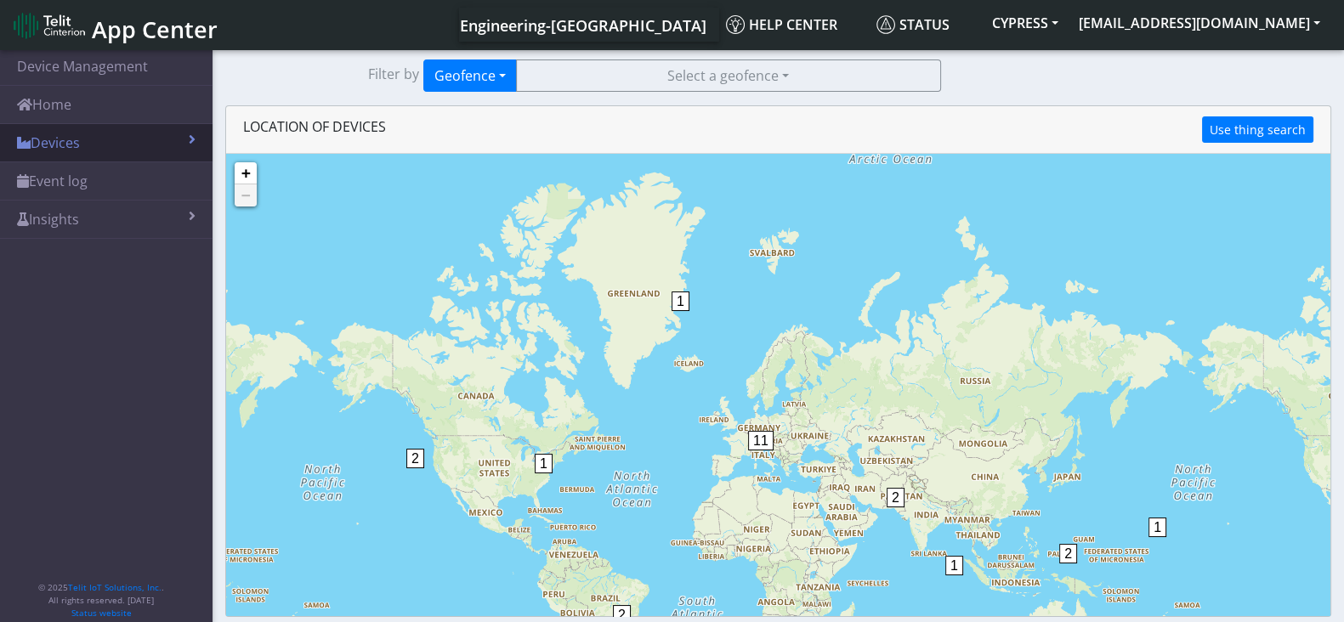
click at [116, 134] on link "Devices" at bounding box center [106, 142] width 213 height 37
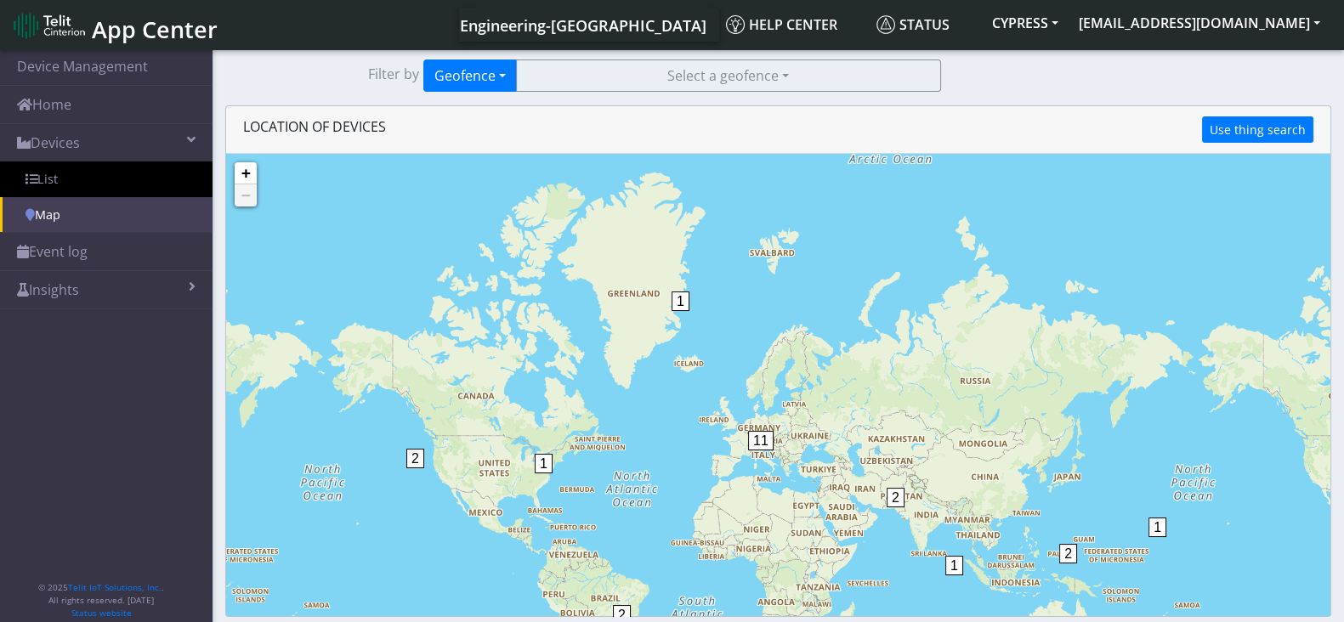
click at [72, 206] on link "Map" at bounding box center [106, 215] width 213 height 36
click at [464, 79] on button "Geofence" at bounding box center [470, 76] width 94 height 32
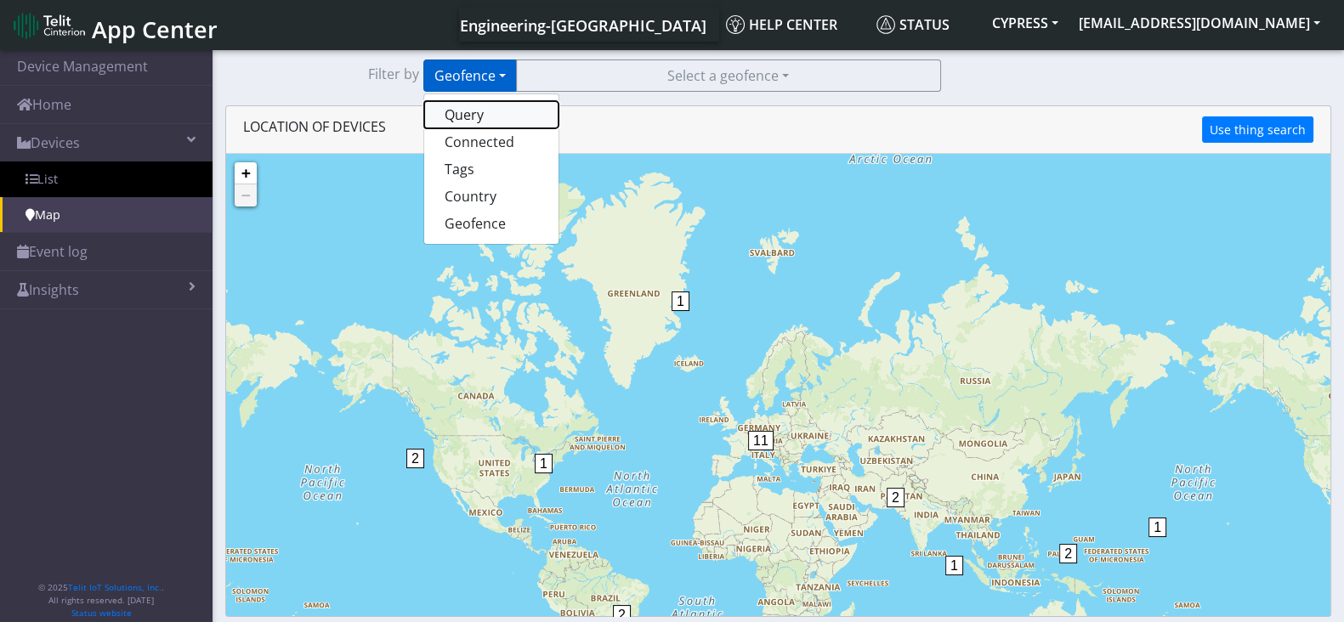
click at [482, 112] on button "Query" at bounding box center [491, 114] width 134 height 27
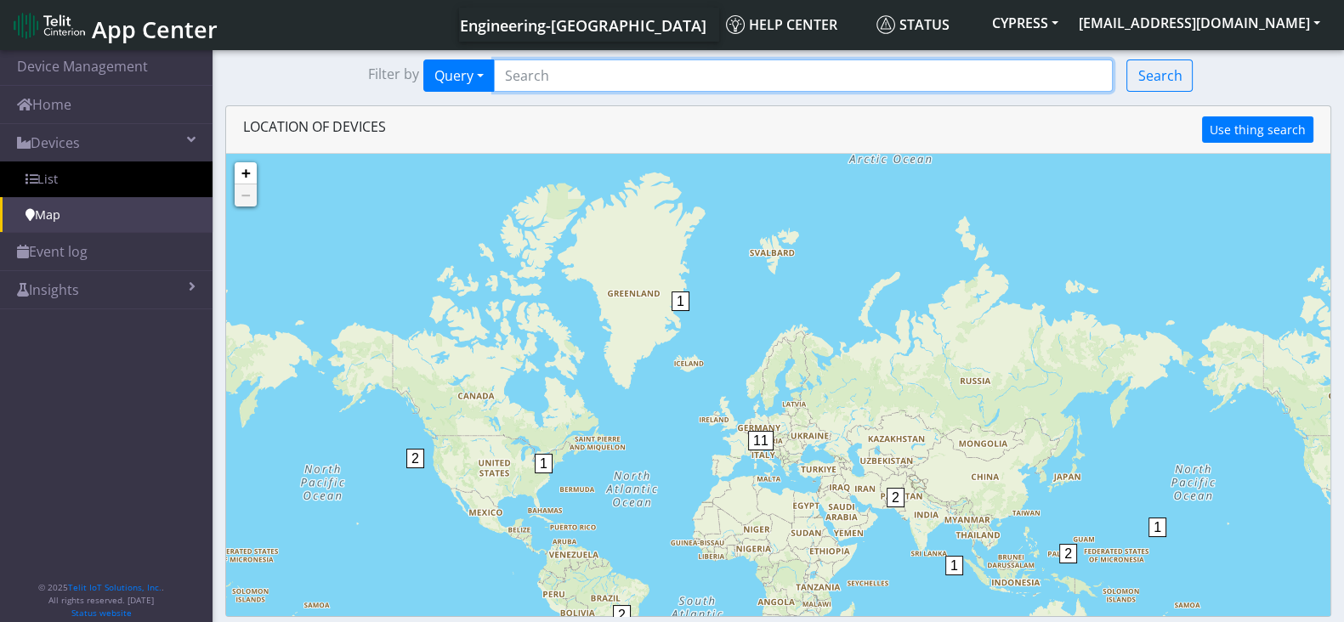
click at [590, 78] on input "Search..." at bounding box center [804, 76] width 620 height 32
paste input "359206100663251"
type input "359206100663251"
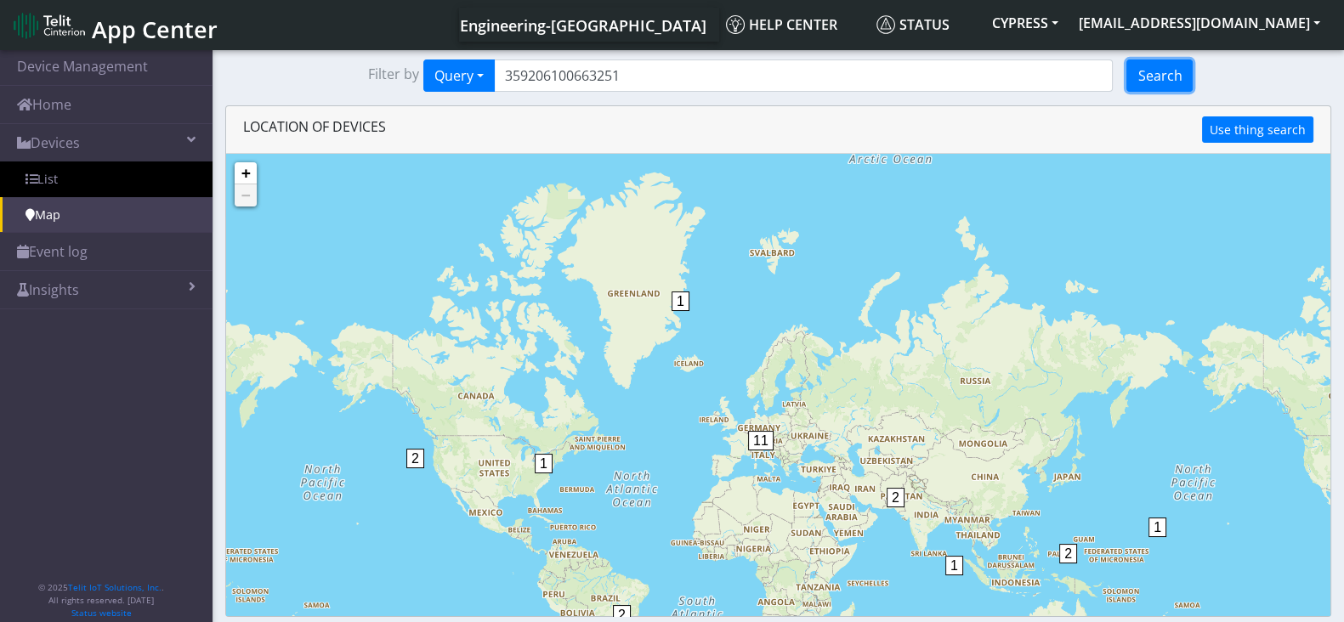
click at [1139, 71] on button "Search" at bounding box center [1159, 76] width 66 height 32
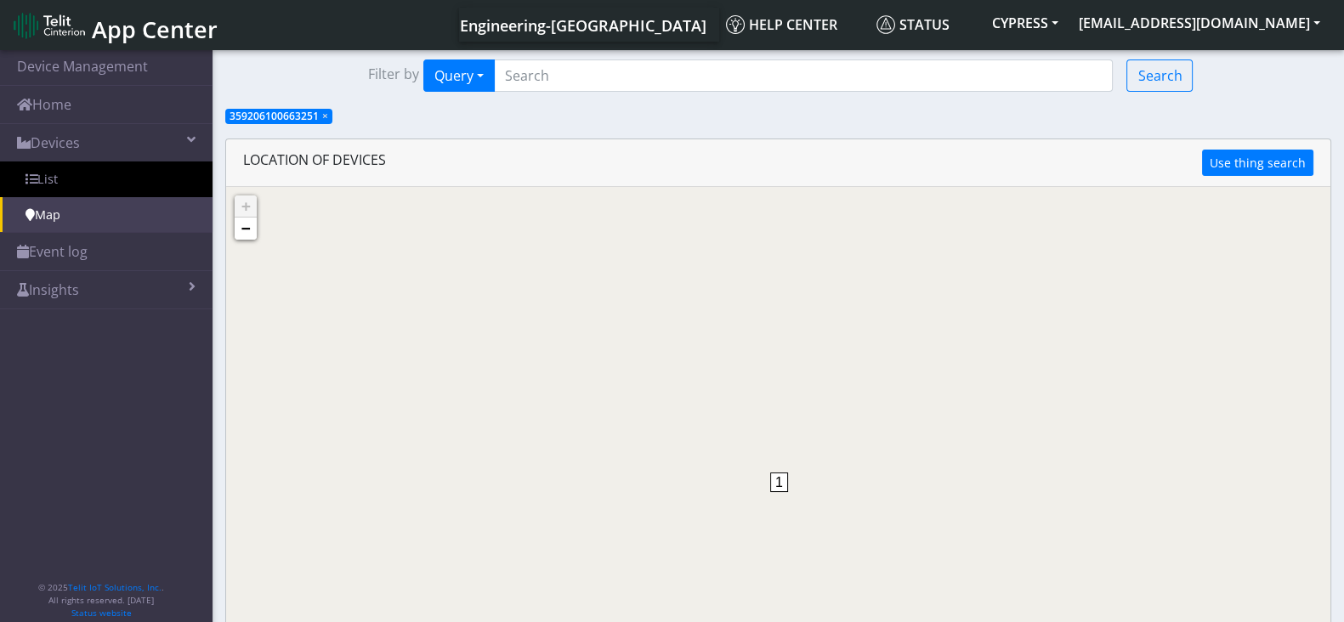
click at [778, 480] on span "1" at bounding box center [779, 483] width 18 height 20
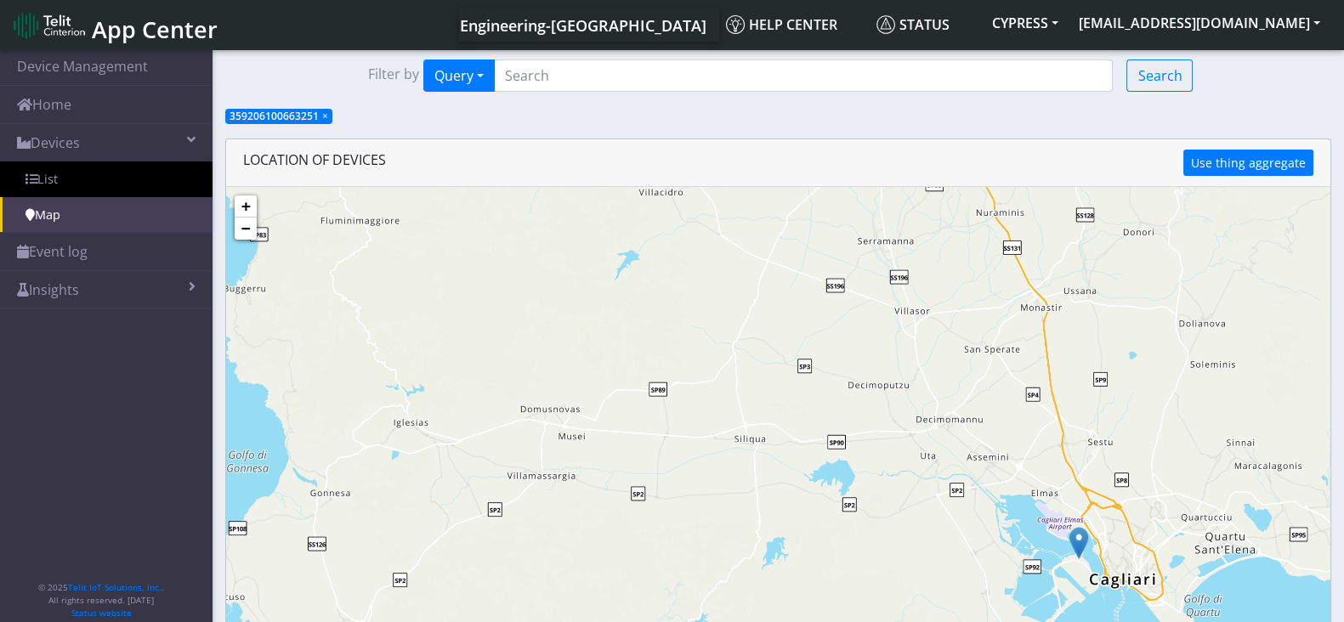
click at [1080, 541] on img at bounding box center [1078, 543] width 19 height 32
click at [1068, 516] on div "Name: 359206100663251 Key: 359206100663251 View: Click here" at bounding box center [1078, 511] width 119 height 43
click at [1074, 520] on link "Click here" at bounding box center [1066, 525] width 45 height 12
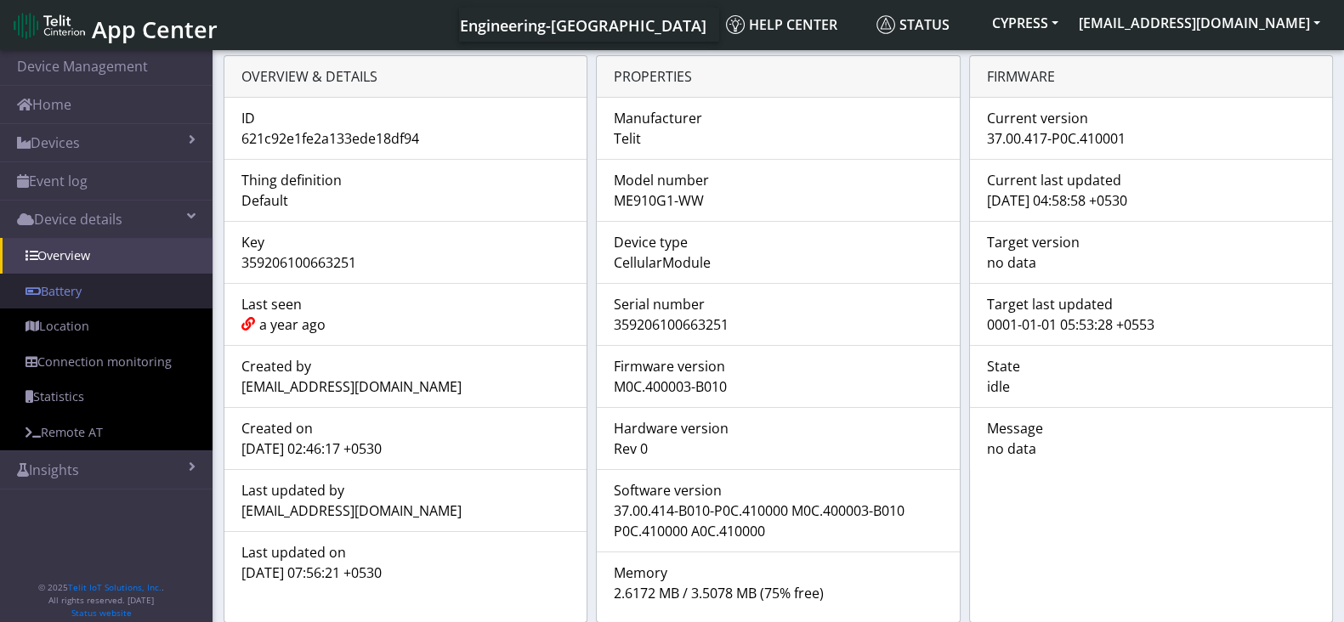
click at [38, 298] on link "Battery" at bounding box center [106, 292] width 213 height 36
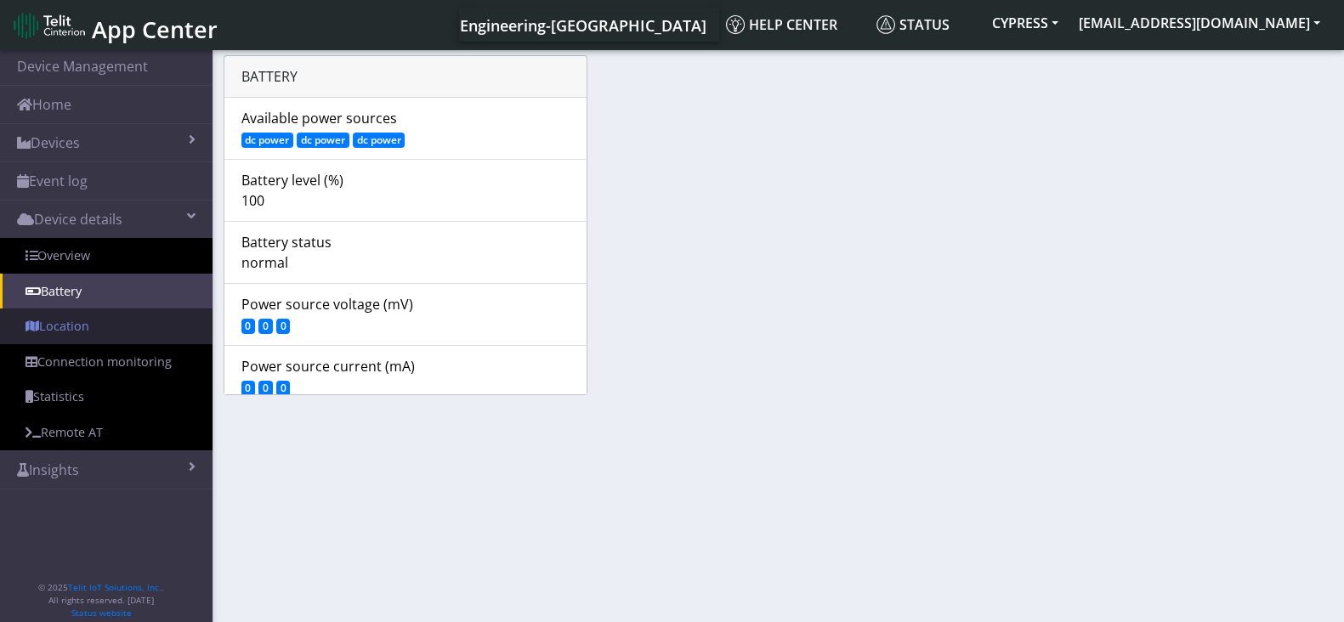
click at [81, 334] on link "Location" at bounding box center [106, 327] width 213 height 36
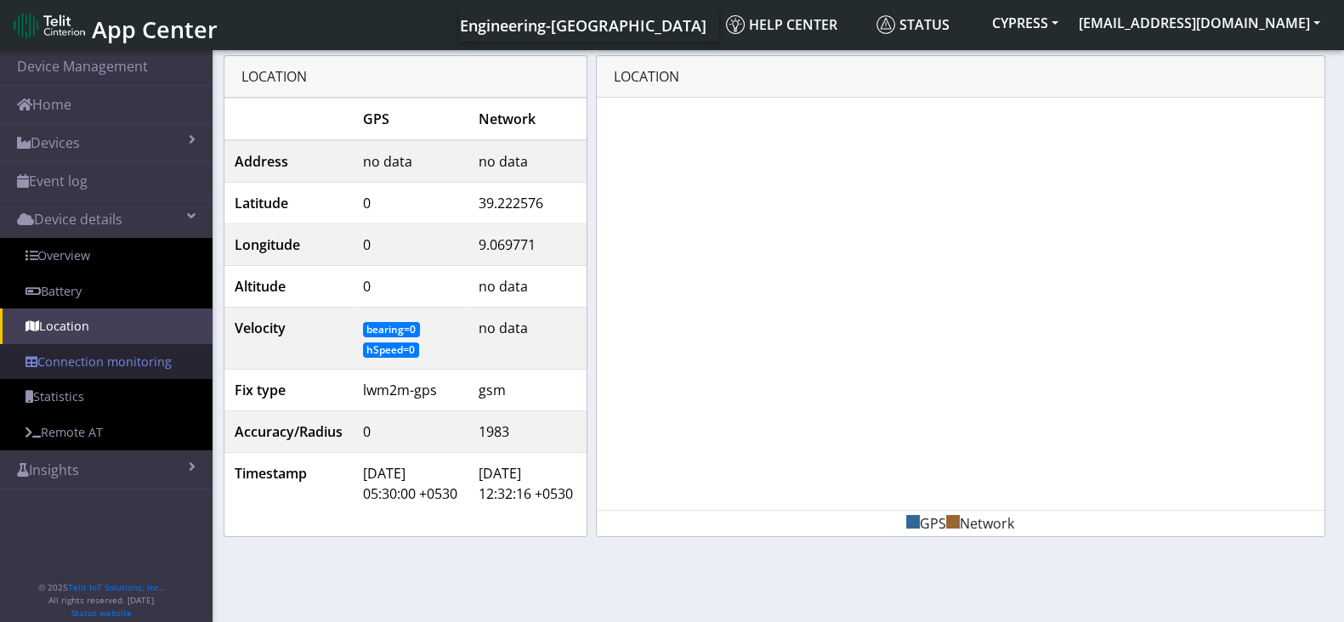
click at [94, 363] on link "Connection monitoring" at bounding box center [106, 362] width 213 height 36
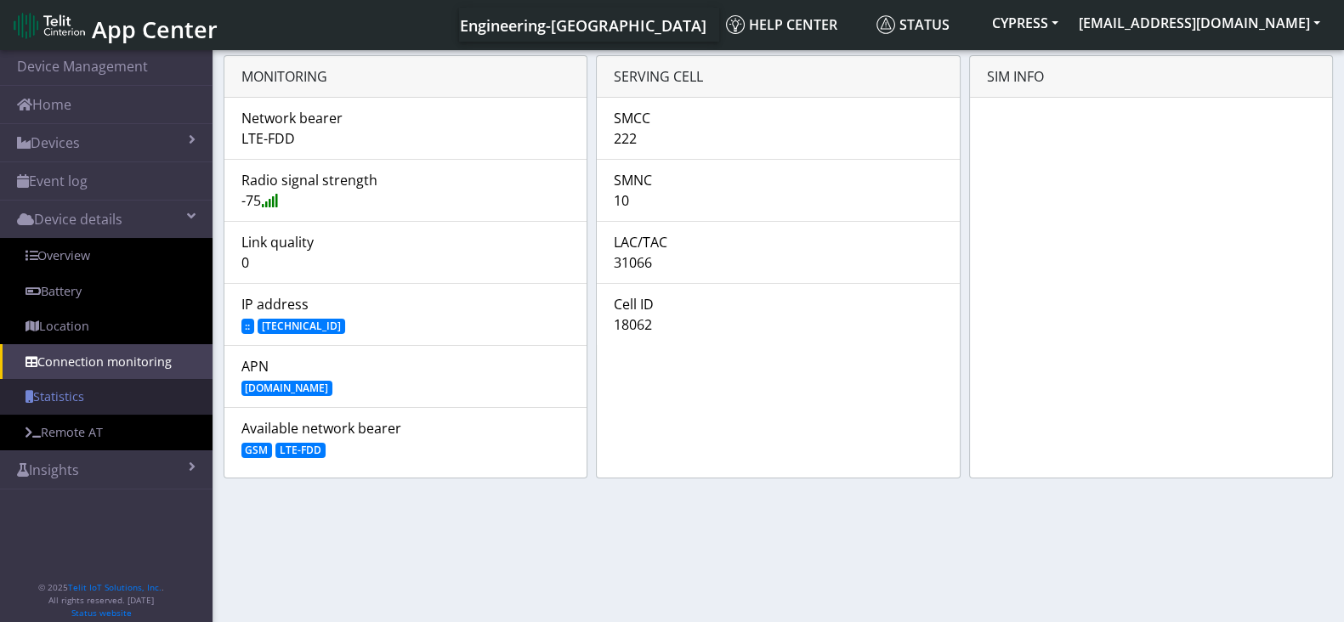
click at [76, 397] on link "Statistics" at bounding box center [106, 397] width 213 height 36
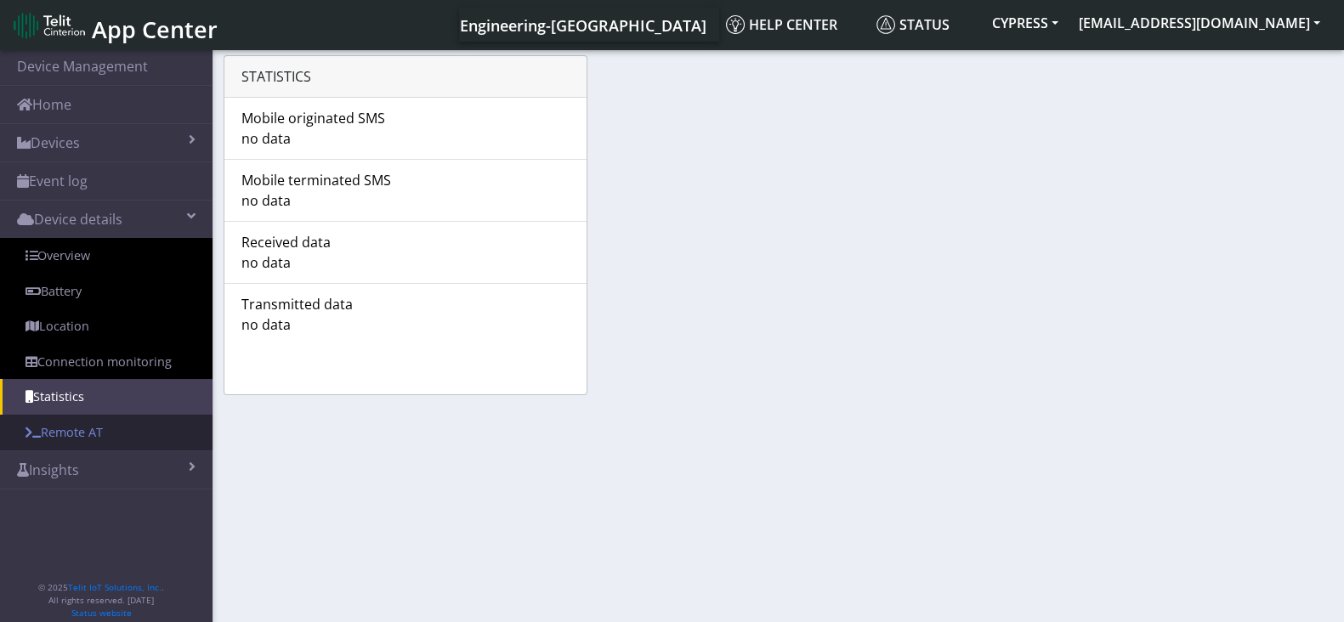
click at [108, 439] on link "Remote AT" at bounding box center [106, 433] width 213 height 36
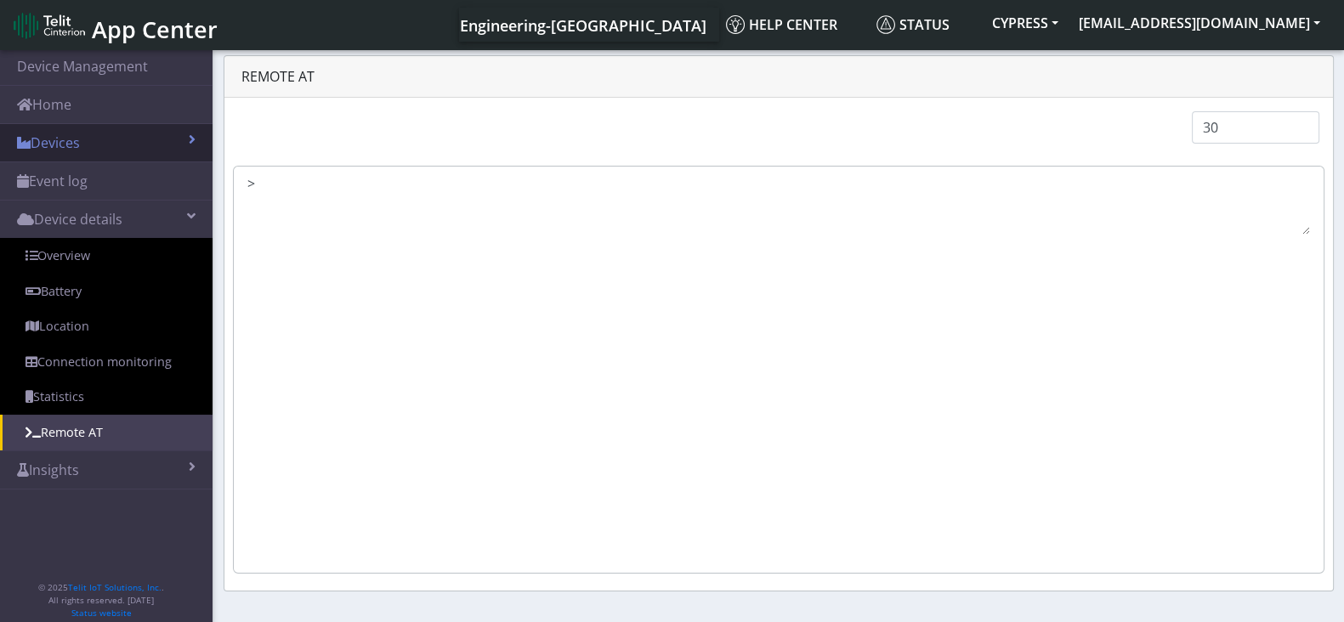
click at [138, 146] on link "Devices" at bounding box center [106, 142] width 213 height 37
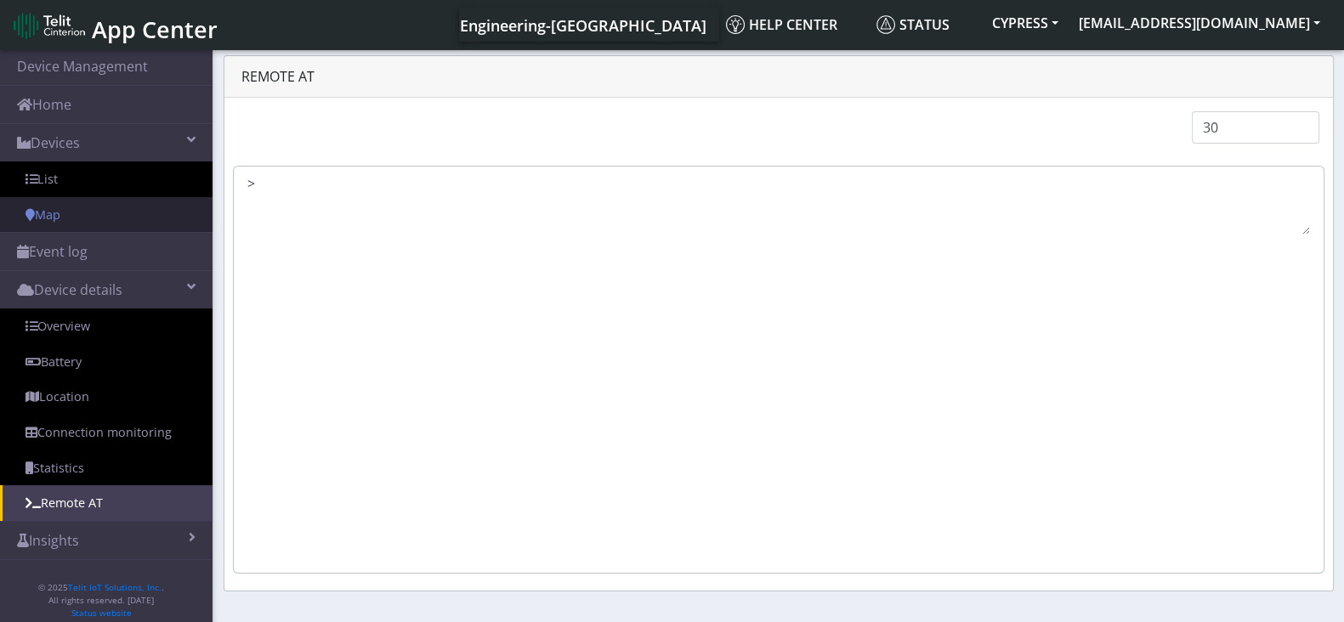
click at [105, 217] on link "Map" at bounding box center [106, 215] width 213 height 36
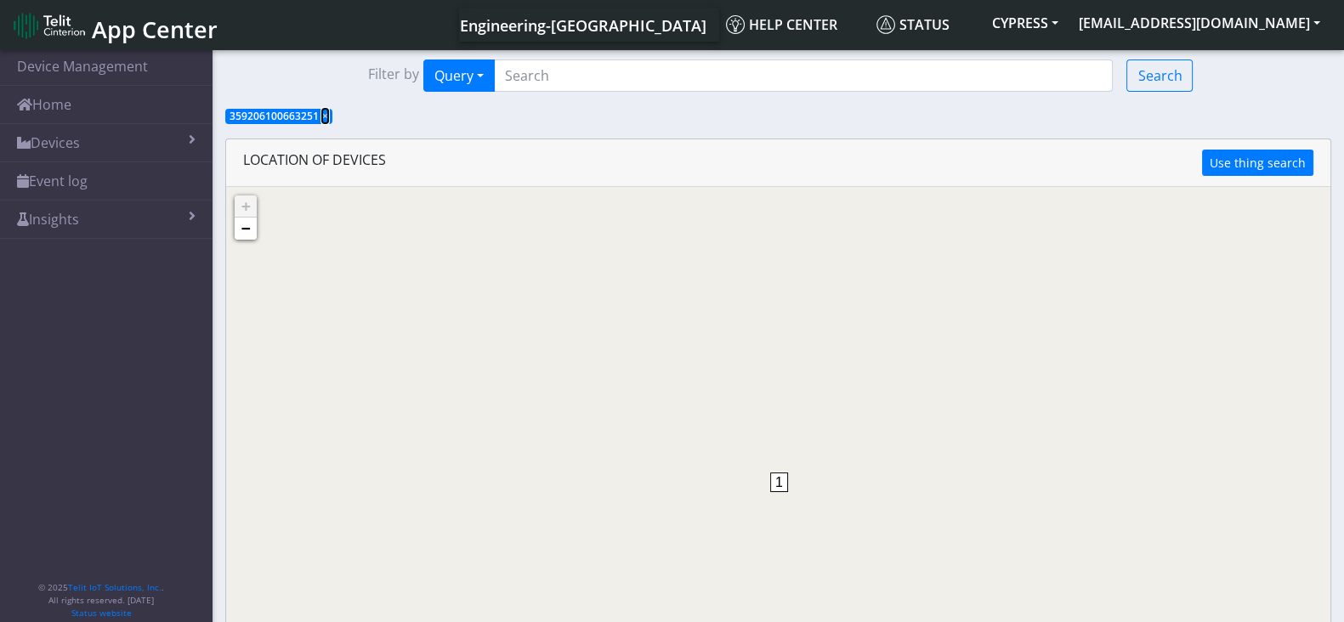
click at [324, 116] on span "×" at bounding box center [325, 116] width 6 height 14
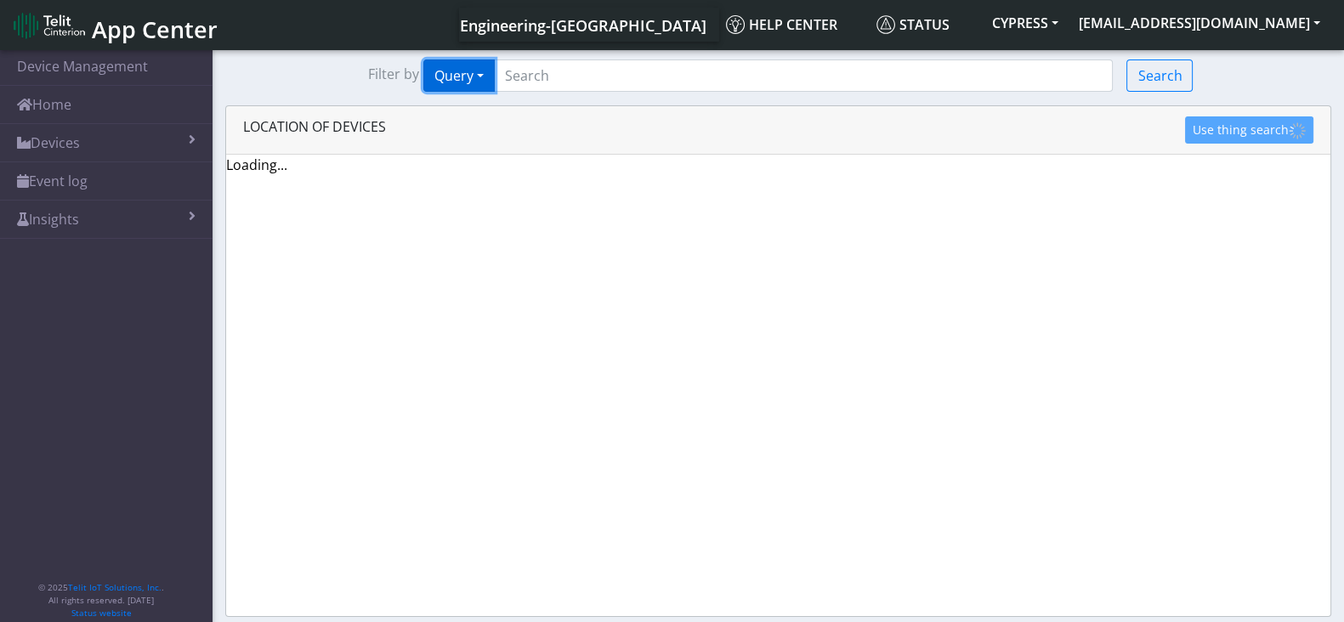
click at [479, 72] on button "Query" at bounding box center [458, 76] width 71 height 32
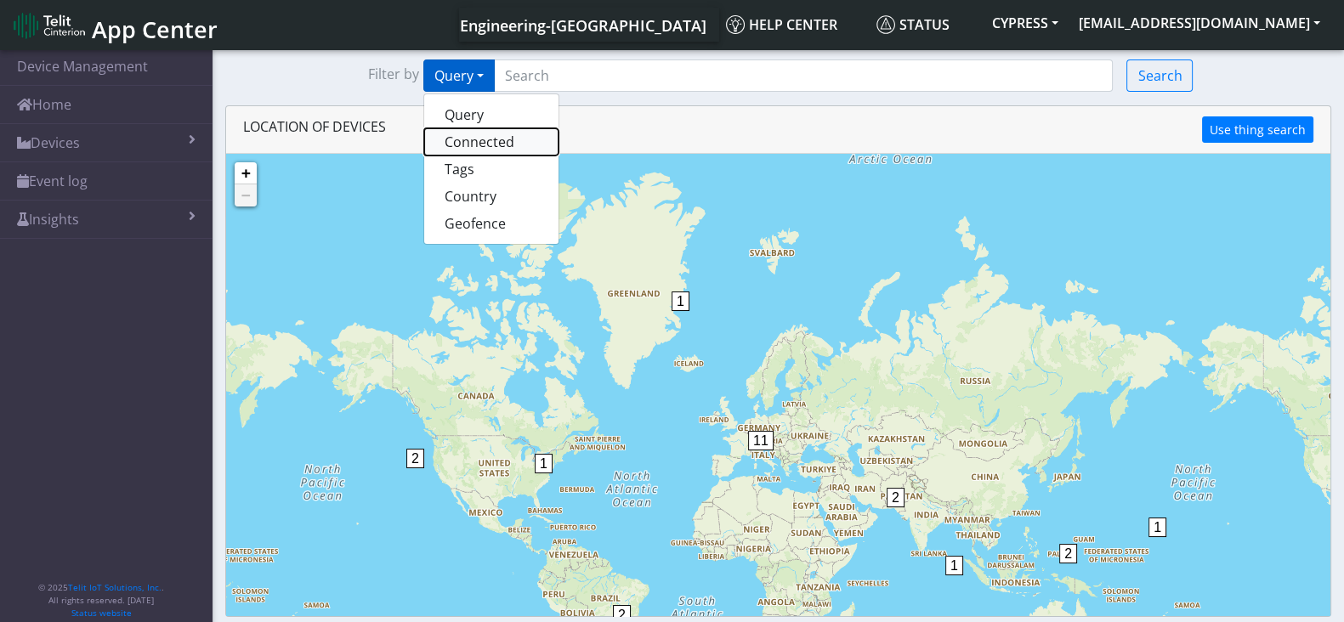
click at [493, 133] on button "Connected" at bounding box center [491, 141] width 134 height 27
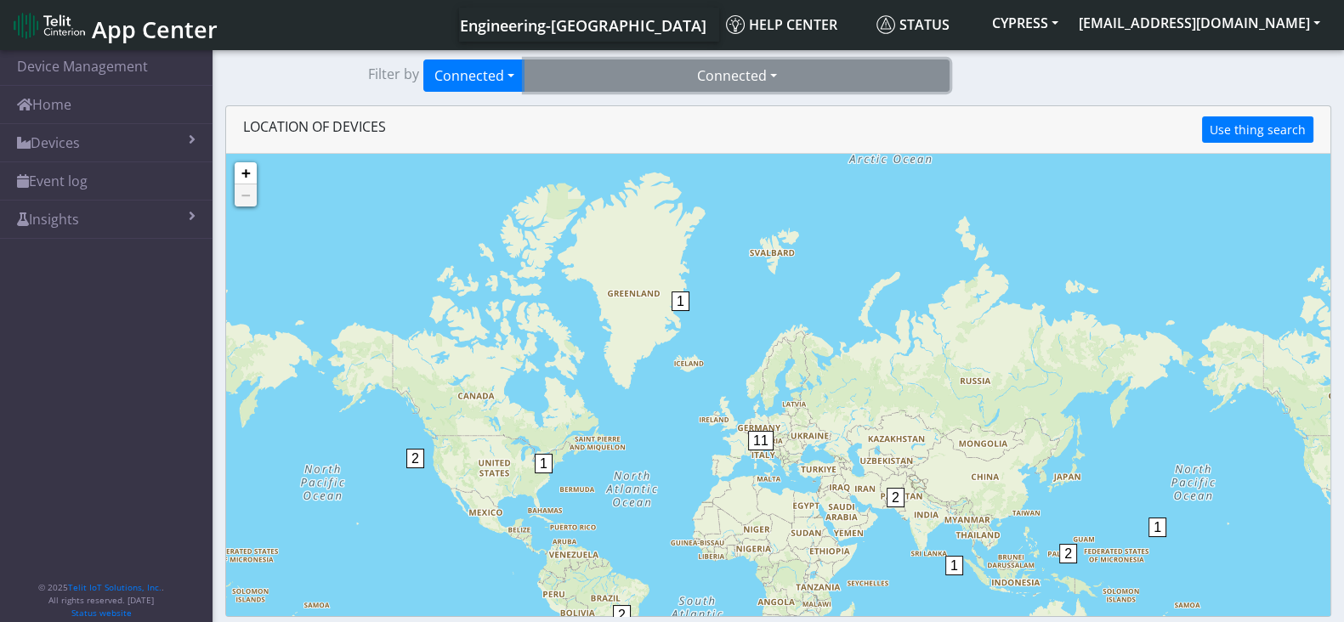
click at [599, 68] on button "Connected" at bounding box center [736, 76] width 425 height 32
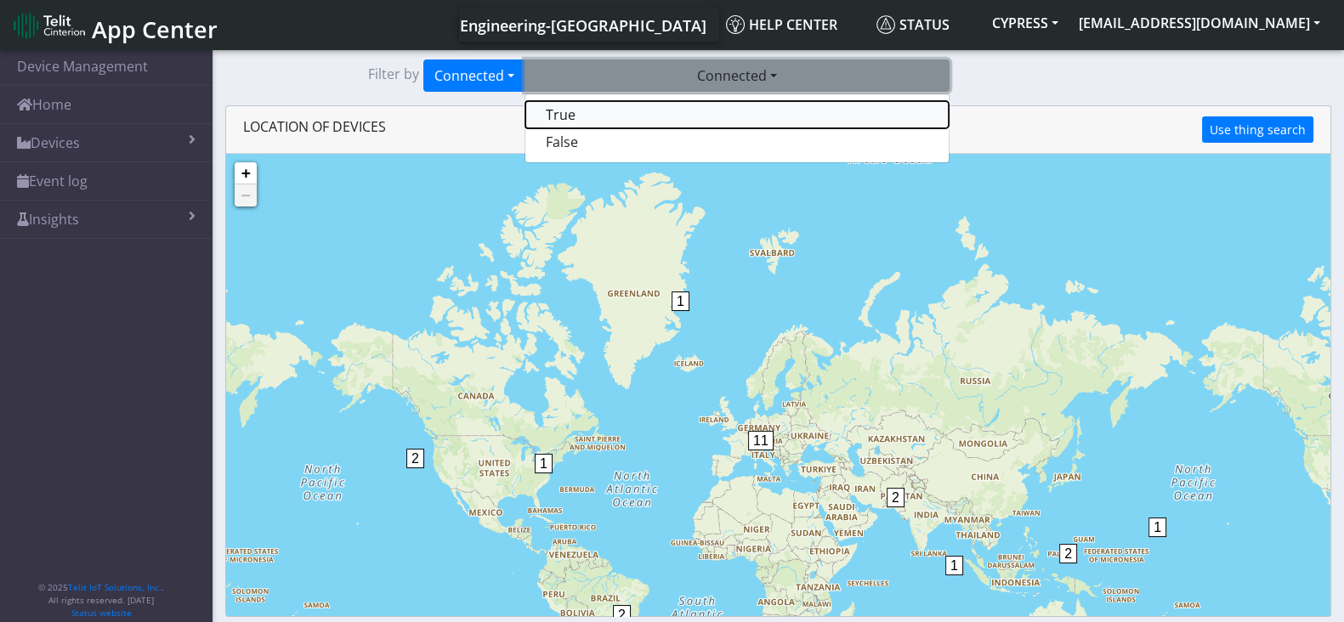
click at [581, 109] on button "True" at bounding box center [736, 114] width 423 height 27
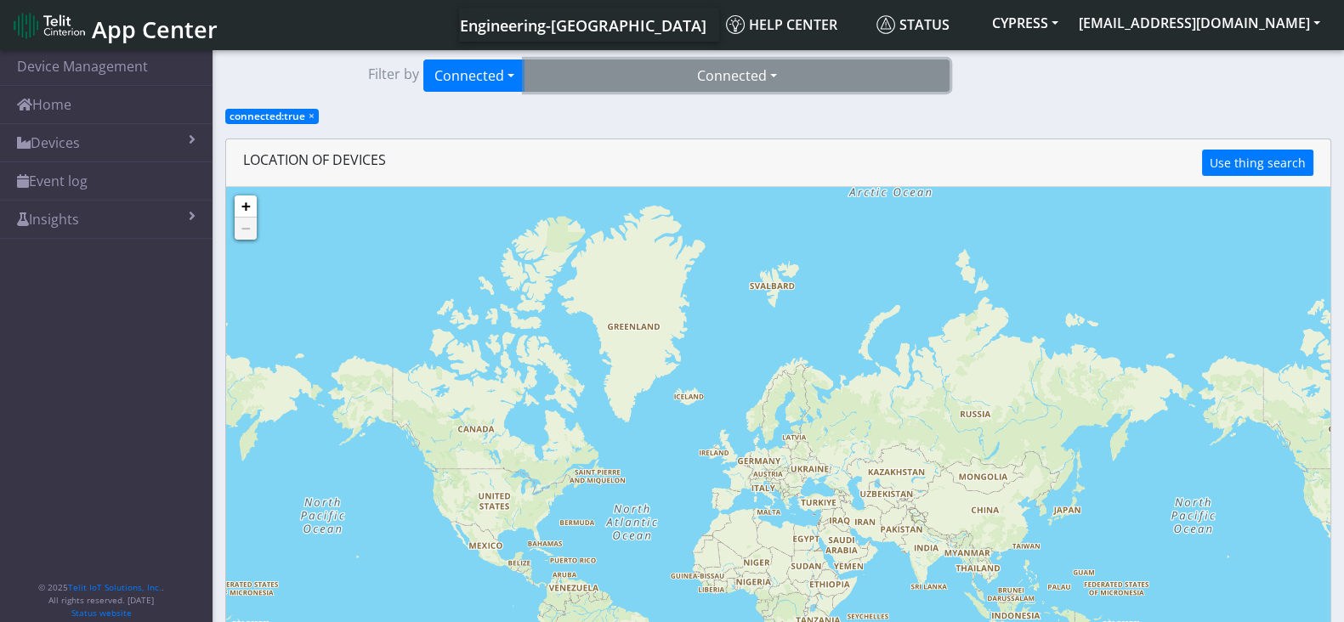
click at [651, 74] on button "Connected" at bounding box center [736, 76] width 425 height 32
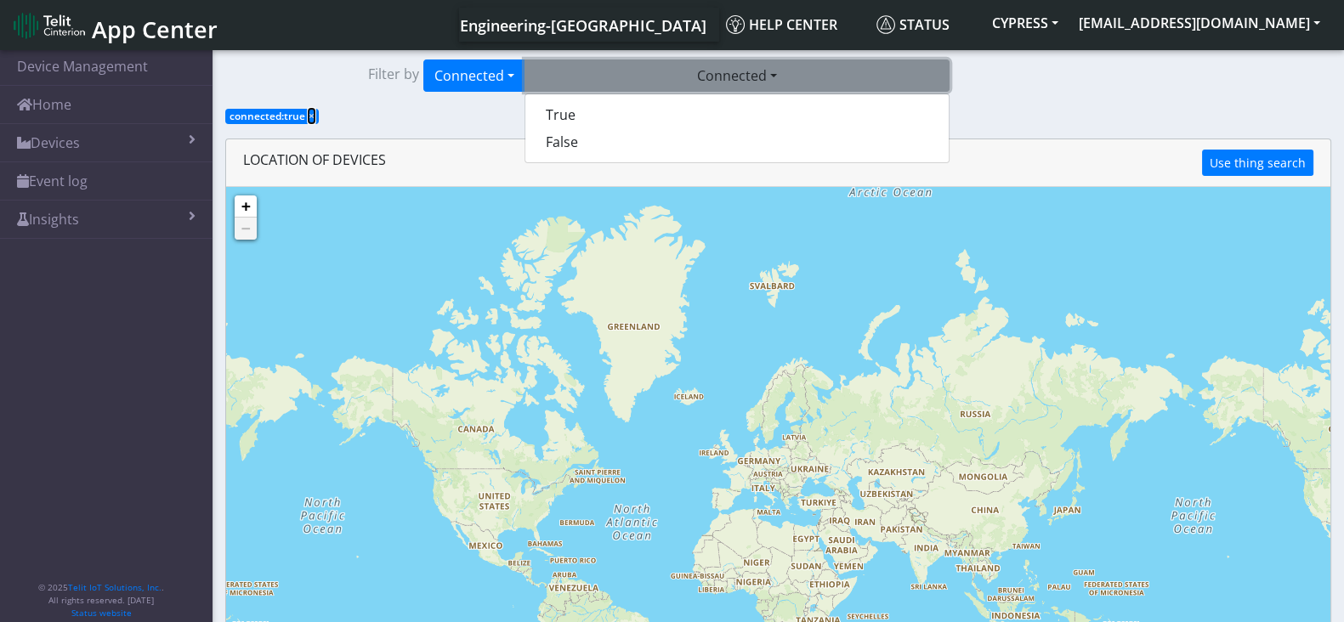
click at [311, 112] on span "×" at bounding box center [312, 116] width 6 height 14
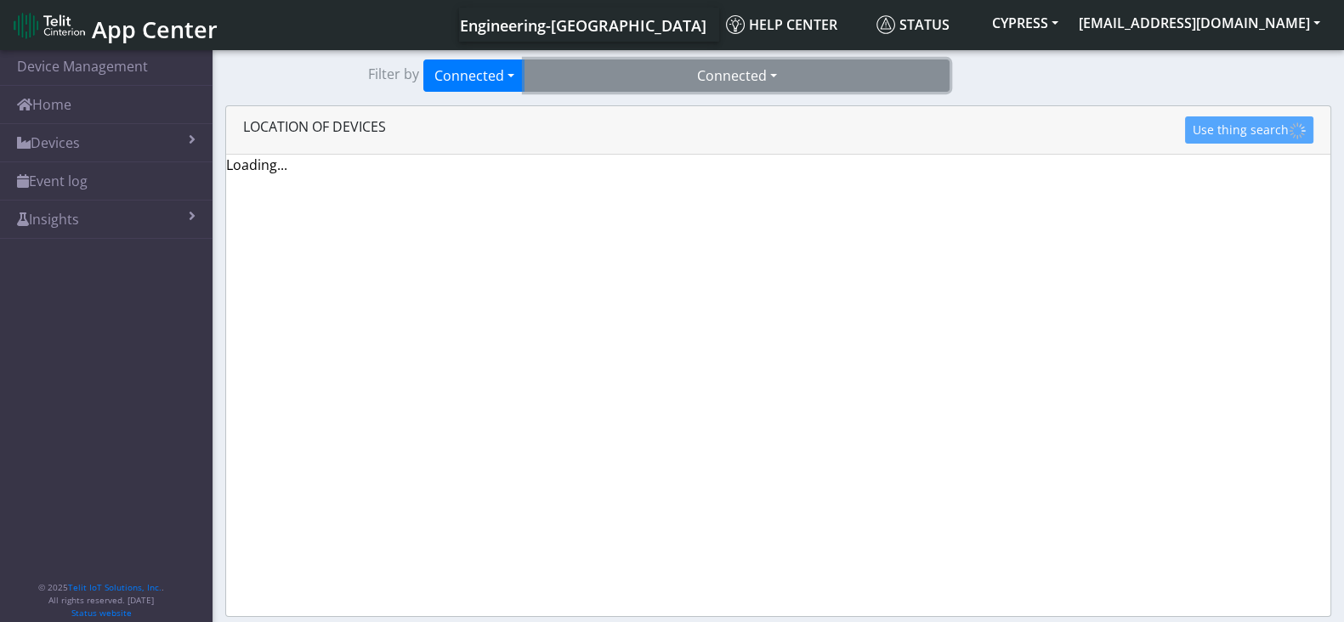
click at [724, 62] on button "Connected" at bounding box center [736, 76] width 425 height 32
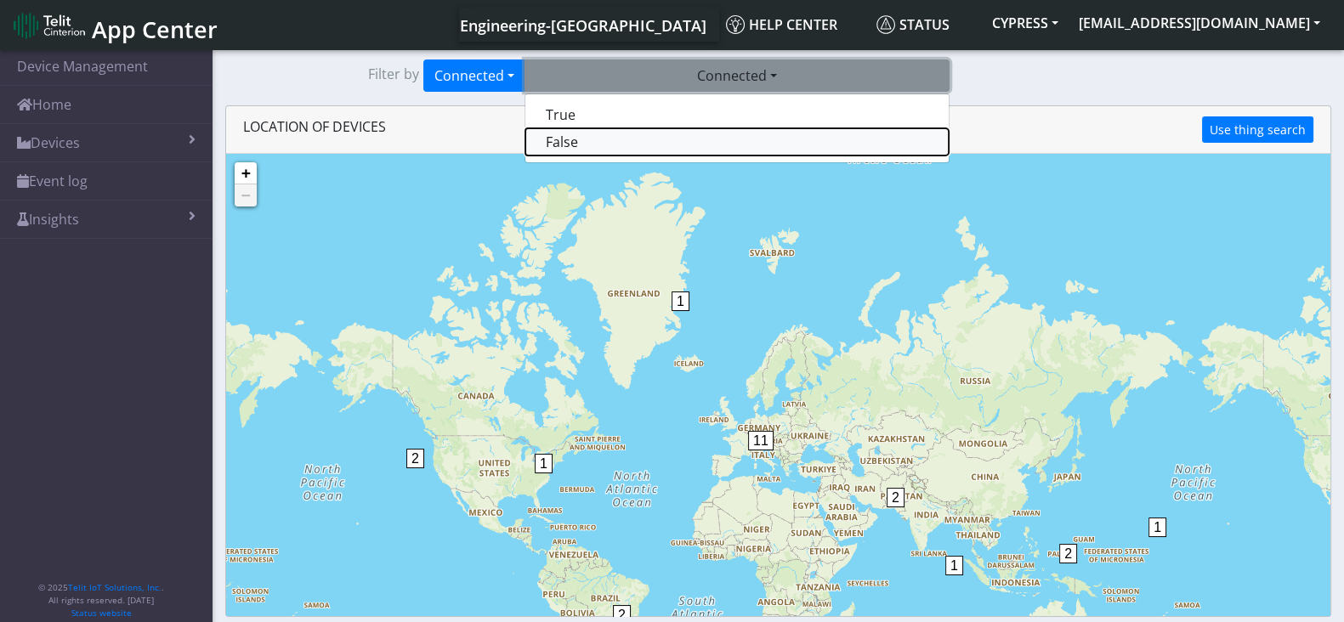
click at [589, 150] on button "False" at bounding box center [736, 141] width 423 height 27
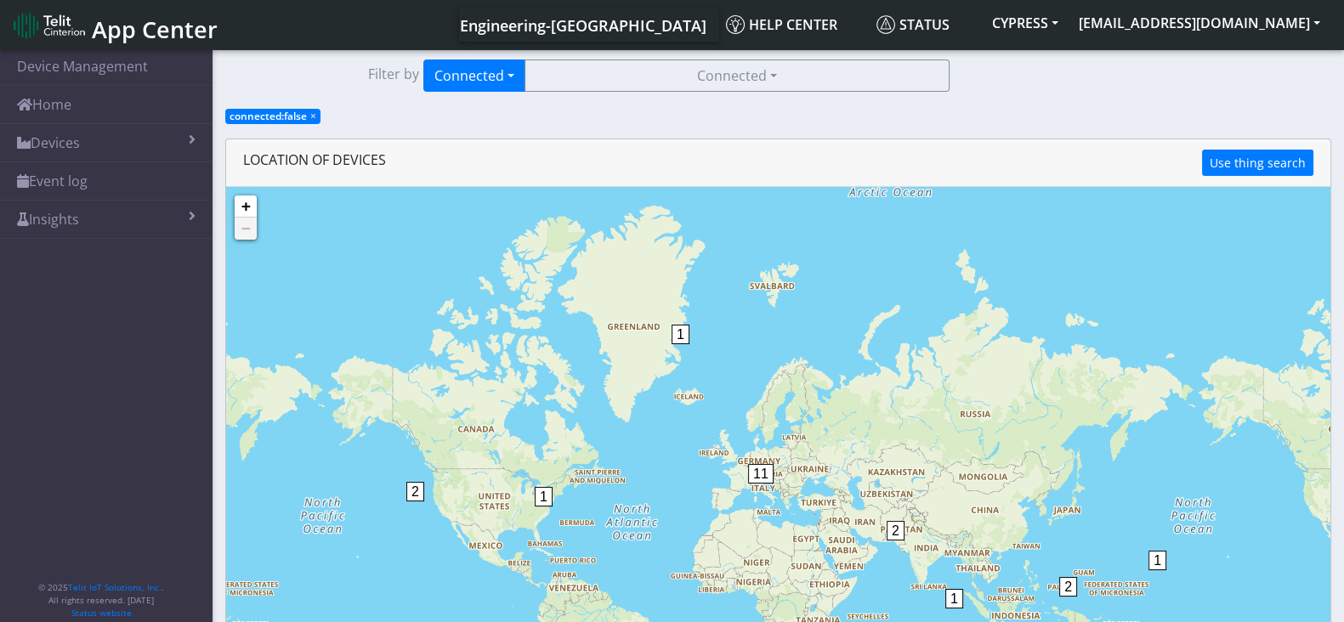
click at [900, 532] on span "2" at bounding box center [896, 531] width 18 height 20
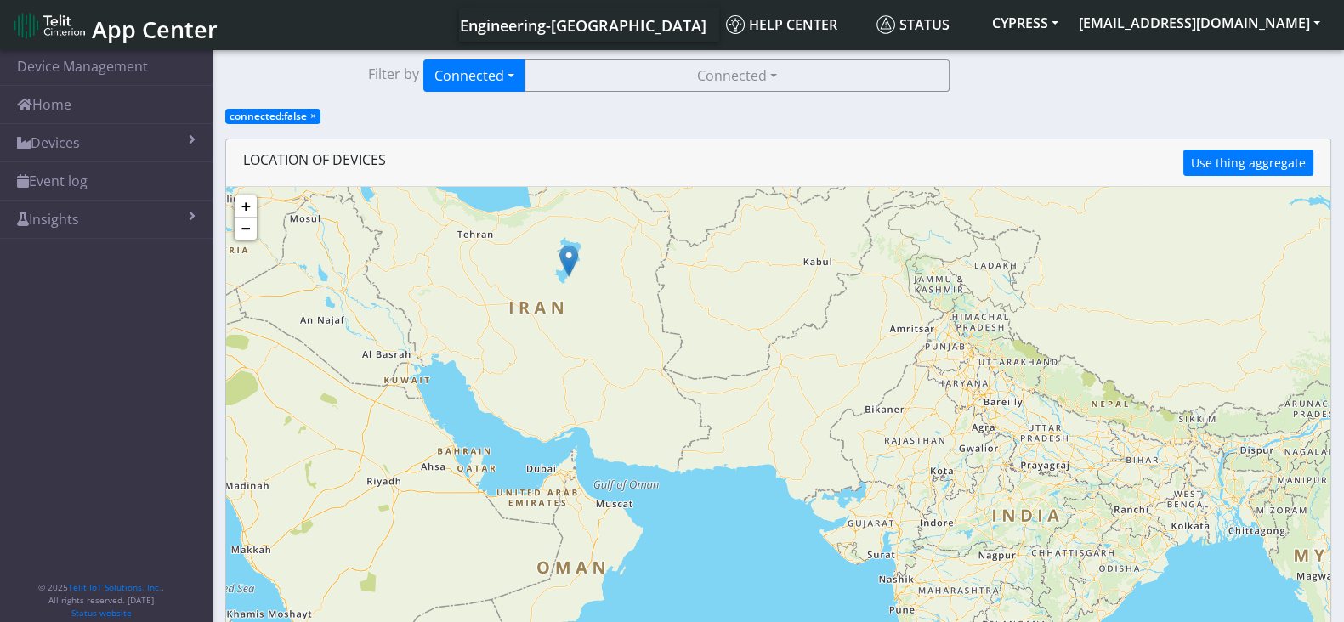
click at [570, 257] on img at bounding box center [568, 261] width 19 height 32
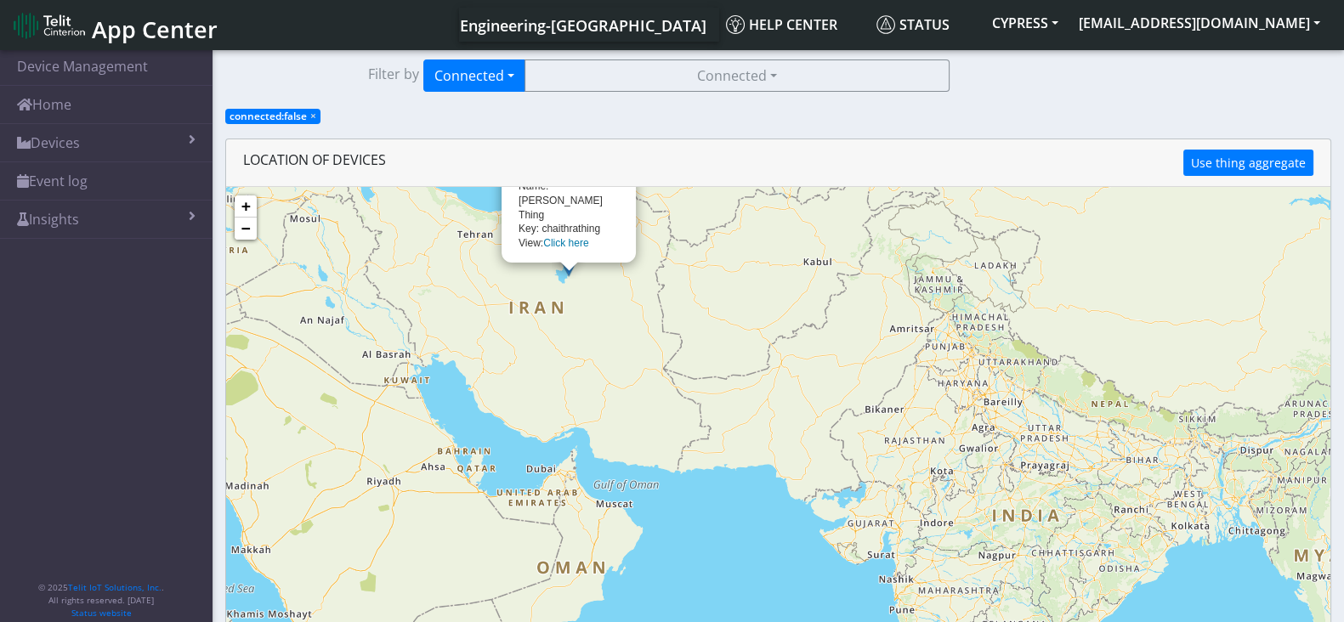
click at [570, 238] on link "Click here" at bounding box center [565, 243] width 45 height 12
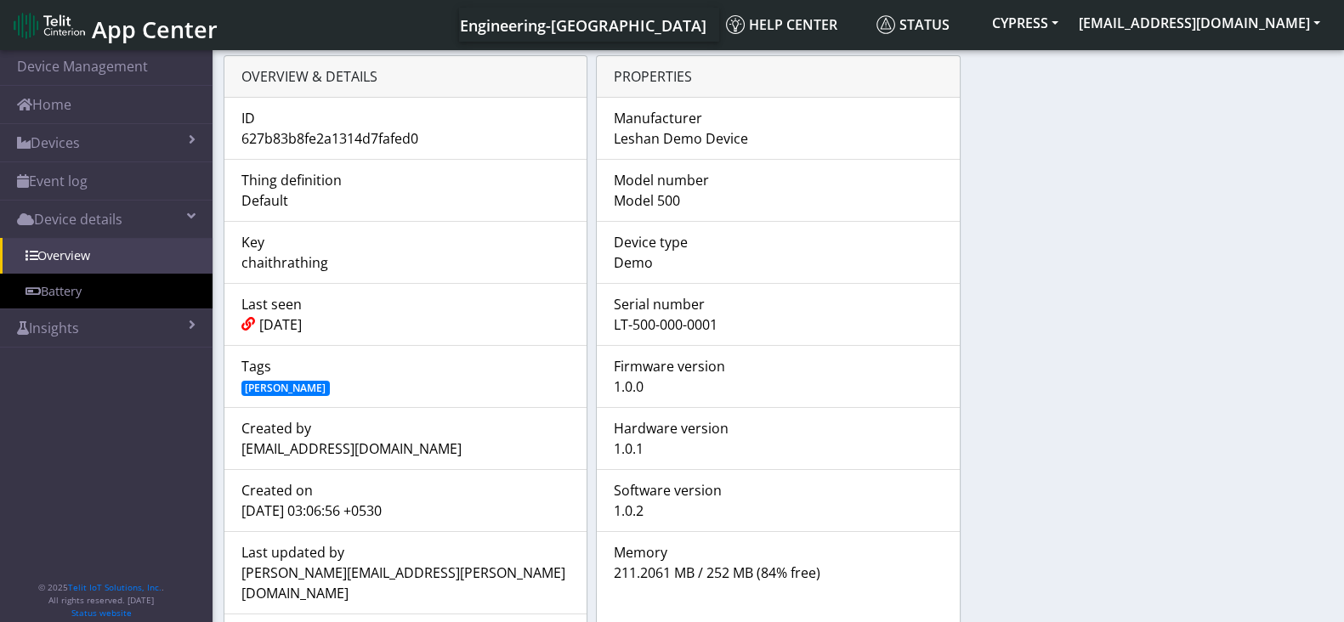
click at [82, 288] on link "Battery" at bounding box center [106, 292] width 213 height 36
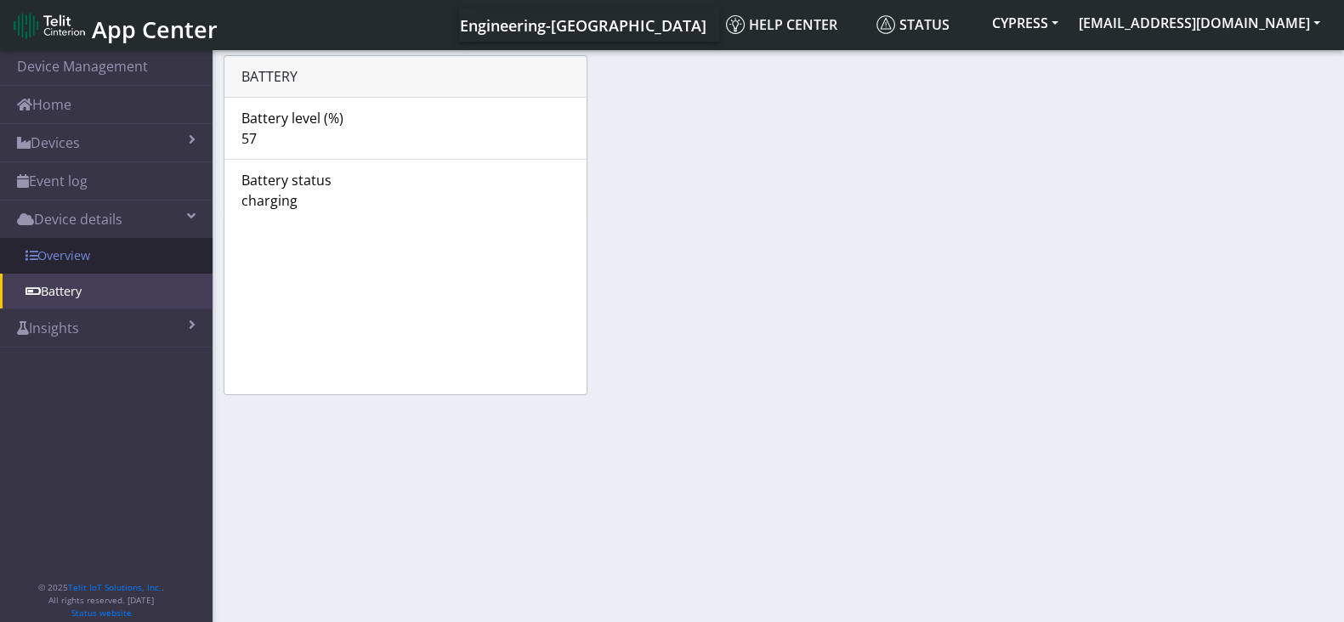
click at [65, 265] on link "Overview" at bounding box center [106, 256] width 213 height 36
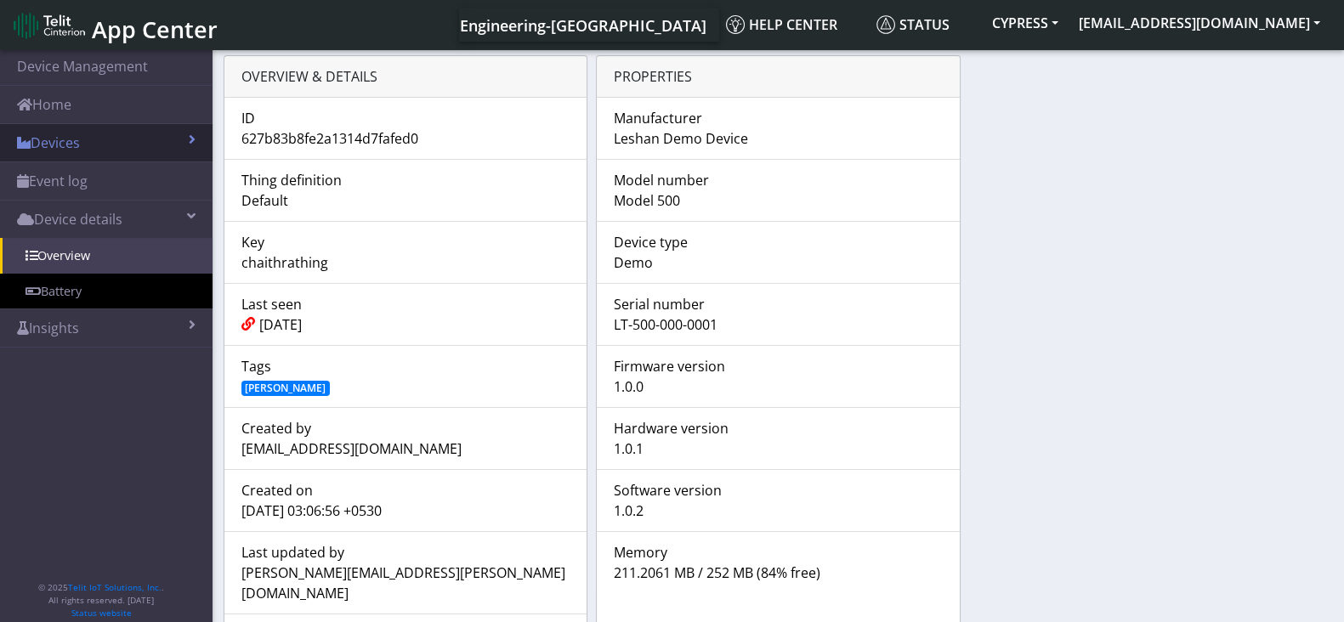
click at [108, 145] on link "Devices" at bounding box center [106, 142] width 213 height 37
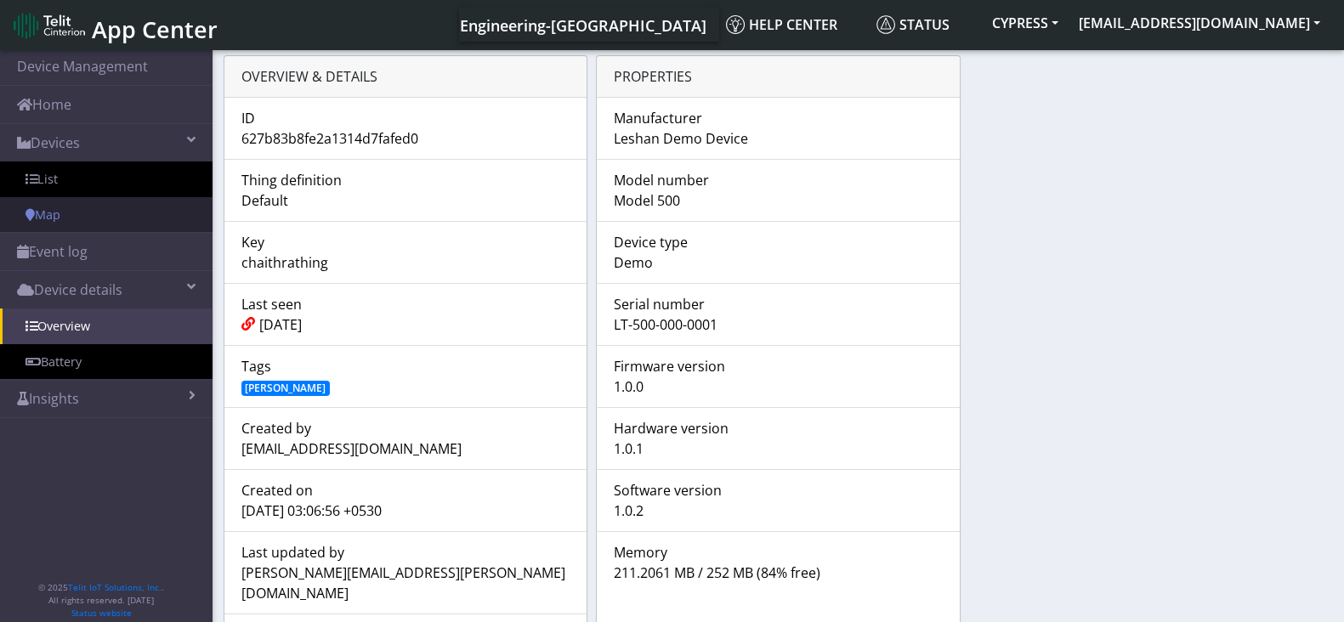
click at [51, 202] on link "Map" at bounding box center [106, 215] width 213 height 36
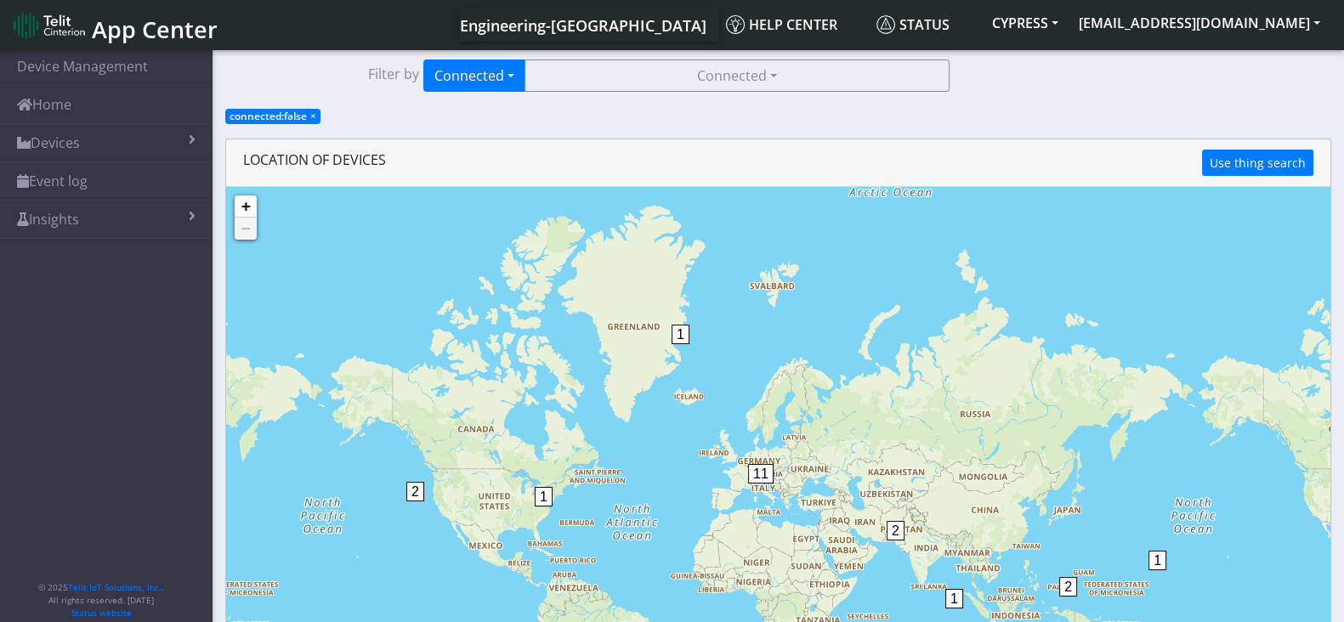
click at [309, 114] on span "connected:false ×" at bounding box center [272, 116] width 95 height 15
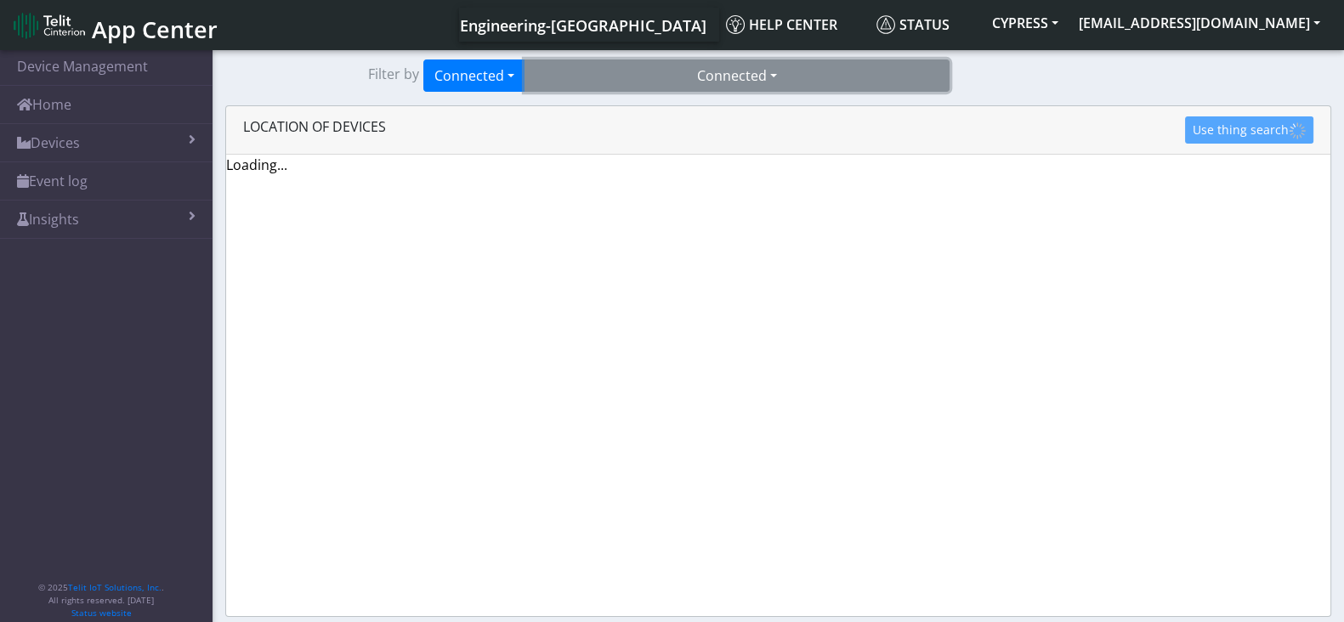
click at [732, 74] on button "Connected" at bounding box center [736, 76] width 425 height 32
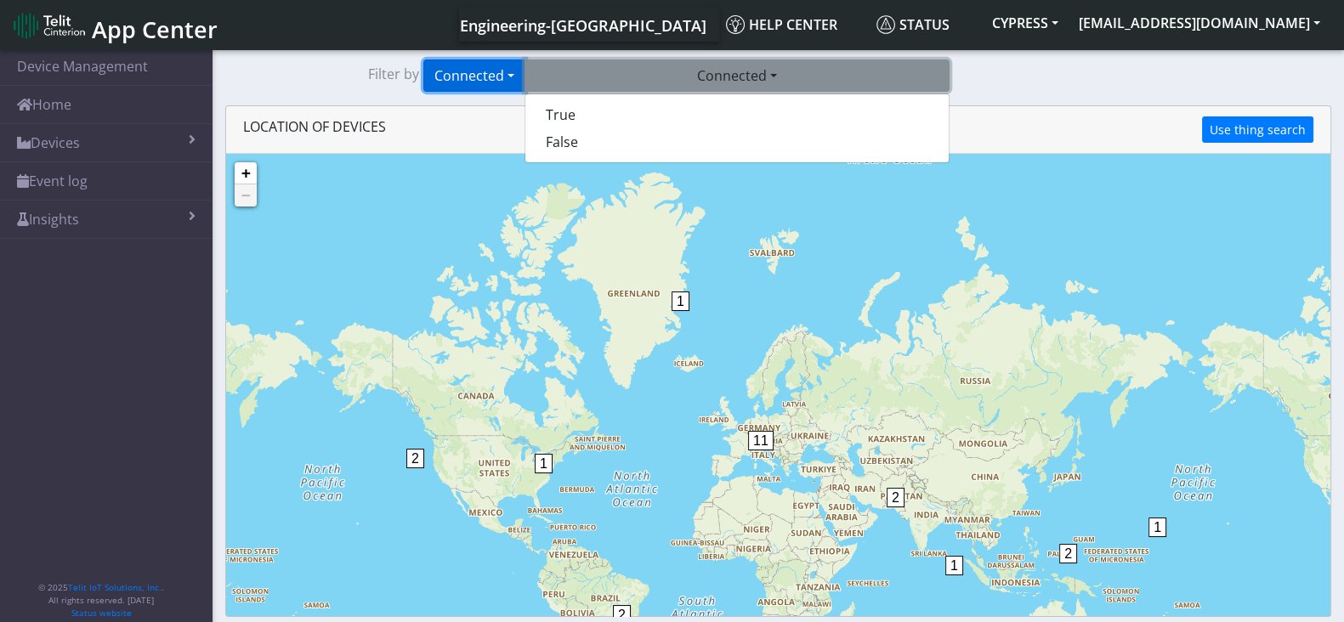
click at [462, 85] on button "Connected" at bounding box center [474, 76] width 102 height 32
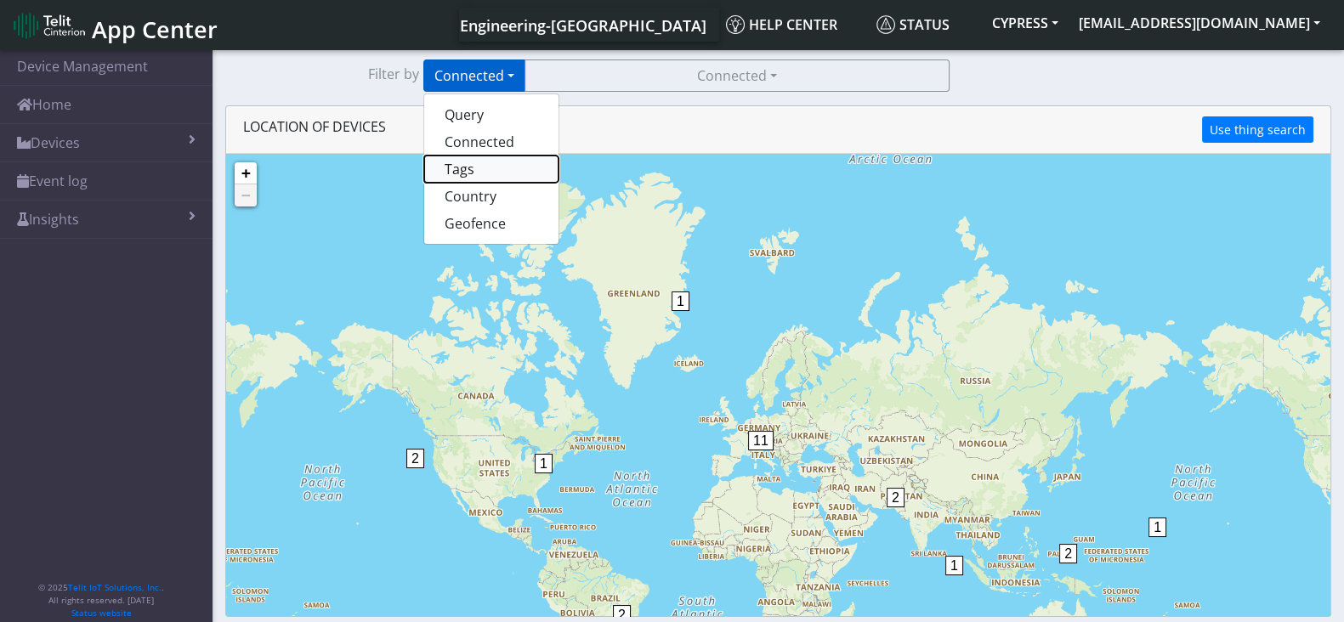
click at [463, 164] on button "Tags" at bounding box center [491, 169] width 134 height 27
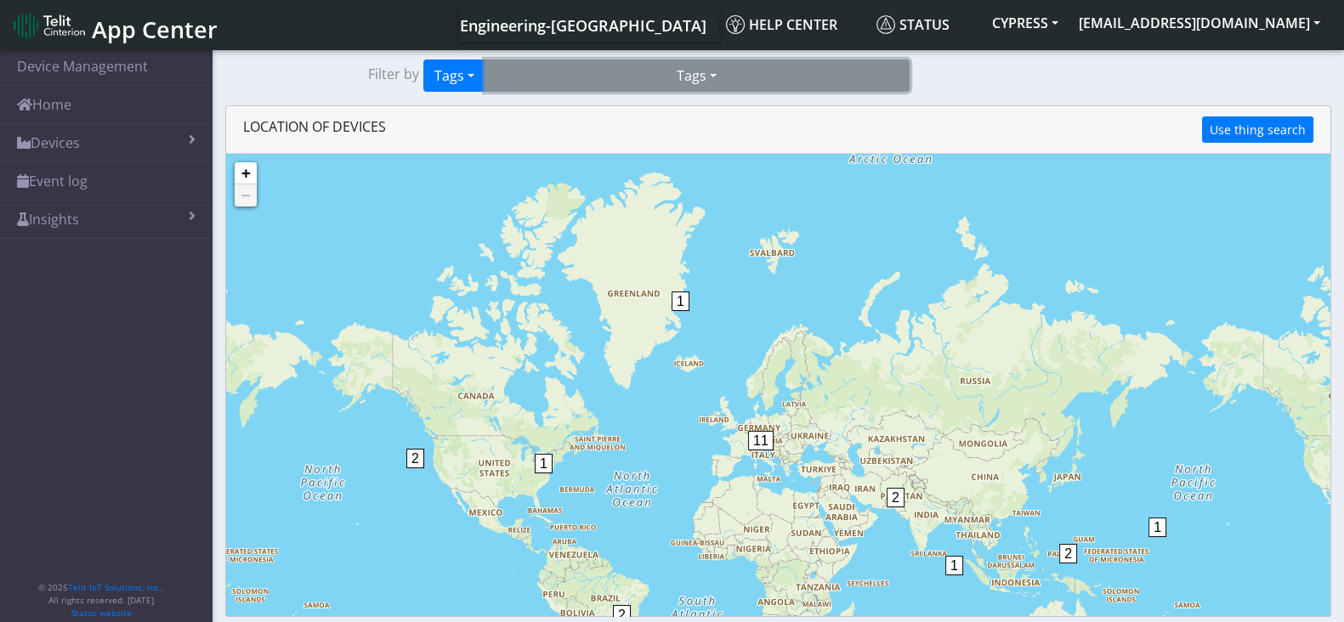
click at [711, 69] on button "Tags" at bounding box center [697, 76] width 425 height 32
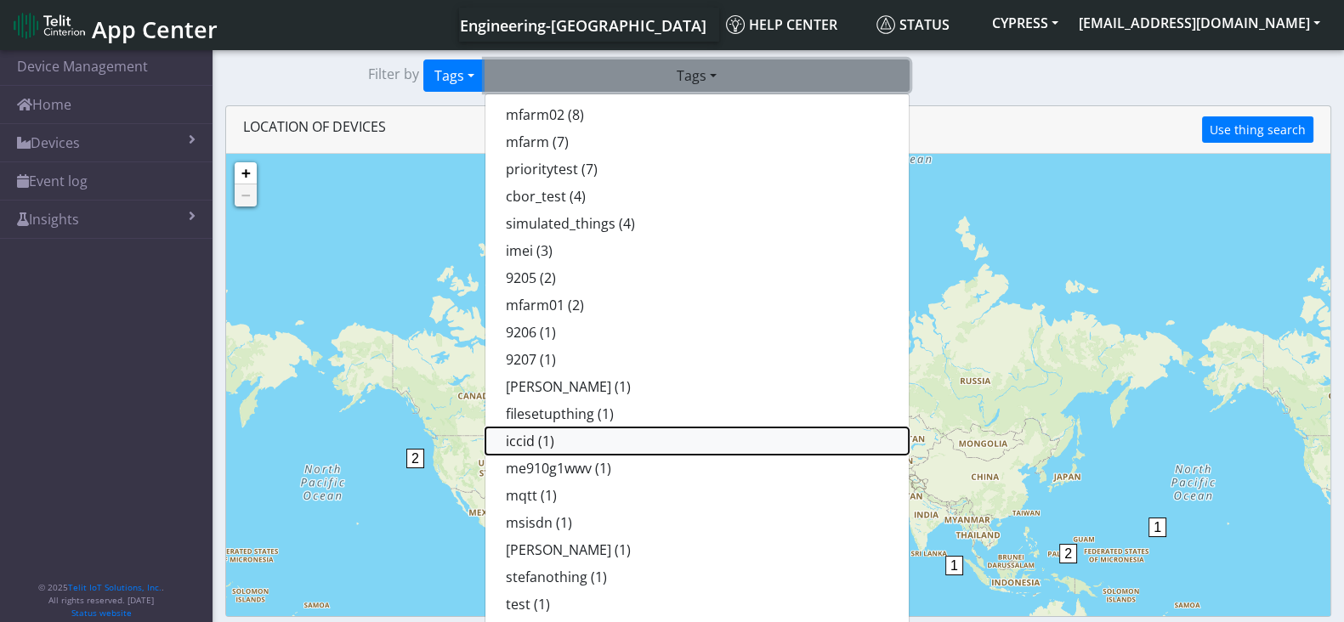
click at [553, 445] on button "iccid (1)" at bounding box center [696, 441] width 423 height 27
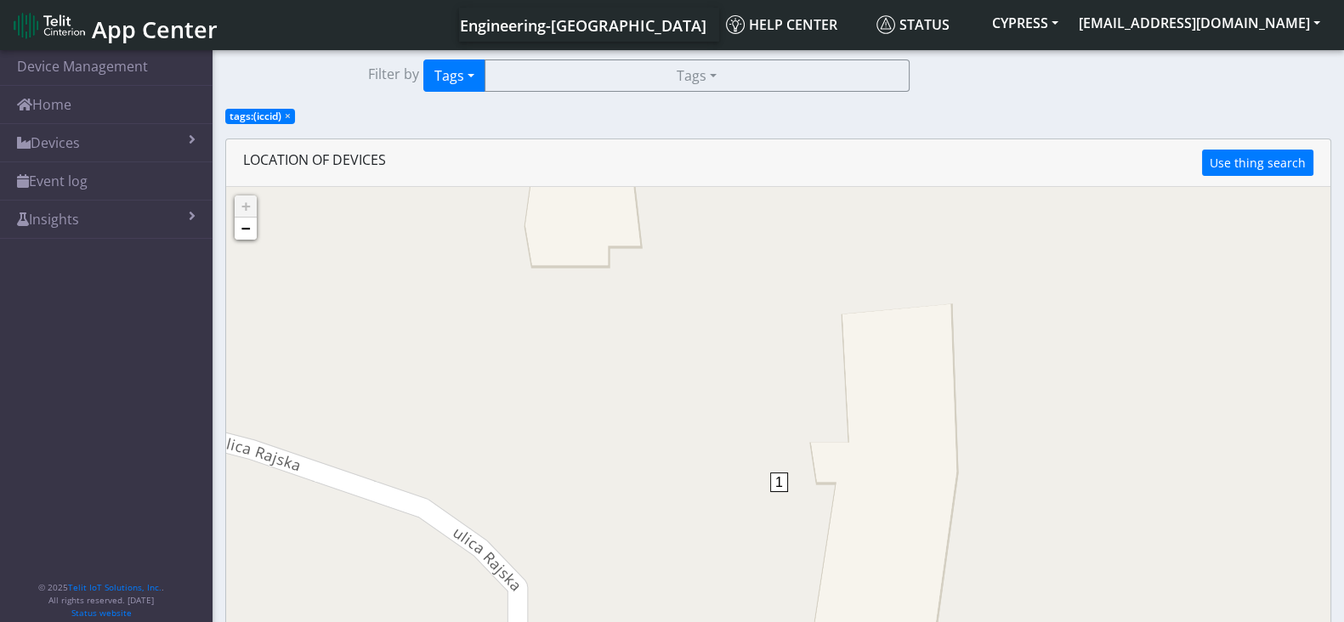
click at [785, 485] on span "1" at bounding box center [779, 483] width 18 height 20
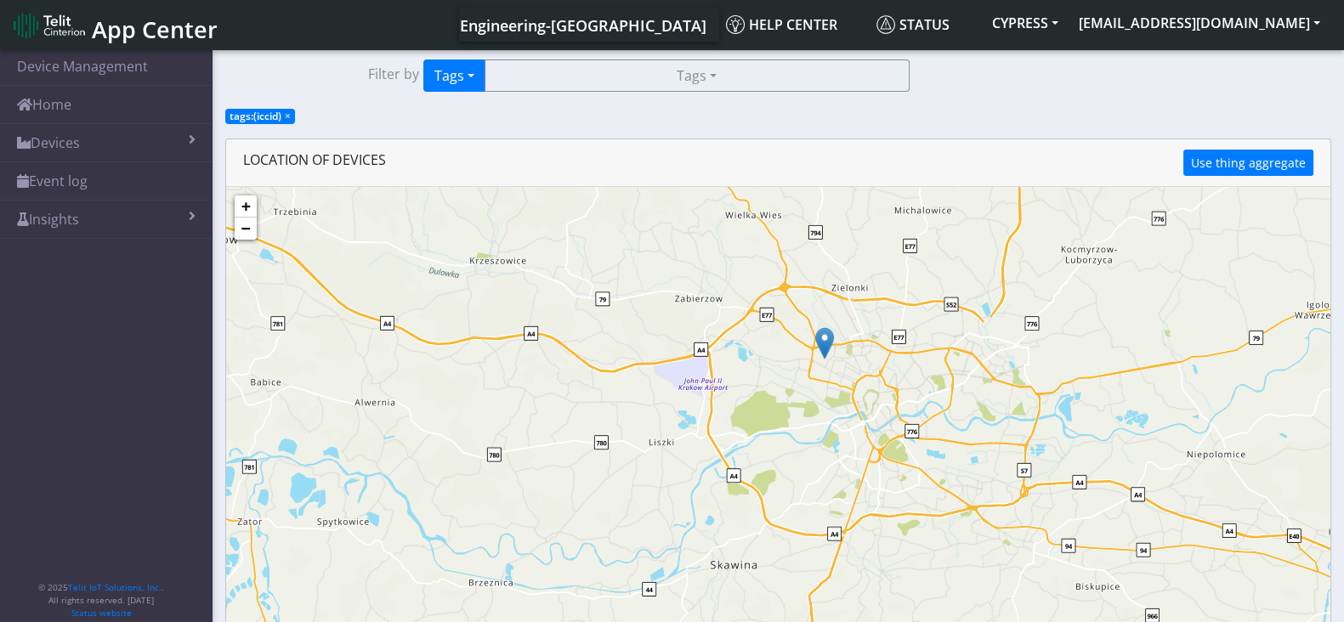
click at [825, 346] on img at bounding box center [824, 343] width 19 height 32
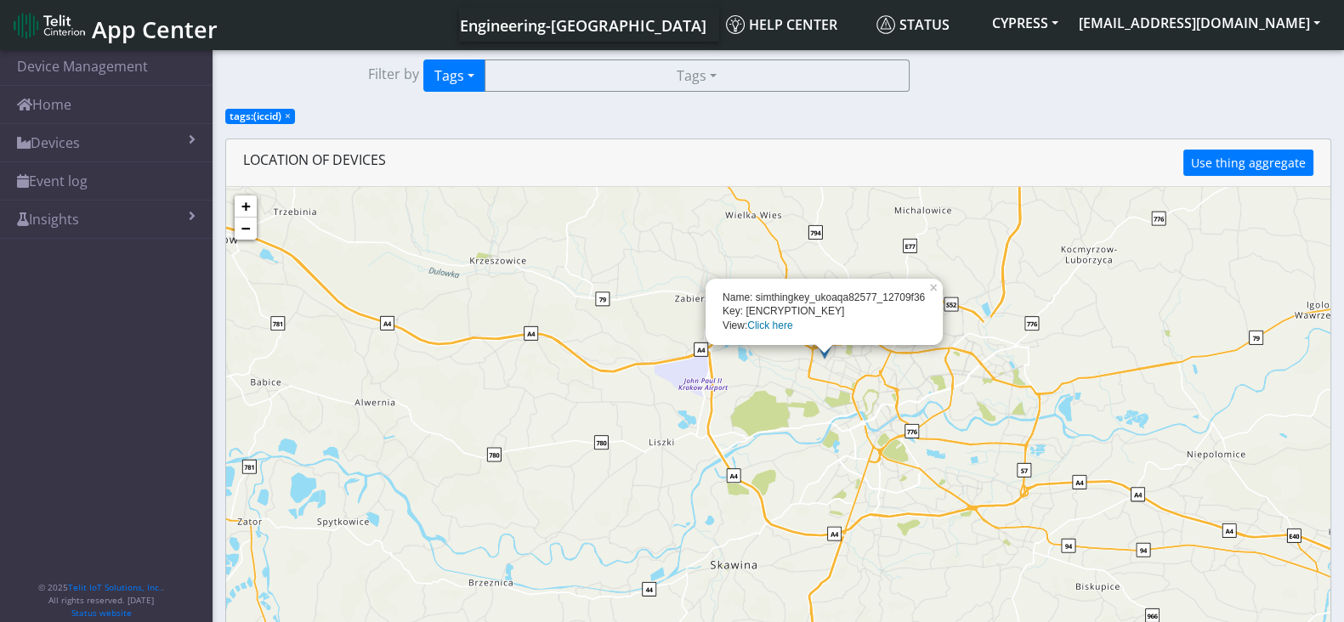
click at [775, 324] on link "Click here" at bounding box center [769, 326] width 45 height 12
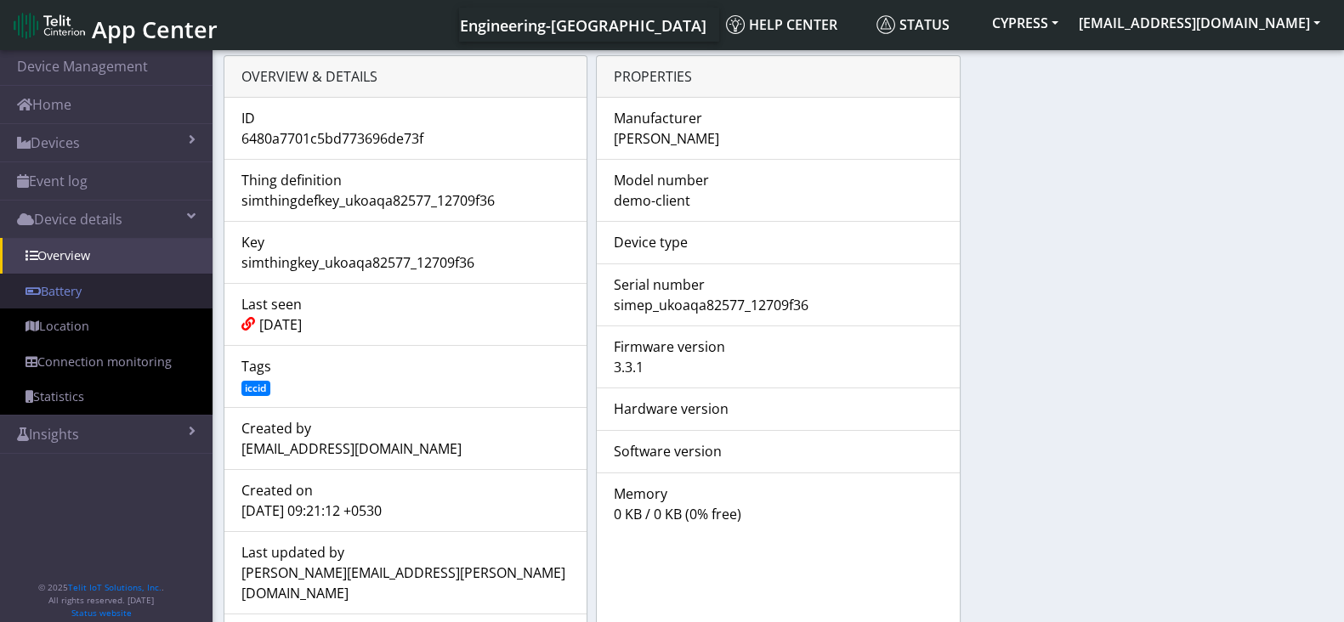
click at [78, 291] on link "Battery" at bounding box center [106, 292] width 213 height 36
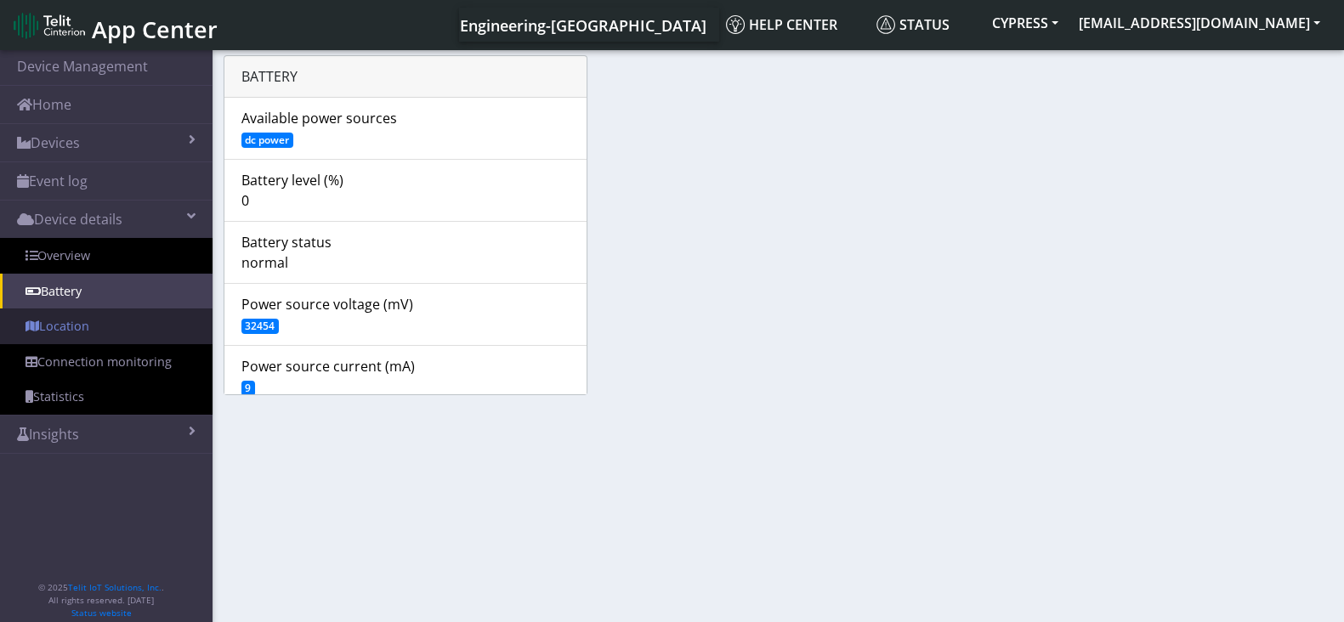
click at [71, 311] on link "Location" at bounding box center [106, 327] width 213 height 36
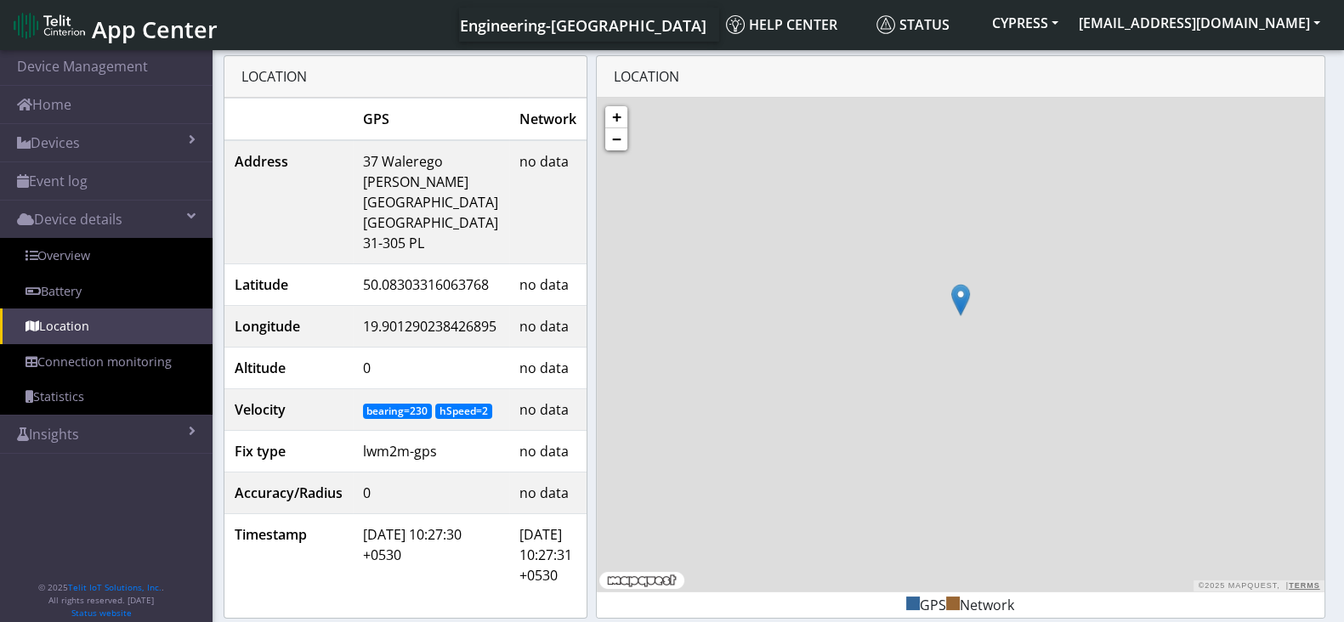
click at [73, 358] on link "Connection monitoring" at bounding box center [106, 362] width 213 height 36
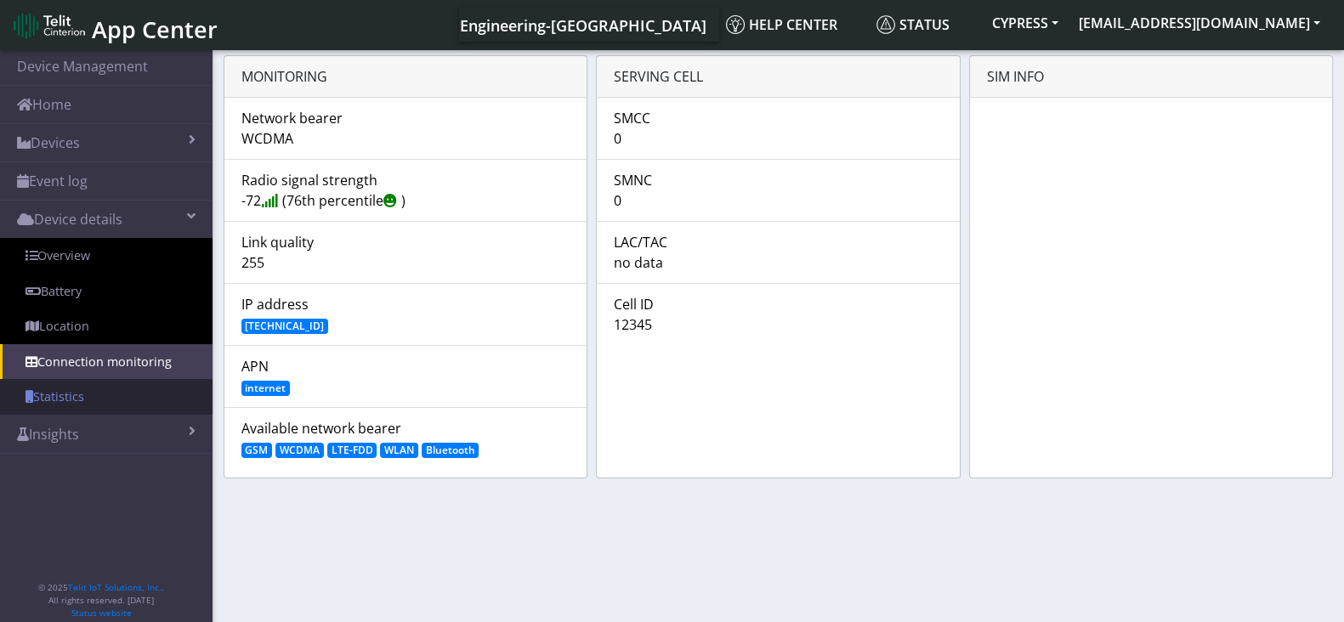
click at [66, 402] on link "Statistics" at bounding box center [106, 397] width 213 height 36
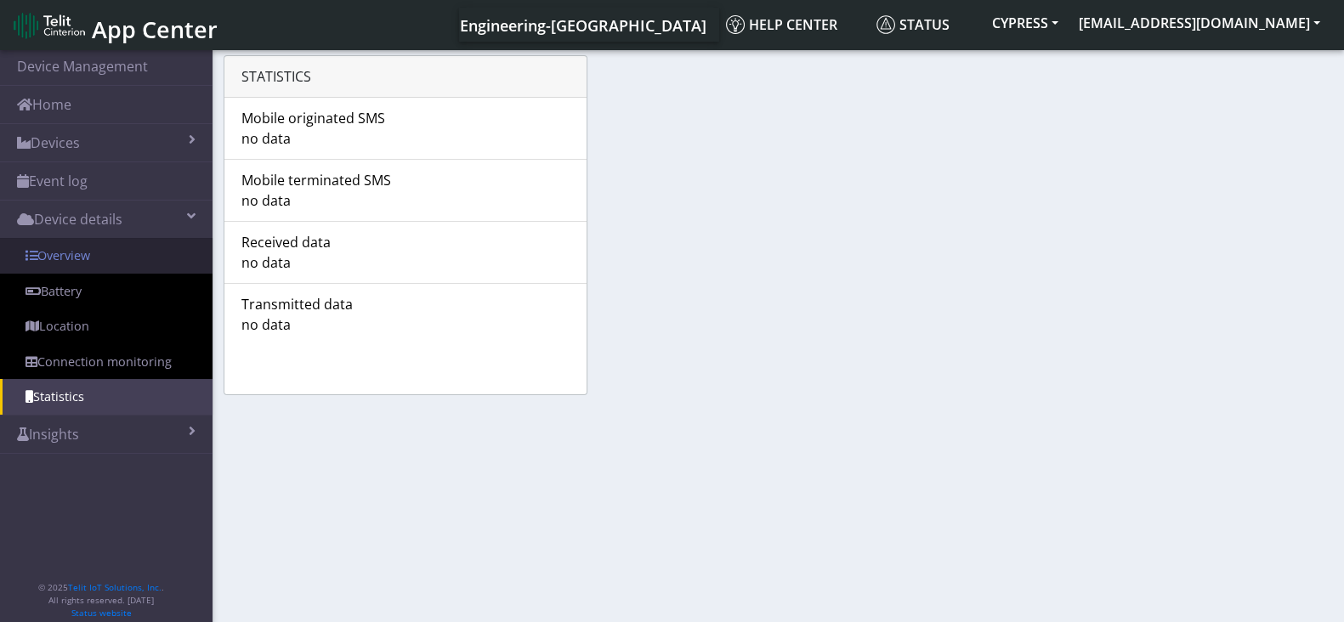
click at [77, 257] on link "Overview" at bounding box center [106, 256] width 213 height 36
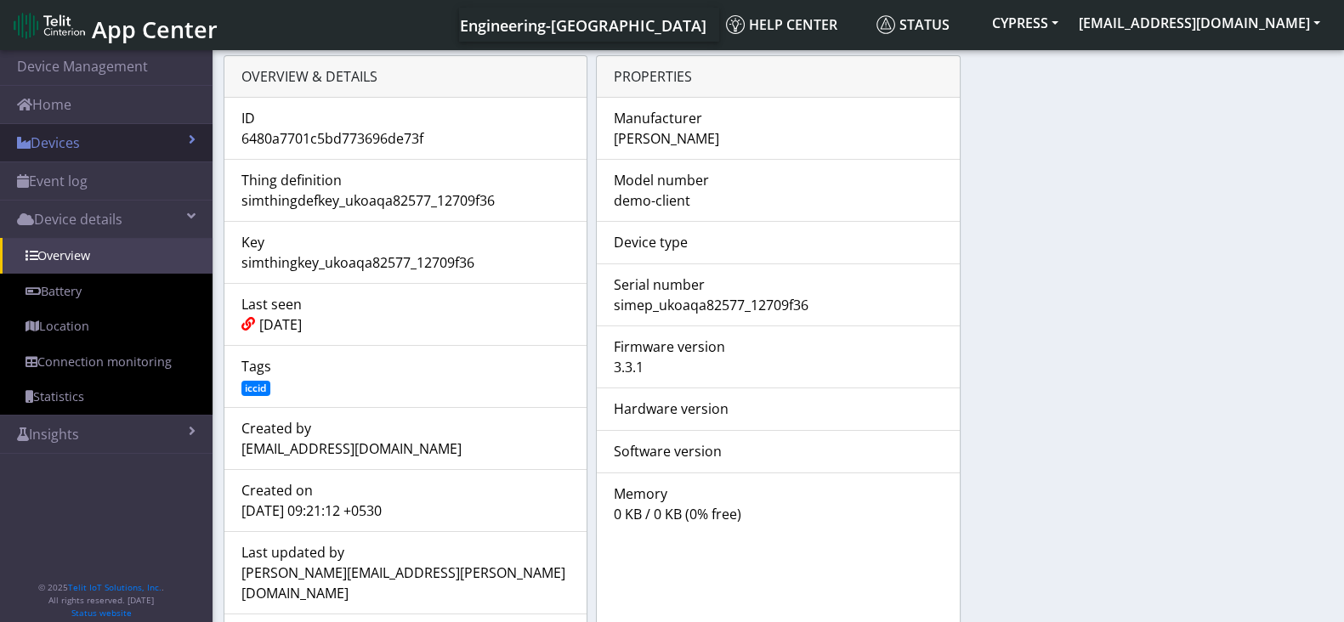
click at [106, 146] on link "Devices" at bounding box center [106, 142] width 213 height 37
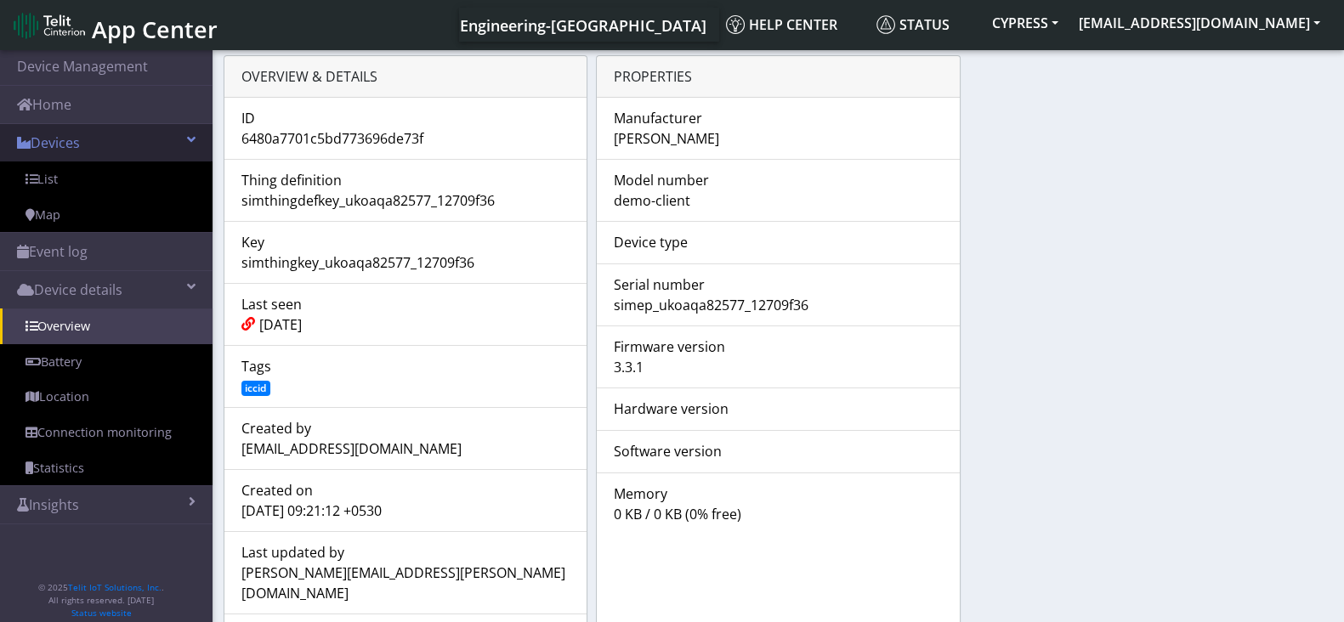
click at [109, 147] on link "Devices" at bounding box center [106, 142] width 213 height 37
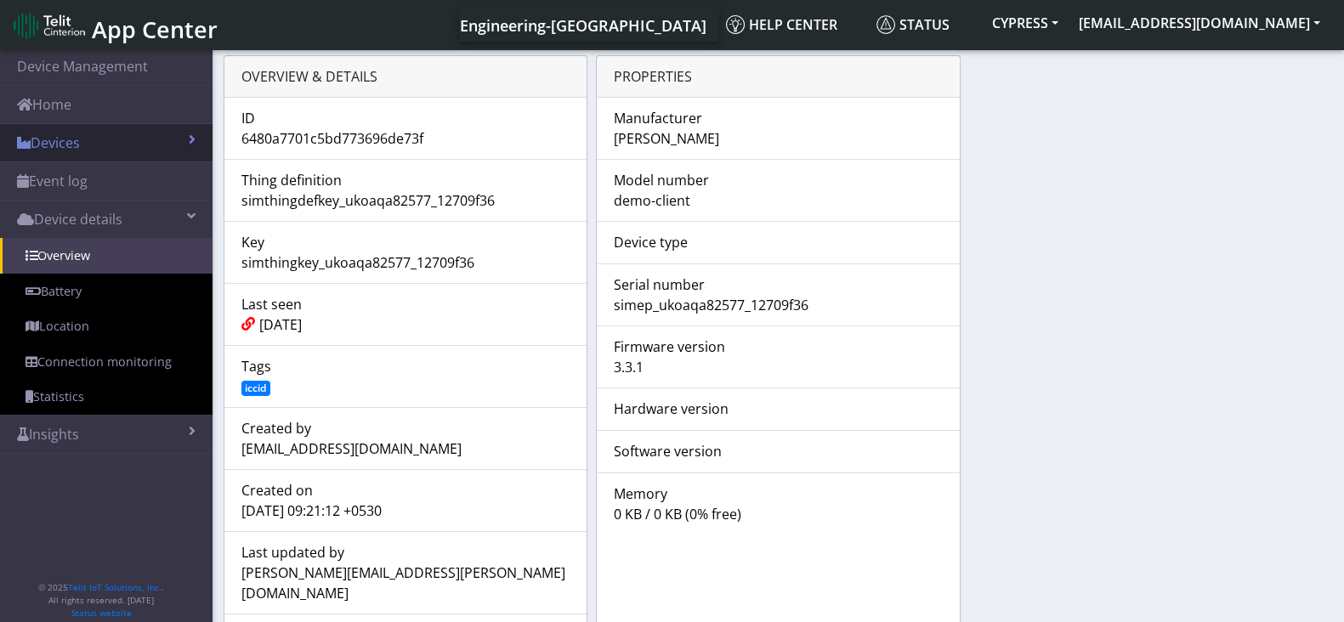
click at [110, 147] on link "Devices" at bounding box center [106, 142] width 213 height 37
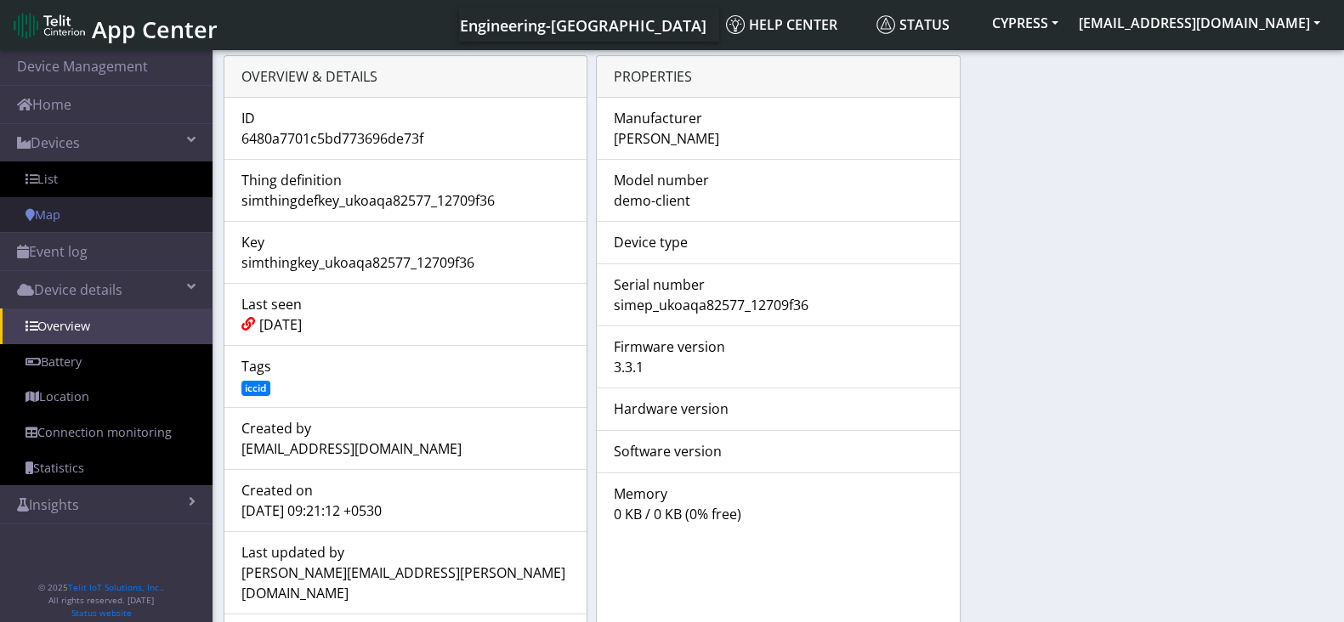
click at [89, 215] on link "Map" at bounding box center [106, 215] width 213 height 36
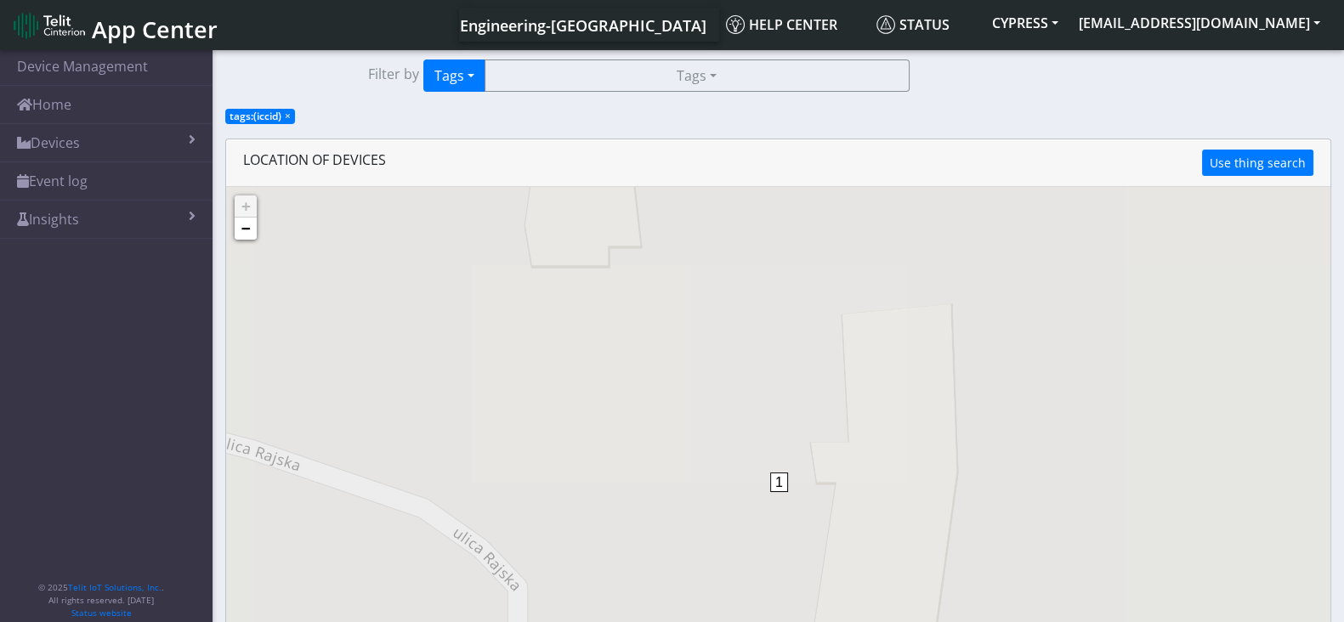
click at [291, 118] on span "tags:(iccid) ×" at bounding box center [260, 116] width 70 height 15
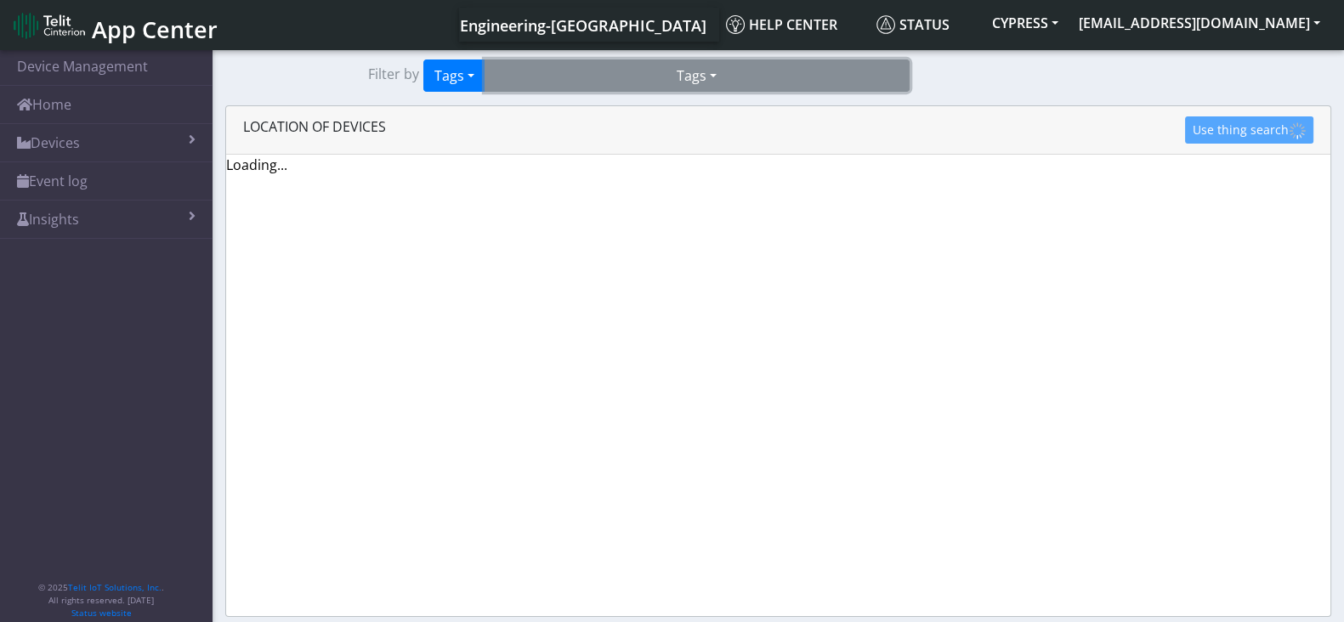
click at [747, 63] on button "Tags" at bounding box center [697, 76] width 425 height 32
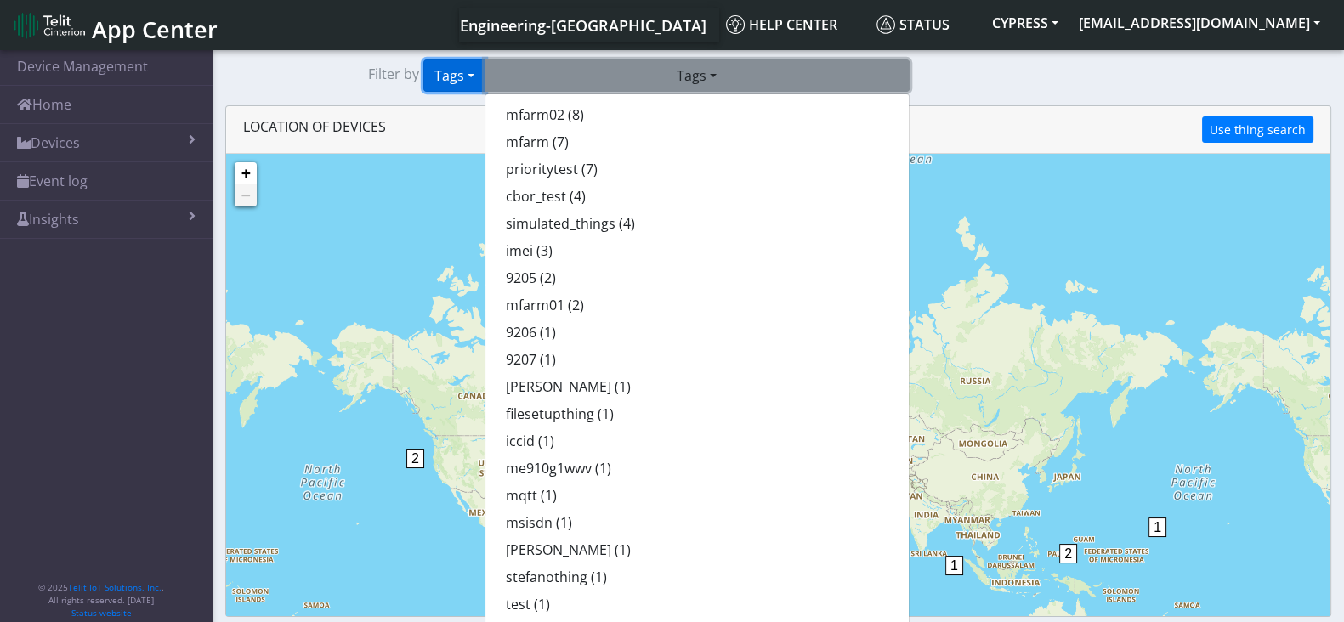
click at [473, 74] on button "Tags" at bounding box center [454, 76] width 62 height 32
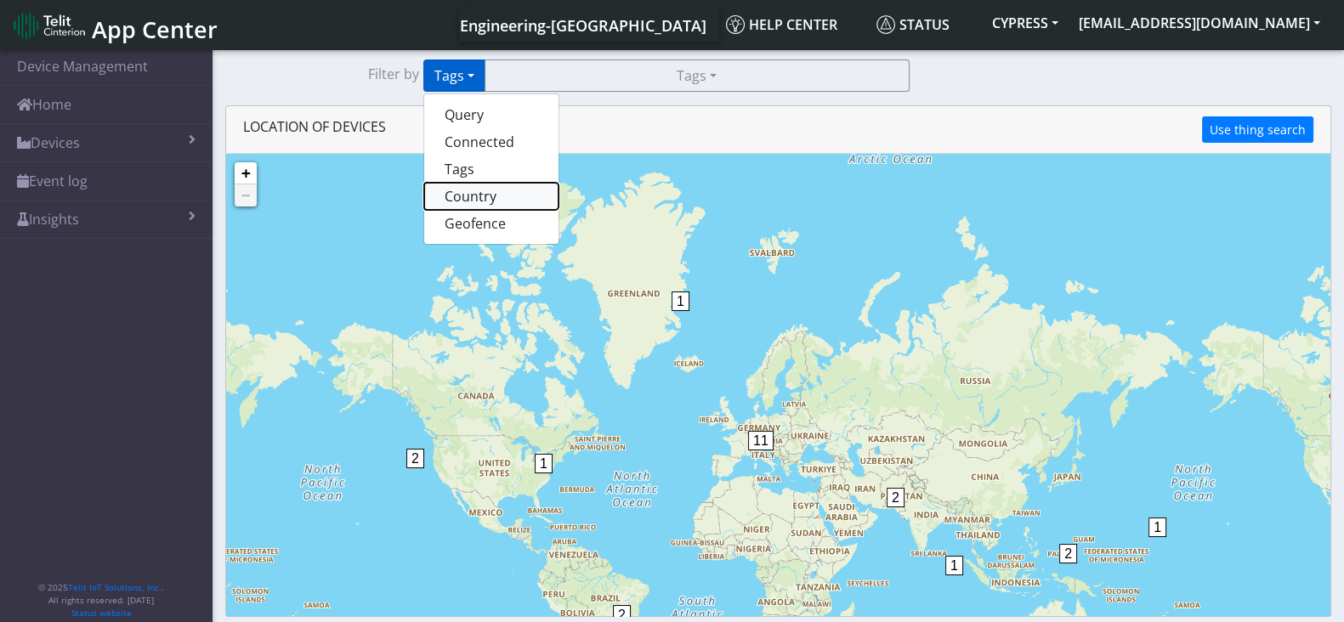
click at [473, 191] on button "Country" at bounding box center [491, 196] width 134 height 27
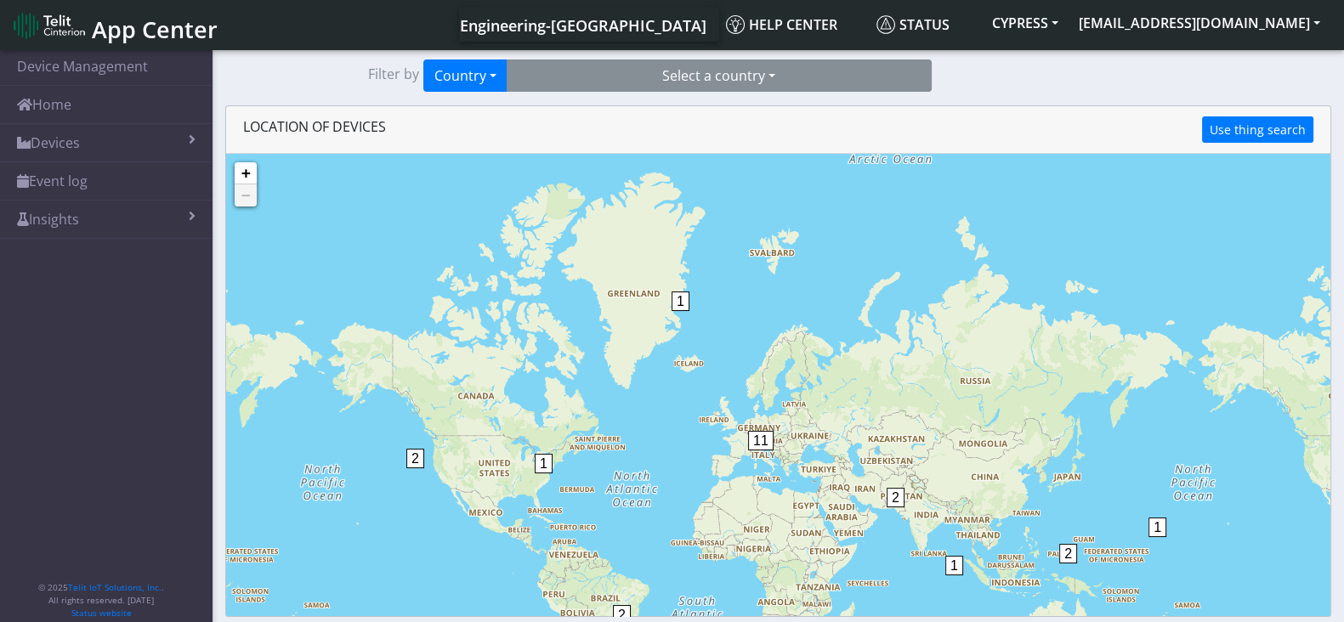
click at [768, 91] on section "Device Management Home Devices List Map Event log Device details Overview Batte…" at bounding box center [672, 339] width 1344 height 584
click at [762, 70] on button "Select a country" at bounding box center [719, 76] width 425 height 32
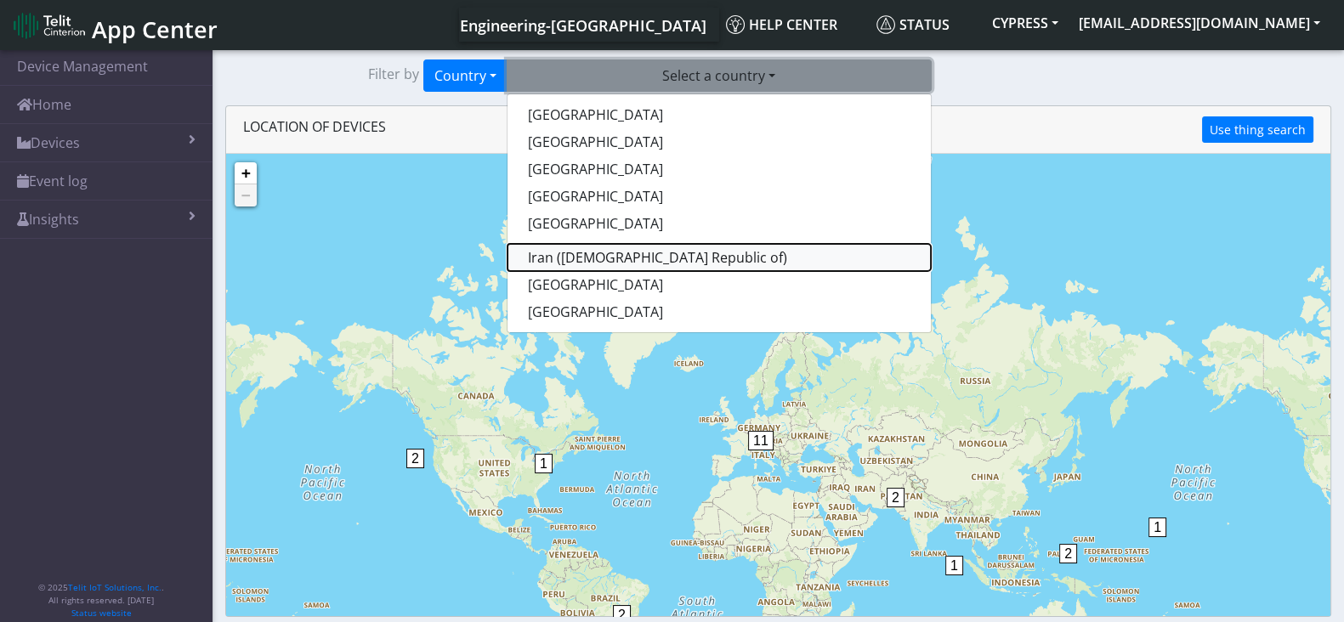
click at [711, 265] on button "Iran ([DEMOGRAPHIC_DATA] Republic of)" at bounding box center [718, 257] width 423 height 27
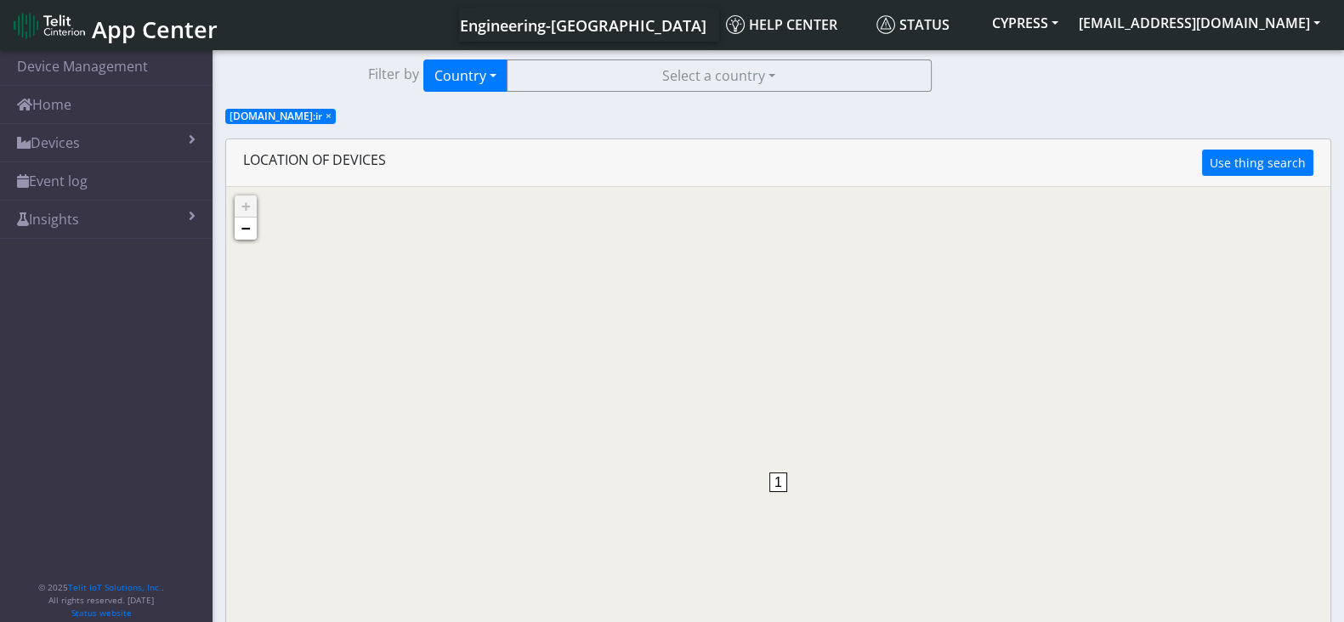
click at [779, 482] on span "1" at bounding box center [778, 483] width 18 height 20
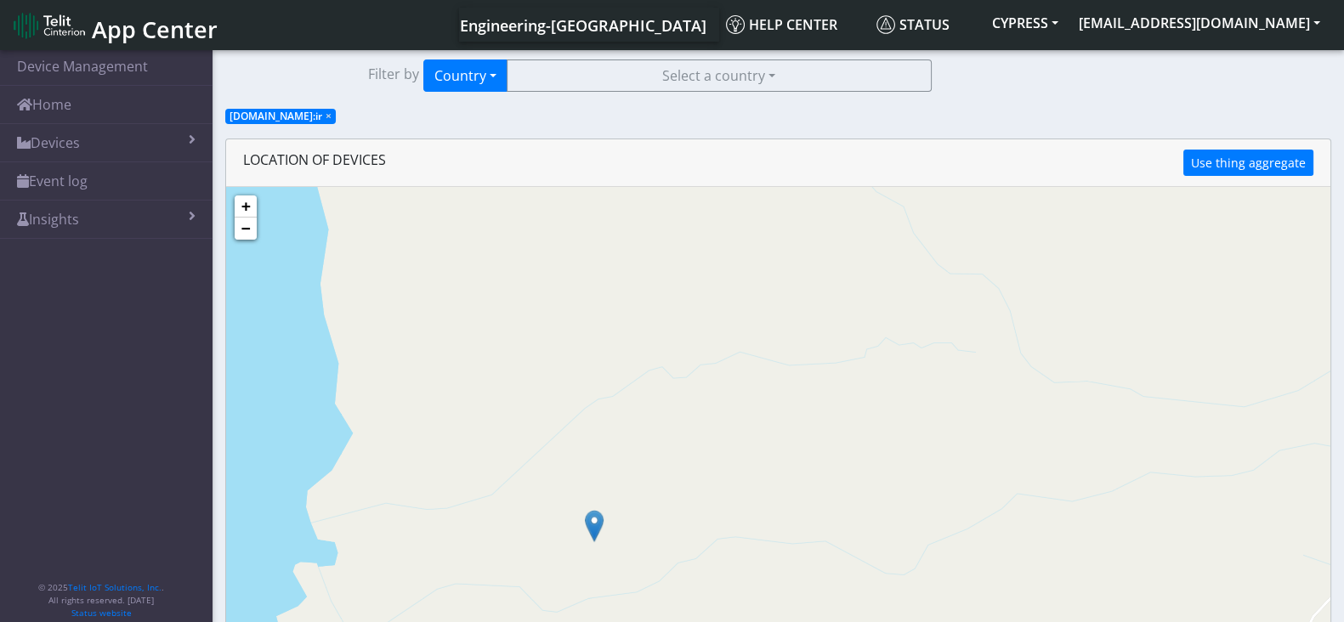
click at [598, 531] on img at bounding box center [594, 526] width 19 height 32
click at [596, 508] on link "Click here" at bounding box center [591, 508] width 45 height 12
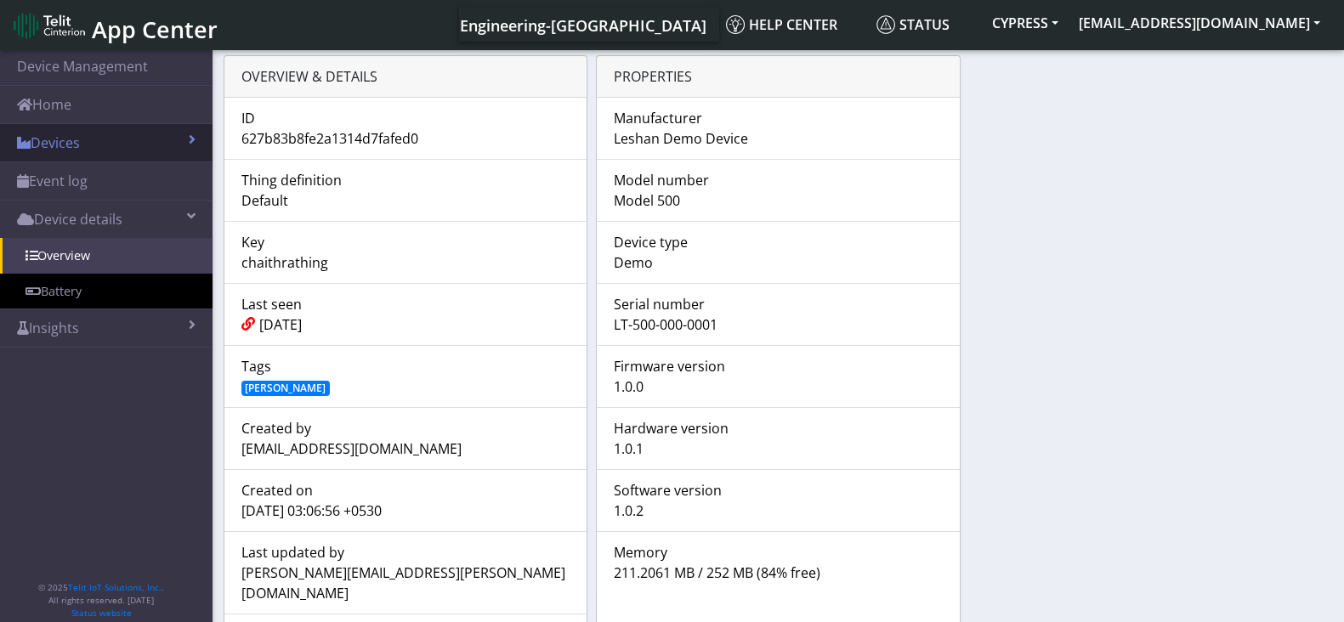
click at [106, 142] on link "Devices" at bounding box center [106, 142] width 213 height 37
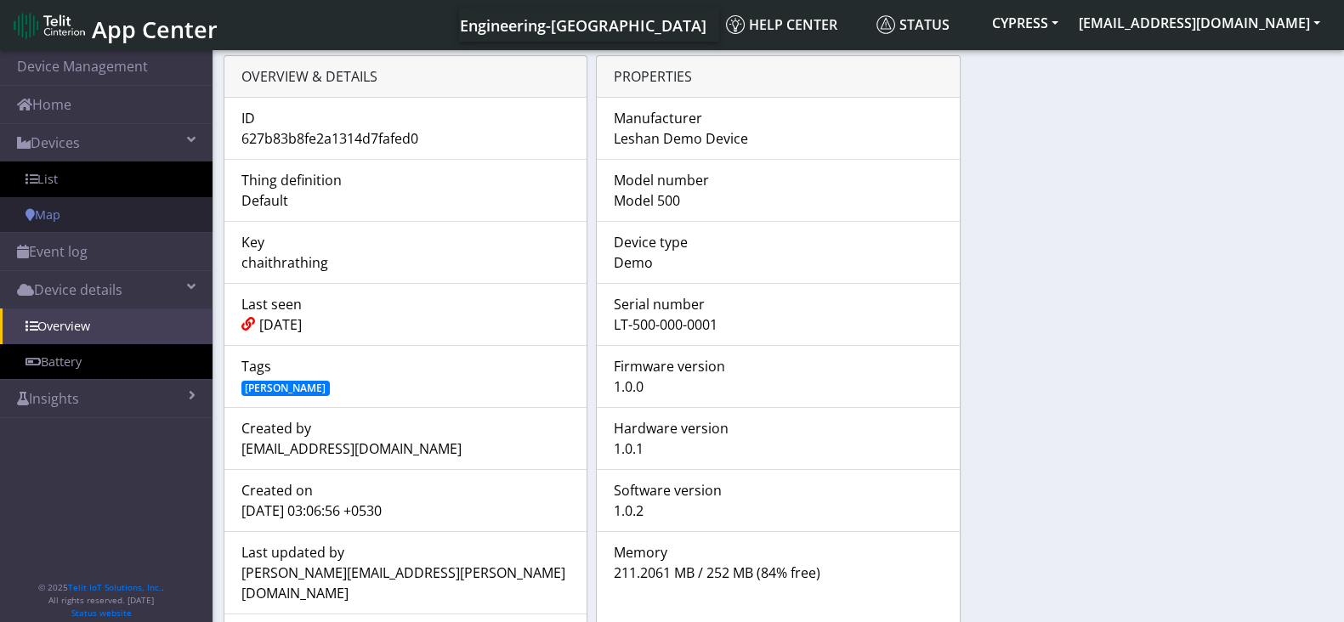
click at [55, 224] on link "Map" at bounding box center [106, 215] width 213 height 36
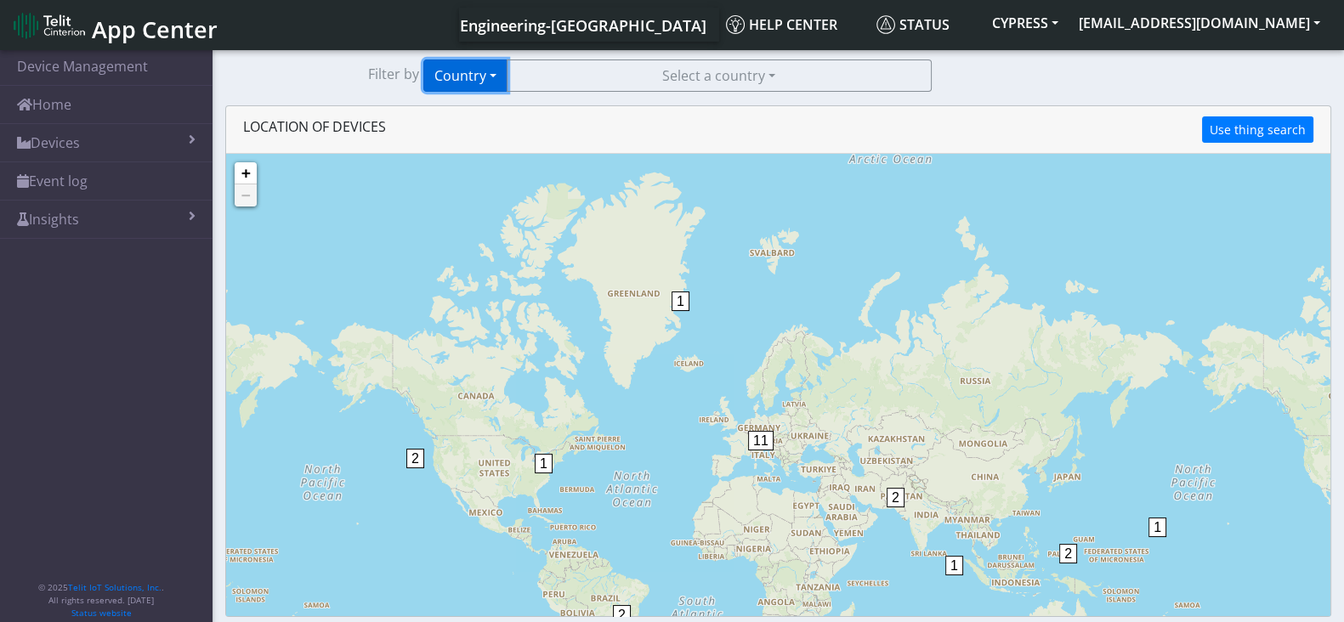
click at [479, 80] on button "Country" at bounding box center [465, 76] width 84 height 32
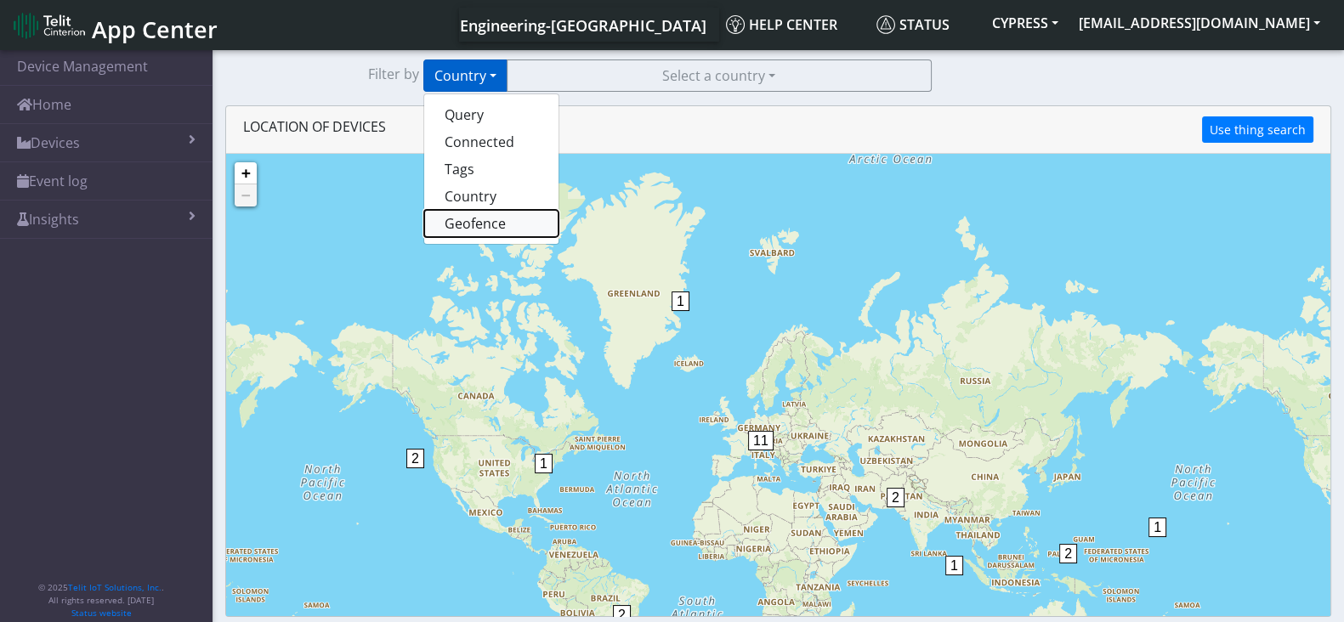
click at [473, 218] on button "Geofence" at bounding box center [491, 223] width 134 height 27
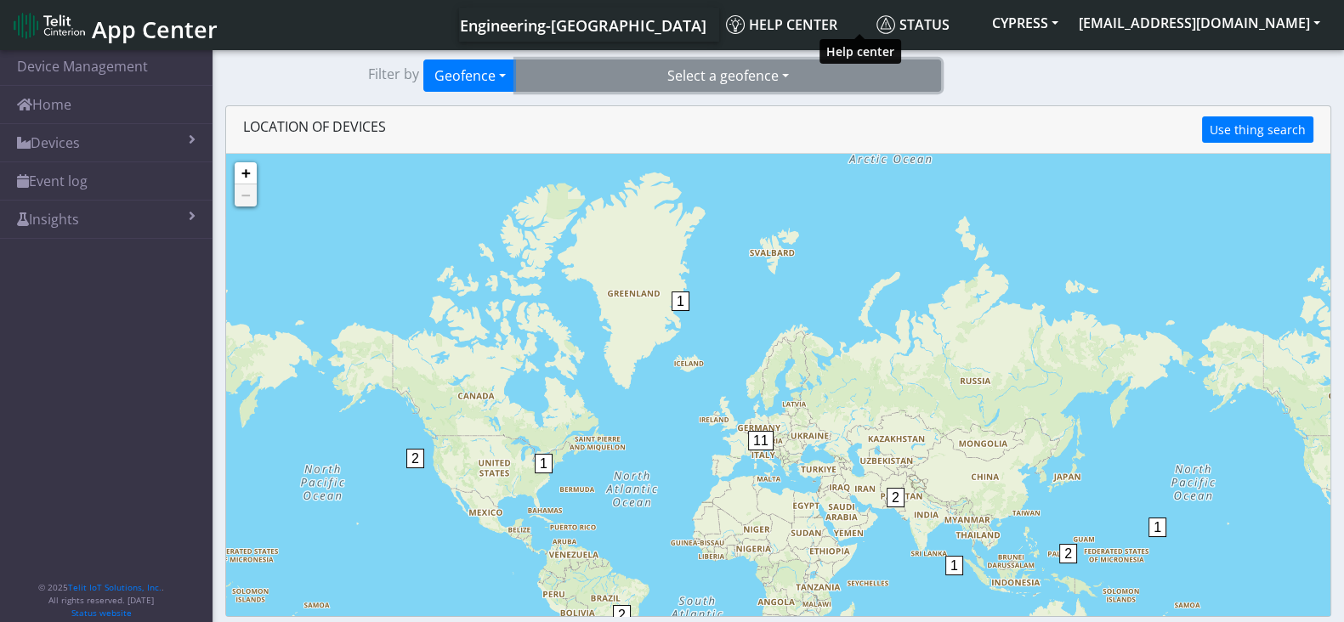
click at [795, 74] on button "Select a geofence" at bounding box center [728, 76] width 425 height 32
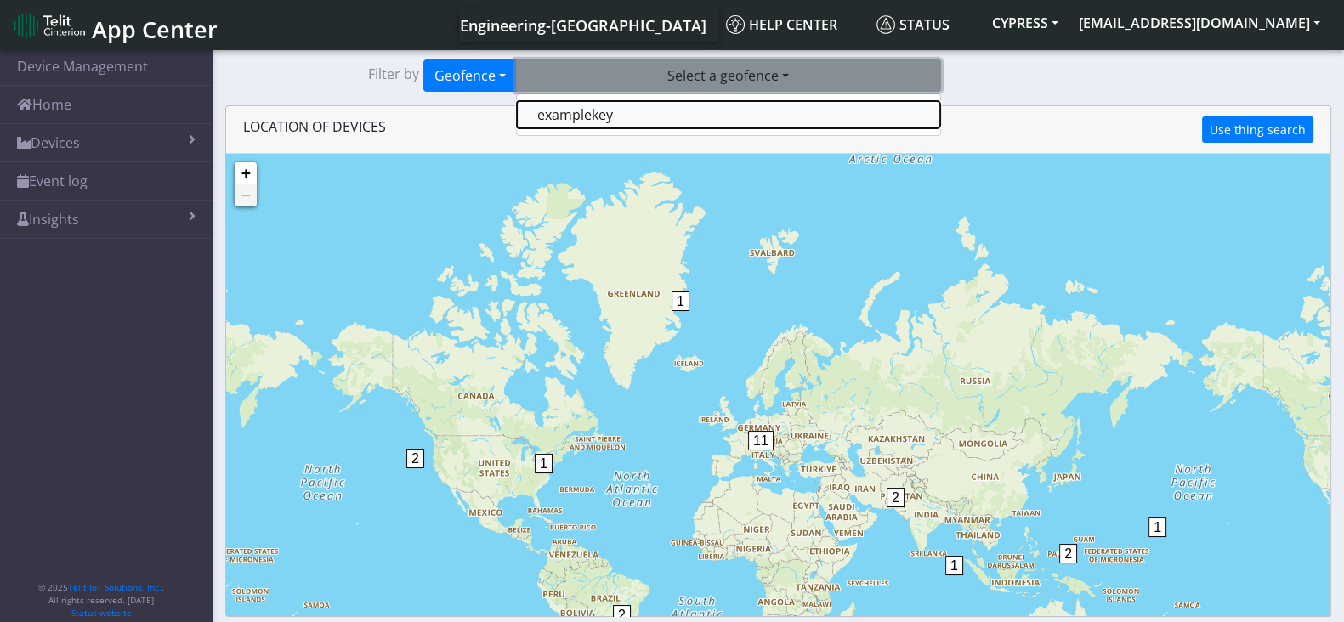
click at [567, 114] on button "examplekey" at bounding box center [728, 114] width 423 height 27
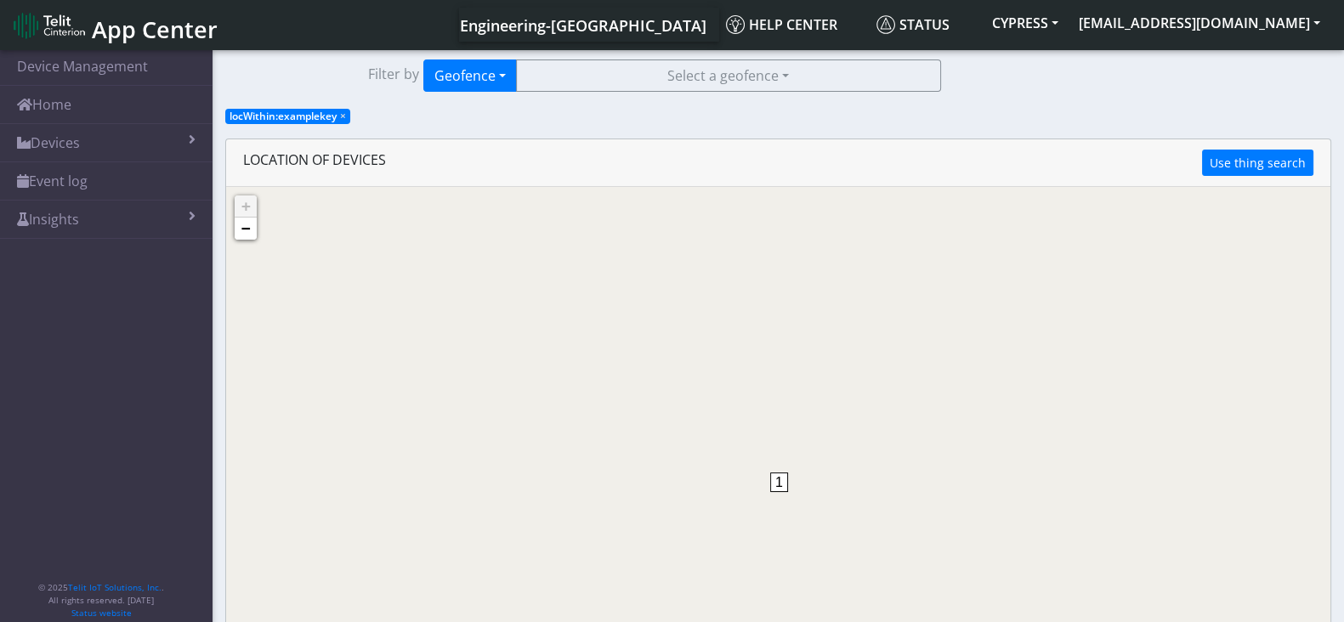
click at [782, 482] on span "1" at bounding box center [779, 483] width 18 height 20
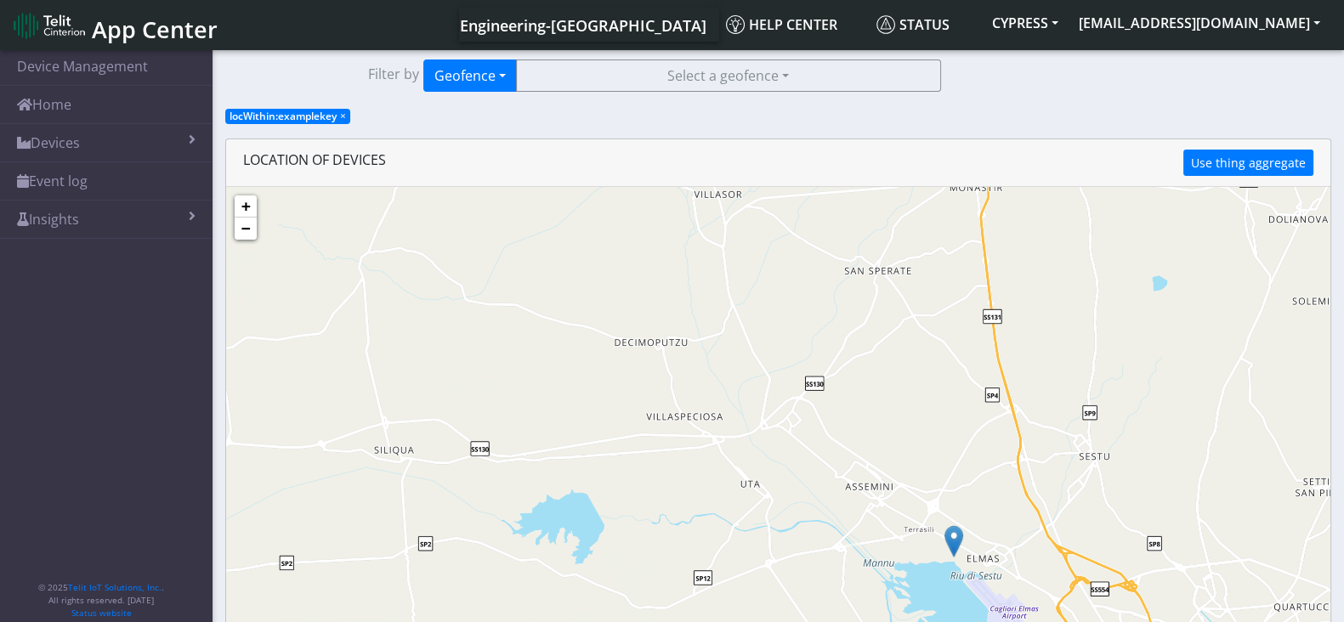
click at [947, 547] on img at bounding box center [953, 541] width 19 height 32
click at [952, 524] on link "Click here" at bounding box center [941, 524] width 45 height 12
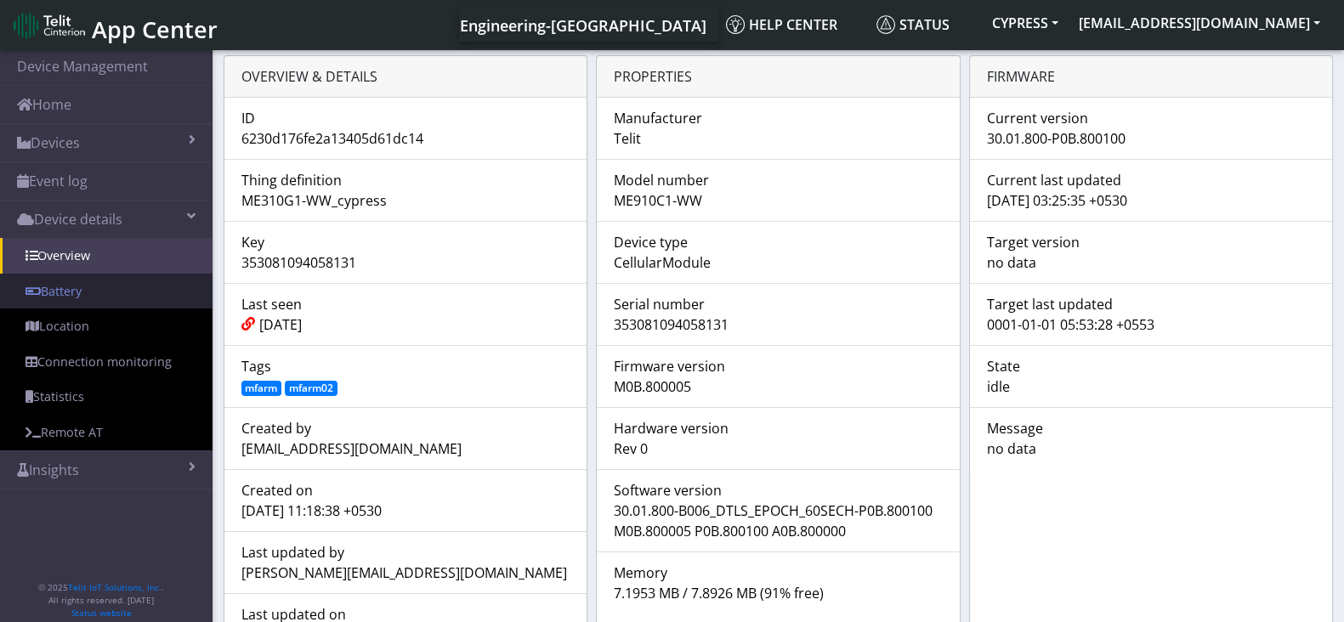
click at [67, 298] on link "Battery" at bounding box center [106, 292] width 213 height 36
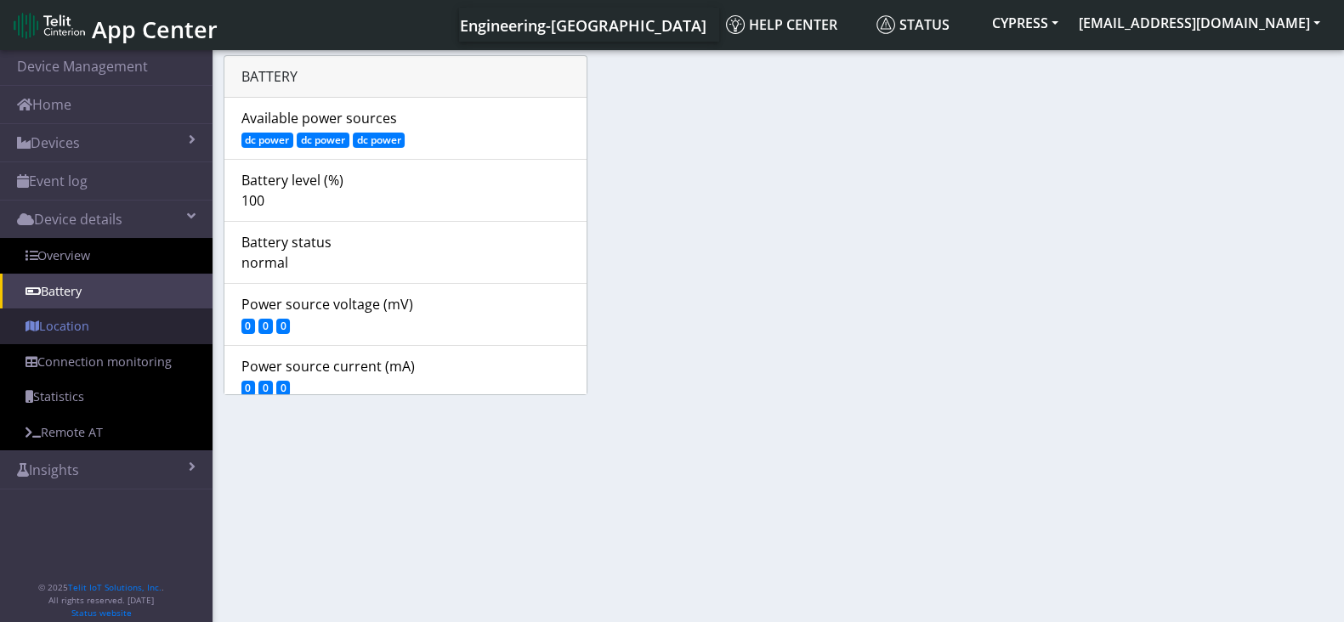
click at [51, 325] on link "Location" at bounding box center [106, 327] width 213 height 36
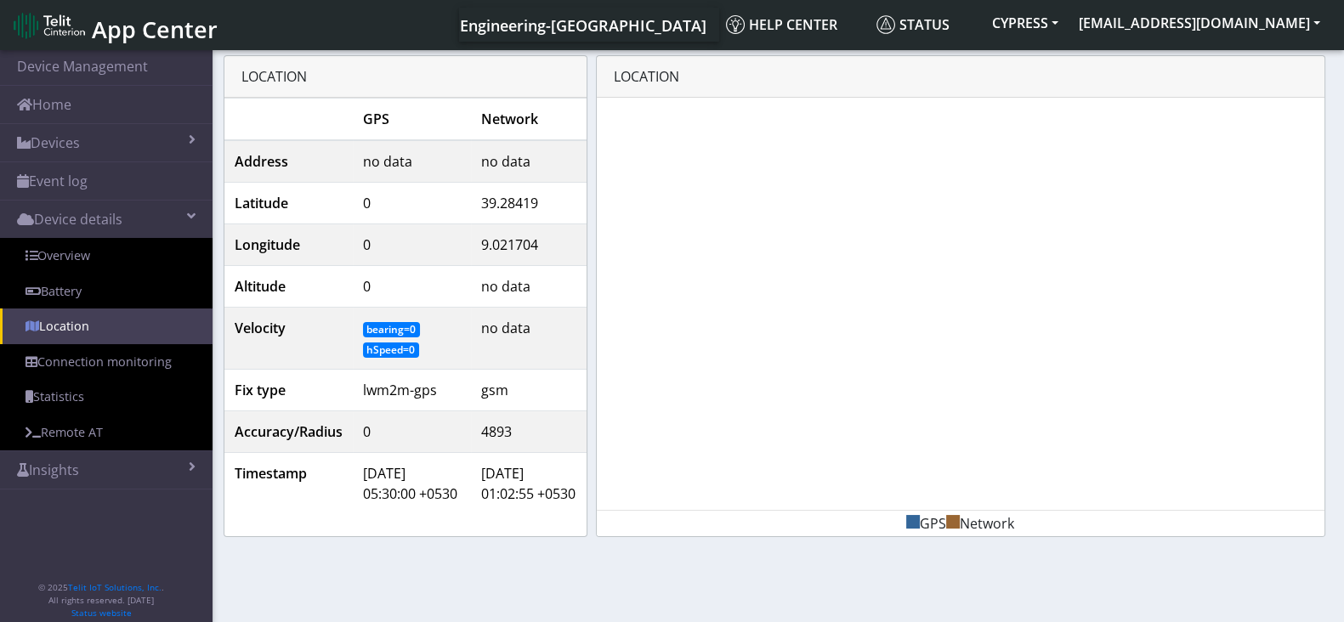
click at [90, 341] on link "Location" at bounding box center [106, 327] width 213 height 36
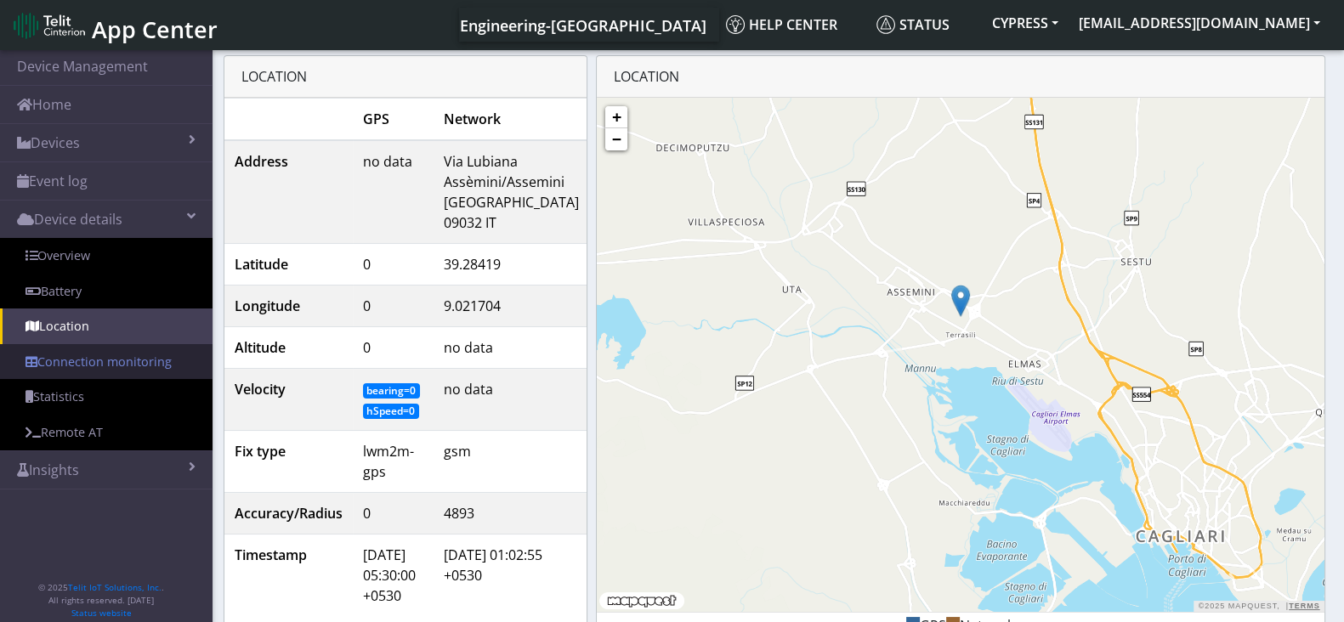
click at [92, 365] on link "Connection monitoring" at bounding box center [106, 362] width 213 height 36
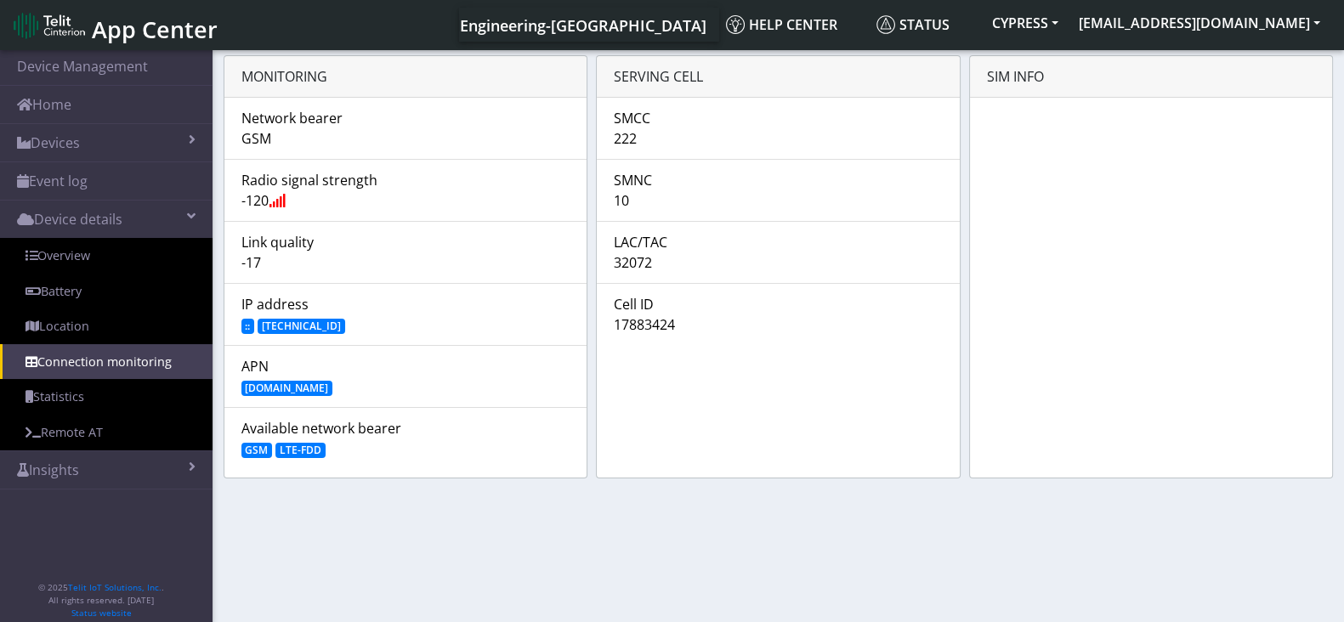
click at [82, 397] on link "Statistics" at bounding box center [106, 397] width 213 height 36
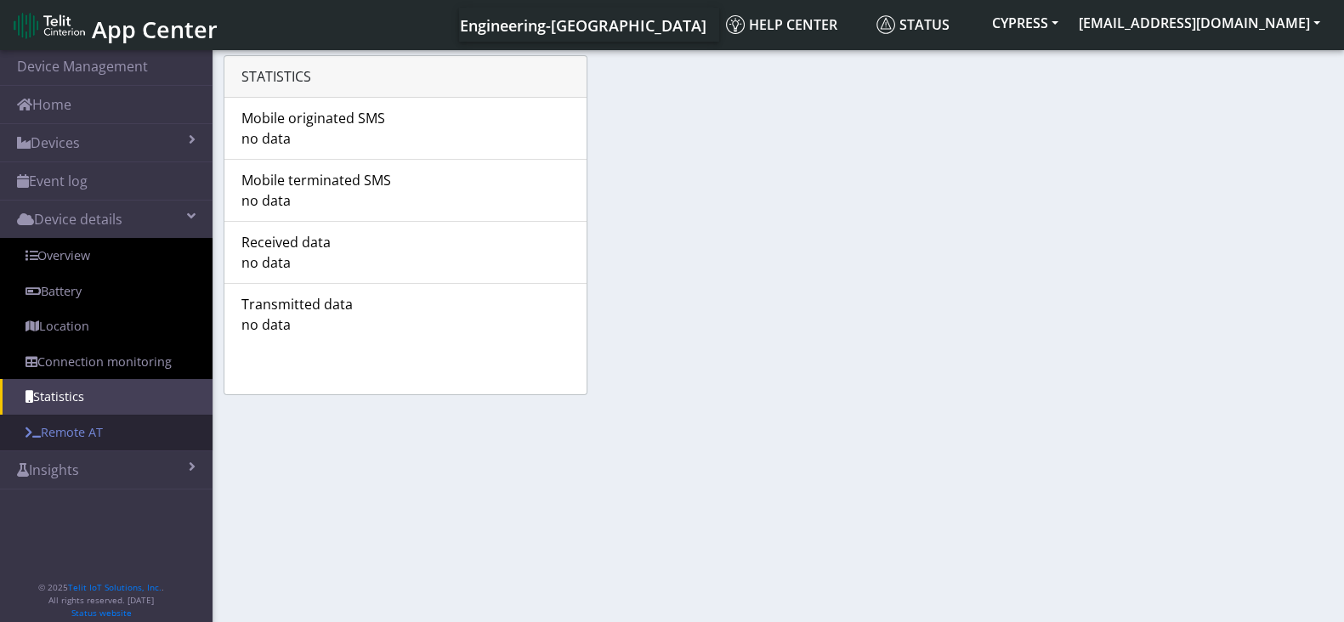
click at [76, 429] on link "Remote AT" at bounding box center [106, 433] width 213 height 36
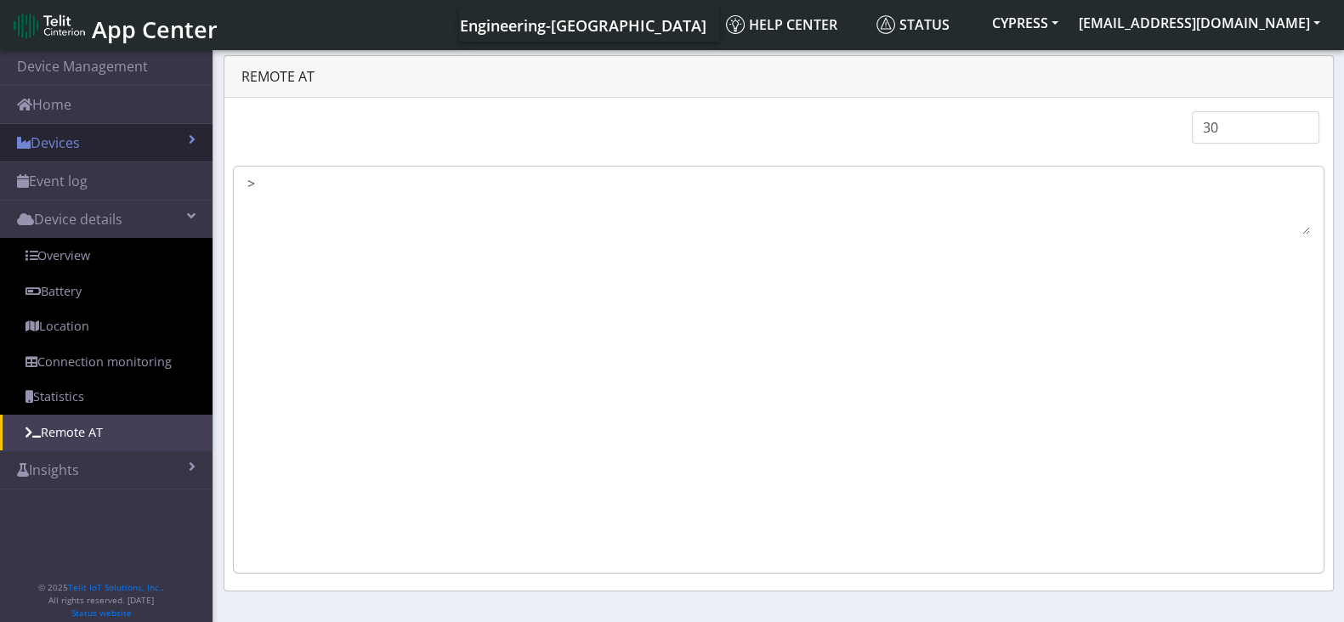
click at [140, 138] on link "Devices" at bounding box center [106, 142] width 213 height 37
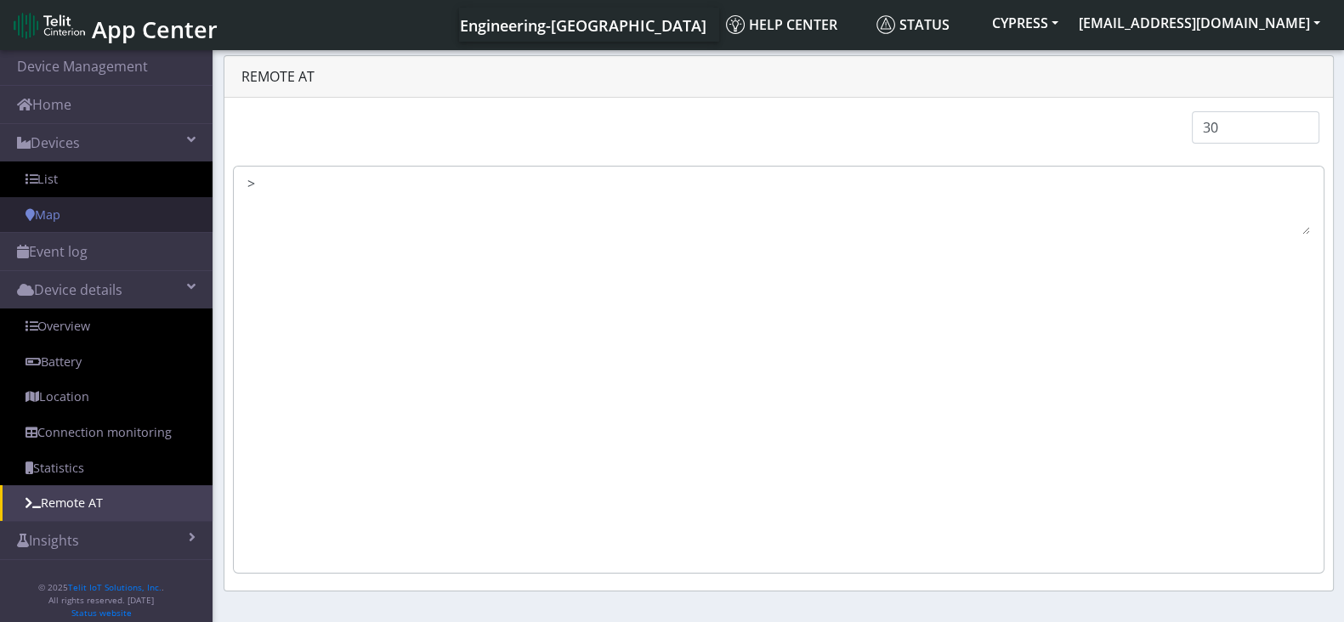
click at [102, 223] on link "Map" at bounding box center [106, 215] width 213 height 36
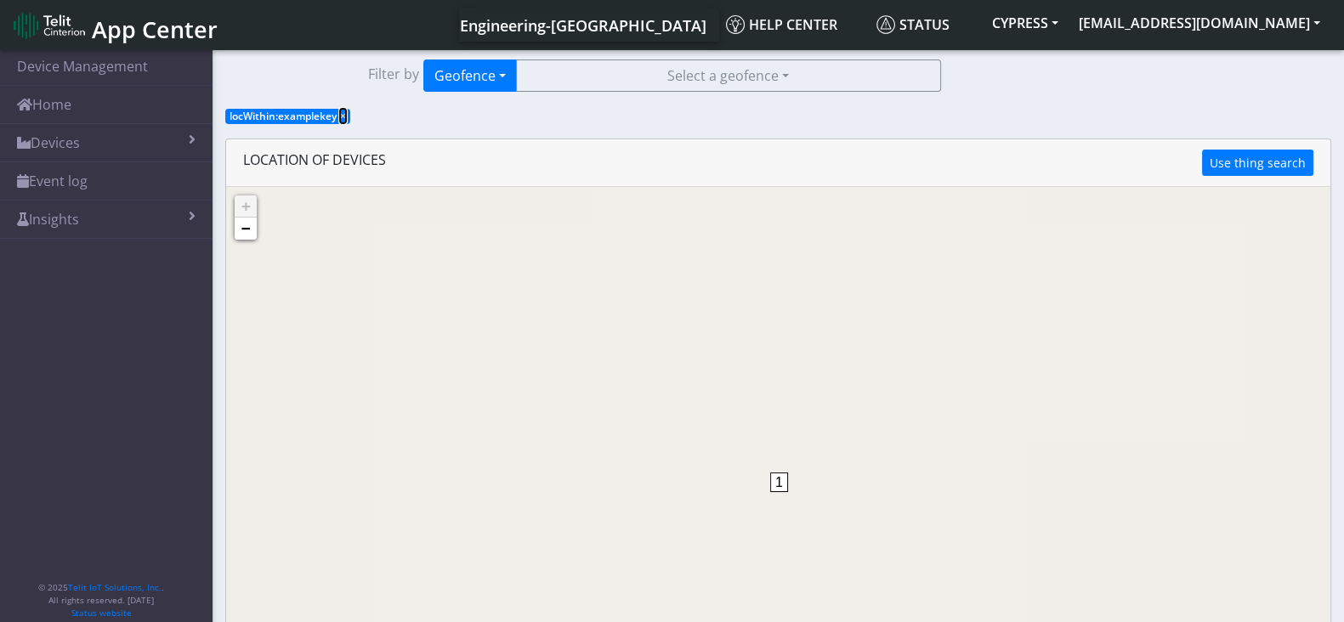
click at [343, 119] on span "×" at bounding box center [343, 116] width 6 height 14
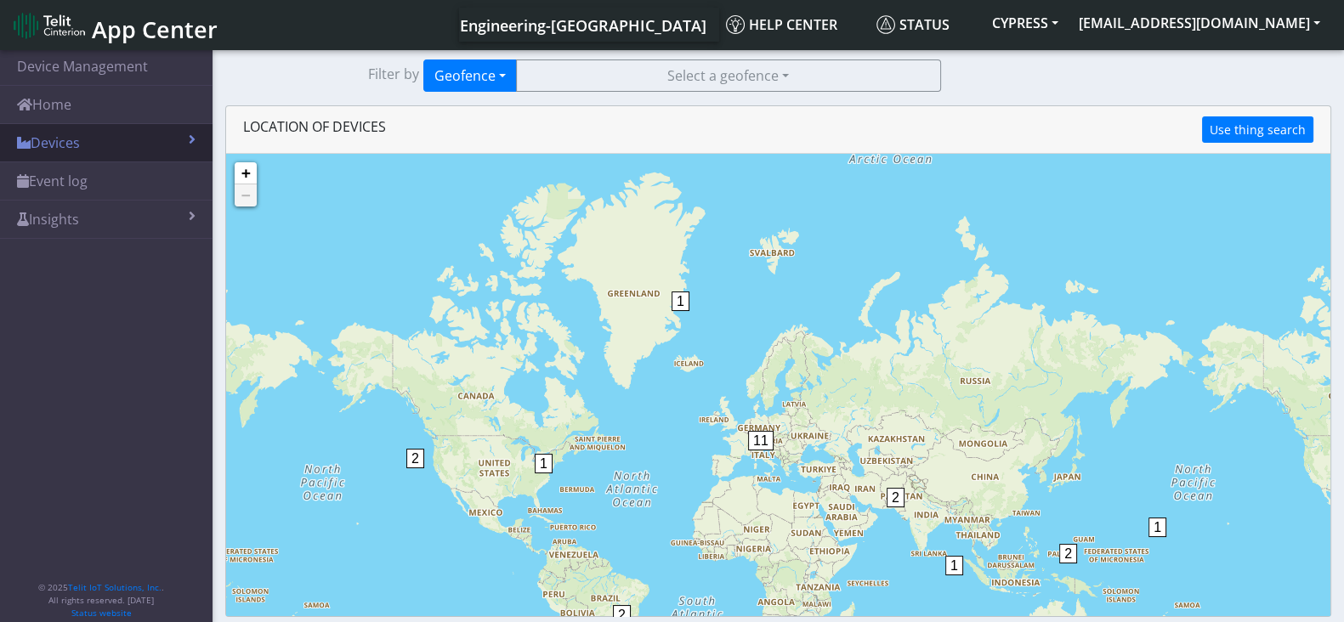
click at [131, 147] on link "Devices" at bounding box center [106, 142] width 213 height 37
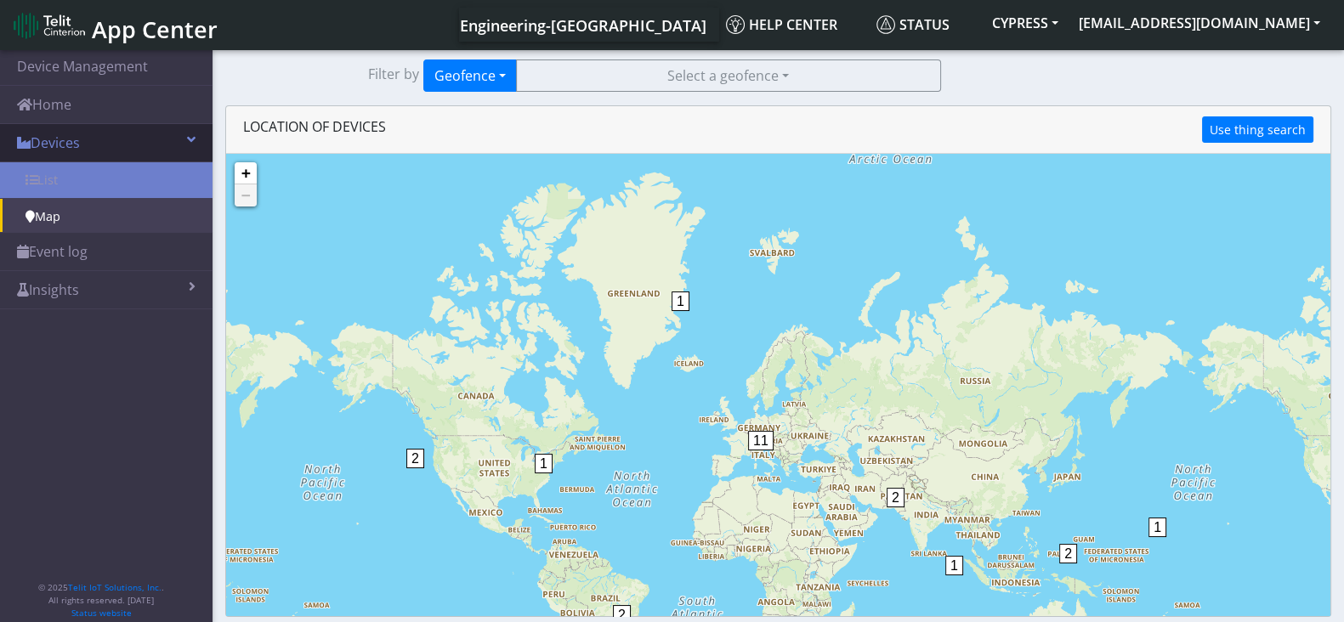
click at [131, 147] on link "Devices" at bounding box center [106, 142] width 213 height 37
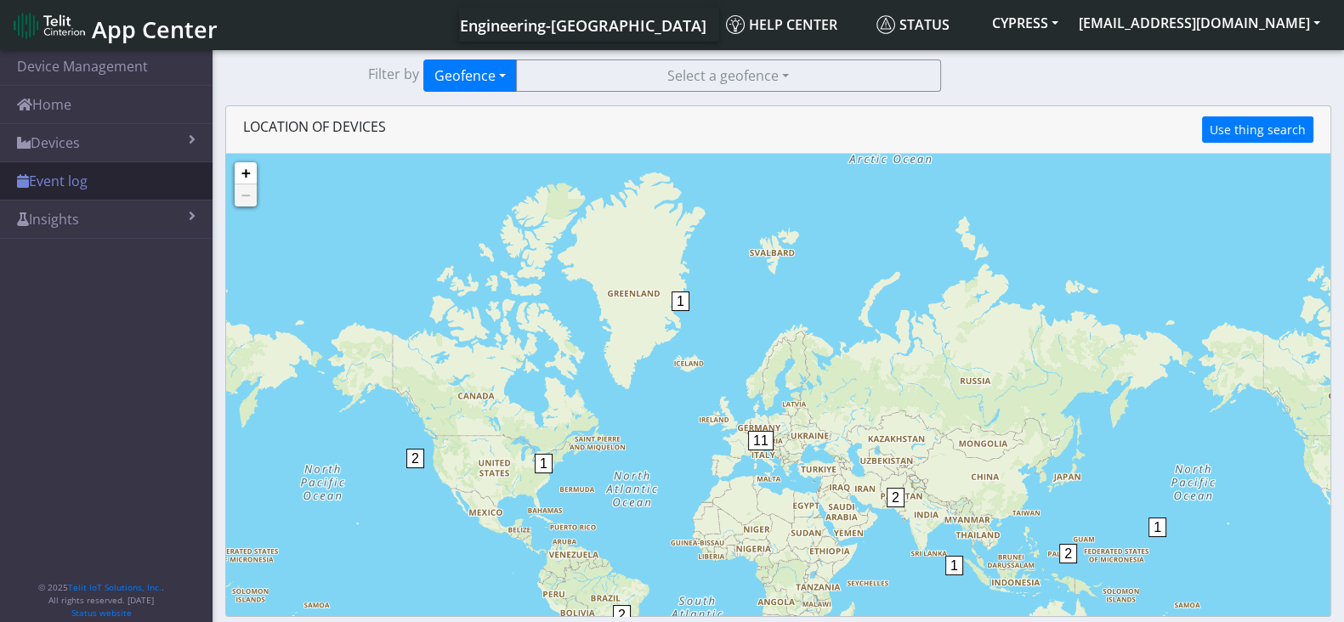
click at [122, 181] on link "Event log" at bounding box center [106, 180] width 213 height 37
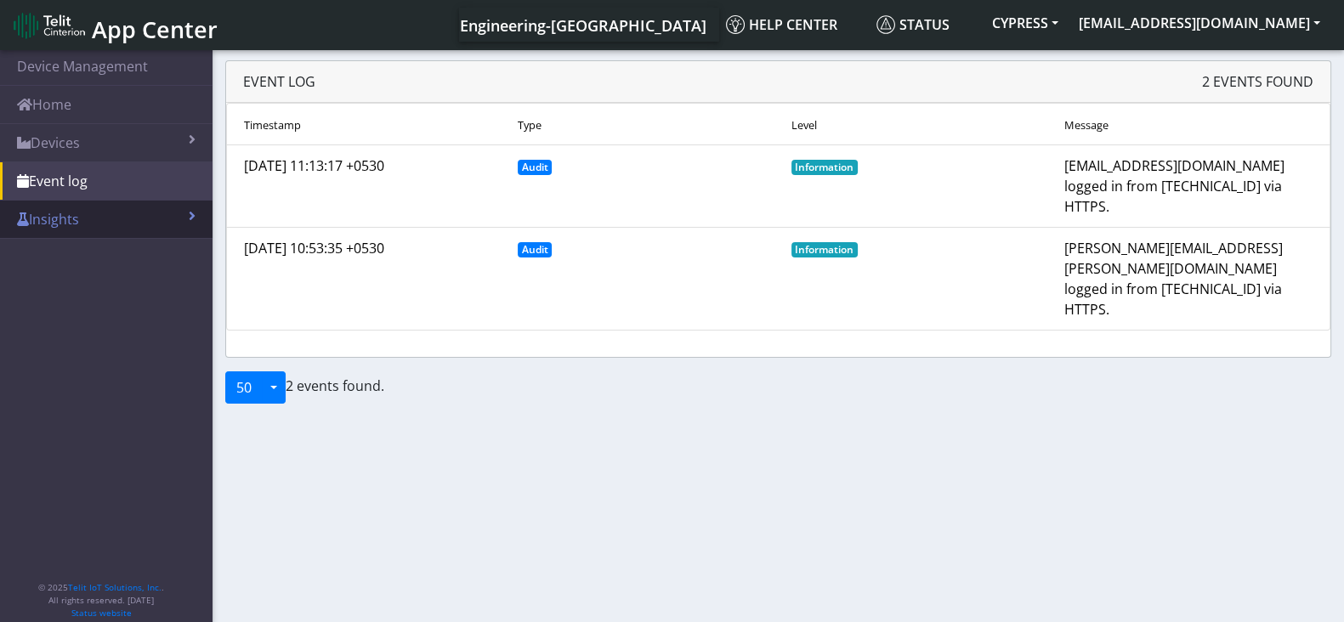
click at [144, 216] on link "Insights" at bounding box center [106, 219] width 213 height 37
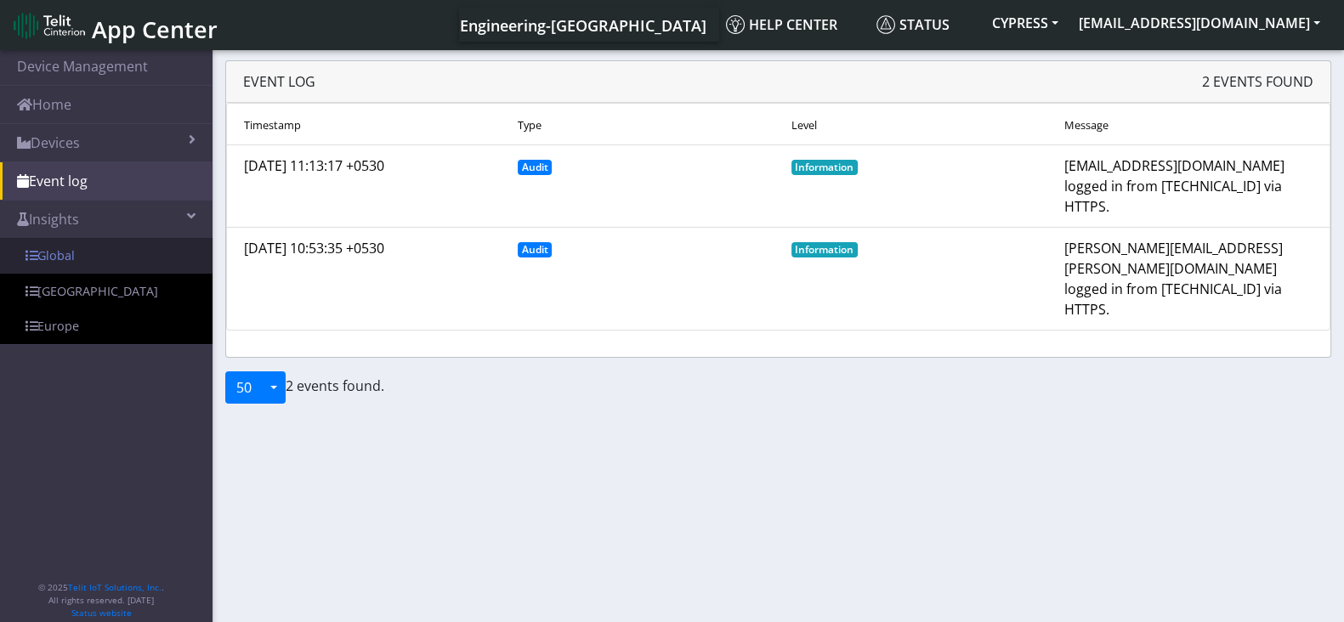
click at [118, 250] on link "Global" at bounding box center [106, 256] width 213 height 36
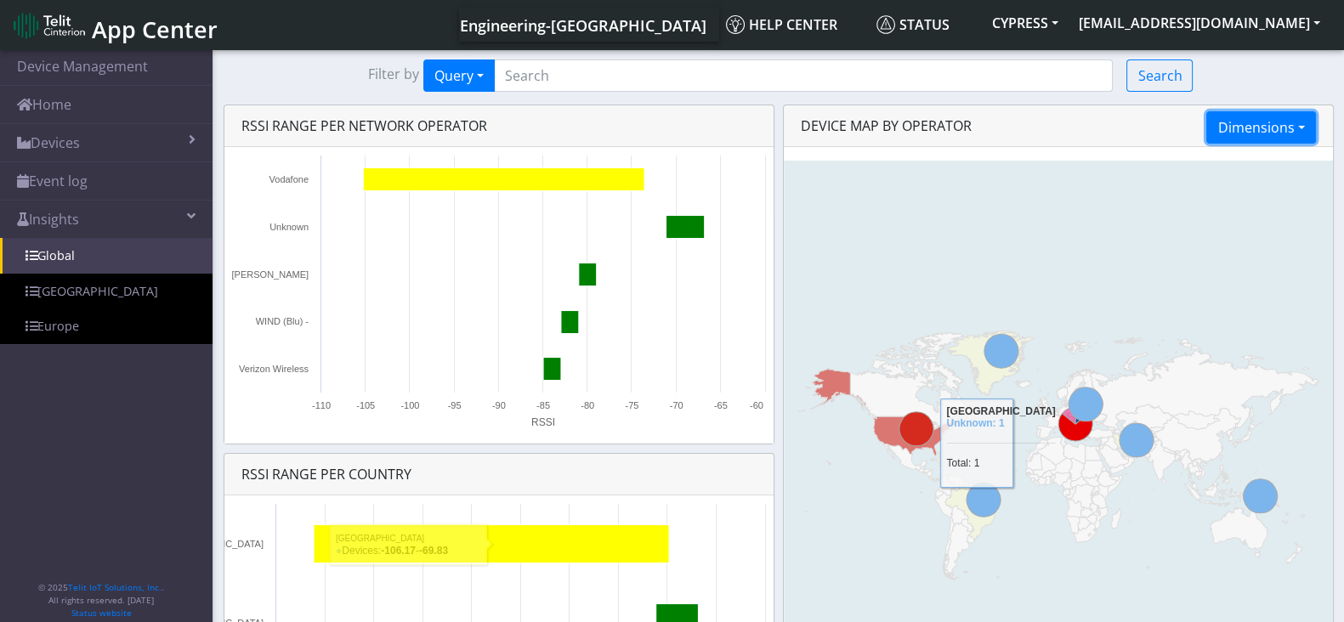
click at [1208, 138] on button "Dimensions" at bounding box center [1260, 127] width 109 height 32
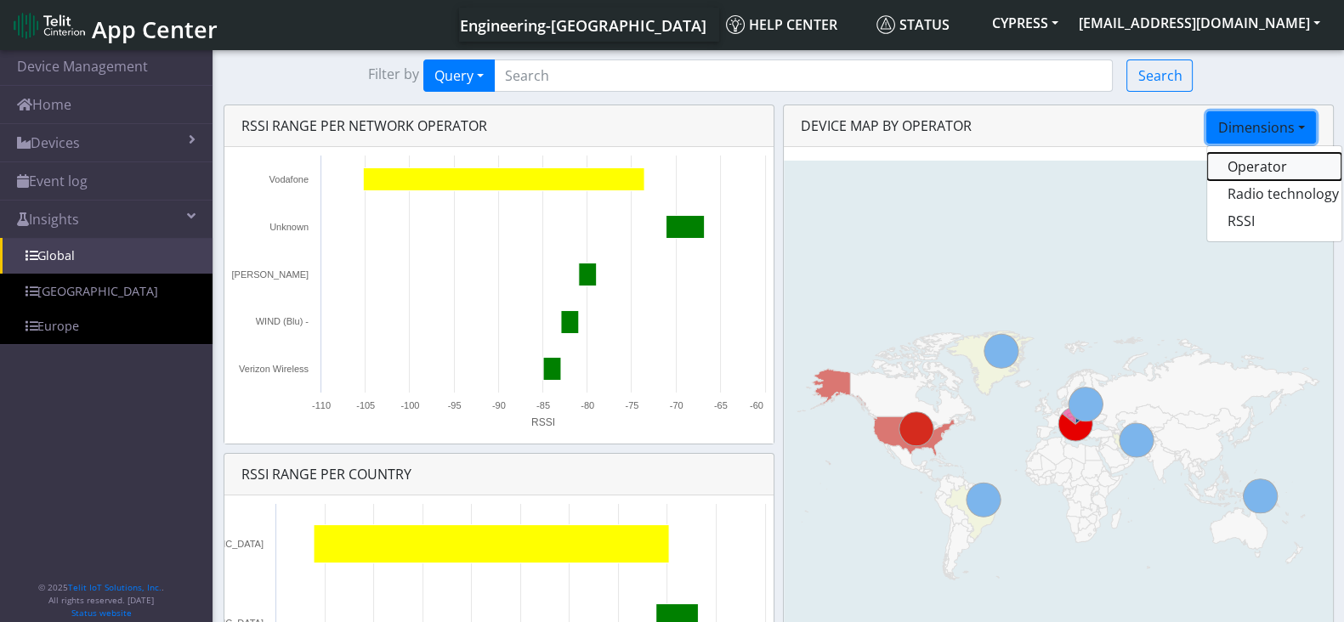
click at [1208, 165] on button "Operator" at bounding box center [1274, 166] width 134 height 27
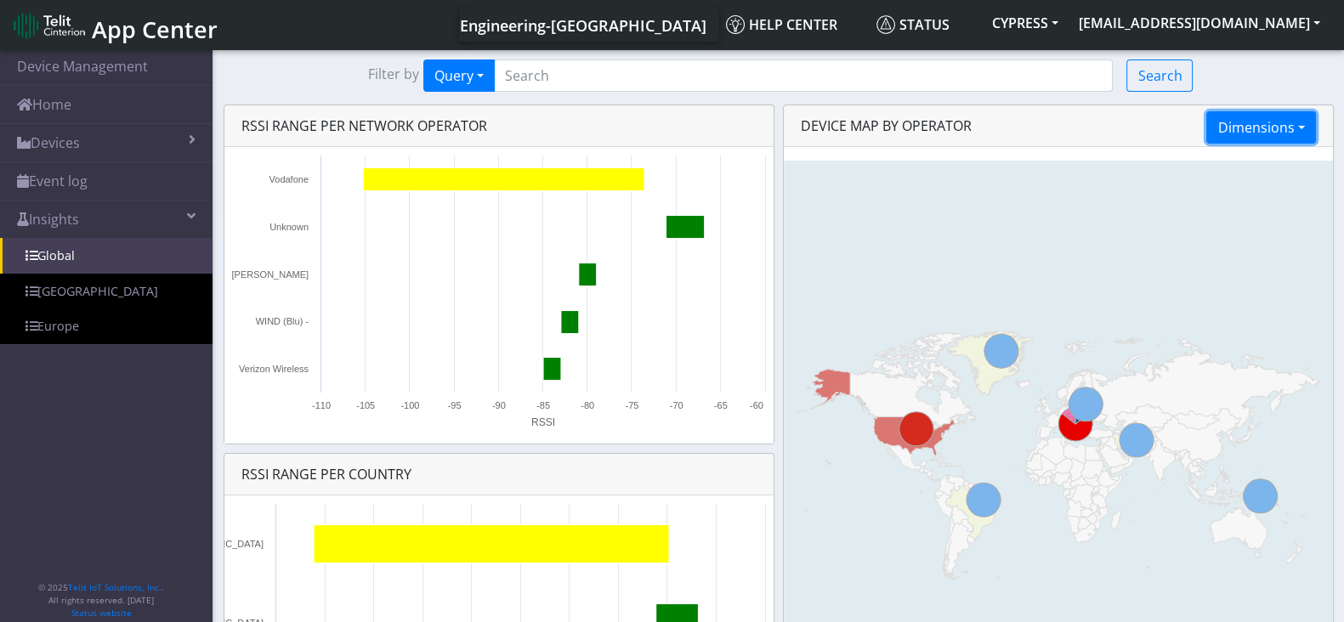
click at [1208, 119] on button "Dimensions" at bounding box center [1260, 127] width 109 height 32
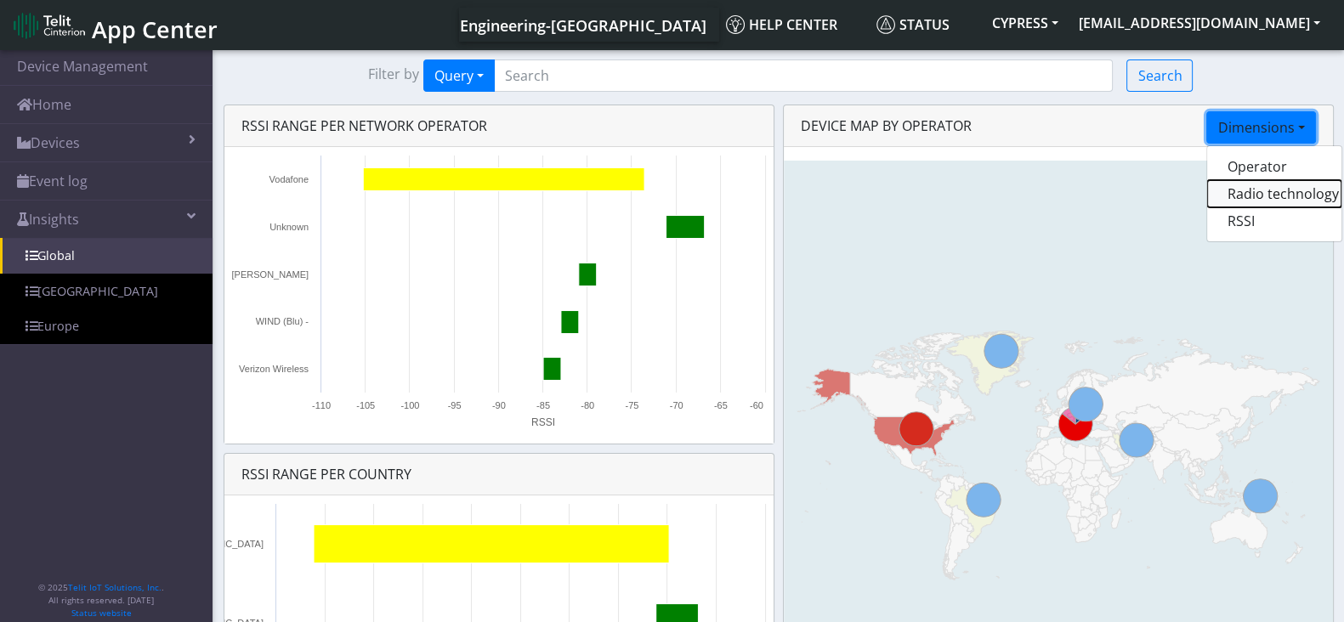
click at [1208, 202] on button "Radio technology" at bounding box center [1274, 193] width 134 height 27
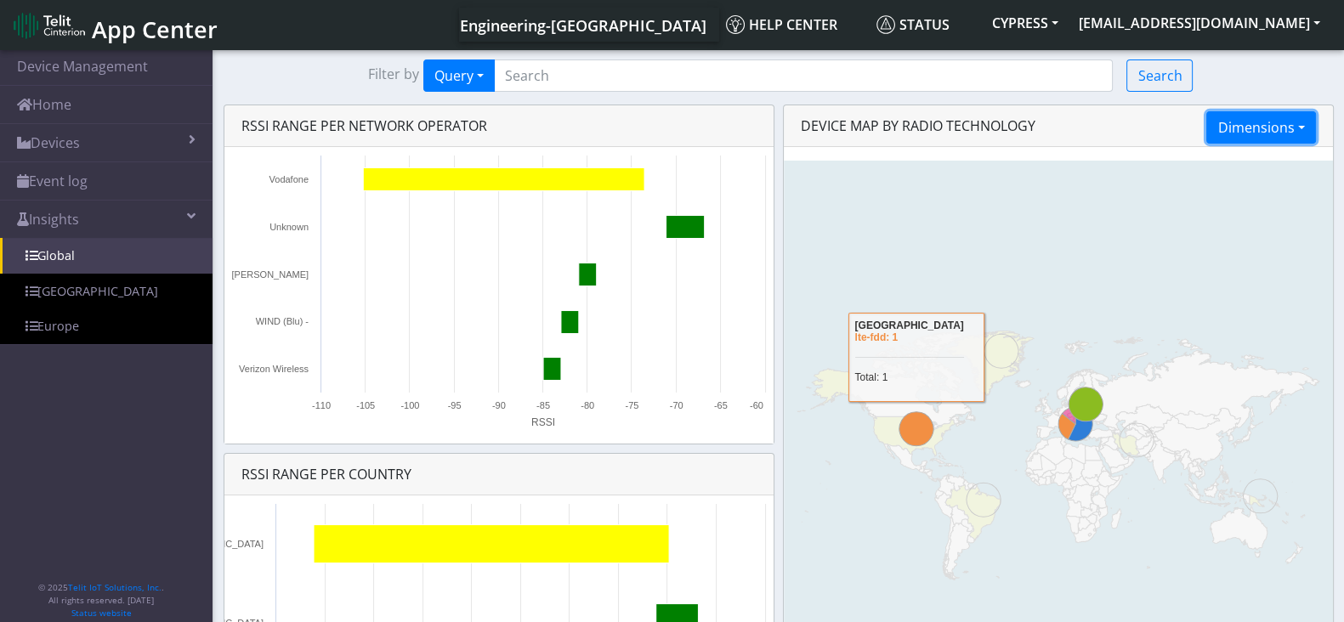
click at [1208, 126] on button "Dimensions" at bounding box center [1260, 127] width 109 height 32
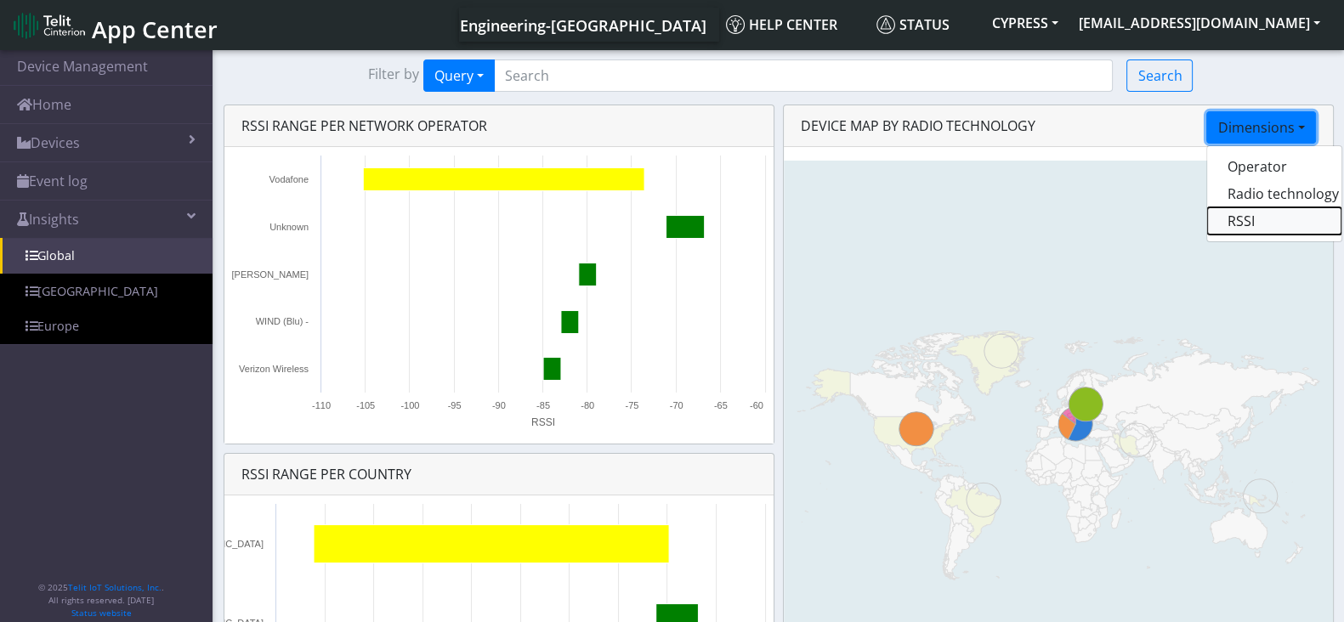
click at [1208, 218] on button "RSSI" at bounding box center [1274, 220] width 134 height 27
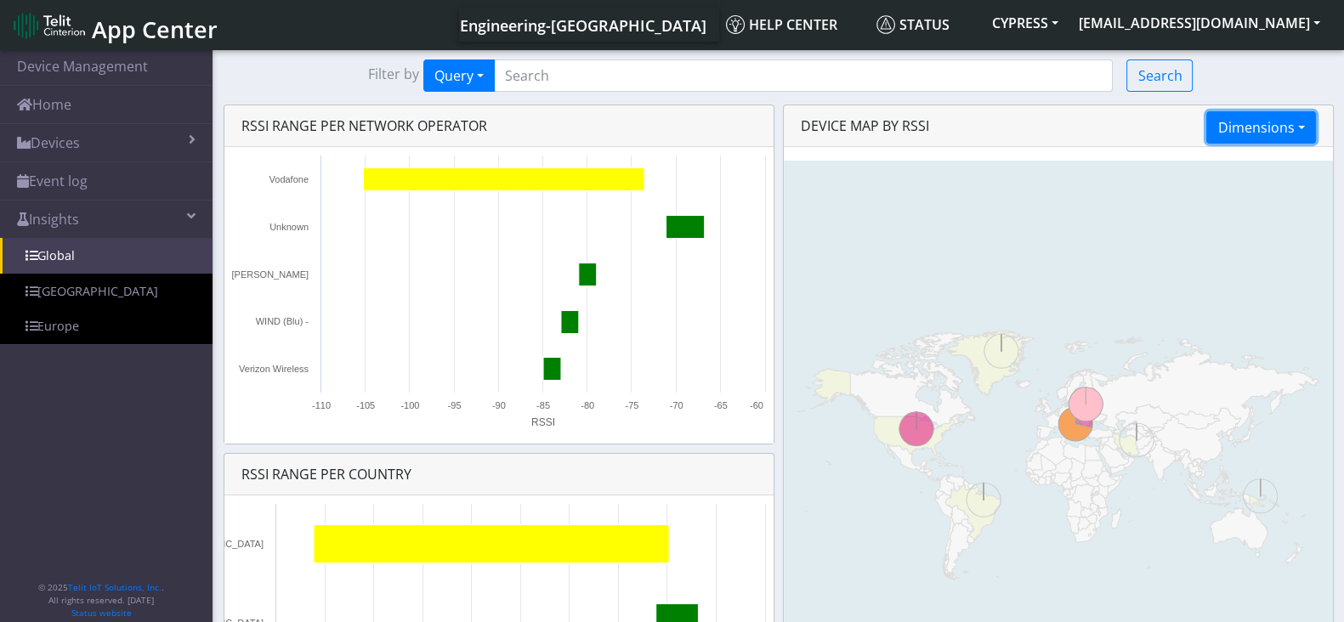
click at [1208, 131] on button "Dimensions" at bounding box center [1260, 127] width 109 height 32
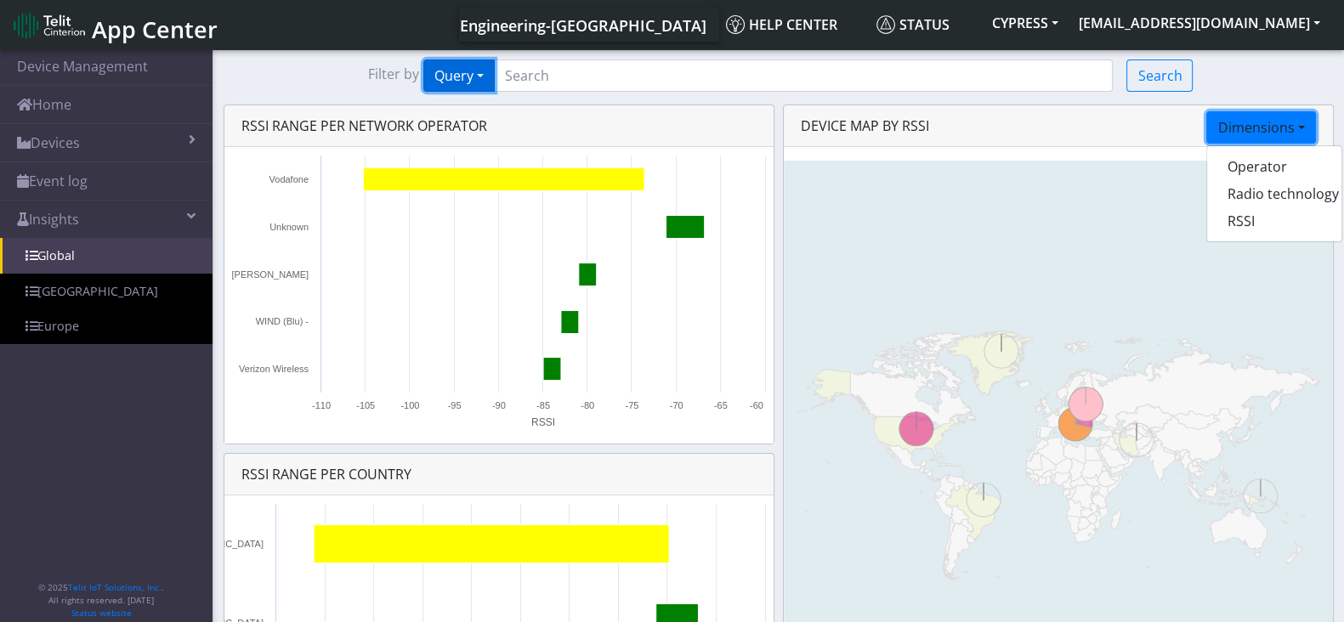
click at [474, 72] on button "Query" at bounding box center [458, 76] width 71 height 32
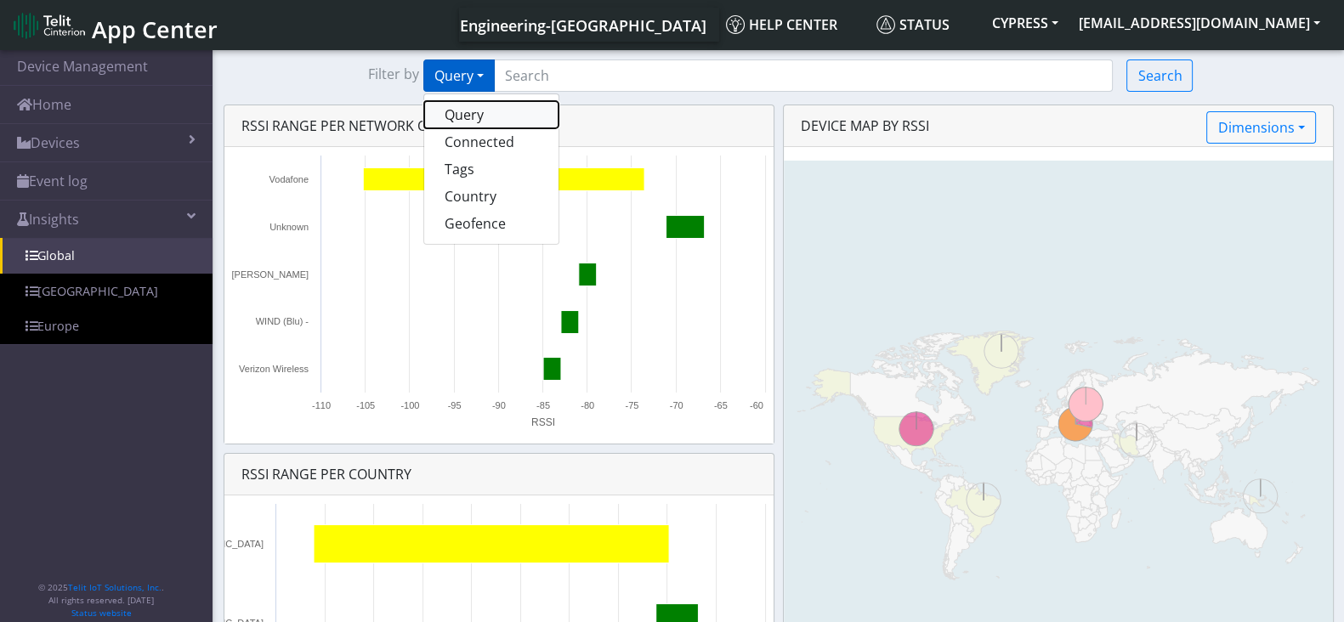
click at [465, 115] on button "Query" at bounding box center [491, 114] width 134 height 27
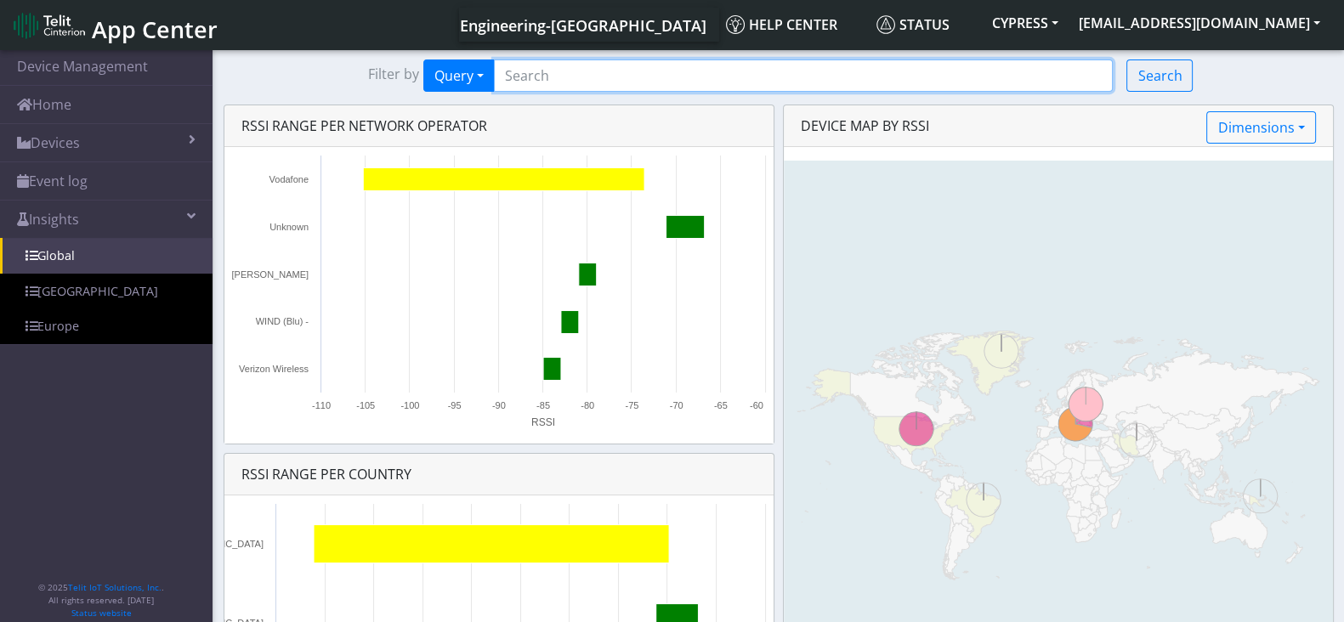
click at [570, 86] on input "Search..." at bounding box center [804, 76] width 620 height 32
paste input "359206100663251"
type input "359206100663251"
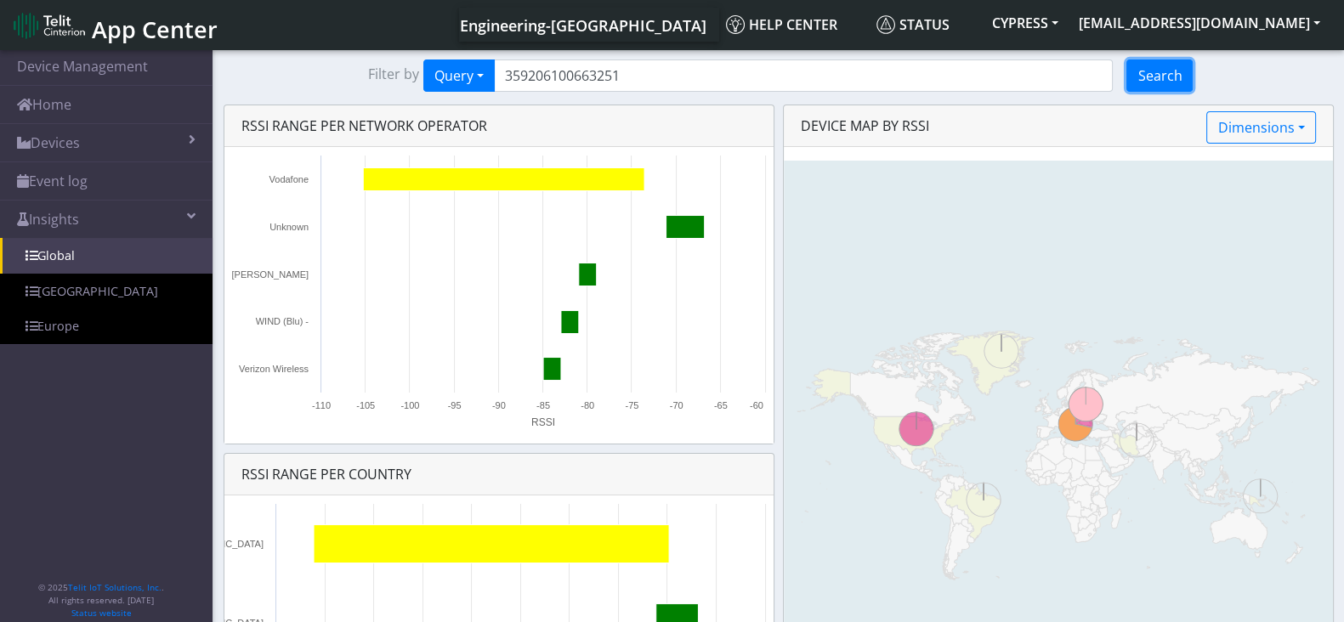
click at [1176, 86] on button "Search" at bounding box center [1159, 76] width 66 height 32
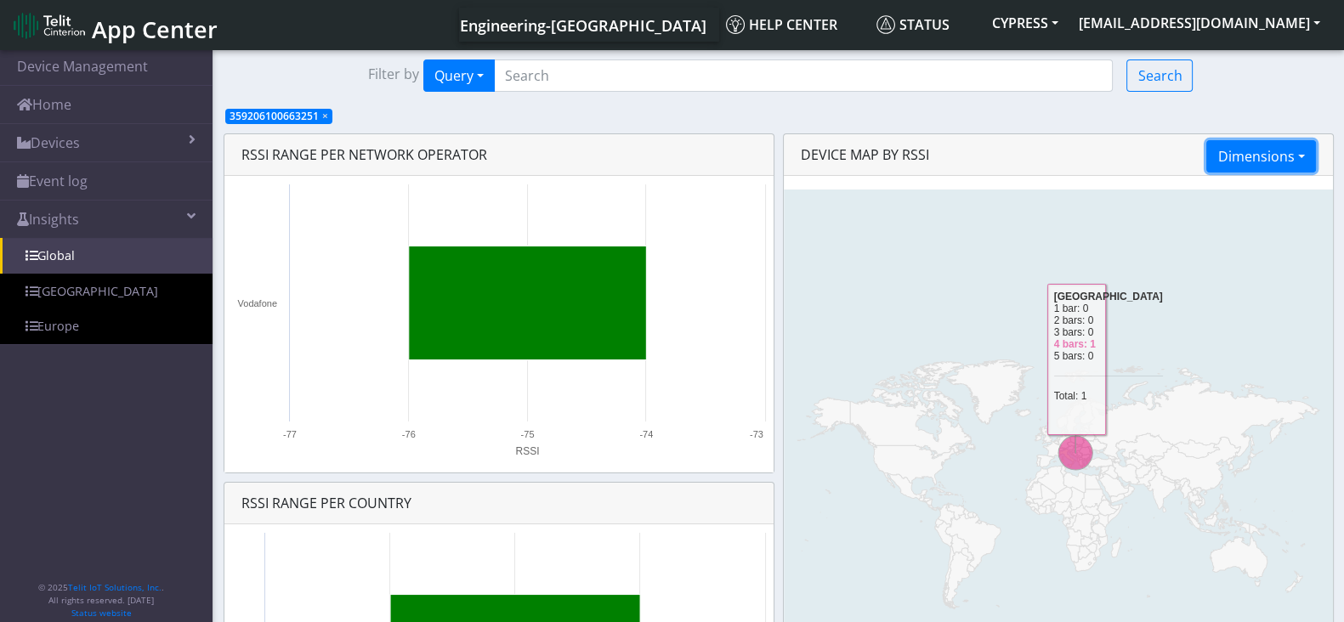
click at [1208, 155] on button "Dimensions" at bounding box center [1260, 156] width 109 height 32
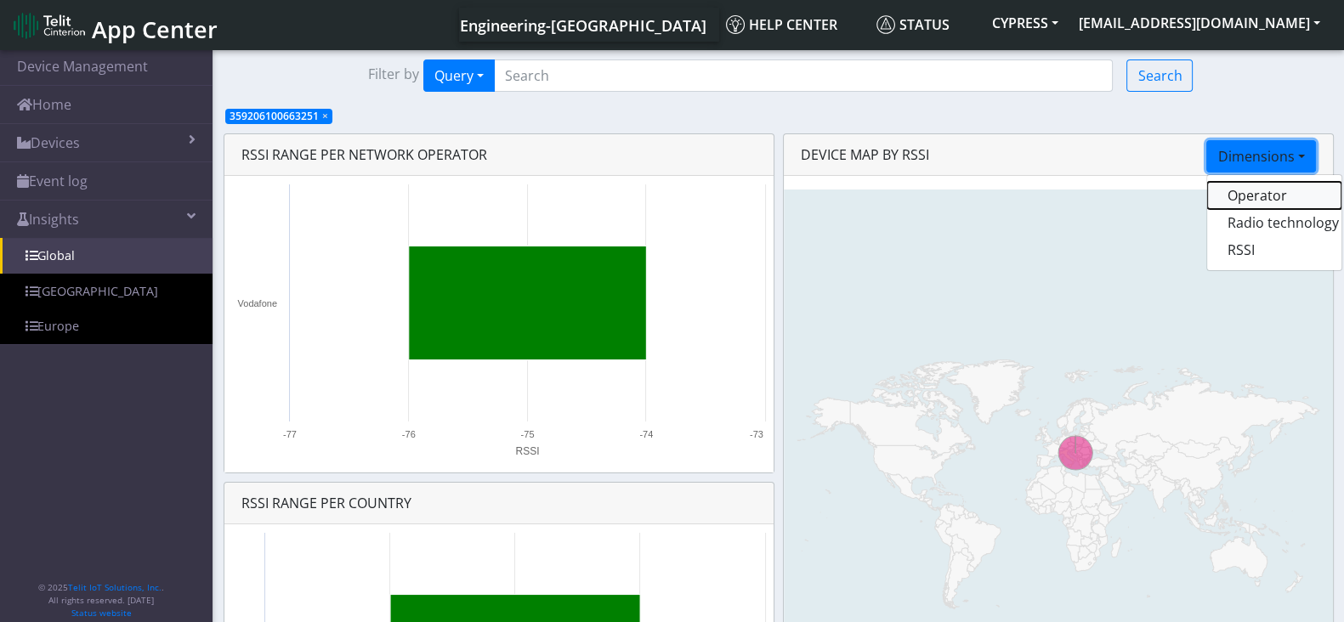
click at [1208, 196] on button "Operator" at bounding box center [1274, 195] width 134 height 27
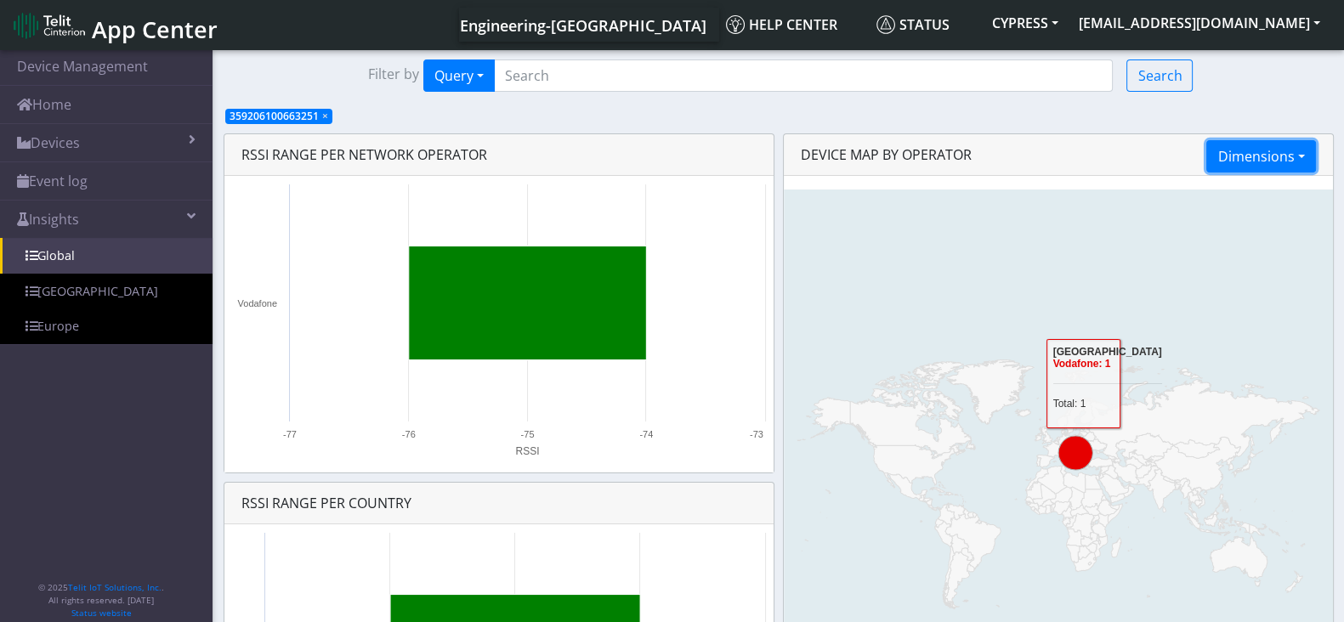
click at [1208, 159] on button "Dimensions" at bounding box center [1260, 156] width 109 height 32
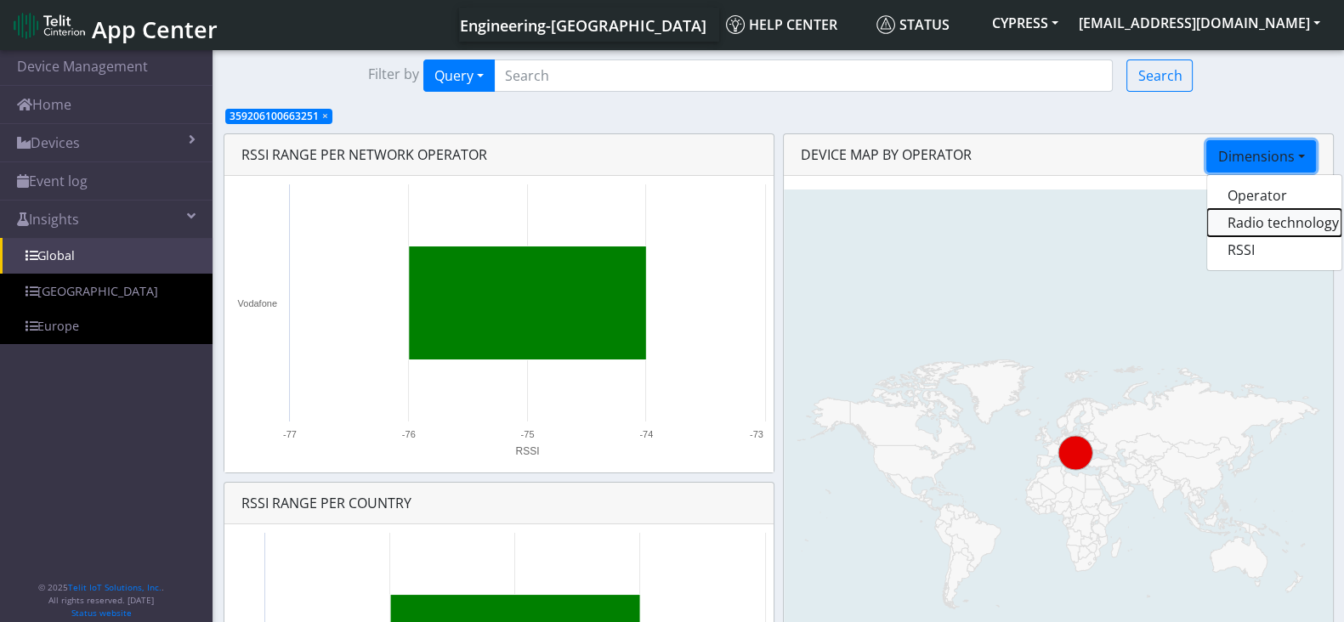
click at [1208, 222] on button "Radio technology" at bounding box center [1274, 222] width 134 height 27
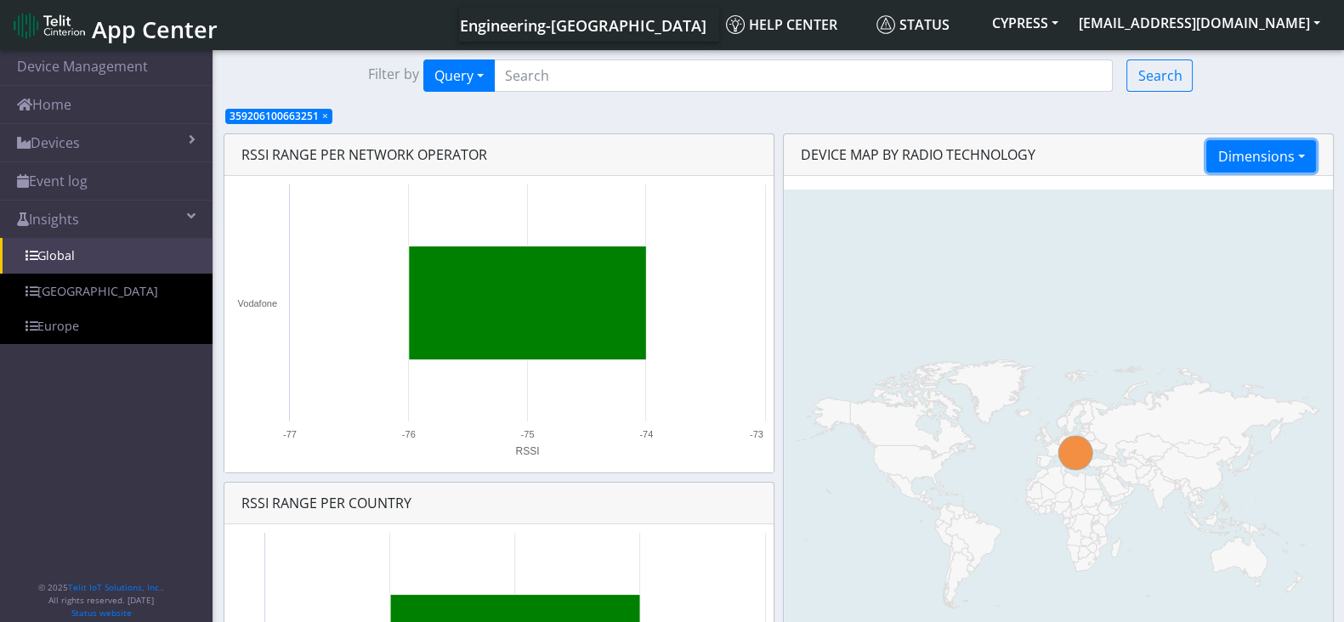
click at [1208, 156] on button "Dimensions" at bounding box center [1260, 156] width 109 height 32
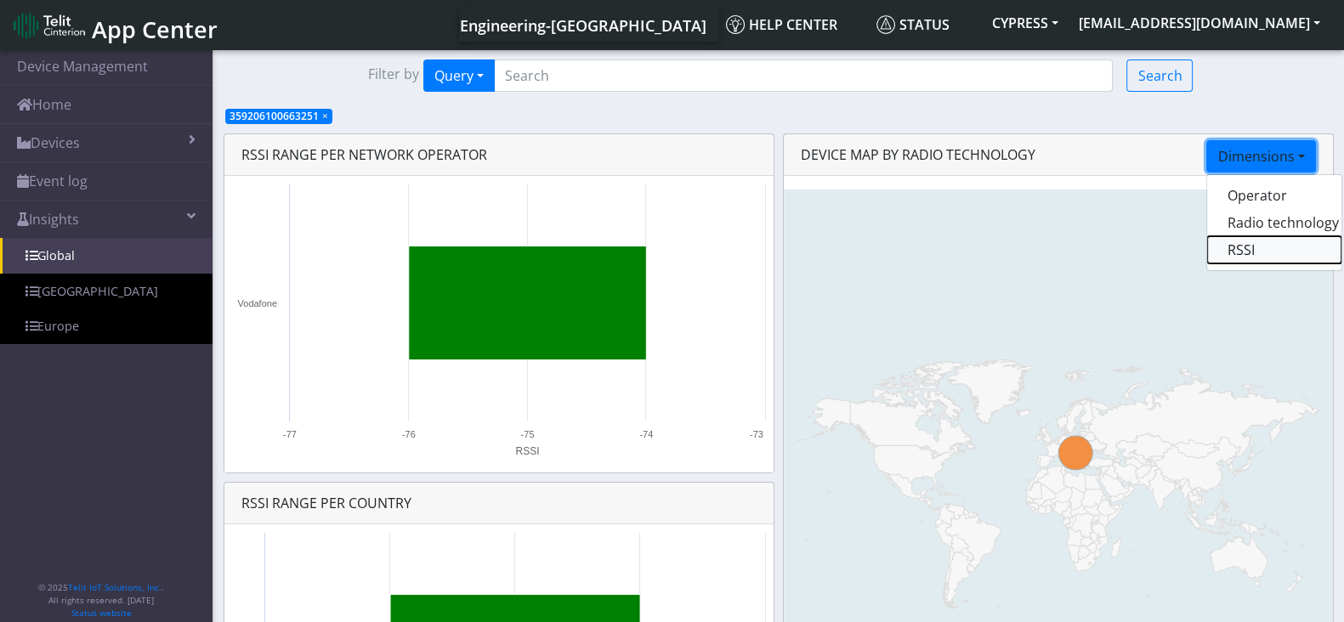
click at [1208, 240] on button "RSSI" at bounding box center [1274, 249] width 134 height 27
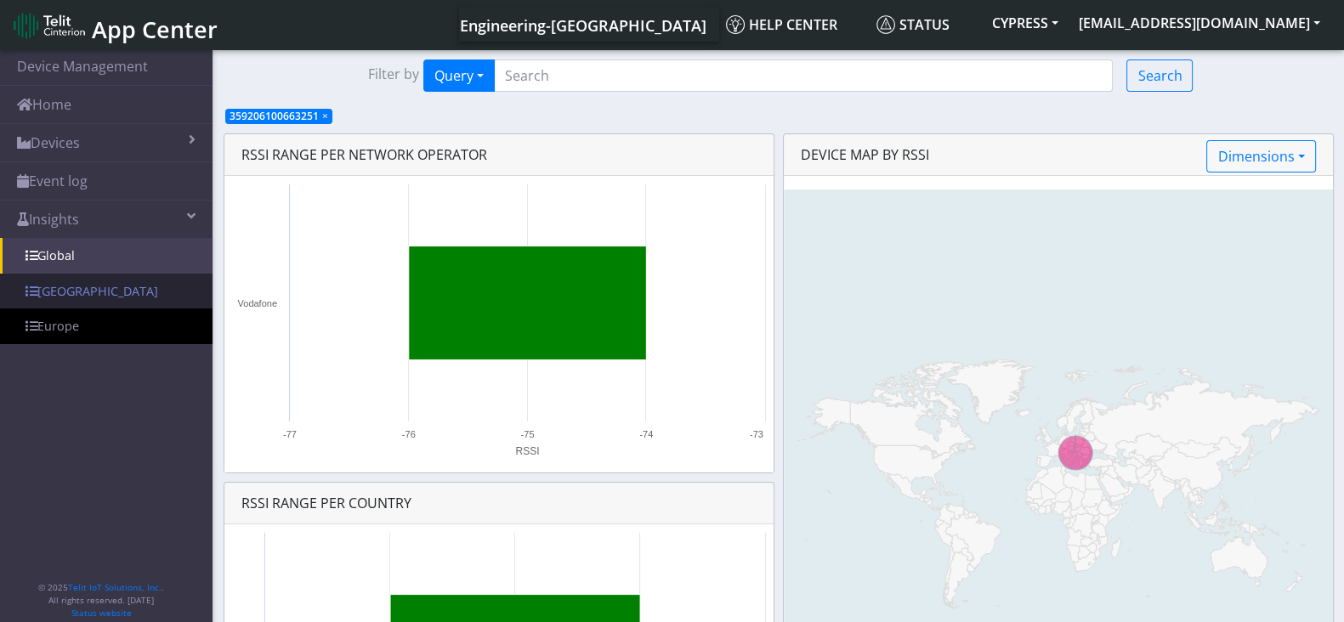
click at [63, 288] on link "[GEOGRAPHIC_DATA]" at bounding box center [106, 292] width 213 height 36
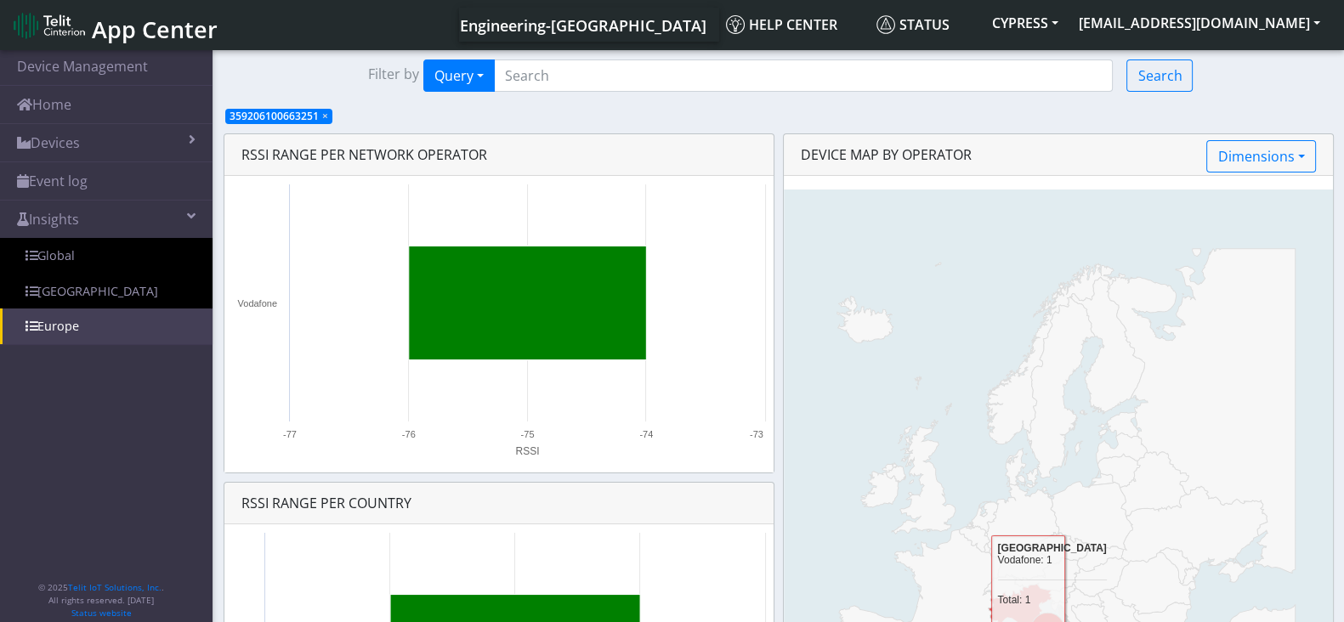
click at [1258, 127] on section "Device Management Home Devices List Map Event log Device details Overview Batte…" at bounding box center [672, 439] width 1344 height 784
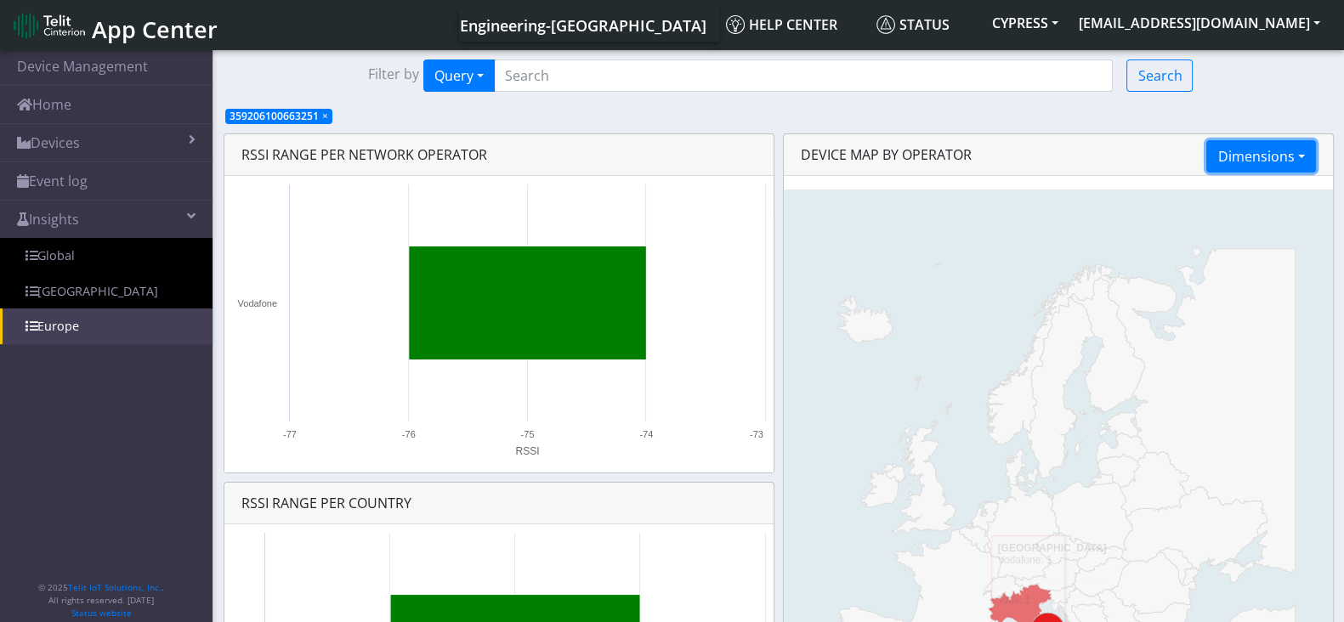
click at [1262, 156] on button "Dimensions" at bounding box center [1260, 156] width 109 height 32
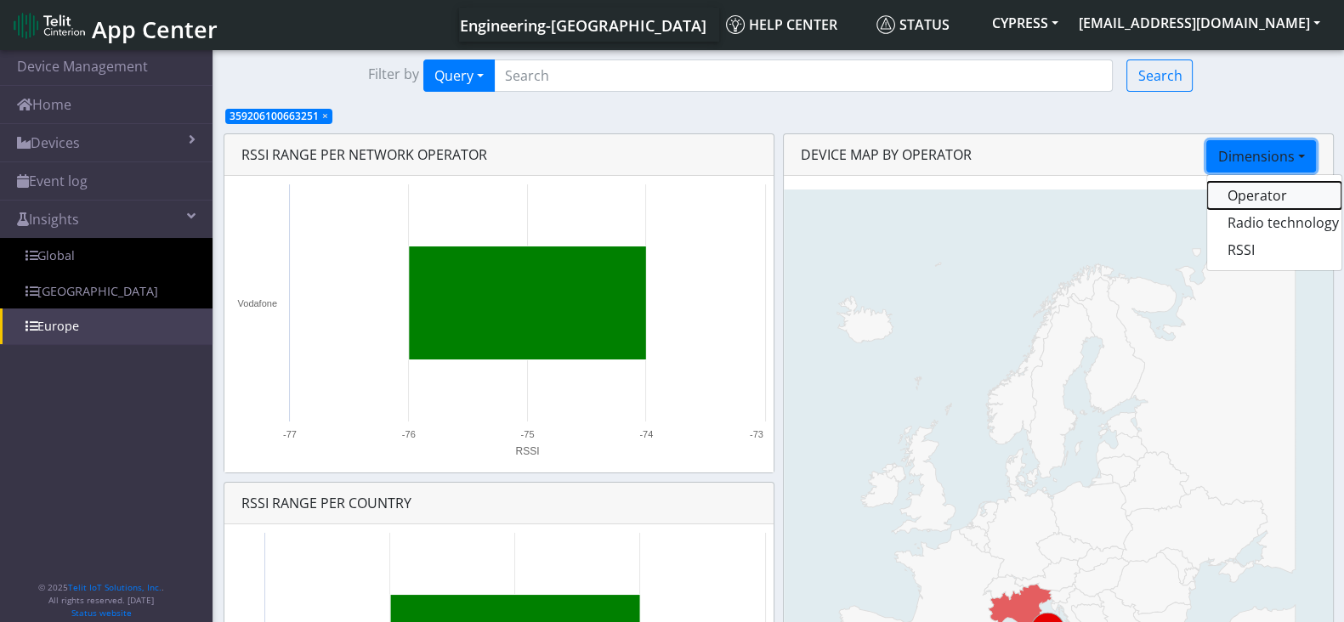
click at [1246, 205] on button "Operator" at bounding box center [1274, 195] width 134 height 27
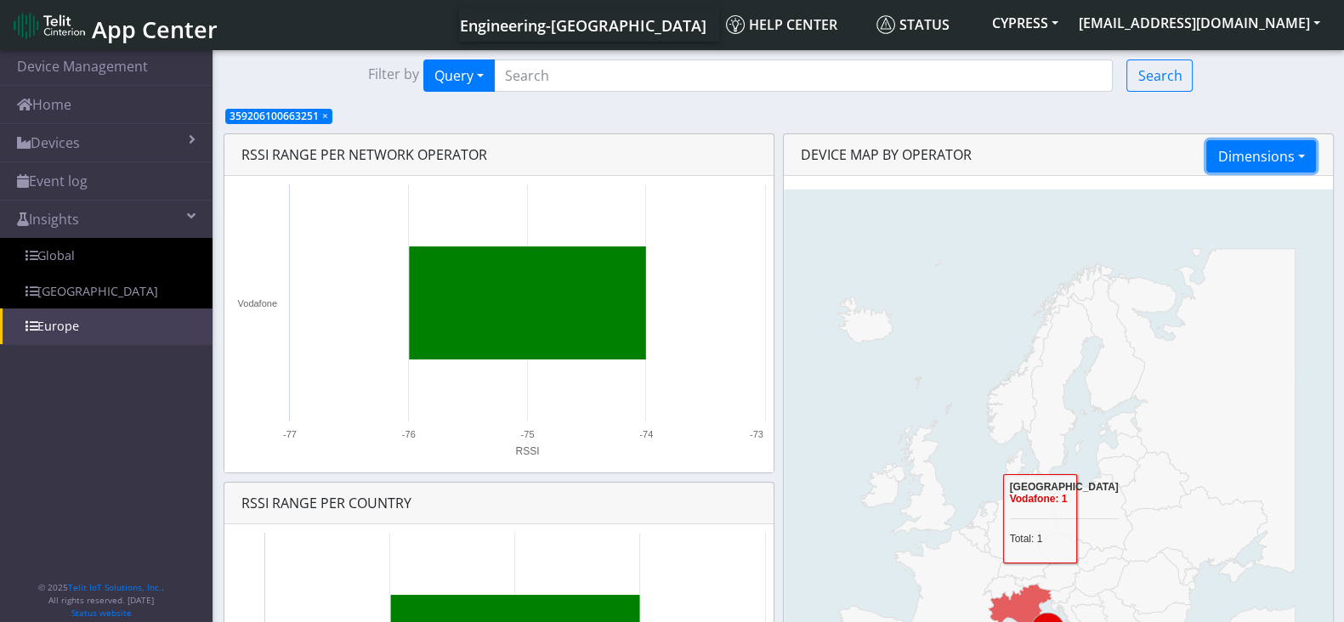
click at [1254, 150] on button "Dimensions" at bounding box center [1260, 156] width 109 height 32
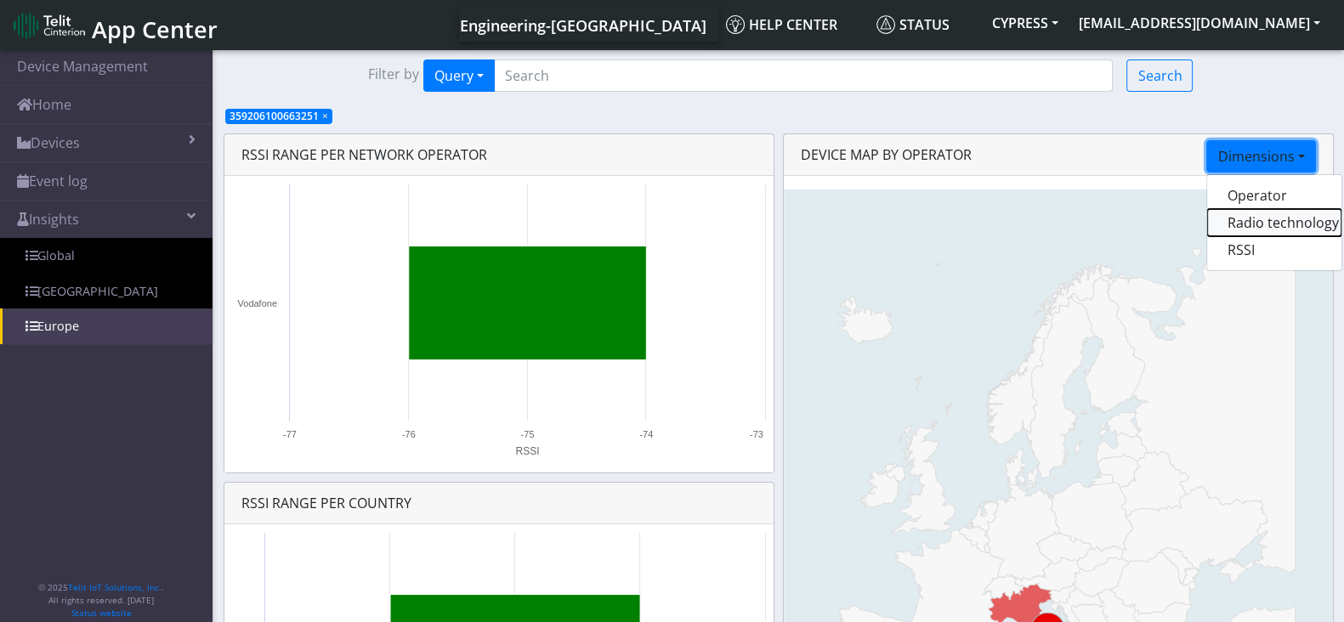
click at [1250, 224] on button "Radio technology" at bounding box center [1274, 222] width 134 height 27
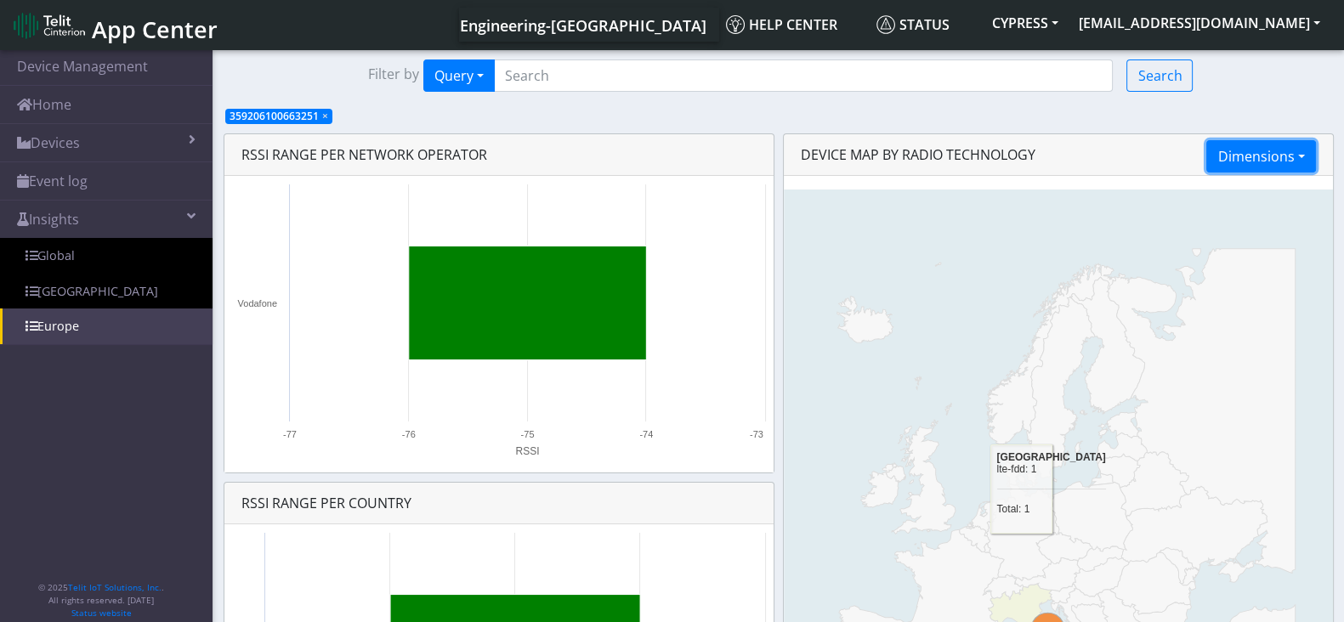
click at [1279, 150] on button "Dimensions" at bounding box center [1260, 156] width 109 height 32
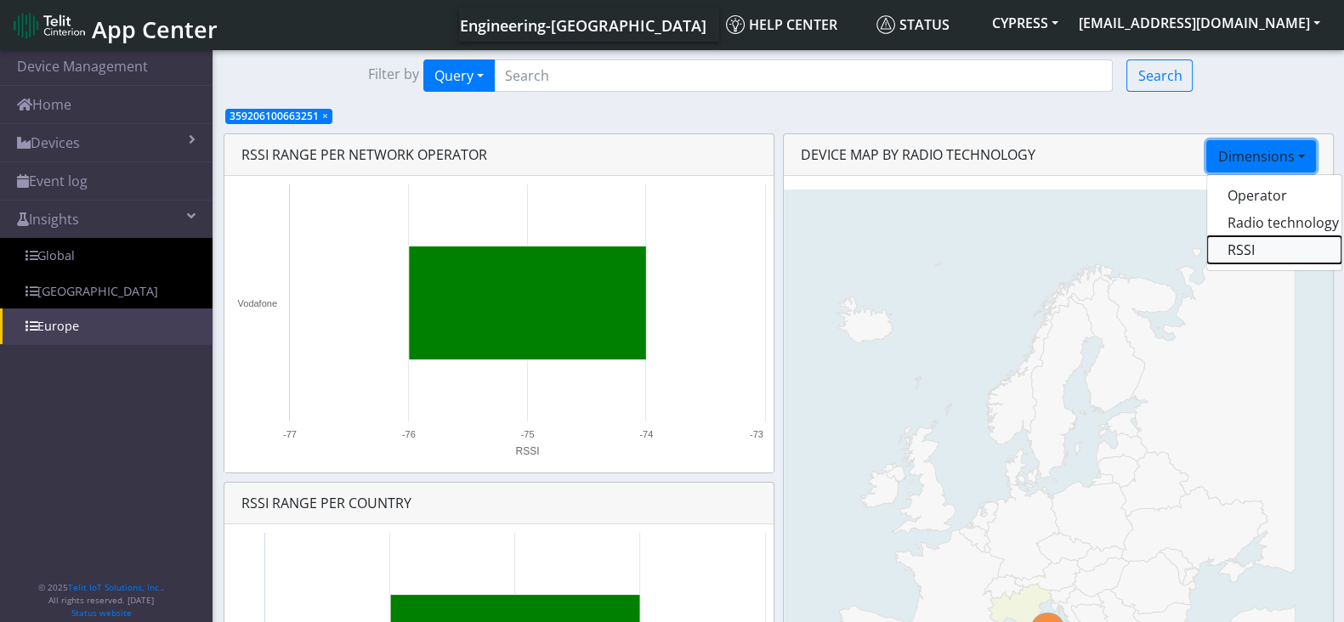
click at [1257, 256] on button "RSSI" at bounding box center [1274, 249] width 134 height 27
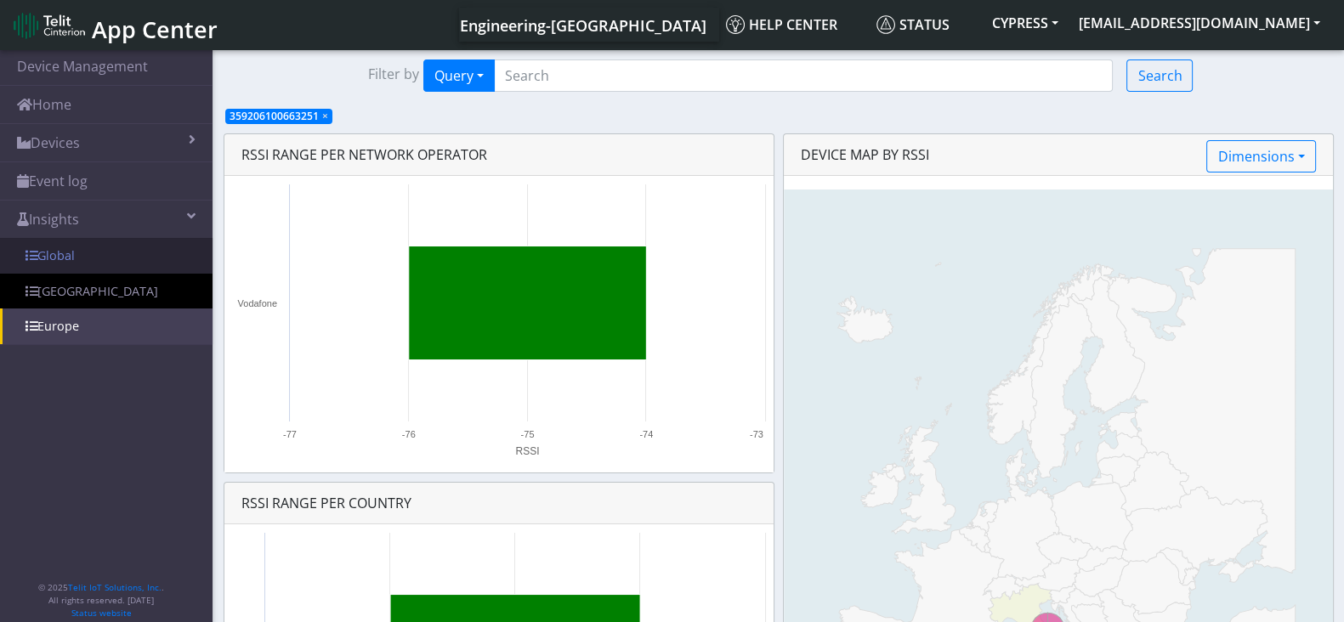
click at [72, 263] on link "Global" at bounding box center [106, 256] width 213 height 36
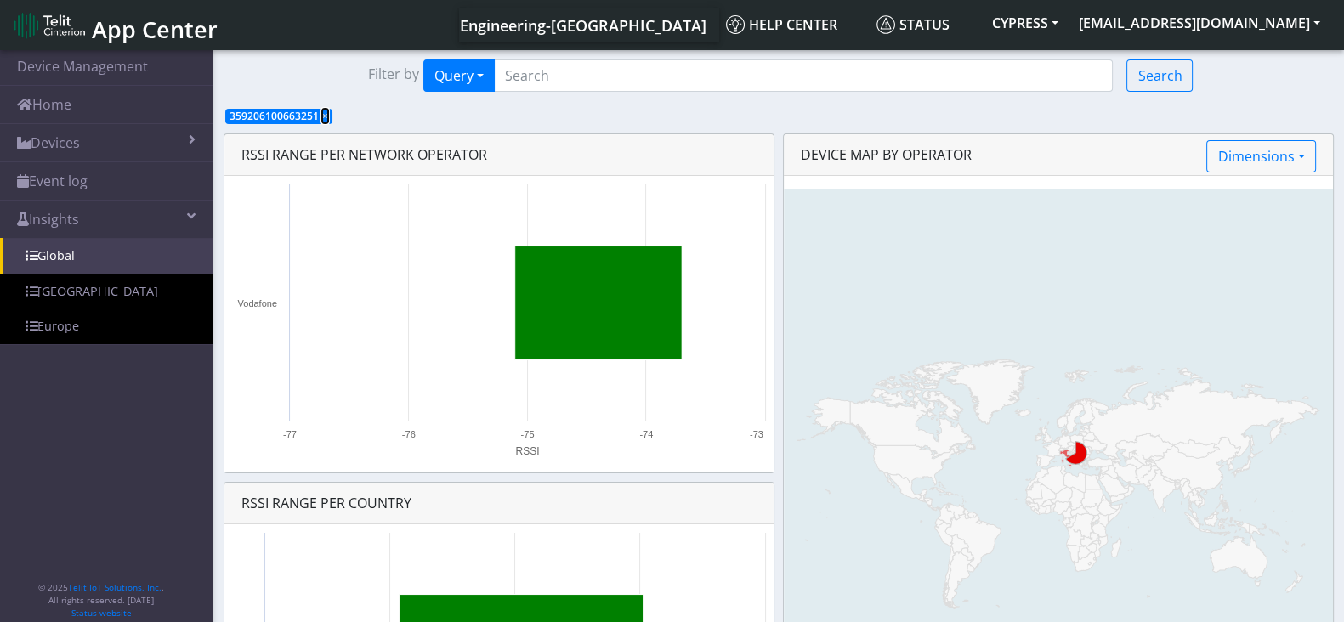
click at [324, 116] on span "×" at bounding box center [325, 116] width 6 height 14
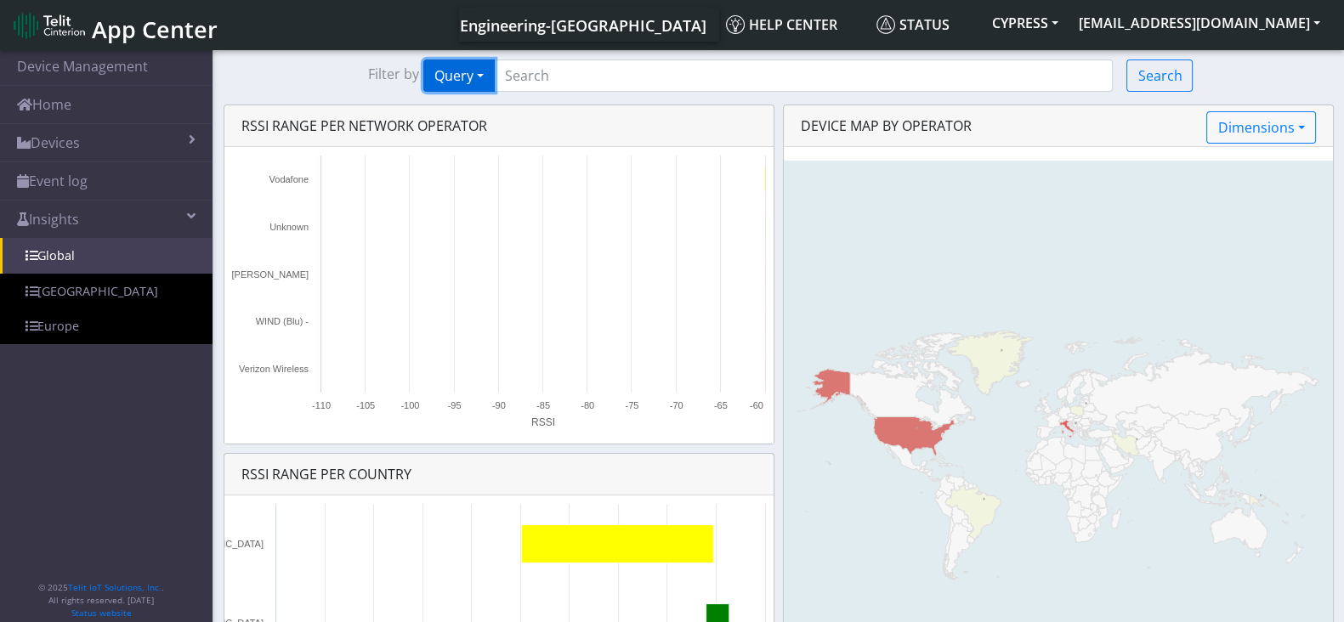
click at [477, 82] on button "Query" at bounding box center [458, 76] width 71 height 32
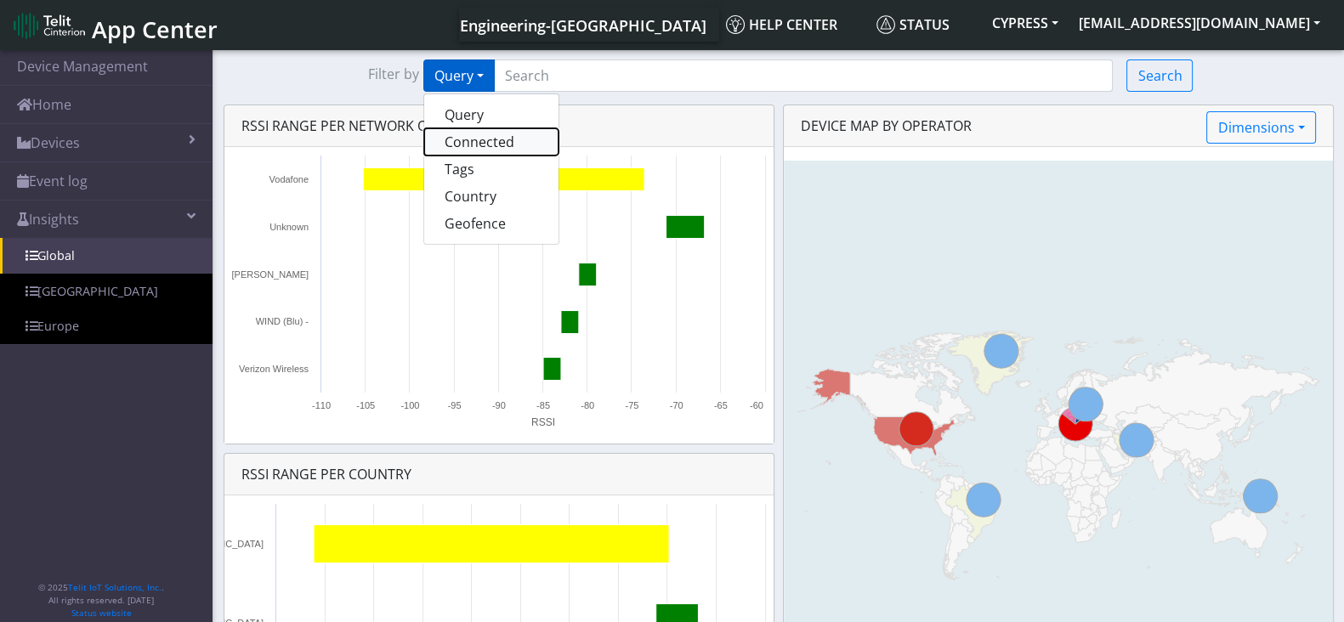
click at [489, 149] on button "Connected" at bounding box center [491, 141] width 134 height 27
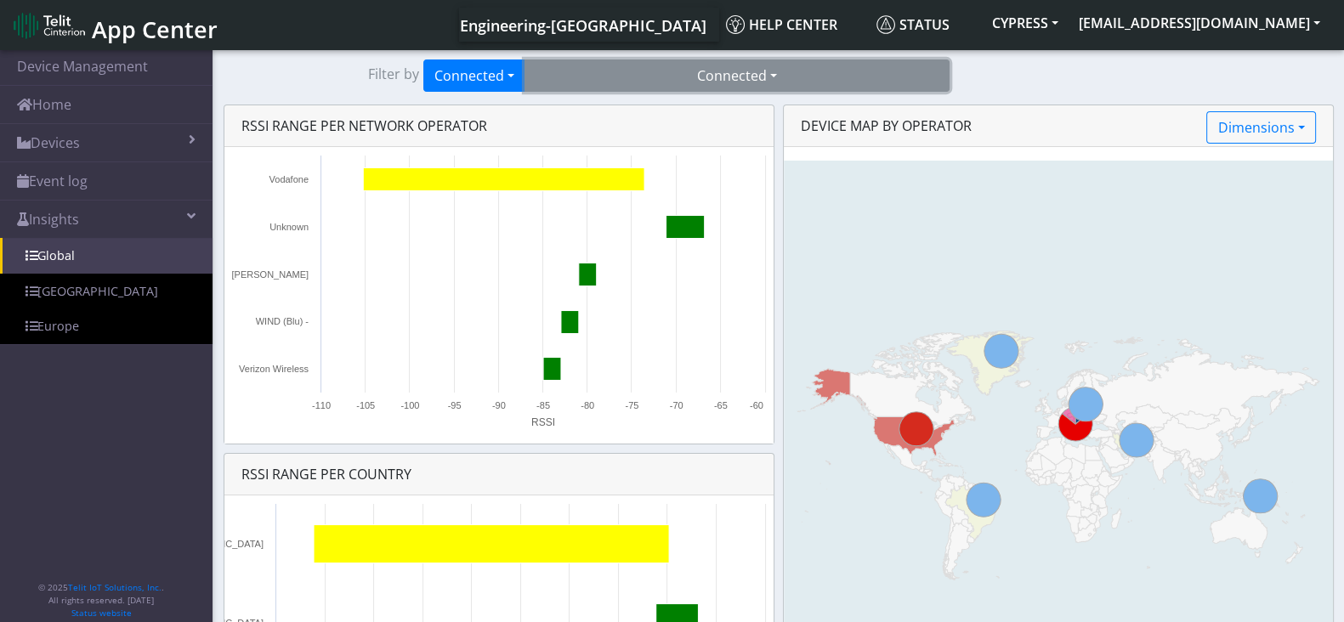
click at [594, 79] on button "Connected" at bounding box center [736, 76] width 425 height 32
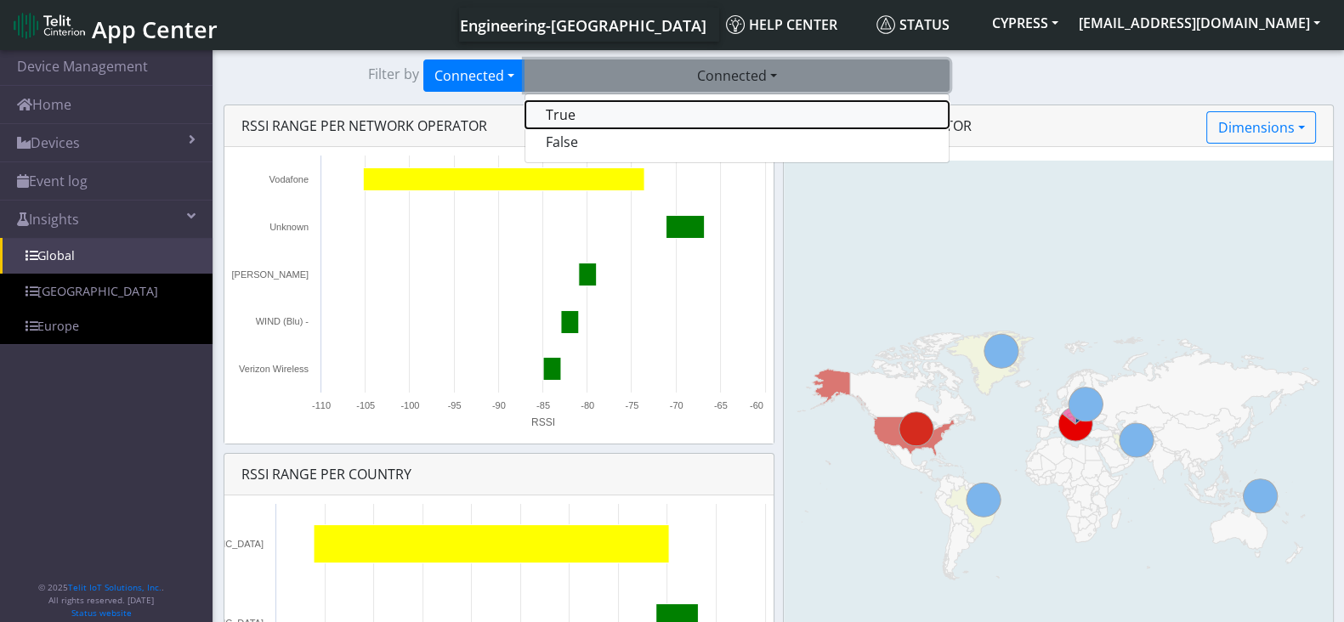
click at [548, 115] on button "True" at bounding box center [736, 114] width 423 height 27
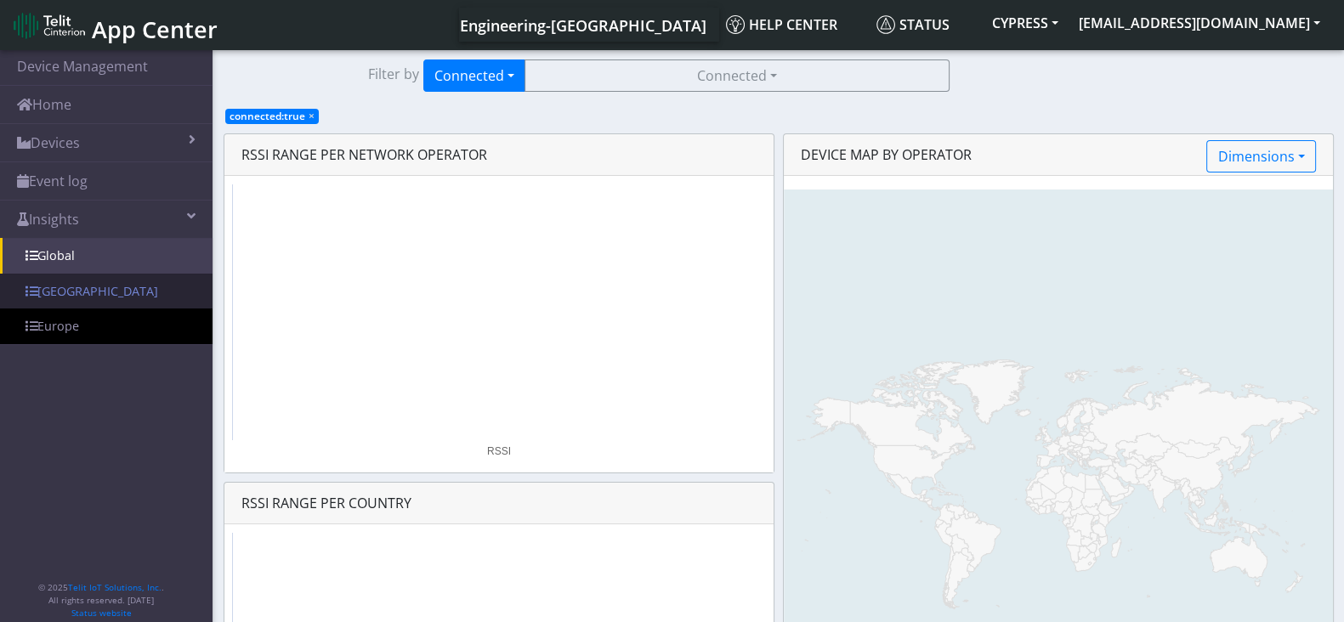
click at [54, 282] on link "[GEOGRAPHIC_DATA]" at bounding box center [106, 292] width 213 height 36
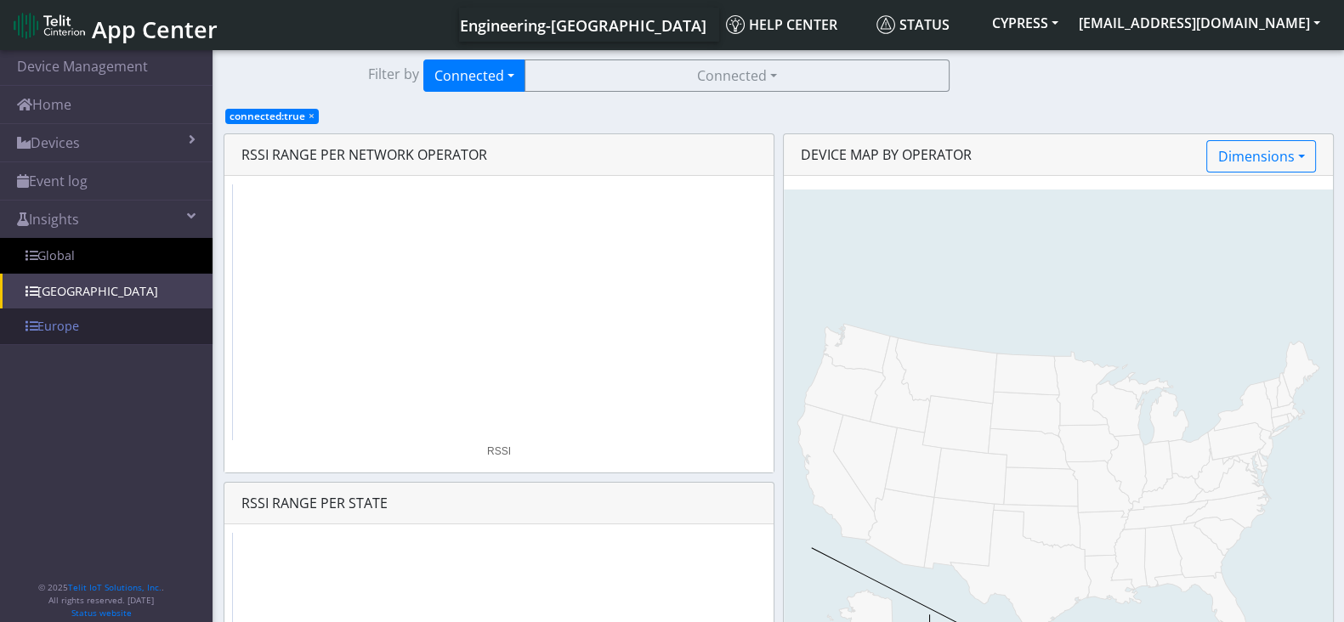
click at [98, 340] on link "Europe" at bounding box center [106, 327] width 213 height 36
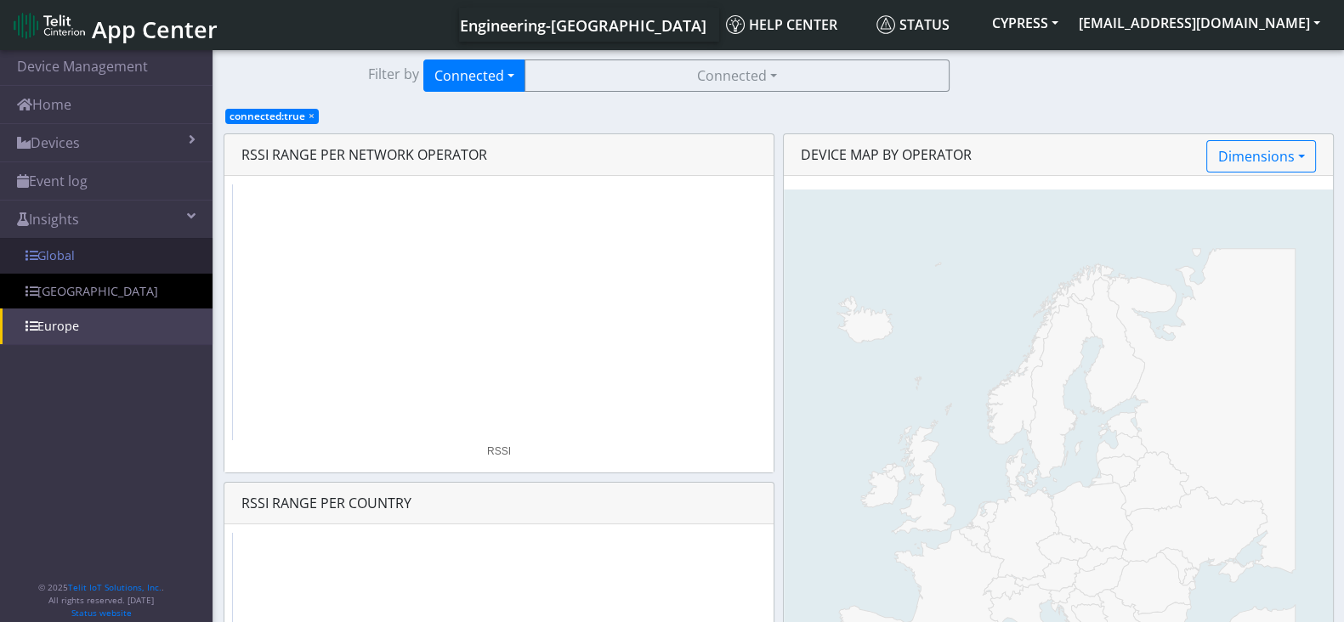
click at [95, 254] on link "Global" at bounding box center [106, 256] width 213 height 36
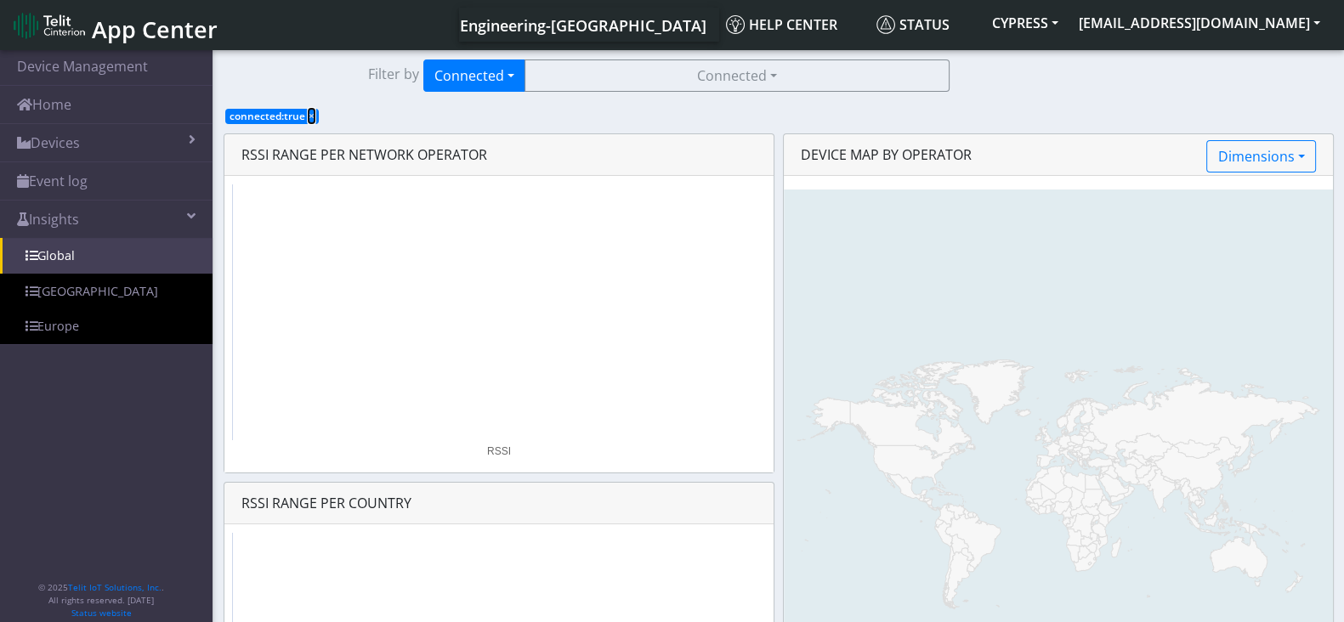
click at [310, 112] on span "×" at bounding box center [312, 116] width 6 height 14
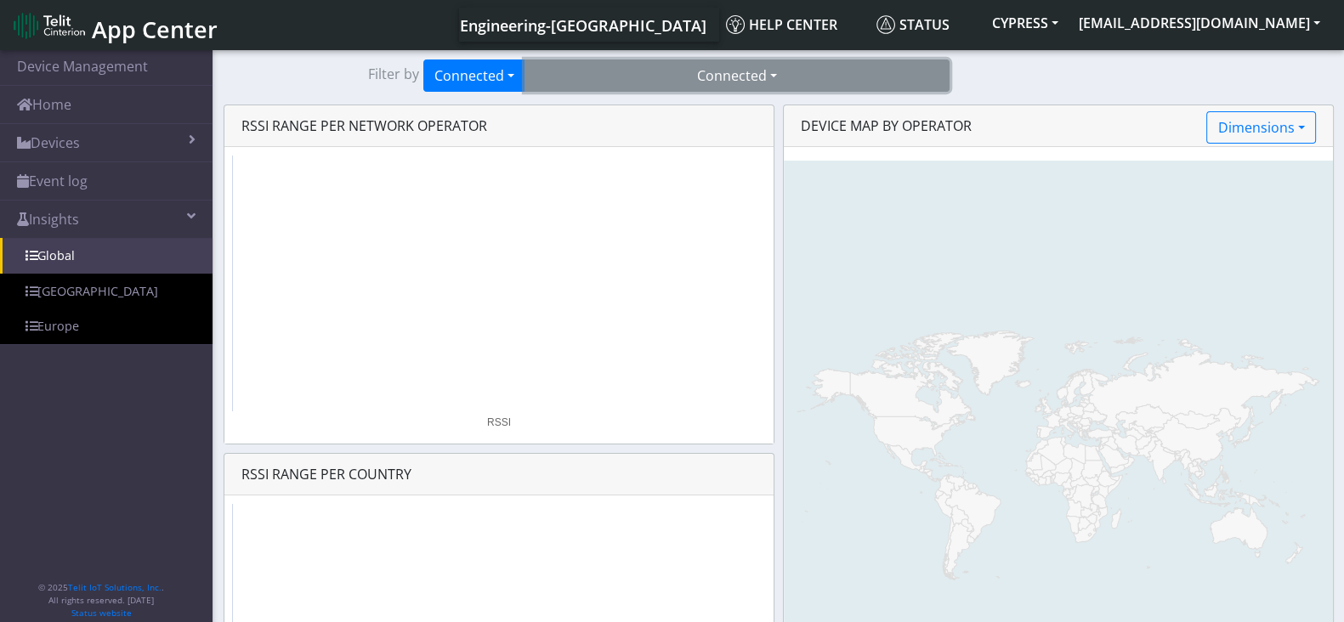
click at [675, 60] on button "Connected" at bounding box center [736, 76] width 425 height 32
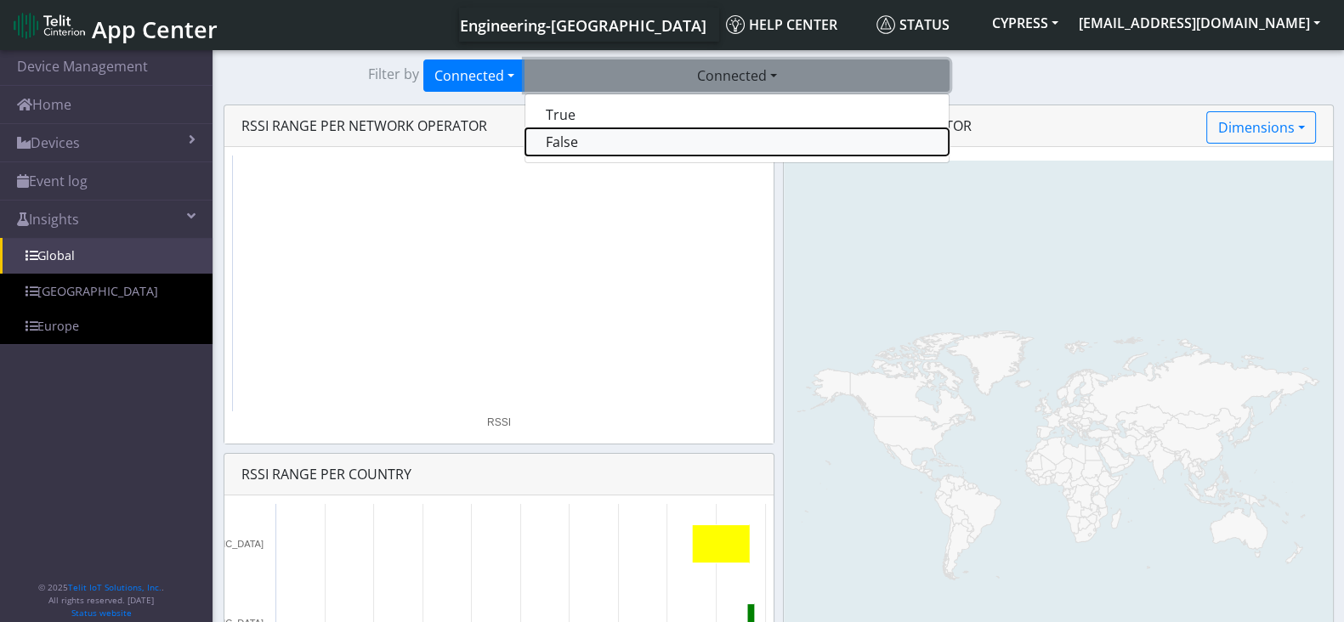
click at [610, 145] on button "False" at bounding box center [736, 141] width 423 height 27
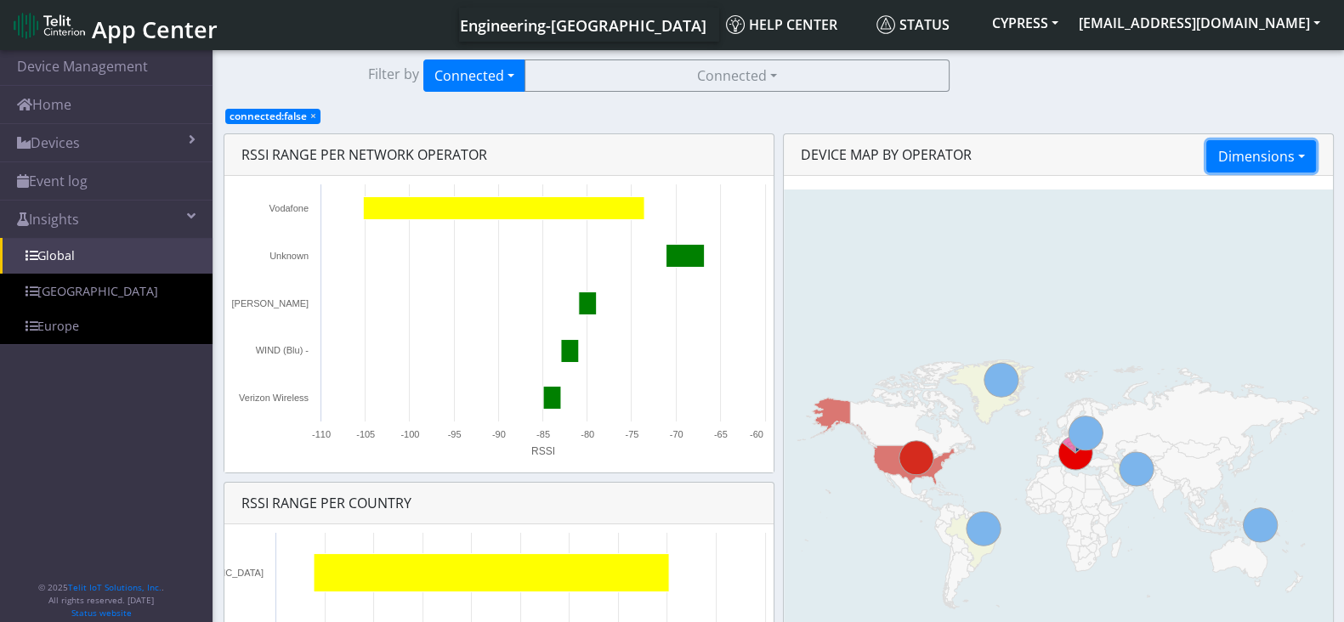
click at [1292, 150] on button "Dimensions" at bounding box center [1260, 156] width 109 height 32
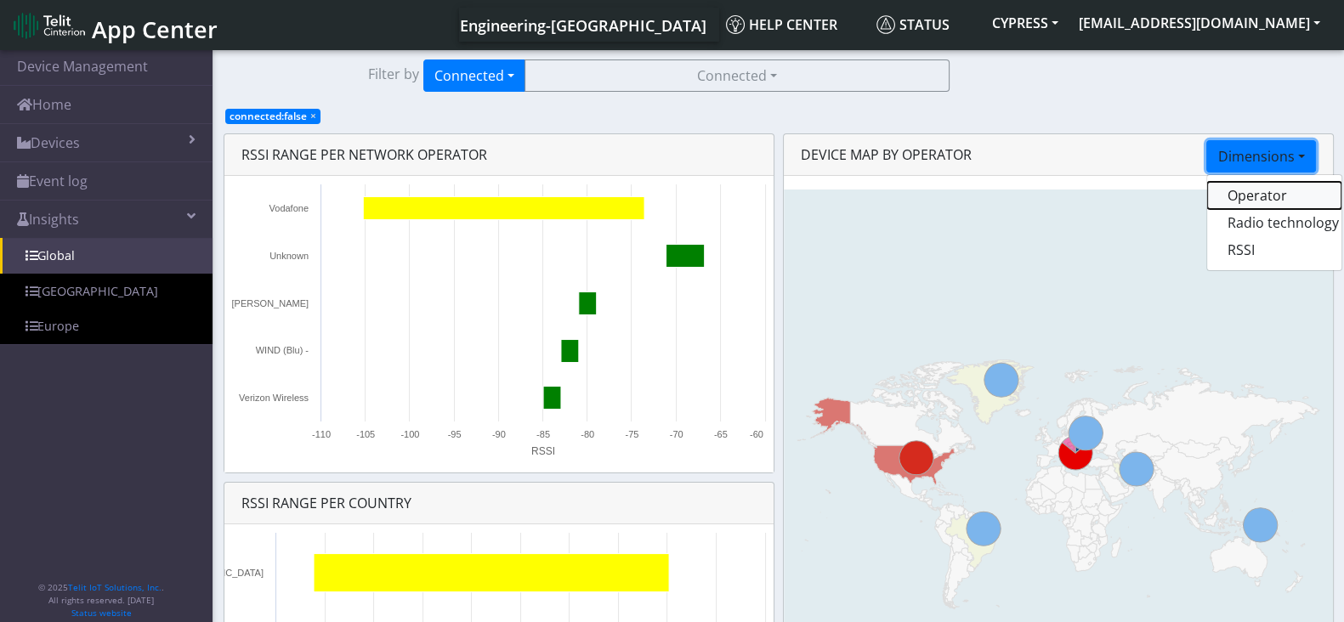
click at [1275, 196] on button "Operator" at bounding box center [1274, 195] width 134 height 27
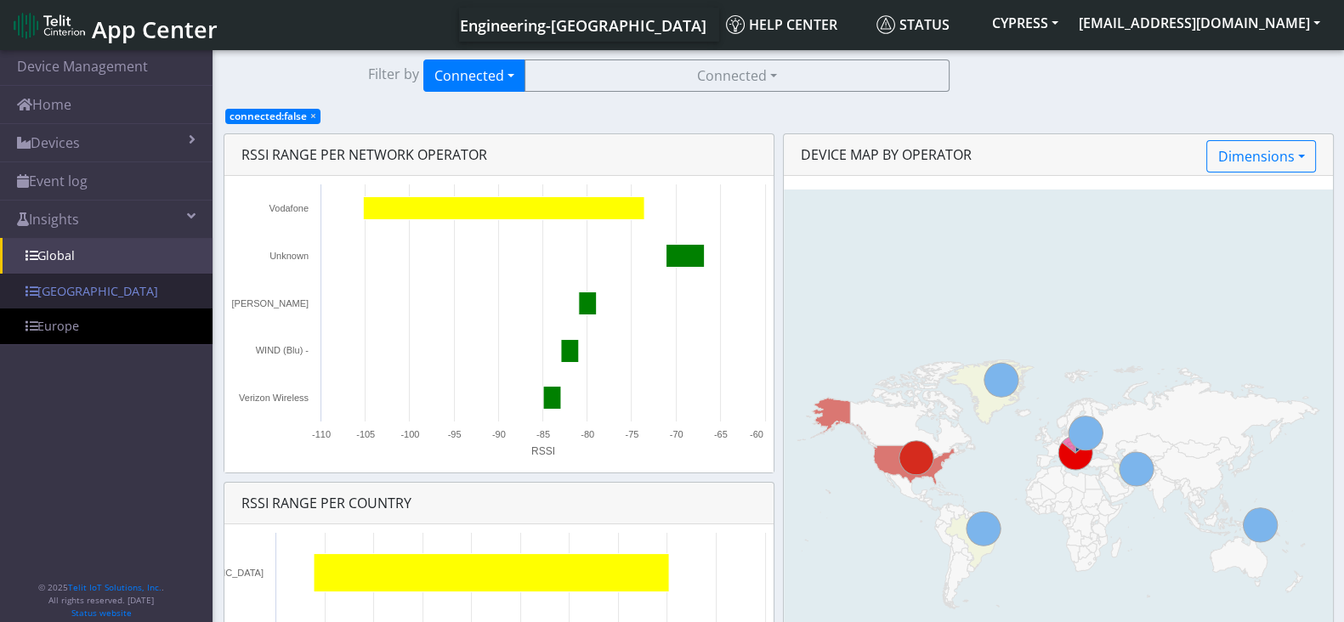
click at [54, 293] on link "[GEOGRAPHIC_DATA]" at bounding box center [106, 292] width 213 height 36
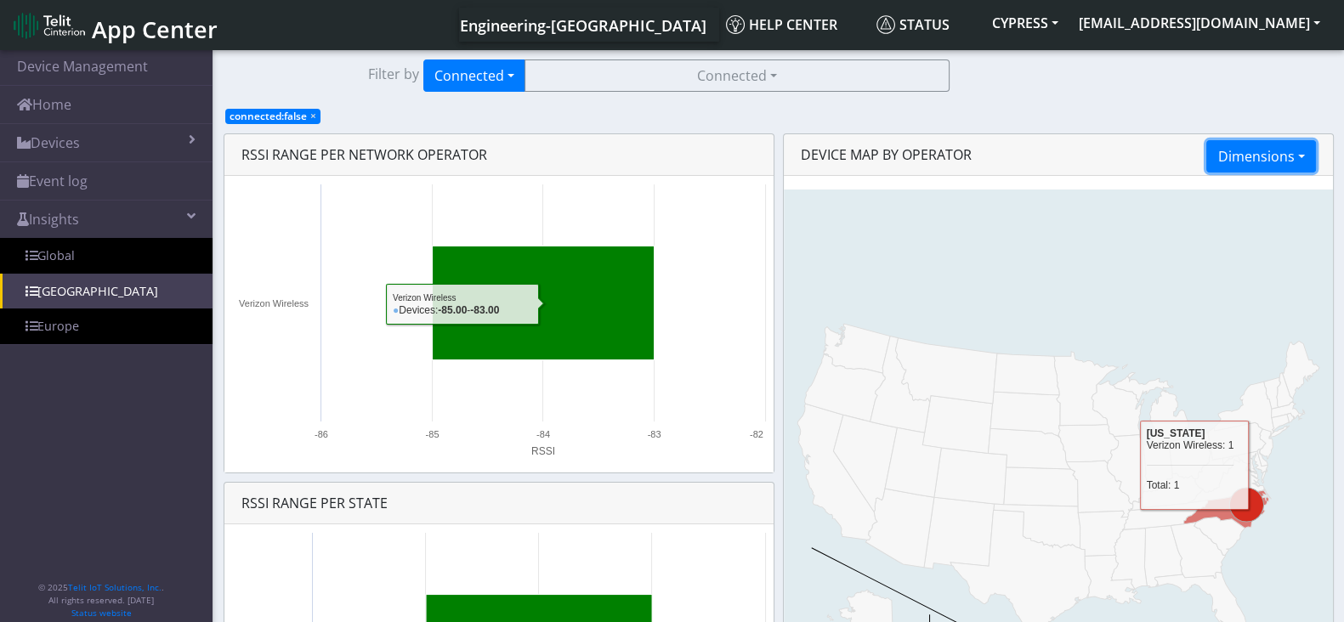
click at [1292, 161] on button "Dimensions" at bounding box center [1260, 156] width 109 height 32
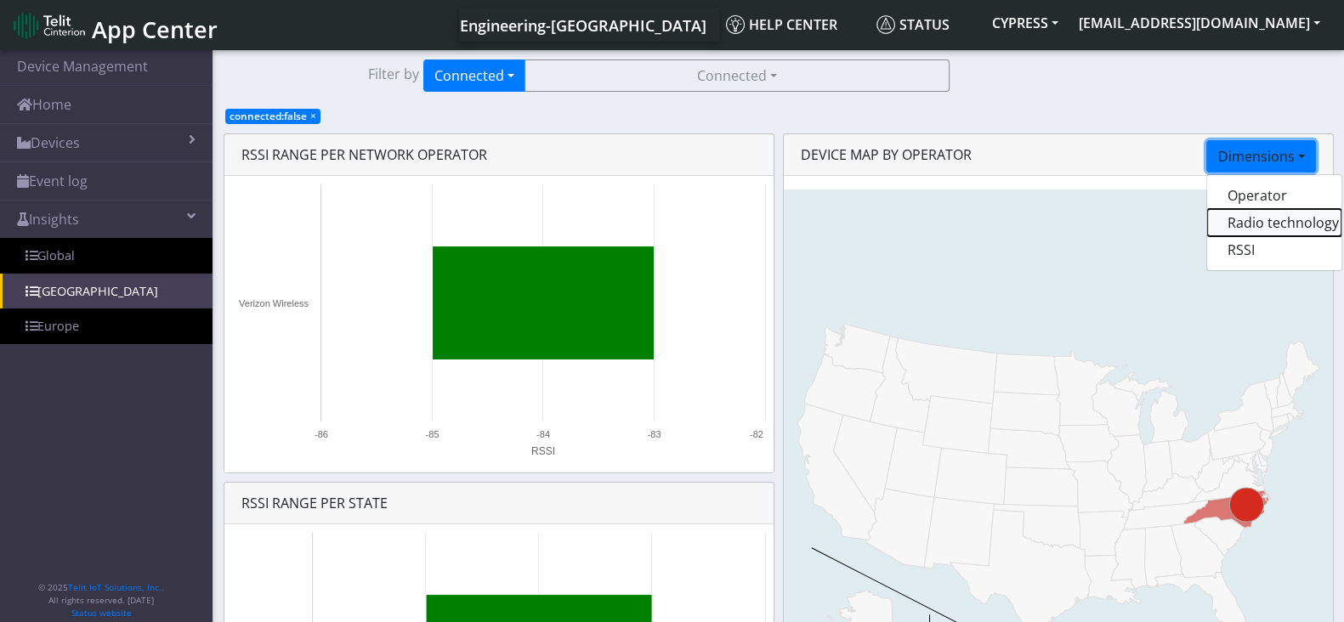
click at [1265, 219] on button "Radio technology" at bounding box center [1274, 222] width 134 height 27
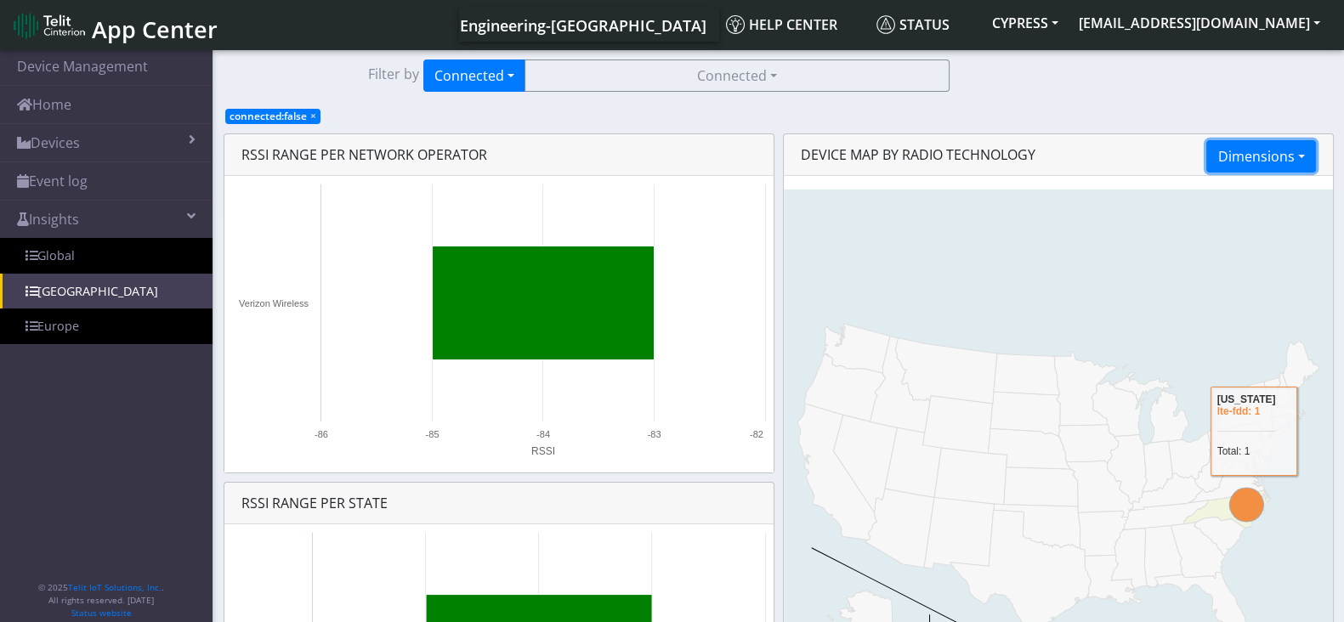
click at [1275, 157] on button "Dimensions" at bounding box center [1260, 156] width 109 height 32
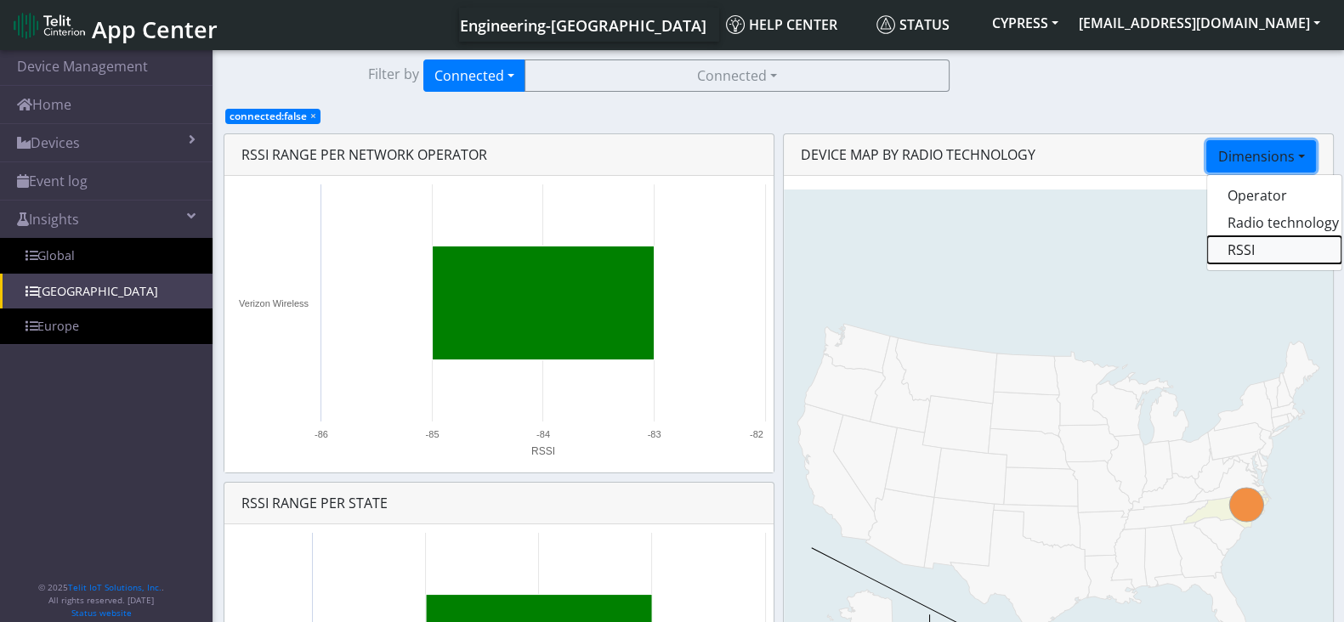
click at [1269, 254] on button "RSSI" at bounding box center [1274, 249] width 134 height 27
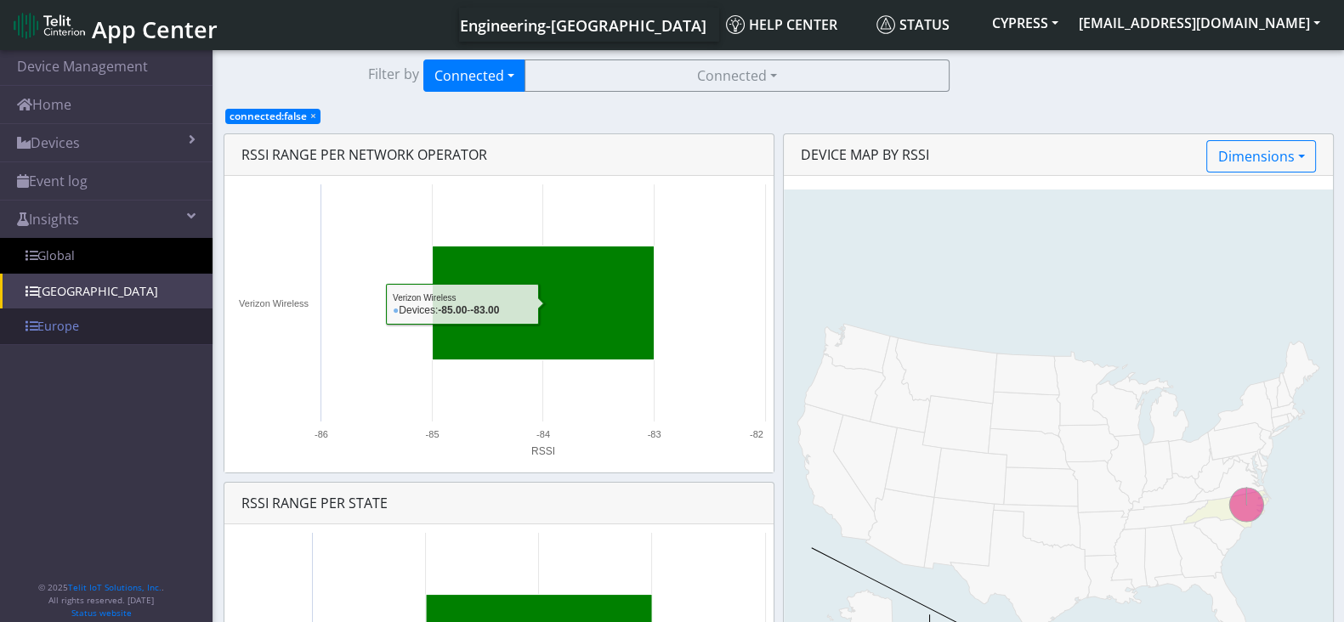
click at [85, 331] on link "Europe" at bounding box center [106, 327] width 213 height 36
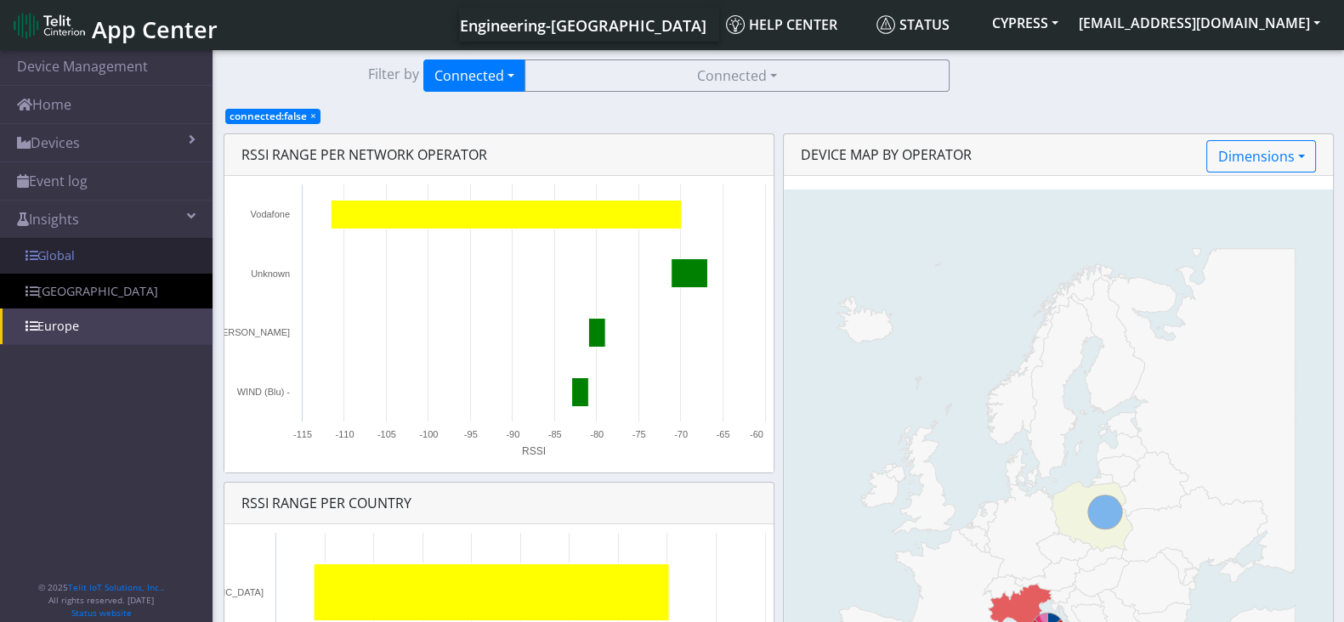
click at [61, 253] on link "Global" at bounding box center [106, 256] width 213 height 36
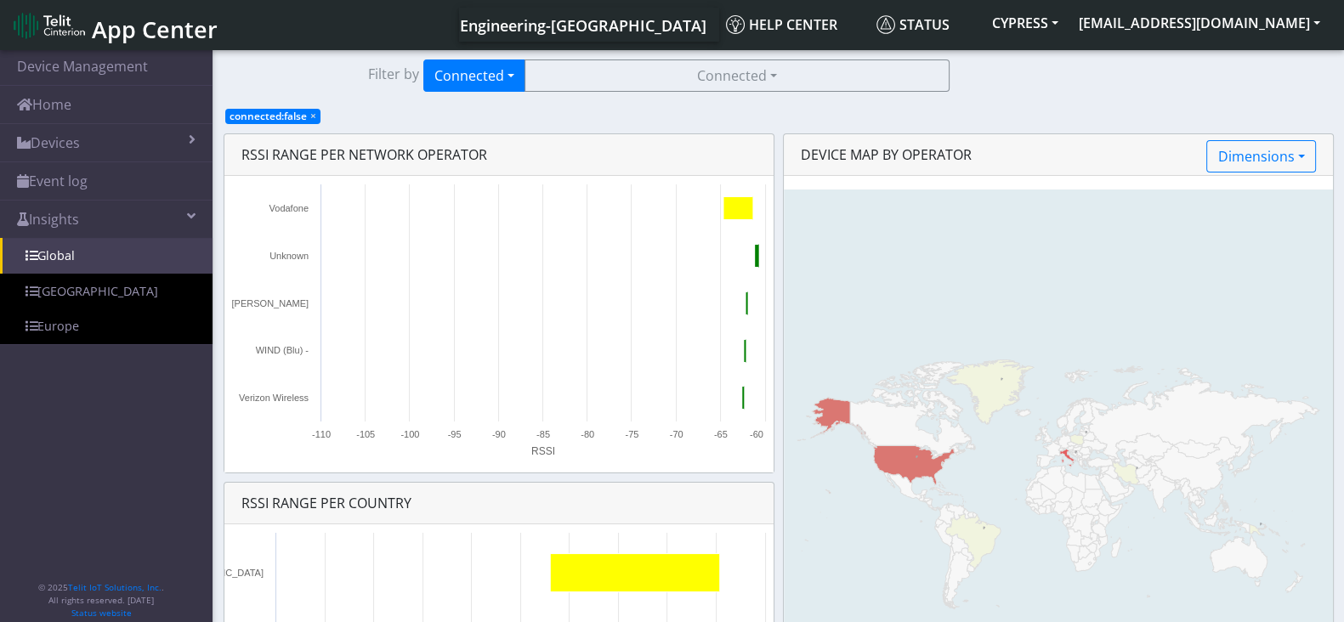
click at [309, 112] on span "connected:false ×" at bounding box center [272, 116] width 95 height 15
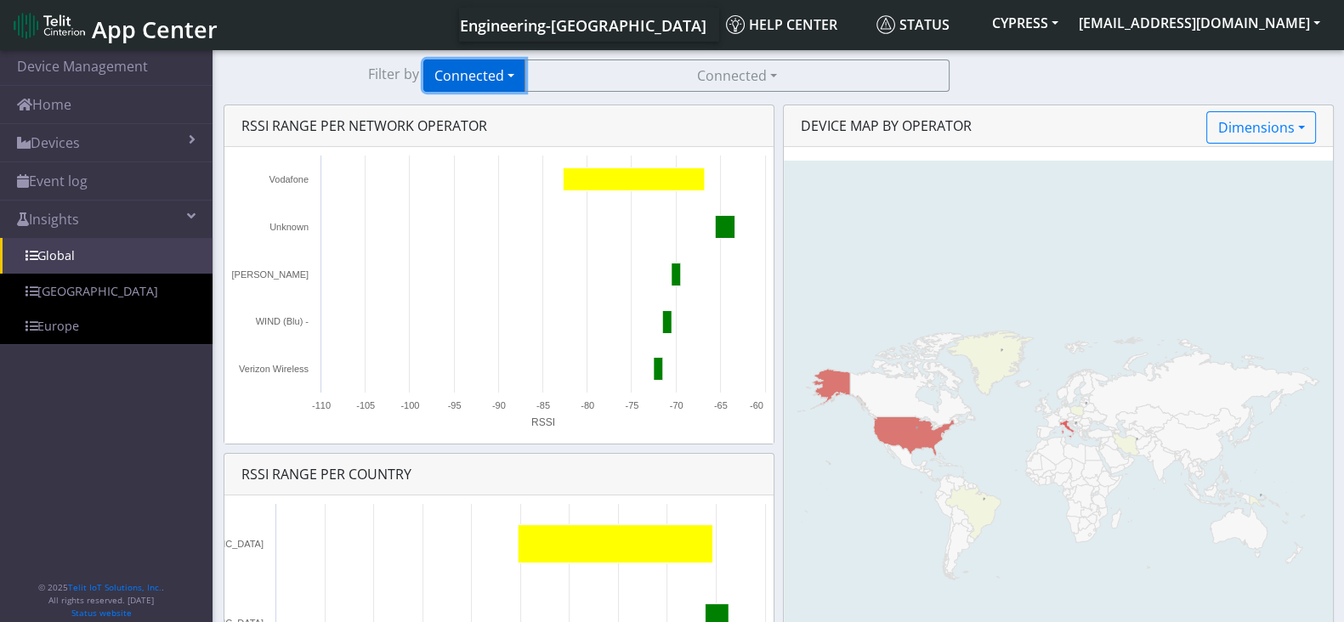
click at [463, 79] on button "Connected" at bounding box center [474, 76] width 102 height 32
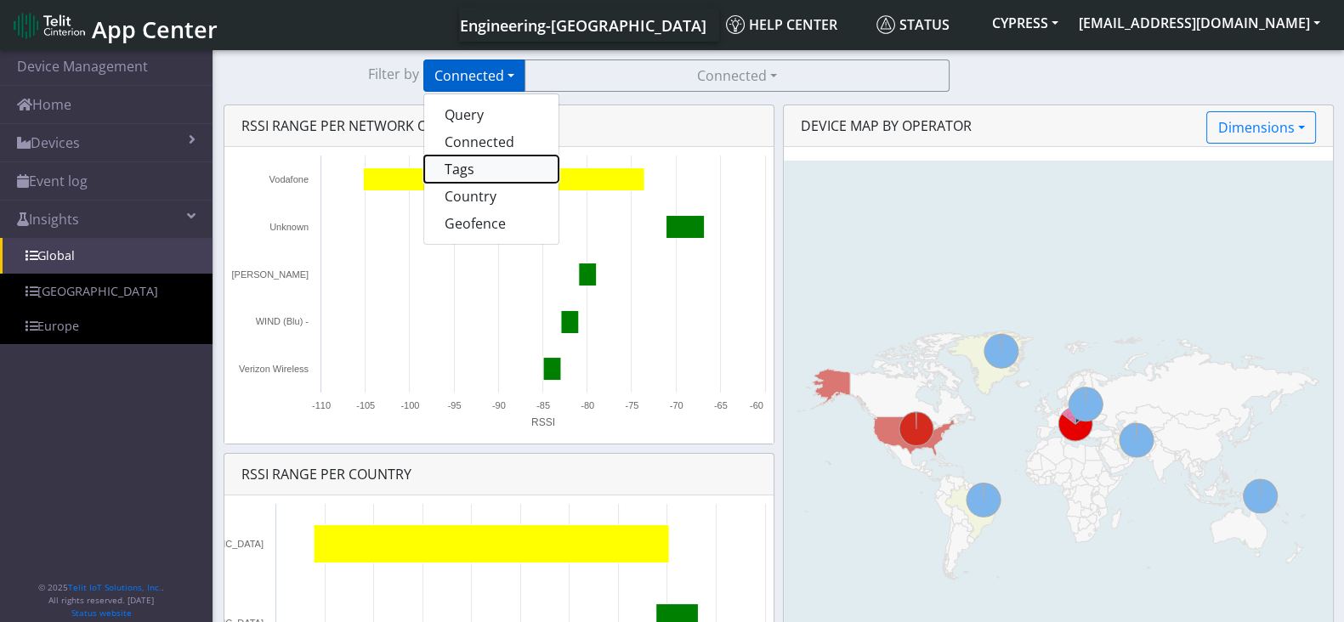
click at [463, 178] on button "Tags" at bounding box center [491, 169] width 134 height 27
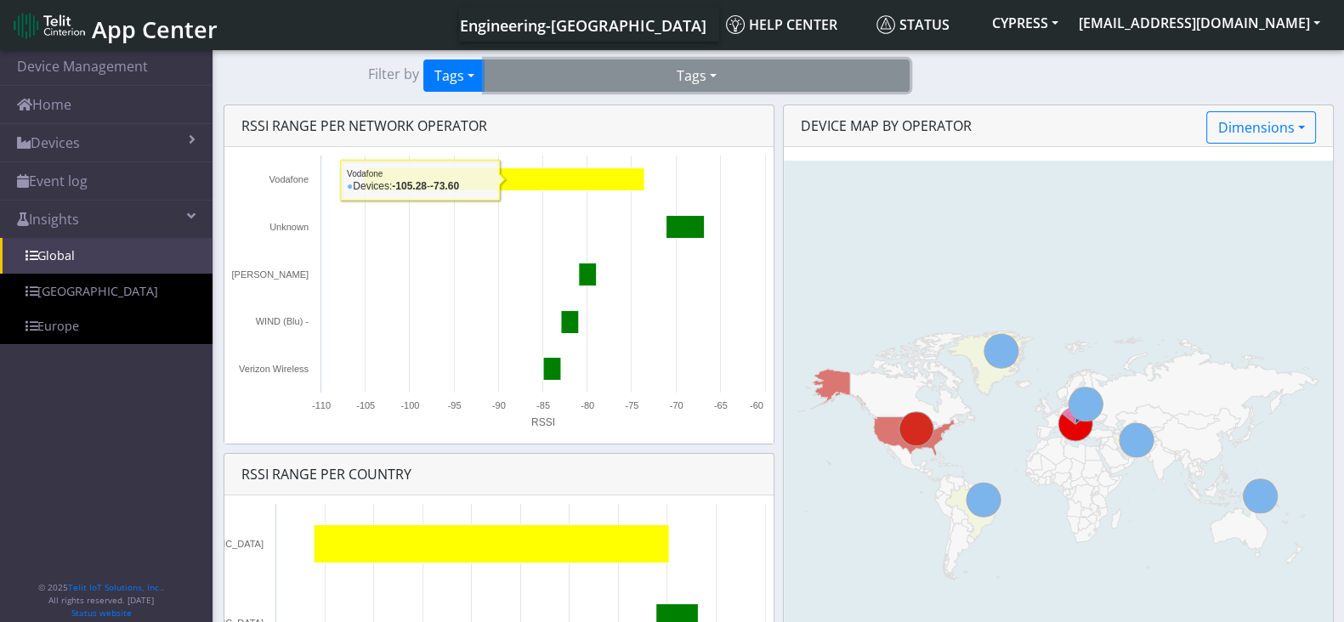
click at [709, 89] on button "Tags" at bounding box center [697, 76] width 425 height 32
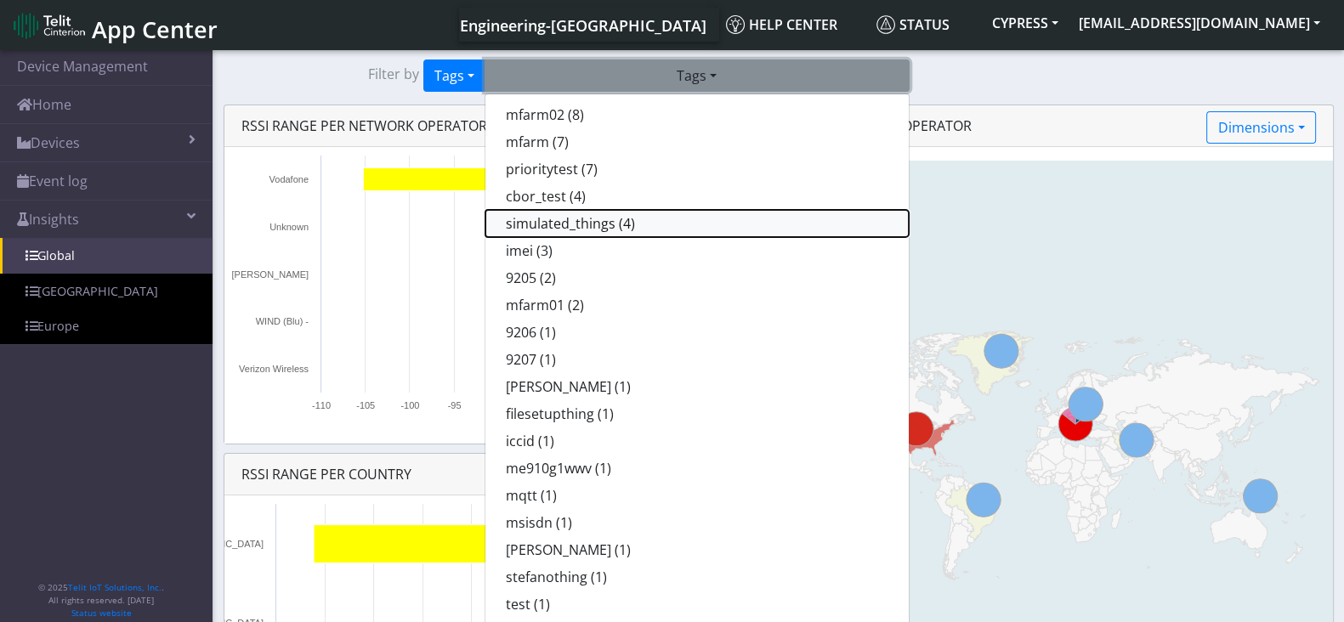
click at [595, 214] on button "simulated_things (4)" at bounding box center [696, 223] width 423 height 27
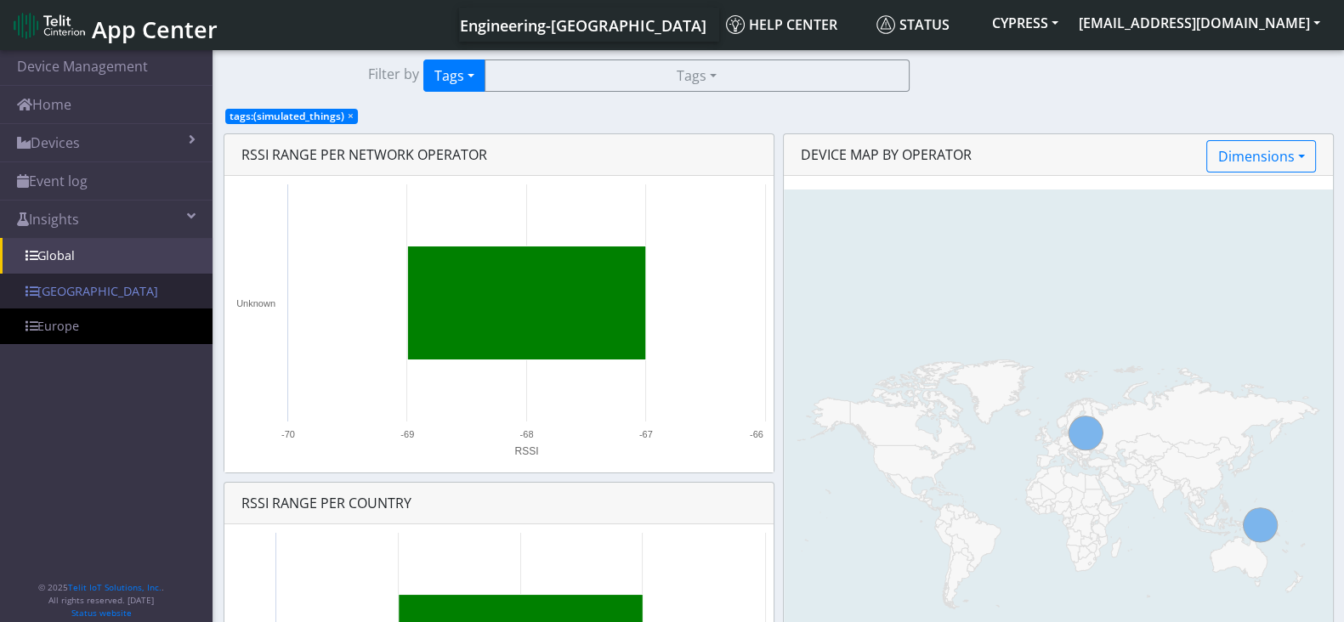
click at [93, 291] on link "[GEOGRAPHIC_DATA]" at bounding box center [106, 292] width 213 height 36
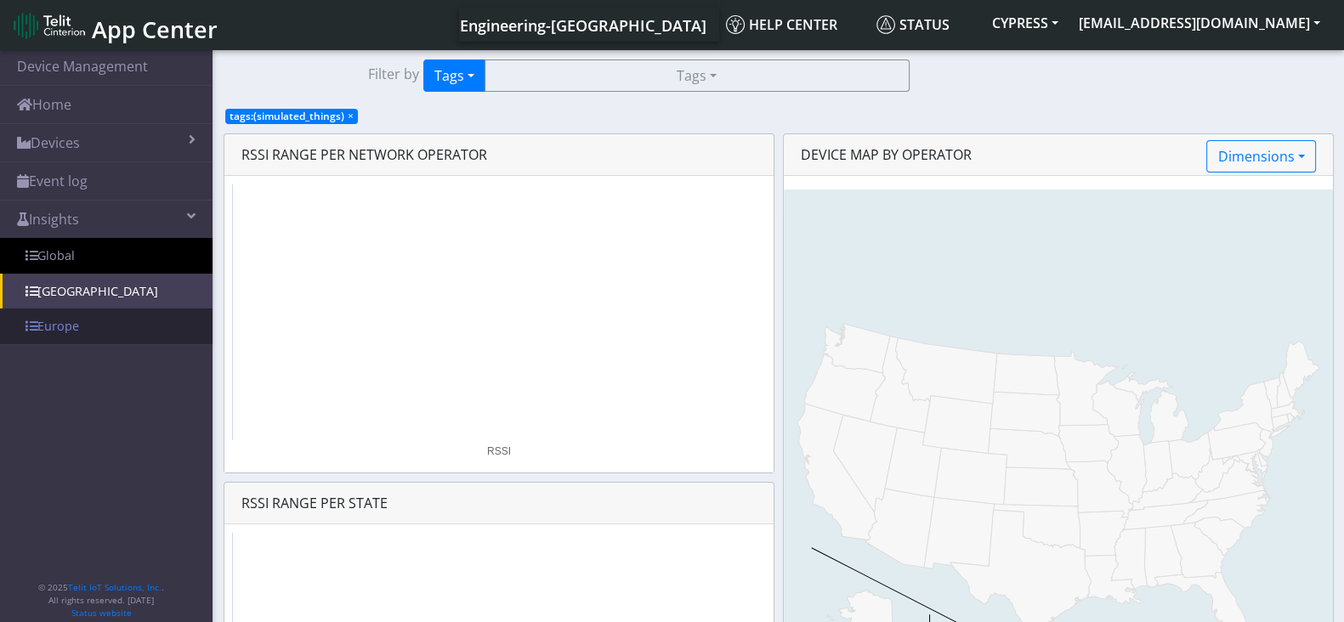
click at [73, 325] on link "Europe" at bounding box center [106, 327] width 213 height 36
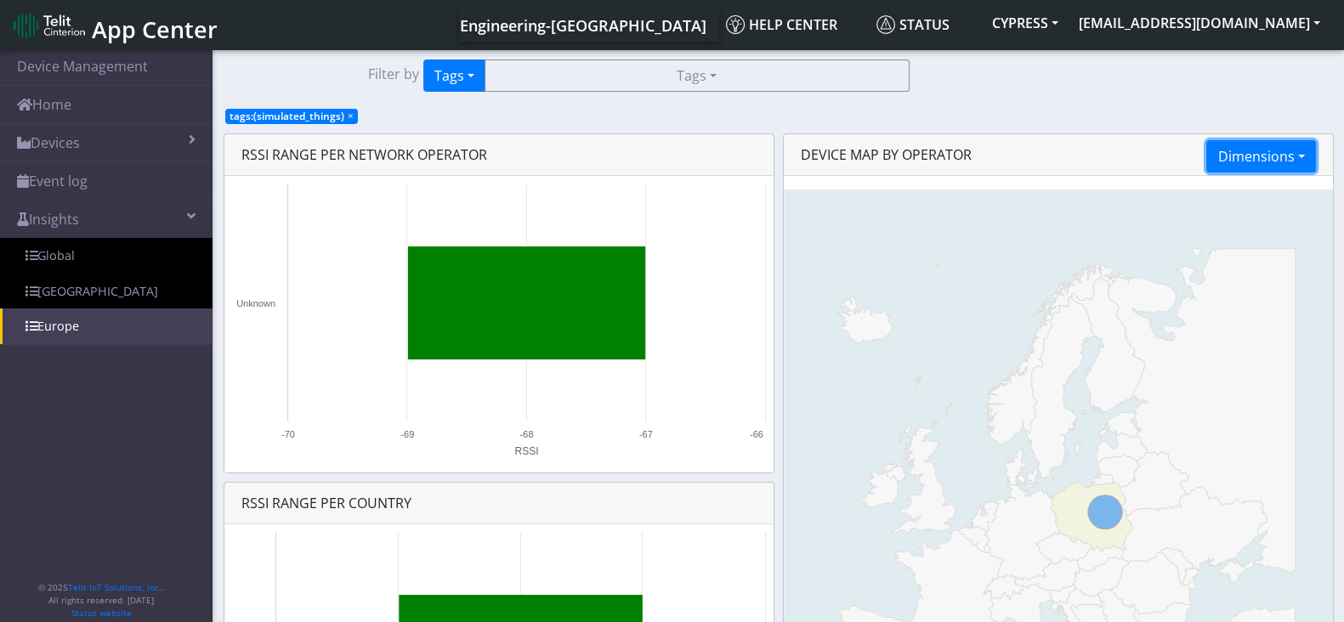
click at [1249, 161] on button "Dimensions" at bounding box center [1260, 156] width 109 height 32
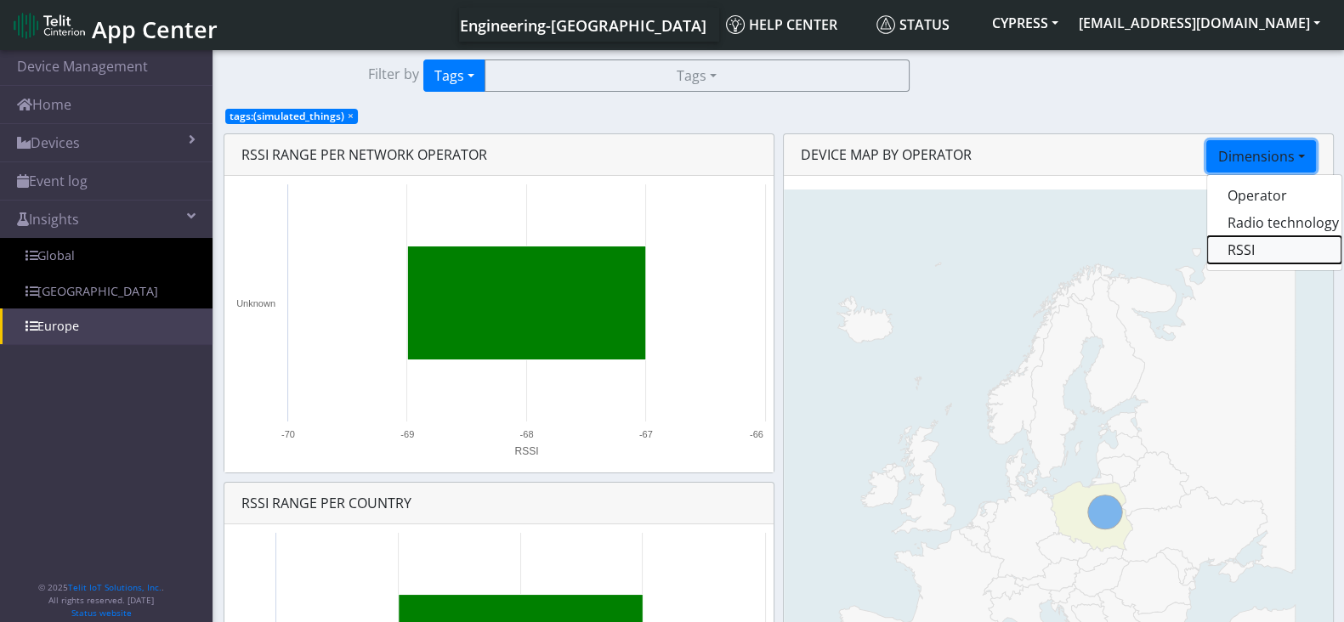
click at [1244, 254] on button "RSSI" at bounding box center [1274, 249] width 134 height 27
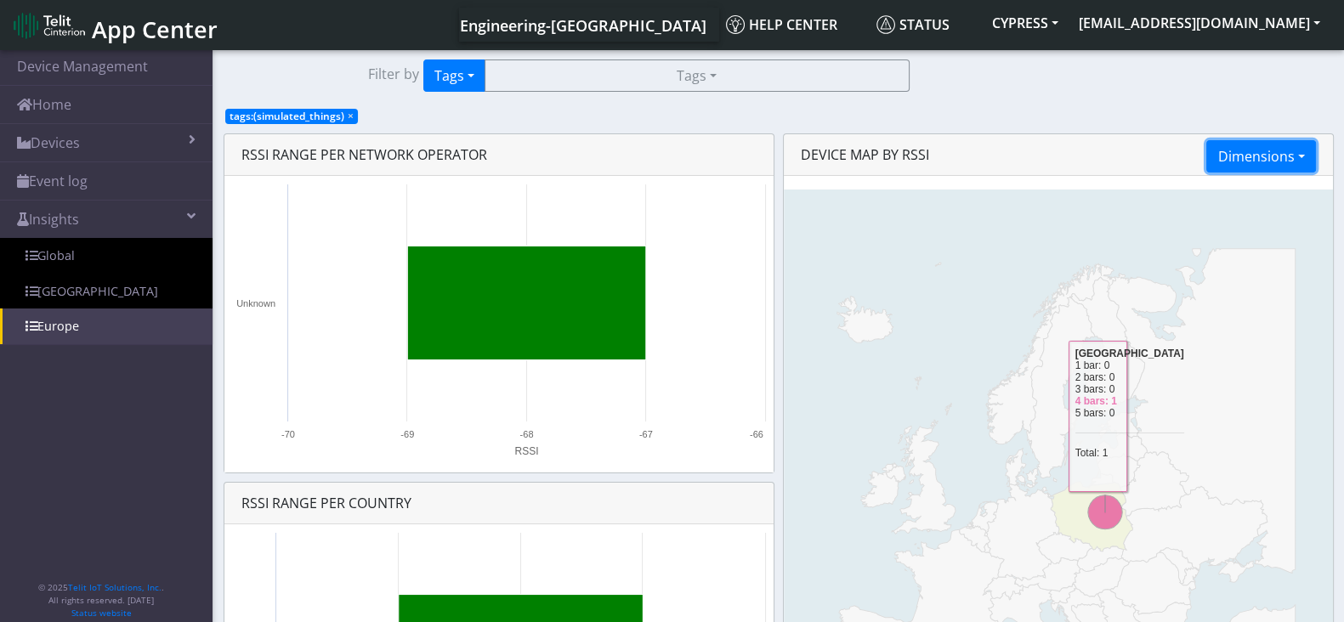
click at [1255, 166] on button "Dimensions" at bounding box center [1260, 156] width 109 height 32
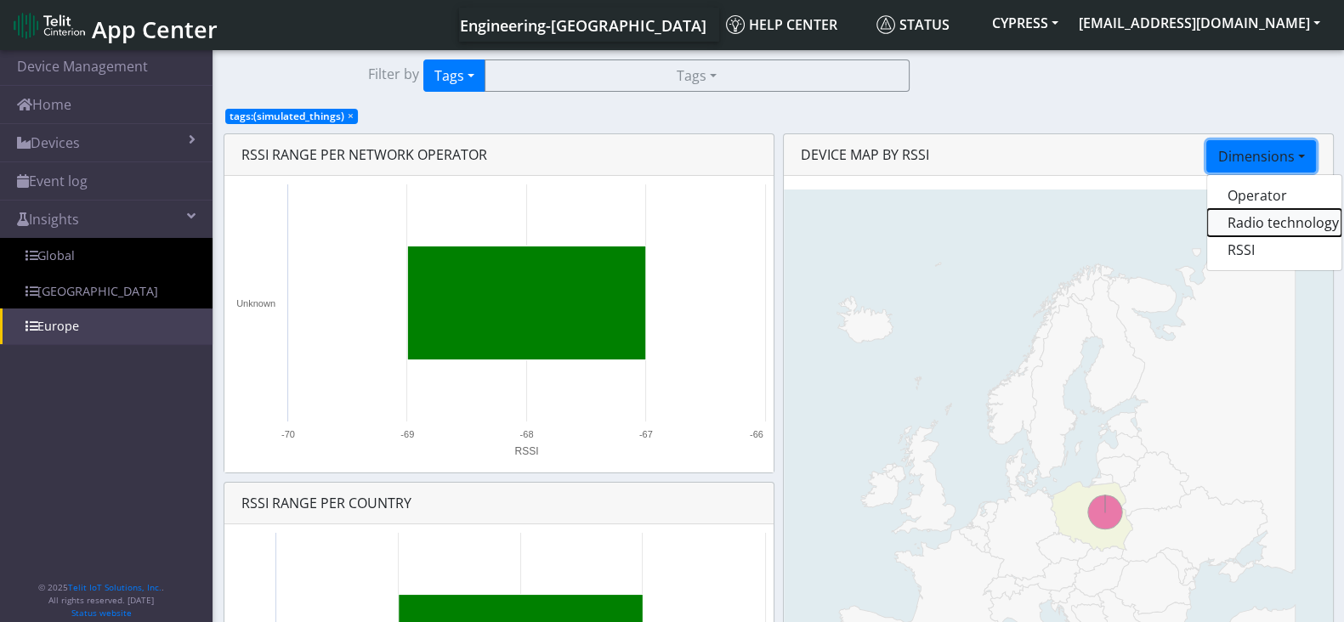
click at [1233, 223] on button "Radio technology" at bounding box center [1274, 222] width 134 height 27
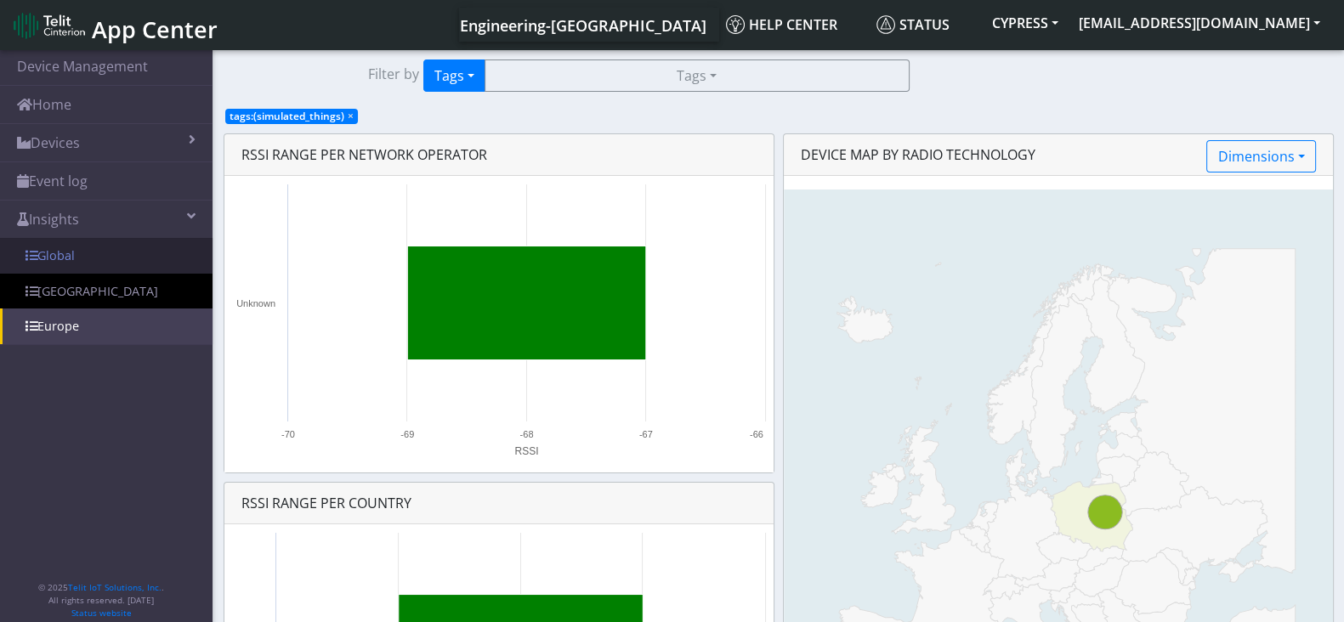
click at [64, 252] on link "Global" at bounding box center [106, 256] width 213 height 36
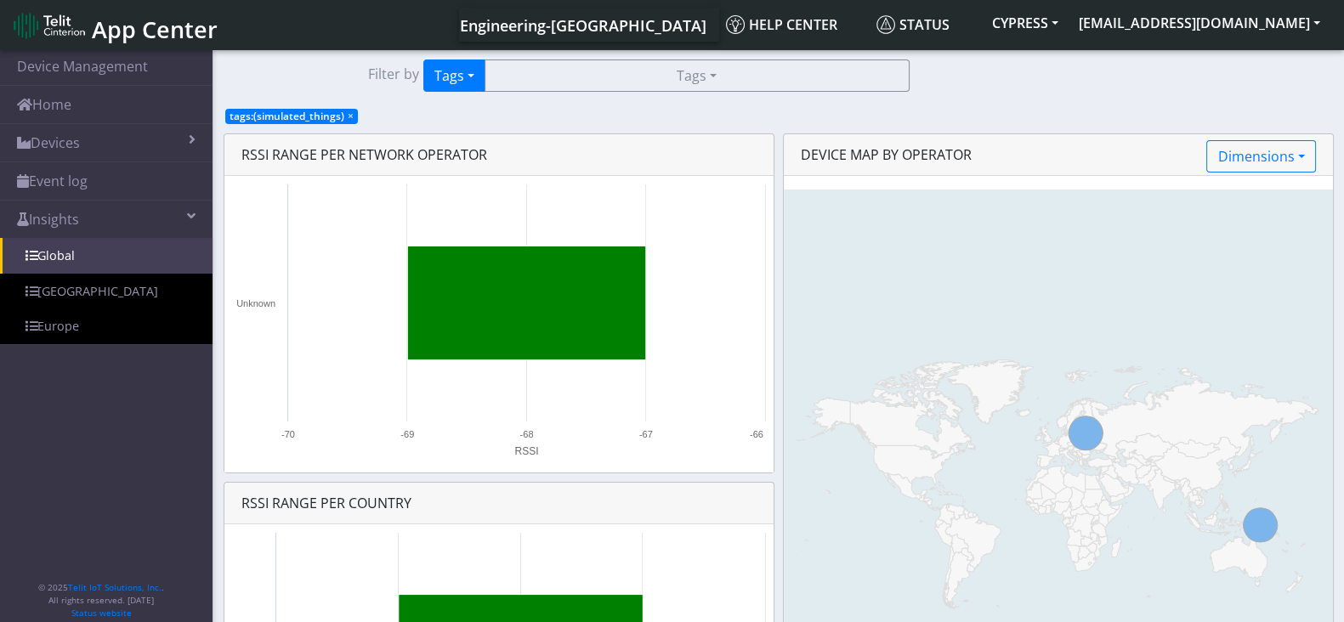
click at [343, 117] on span "tags:(simulated_things) ×" at bounding box center [291, 116] width 133 height 15
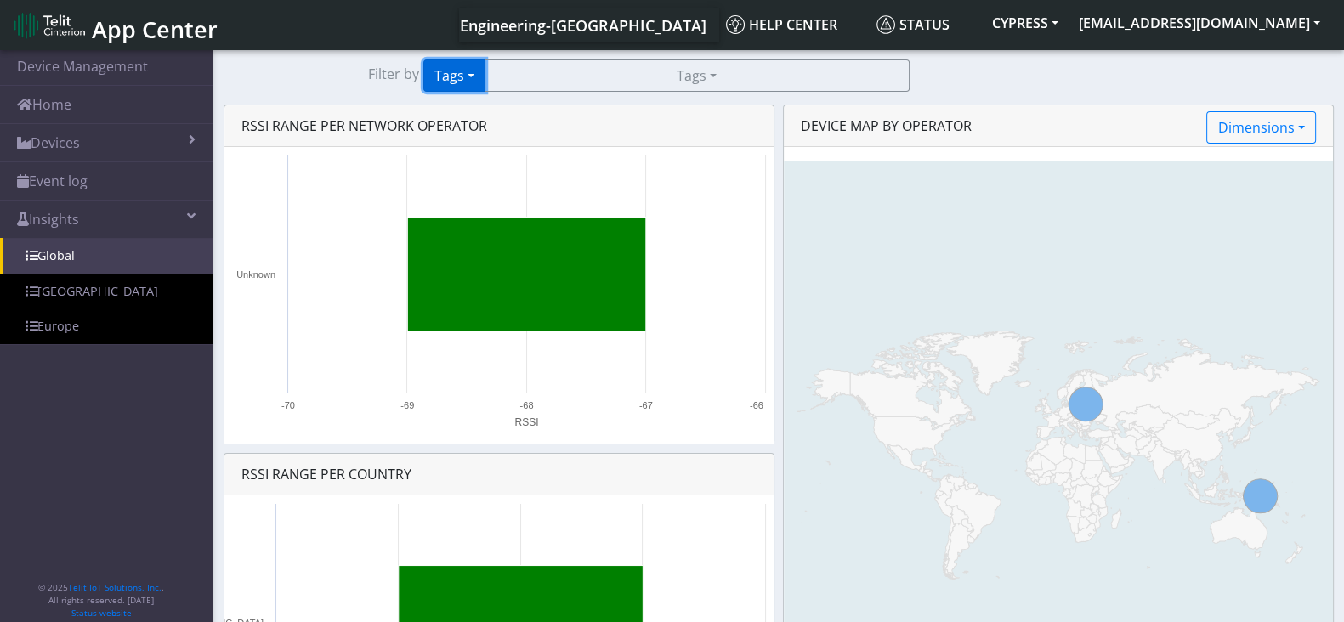
click at [454, 83] on button "Tags" at bounding box center [454, 76] width 62 height 32
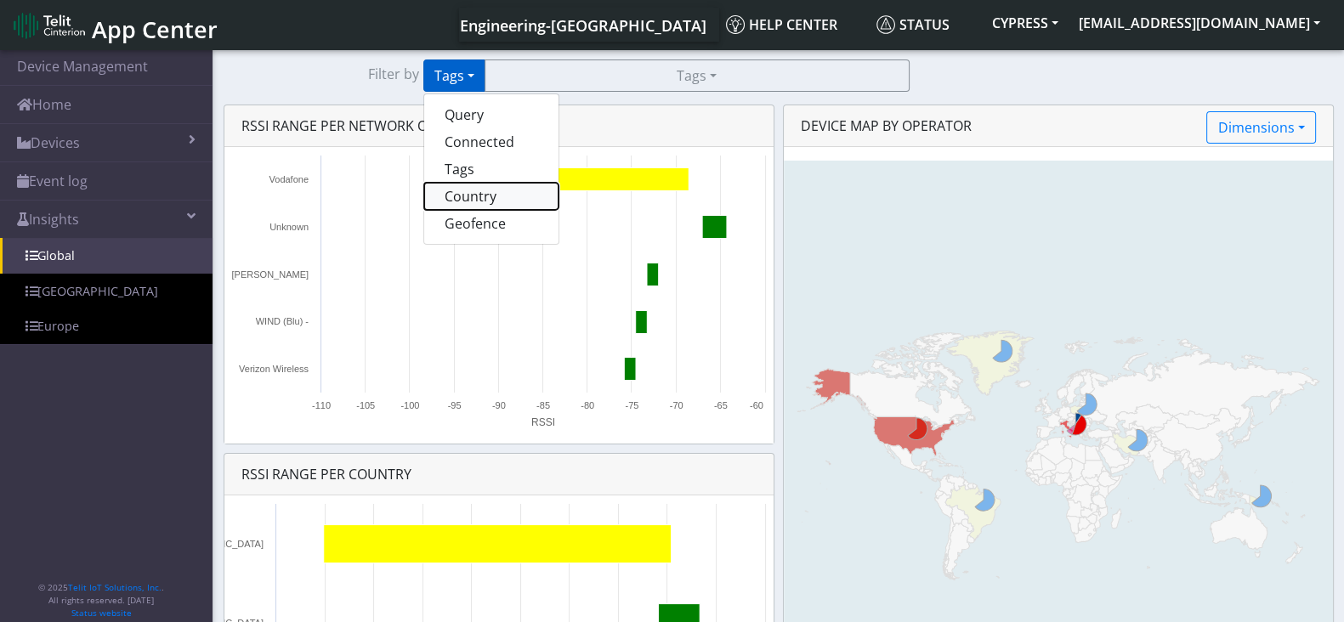
click at [485, 190] on button "Country" at bounding box center [491, 196] width 134 height 27
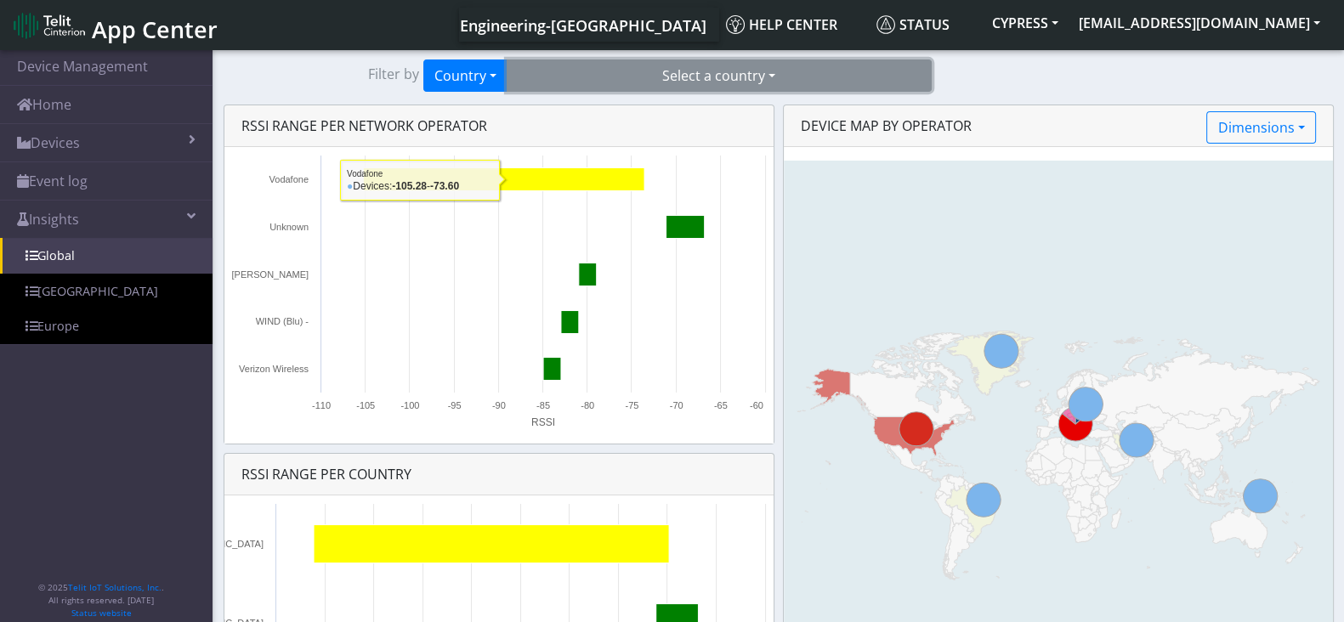
click at [621, 71] on button "Select a country" at bounding box center [719, 76] width 425 height 32
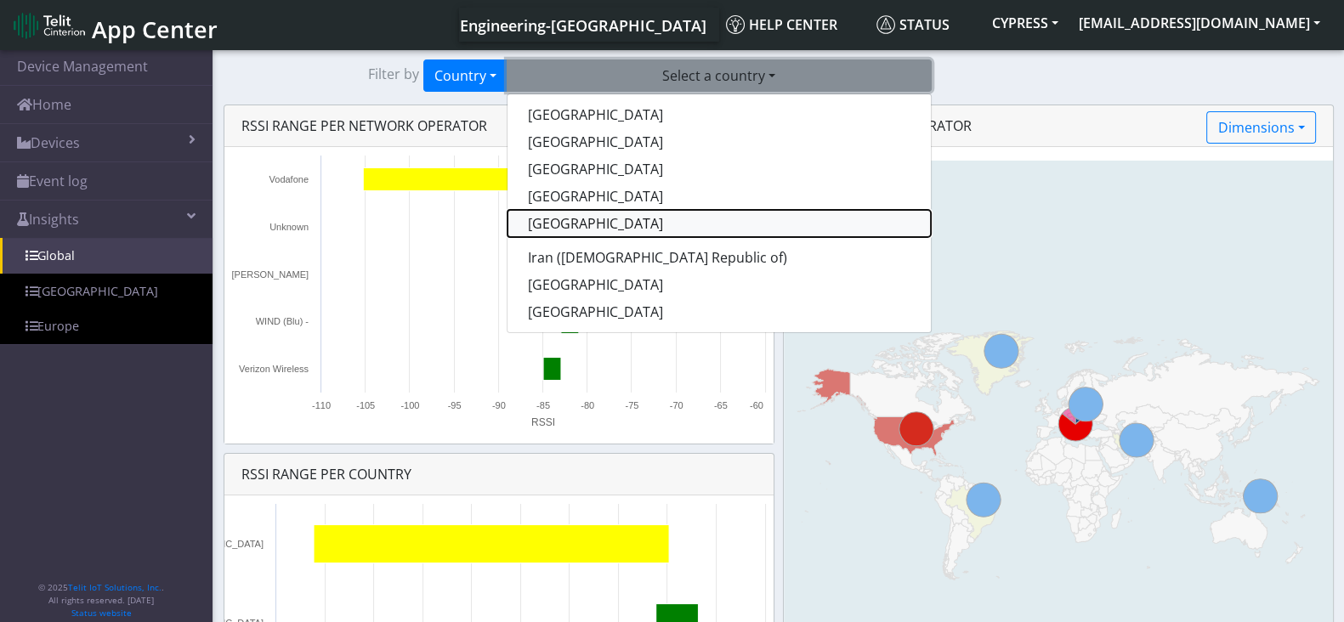
click at [564, 218] on button "[GEOGRAPHIC_DATA]" at bounding box center [718, 223] width 423 height 27
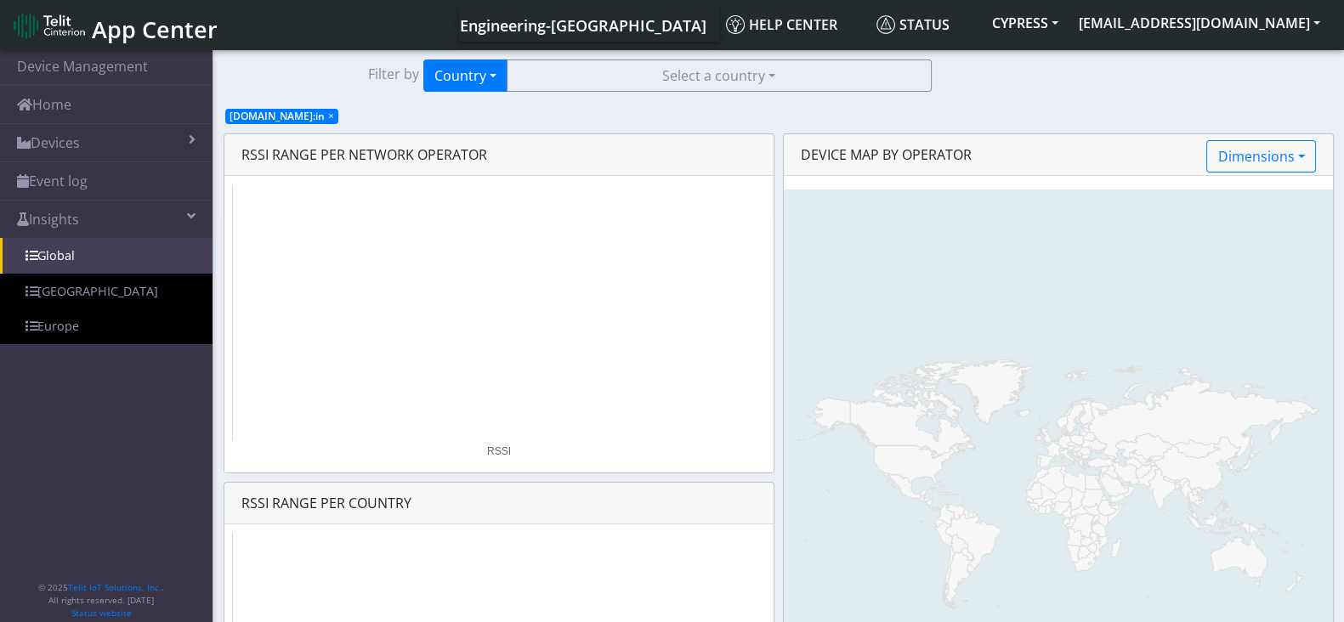
click at [715, 54] on section "Device Management Home Devices List Map Event log Device details Overview Batte…" at bounding box center [672, 439] width 1344 height 784
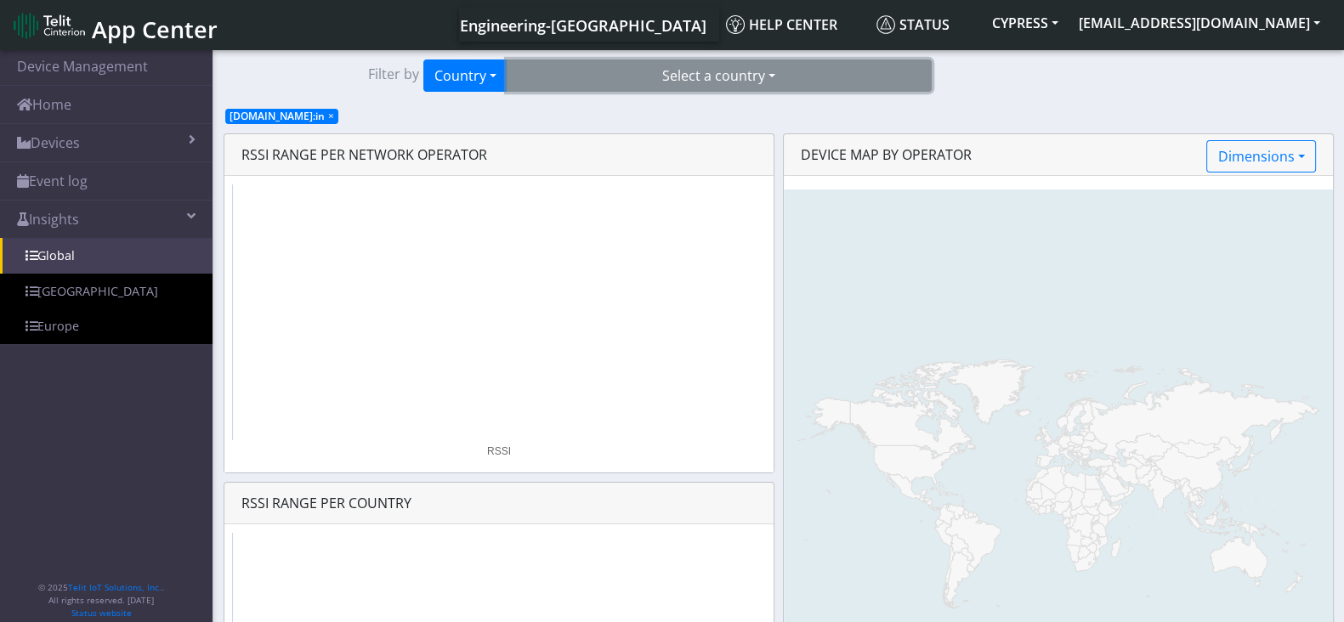
click at [707, 67] on button "Select a country" at bounding box center [719, 76] width 425 height 32
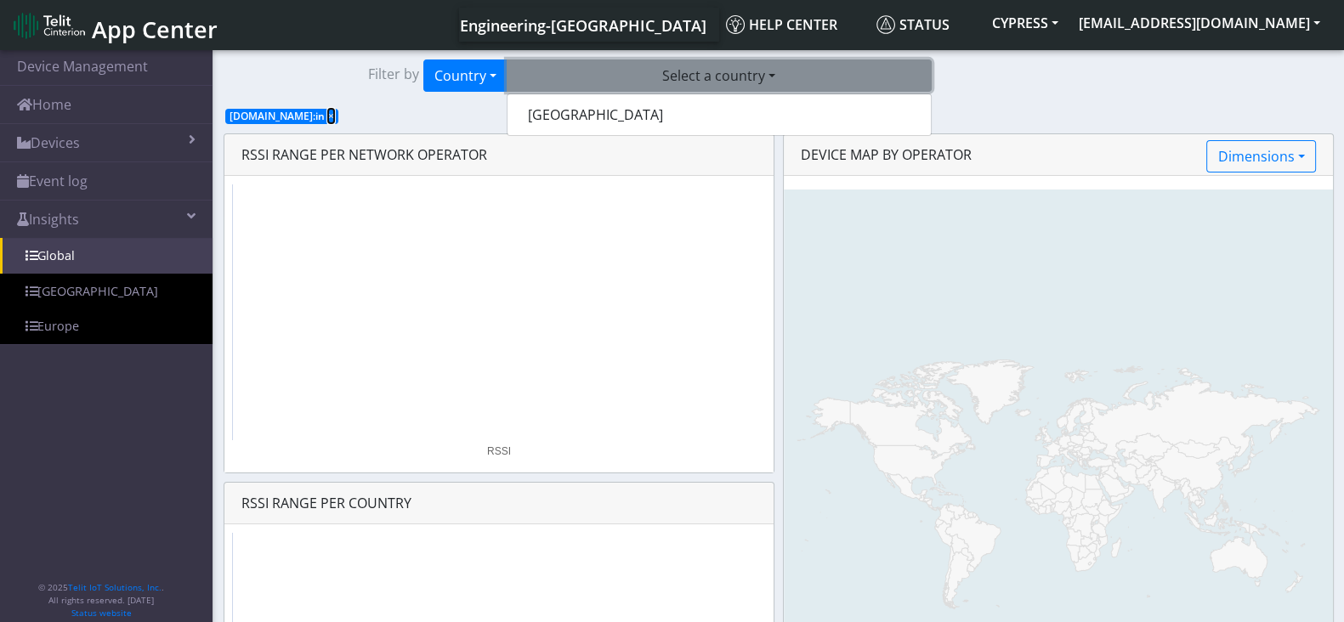
click at [330, 115] on span "×" at bounding box center [331, 116] width 6 height 14
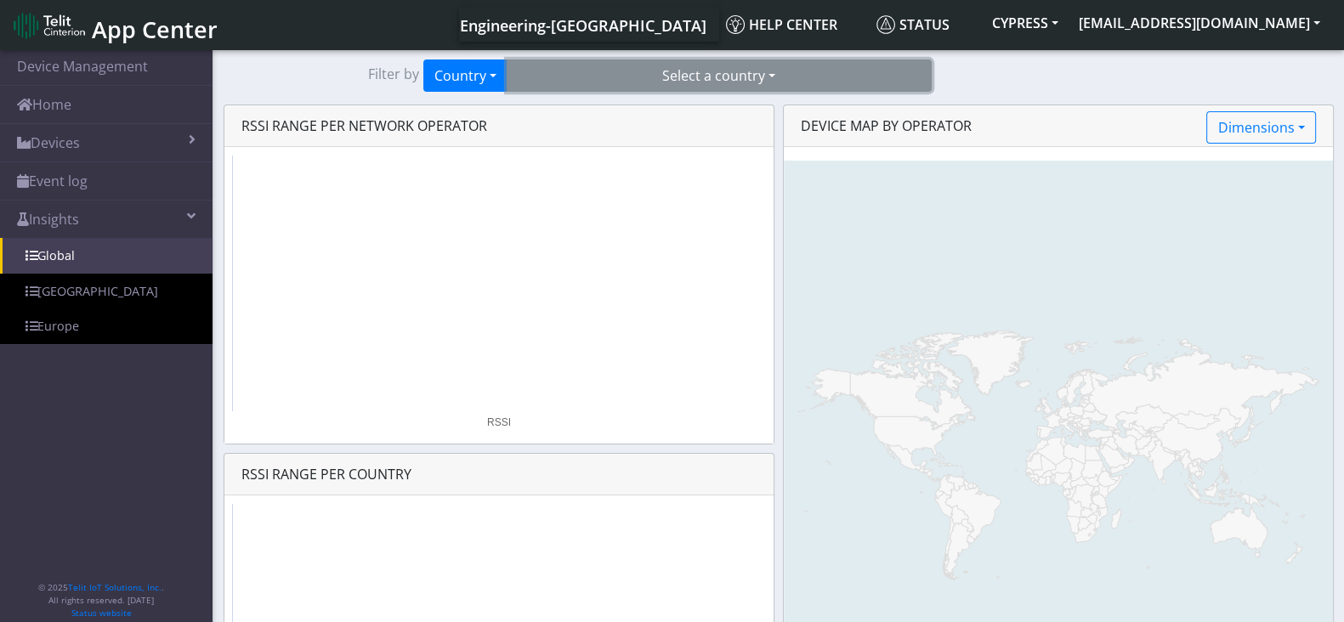
click at [693, 82] on button "Select a country" at bounding box center [719, 76] width 425 height 32
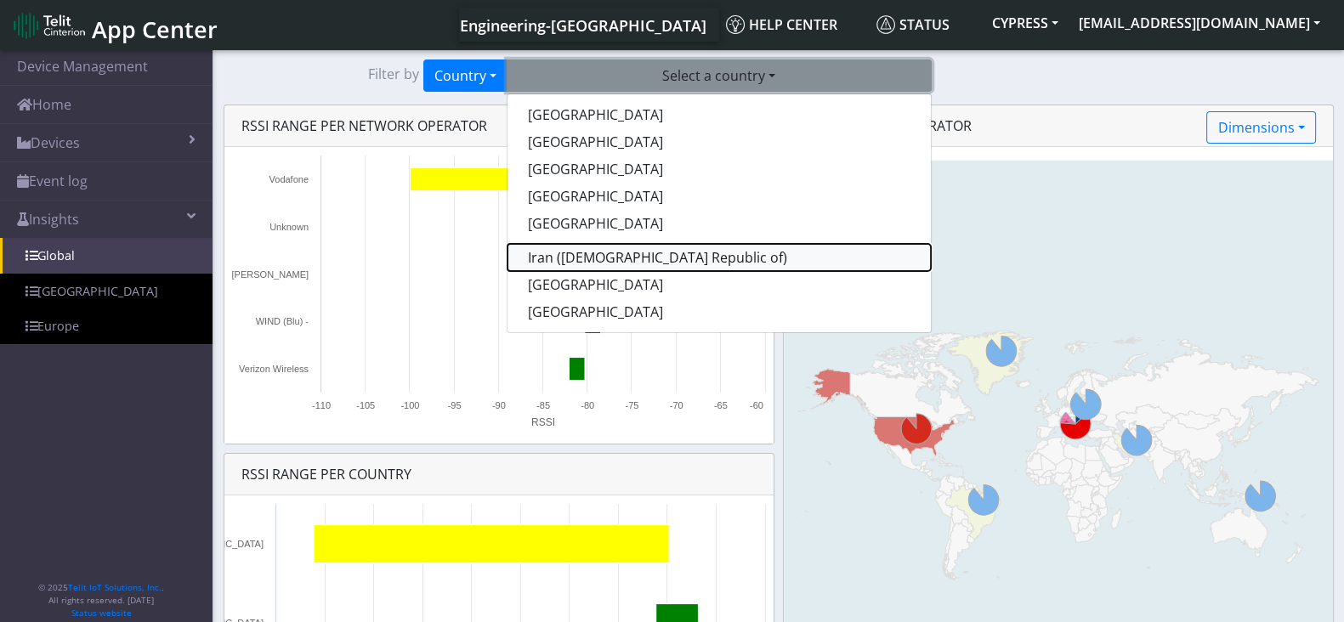
click at [608, 254] on button "Iran ([DEMOGRAPHIC_DATA] Republic of)" at bounding box center [718, 257] width 423 height 27
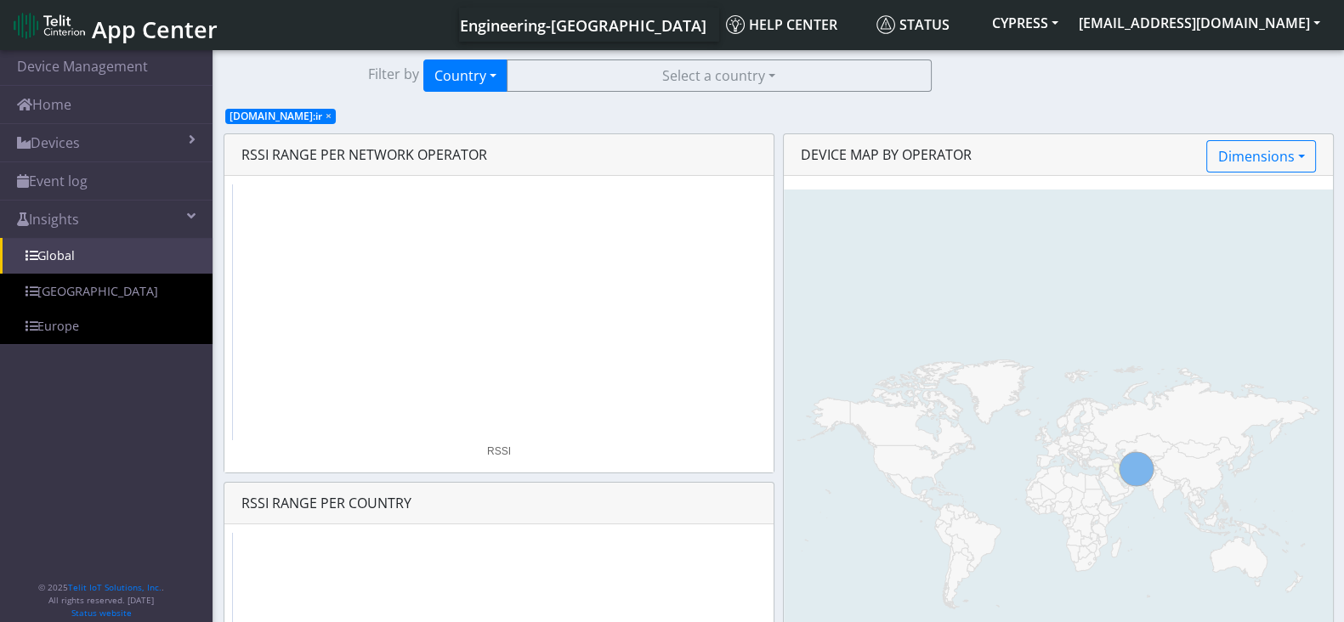
click at [676, 58] on section "Device Management Home Devices List Map Event log Device details Overview Batte…" at bounding box center [672, 439] width 1344 height 784
click at [327, 116] on span "×" at bounding box center [329, 116] width 6 height 14
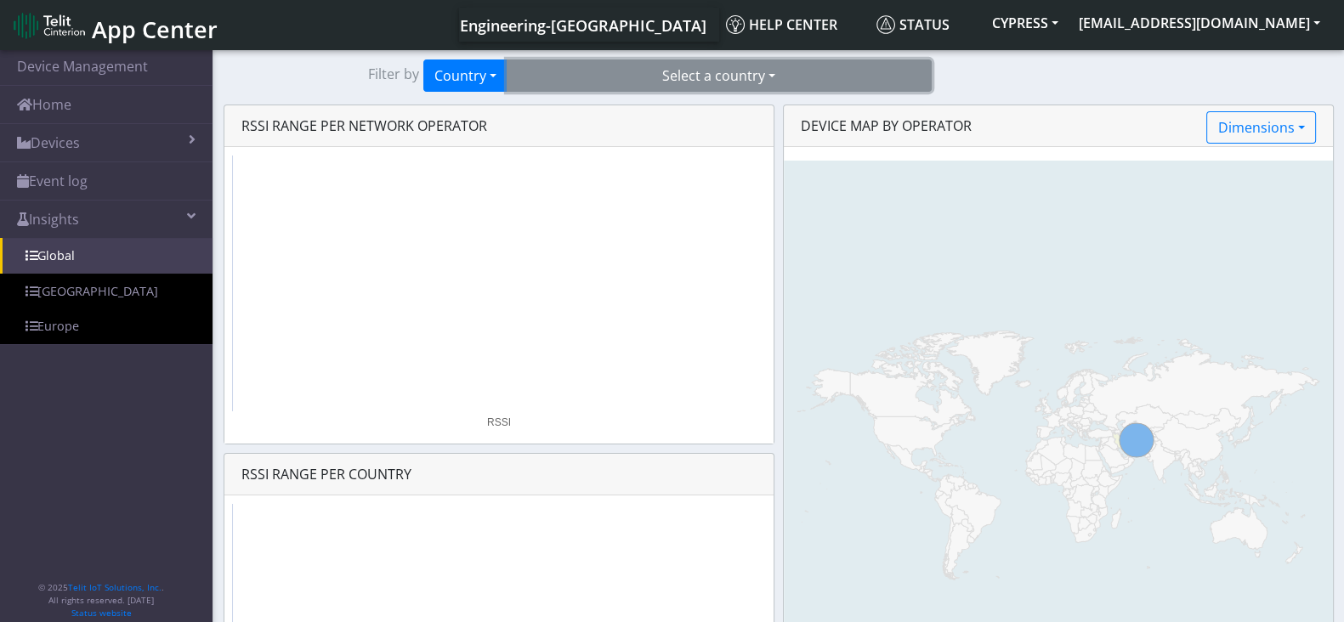
click at [682, 80] on button "Select a country" at bounding box center [719, 76] width 425 height 32
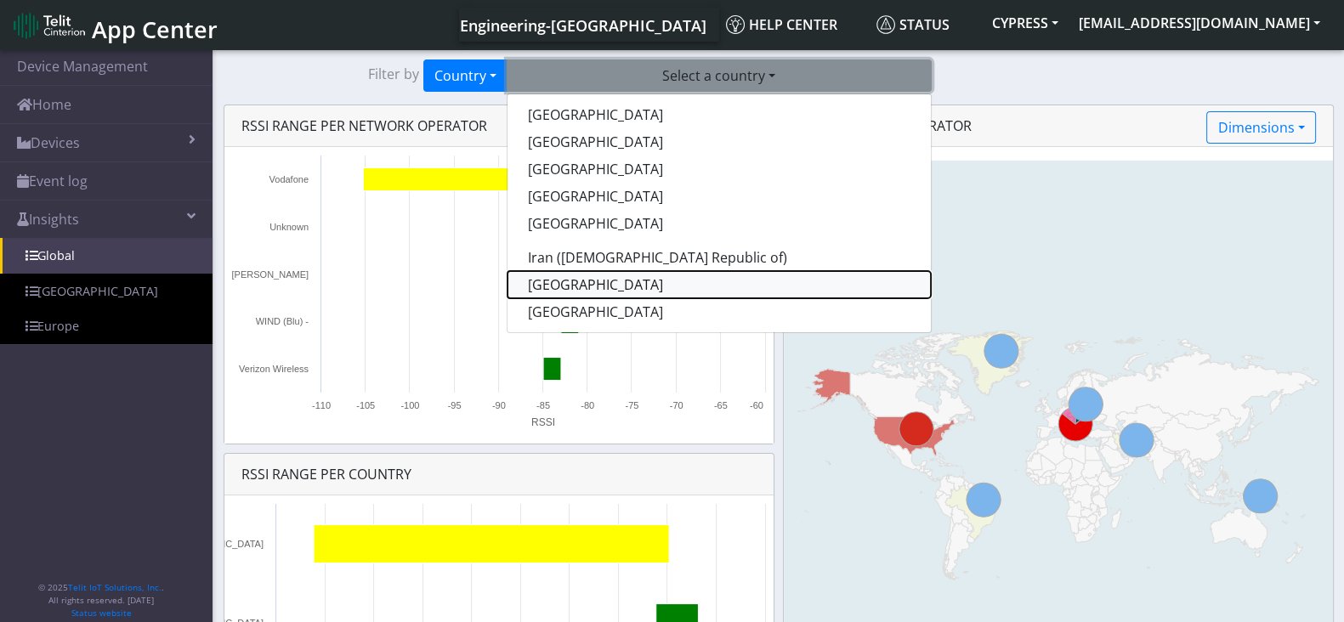
click at [577, 286] on button "[GEOGRAPHIC_DATA]" at bounding box center [718, 284] width 423 height 27
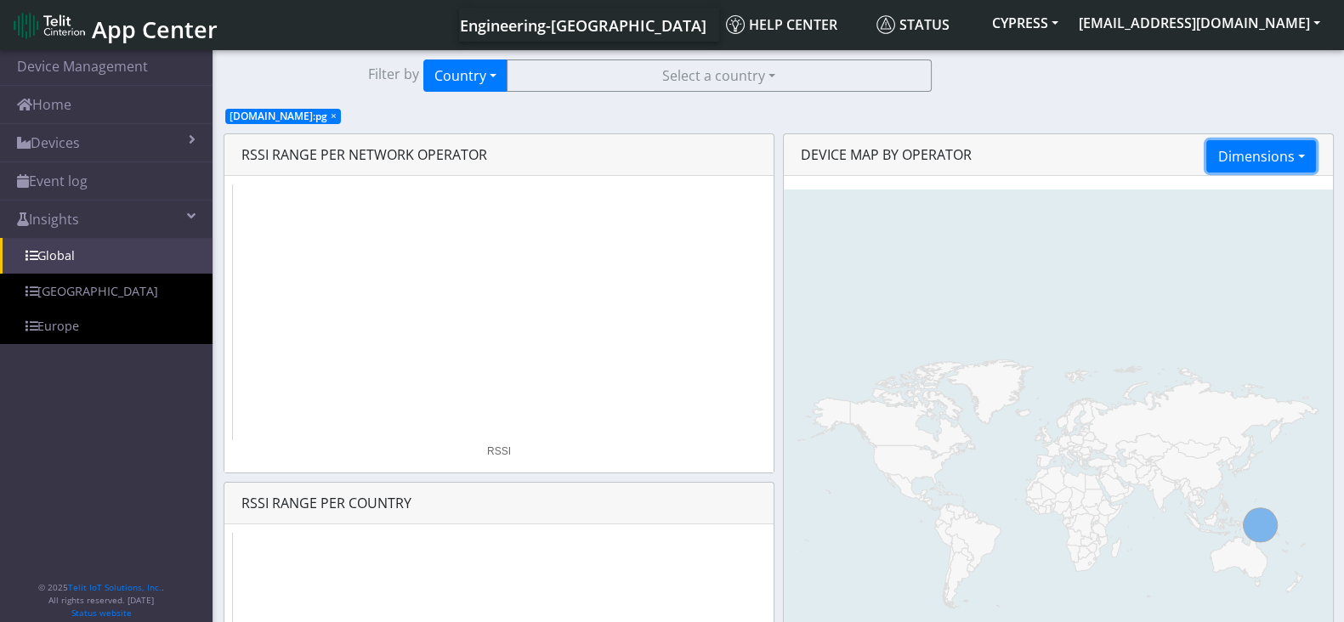
click at [1289, 152] on button "Dimensions" at bounding box center [1260, 156] width 109 height 32
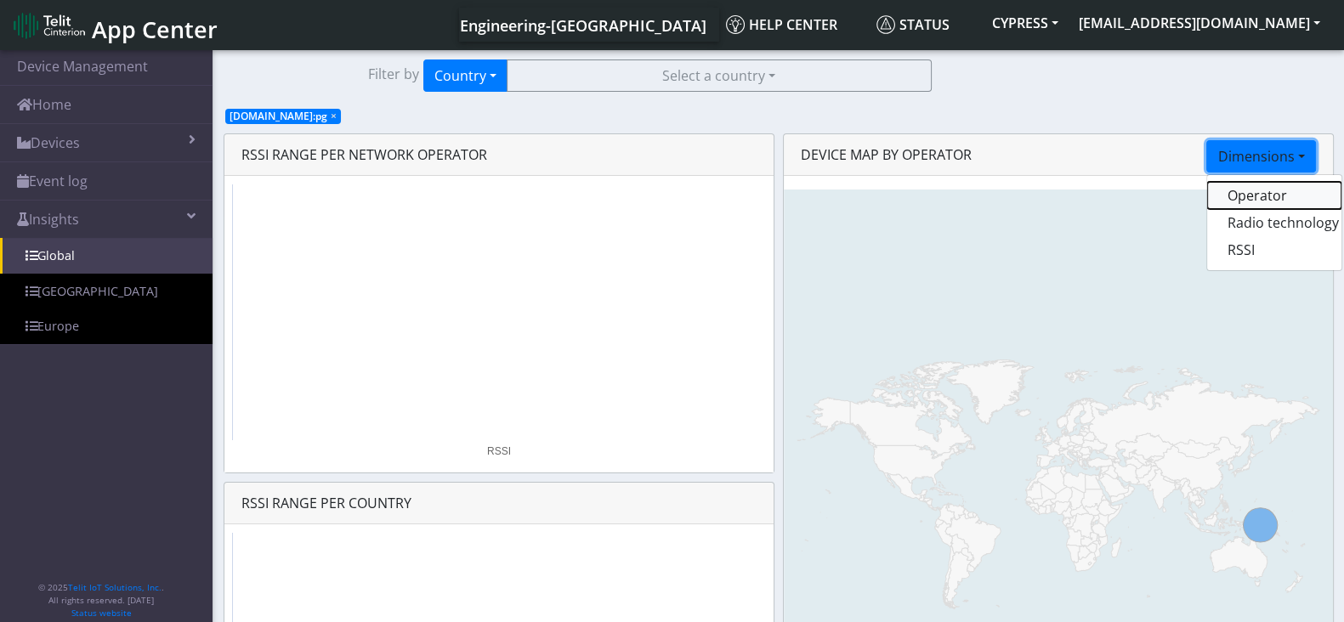
click at [1261, 193] on button "Operator" at bounding box center [1274, 195] width 134 height 27
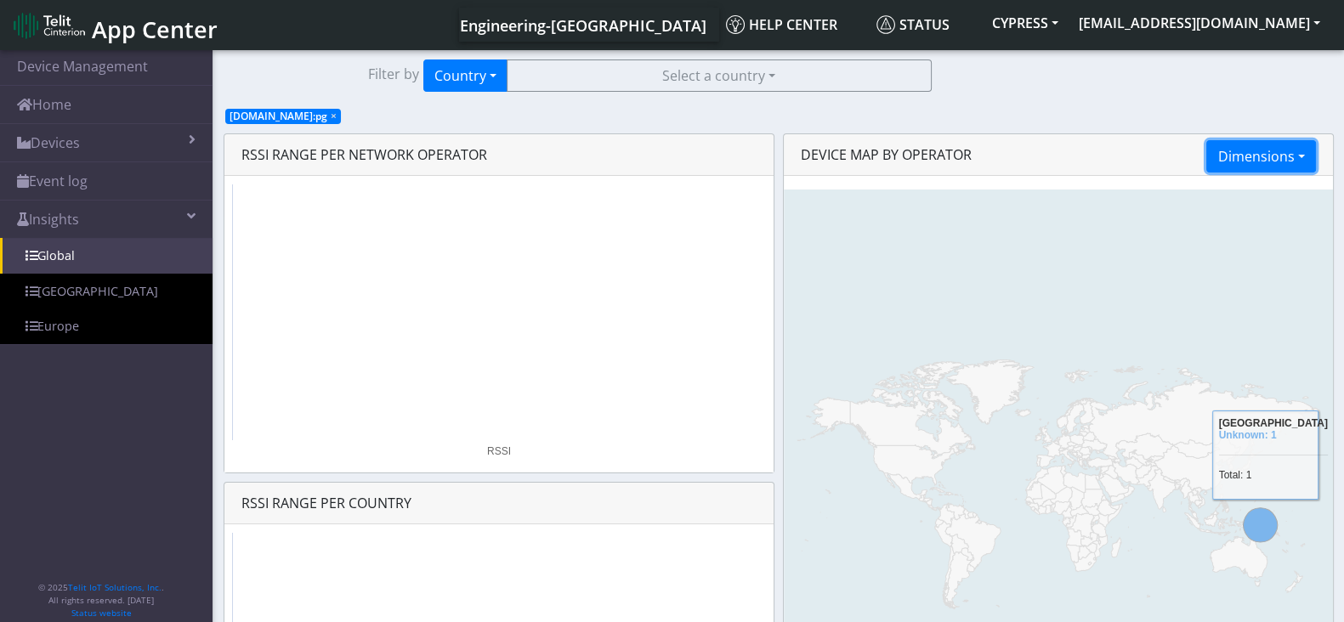
click at [1275, 152] on button "Dimensions" at bounding box center [1260, 156] width 109 height 32
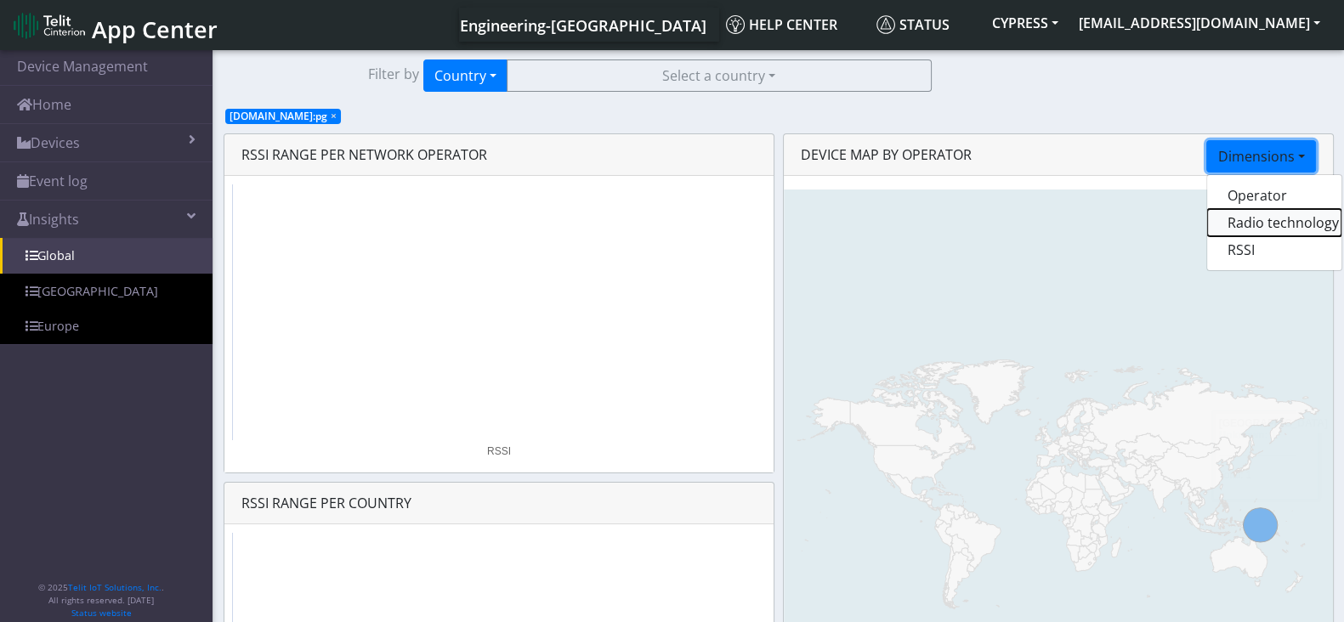
click at [1258, 218] on button "Radio technology" at bounding box center [1274, 222] width 134 height 27
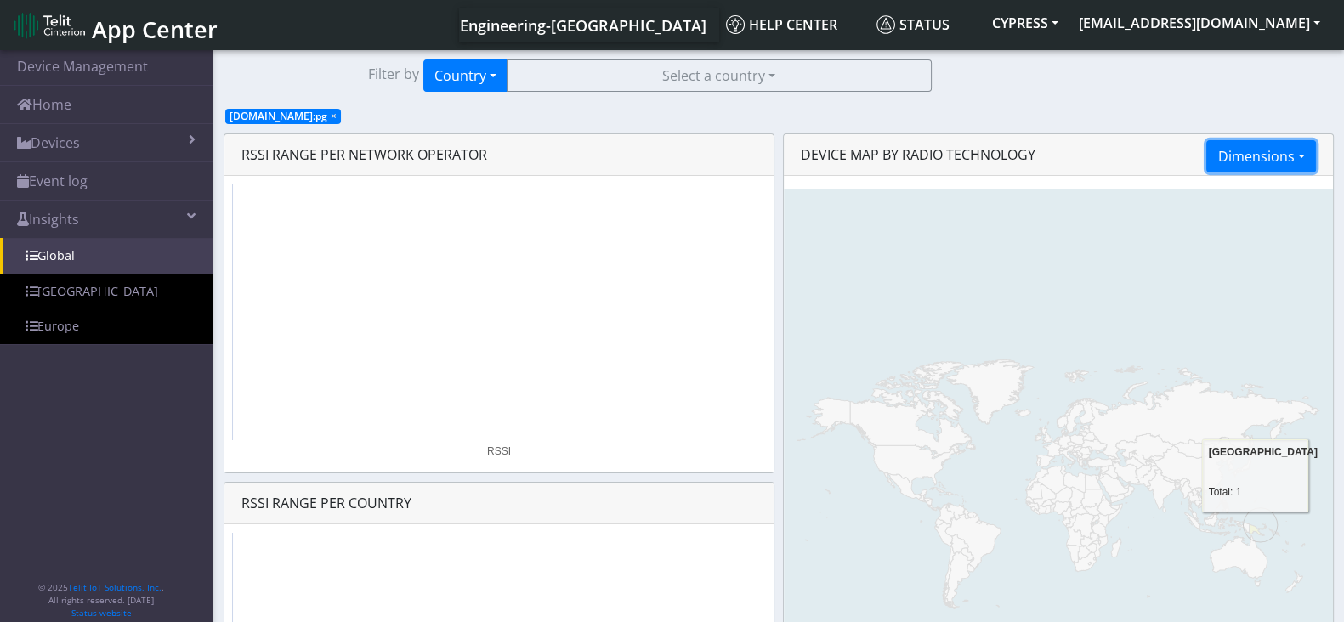
click at [1272, 168] on button "Dimensions" at bounding box center [1260, 156] width 109 height 32
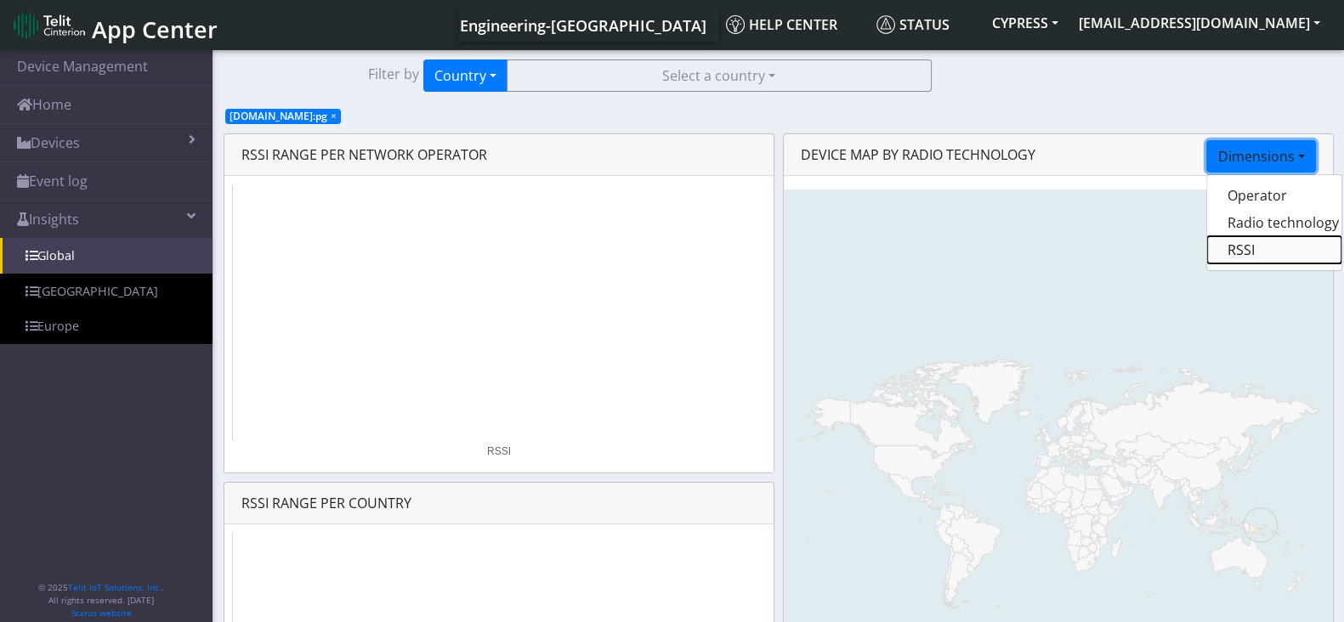
click at [1251, 255] on button "RSSI" at bounding box center [1274, 249] width 134 height 27
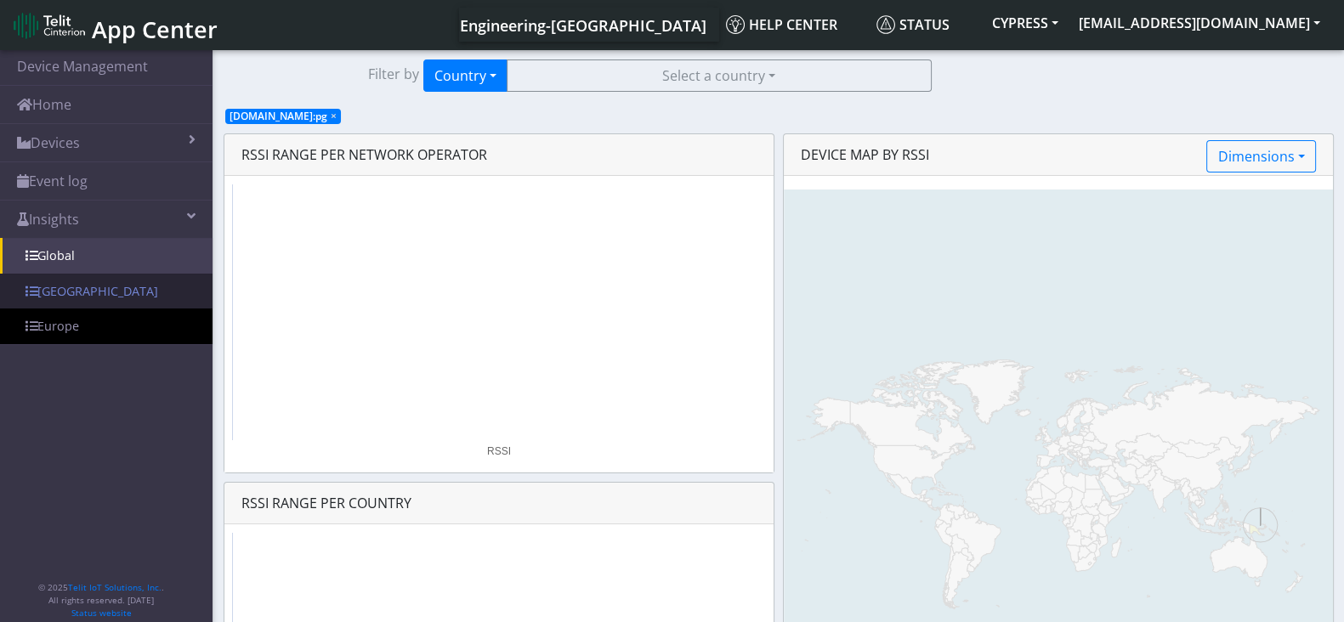
click at [50, 299] on link "[GEOGRAPHIC_DATA]" at bounding box center [106, 292] width 213 height 36
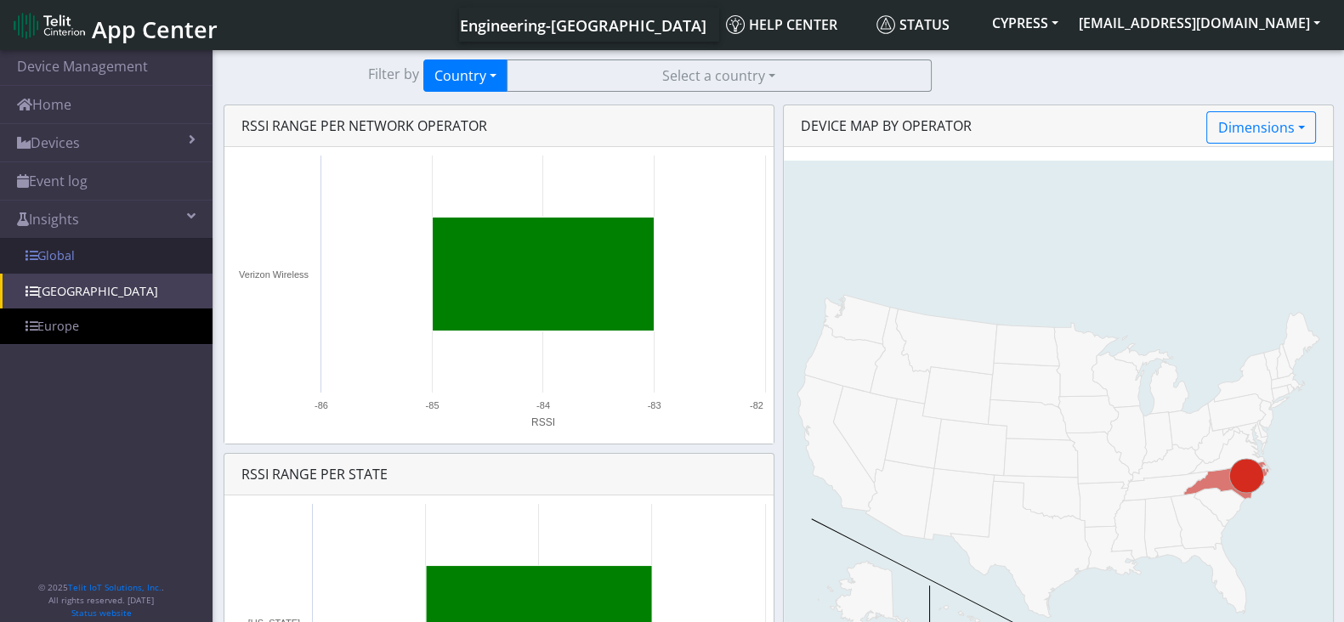
click at [70, 256] on link "Global" at bounding box center [106, 256] width 213 height 36
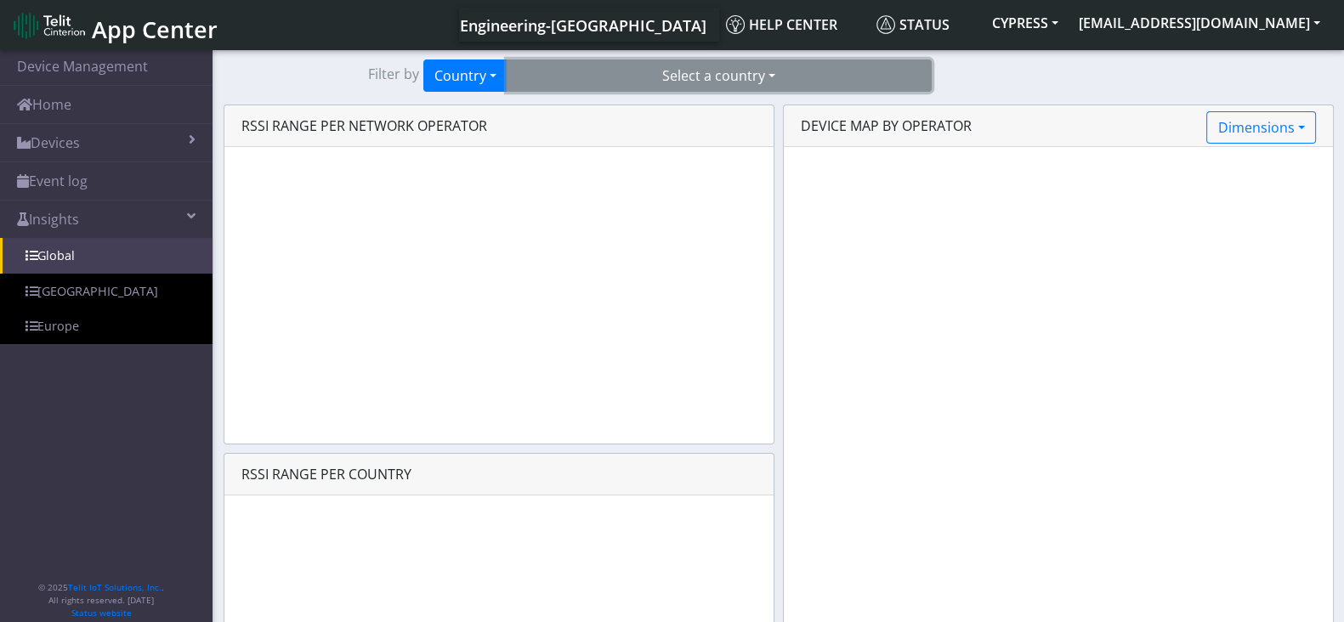
click at [752, 63] on button "Select a country" at bounding box center [719, 76] width 425 height 32
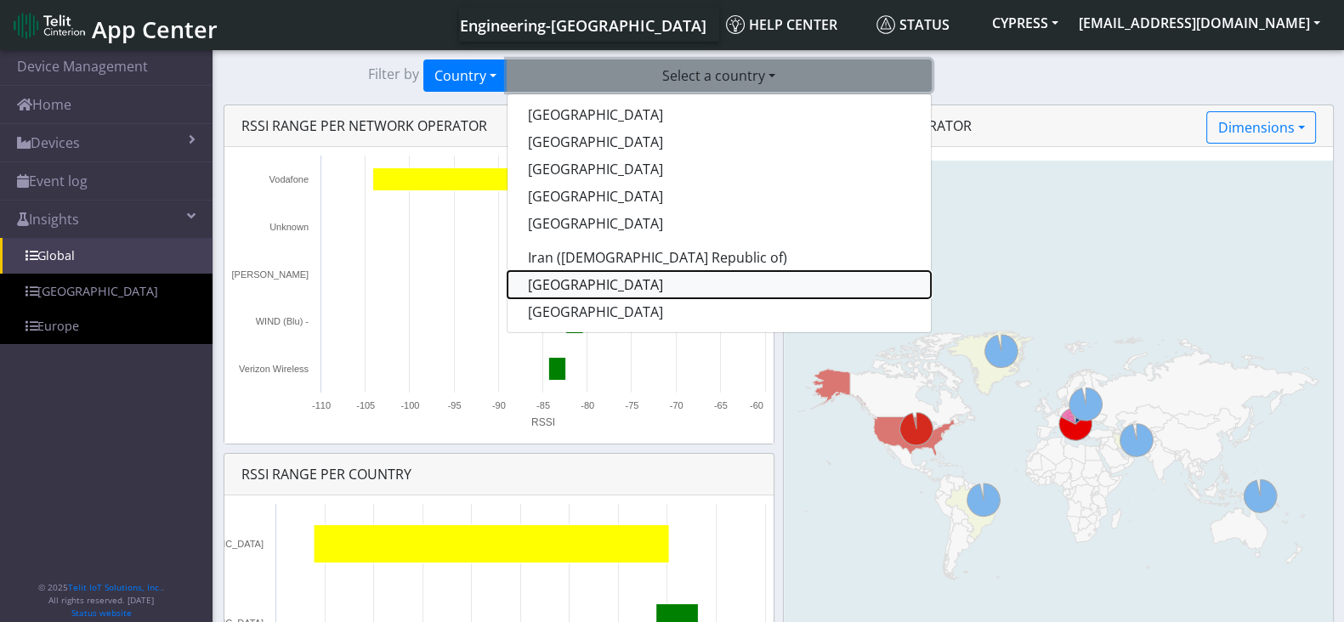
click at [643, 290] on button "[GEOGRAPHIC_DATA]" at bounding box center [718, 284] width 423 height 27
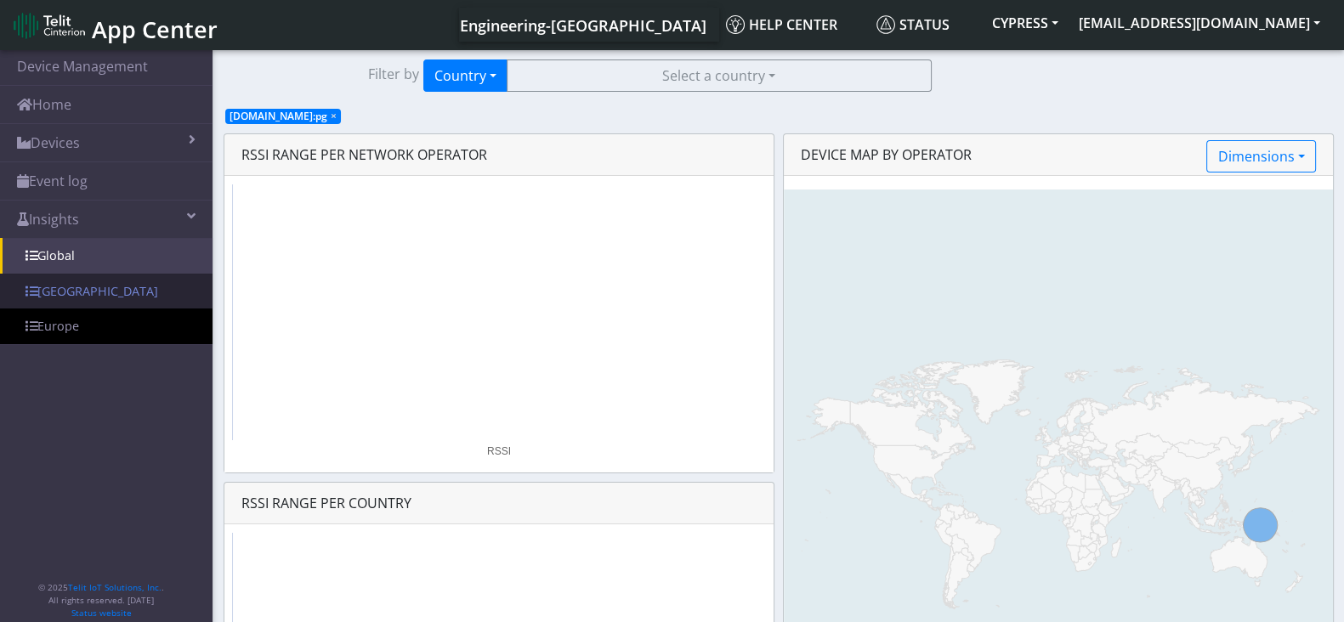
click at [96, 291] on link "[GEOGRAPHIC_DATA]" at bounding box center [106, 292] width 213 height 36
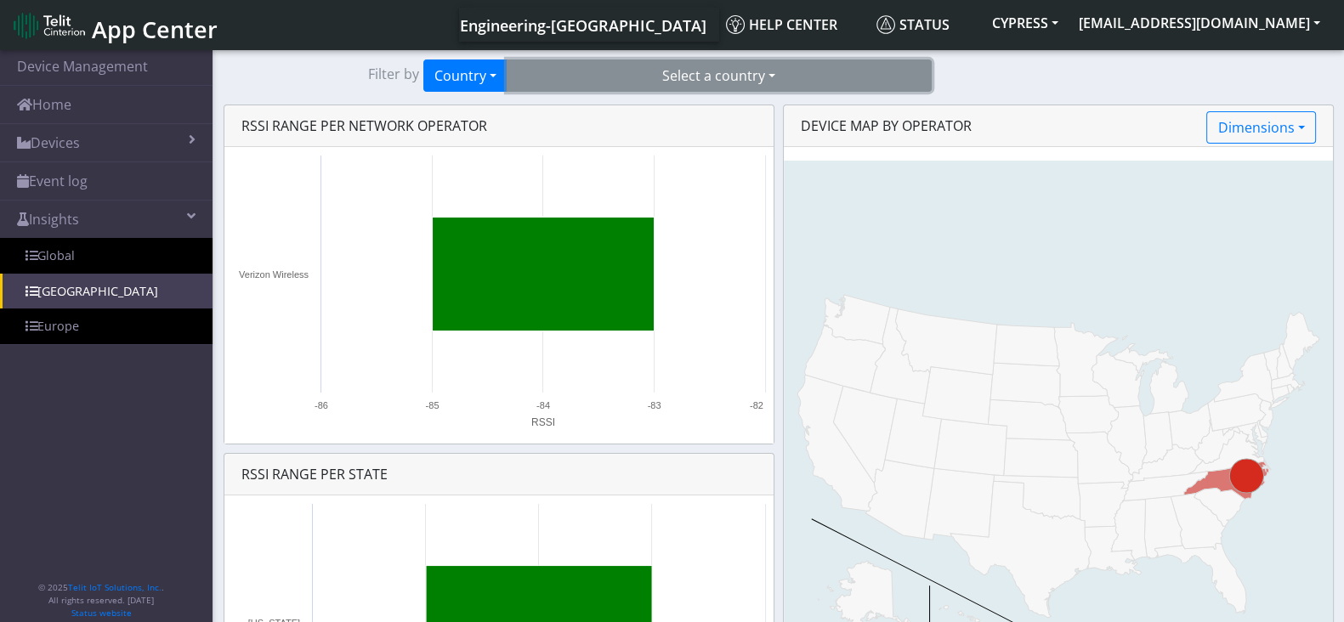
click at [819, 70] on button "Select a country" at bounding box center [719, 76] width 425 height 32
click at [1149, 119] on div "DEVICE MAP BY operator Dimensions Operator Radio technology RSSI" at bounding box center [1058, 126] width 549 height 42
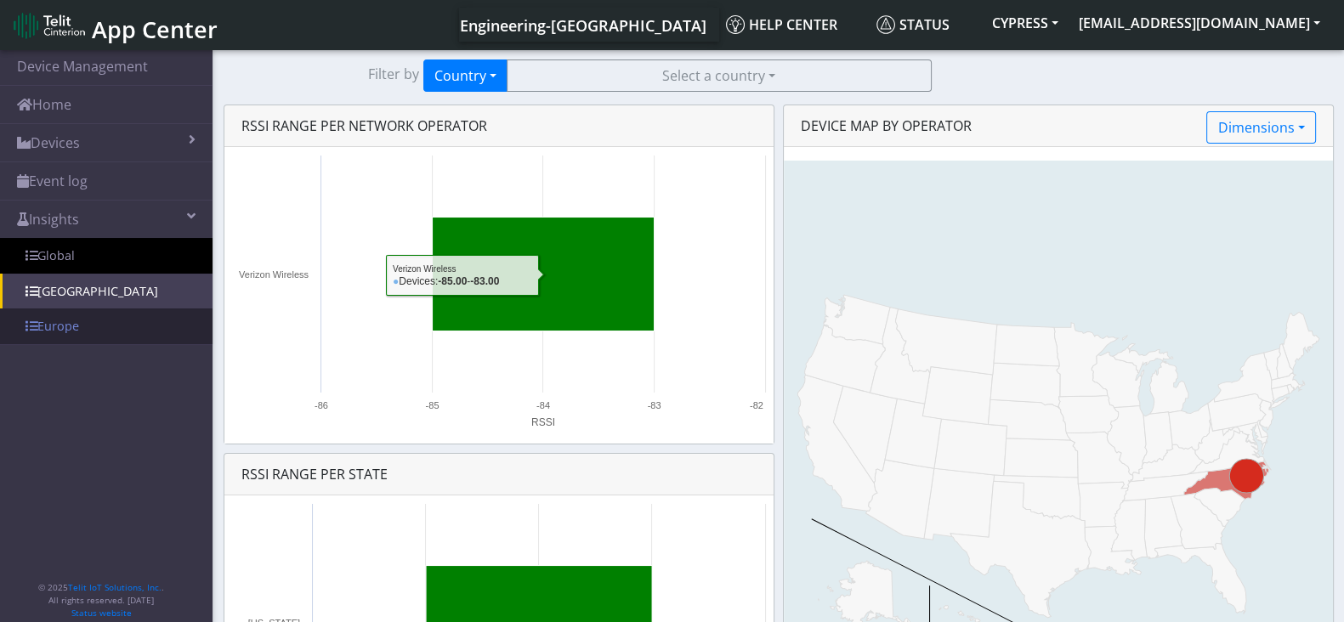
click at [120, 327] on link "Europe" at bounding box center [106, 327] width 213 height 36
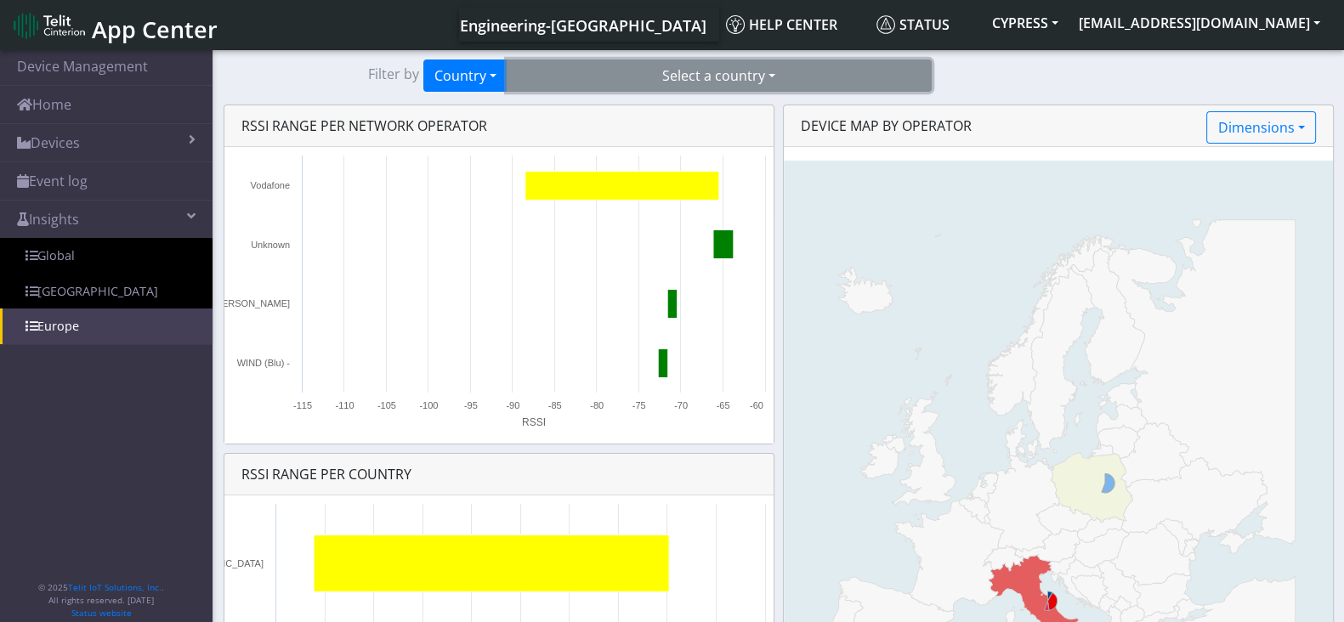
click at [778, 69] on button "Select a country" at bounding box center [719, 76] width 425 height 32
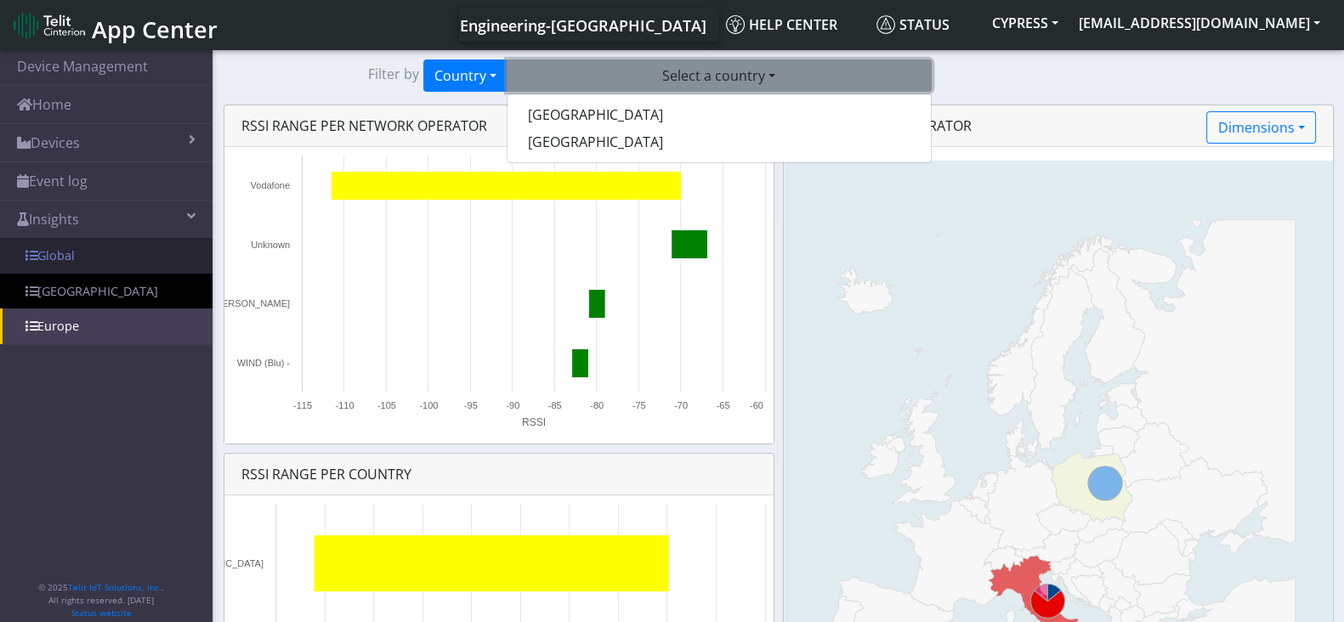
click at [89, 255] on link "Global" at bounding box center [106, 256] width 213 height 36
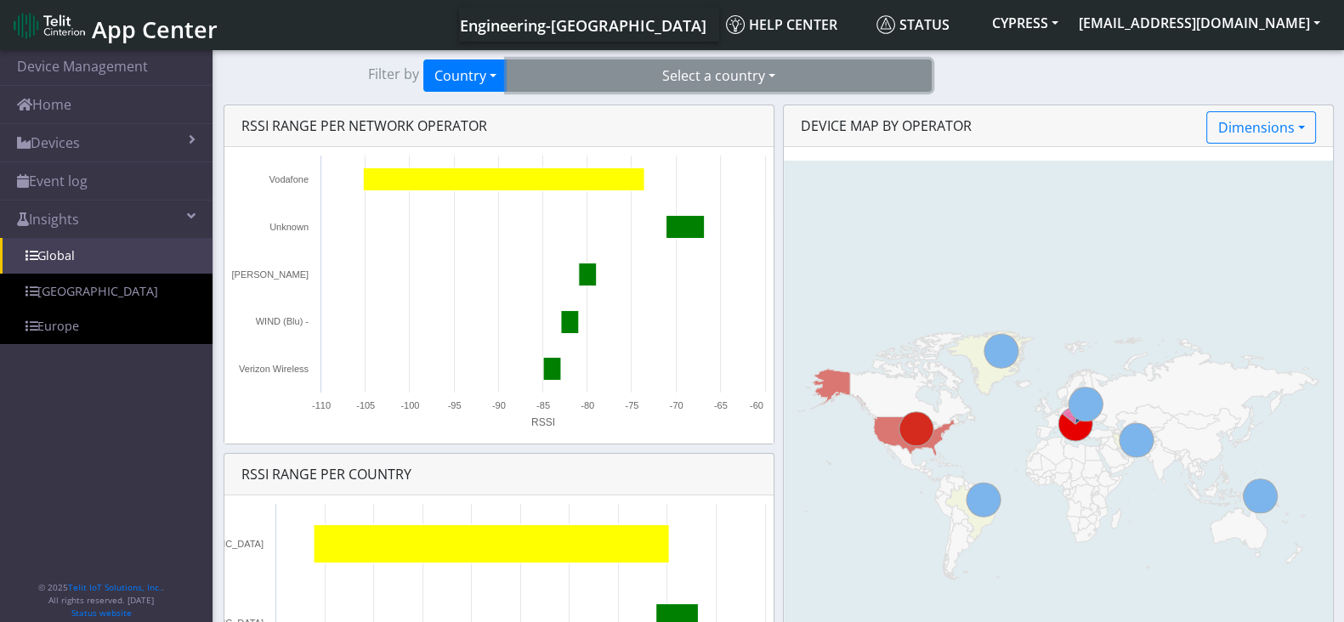
click at [595, 69] on button "Select a country" at bounding box center [719, 76] width 425 height 32
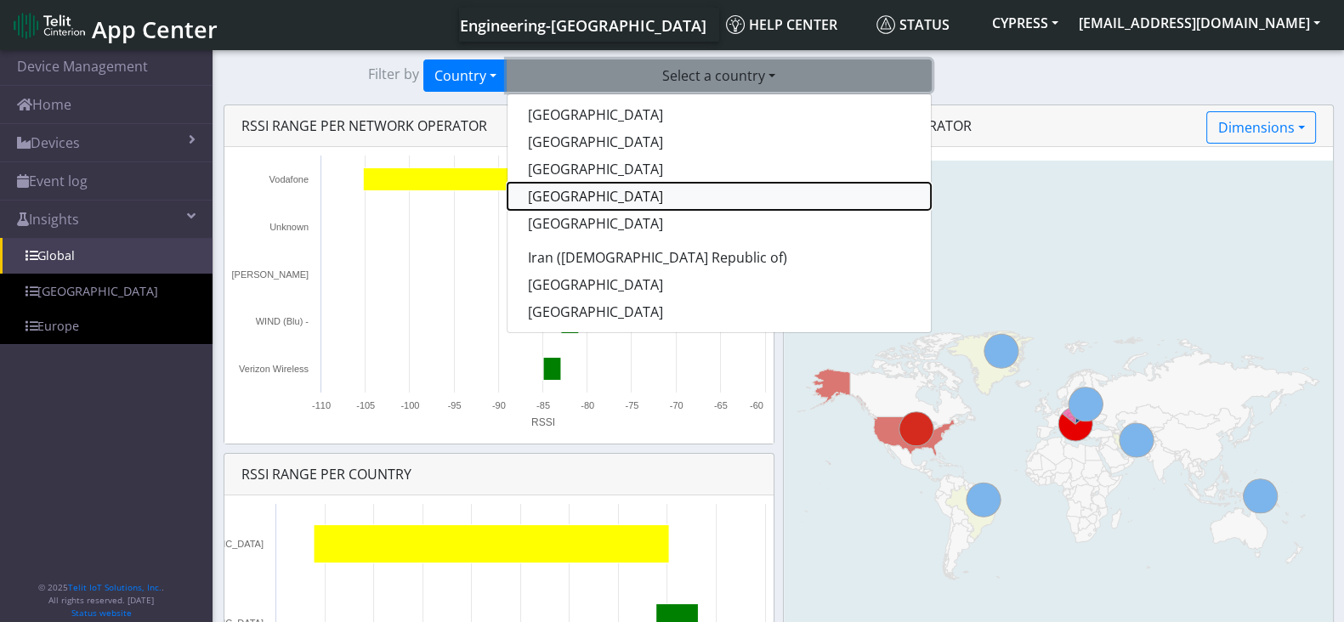
click at [549, 186] on button "[GEOGRAPHIC_DATA]" at bounding box center [718, 196] width 423 height 27
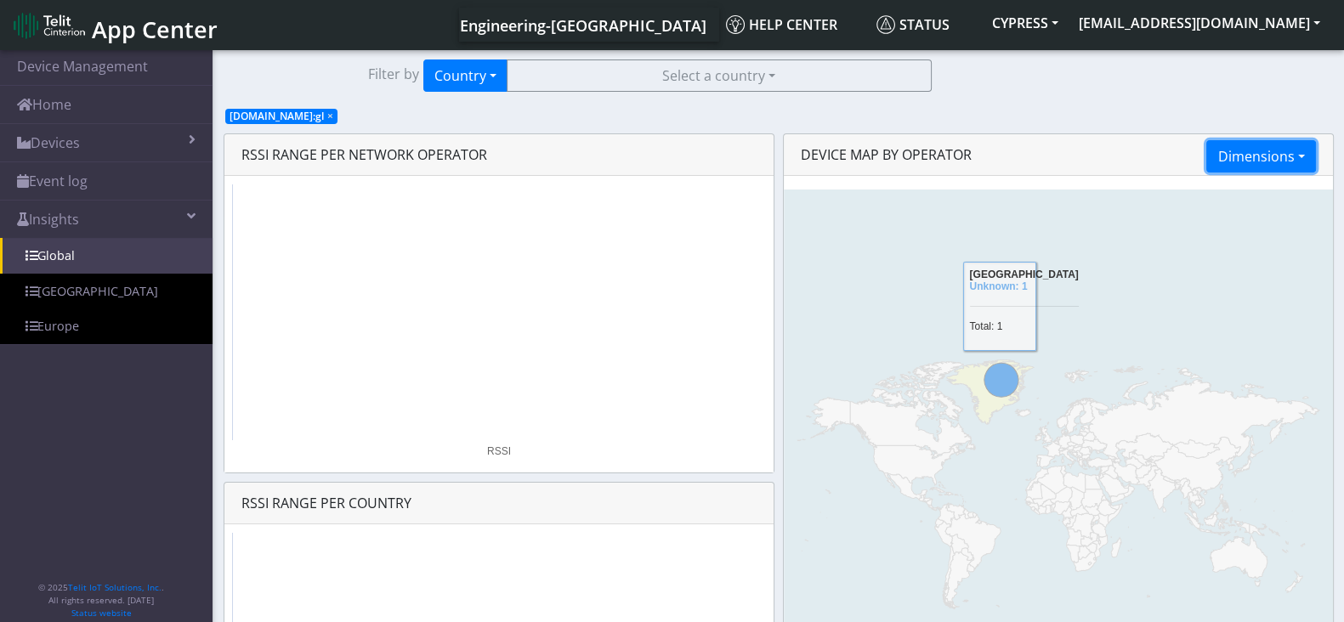
click at [1216, 158] on button "Dimensions" at bounding box center [1260, 156] width 109 height 32
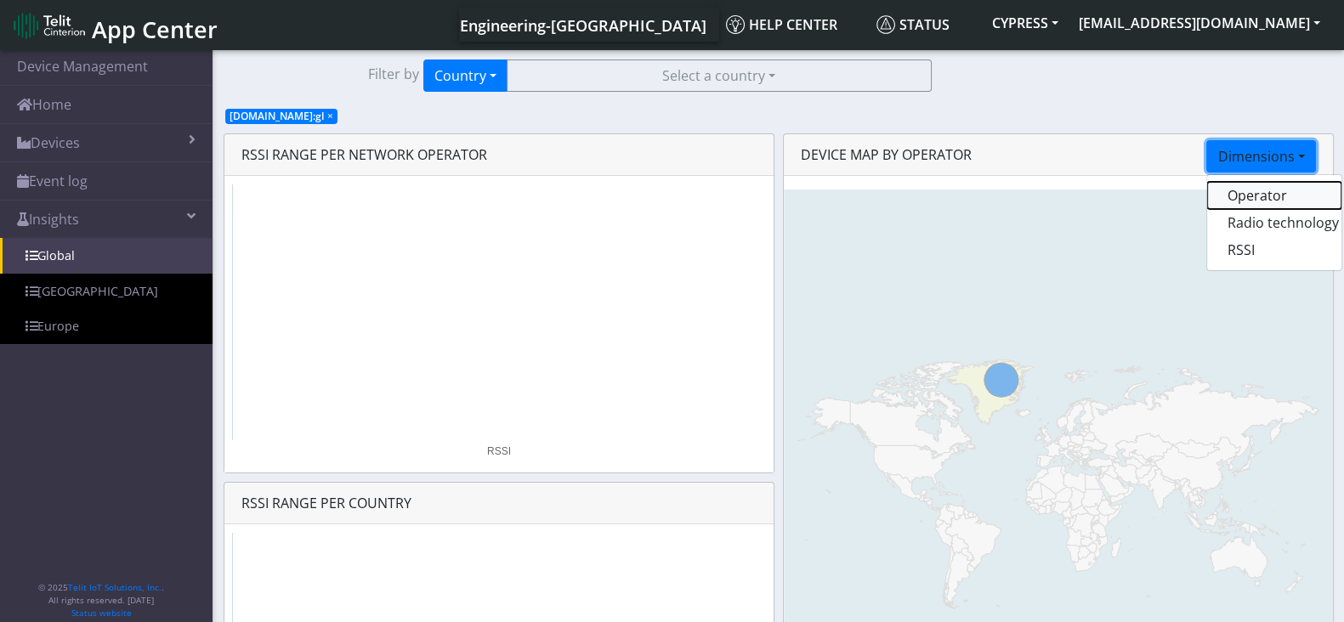
click at [1247, 193] on button "Operator" at bounding box center [1274, 195] width 134 height 27
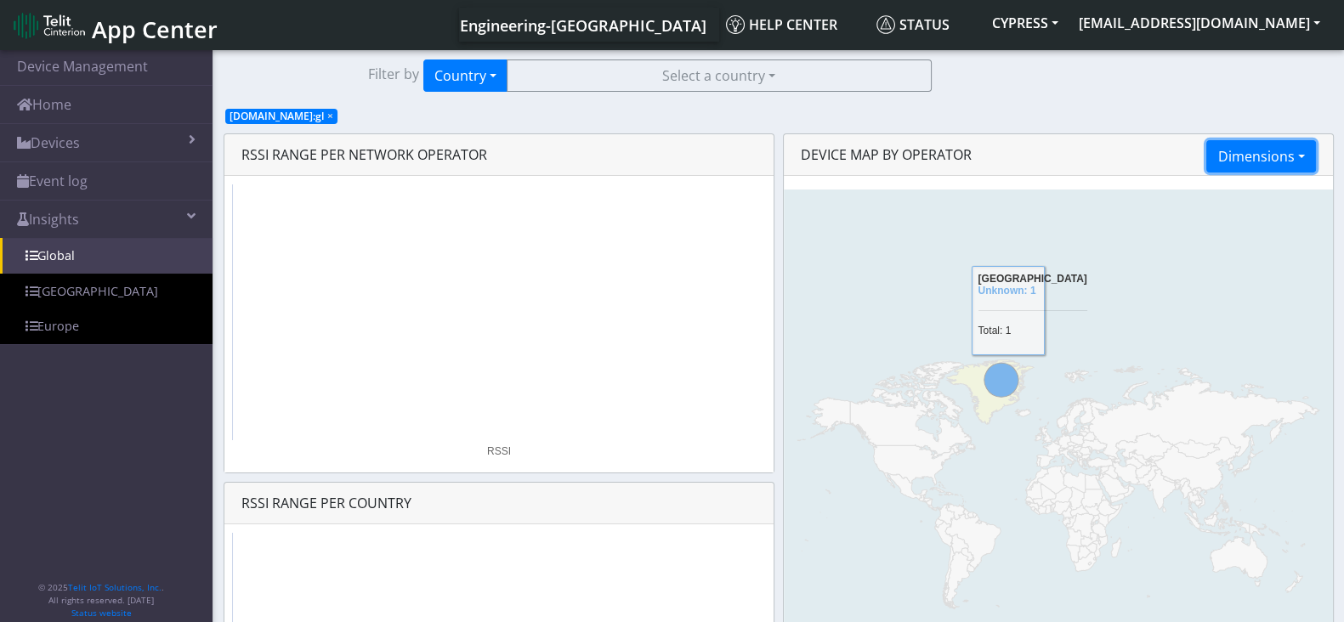
click at [1259, 155] on button "Dimensions" at bounding box center [1260, 156] width 109 height 32
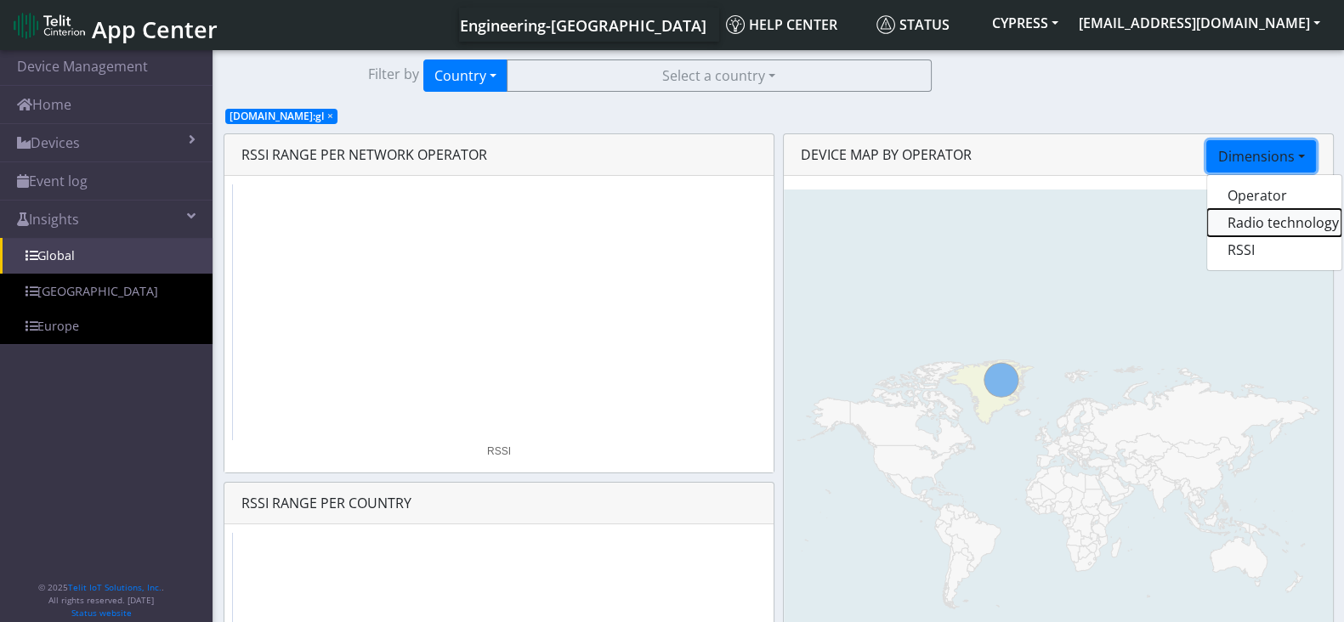
click at [1242, 230] on button "Radio technology" at bounding box center [1274, 222] width 134 height 27
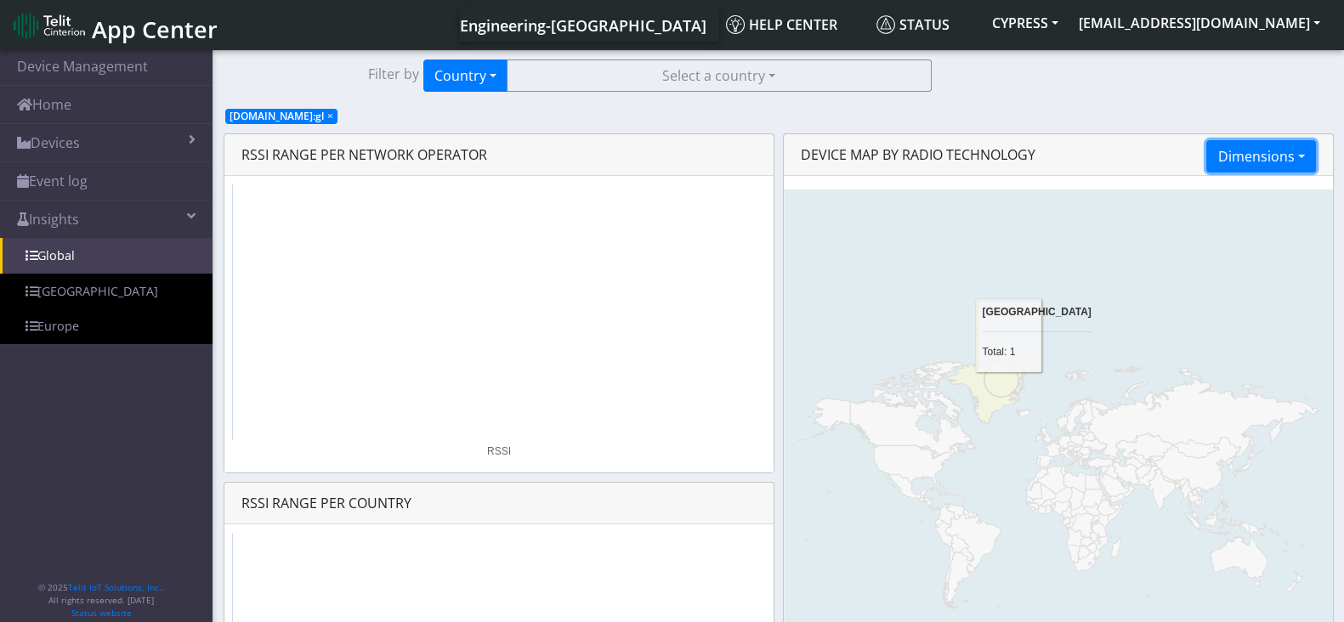
click at [1255, 162] on button "Dimensions" at bounding box center [1260, 156] width 109 height 32
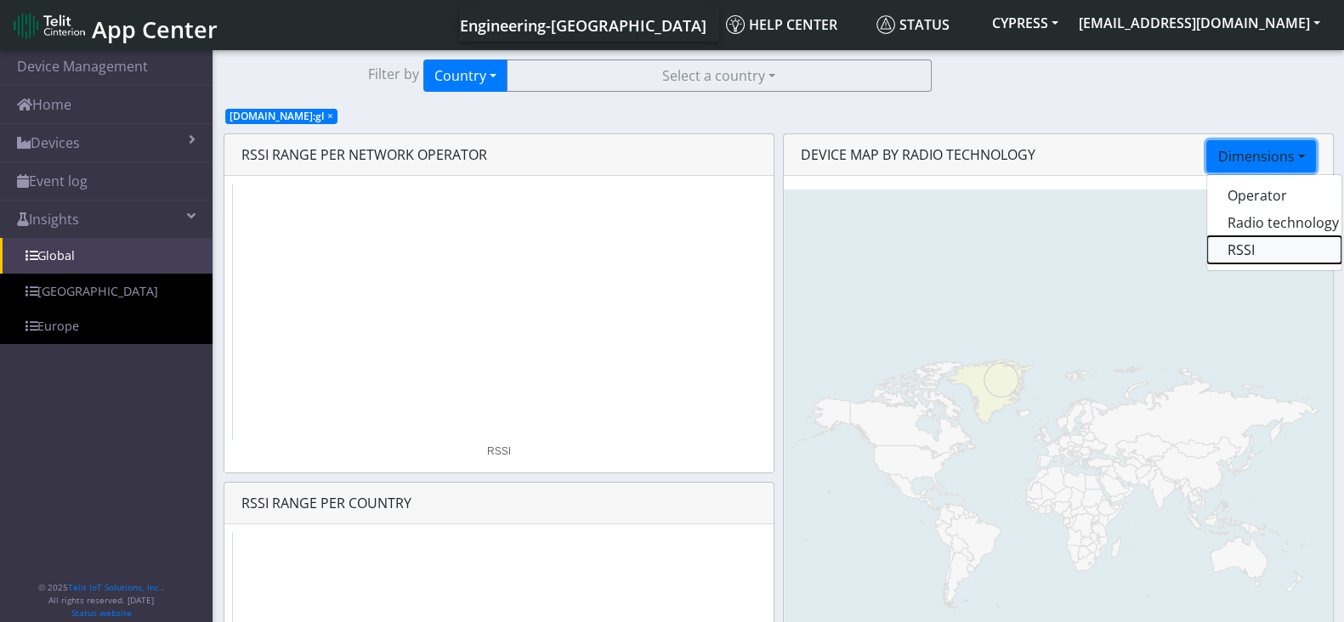
click at [1234, 250] on button "RSSI" at bounding box center [1274, 249] width 134 height 27
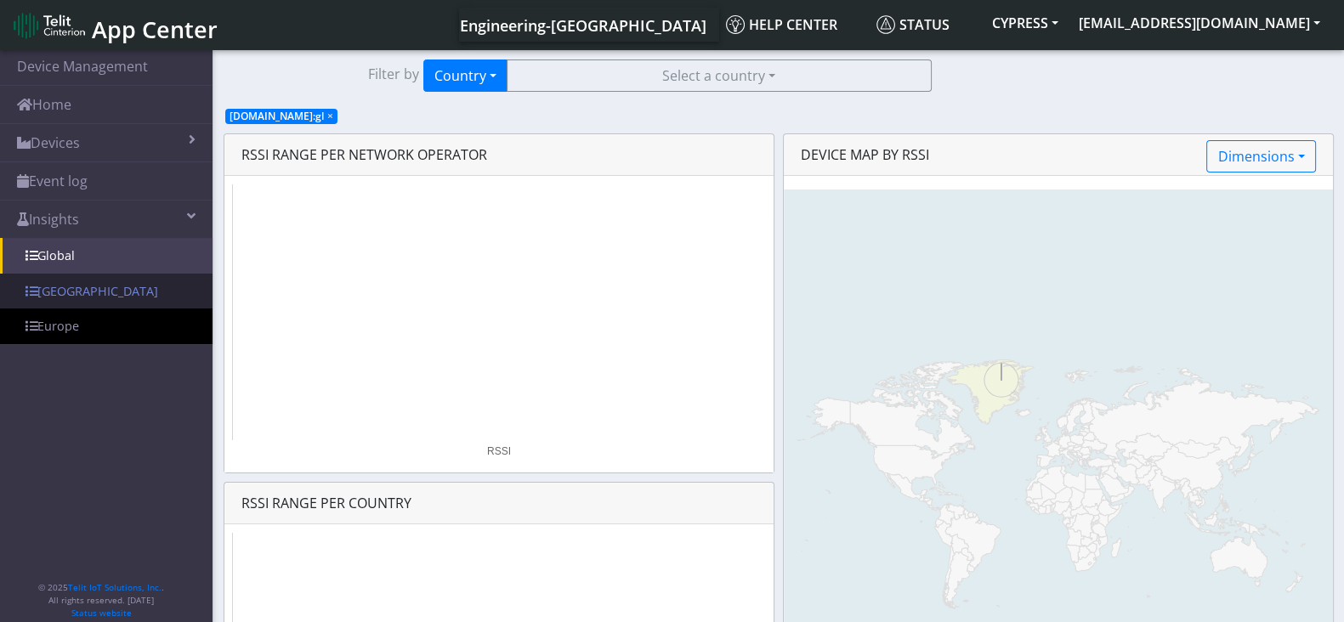
click at [73, 289] on link "[GEOGRAPHIC_DATA]" at bounding box center [106, 292] width 213 height 36
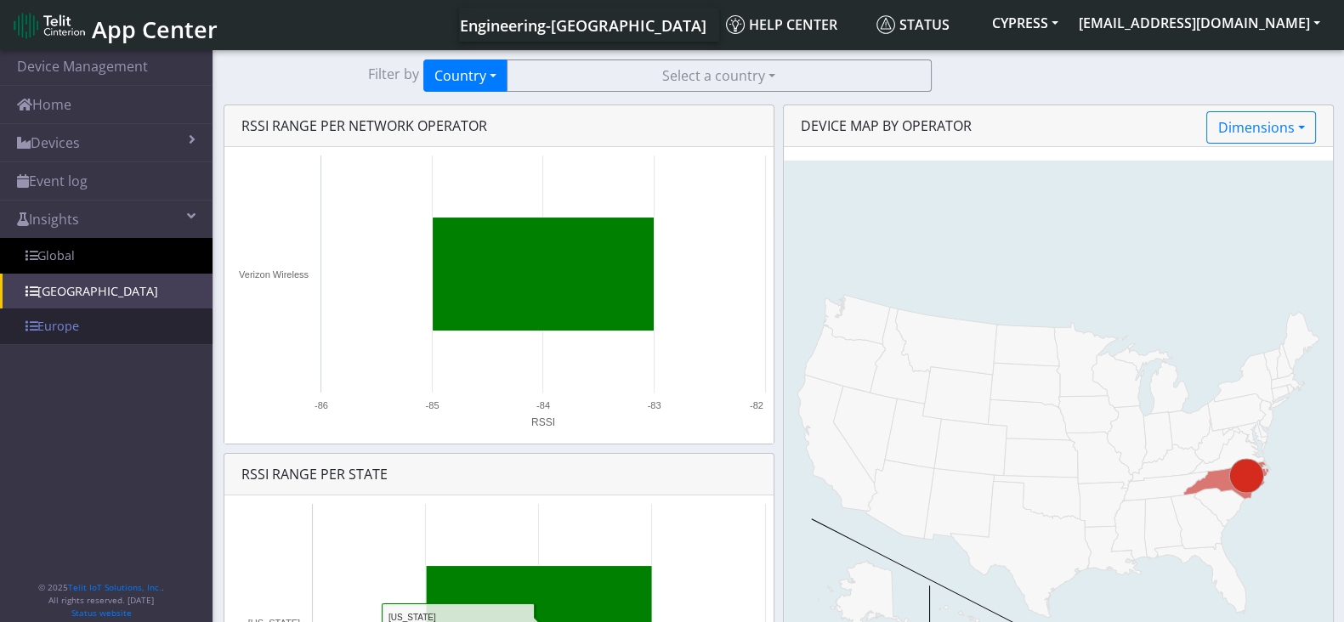
click at [122, 315] on link "Europe" at bounding box center [106, 327] width 213 height 36
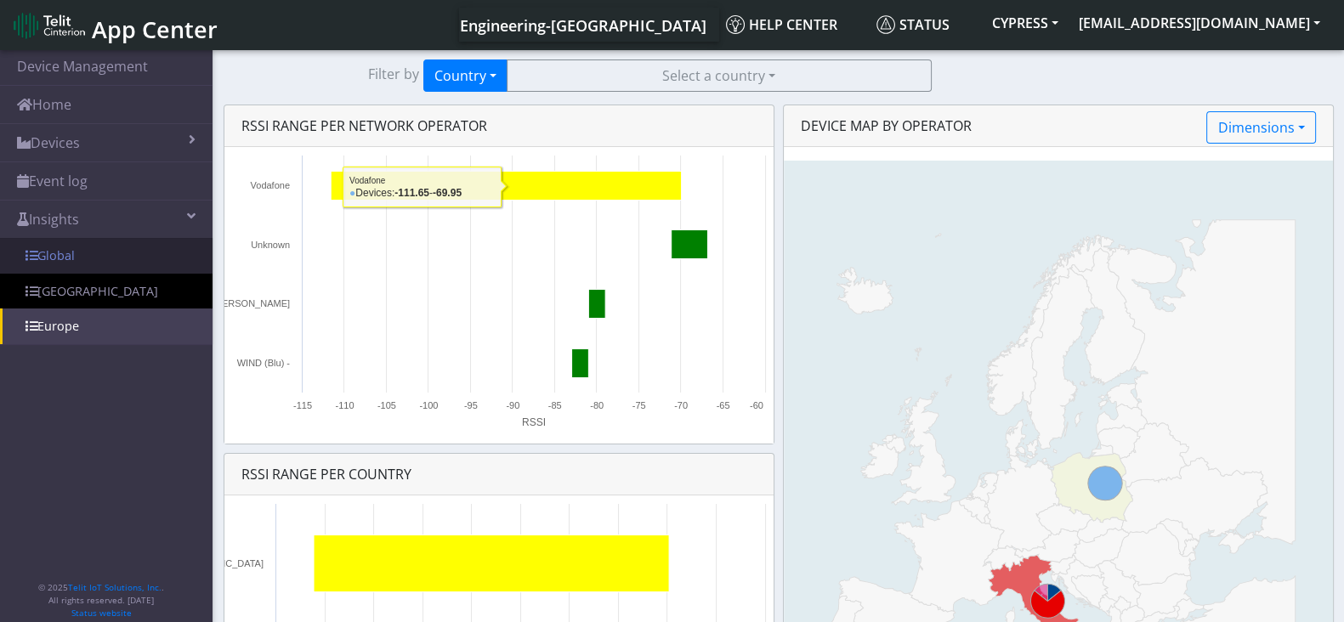
click at [106, 252] on link "Global" at bounding box center [106, 256] width 213 height 36
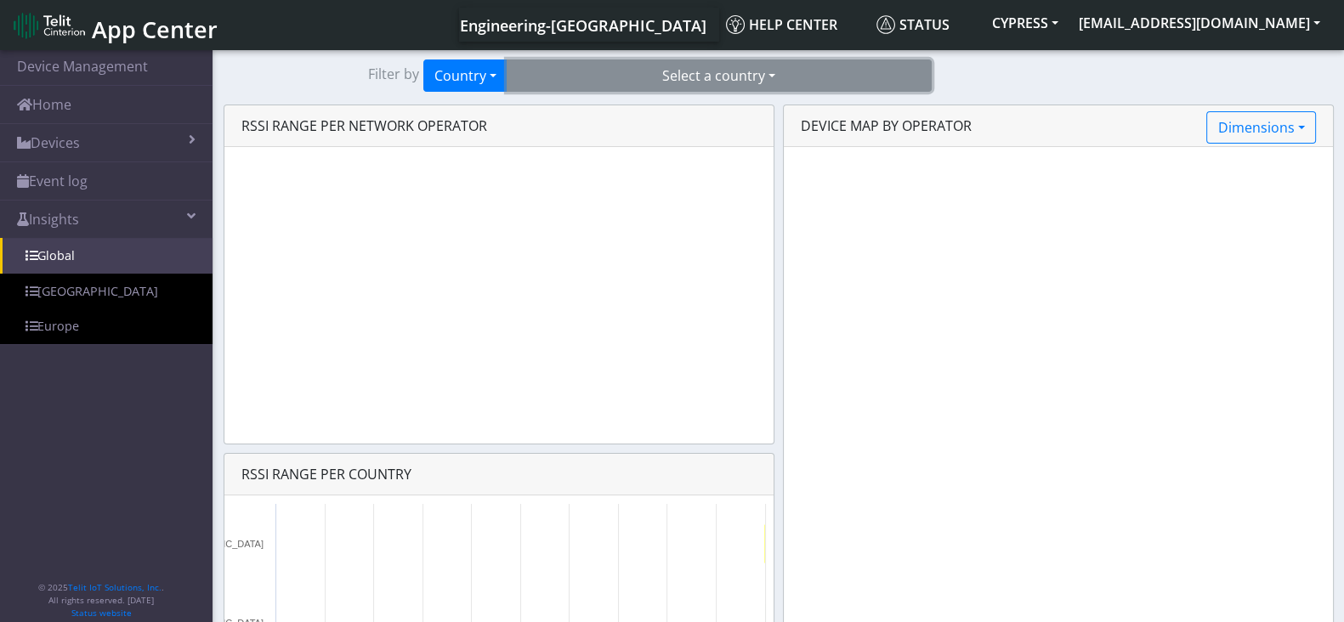
click at [676, 61] on button "Select a country" at bounding box center [719, 76] width 425 height 32
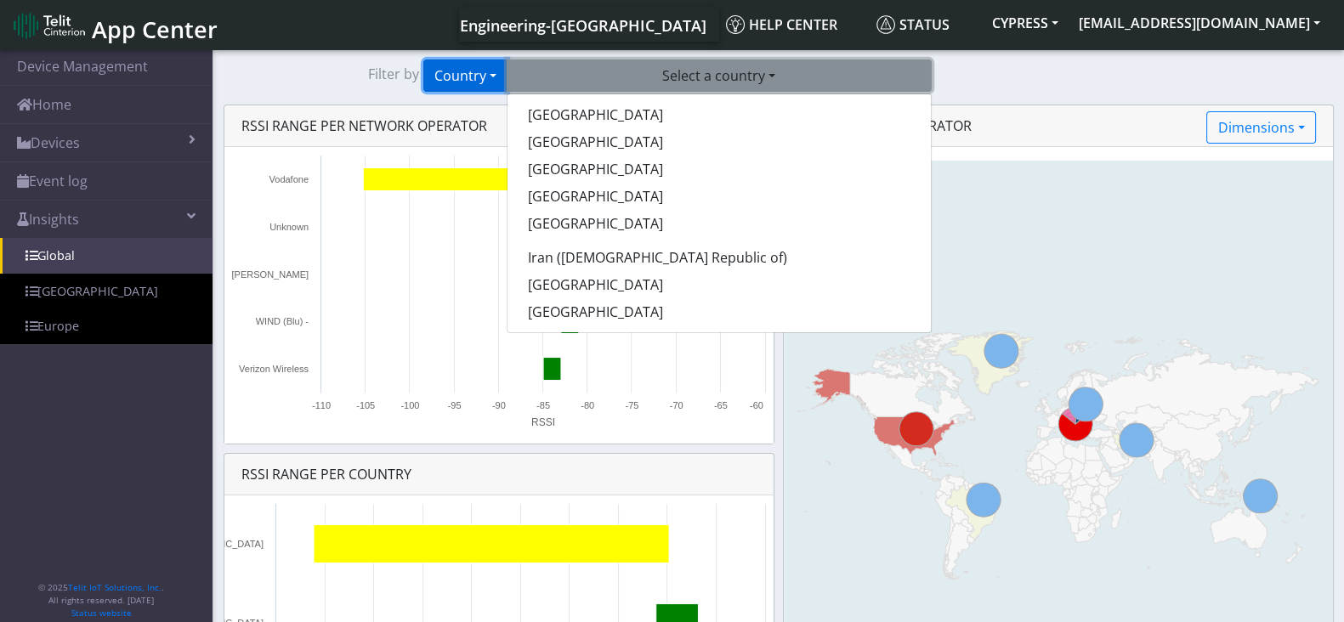
click at [461, 65] on button "Country" at bounding box center [465, 76] width 84 height 32
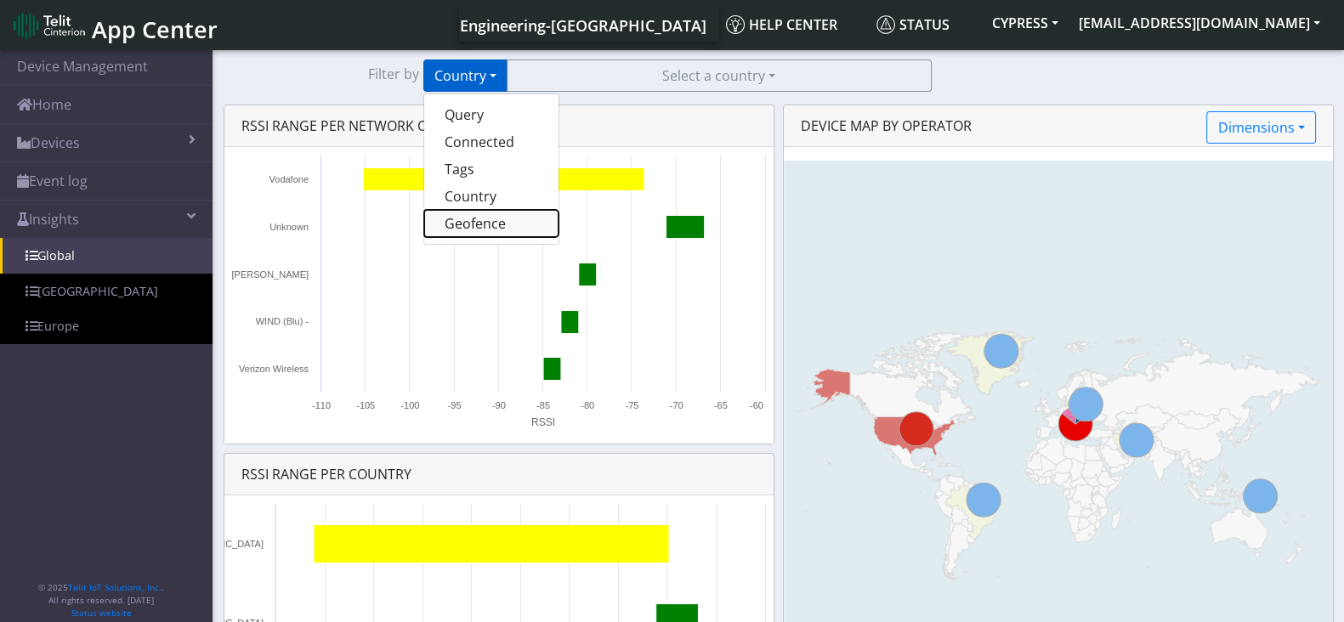
click at [444, 232] on button "Geofence" at bounding box center [491, 223] width 134 height 27
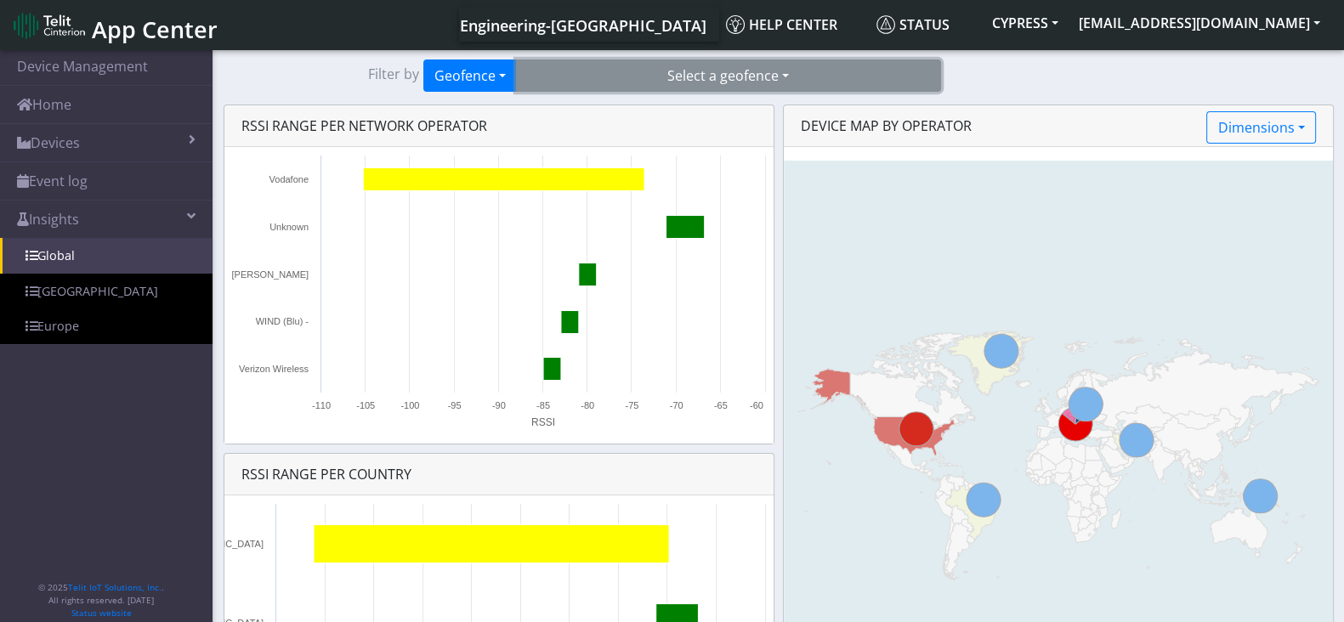
click at [786, 71] on button "Select a geofence" at bounding box center [728, 76] width 425 height 32
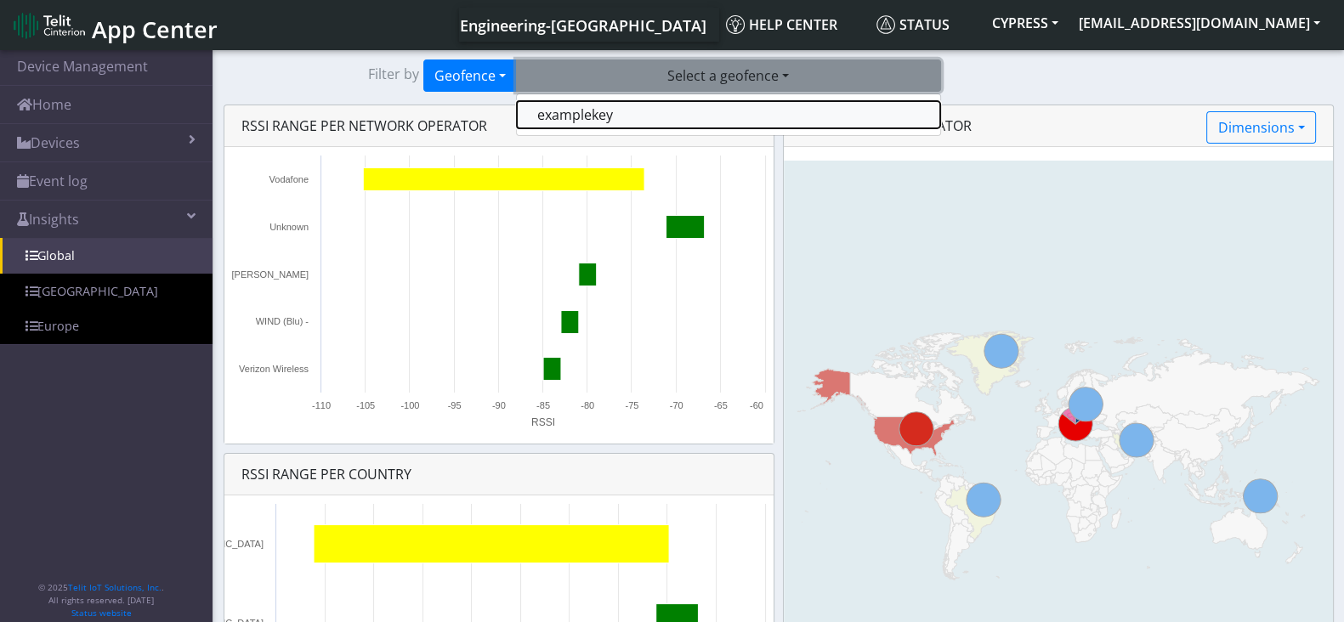
click at [642, 117] on button "examplekey" at bounding box center [728, 114] width 423 height 27
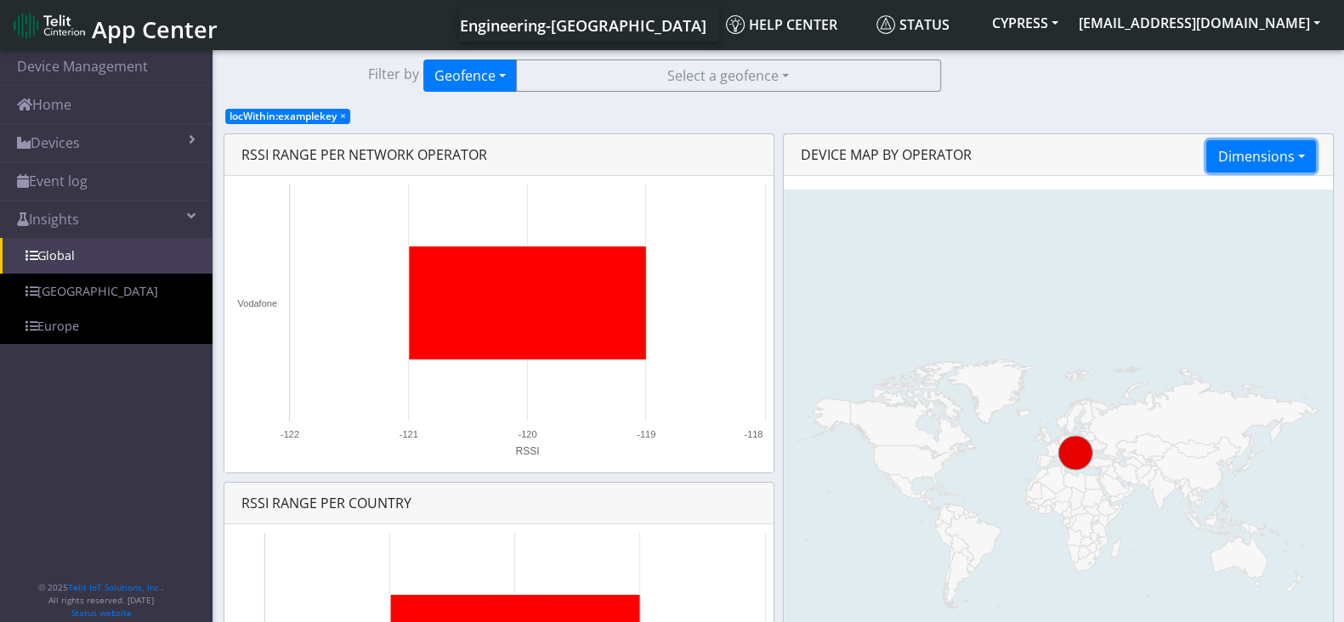
click at [1302, 145] on button "Dimensions" at bounding box center [1260, 156] width 109 height 32
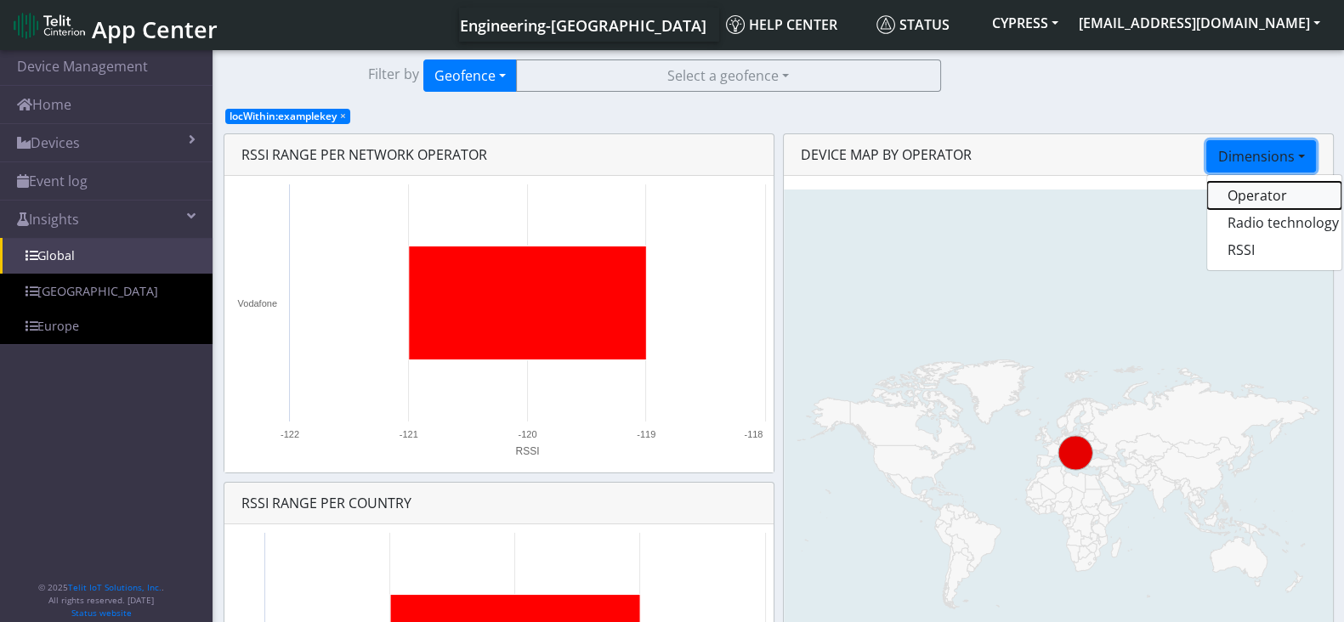
click at [1248, 193] on button "Operator" at bounding box center [1274, 195] width 134 height 27
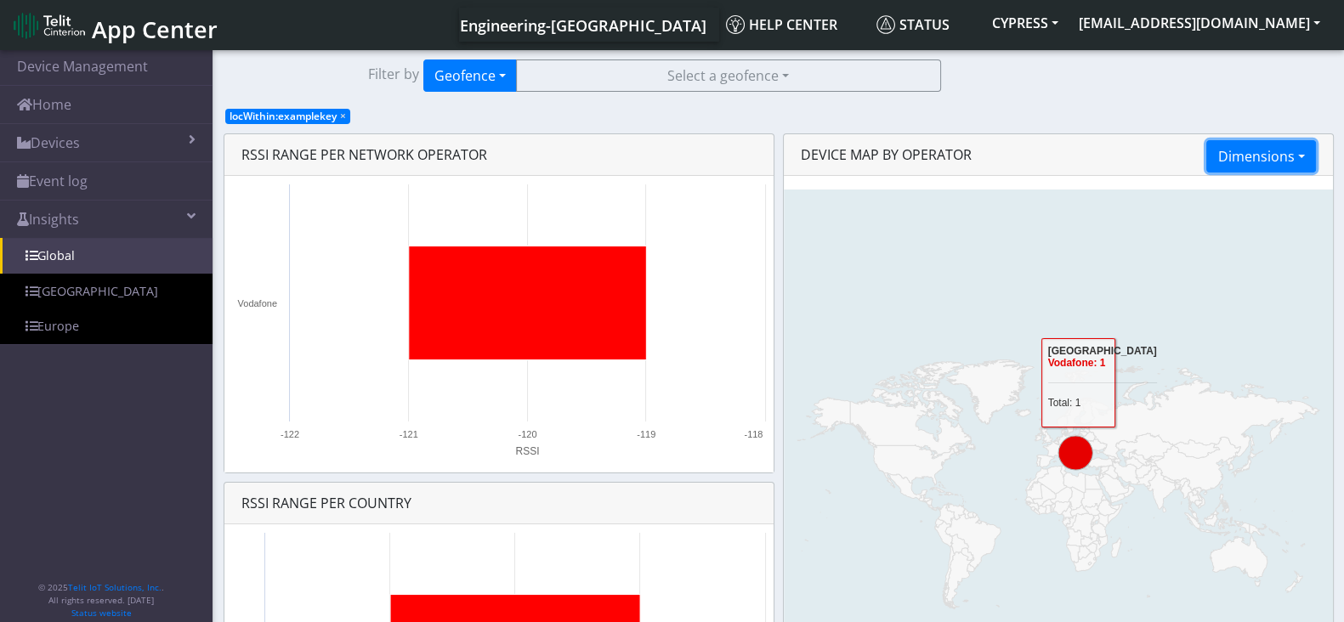
click at [1292, 159] on button "Dimensions" at bounding box center [1260, 156] width 109 height 32
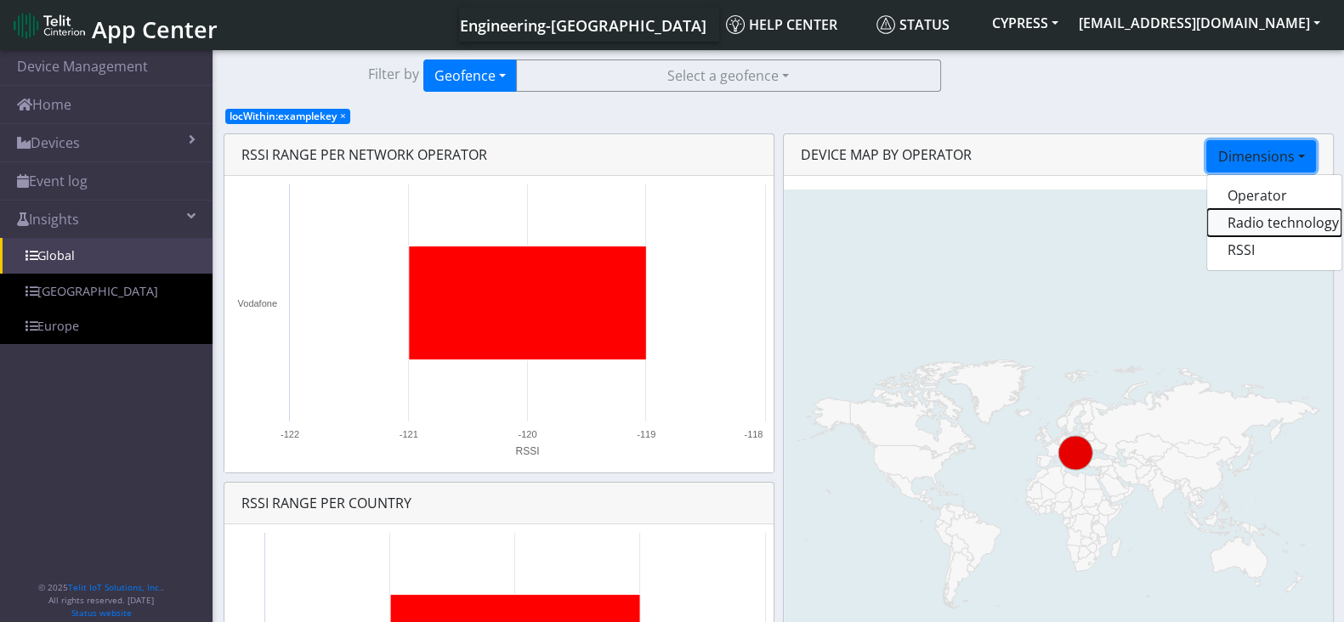
click at [1244, 230] on button "Radio technology" at bounding box center [1274, 222] width 134 height 27
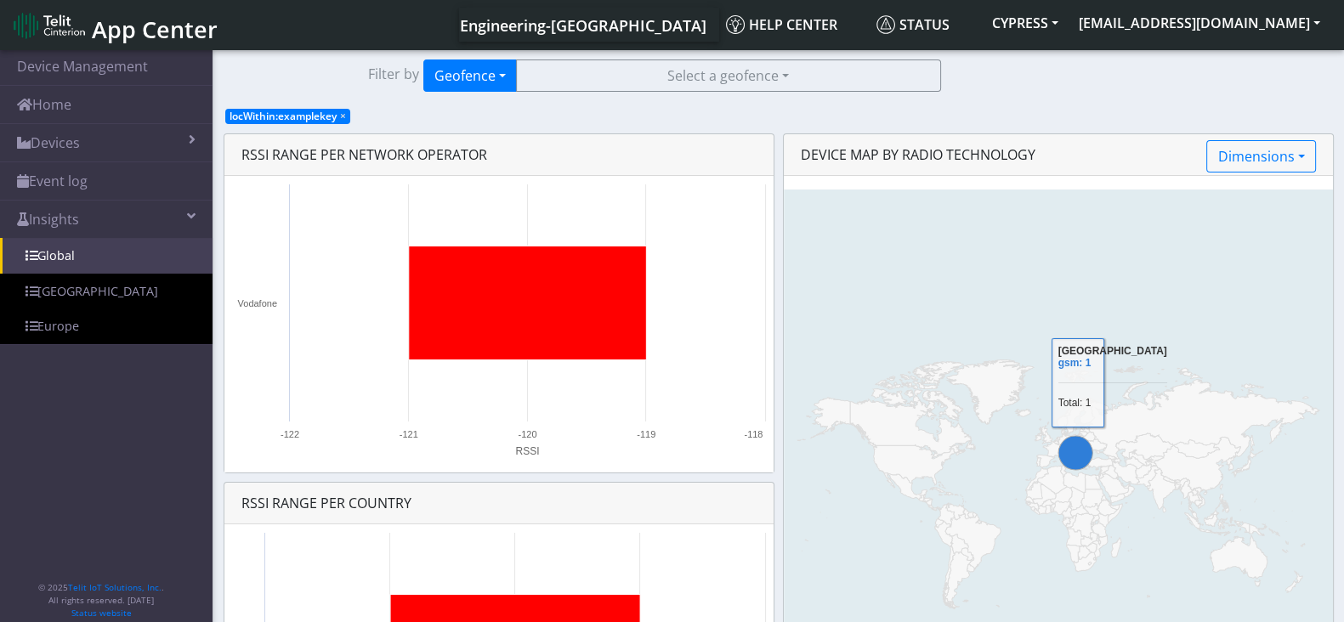
click at [1244, 178] on div "Created with Highcharts 8.2.2 [DOMAIN_NAME] Italy gsm: 1 Total: 1" at bounding box center [1058, 487] width 549 height 622
click at [1250, 154] on button "Dimensions" at bounding box center [1260, 156] width 109 height 32
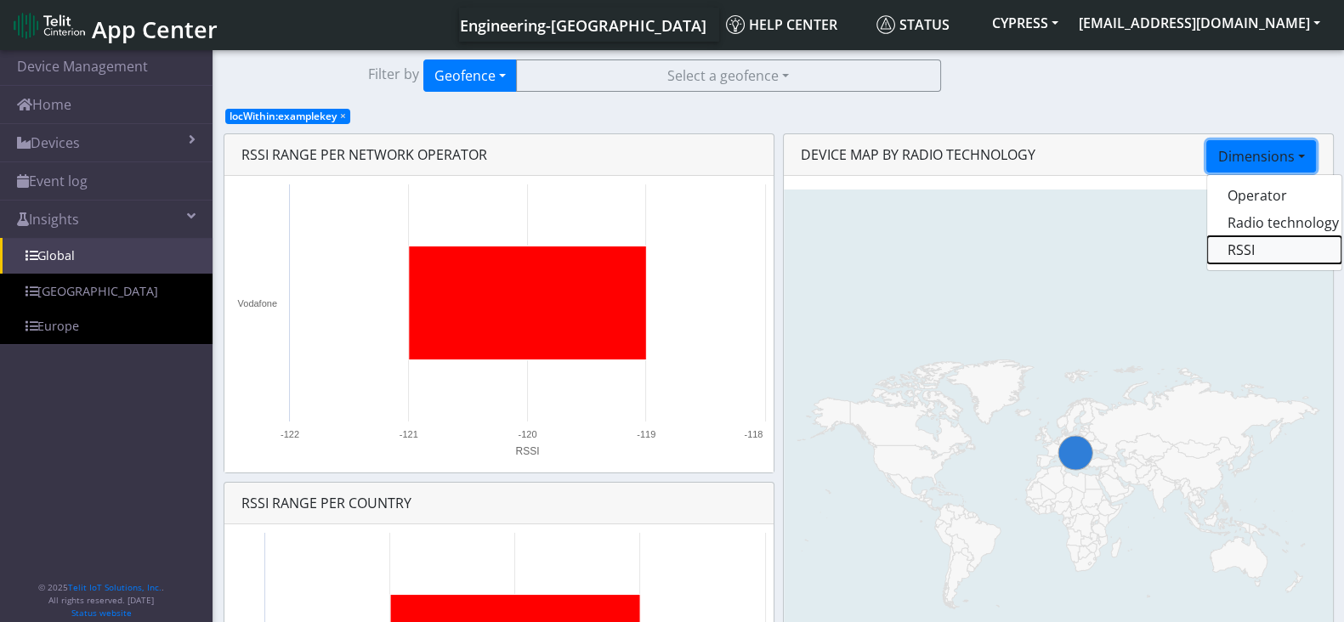
click at [1261, 248] on button "RSSI" at bounding box center [1274, 249] width 134 height 27
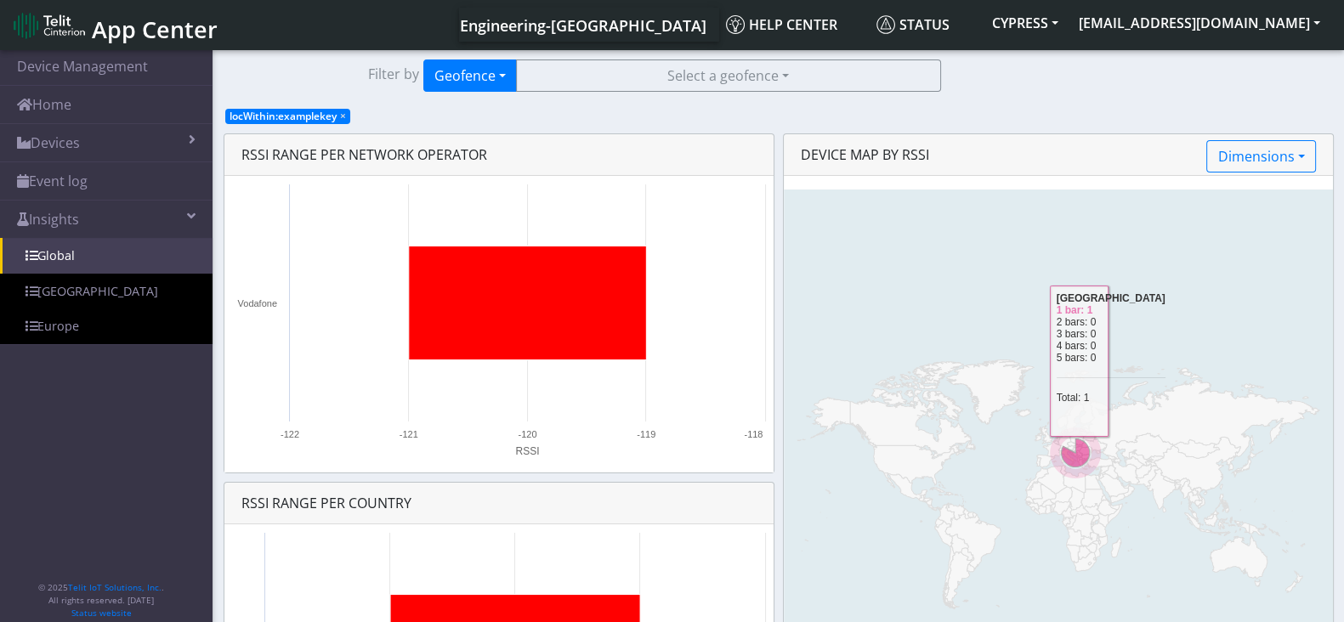
click at [1074, 449] on g at bounding box center [1075, 453] width 51 height 51
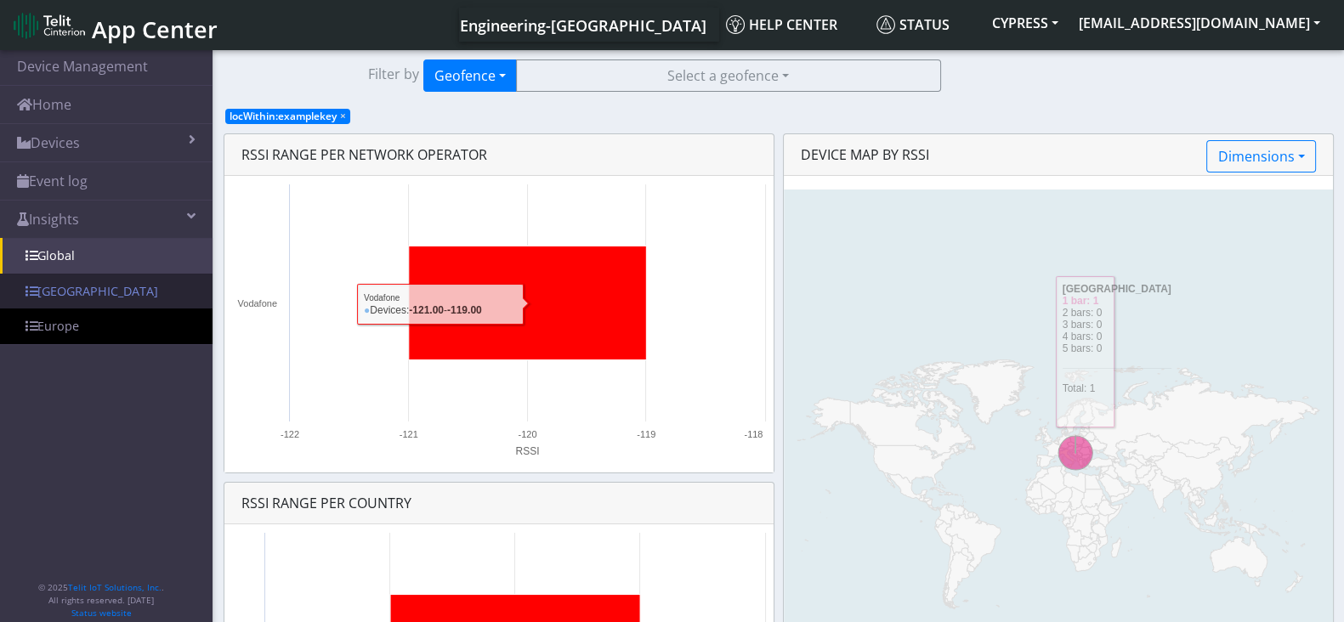
click at [65, 292] on link "[GEOGRAPHIC_DATA]" at bounding box center [106, 292] width 213 height 36
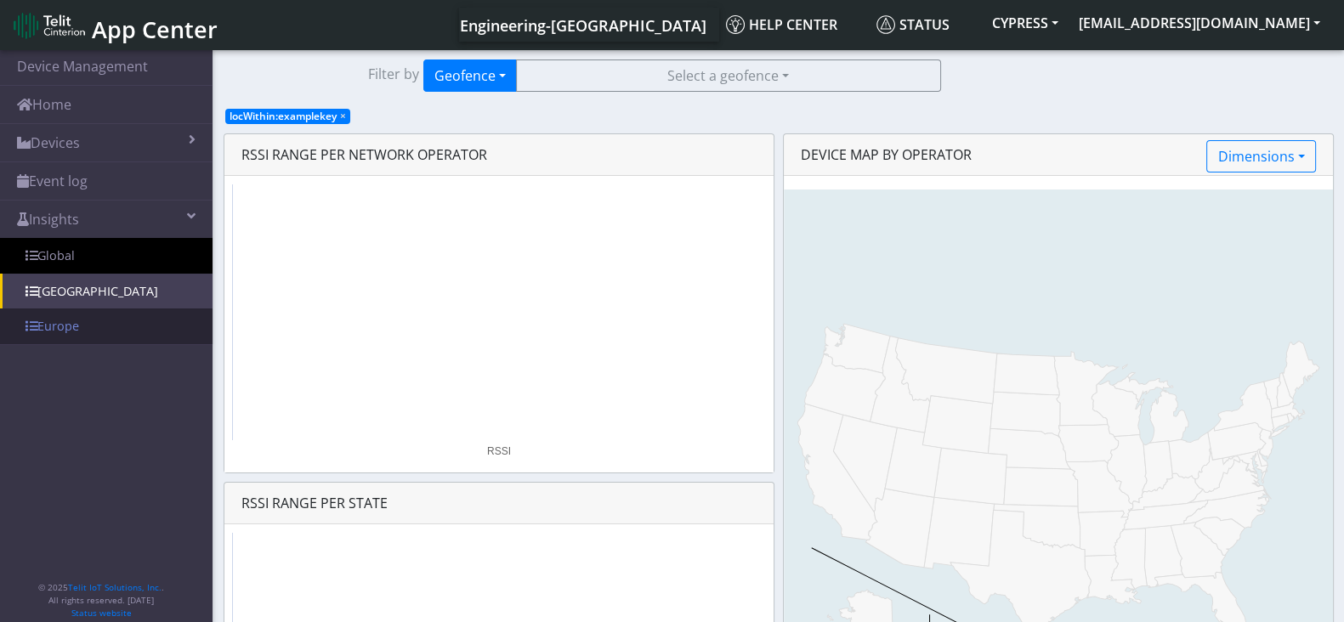
click at [88, 319] on link "Europe" at bounding box center [106, 327] width 213 height 36
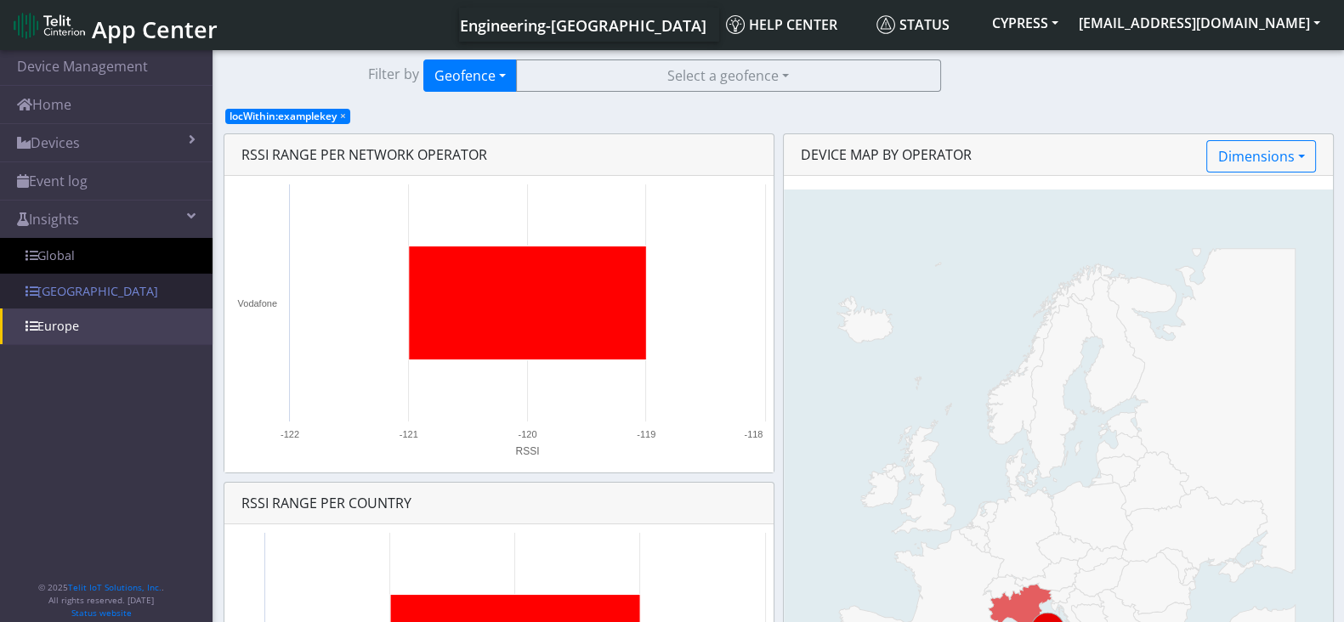
click at [83, 281] on link "[GEOGRAPHIC_DATA]" at bounding box center [106, 292] width 213 height 36
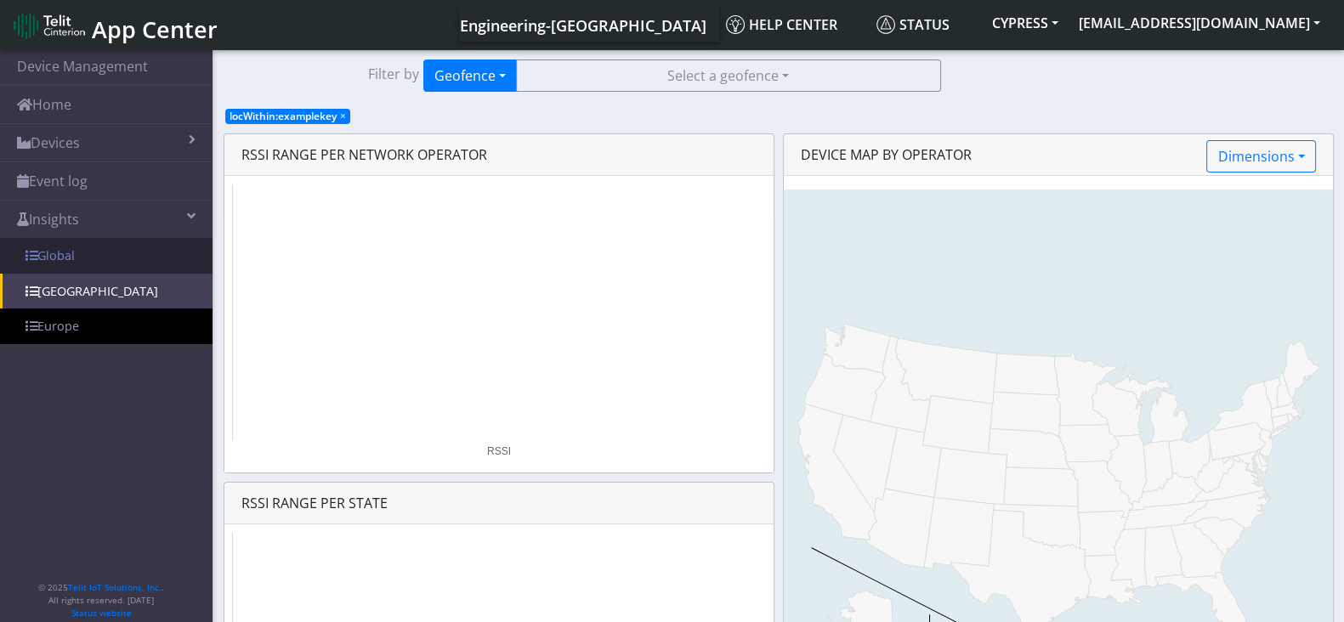
click at [83, 254] on link "Global" at bounding box center [106, 256] width 213 height 36
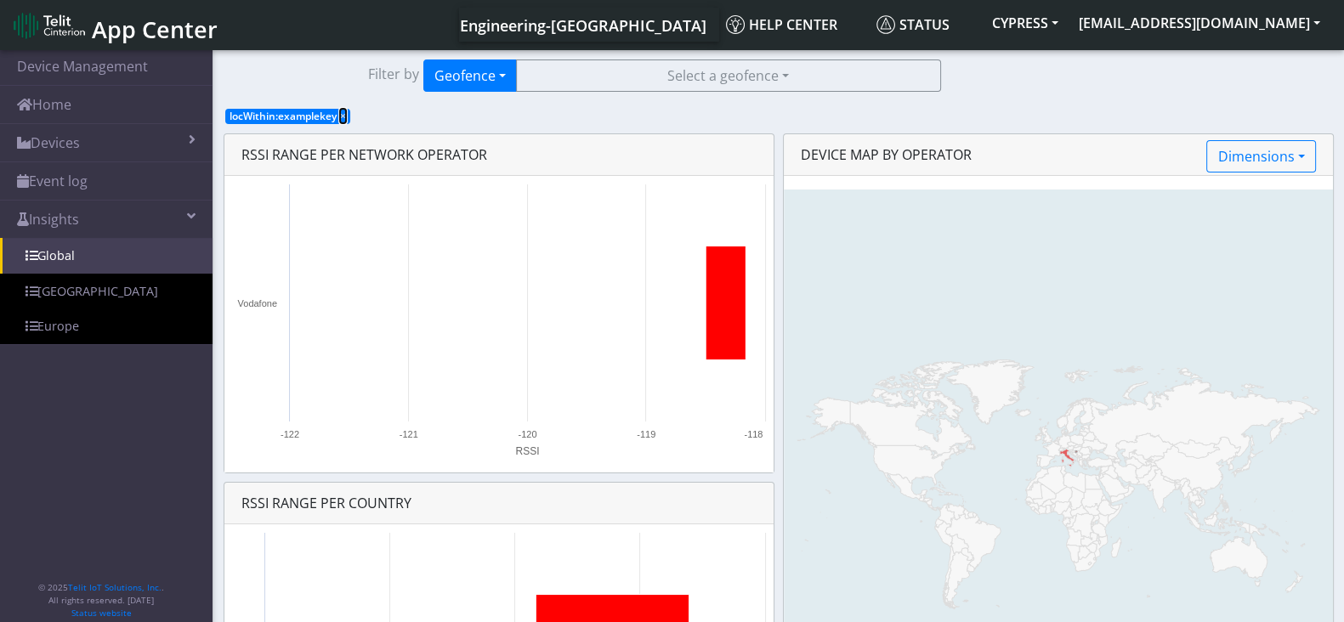
click at [340, 115] on span "×" at bounding box center [343, 116] width 6 height 14
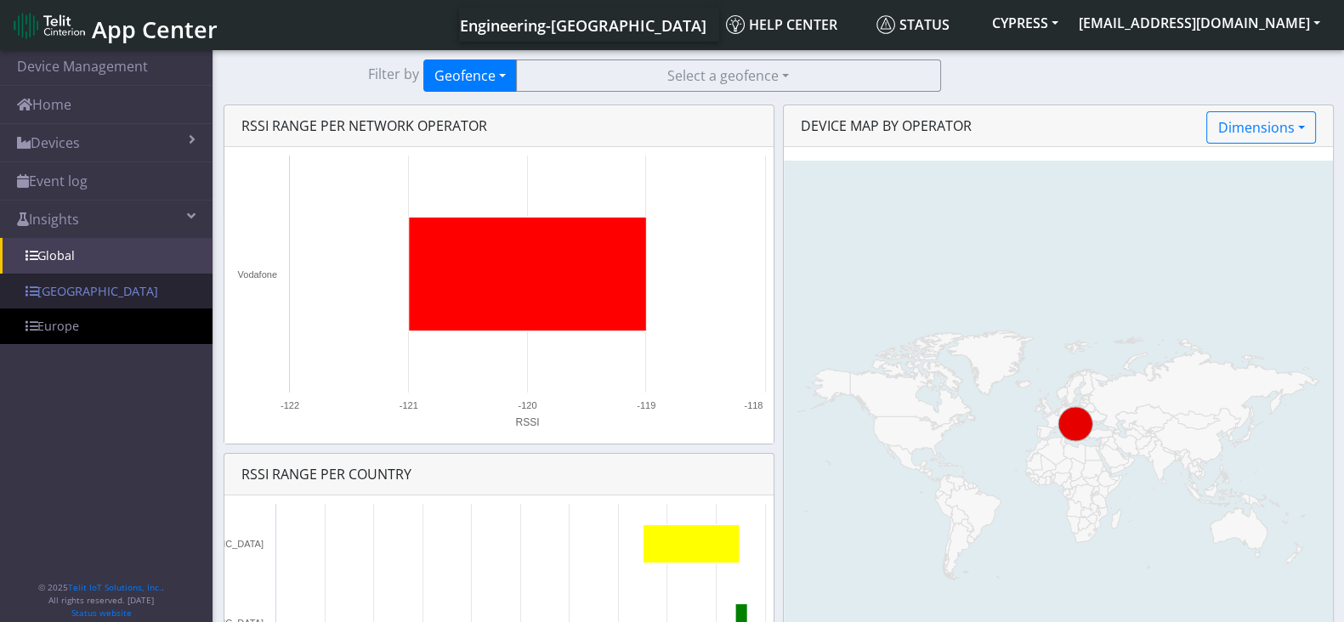
click at [69, 289] on link "[GEOGRAPHIC_DATA]" at bounding box center [106, 292] width 213 height 36
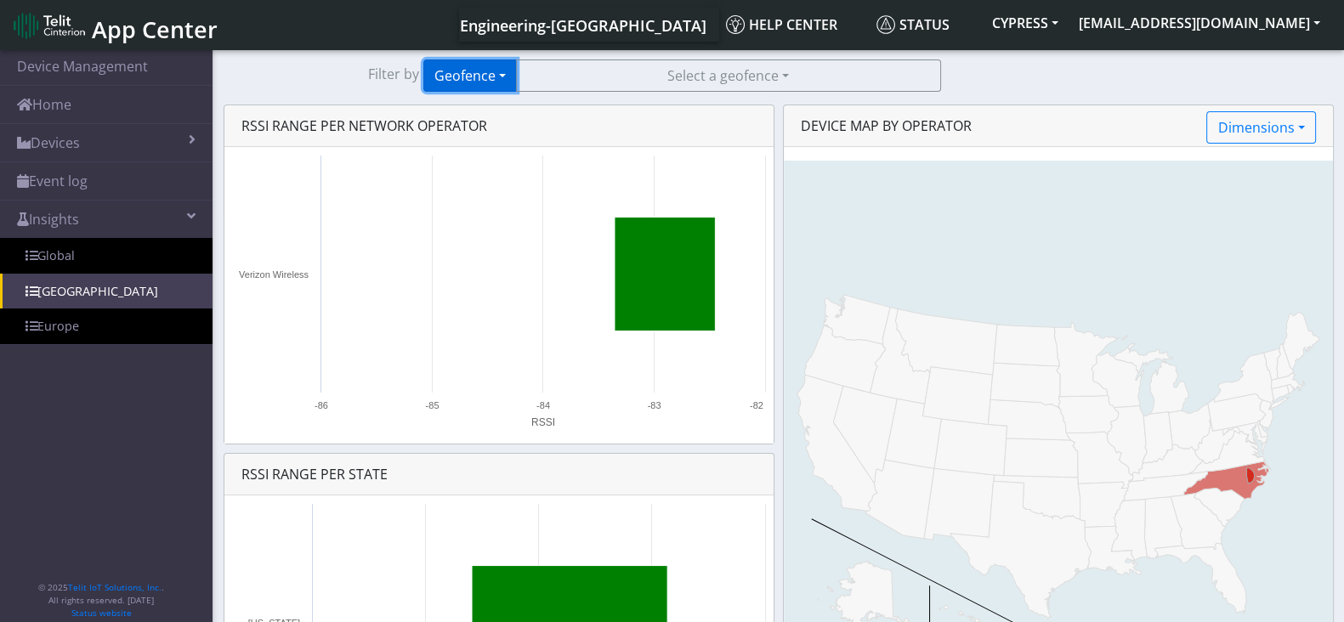
click at [502, 78] on button "Geofence" at bounding box center [470, 76] width 94 height 32
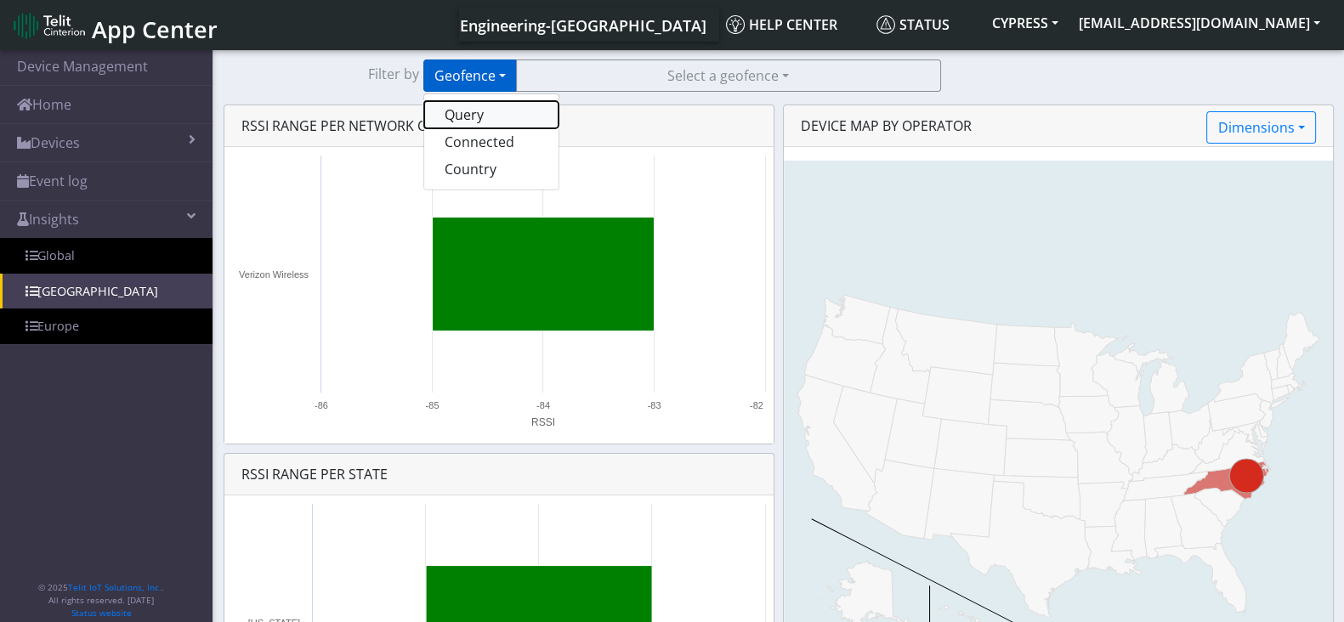
click at [485, 106] on button "Query" at bounding box center [491, 114] width 134 height 27
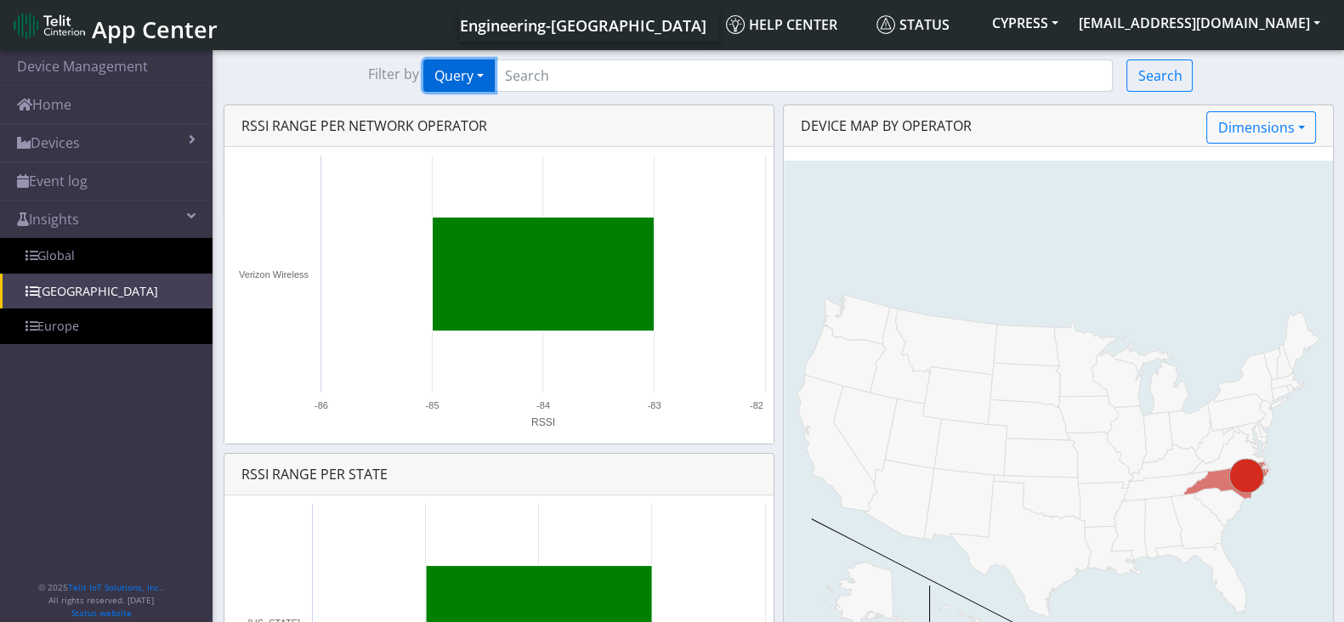
click at [486, 75] on button "Query" at bounding box center [458, 76] width 71 height 32
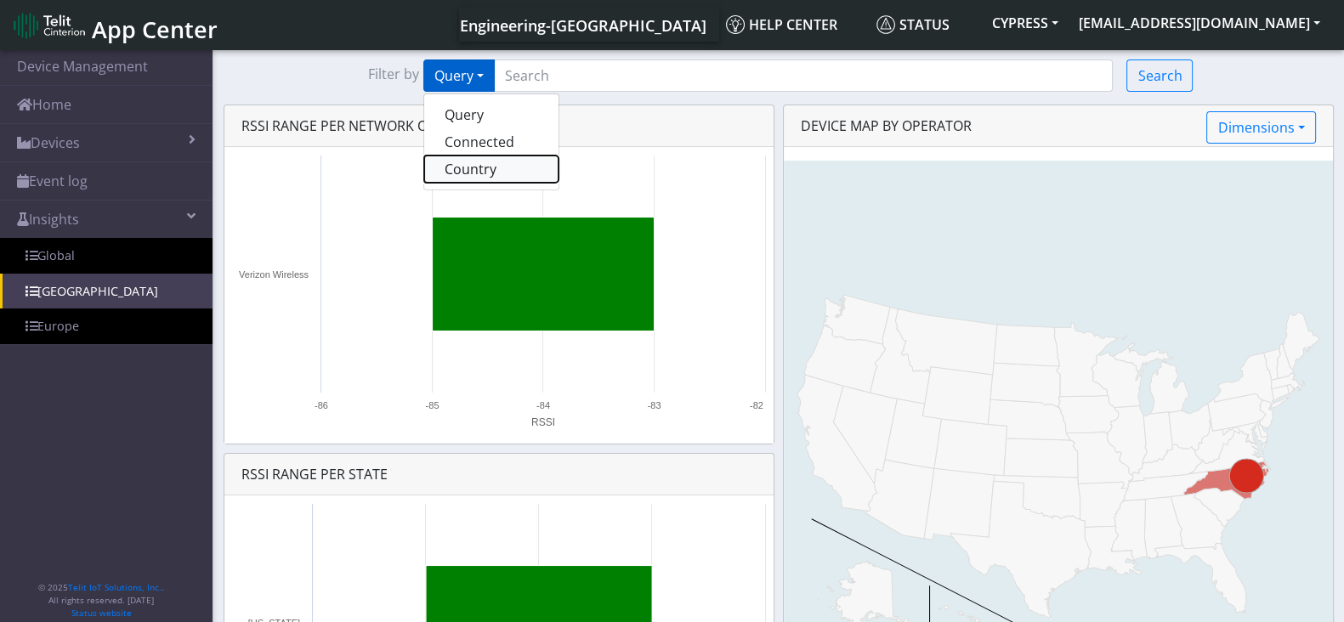
click at [464, 167] on button "Country" at bounding box center [491, 169] width 134 height 27
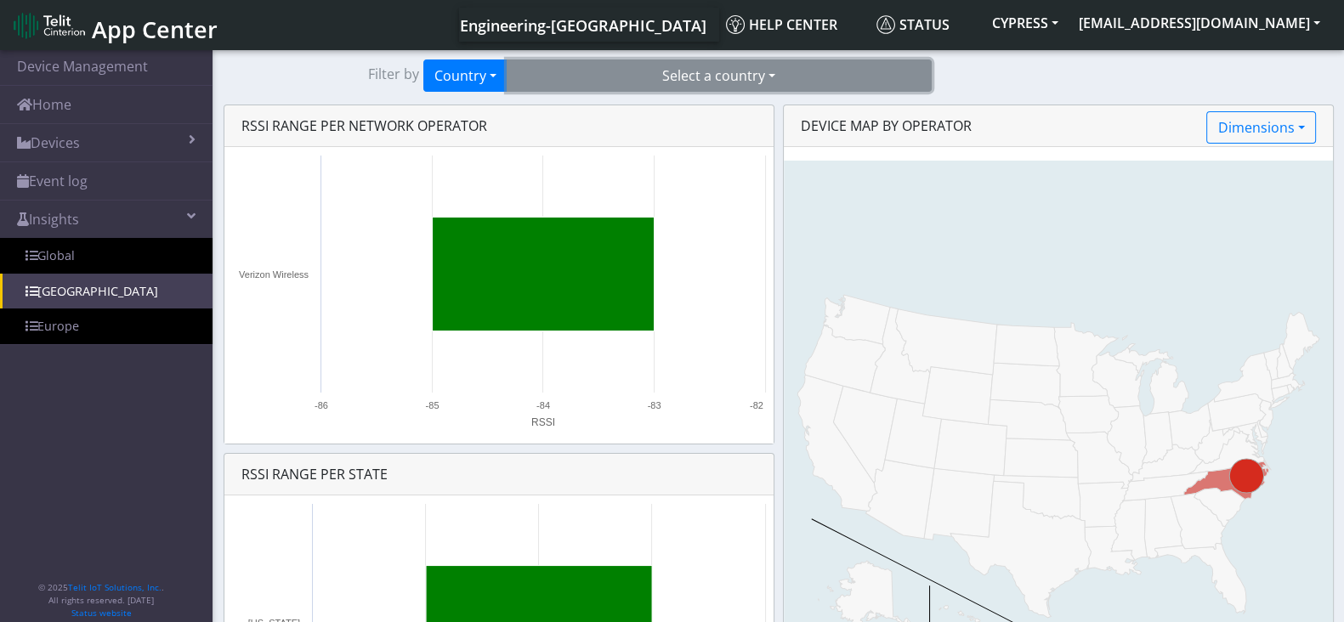
click at [616, 79] on button "Select a country" at bounding box center [719, 76] width 425 height 32
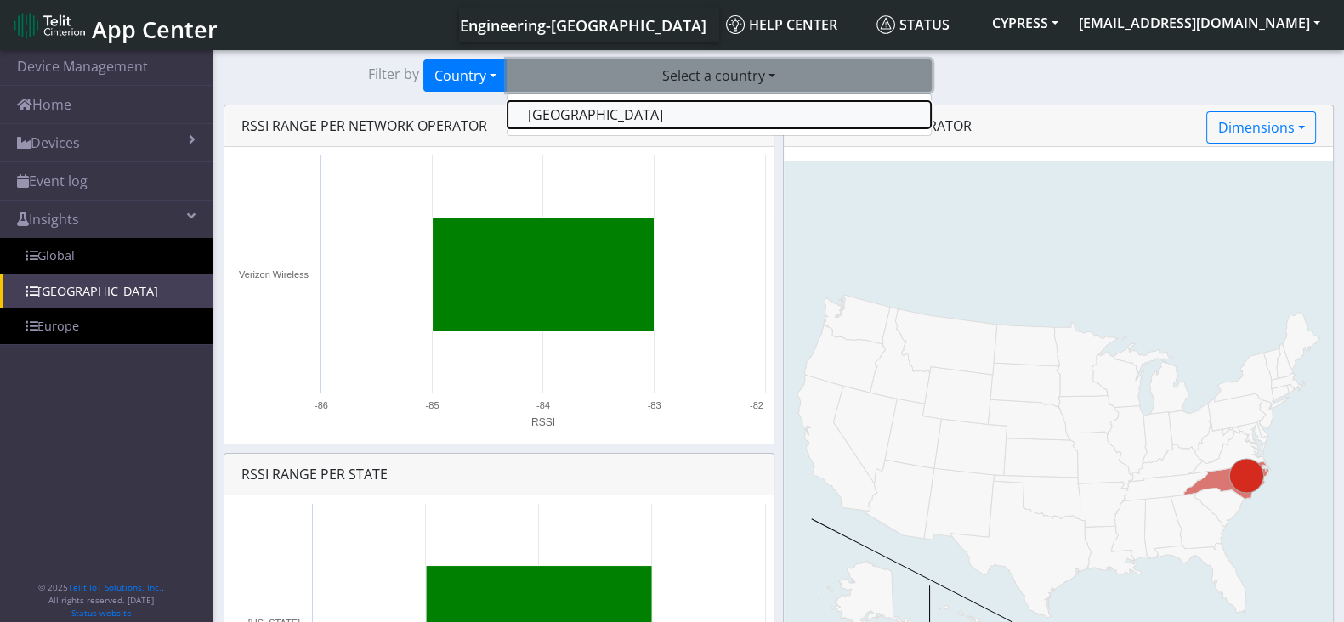
click at [536, 107] on button "[GEOGRAPHIC_DATA]" at bounding box center [718, 114] width 423 height 27
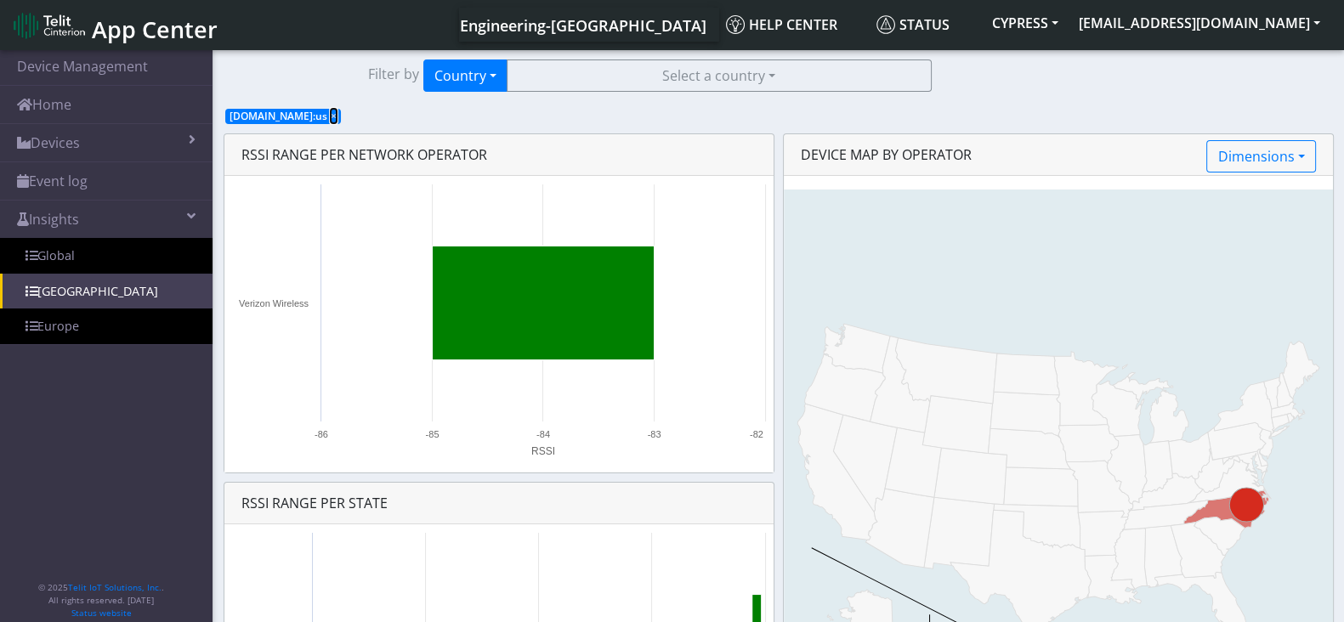
click at [331, 112] on span "×" at bounding box center [334, 116] width 6 height 14
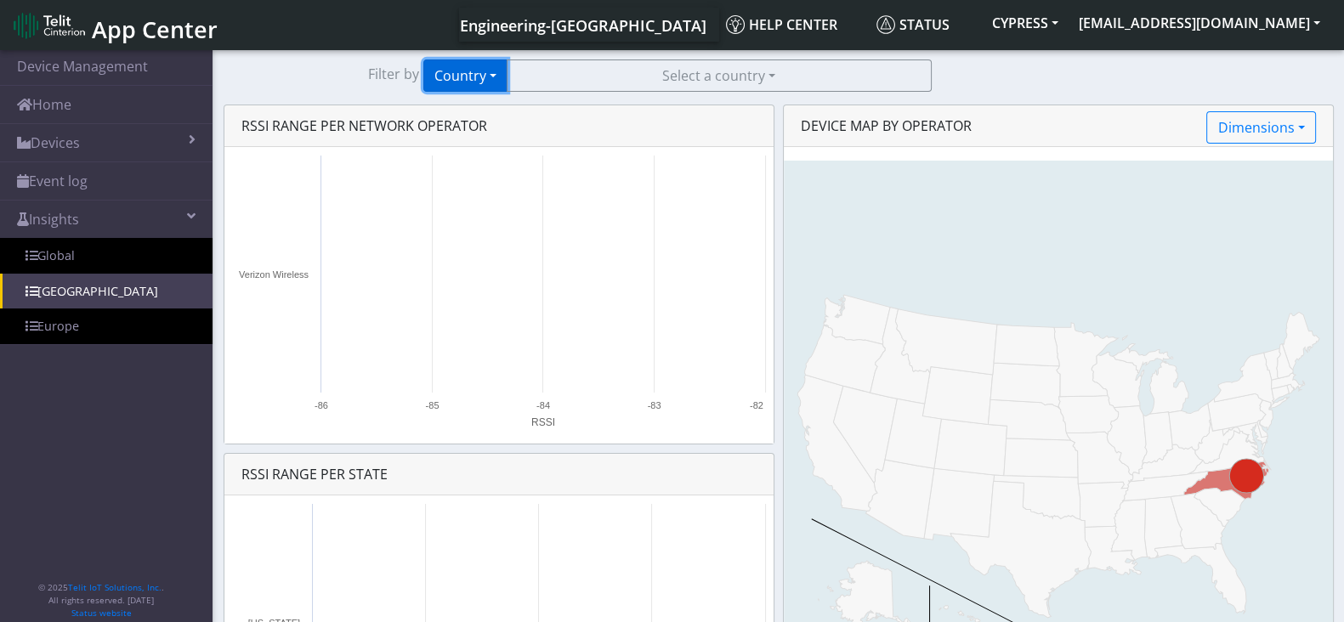
click at [485, 75] on button "Country" at bounding box center [465, 76] width 84 height 32
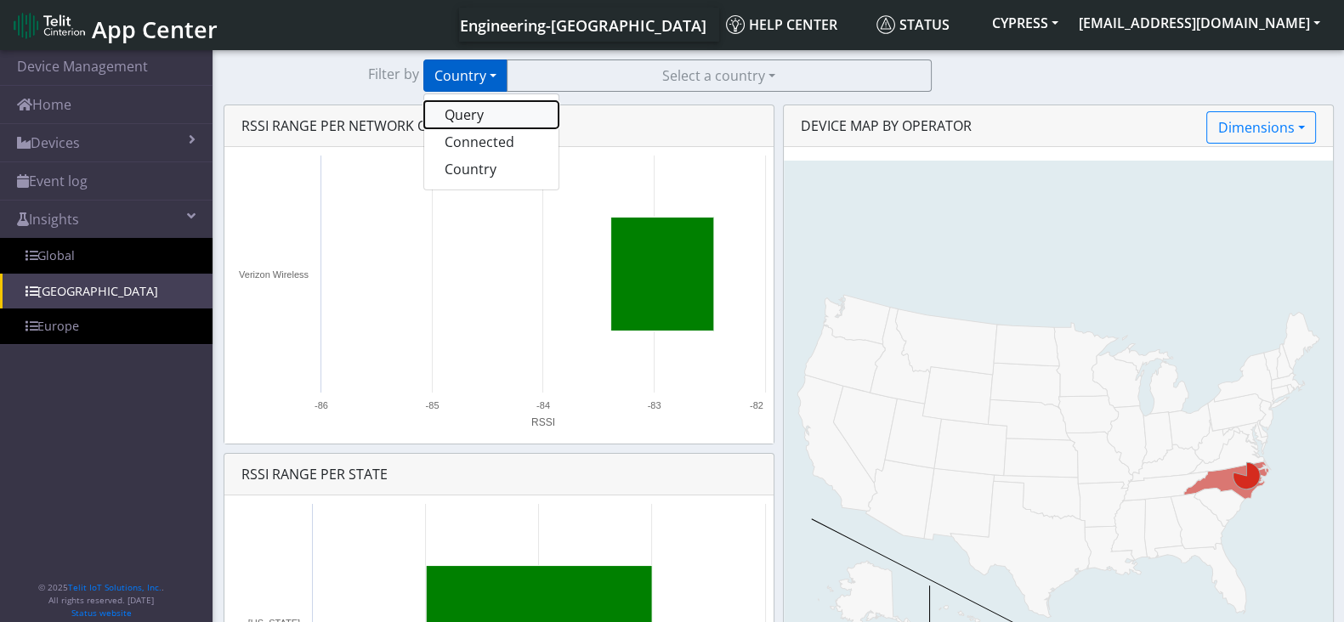
click at [484, 116] on button "Query" at bounding box center [491, 114] width 134 height 27
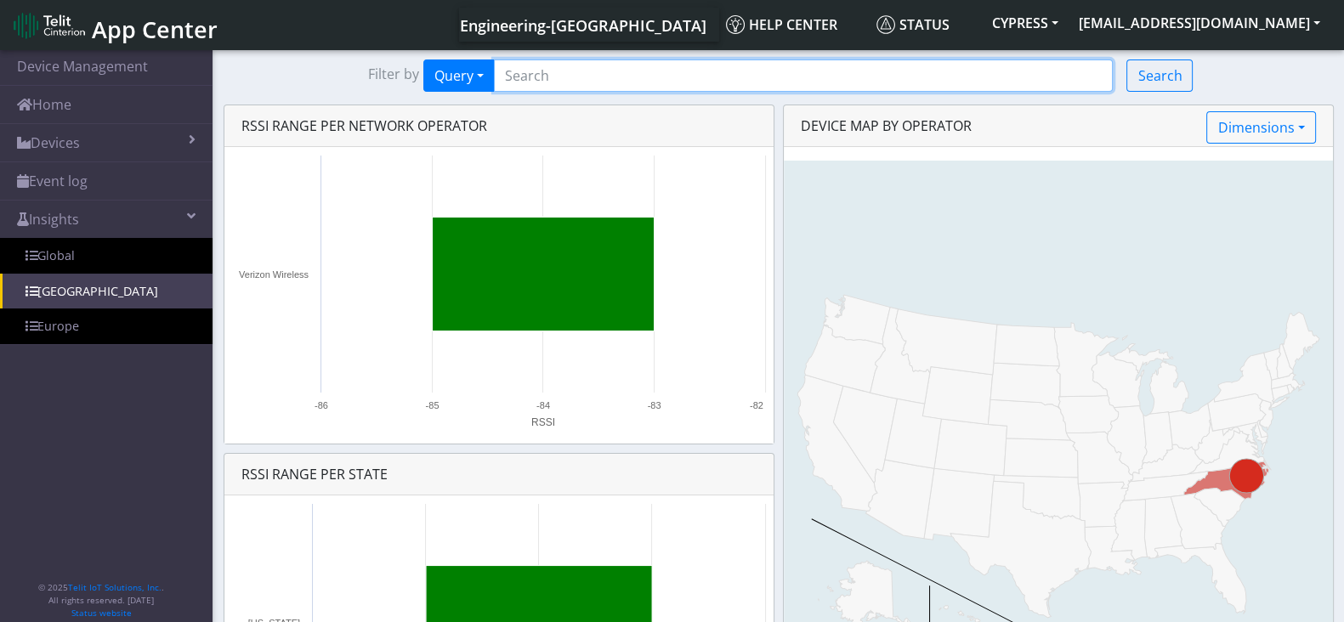
click at [779, 73] on input "Search..." at bounding box center [804, 76] width 620 height 32
type input "test"
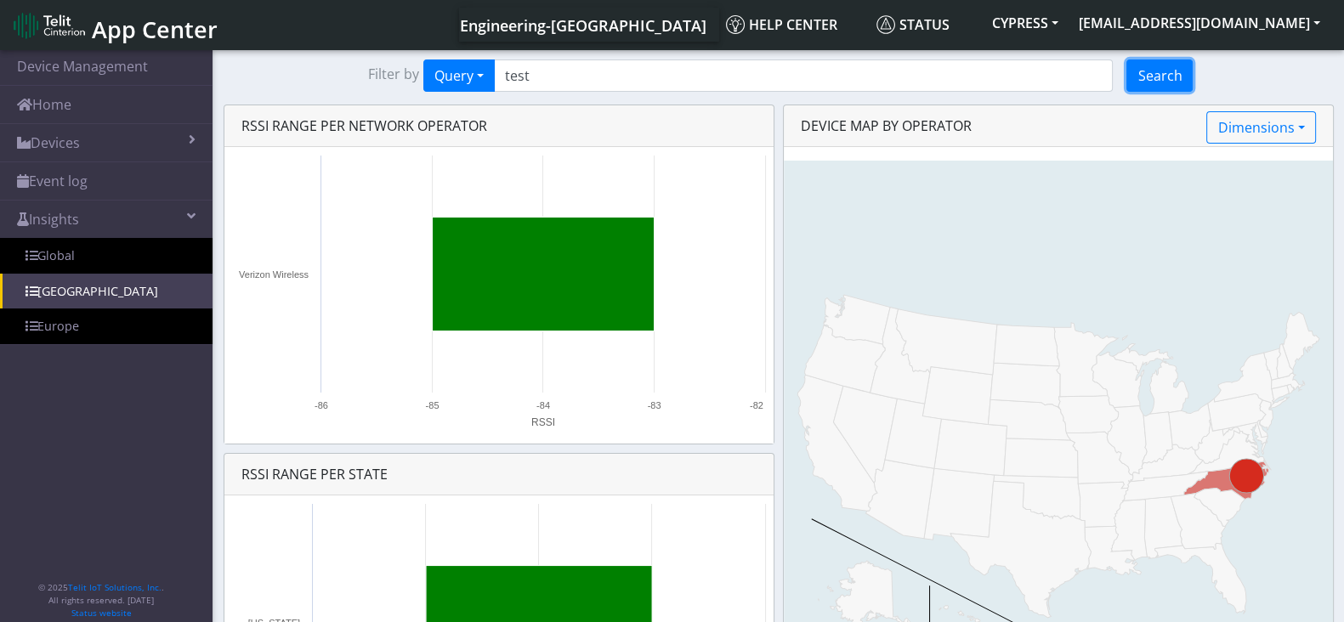
click at [1177, 77] on button "Search" at bounding box center [1159, 76] width 66 height 32
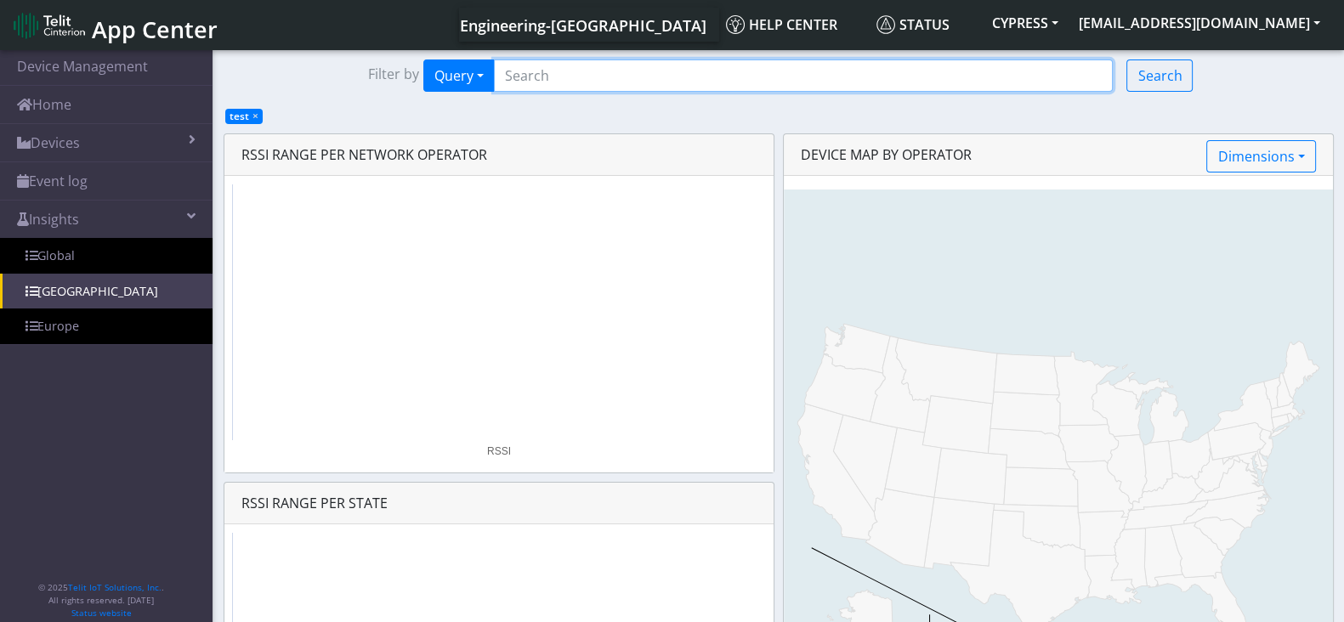
click at [592, 73] on input "Search..." at bounding box center [804, 76] width 620 height 32
paste input "356813100003371"
type input "356813100003371"
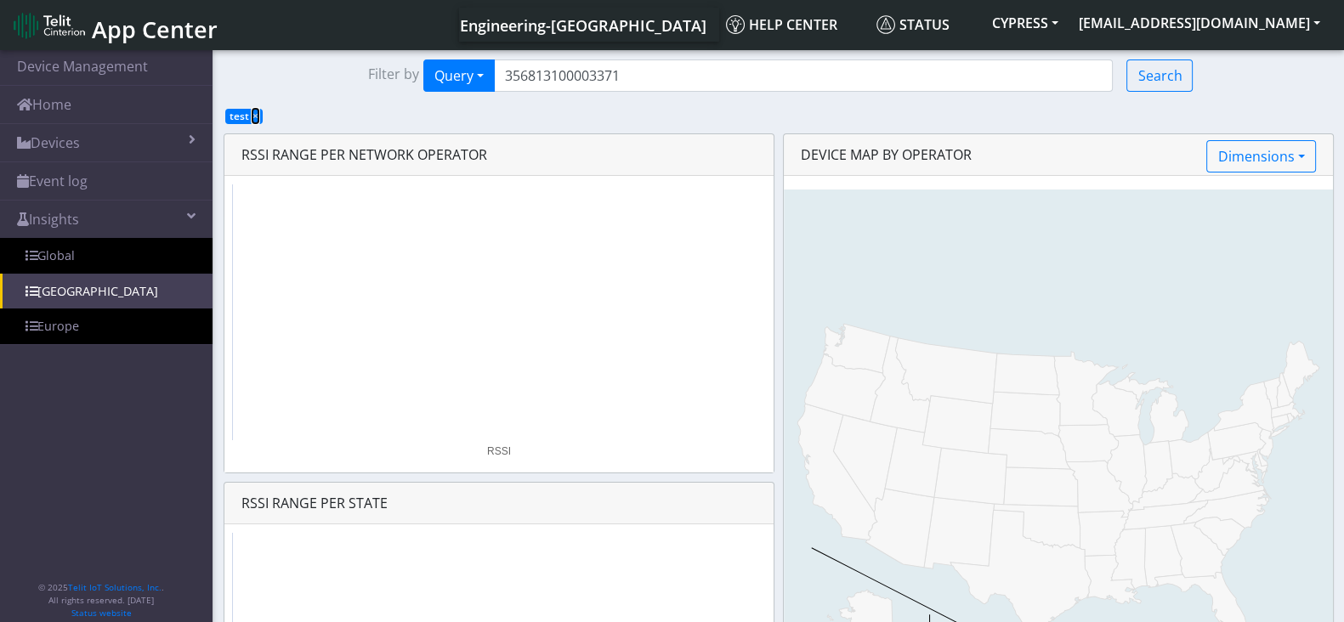
click at [256, 115] on span "×" at bounding box center [255, 116] width 6 height 14
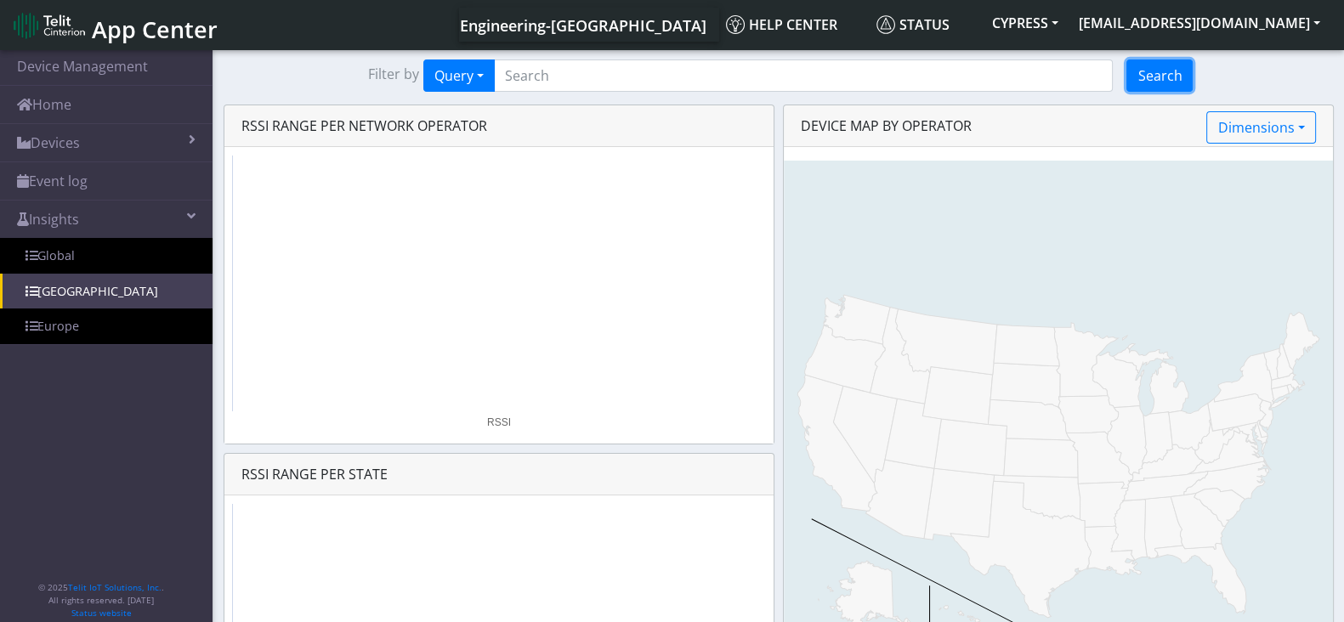
click at [1138, 70] on button "Search" at bounding box center [1159, 76] width 66 height 32
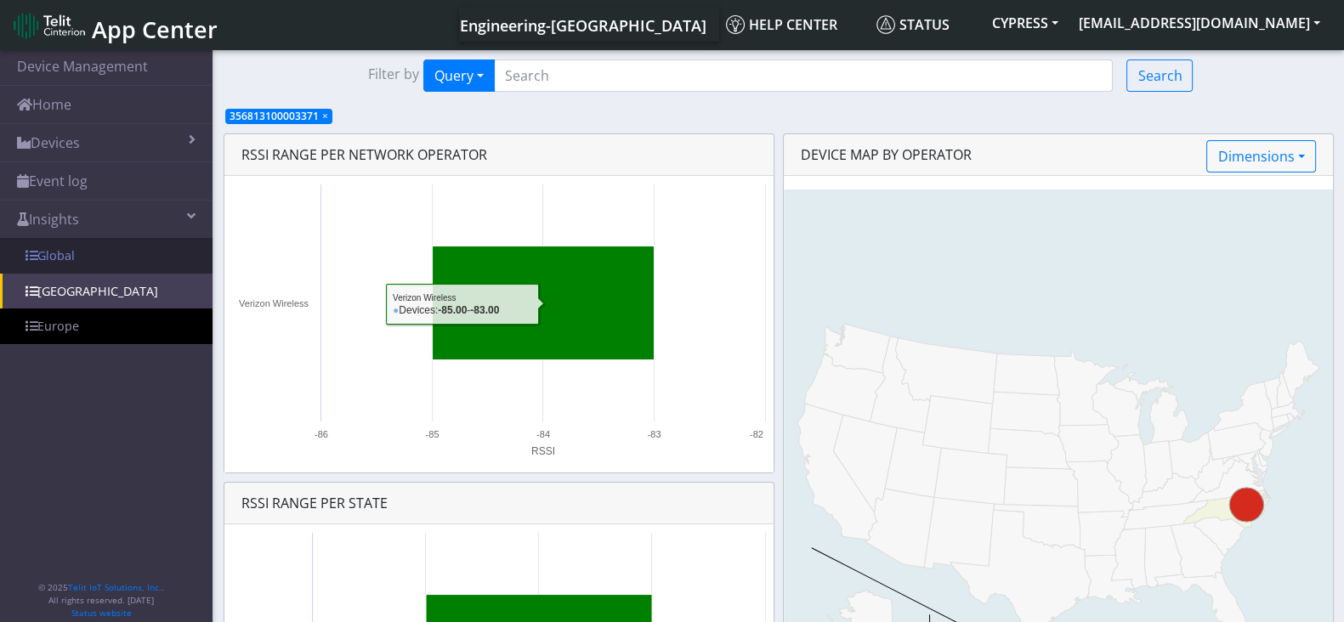
click at [145, 260] on link "Global" at bounding box center [106, 256] width 213 height 36
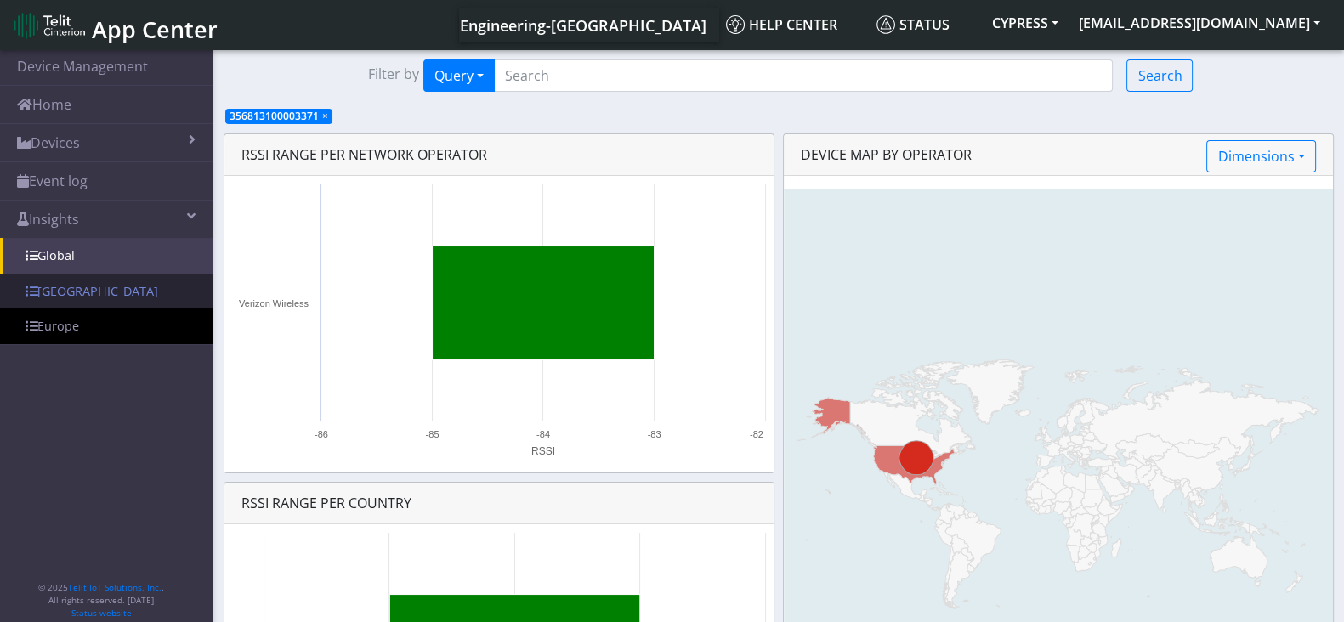
click at [115, 303] on link "[GEOGRAPHIC_DATA]" at bounding box center [106, 292] width 213 height 36
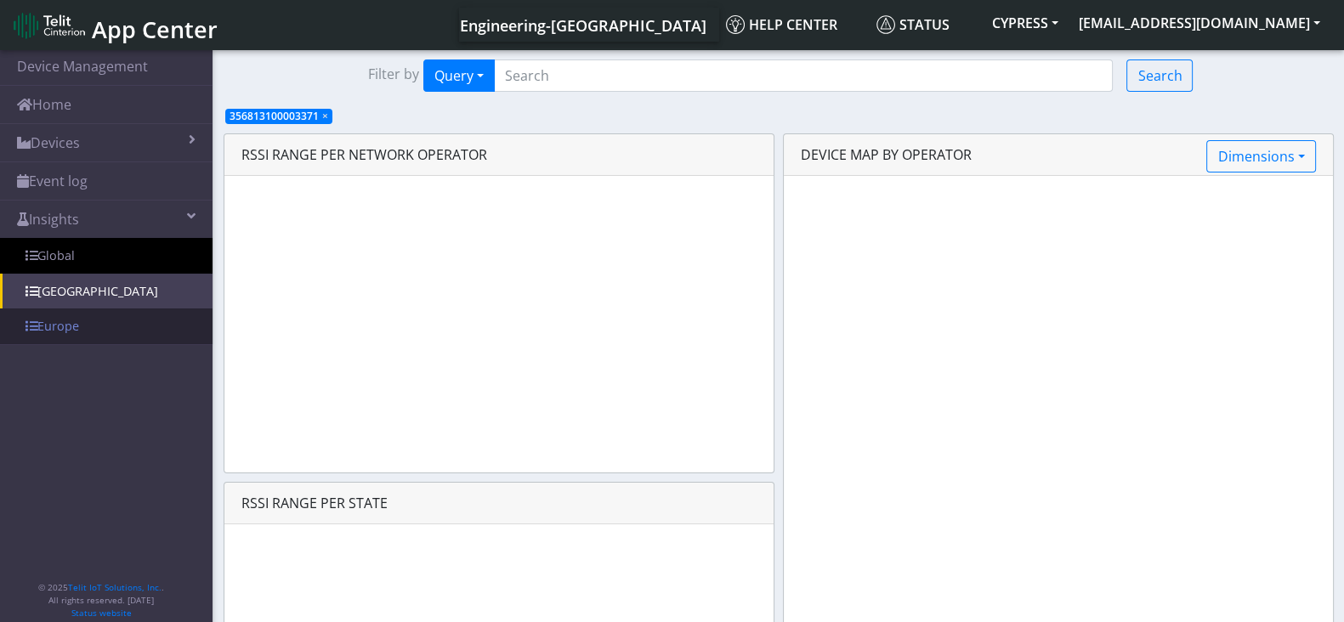
drag, startPoint x: 55, startPoint y: 343, endPoint x: 65, endPoint y: 328, distance: 17.2
click at [56, 343] on link "Europe" at bounding box center [106, 327] width 213 height 36
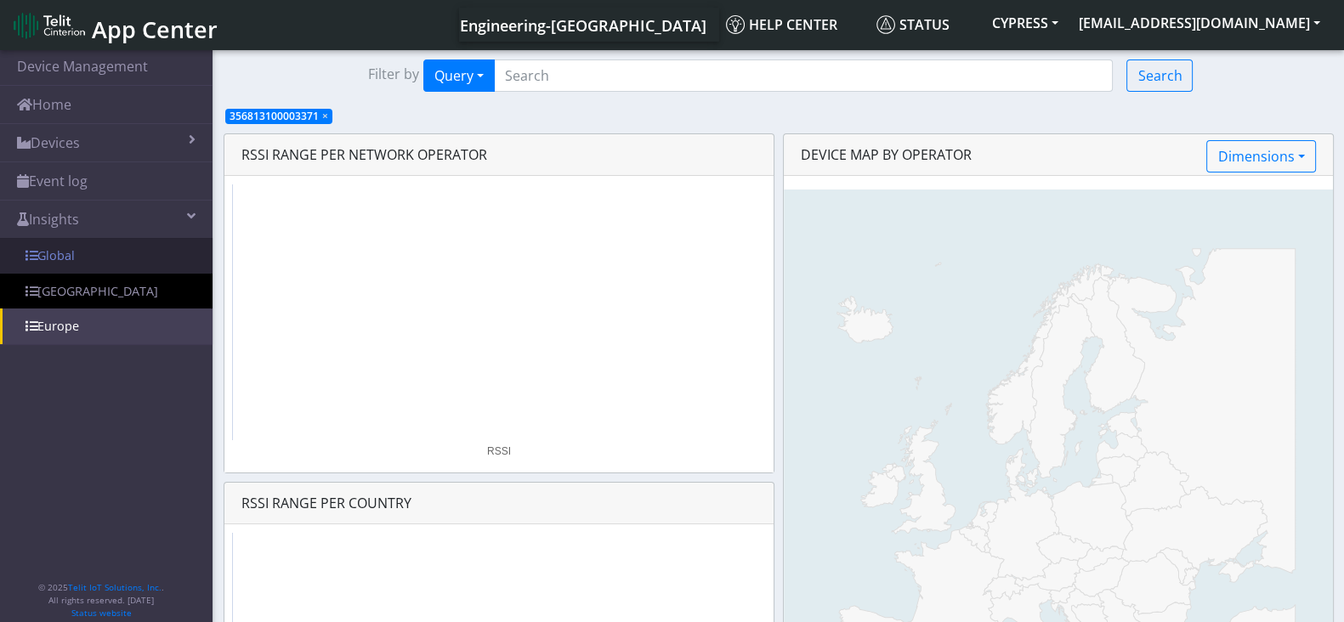
click at [101, 260] on link "Global" at bounding box center [106, 256] width 213 height 36
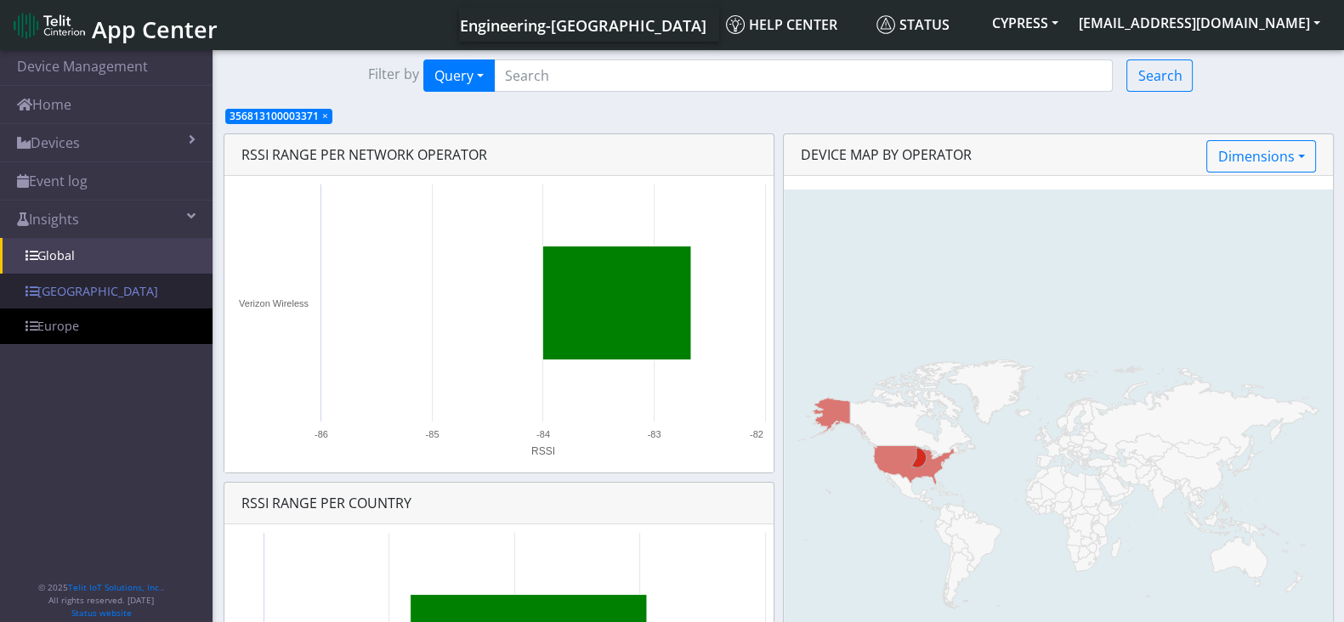
click at [77, 295] on link "[GEOGRAPHIC_DATA]" at bounding box center [106, 292] width 213 height 36
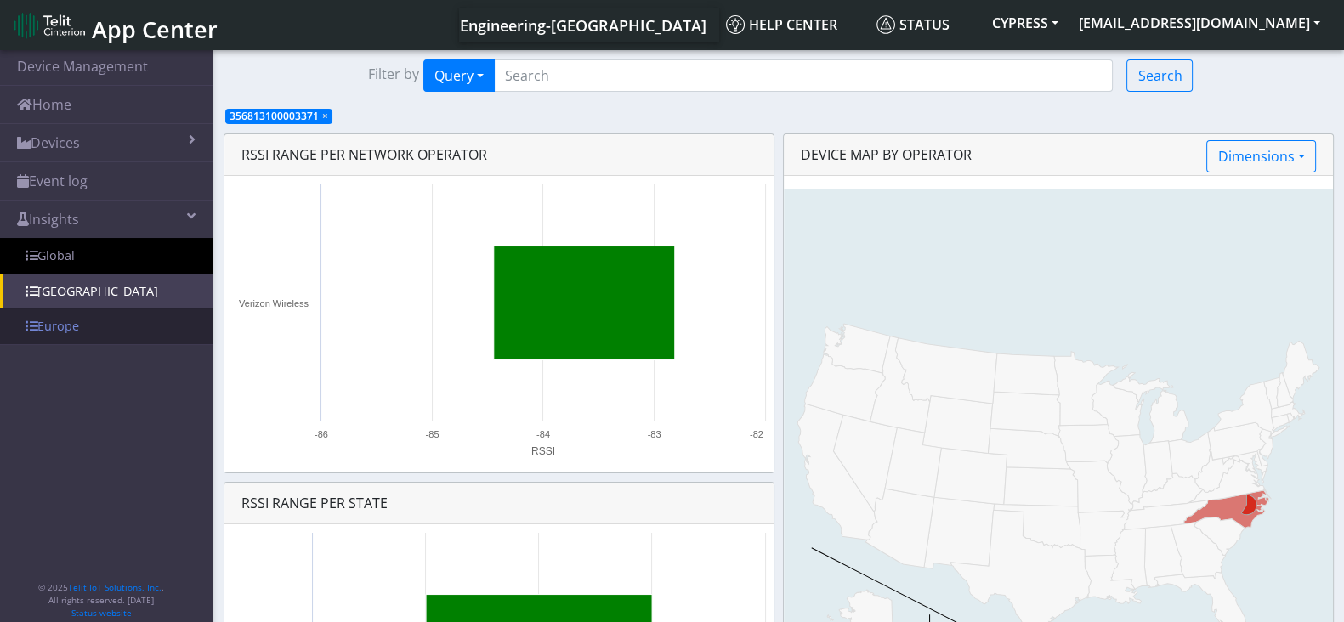
click at [98, 338] on link "Europe" at bounding box center [106, 327] width 213 height 36
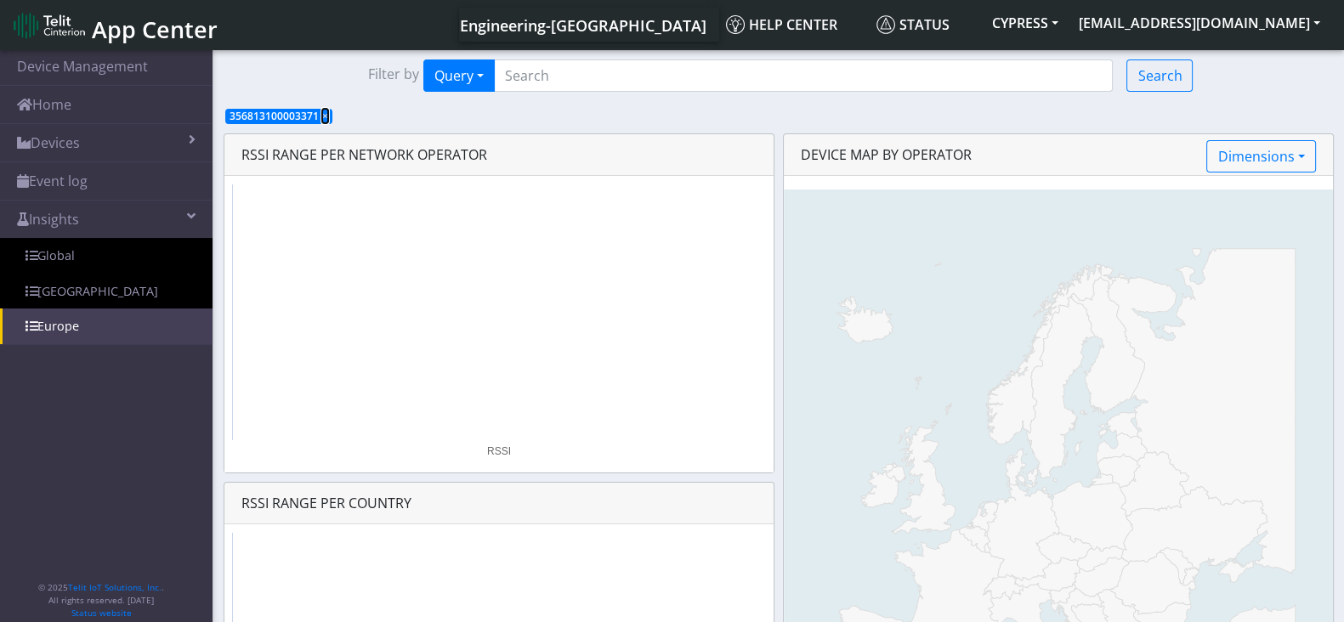
click at [322, 119] on span "×" at bounding box center [325, 116] width 6 height 14
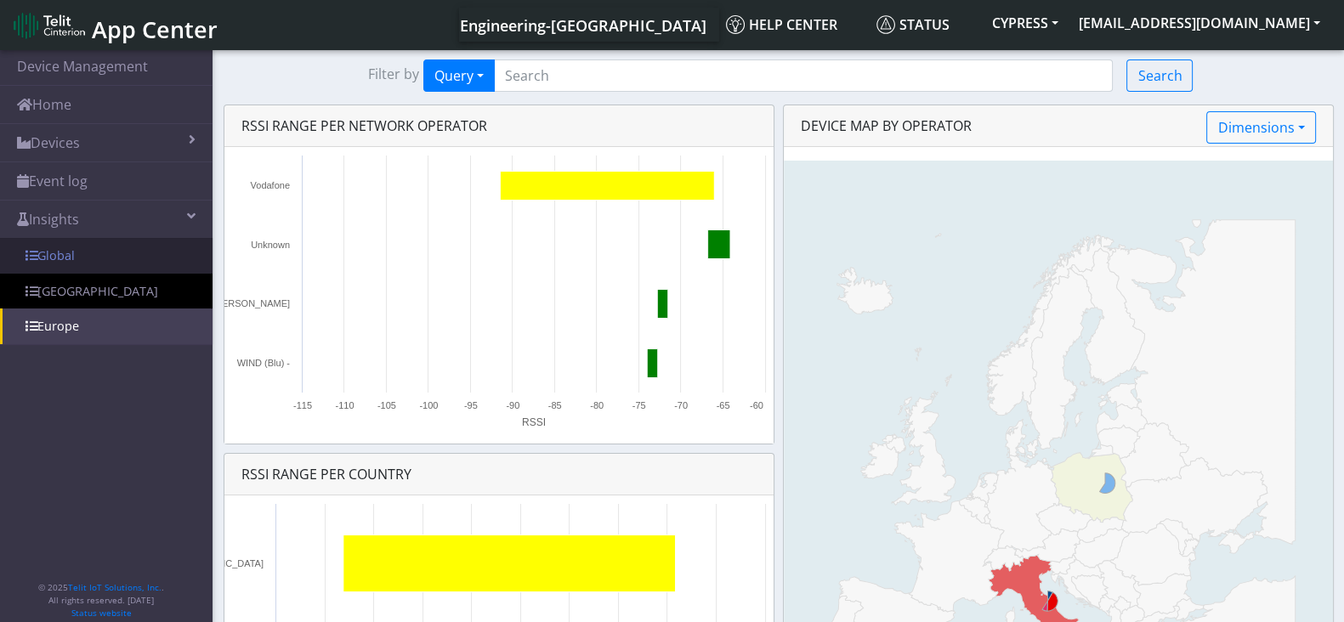
click at [85, 252] on link "Global" at bounding box center [106, 256] width 213 height 36
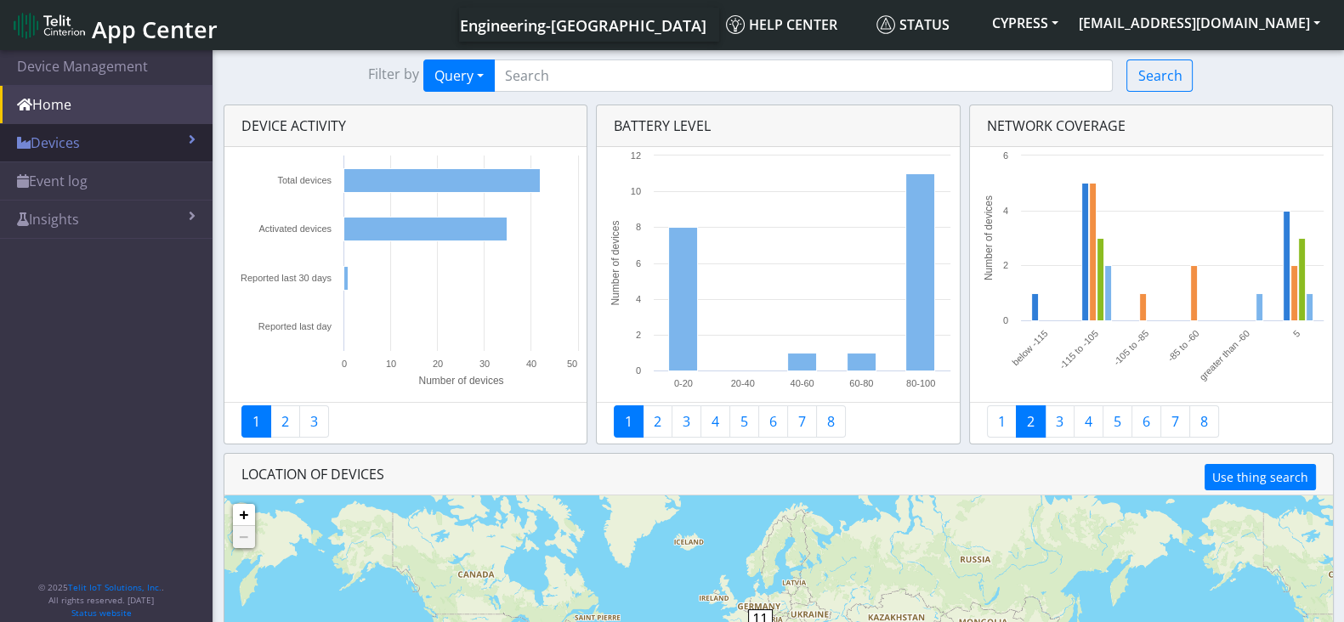
click at [113, 145] on link "Devices" at bounding box center [106, 142] width 213 height 37
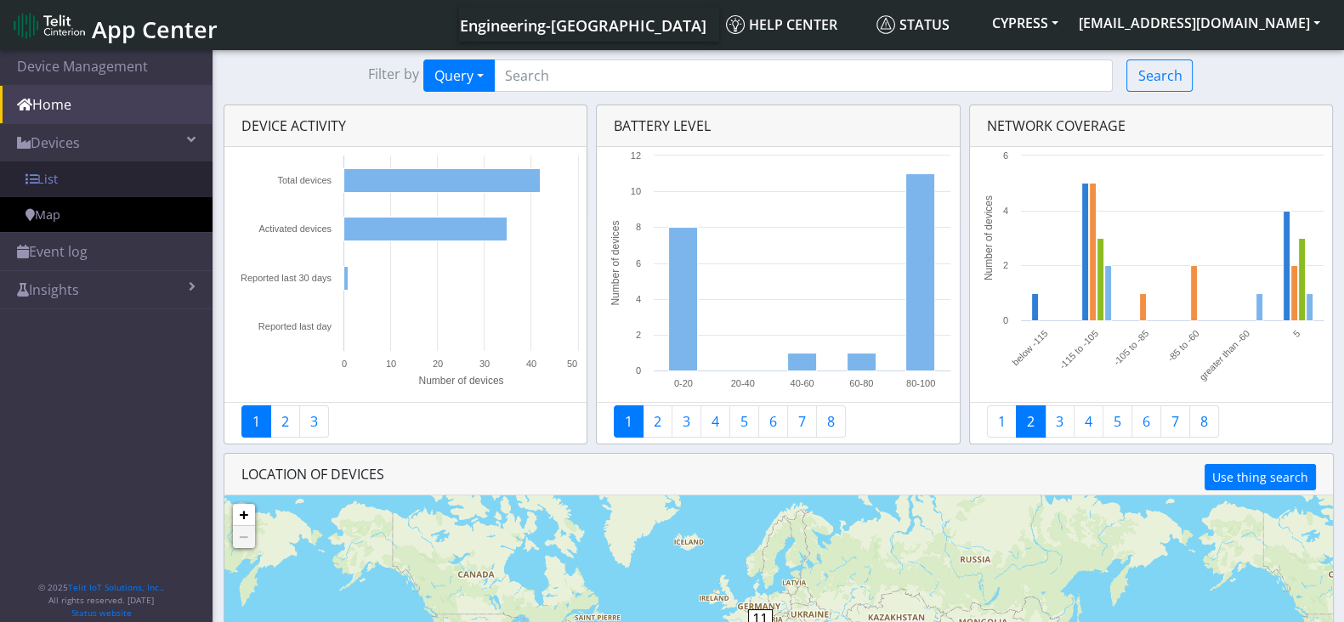
click at [88, 174] on link "List" at bounding box center [106, 180] width 213 height 36
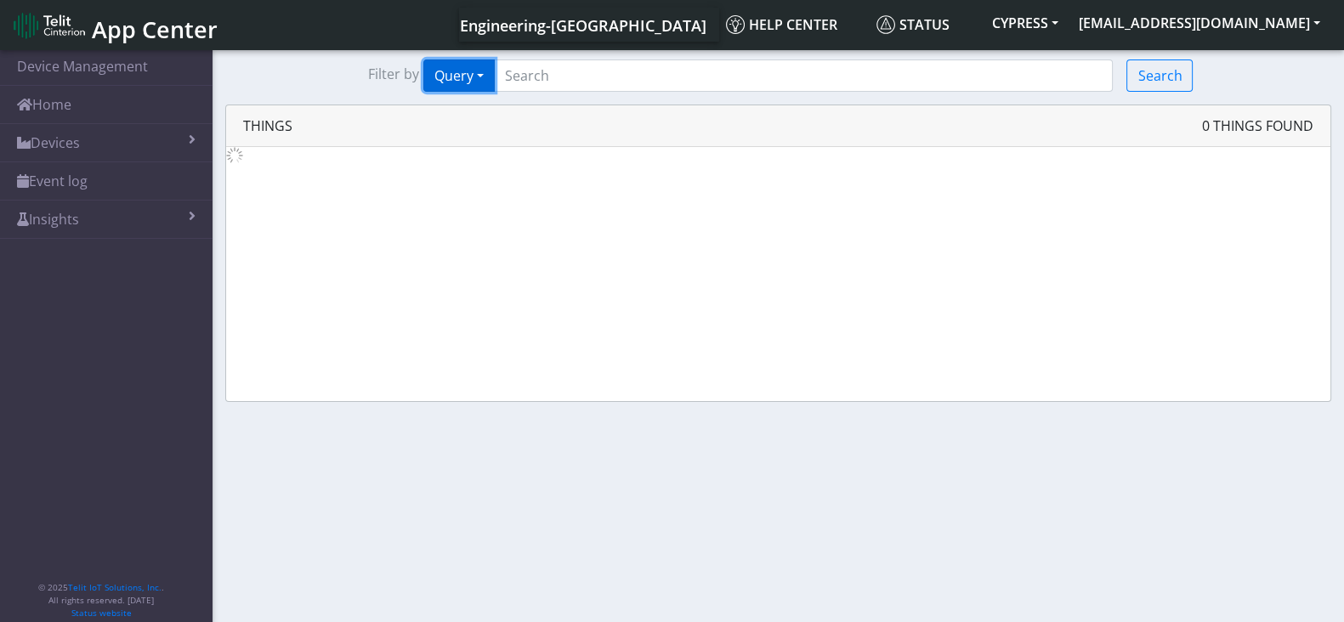
click at [461, 82] on button "Query" at bounding box center [458, 76] width 71 height 32
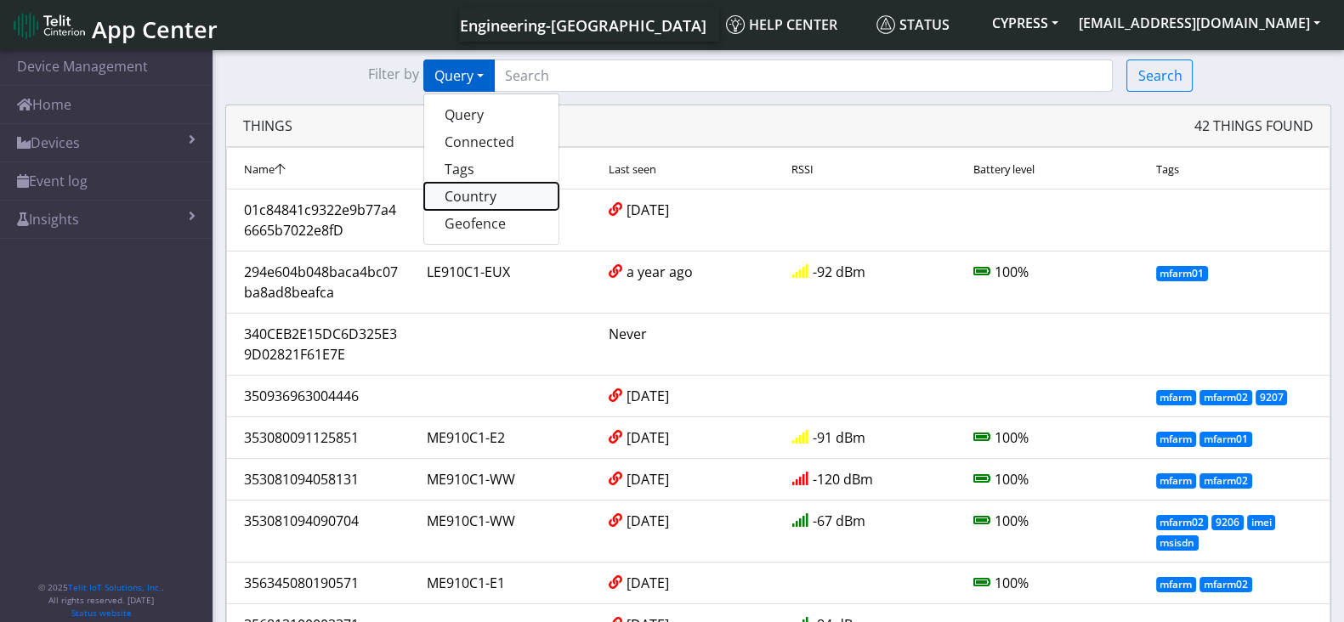
click at [468, 202] on button "Country" at bounding box center [491, 196] width 134 height 27
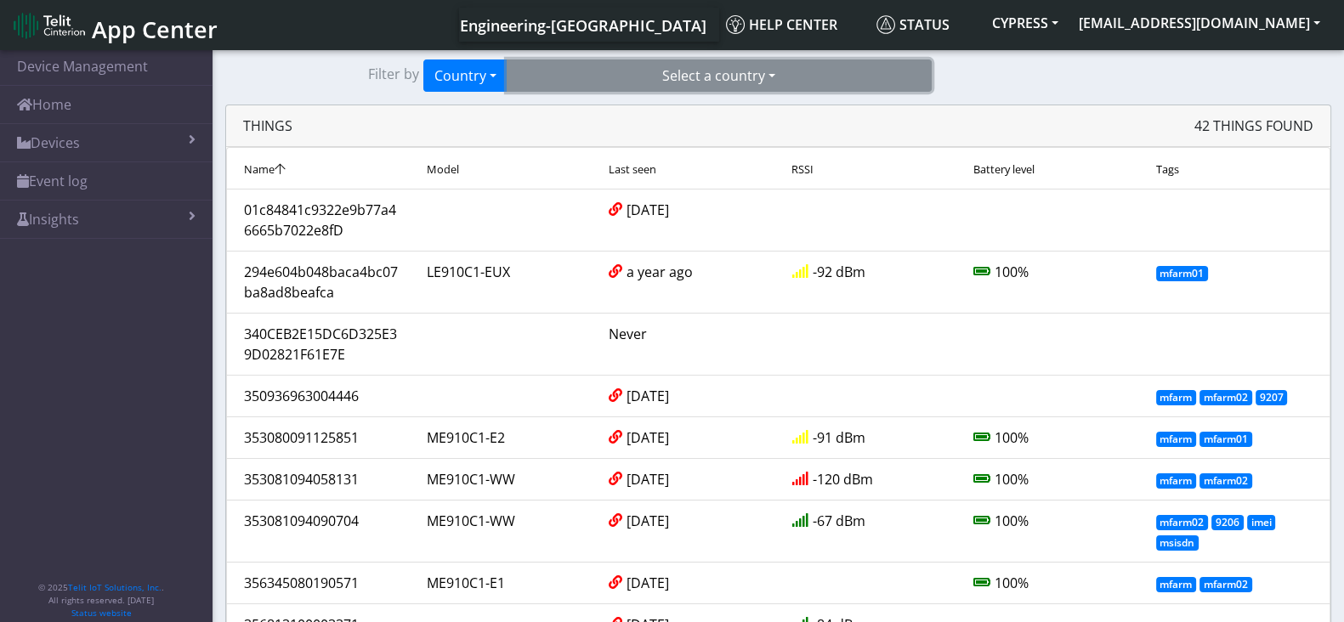
click at [706, 71] on button "Select a country" at bounding box center [719, 76] width 425 height 32
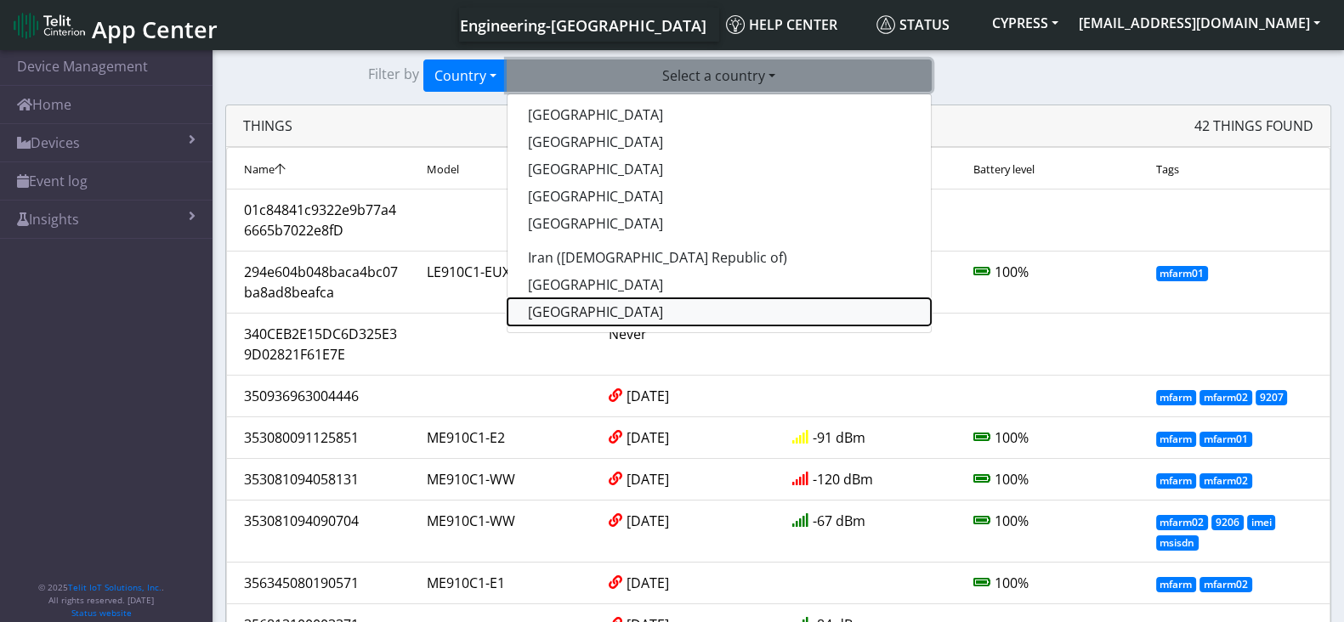
click at [562, 320] on button "[GEOGRAPHIC_DATA]" at bounding box center [718, 311] width 423 height 27
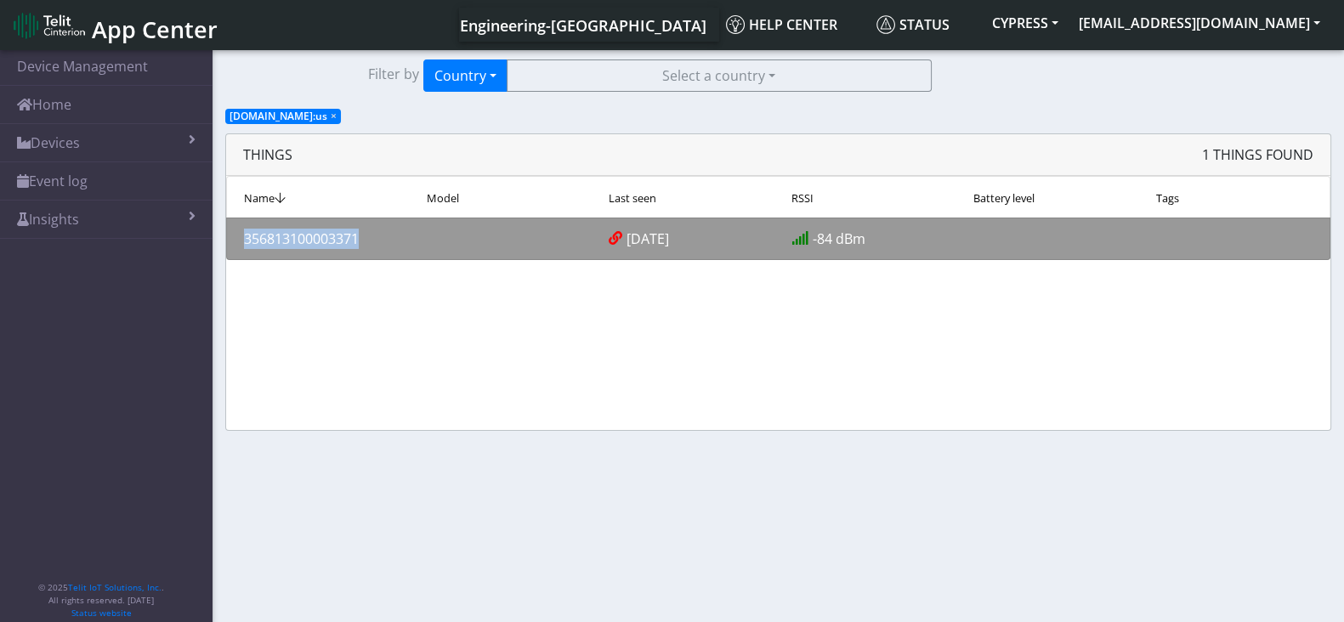
drag, startPoint x: 383, startPoint y: 238, endPoint x: 230, endPoint y: 236, distance: 152.2
click at [231, 236] on div "356813100003371" at bounding box center [322, 239] width 183 height 20
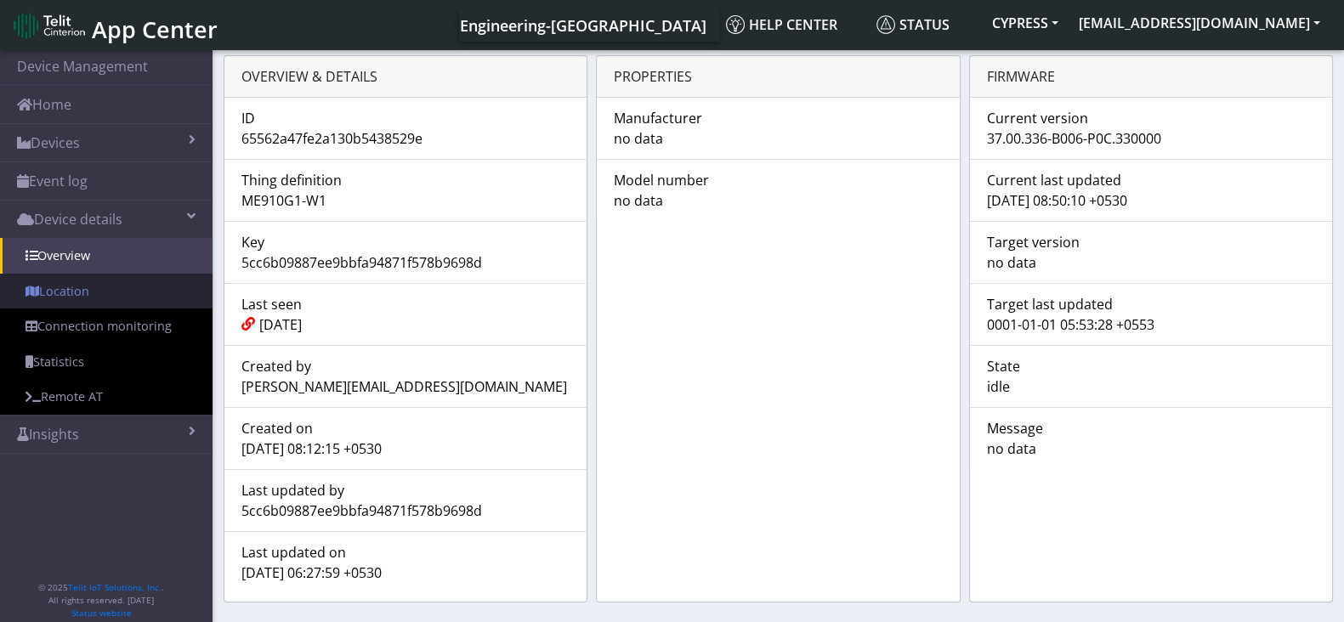
click at [43, 288] on link "Location" at bounding box center [106, 292] width 213 height 36
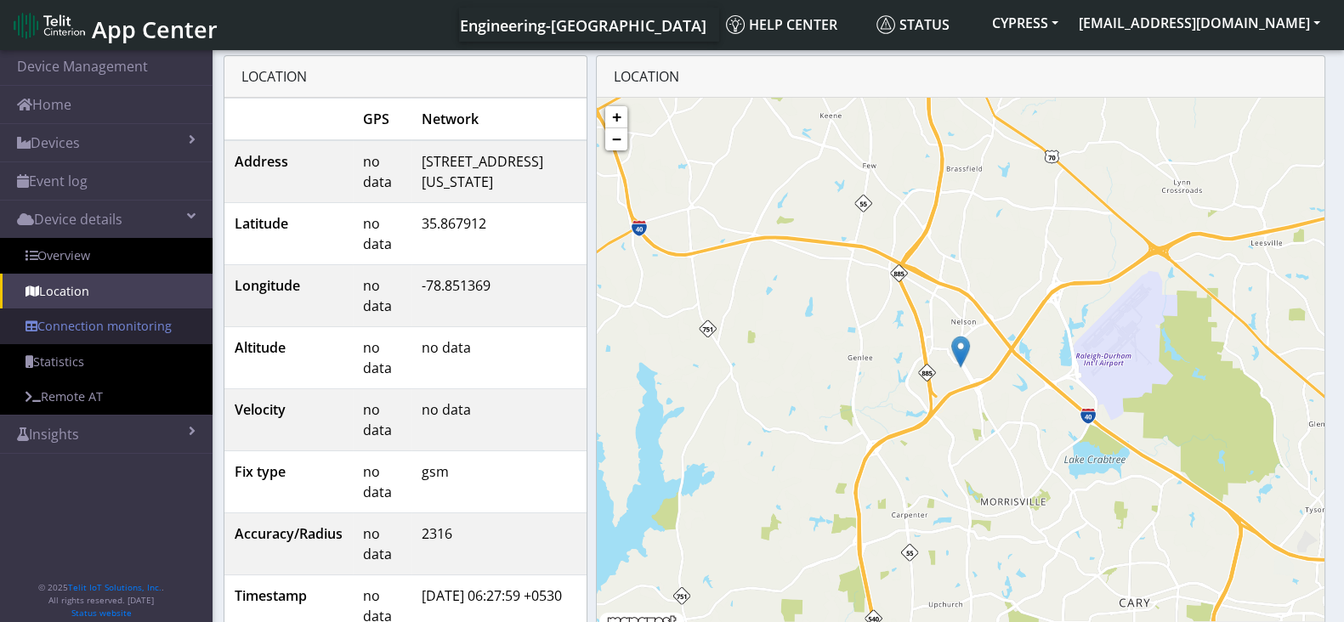
click at [88, 321] on link "Connection monitoring" at bounding box center [106, 327] width 213 height 36
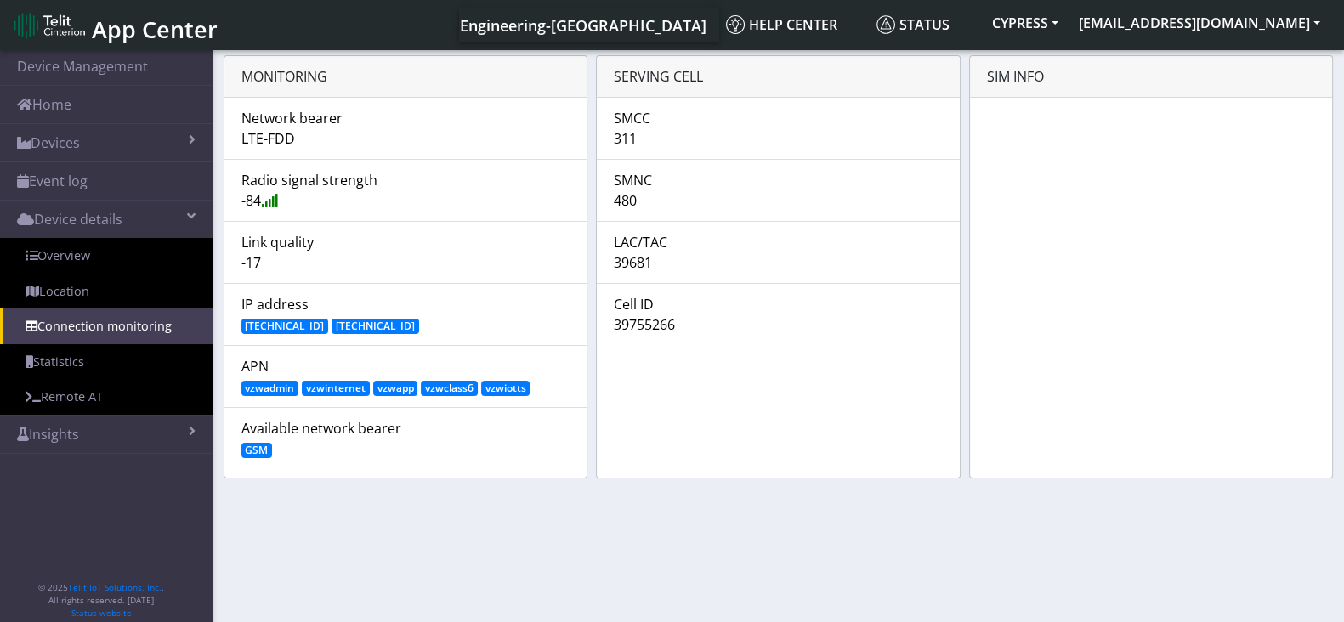
click at [74, 367] on link "Statistics" at bounding box center [106, 362] width 213 height 36
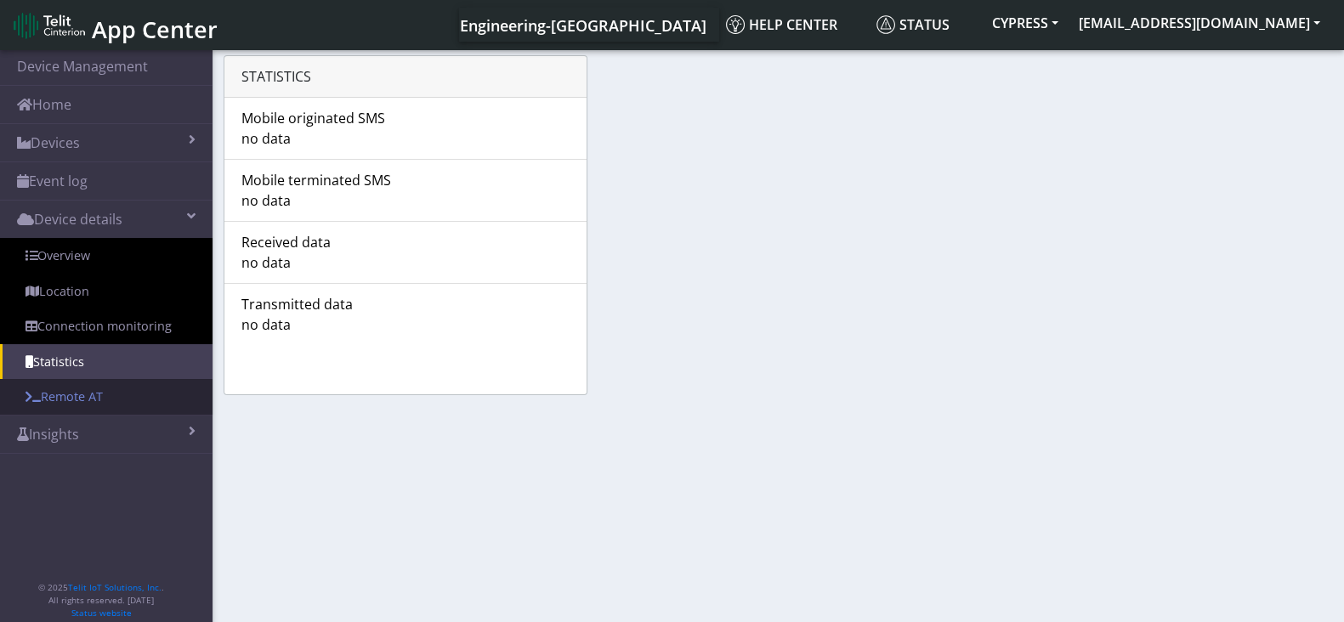
click at [65, 401] on link "Remote AT" at bounding box center [106, 397] width 213 height 36
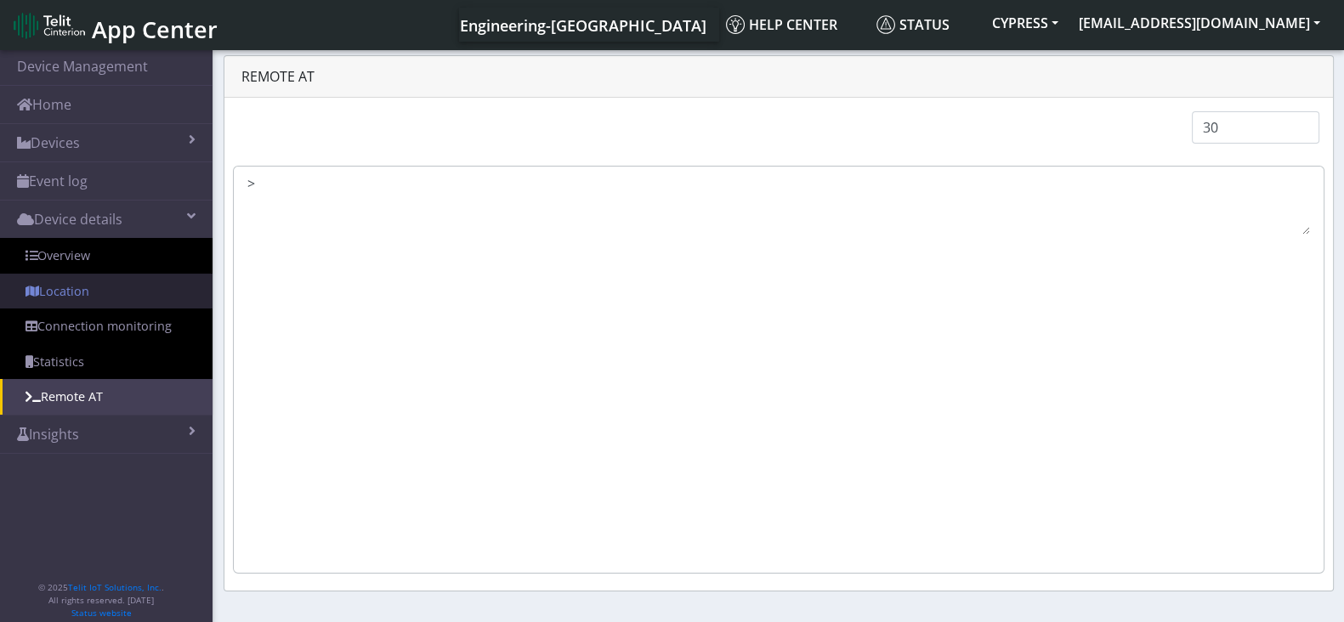
click at [77, 303] on link "Location" at bounding box center [106, 292] width 213 height 36
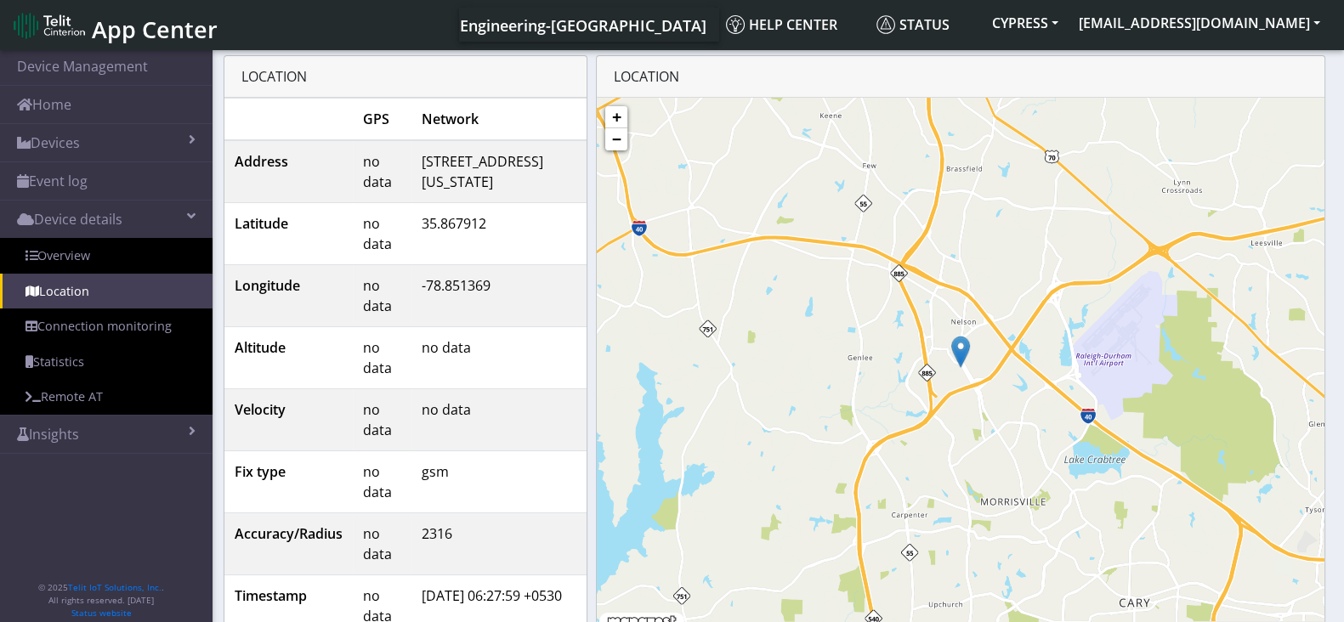
click at [956, 343] on img at bounding box center [960, 352] width 19 height 32
click at [956, 349] on img at bounding box center [960, 352] width 19 height 32
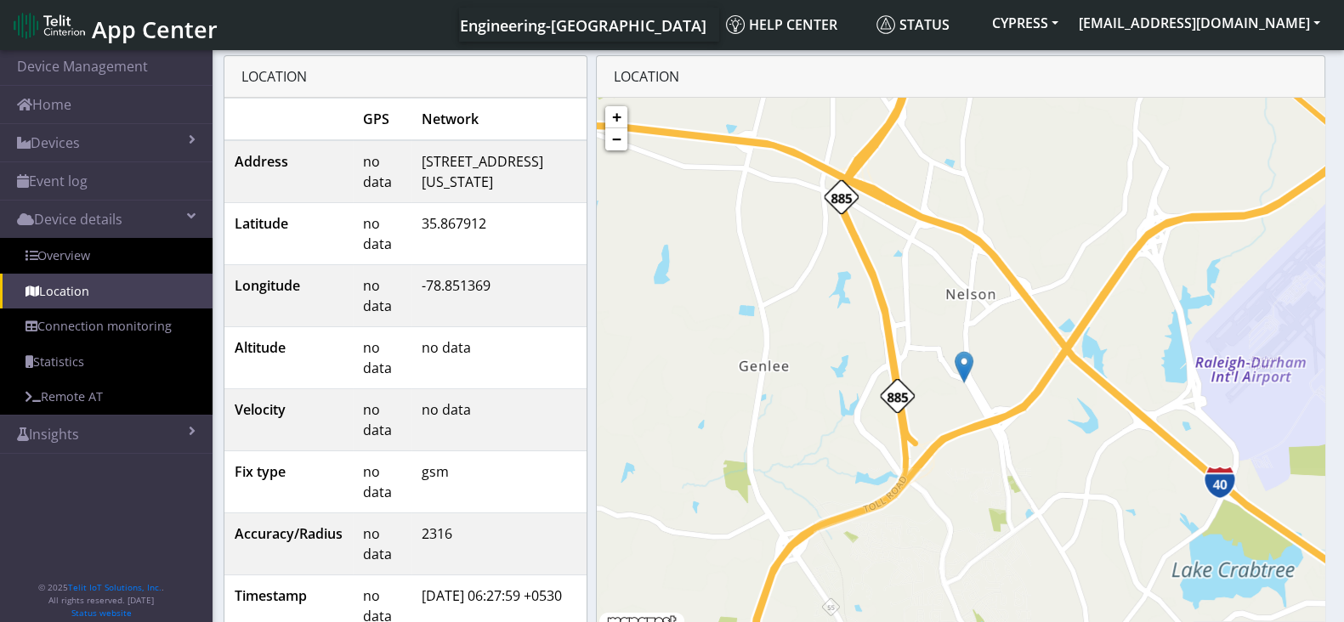
click at [956, 351] on img at bounding box center [964, 367] width 19 height 32
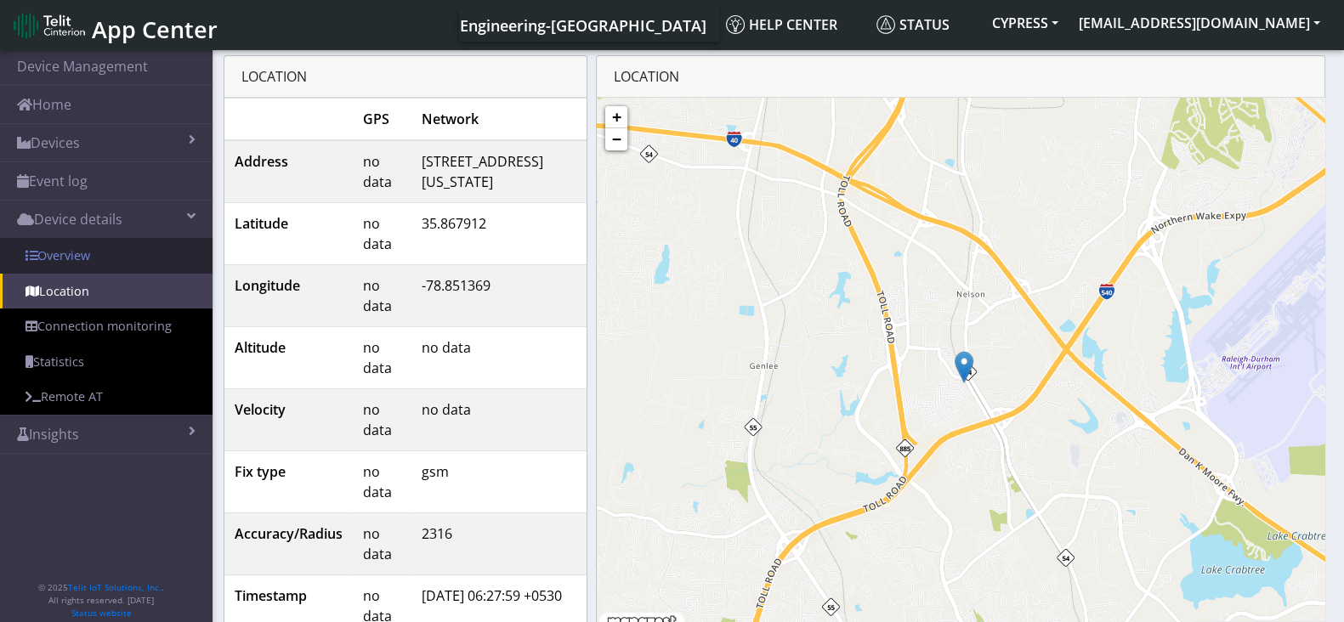
click at [106, 257] on link "Overview" at bounding box center [106, 256] width 213 height 36
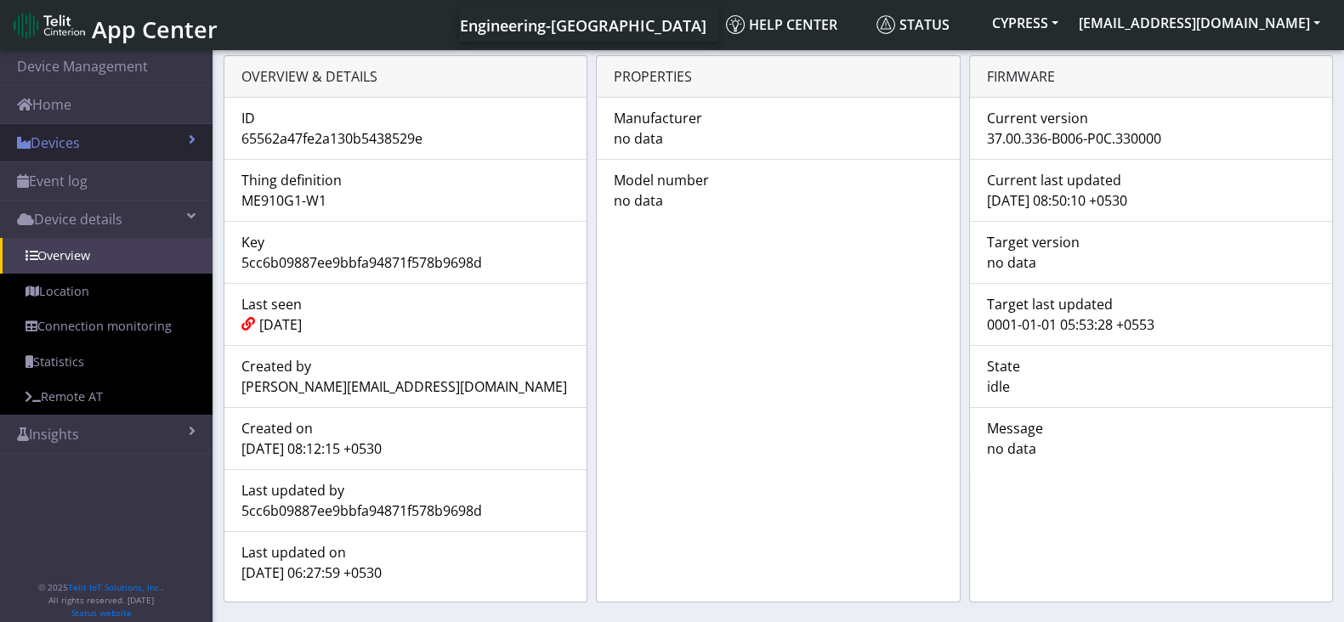
click at [89, 134] on link "Devices" at bounding box center [106, 142] width 213 height 37
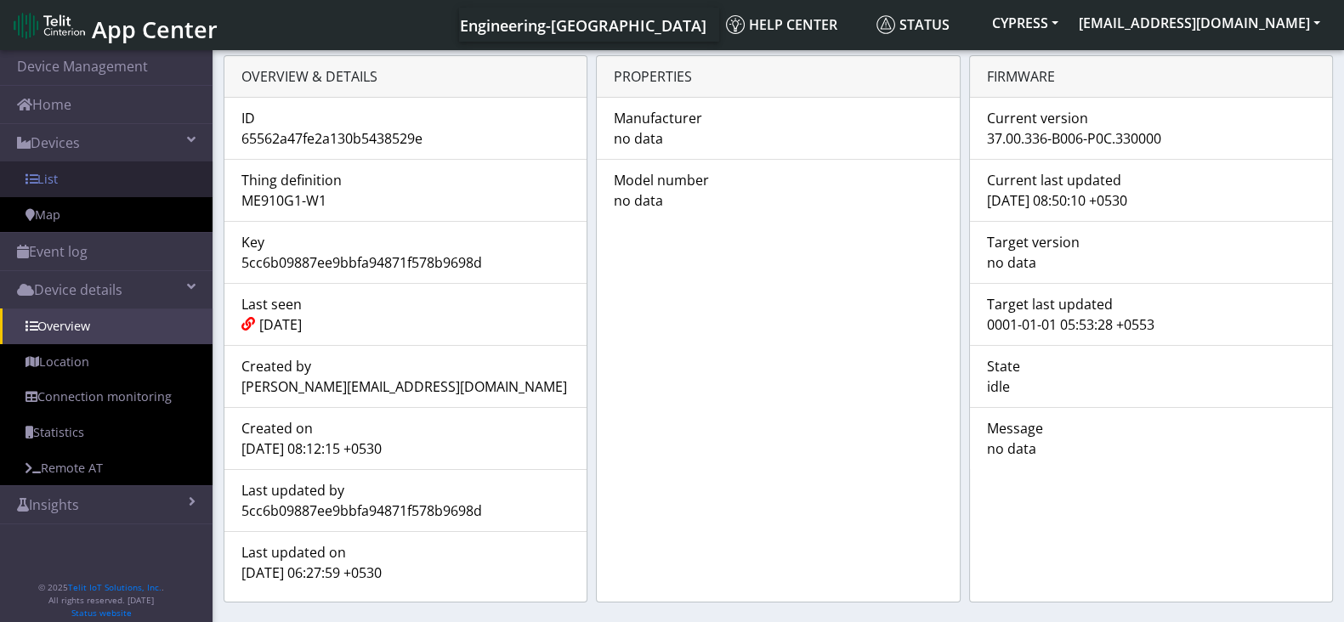
click at [89, 182] on link "List" at bounding box center [106, 180] width 213 height 36
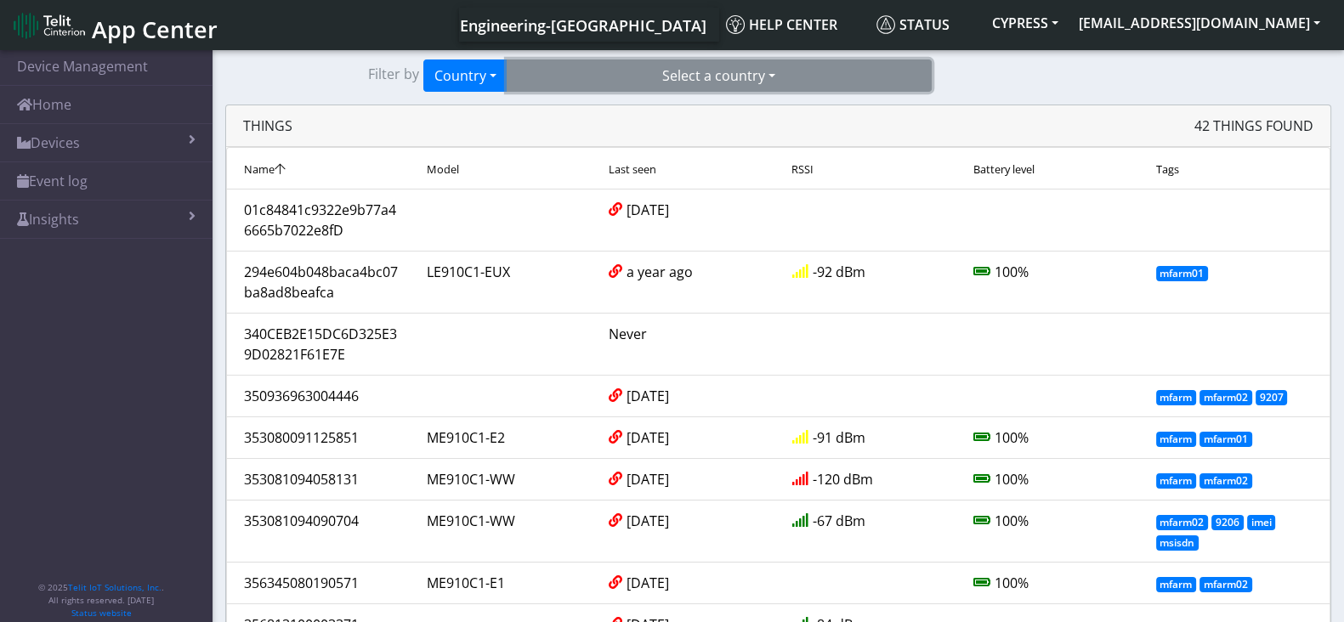
click at [748, 61] on button "Select a country" at bounding box center [719, 76] width 425 height 32
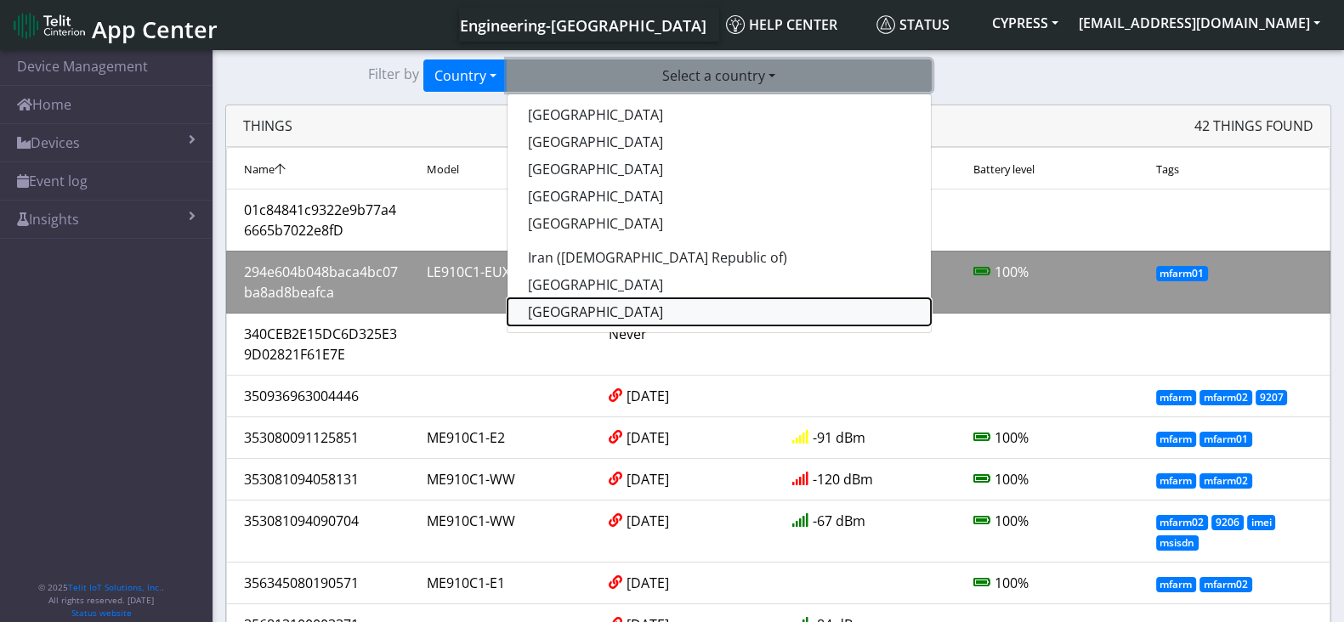
click at [573, 308] on button "[GEOGRAPHIC_DATA]" at bounding box center [718, 311] width 423 height 27
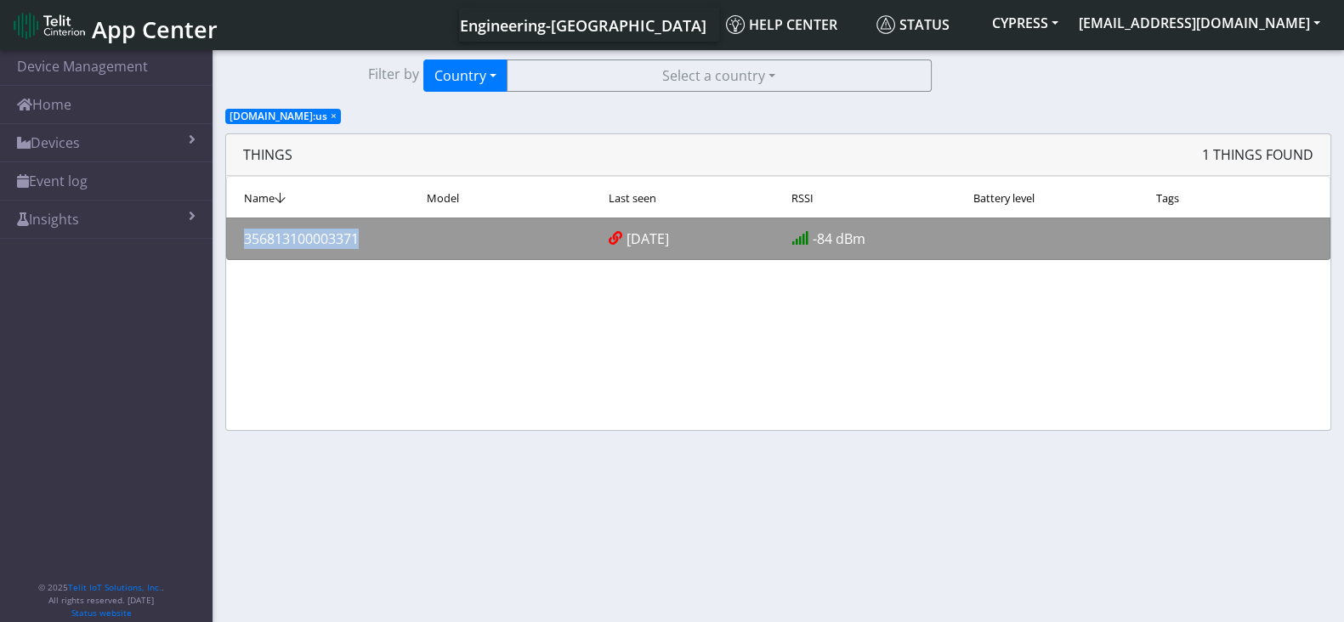
copy div "356813100003371"
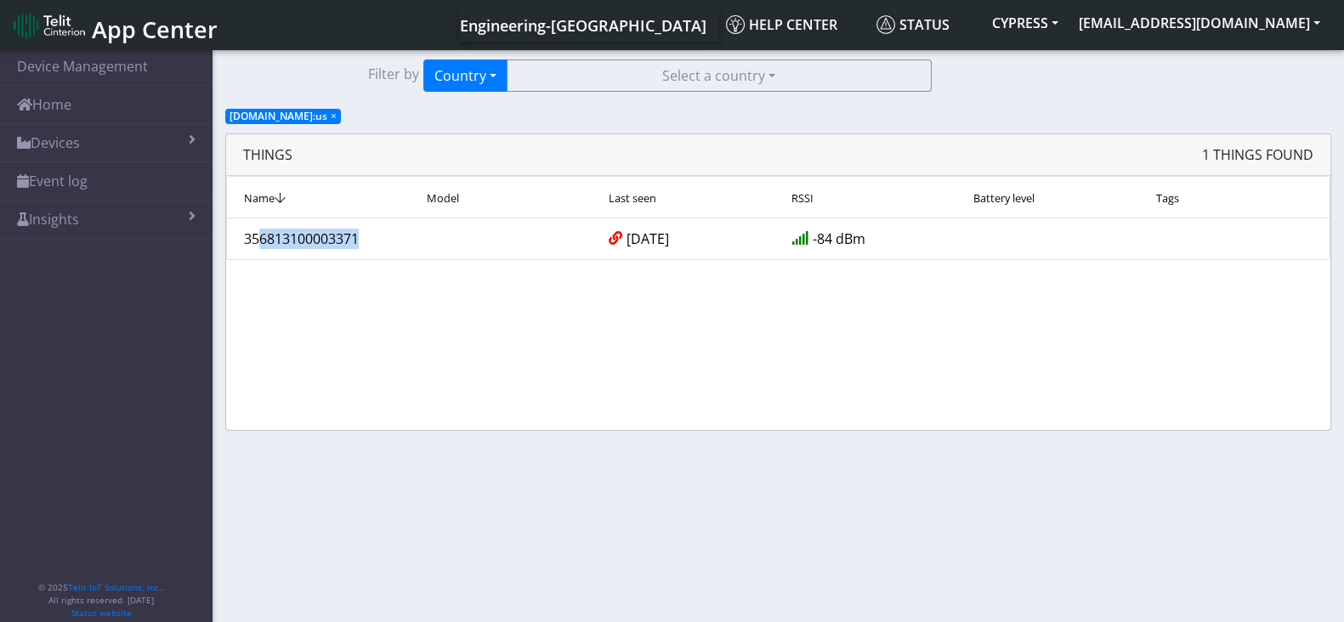
drag, startPoint x: 380, startPoint y: 234, endPoint x: 263, endPoint y: 356, distance: 169.5
click at [263, 356] on div "Name Model Last seen RSSI Battery level Tags 356813100003371 2 years ago -84 dBm" at bounding box center [778, 303] width 1104 height 254
click at [262, 344] on div "Name Model Last seen RSSI Battery level Tags 356813100003371 2 years ago -84 dBm" at bounding box center [778, 303] width 1104 height 254
click at [332, 112] on span "×" at bounding box center [334, 116] width 6 height 14
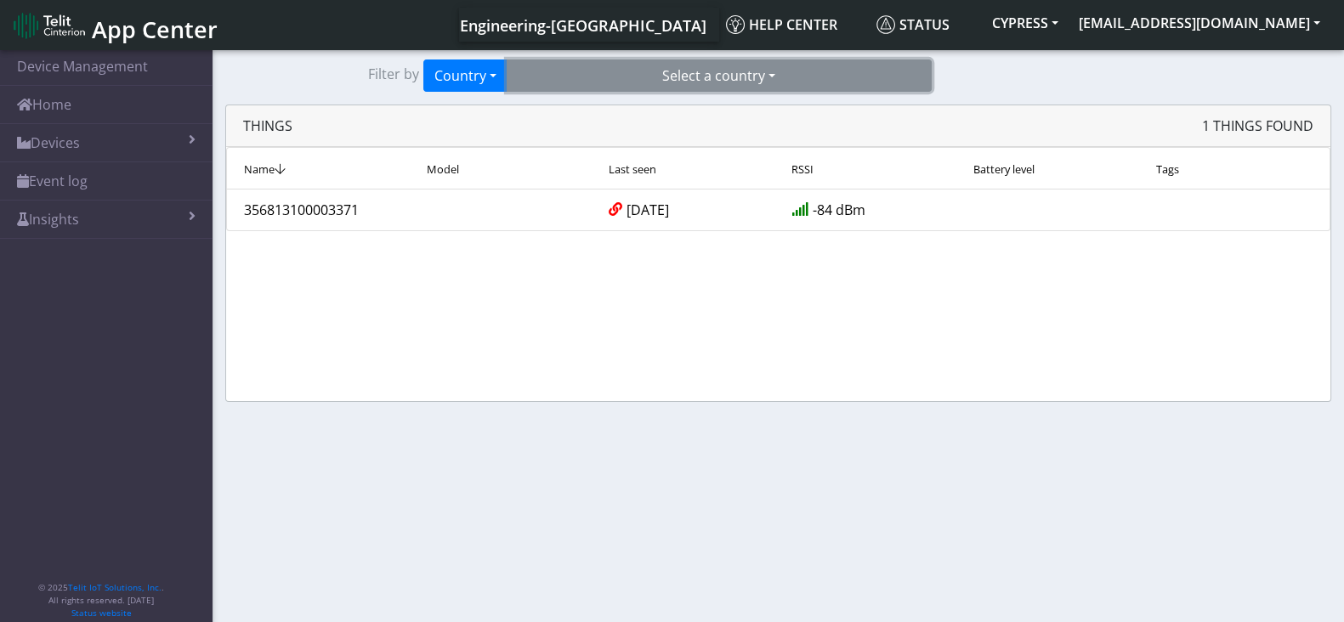
click at [796, 63] on button "Select a country" at bounding box center [719, 76] width 425 height 32
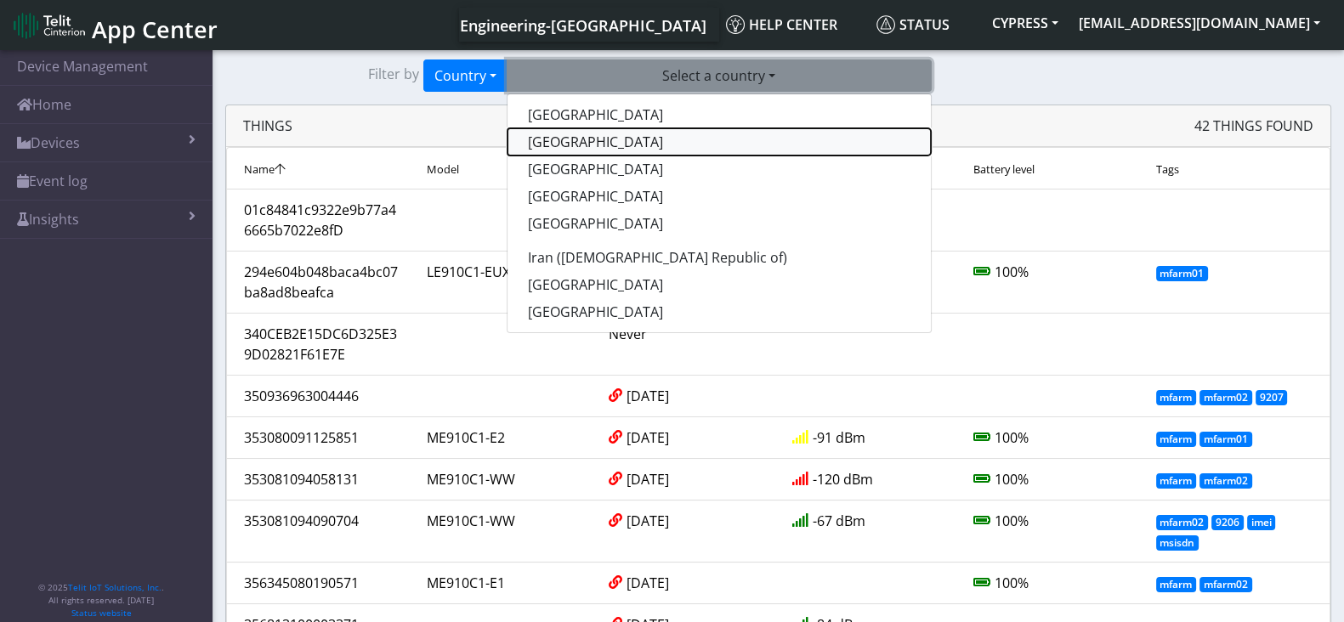
click at [584, 138] on button "[GEOGRAPHIC_DATA]" at bounding box center [718, 141] width 423 height 27
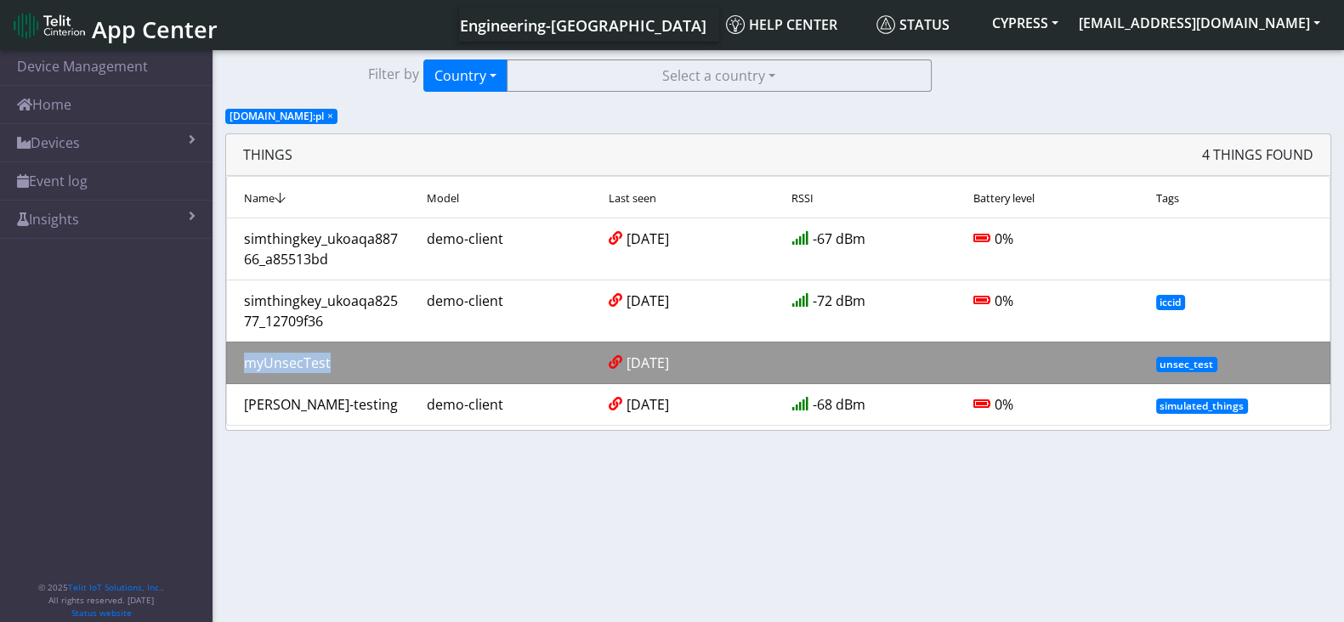
copy div "myUnsecTest"
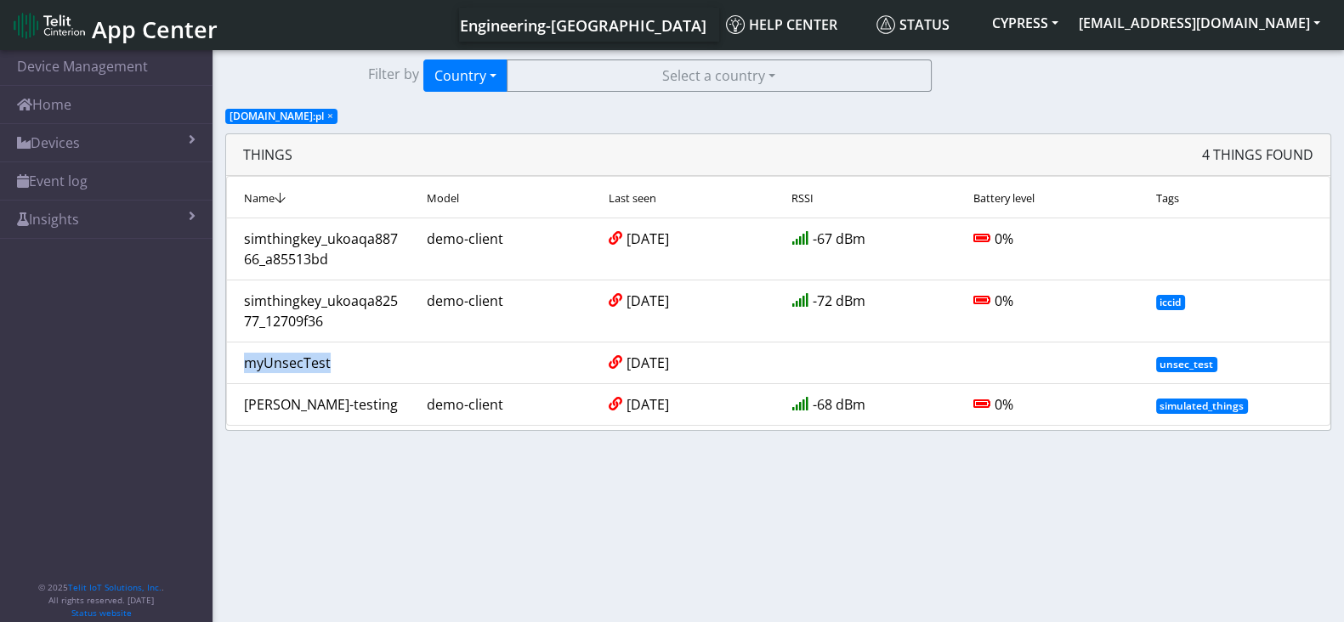
drag, startPoint x: 348, startPoint y: 363, endPoint x: 149, endPoint y: 427, distance: 208.9
click at [149, 427] on section "Device Management Home Devices List Map Event log Device details Overview Locat…" at bounding box center [672, 337] width 1344 height 581
click at [115, 290] on nav "Device Management Home Devices List Map Event log Device details Overview Locat…" at bounding box center [106, 337] width 213 height 581
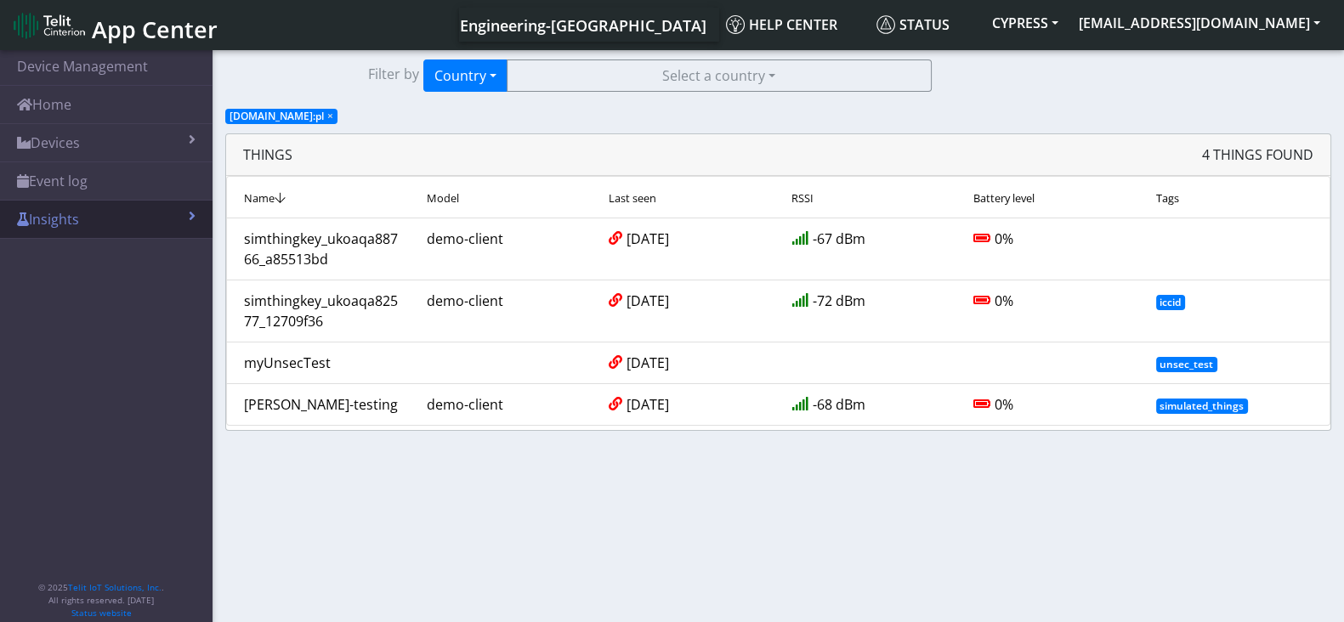
click at [91, 211] on link "Insights" at bounding box center [106, 219] width 213 height 37
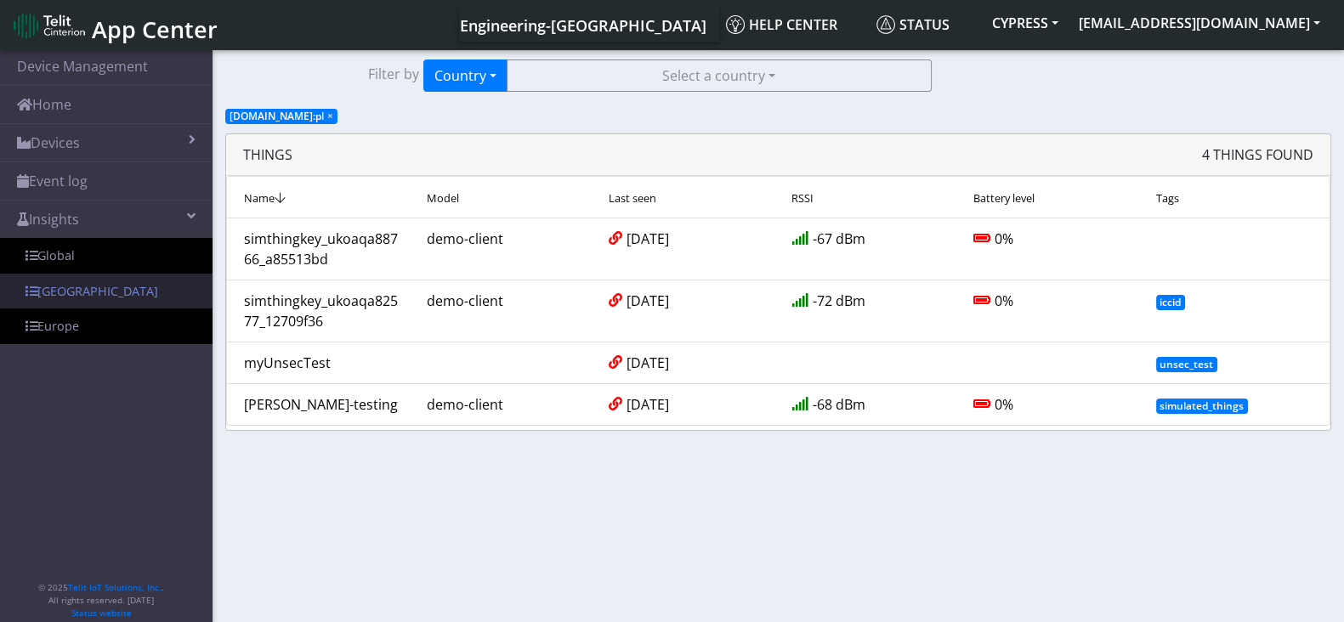
click at [98, 298] on link "[GEOGRAPHIC_DATA]" at bounding box center [106, 292] width 213 height 36
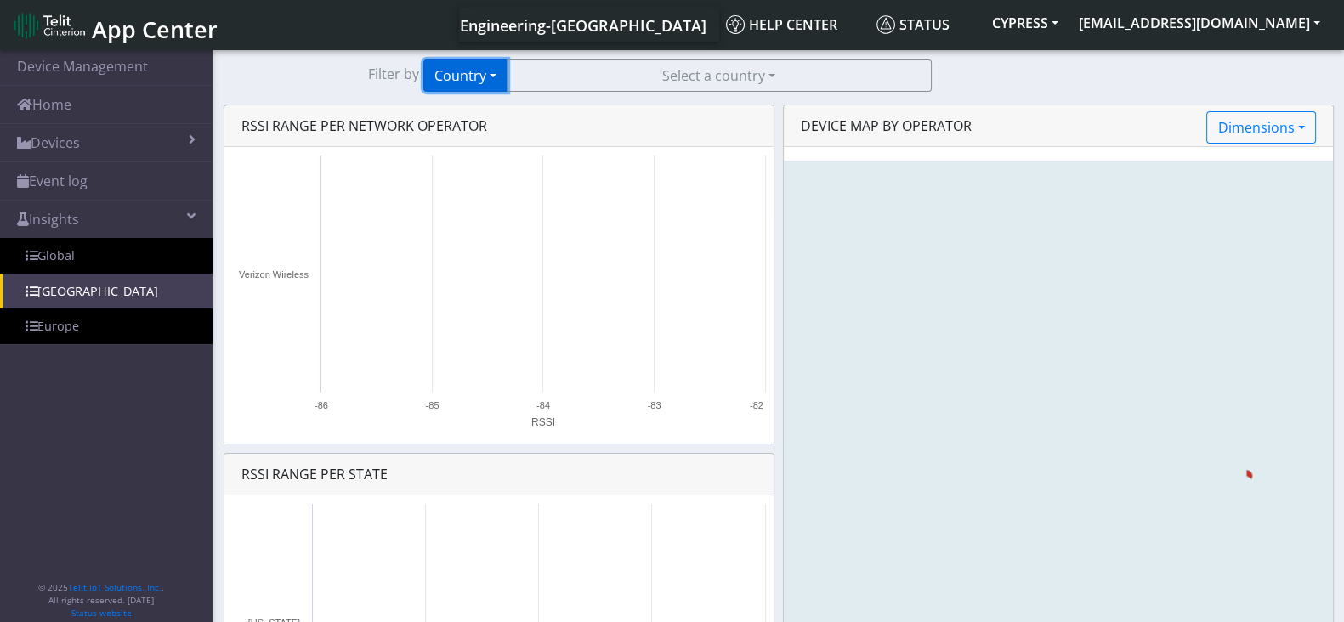
click at [472, 80] on button "Country" at bounding box center [465, 76] width 84 height 32
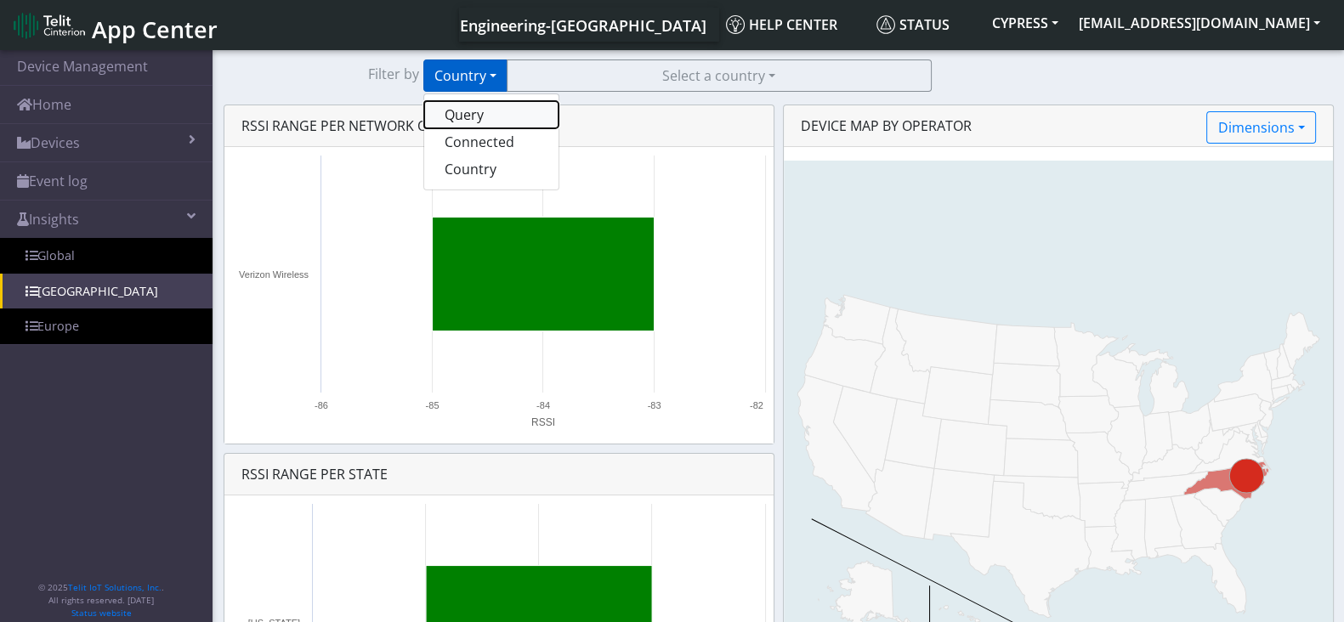
click at [455, 121] on button "Query" at bounding box center [491, 114] width 134 height 27
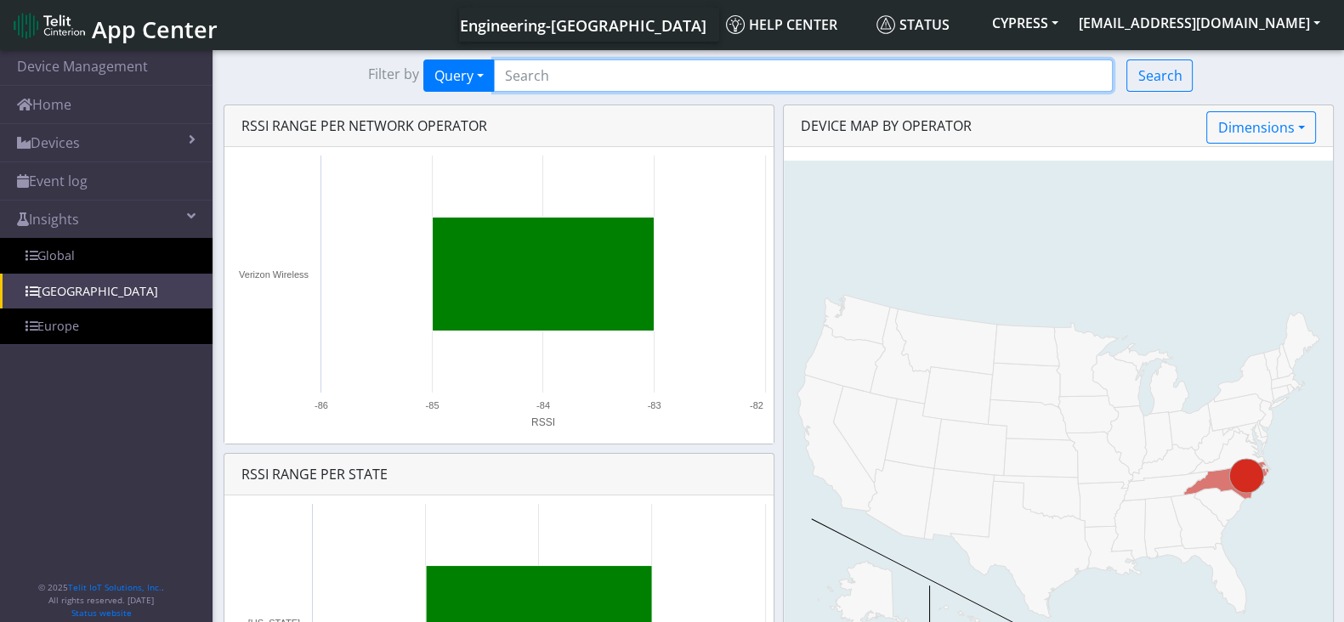
click at [663, 64] on input "Search..." at bounding box center [804, 76] width 620 height 32
paste input "myUnsecTest"
type input "myUnsecTest"
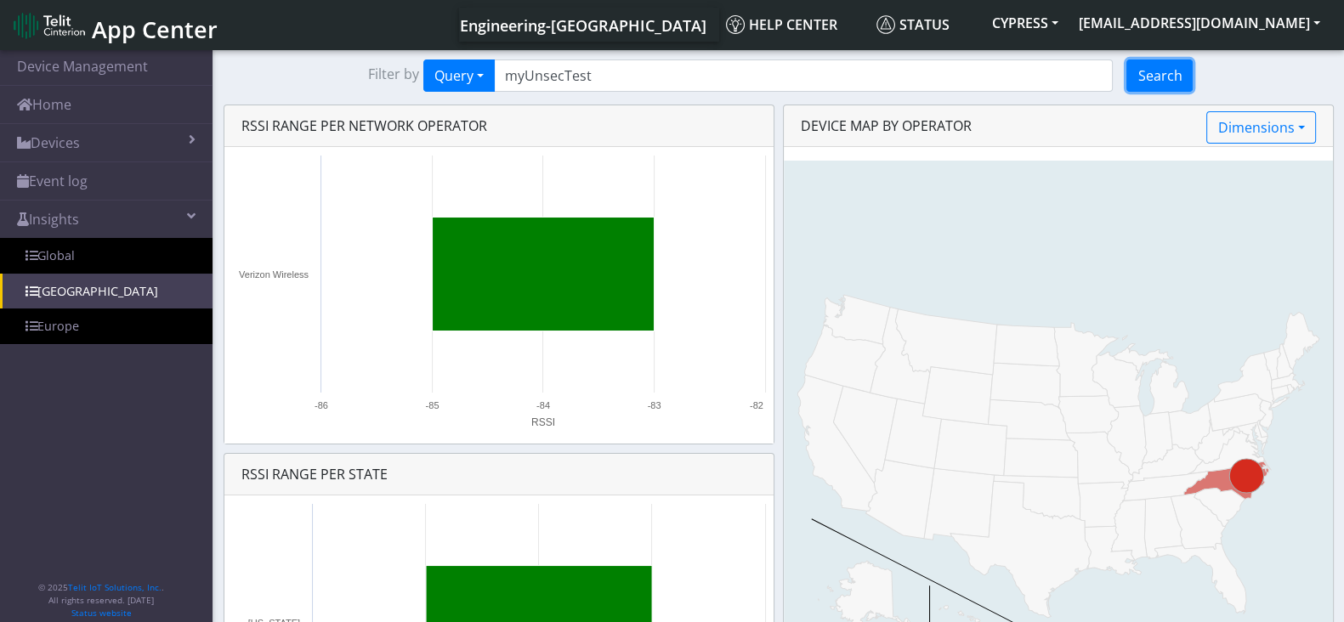
click at [1134, 75] on button "Search" at bounding box center [1159, 76] width 66 height 32
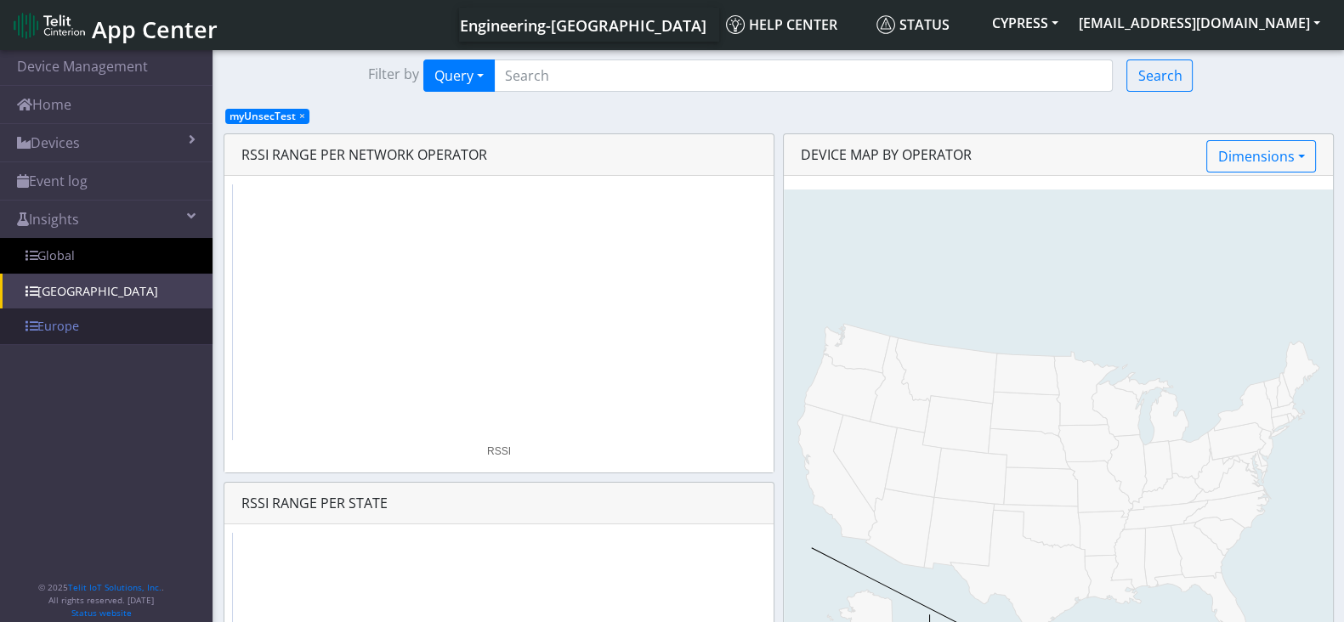
click at [113, 326] on link "Europe" at bounding box center [106, 327] width 213 height 36
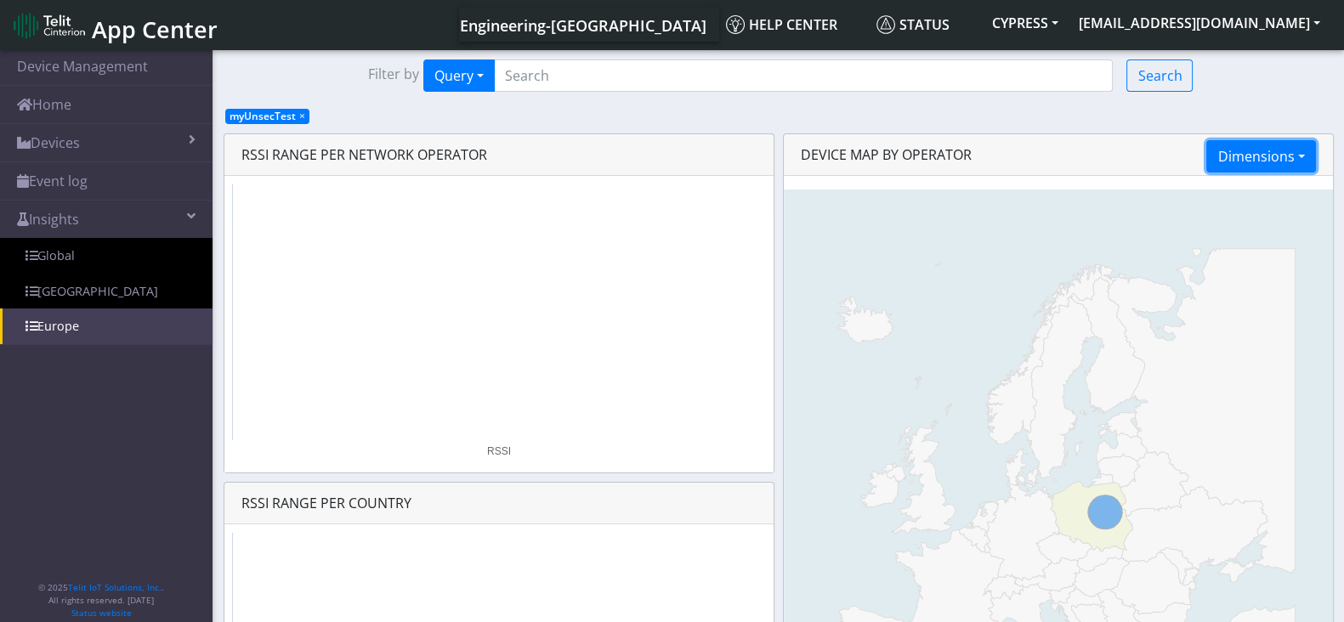
click at [1279, 149] on button "Dimensions" at bounding box center [1260, 156] width 109 height 32
click at [1235, 235] on button "Radio technology" at bounding box center [1274, 222] width 134 height 27
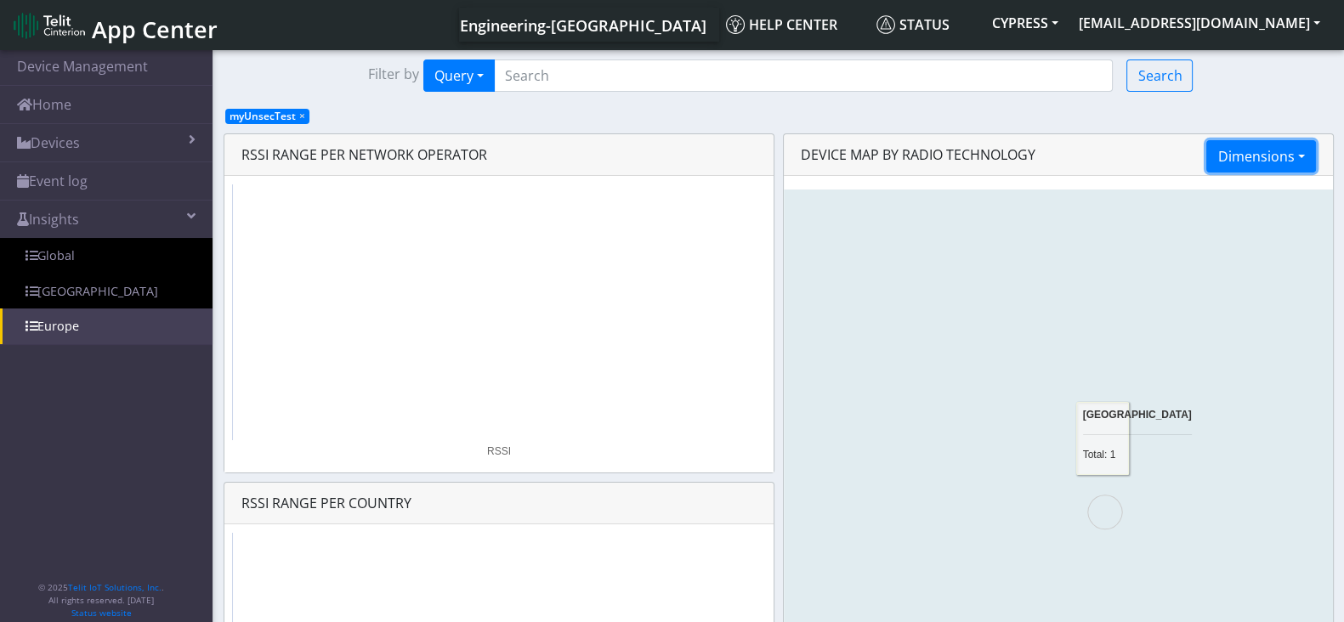
click at [1255, 143] on button "Dimensions" at bounding box center [1260, 156] width 109 height 32
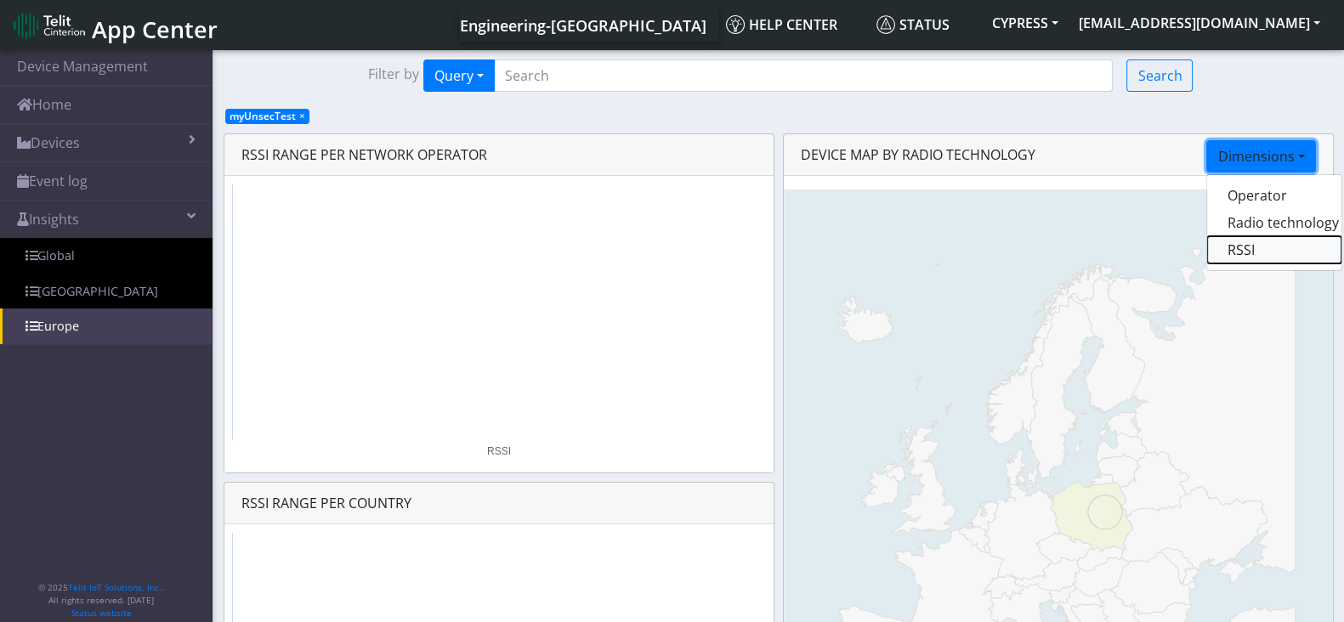
click at [1227, 253] on button "RSSI" at bounding box center [1274, 249] width 134 height 27
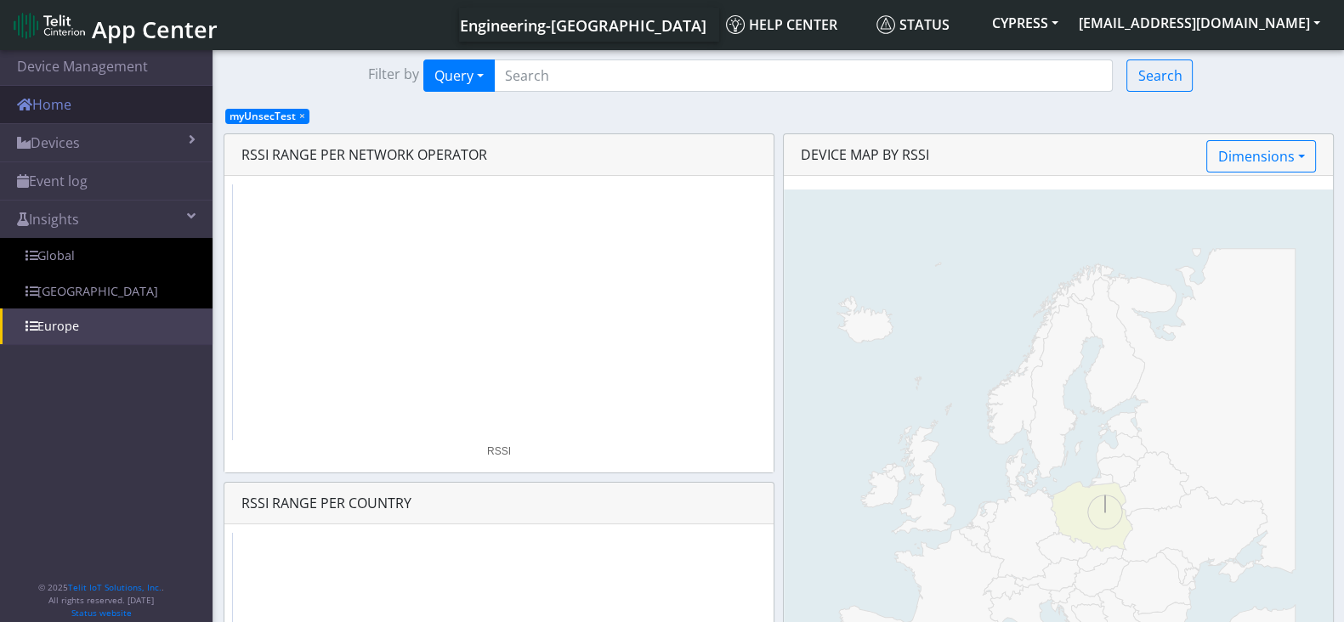
click at [106, 93] on link "Home" at bounding box center [106, 104] width 213 height 37
